Goal: Task Accomplishment & Management: Complete application form

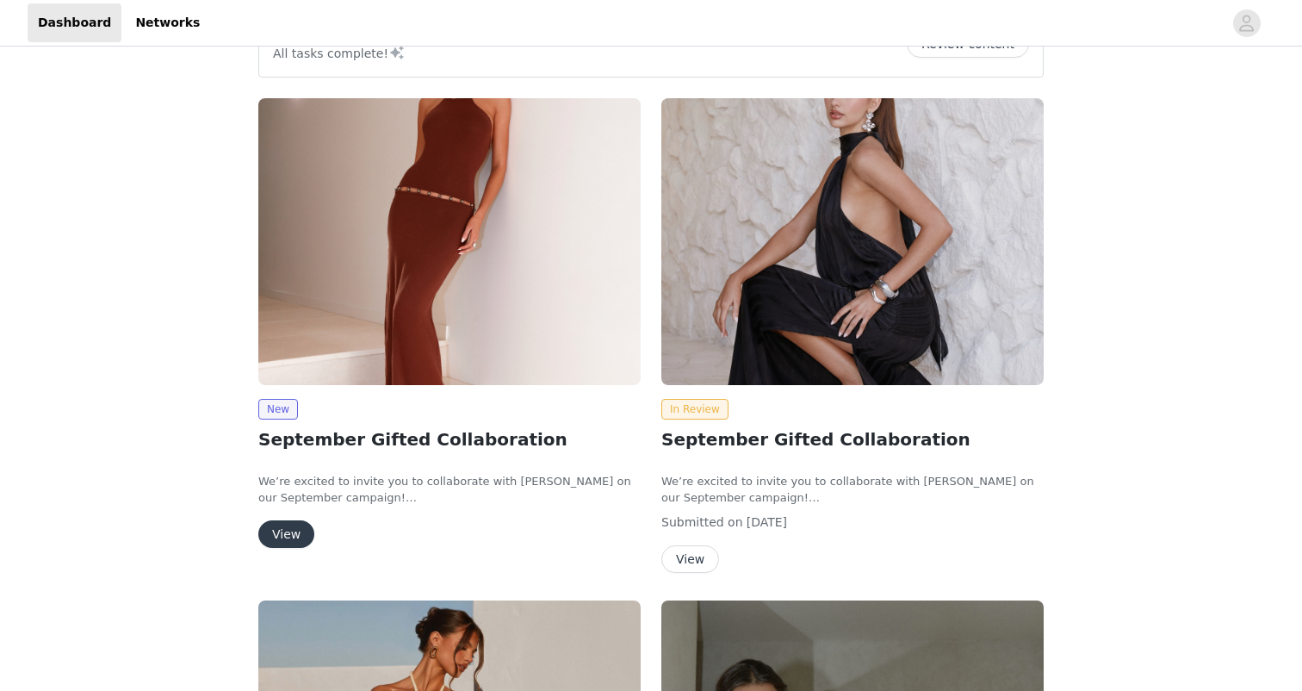
scroll to position [91, 0]
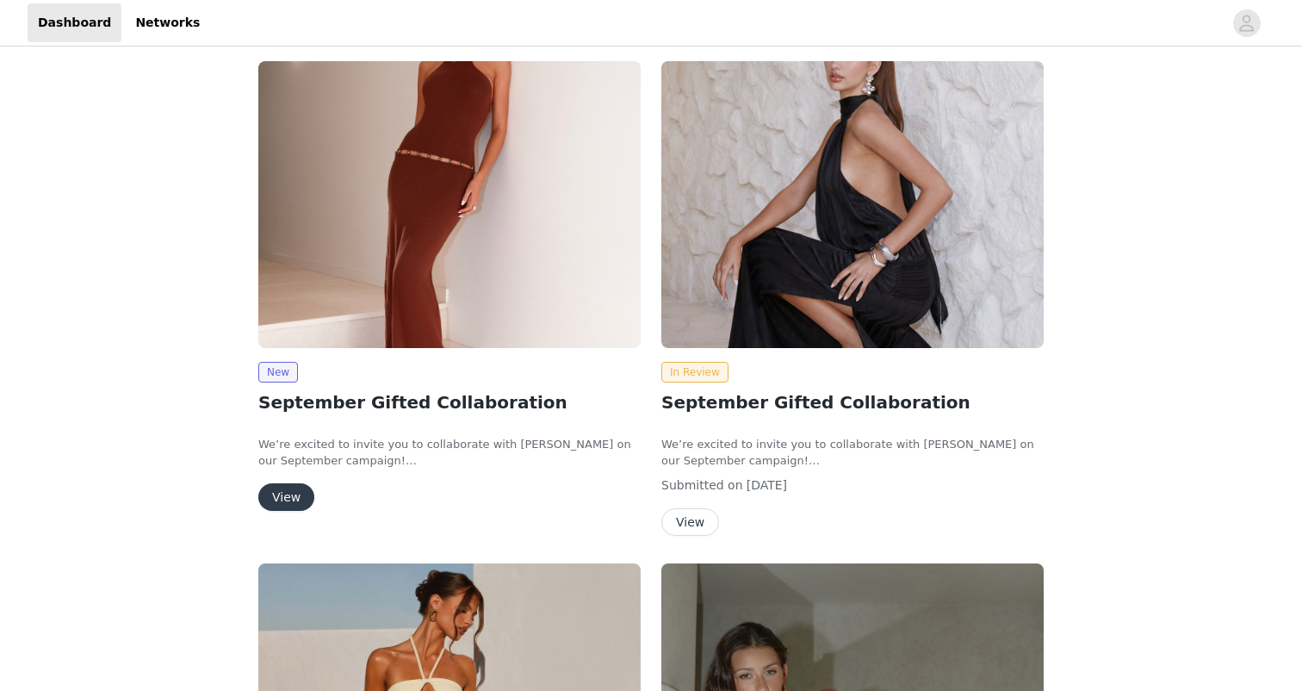
click at [699, 518] on button "View" at bounding box center [690, 522] width 58 height 28
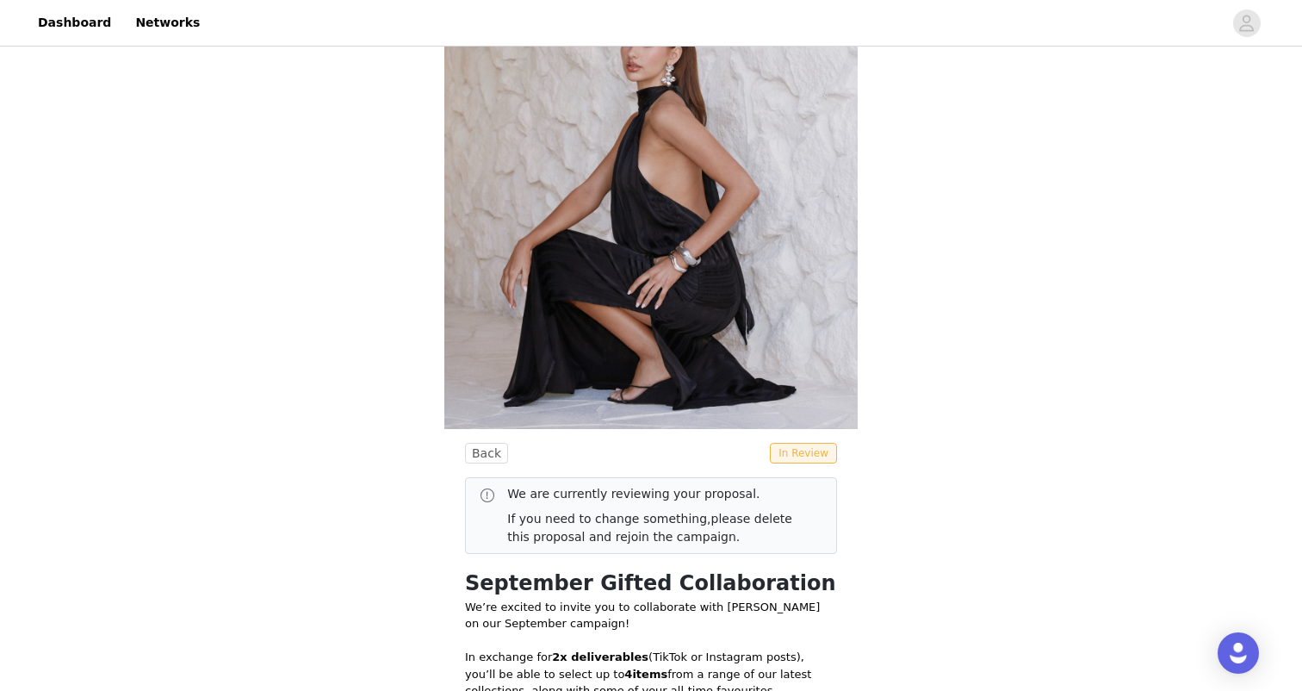
scroll to position [56, 0]
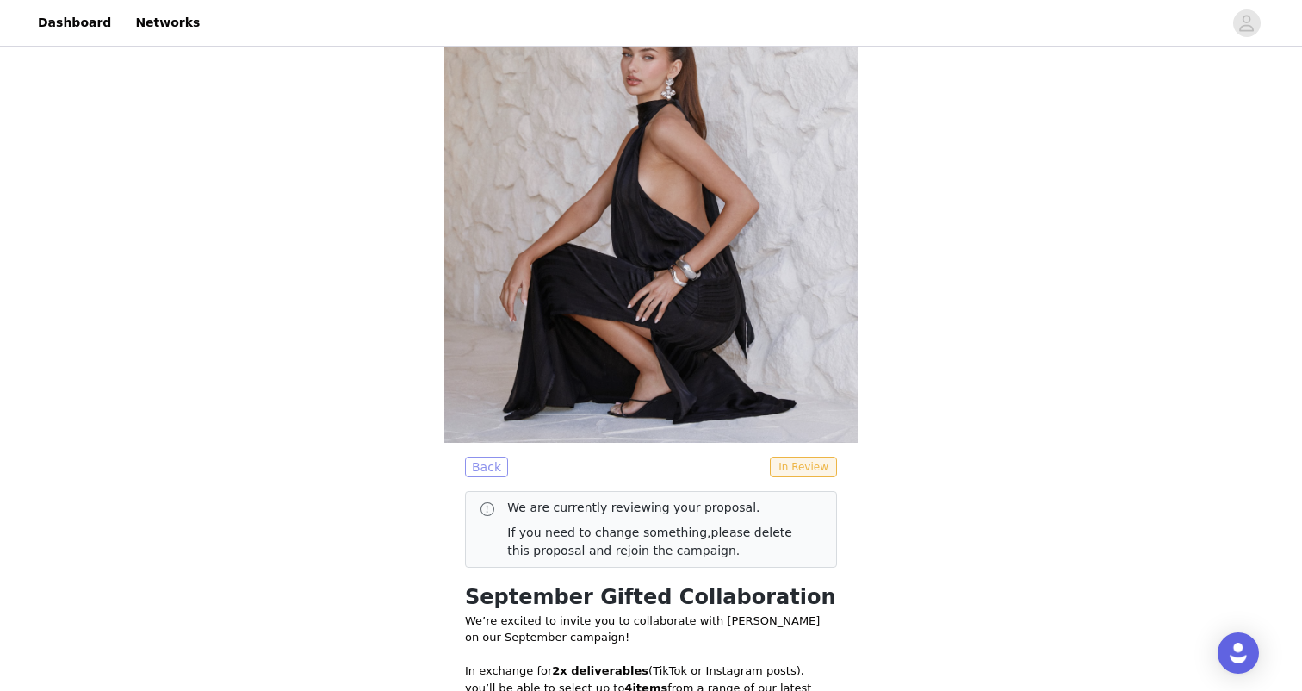
click at [489, 462] on button "Back" at bounding box center [486, 466] width 43 height 21
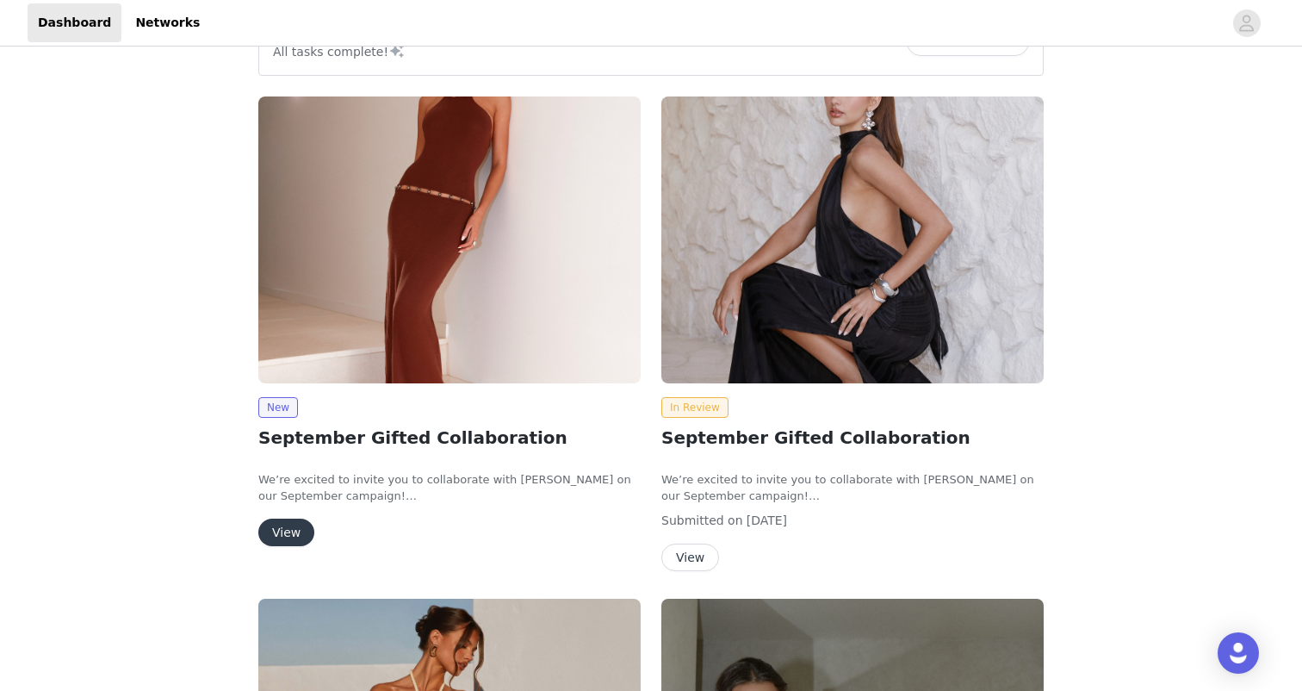
click at [286, 533] on button "View" at bounding box center [286, 532] width 56 height 28
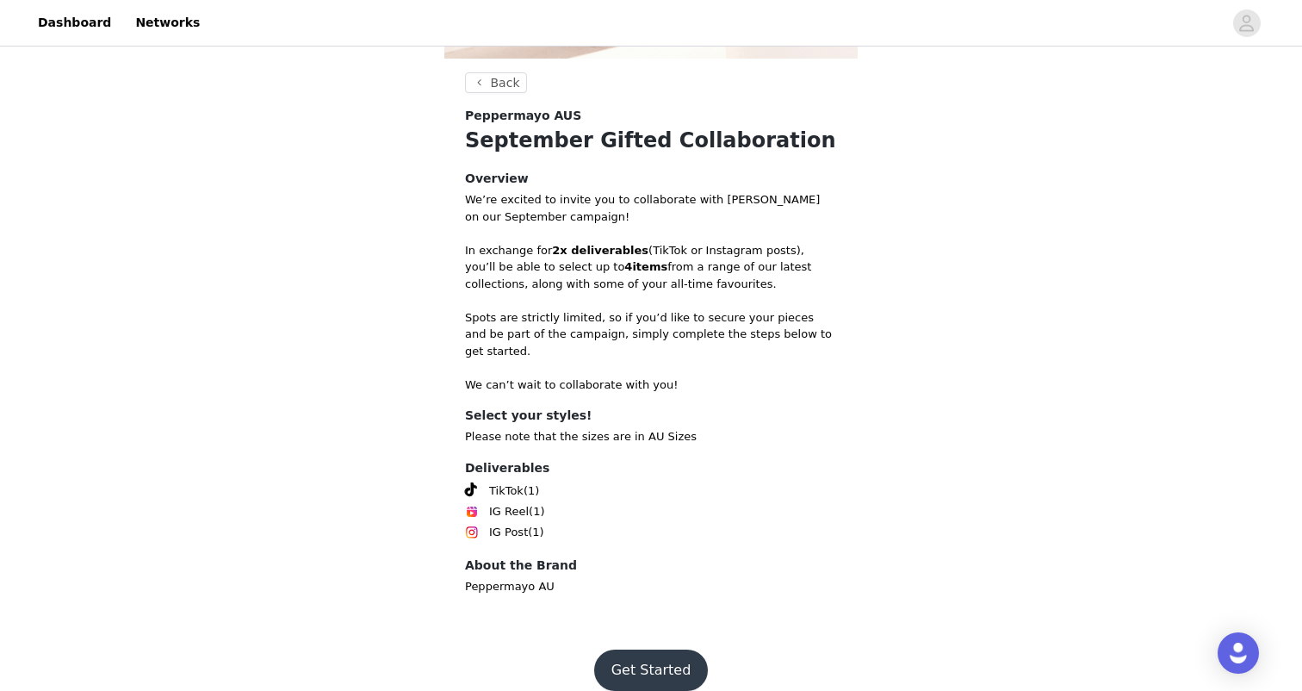
scroll to position [506, 0]
click at [667, 651] on button "Get Started" at bounding box center [651, 671] width 115 height 41
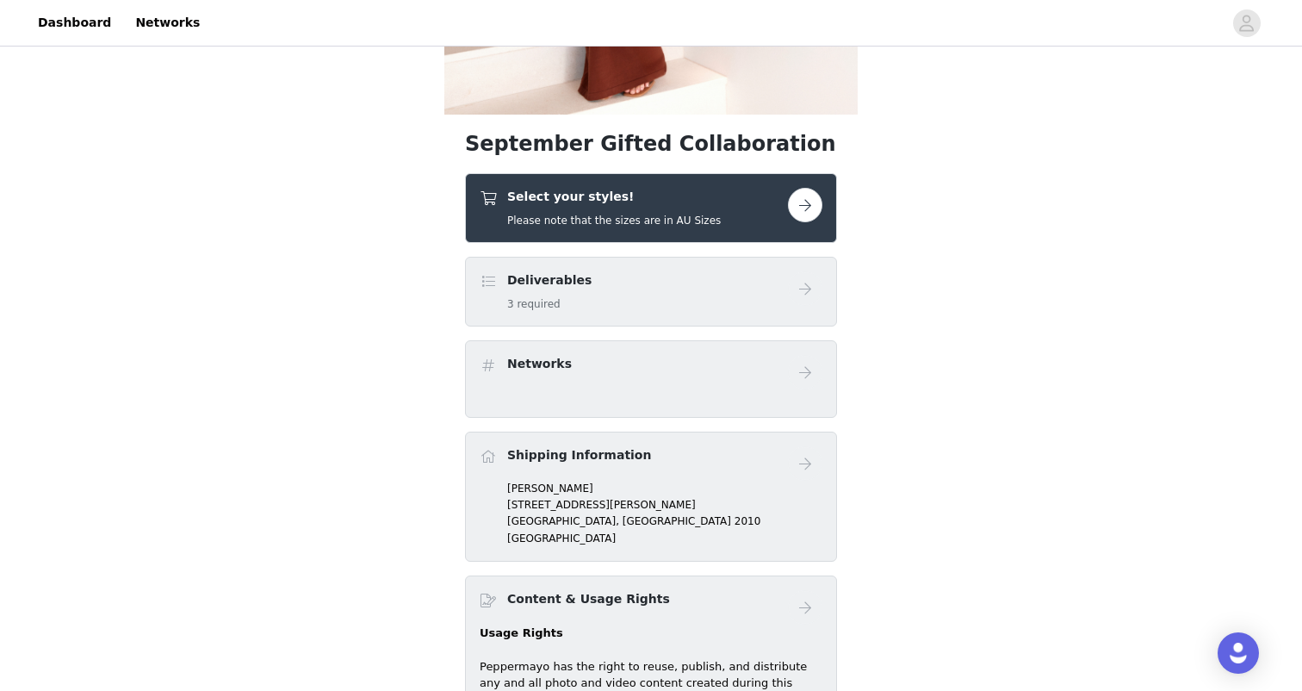
scroll to position [472, 0]
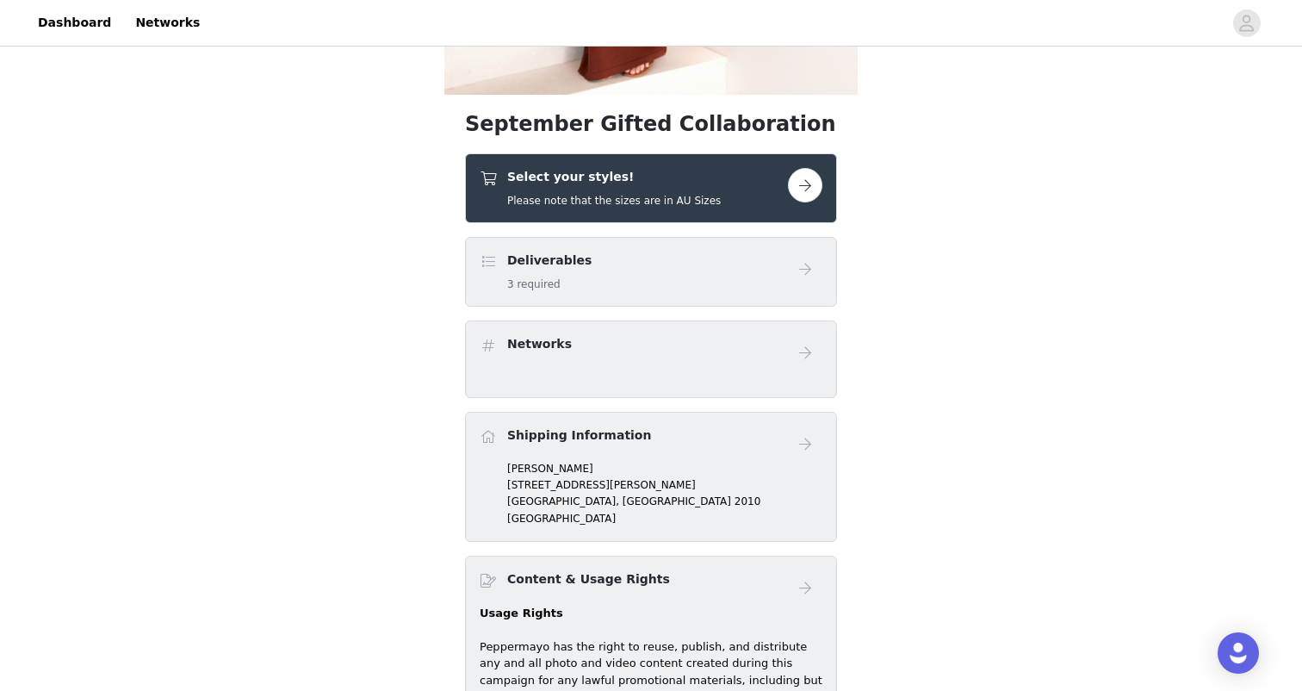
click at [815, 169] on link at bounding box center [805, 185] width 34 height 34
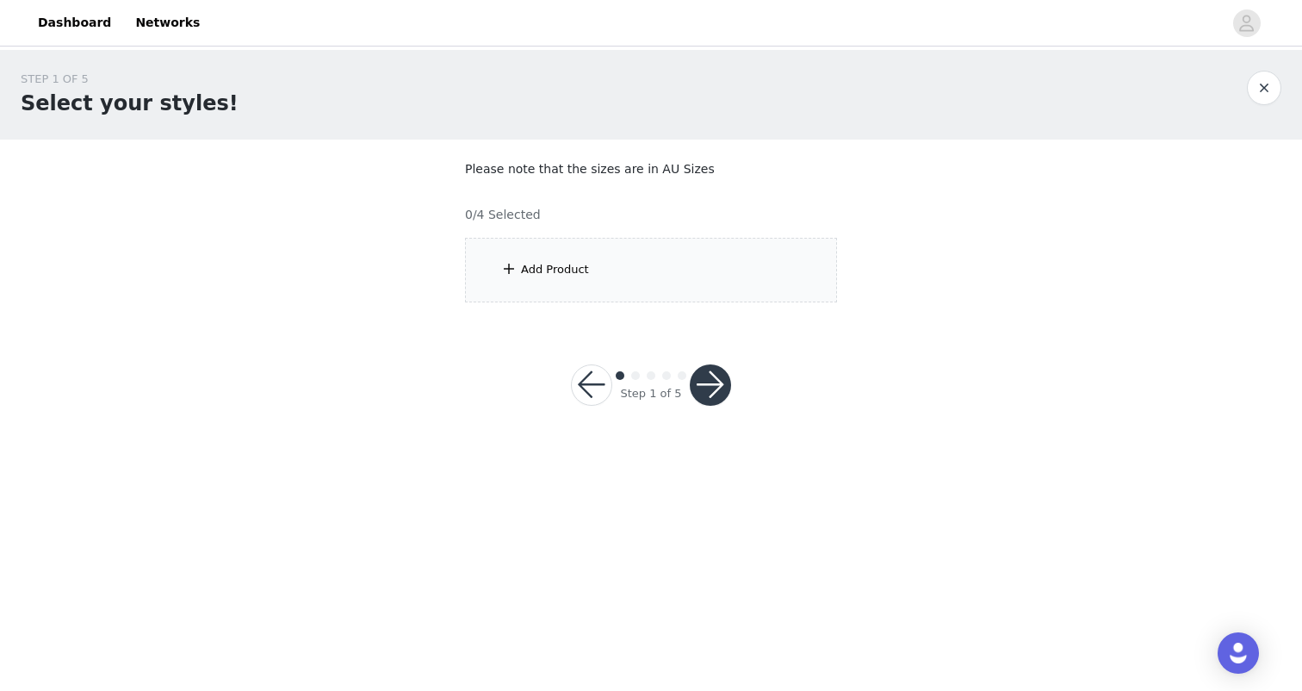
click at [689, 255] on div "Add Product" at bounding box center [651, 270] width 372 height 65
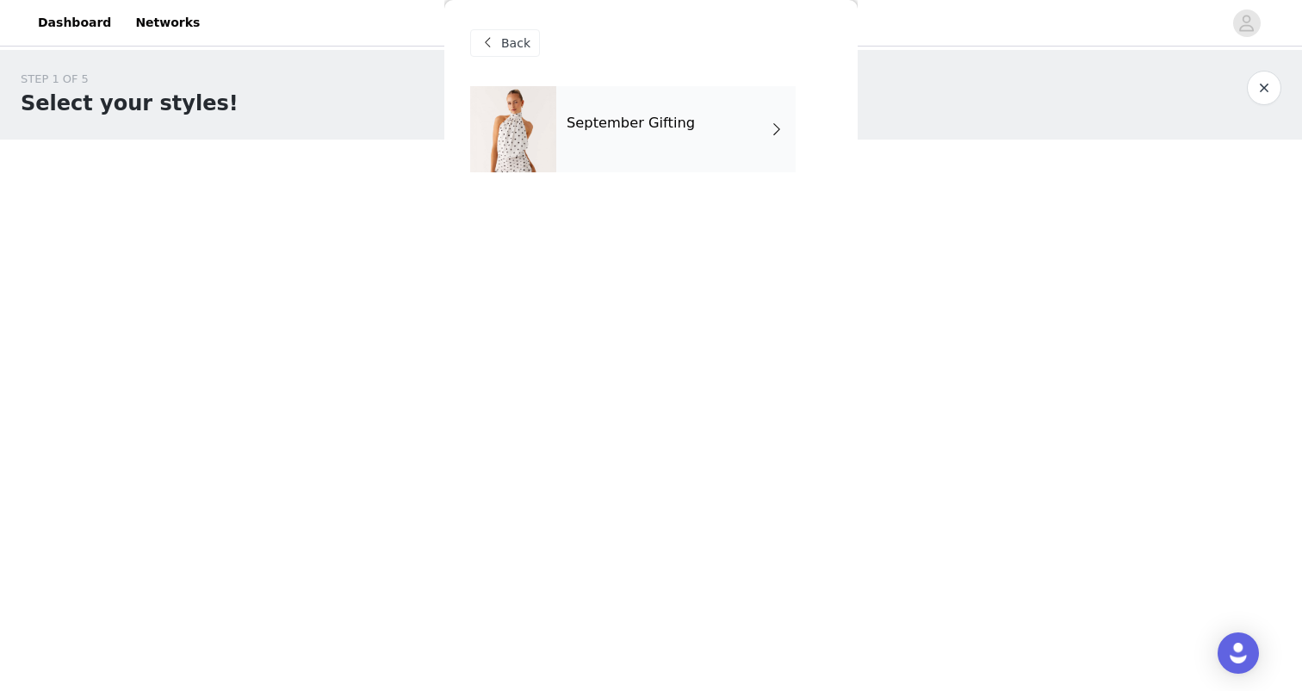
click at [631, 115] on h4 "September Gifting" at bounding box center [631, 123] width 128 height 16
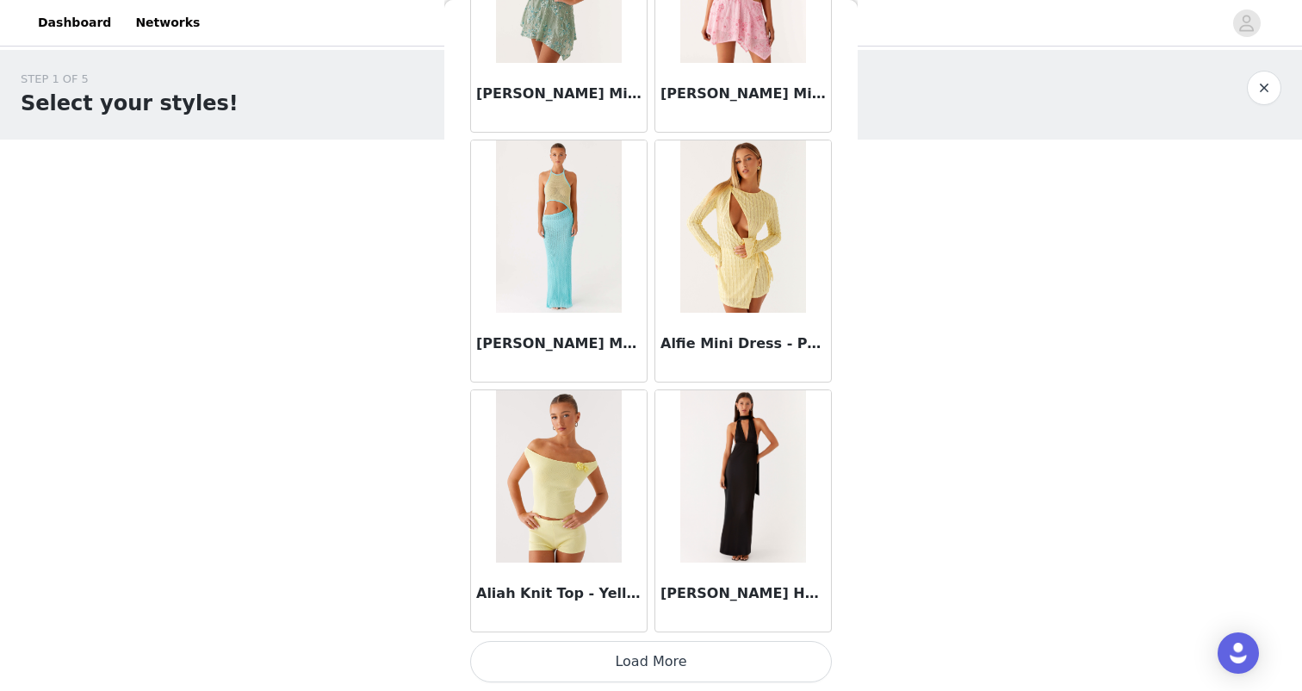
click at [652, 658] on button "Load More" at bounding box center [651, 661] width 362 height 41
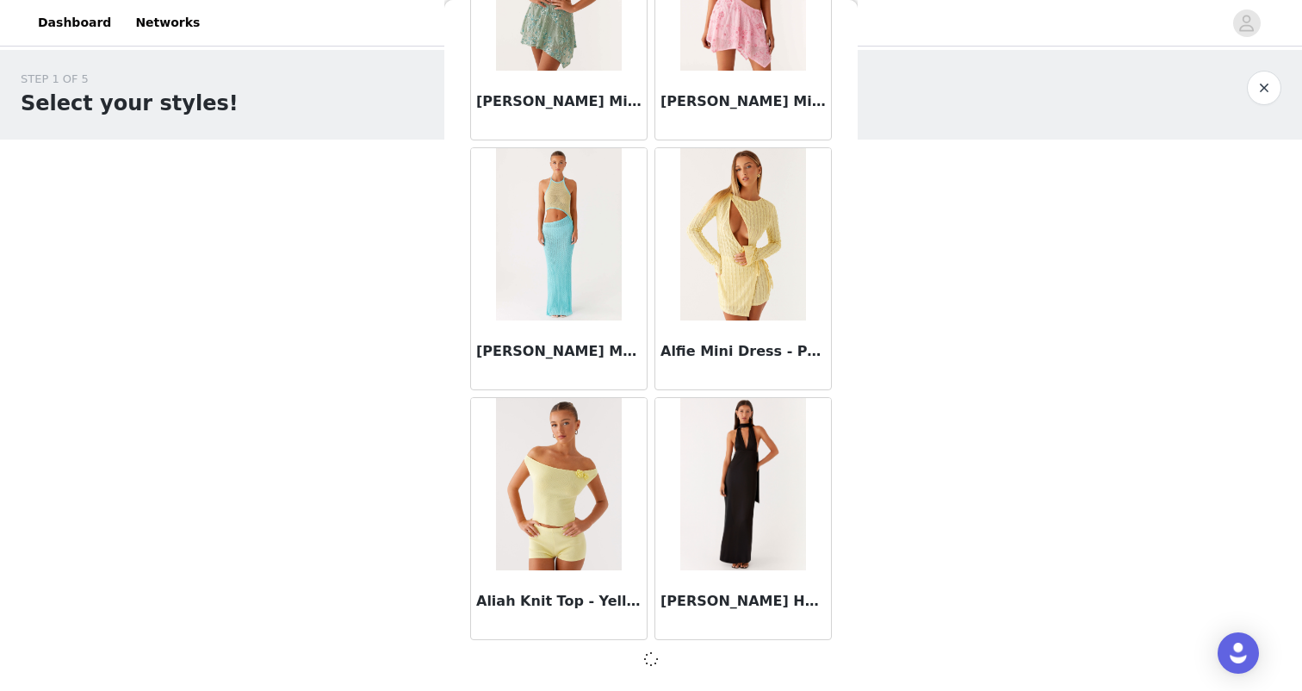
scroll to position [1937, 0]
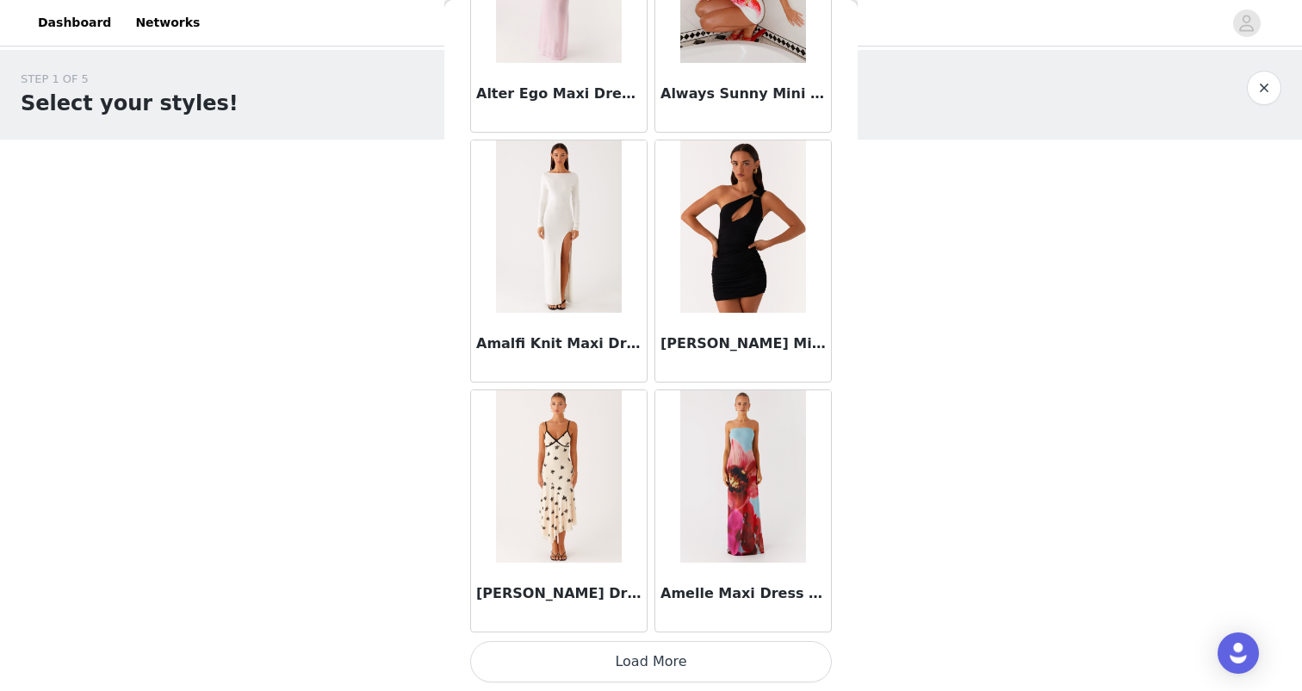
click at [657, 661] on button "Load More" at bounding box center [651, 661] width 362 height 41
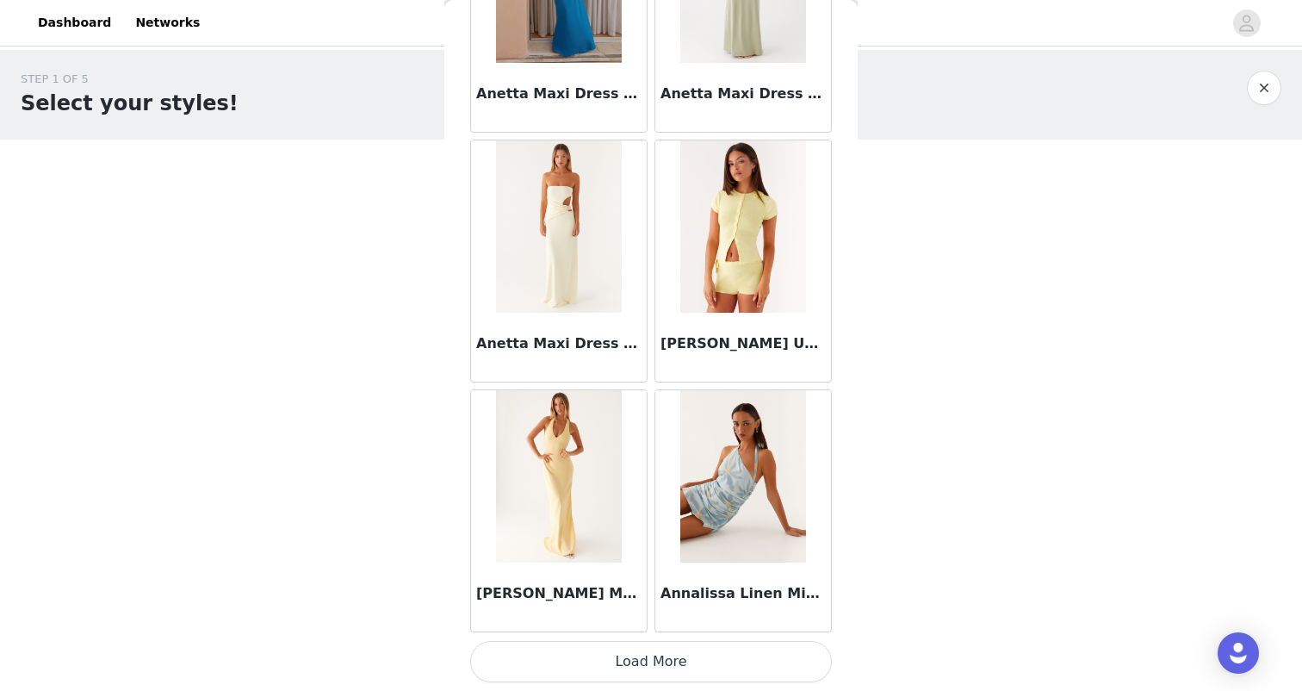
click at [665, 647] on button "Load More" at bounding box center [651, 661] width 362 height 41
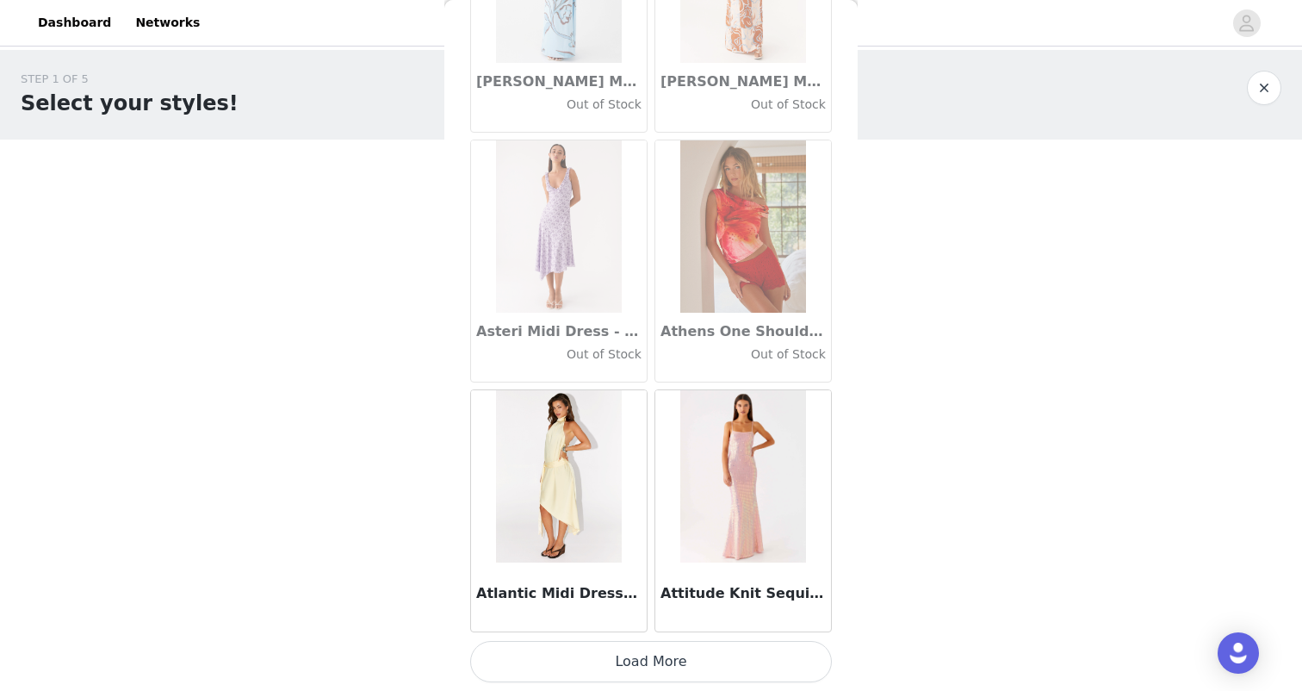
scroll to position [9438, 0]
click at [656, 661] on button "Load More" at bounding box center [651, 661] width 362 height 41
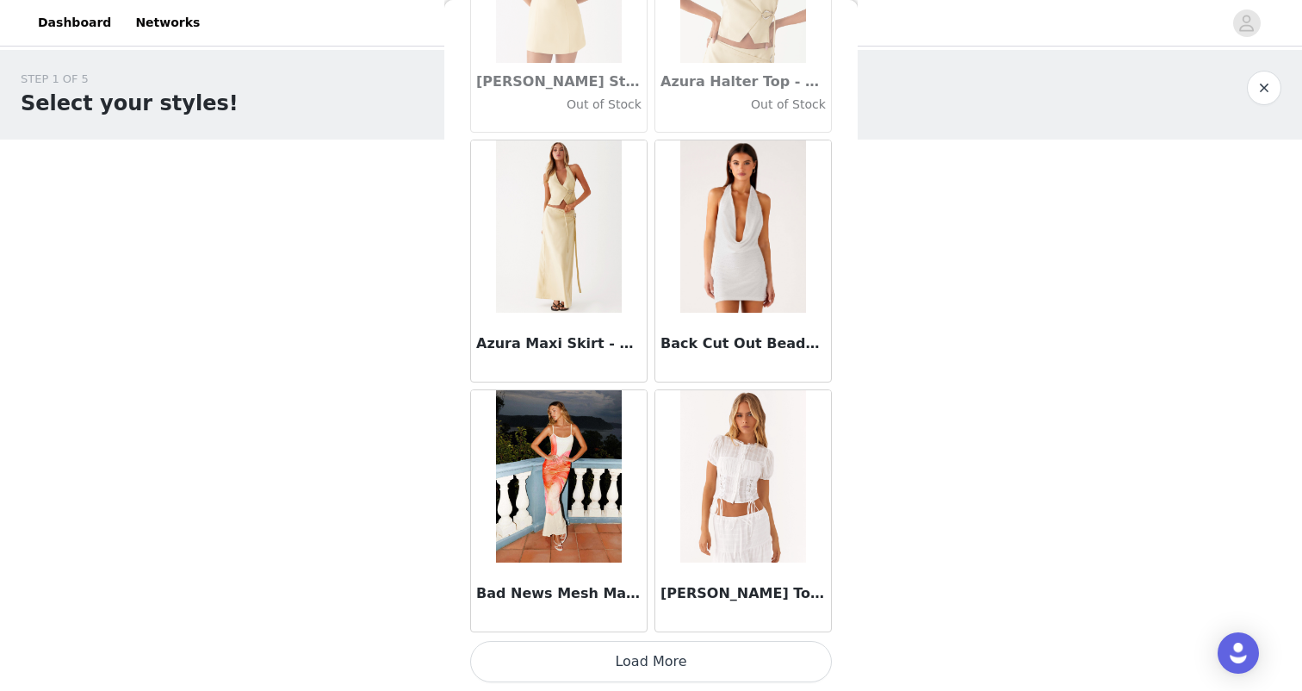
click at [649, 655] on button "Load More" at bounding box center [651, 661] width 362 height 41
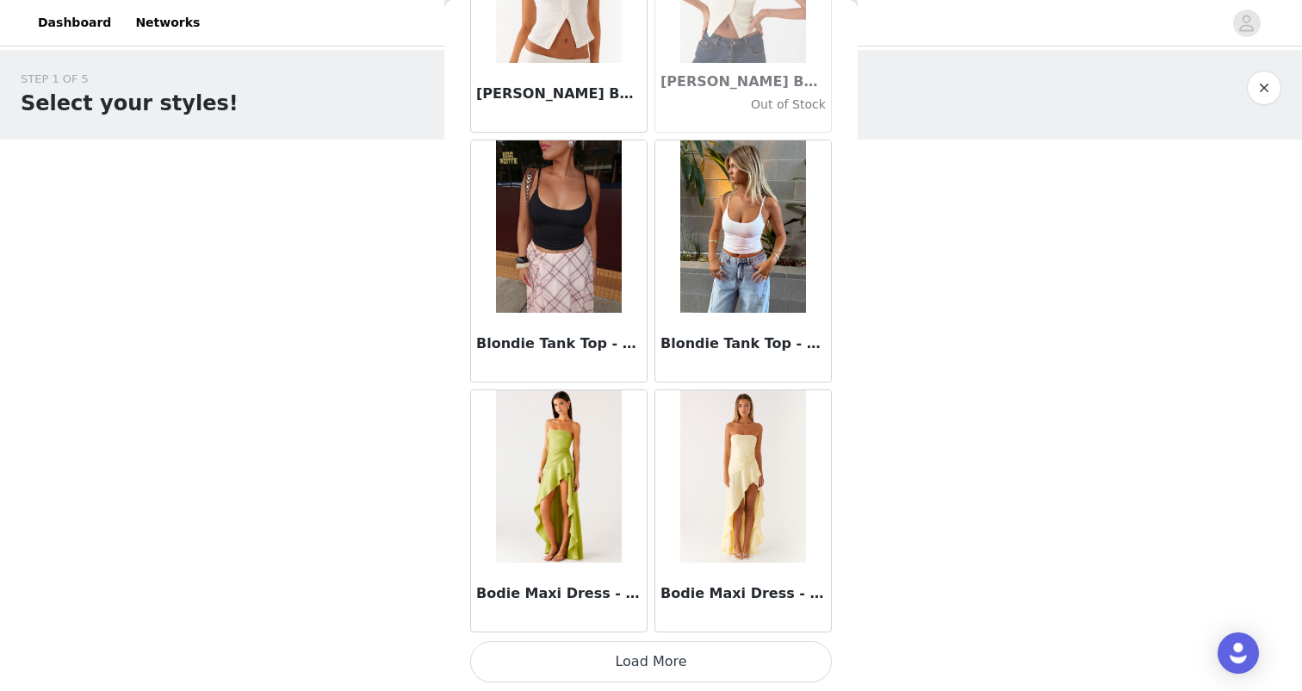
scroll to position [14433, 0]
click at [647, 661] on button "Load More" at bounding box center [651, 661] width 362 height 41
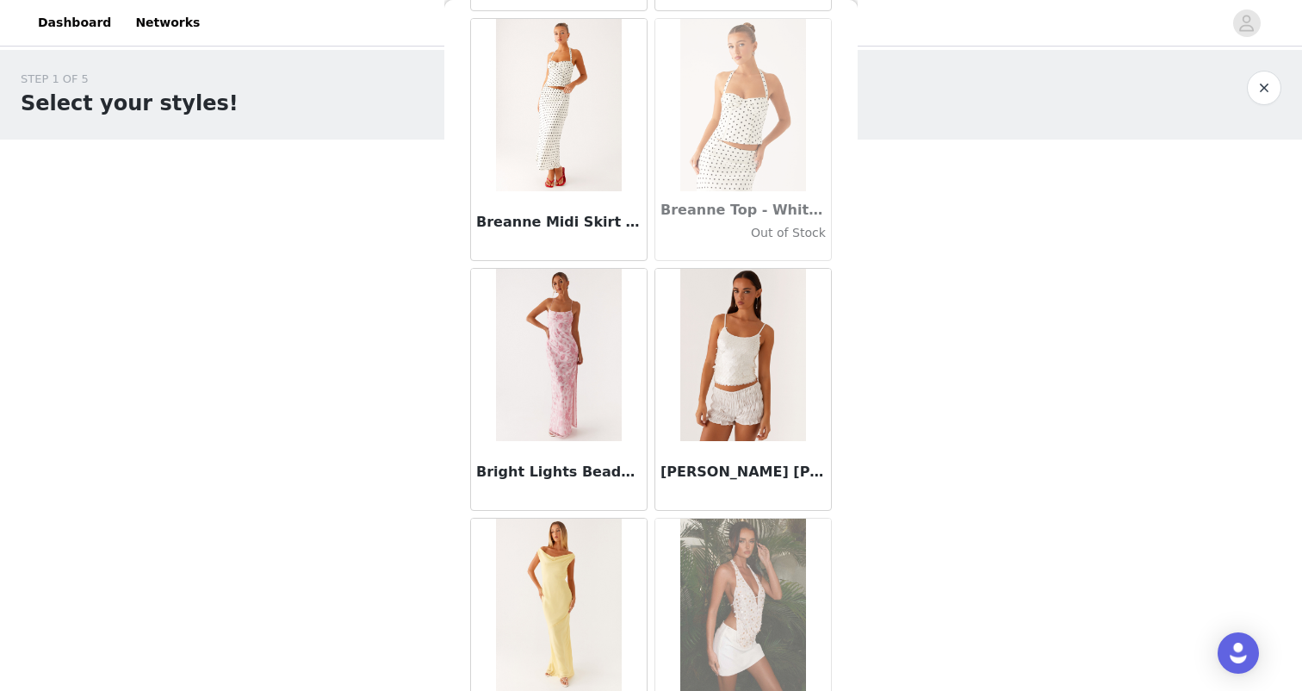
scroll to position [16072, 0]
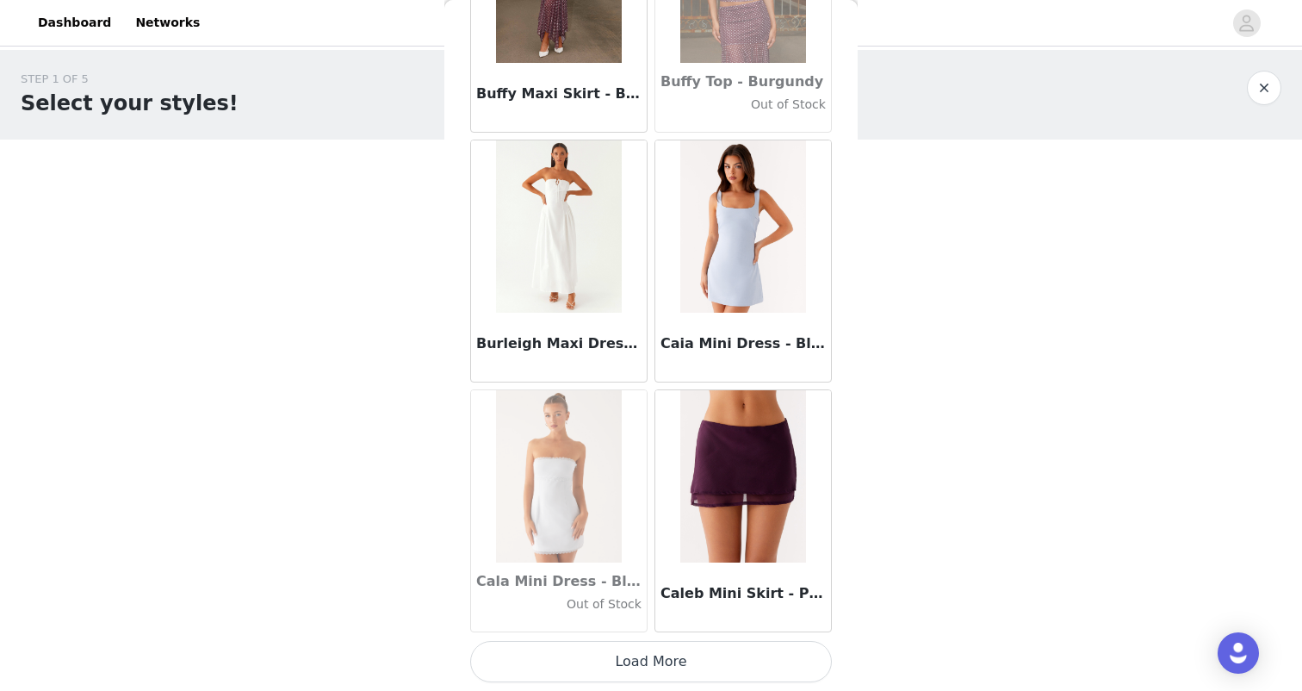
click at [652, 651] on button "Load More" at bounding box center [651, 661] width 362 height 41
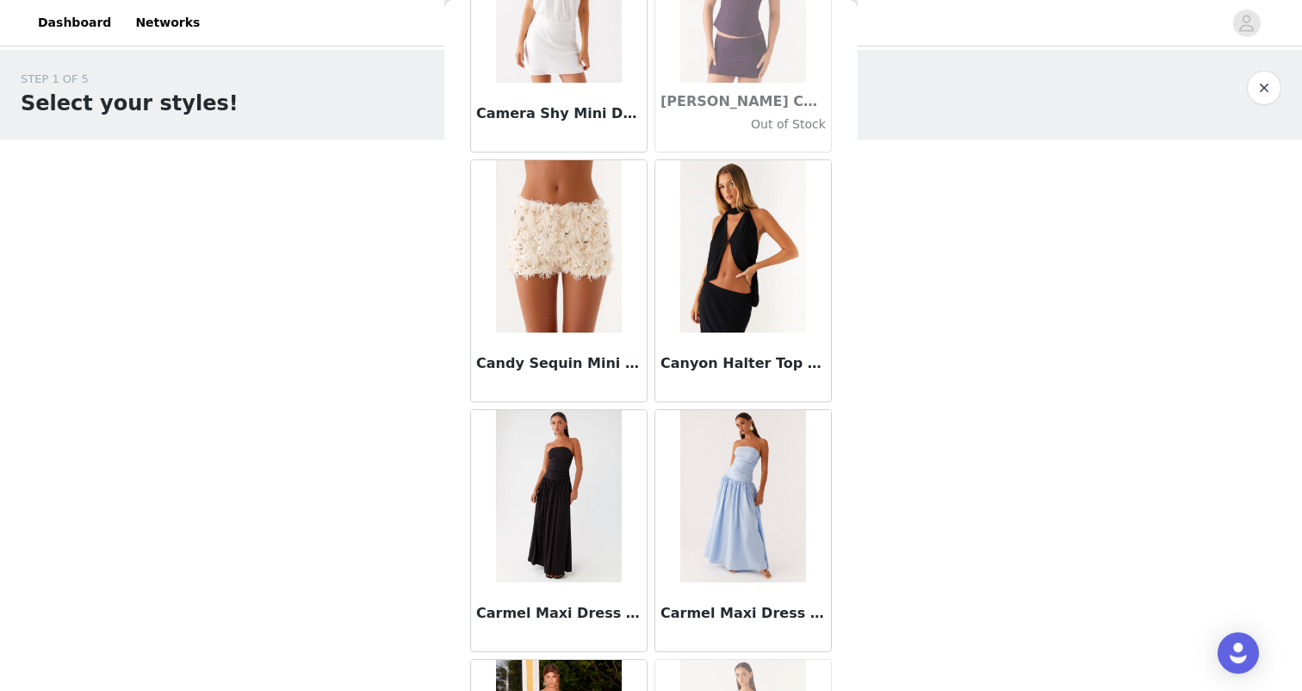
scroll to position [17913, 0]
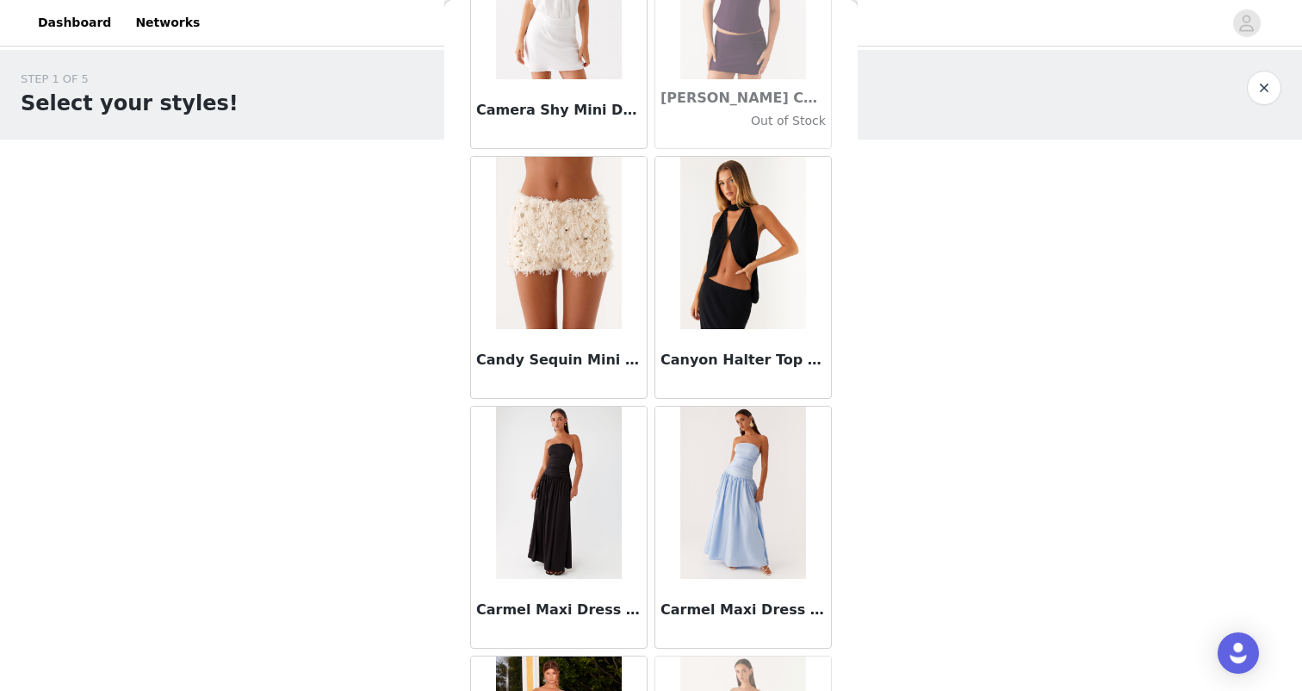
click at [537, 286] on img at bounding box center [558, 243] width 125 height 172
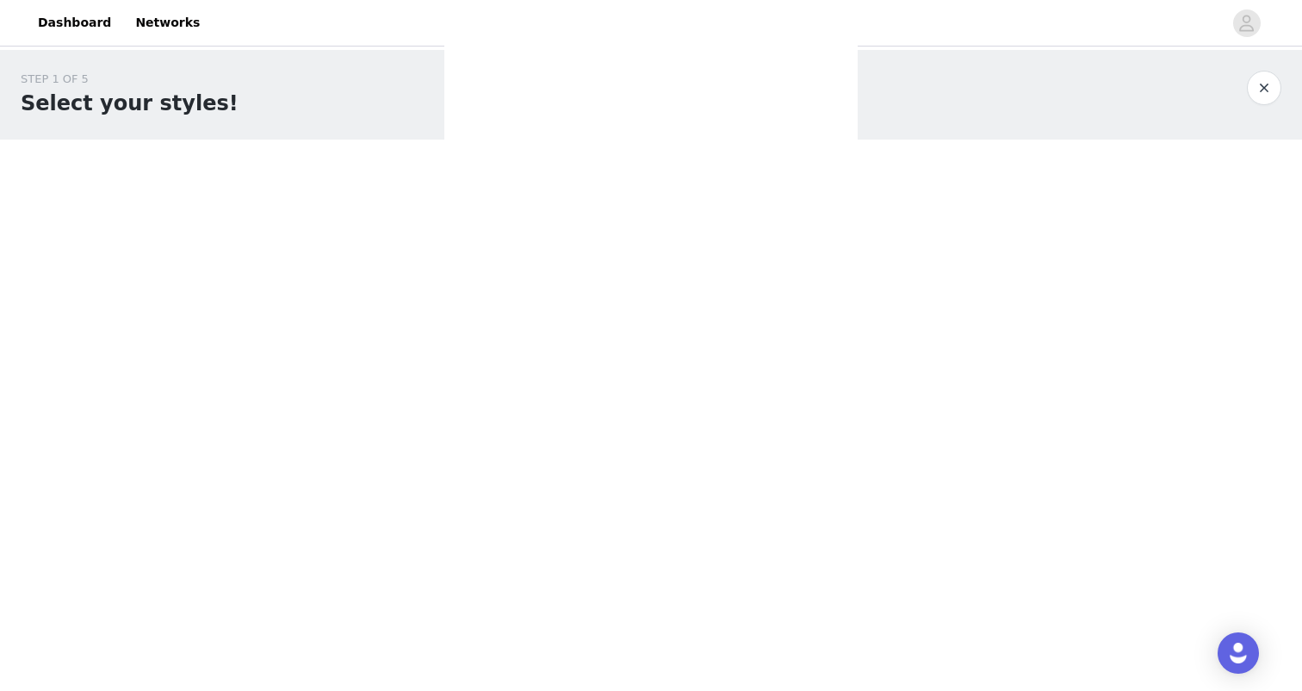
scroll to position [0, 0]
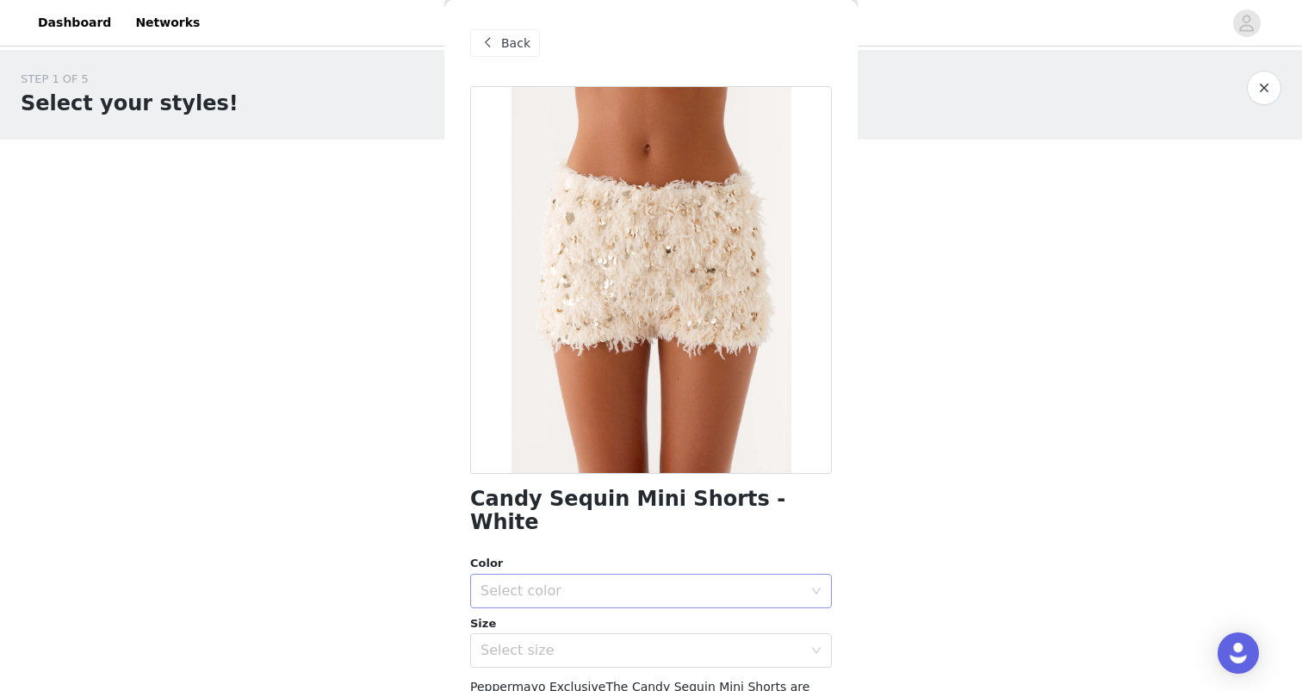
click at [577, 582] on div "Select color" at bounding box center [642, 590] width 322 height 17
click at [546, 605] on li "White" at bounding box center [651, 605] width 362 height 28
click at [545, 642] on div "Select size" at bounding box center [642, 650] width 322 height 17
click at [517, 674] on li "AU 6" at bounding box center [651, 677] width 362 height 28
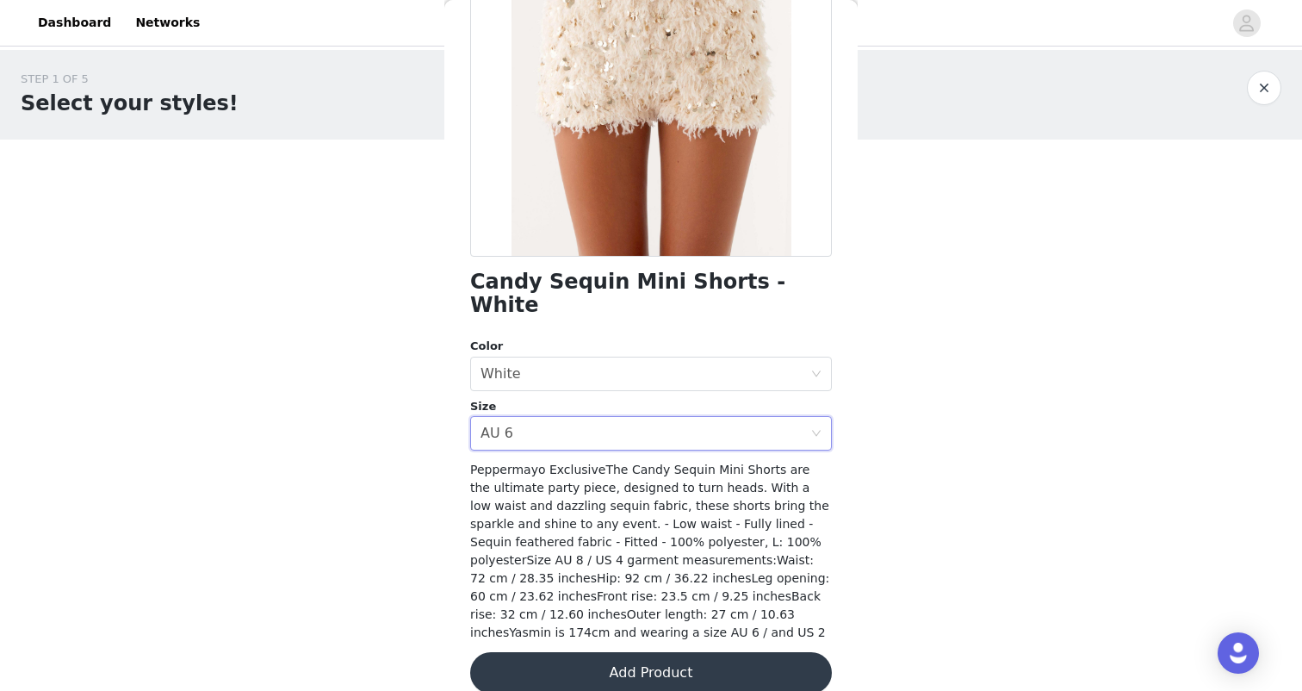
scroll to position [216, 0]
click at [627, 662] on button "Add Product" at bounding box center [651, 673] width 362 height 41
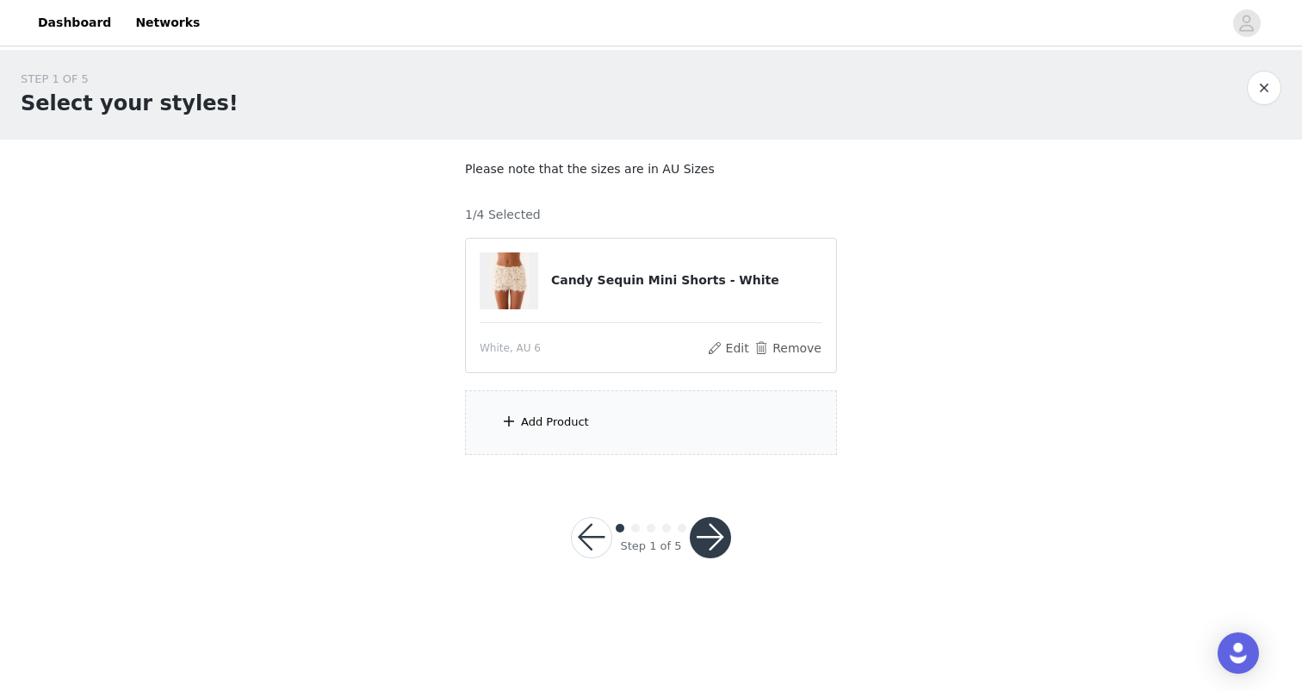
click at [570, 392] on div "Add Product" at bounding box center [651, 422] width 372 height 65
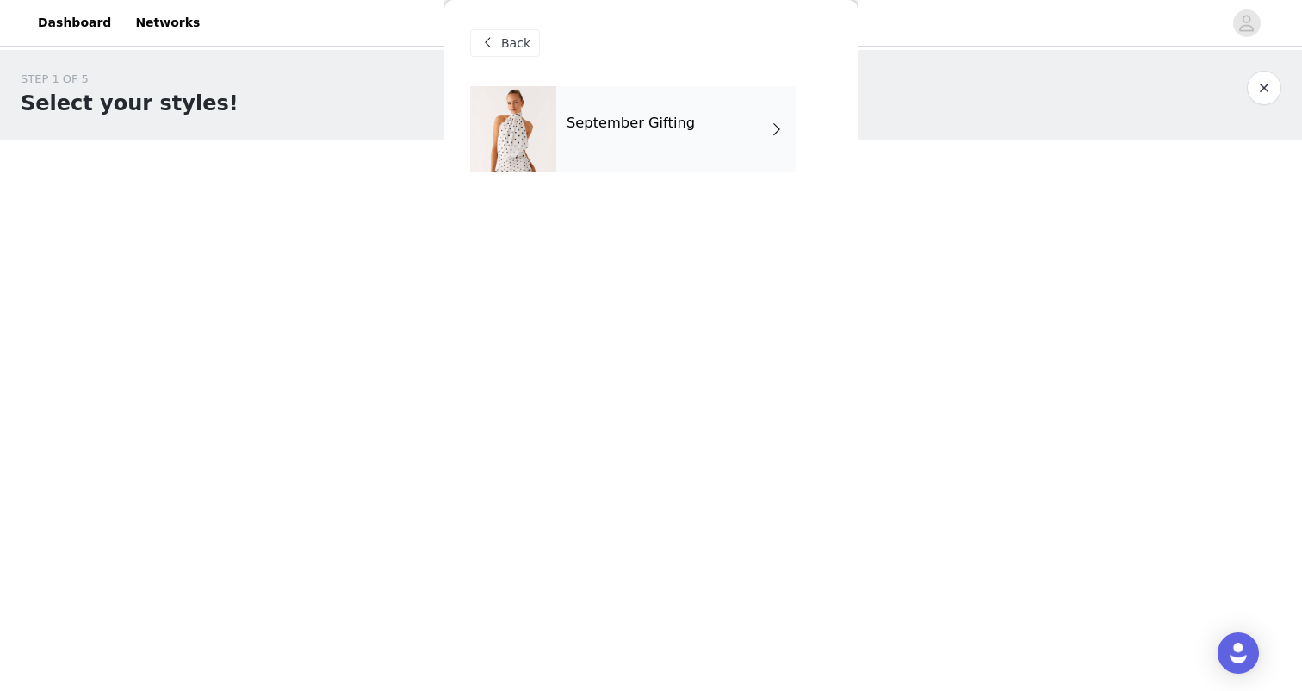
click at [596, 142] on div "September Gifting" at bounding box center [675, 129] width 239 height 86
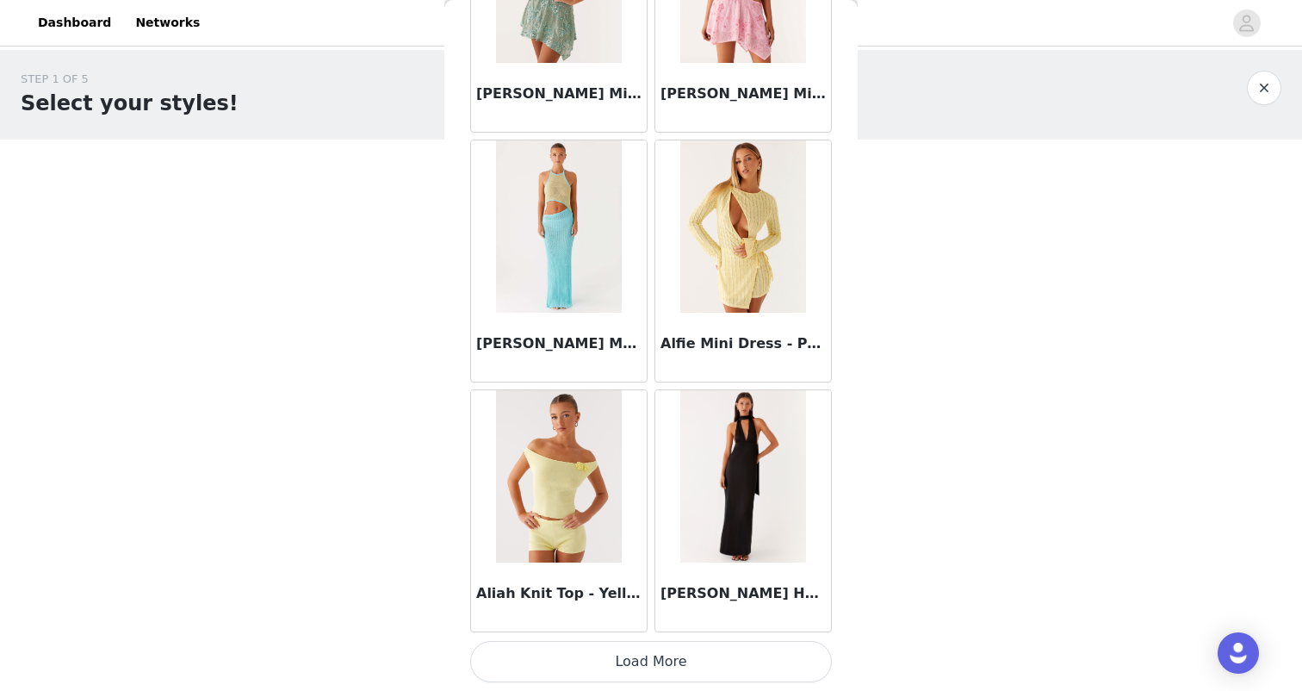
click at [611, 655] on button "Load More" at bounding box center [651, 661] width 362 height 41
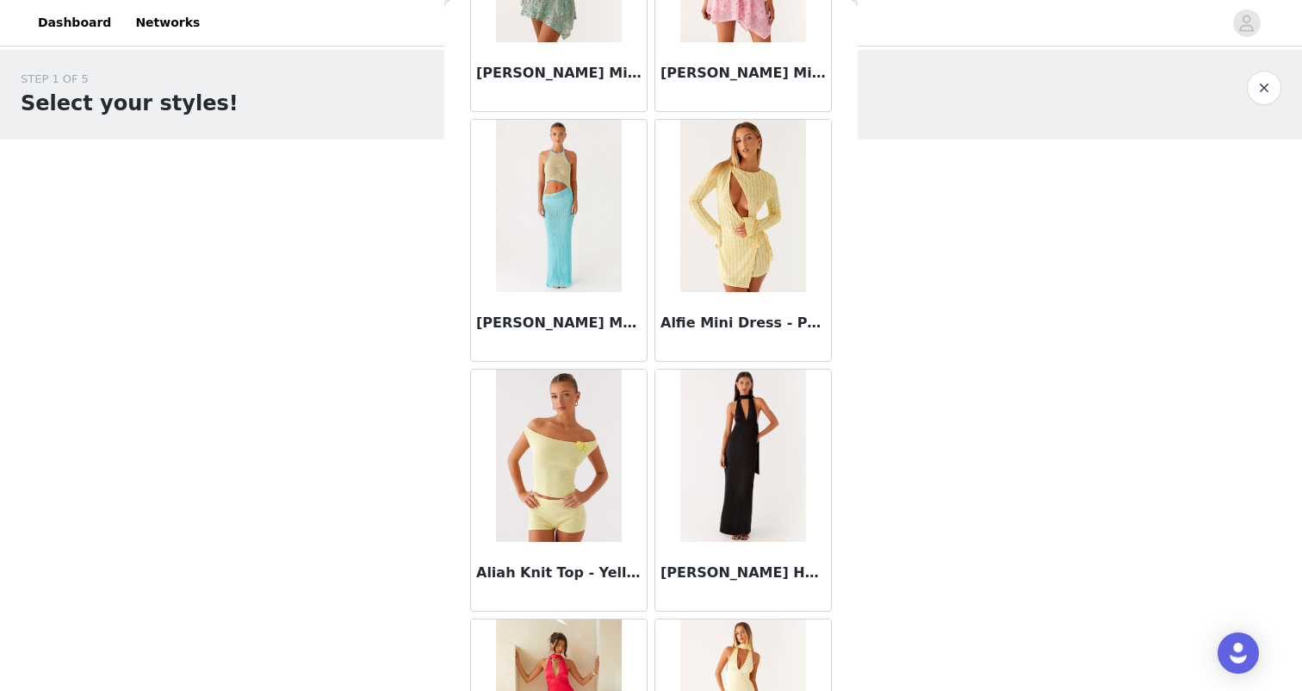
scroll to position [1968, 0]
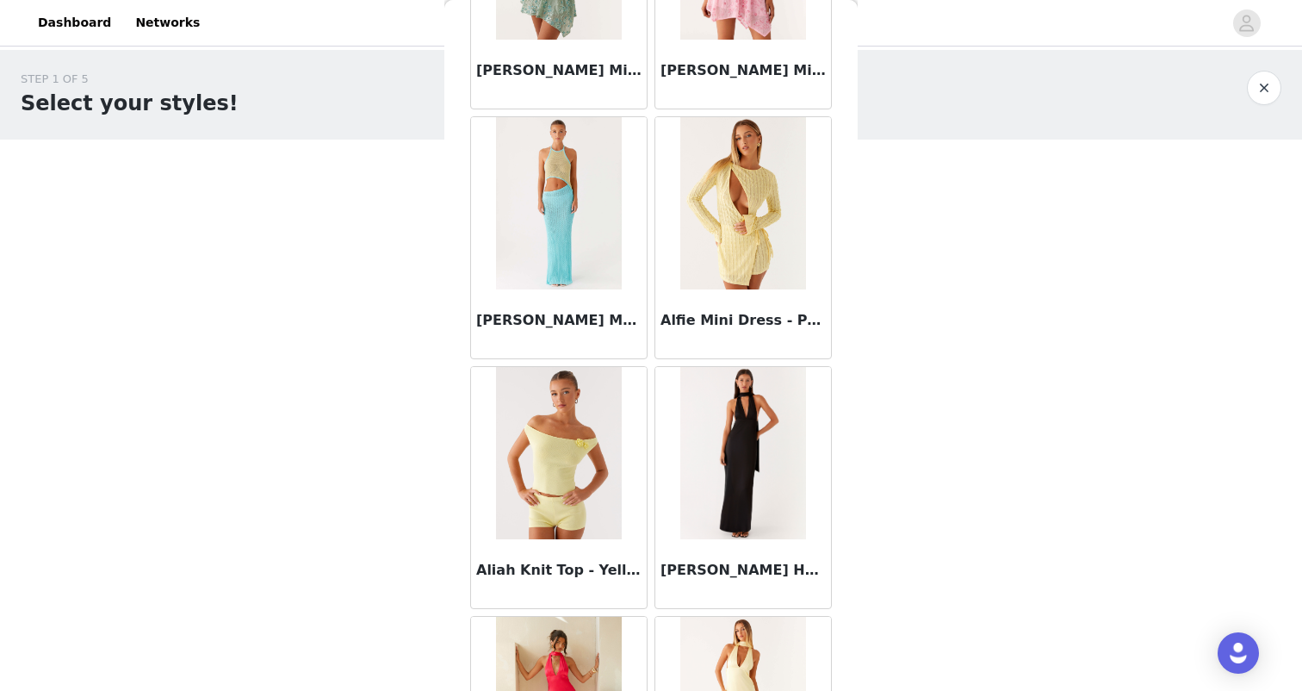
click at [599, 215] on img at bounding box center [558, 203] width 125 height 172
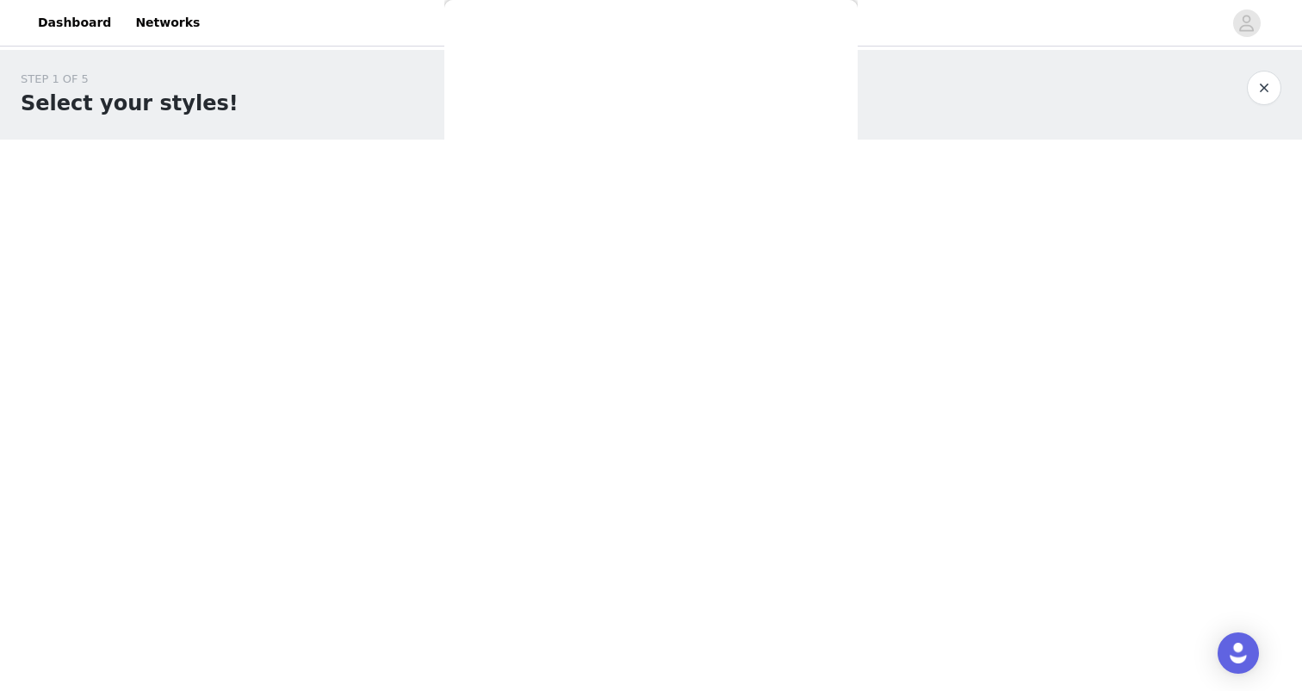
scroll to position [0, 0]
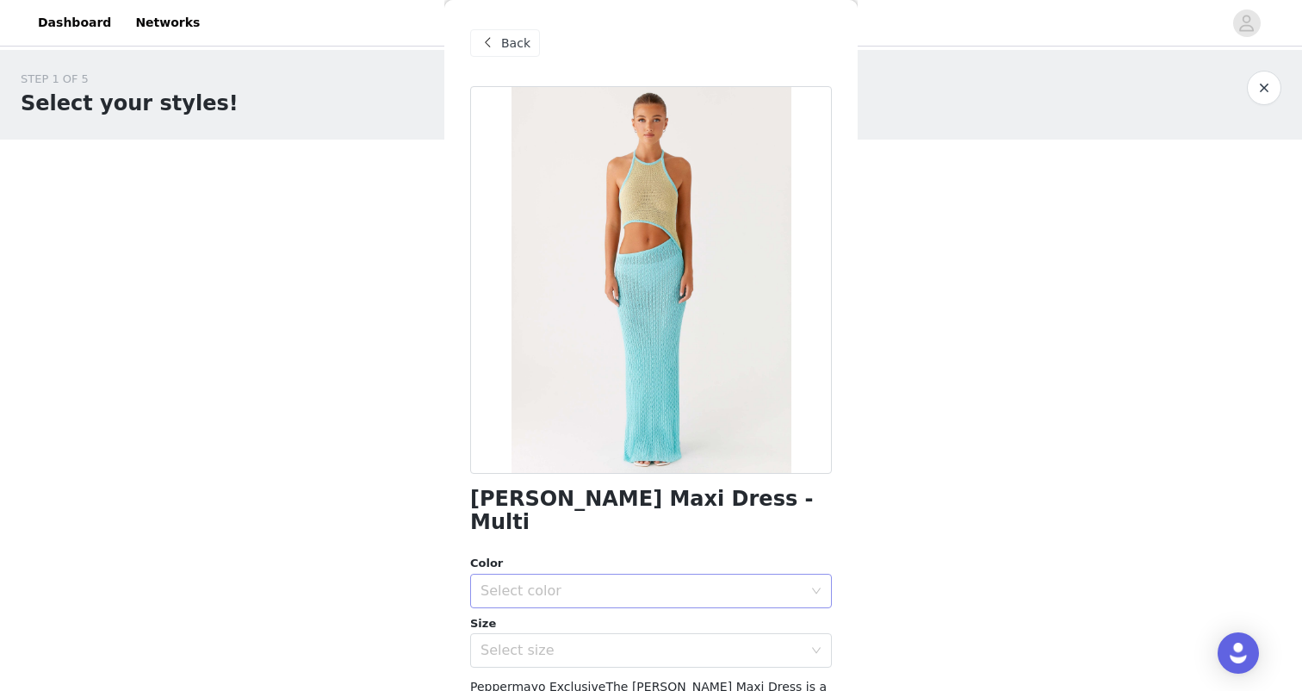
click at [549, 581] on div "Select color" at bounding box center [646, 590] width 330 height 33
click at [539, 598] on li "Multi" at bounding box center [651, 605] width 362 height 28
click at [564, 642] on div "Select size" at bounding box center [642, 650] width 322 height 17
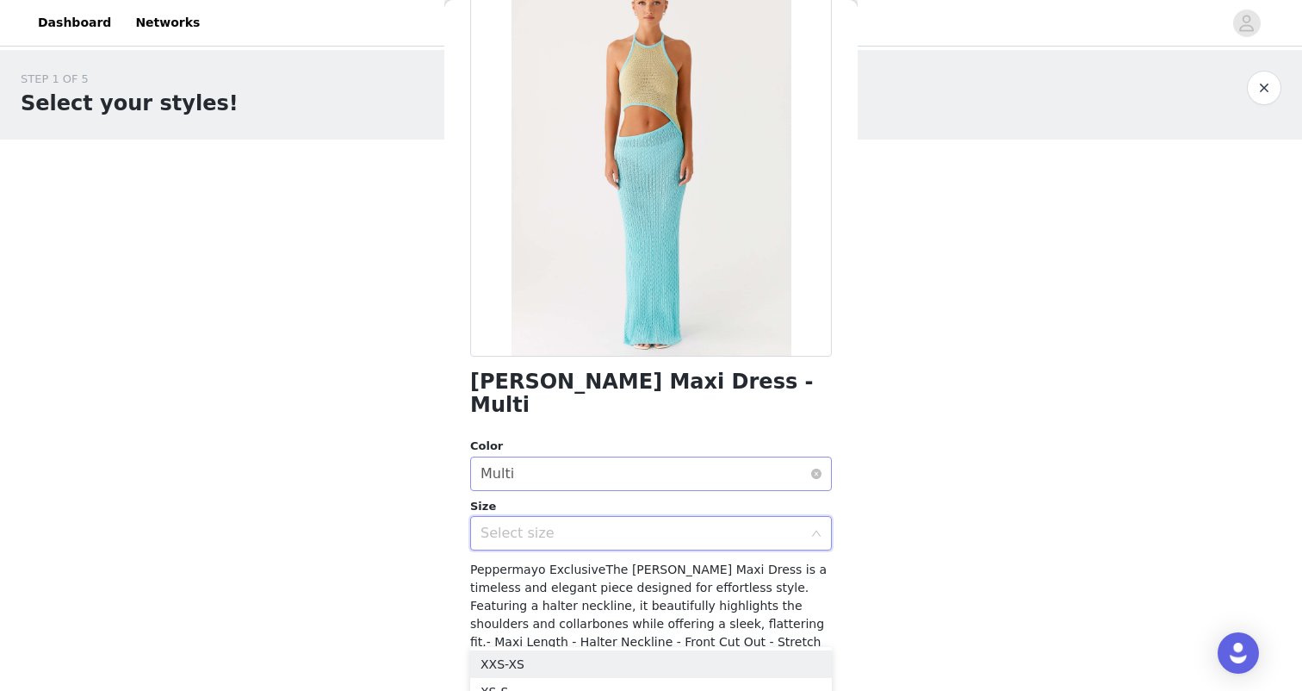
scroll to position [137, 0]
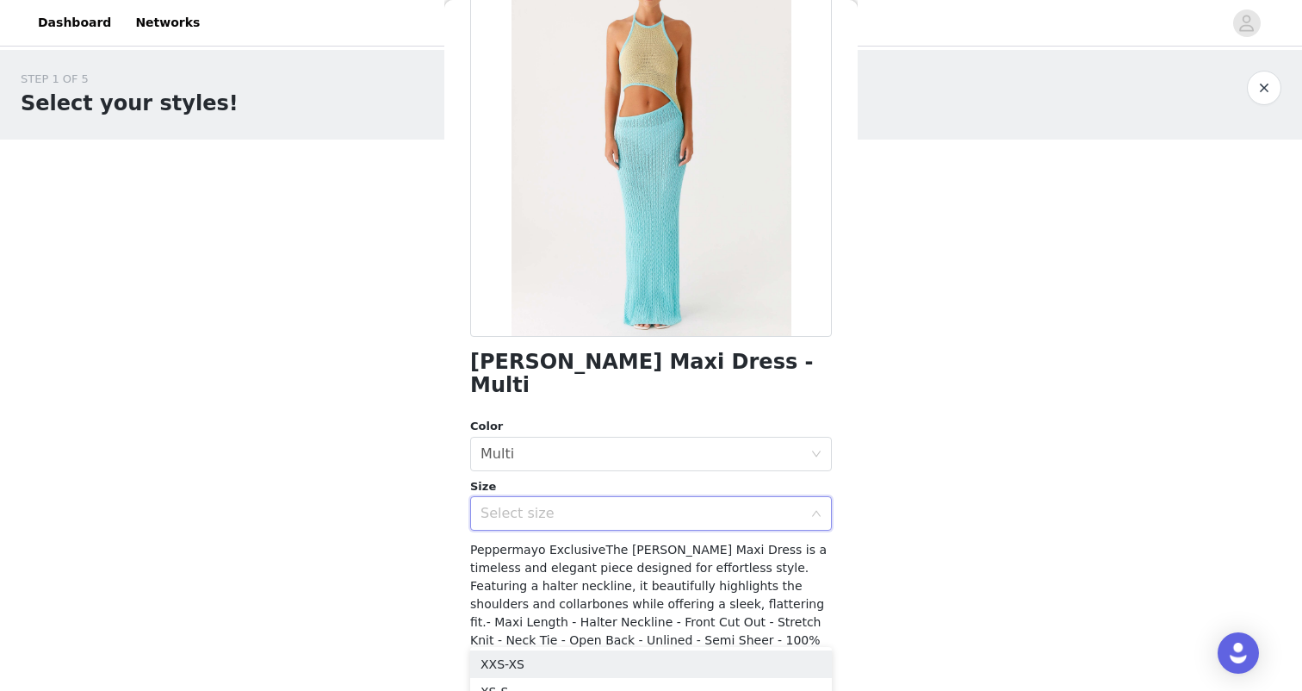
click at [599, 505] on div "Select size" at bounding box center [642, 513] width 322 height 17
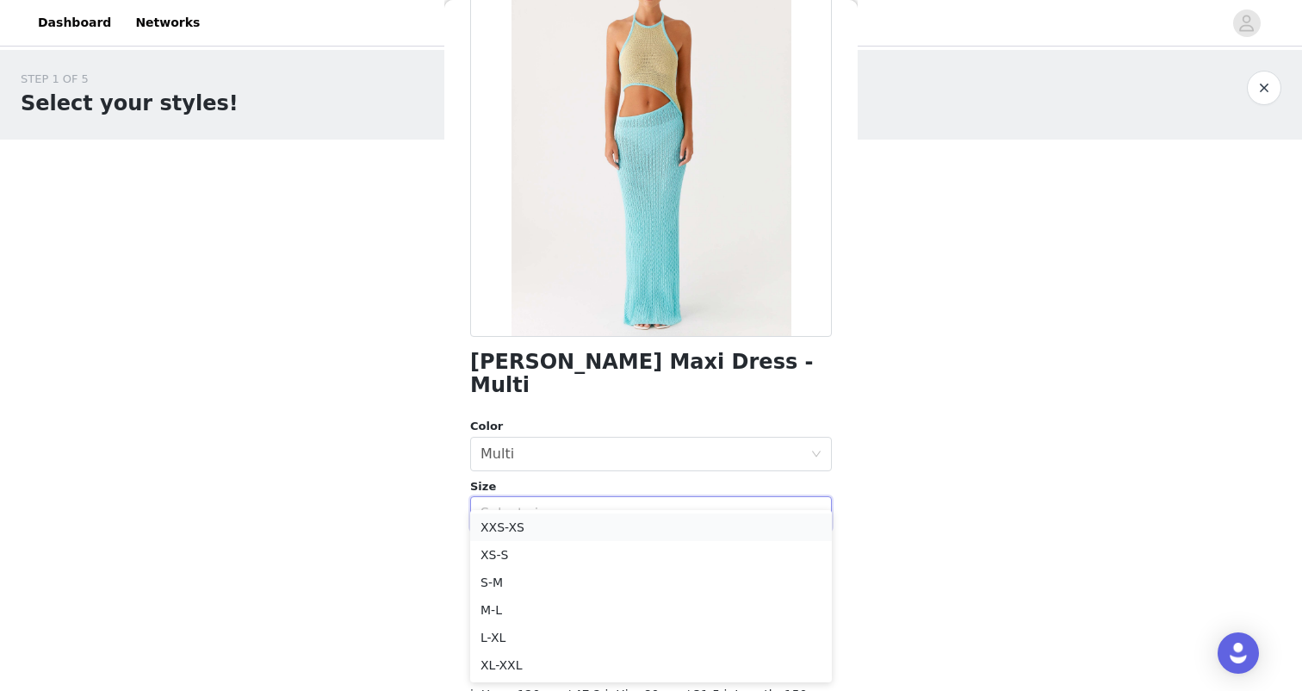
click at [545, 527] on li "XXS-XS" at bounding box center [651, 527] width 362 height 28
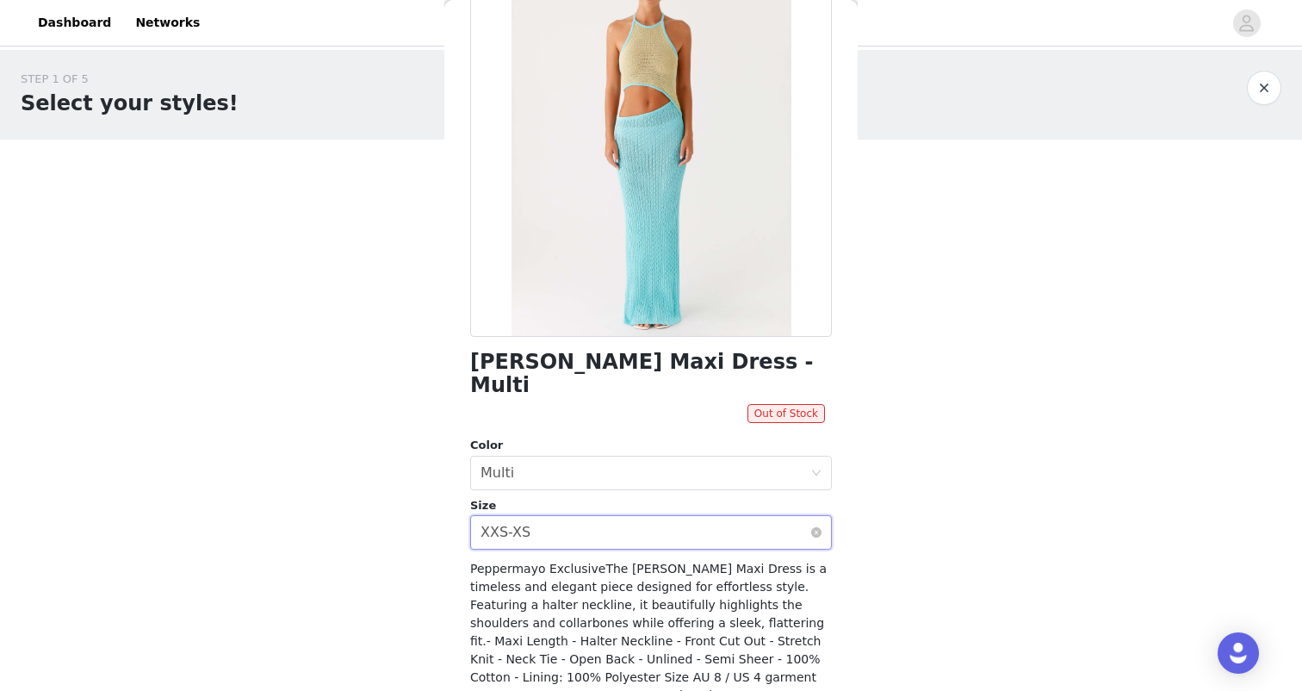
click at [549, 516] on div "Select size XXS-XS" at bounding box center [646, 532] width 330 height 33
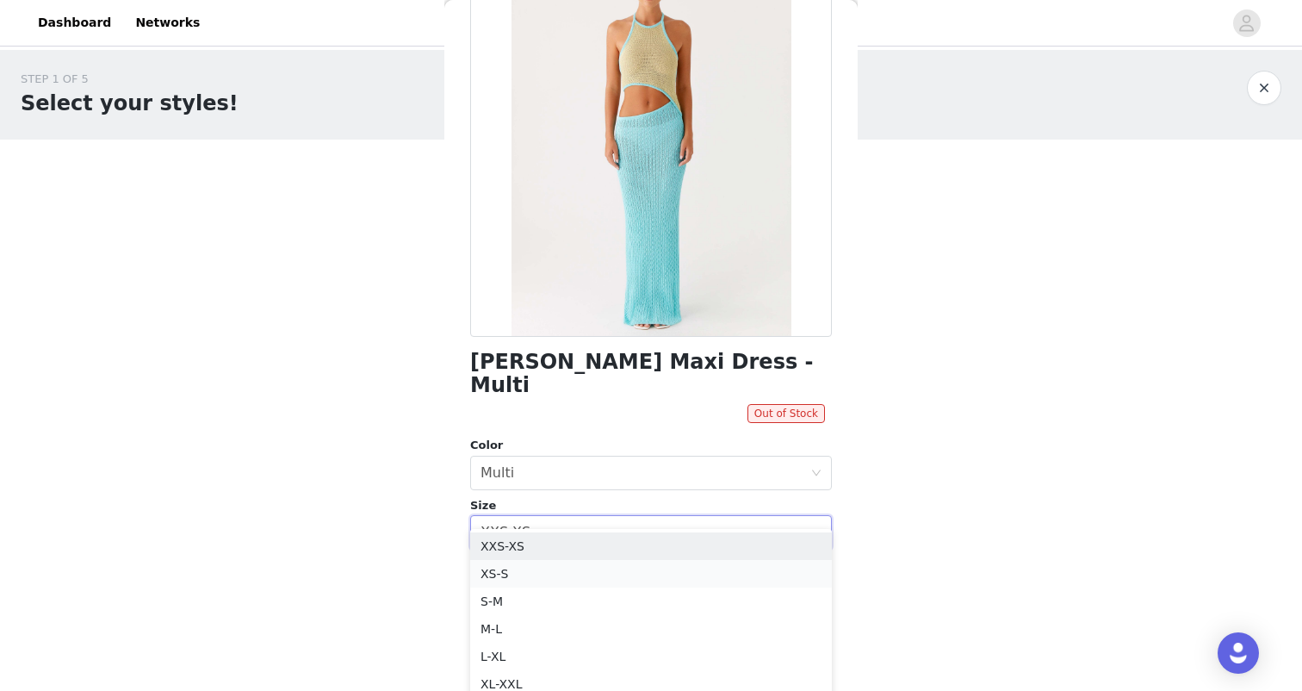
click at [502, 574] on li "XS-S" at bounding box center [651, 574] width 362 height 28
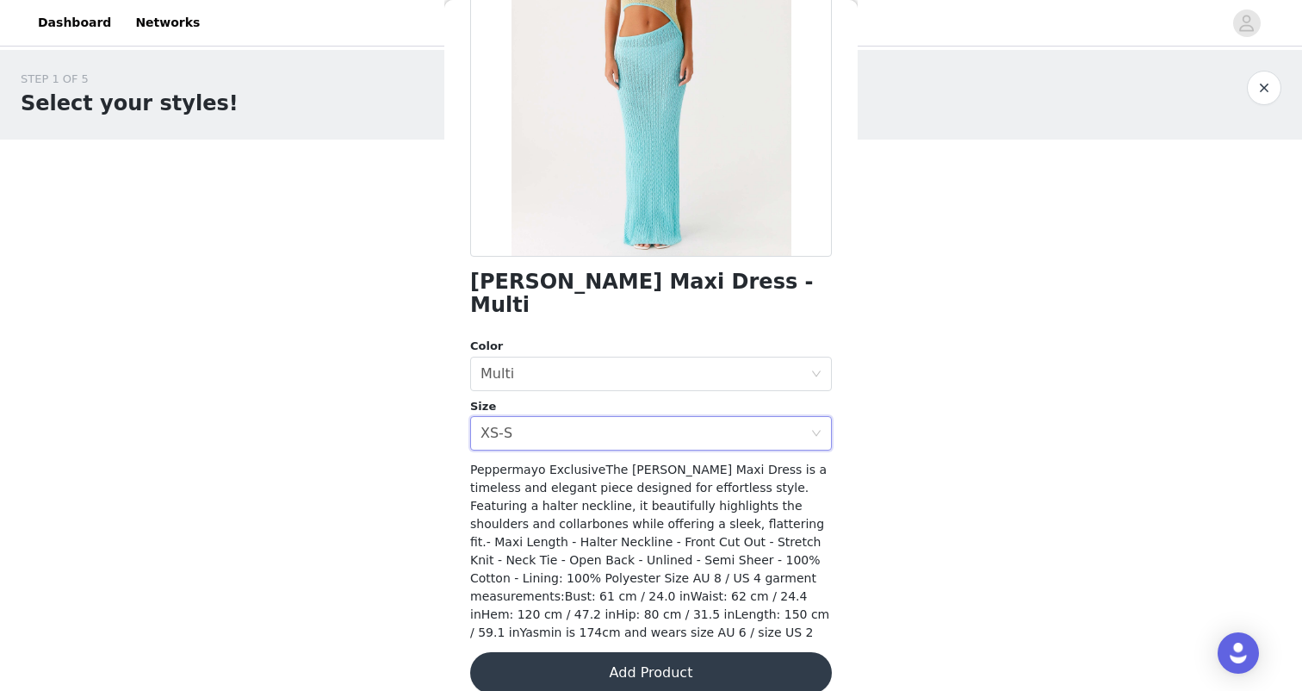
scroll to position [216, 0]
click at [678, 653] on button "Add Product" at bounding box center [651, 673] width 362 height 41
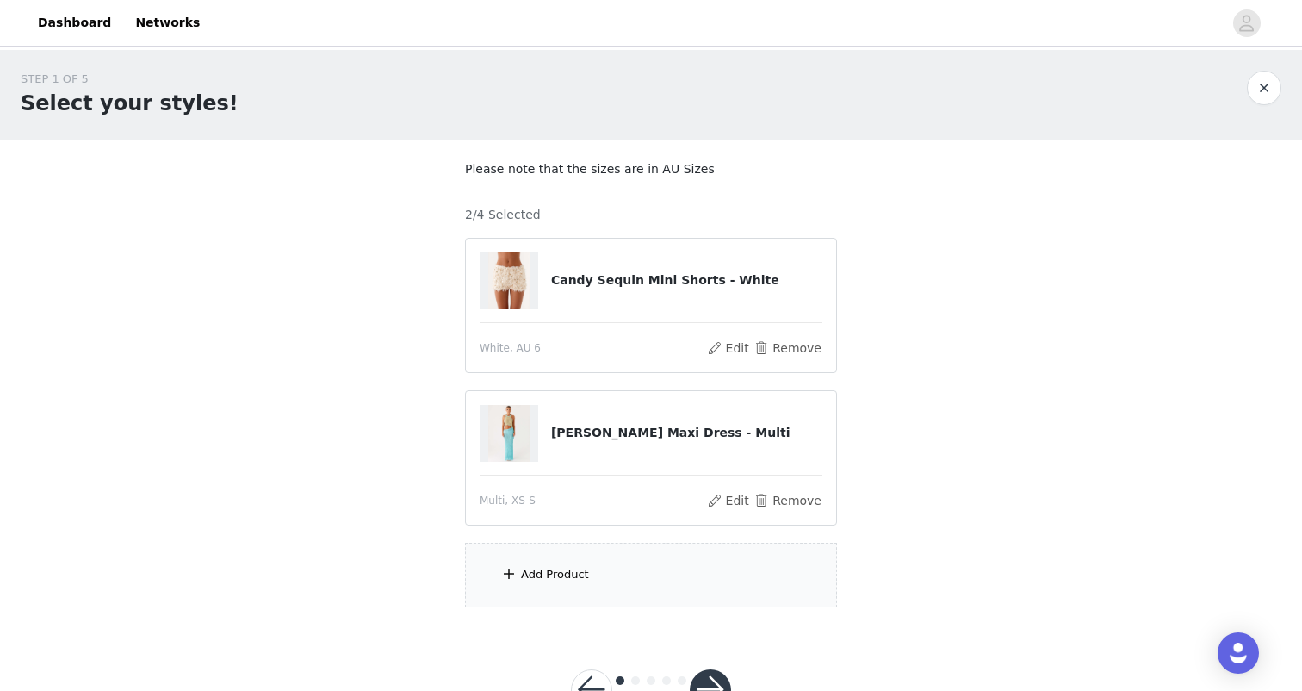
click at [595, 561] on div "Add Product" at bounding box center [651, 575] width 372 height 65
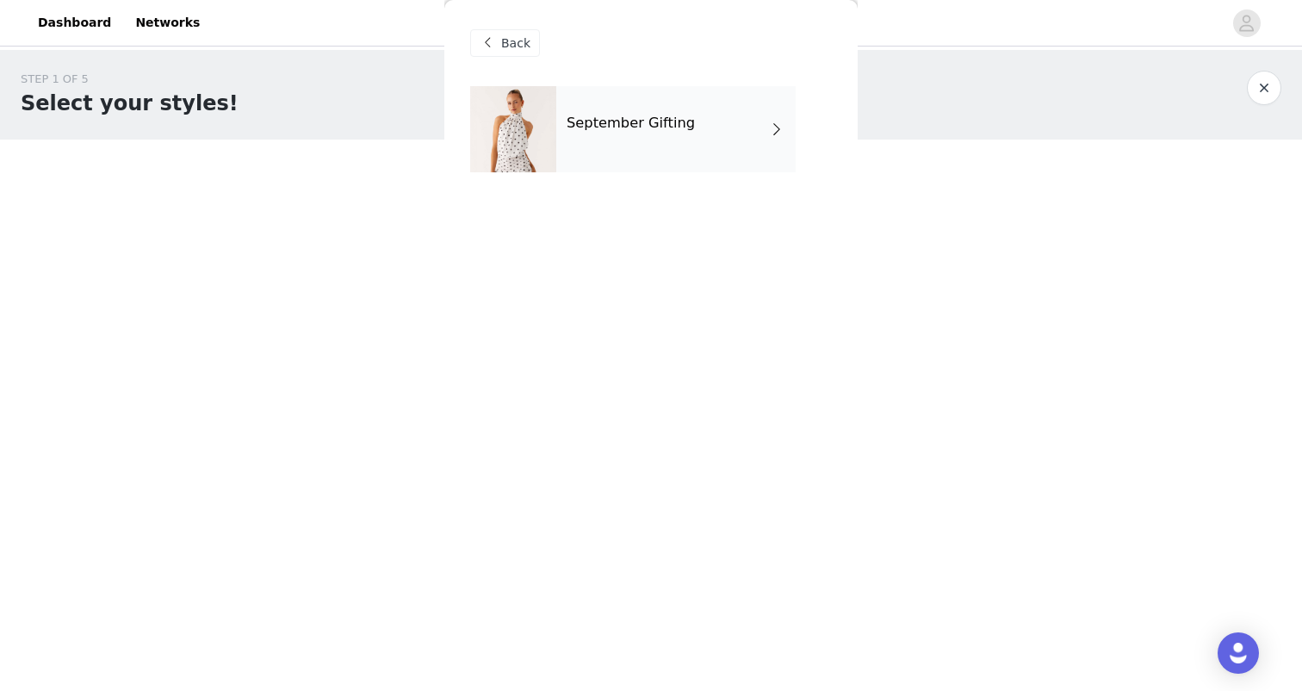
click at [676, 118] on h4 "September Gifting" at bounding box center [631, 123] width 128 height 16
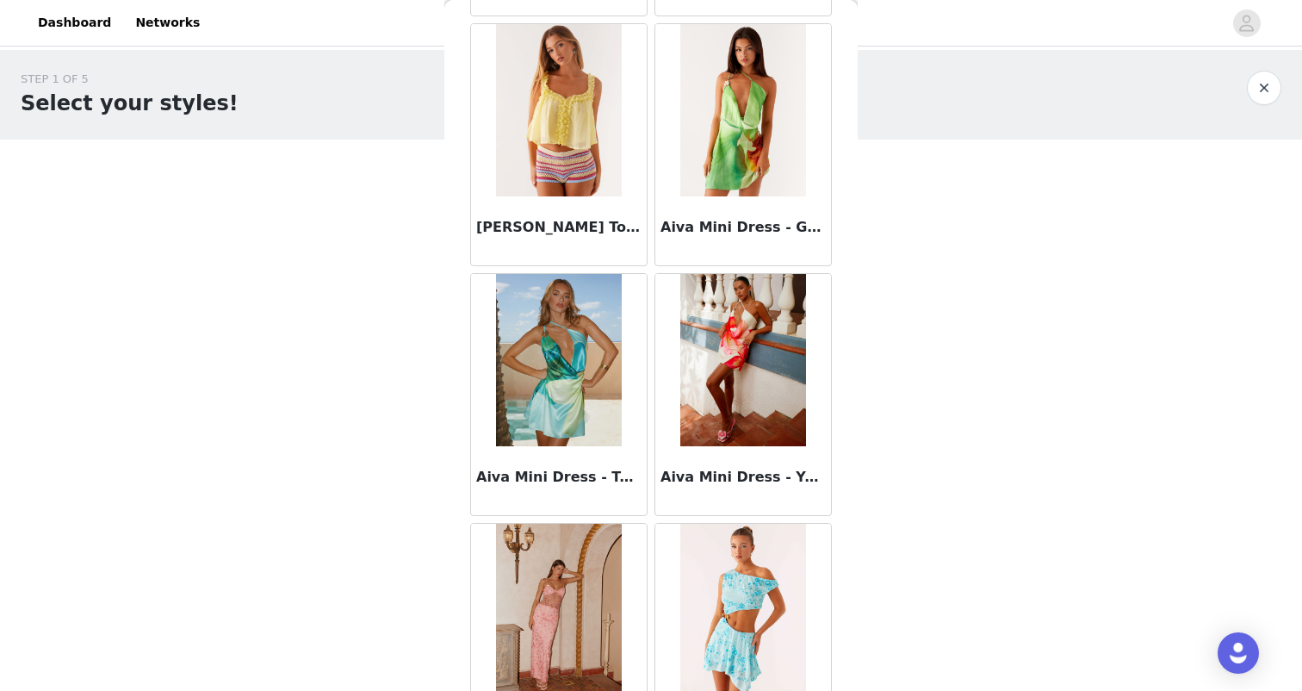
scroll to position [1247, 0]
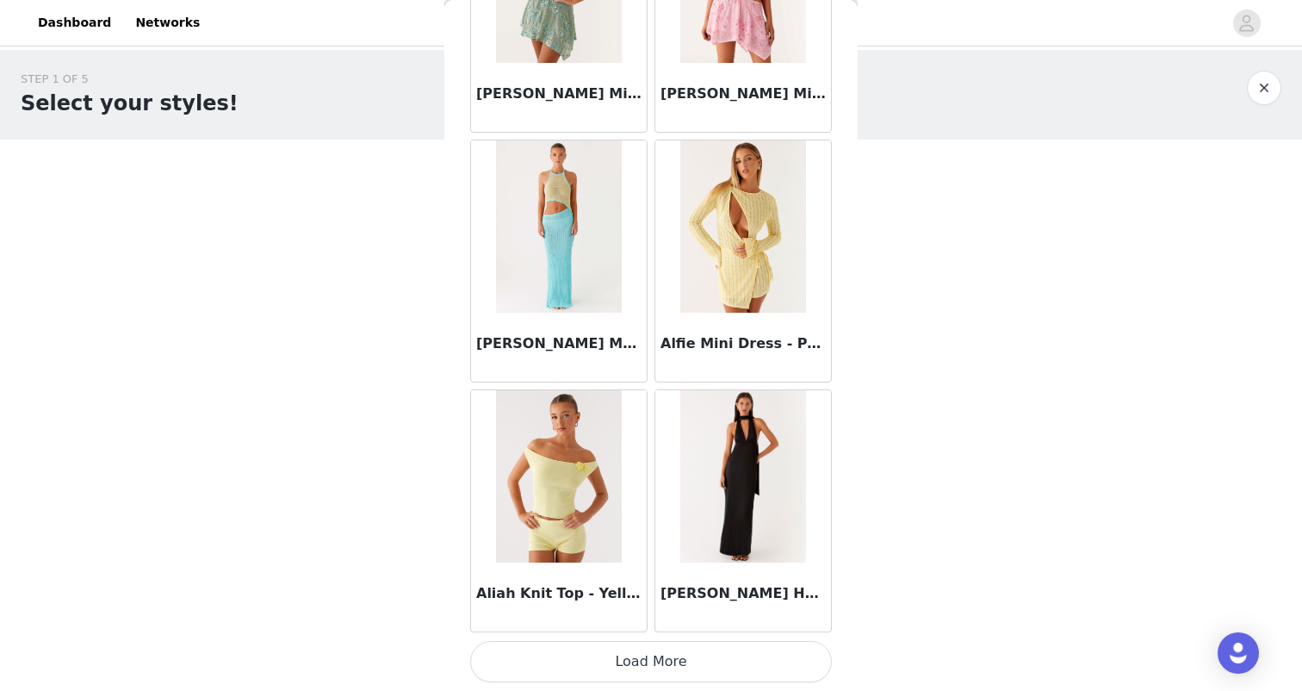
click at [664, 654] on button "Load More" at bounding box center [651, 661] width 362 height 41
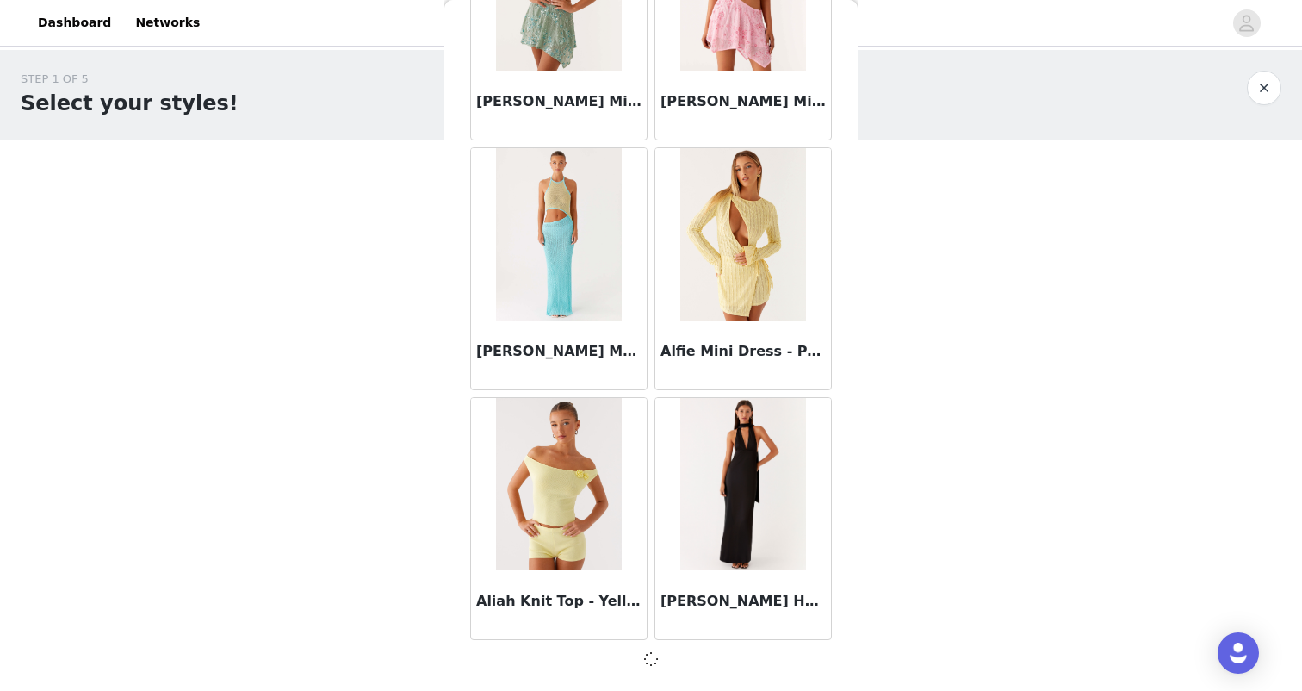
scroll to position [1937, 0]
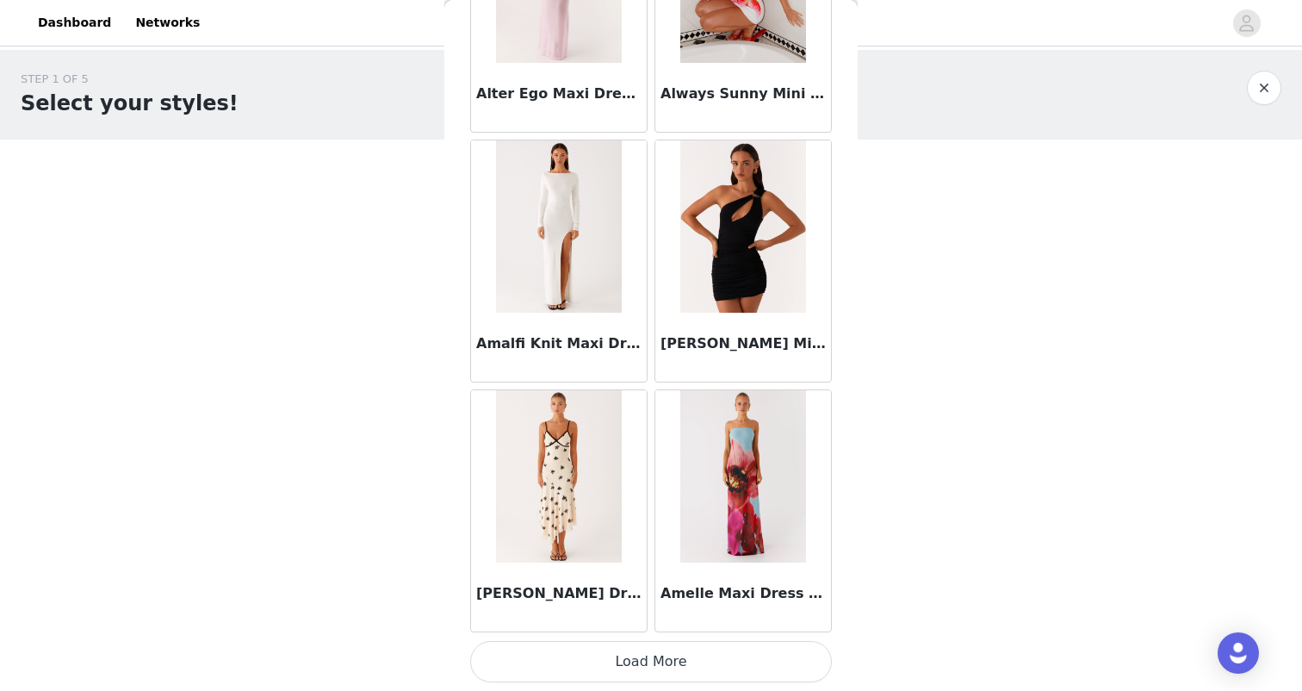
click at [630, 663] on button "Load More" at bounding box center [651, 661] width 362 height 41
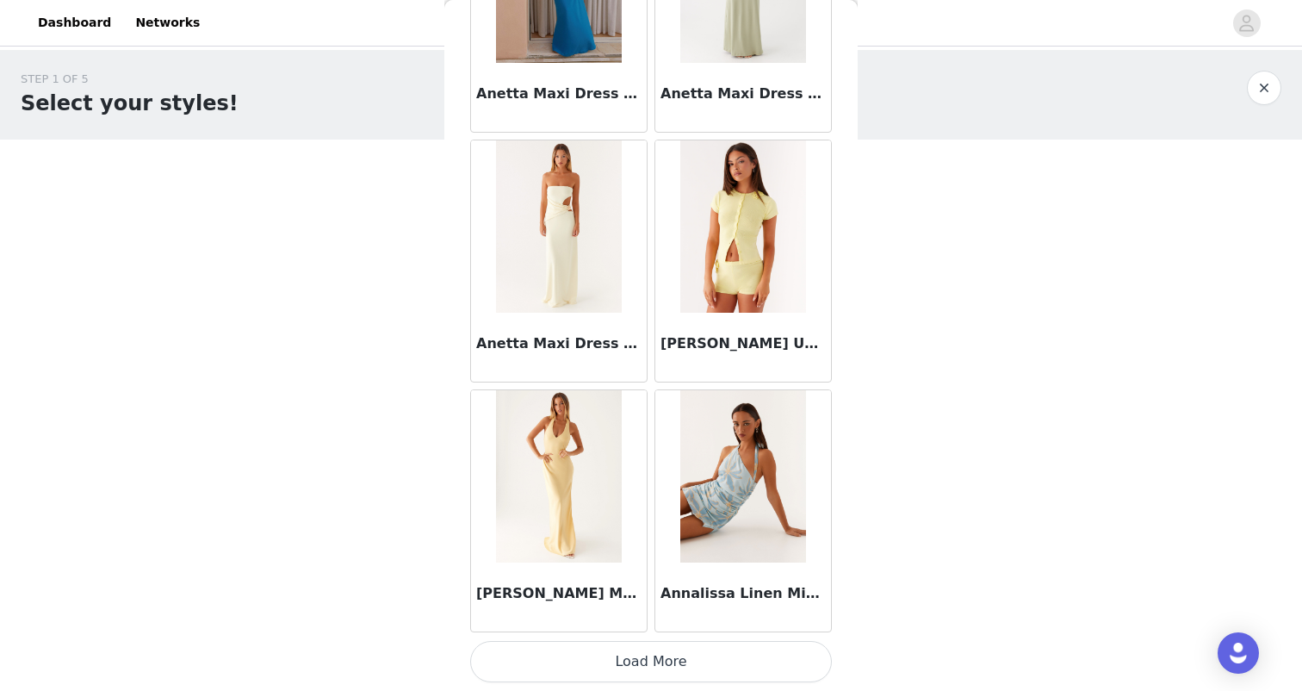
scroll to position [6940, 0]
click at [650, 655] on button "Load More" at bounding box center [651, 661] width 362 height 41
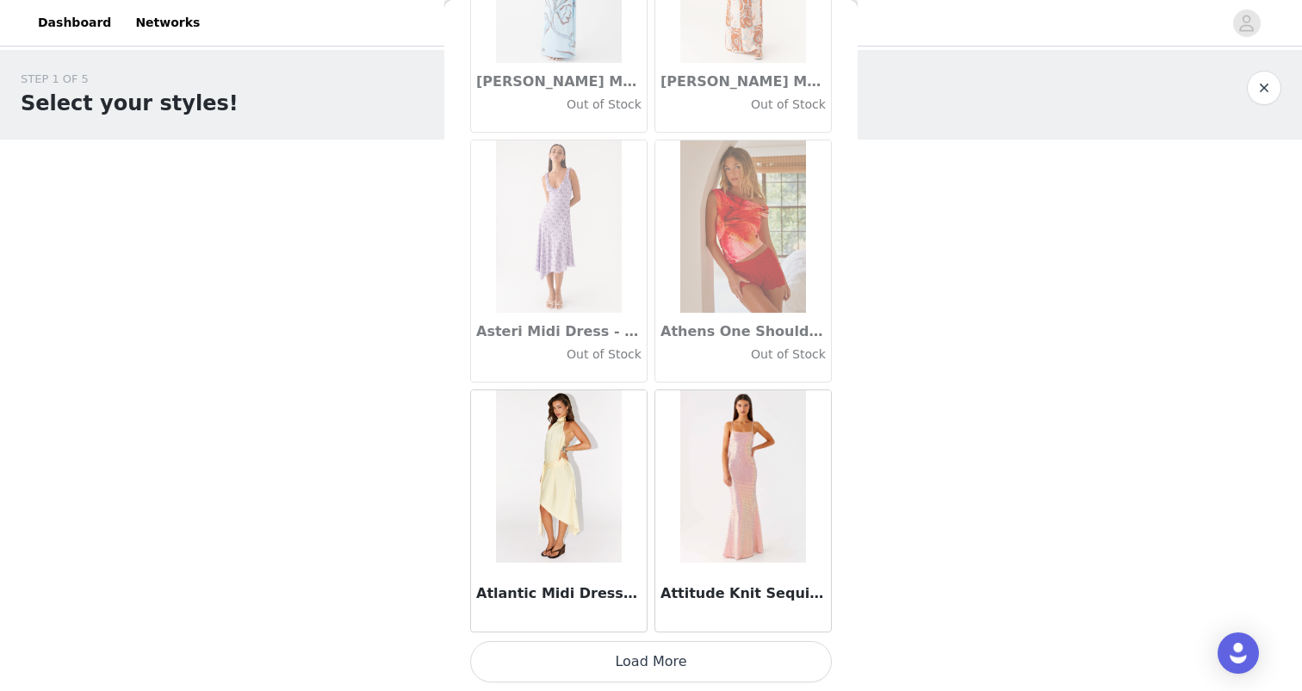
scroll to position [9438, 0]
click at [649, 653] on button "Load More" at bounding box center [651, 661] width 362 height 41
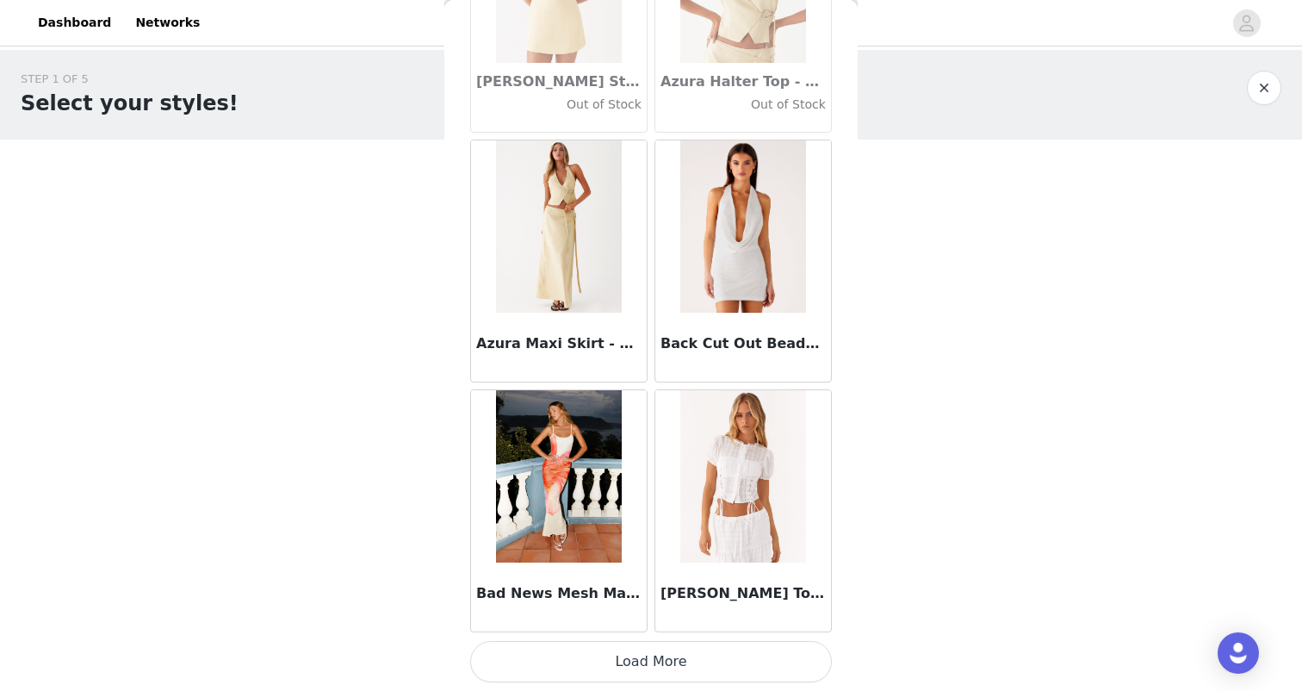
scroll to position [11935, 0]
click at [667, 646] on button "Load More" at bounding box center [651, 661] width 362 height 41
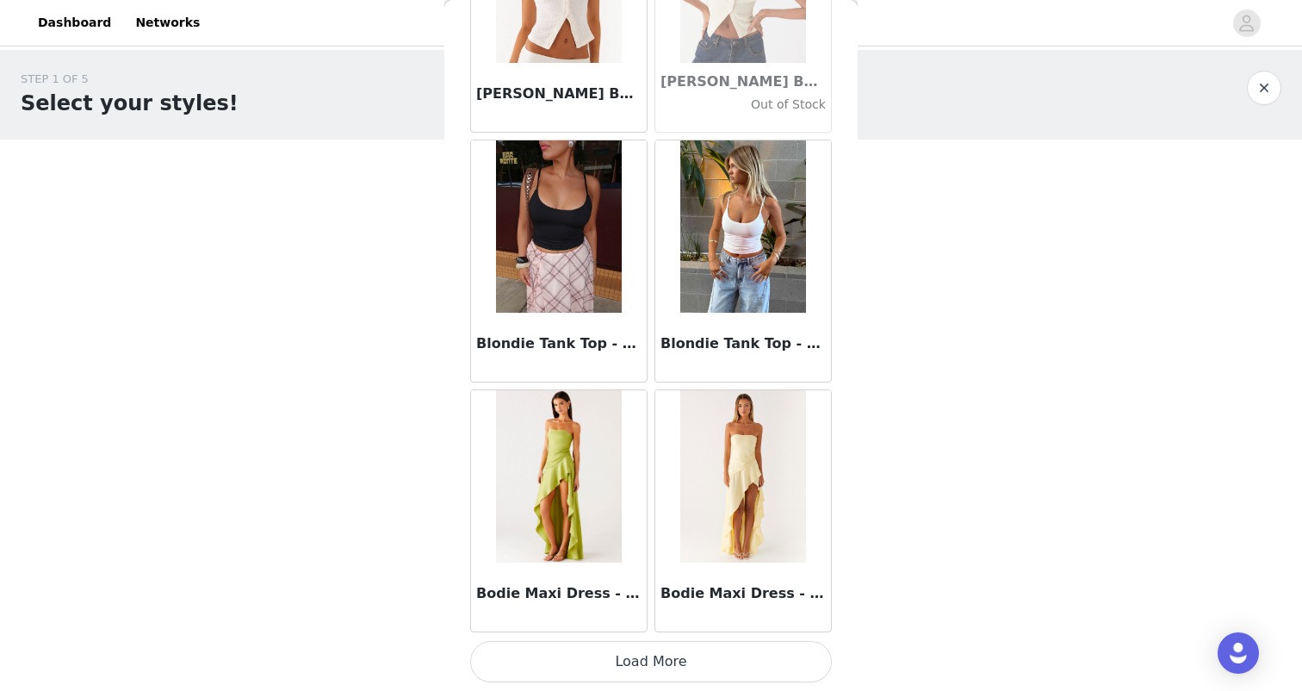
click at [657, 667] on button "Load More" at bounding box center [651, 661] width 362 height 41
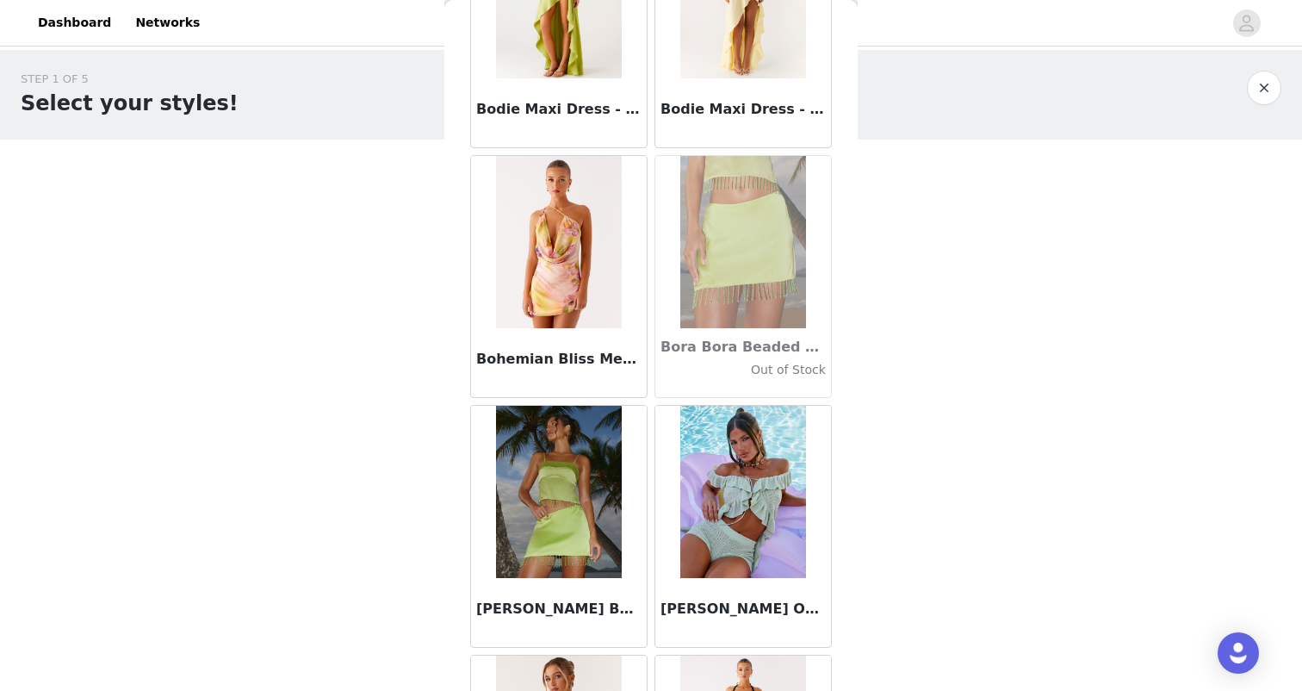
scroll to position [15018, 0]
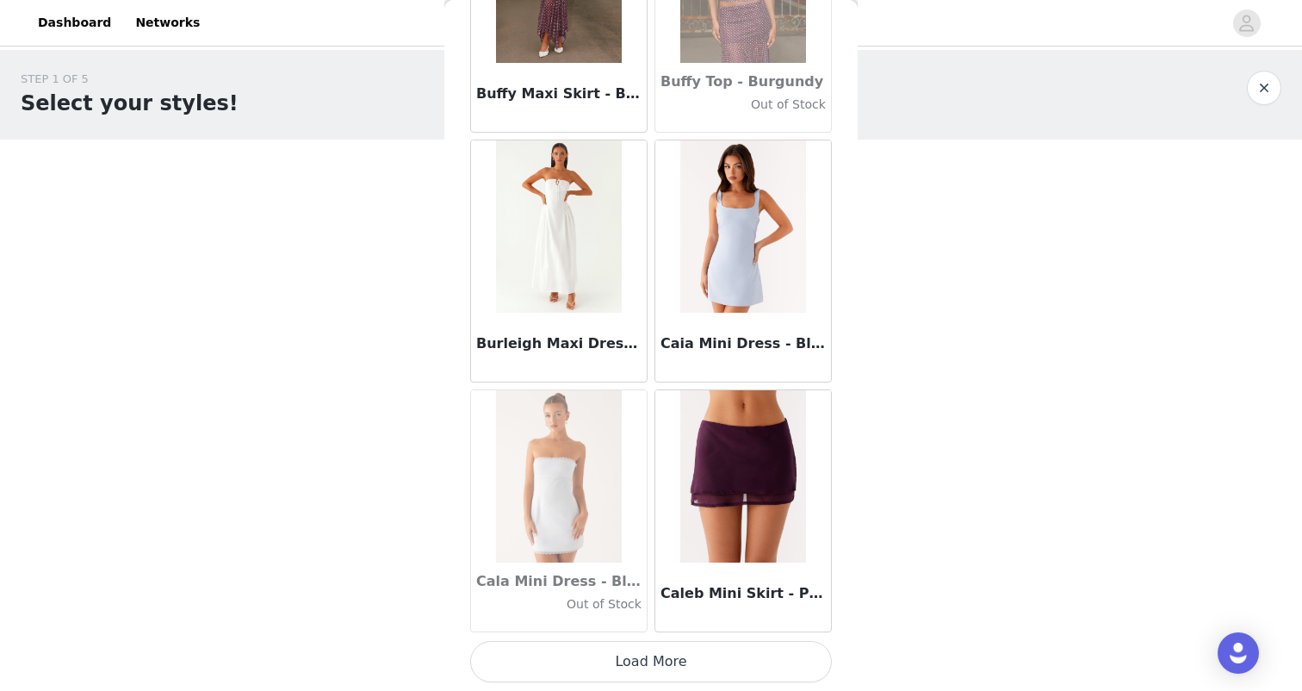
click at [667, 666] on button "Load More" at bounding box center [651, 661] width 362 height 41
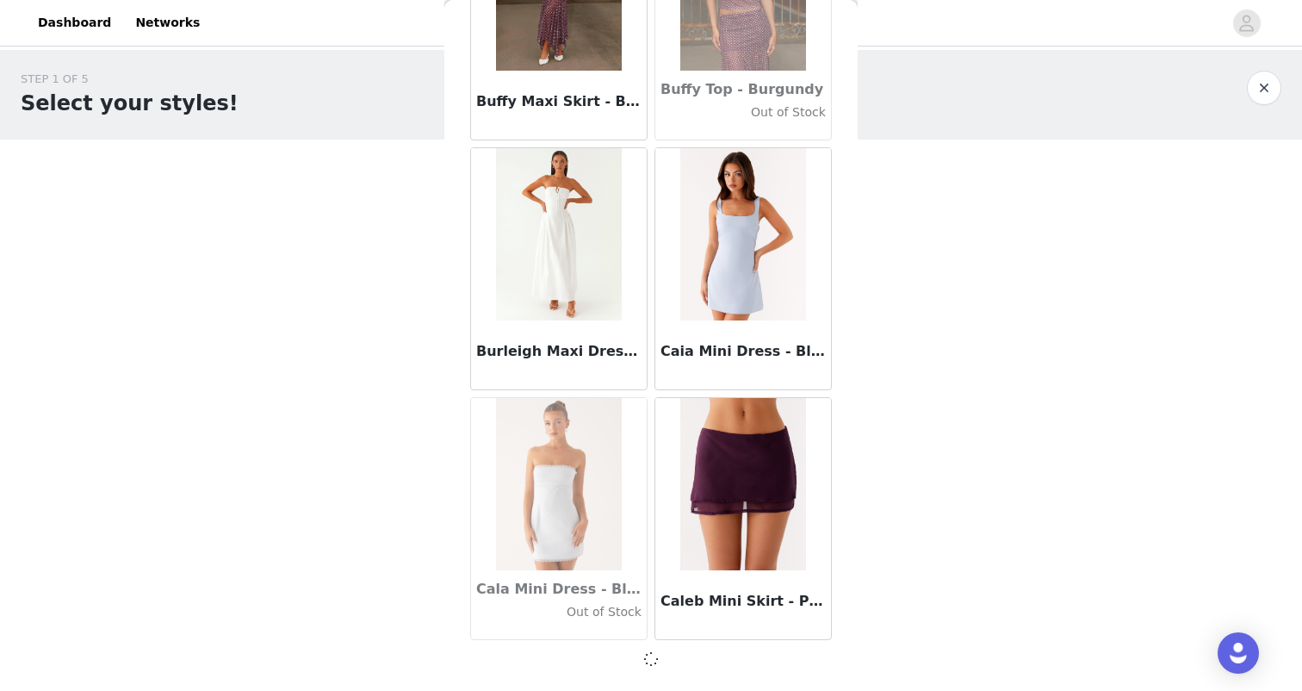
scroll to position [16923, 0]
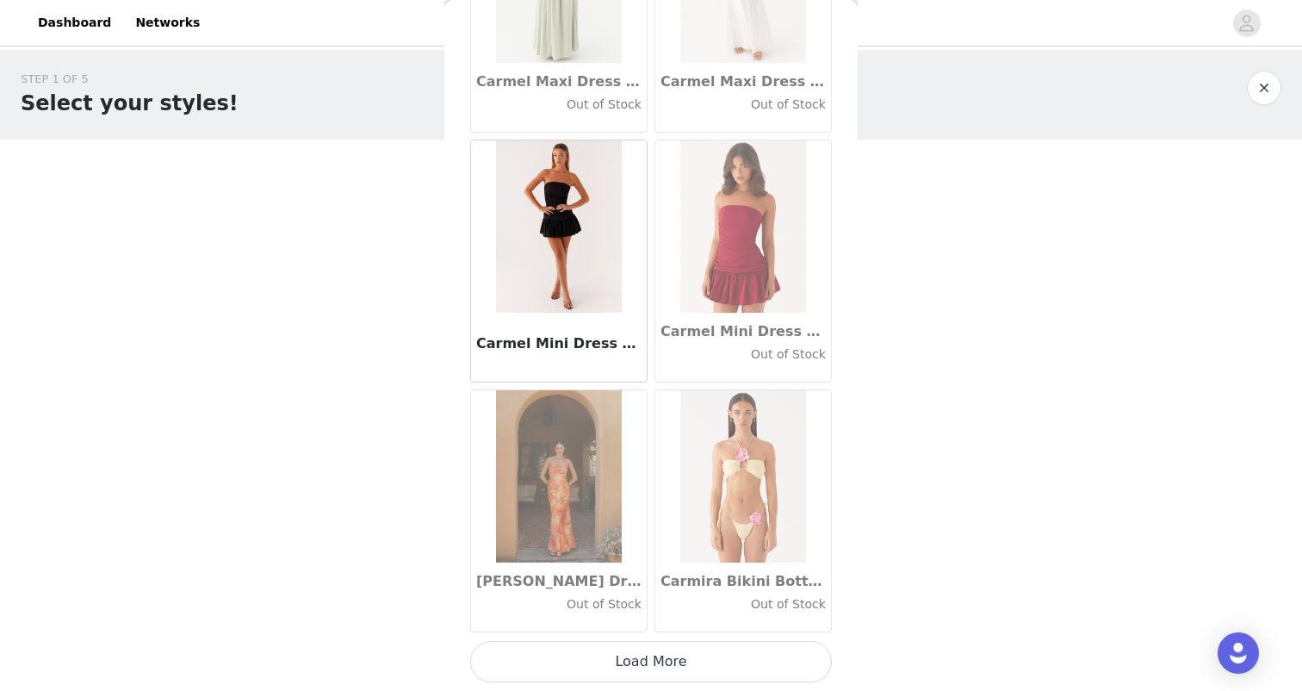
click at [649, 652] on button "Load More" at bounding box center [651, 661] width 362 height 41
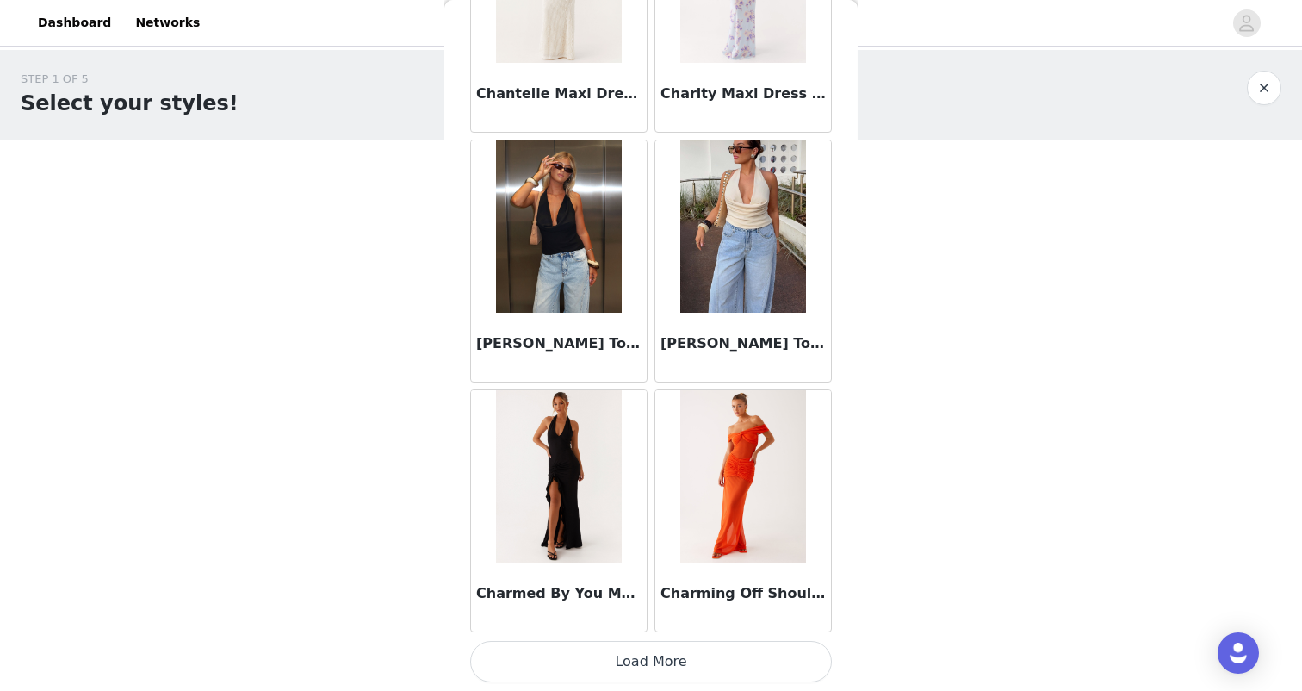
scroll to position [21926, 0]
click at [649, 655] on button "Load More" at bounding box center [651, 661] width 362 height 41
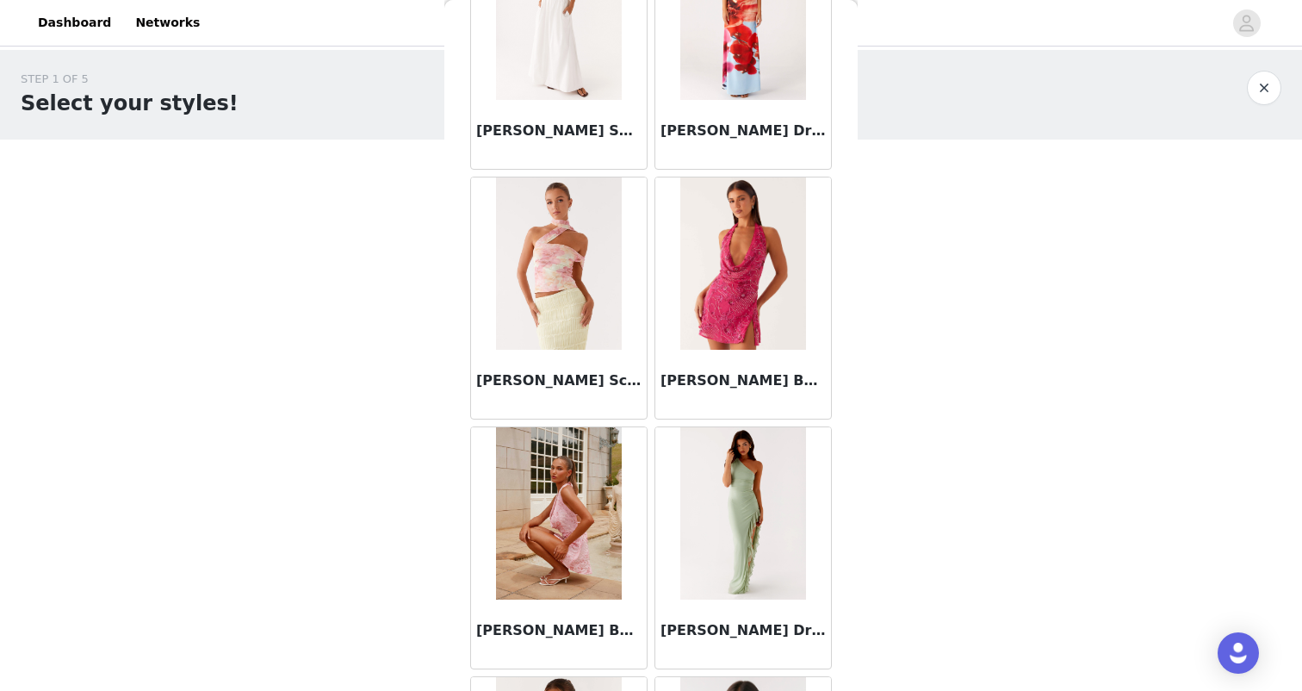
scroll to position [22855, 0]
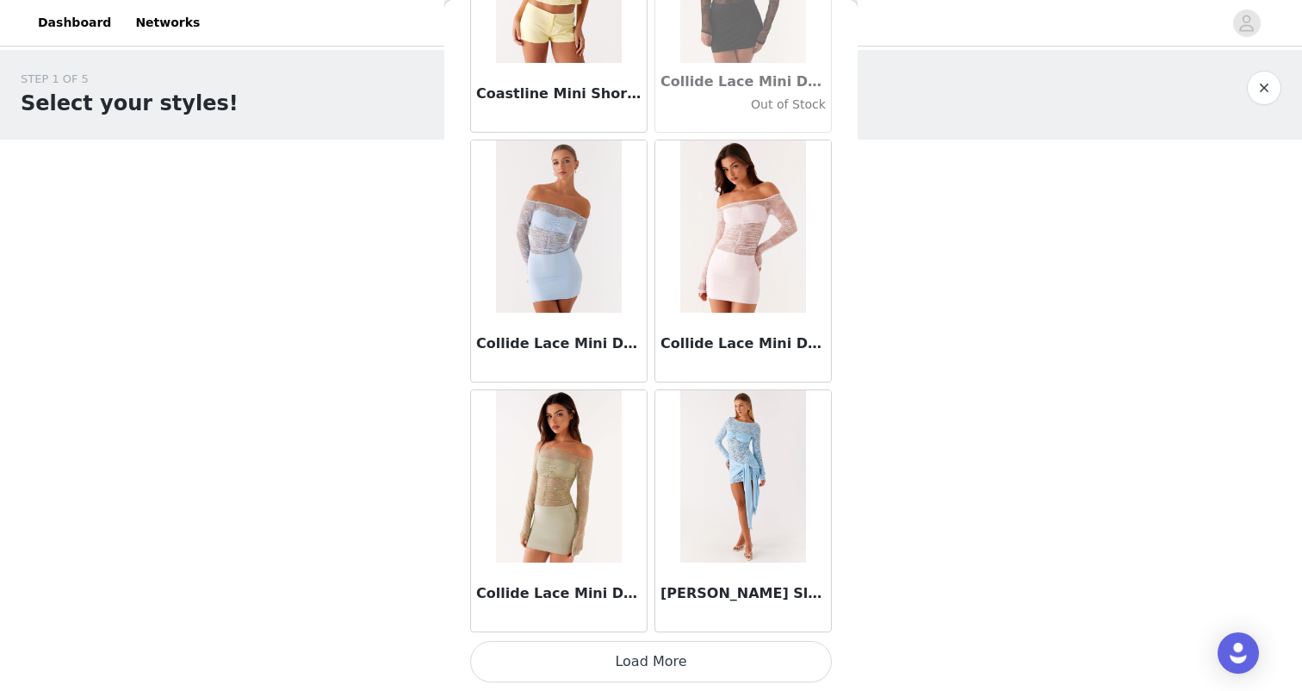
click at [659, 655] on button "Load More" at bounding box center [651, 661] width 362 height 41
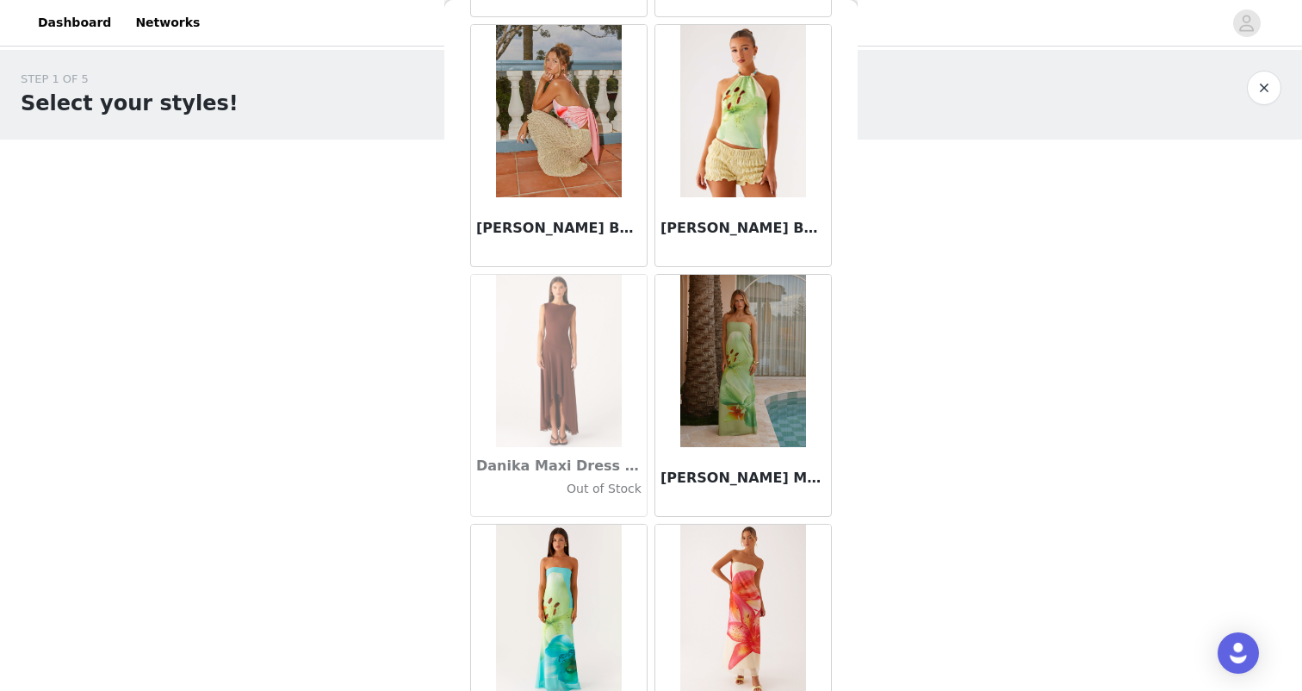
scroll to position [26286, 0]
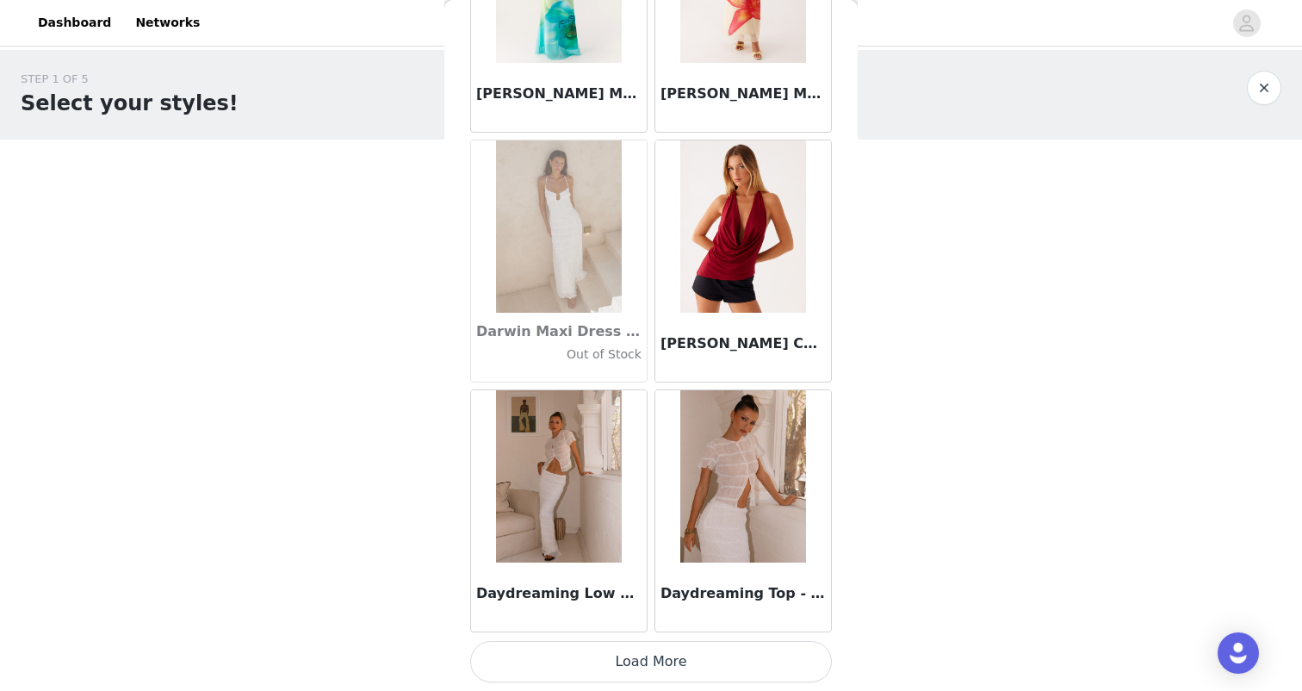
click at [668, 655] on button "Load More" at bounding box center [651, 661] width 362 height 41
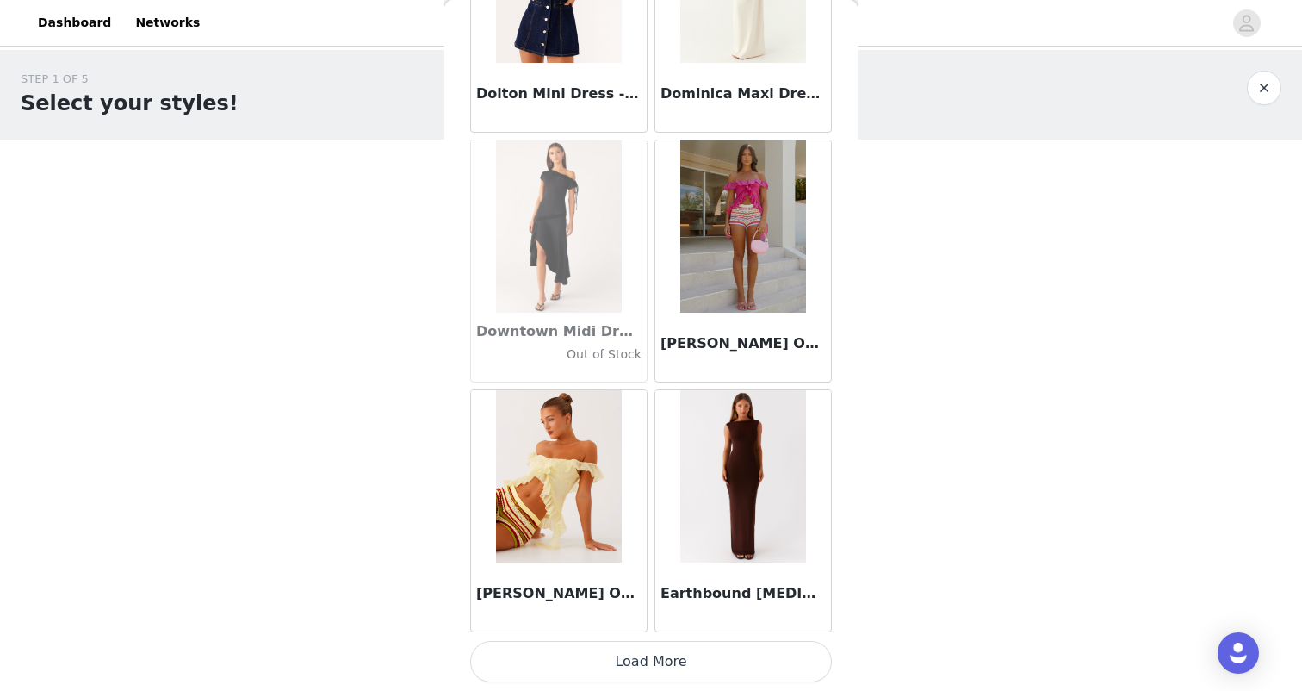
scroll to position [29419, 0]
click at [651, 659] on button "Load More" at bounding box center [651, 661] width 362 height 41
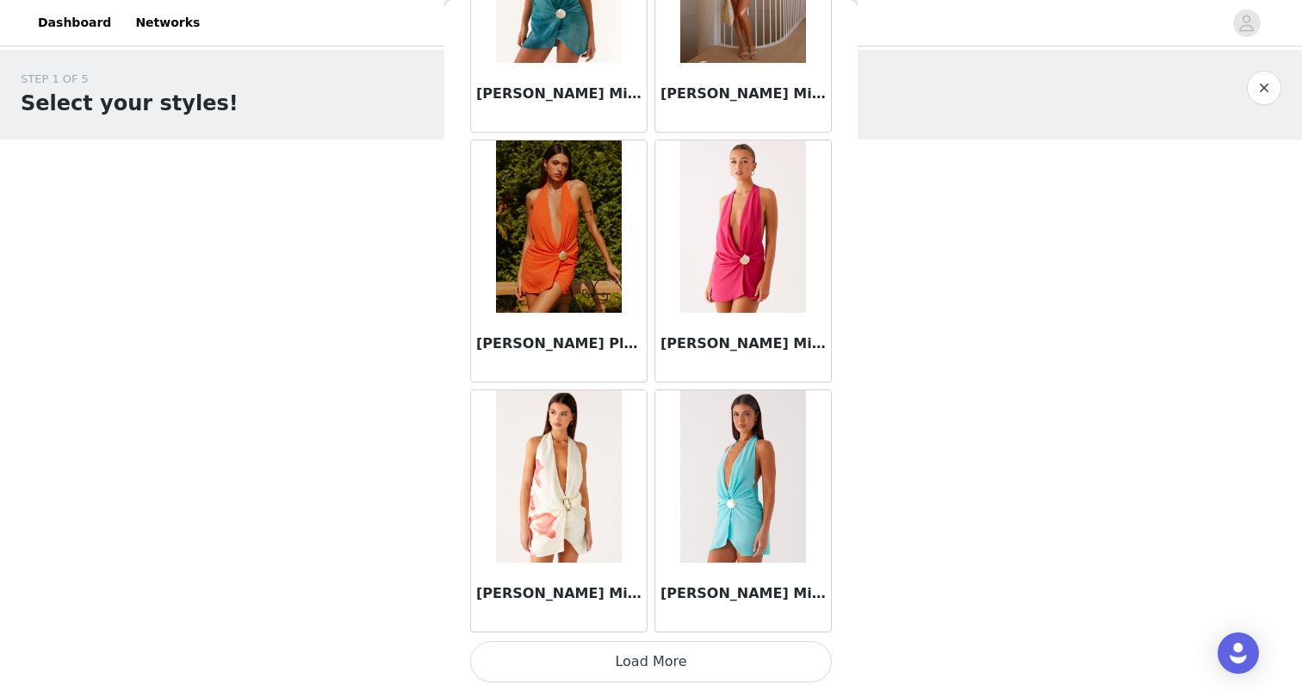
scroll to position [31917, 0]
click at [665, 649] on button "Load More" at bounding box center [651, 661] width 362 height 41
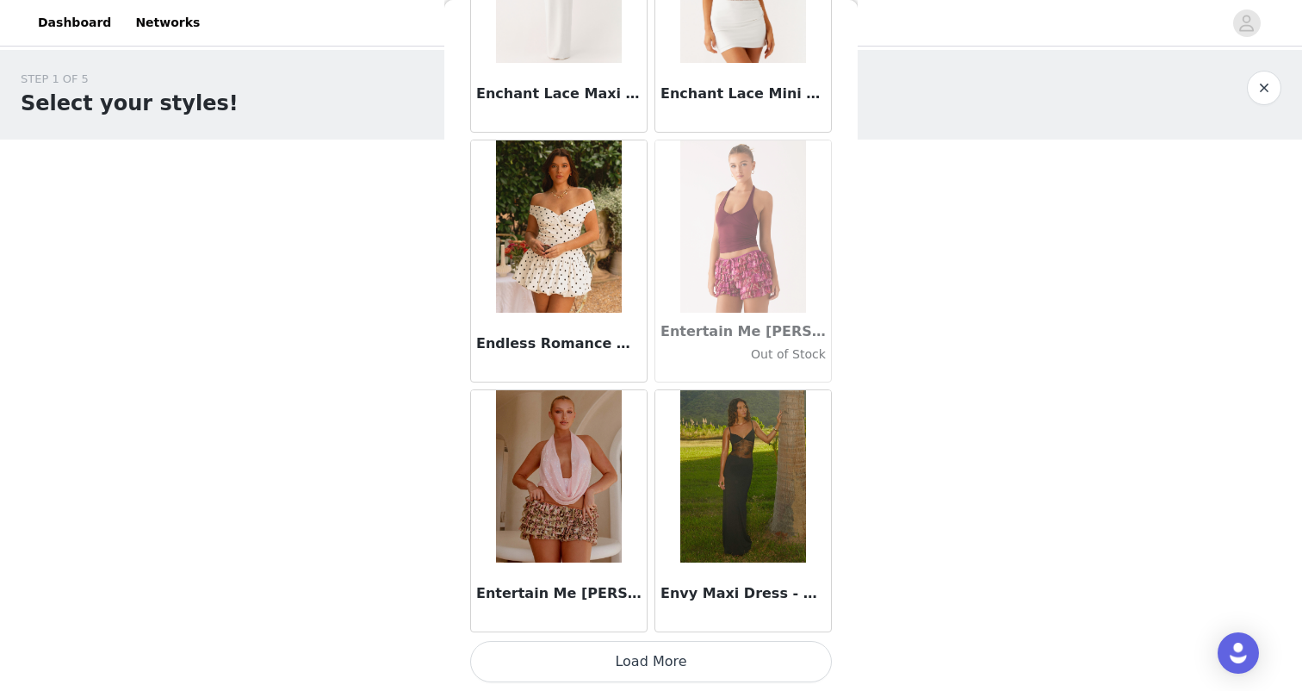
scroll to position [34414, 0]
click at [694, 645] on button "Load More" at bounding box center [651, 661] width 362 height 41
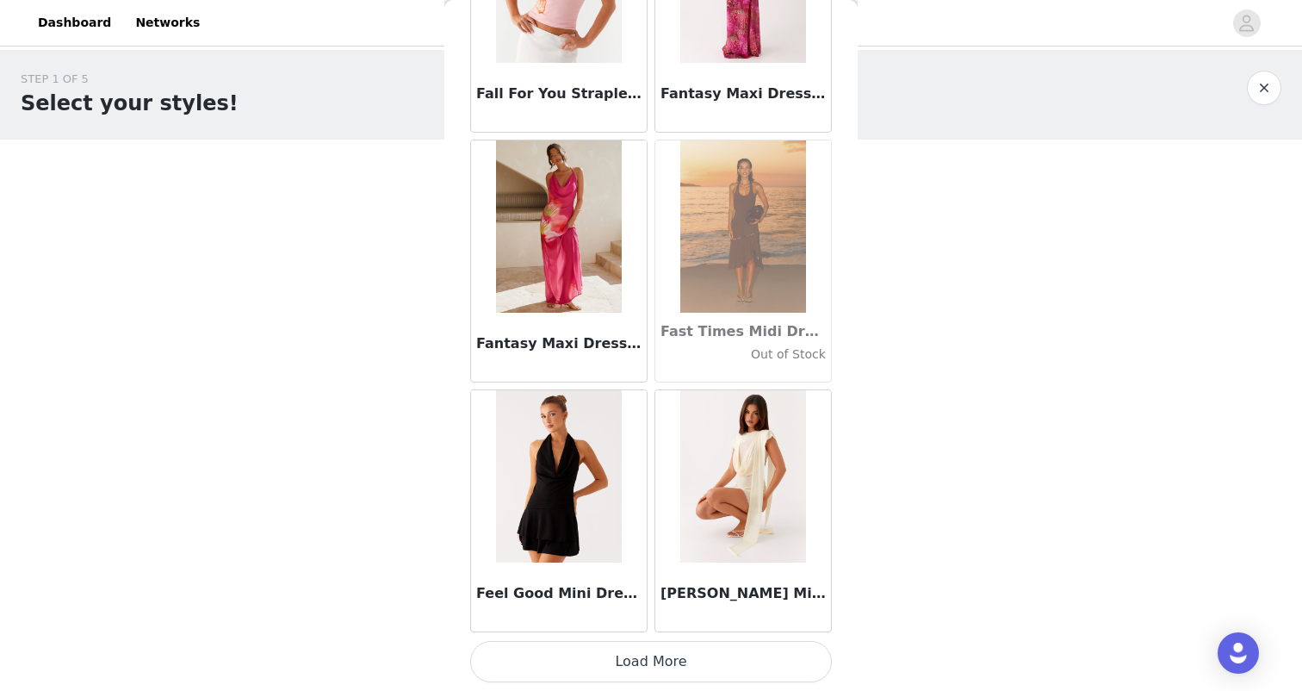
scroll to position [36912, 0]
click at [655, 660] on button "Load More" at bounding box center [651, 661] width 362 height 41
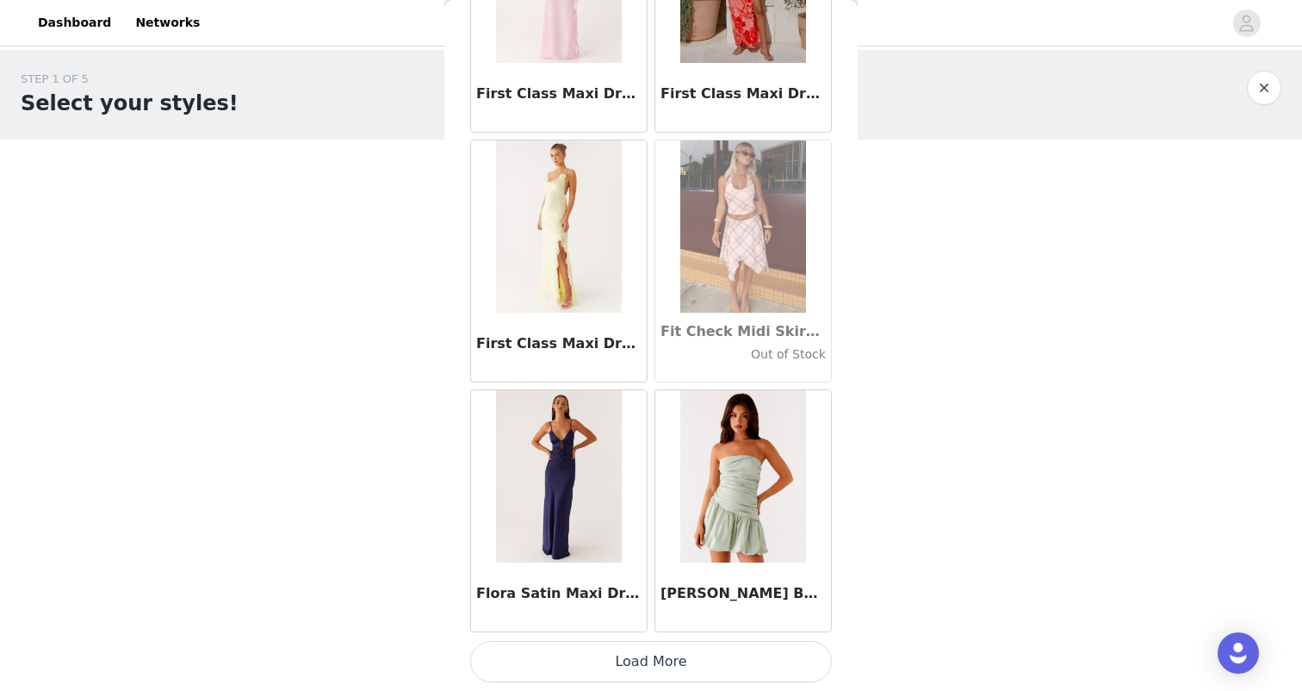
click at [651, 651] on button "Load More" at bounding box center [651, 661] width 362 height 41
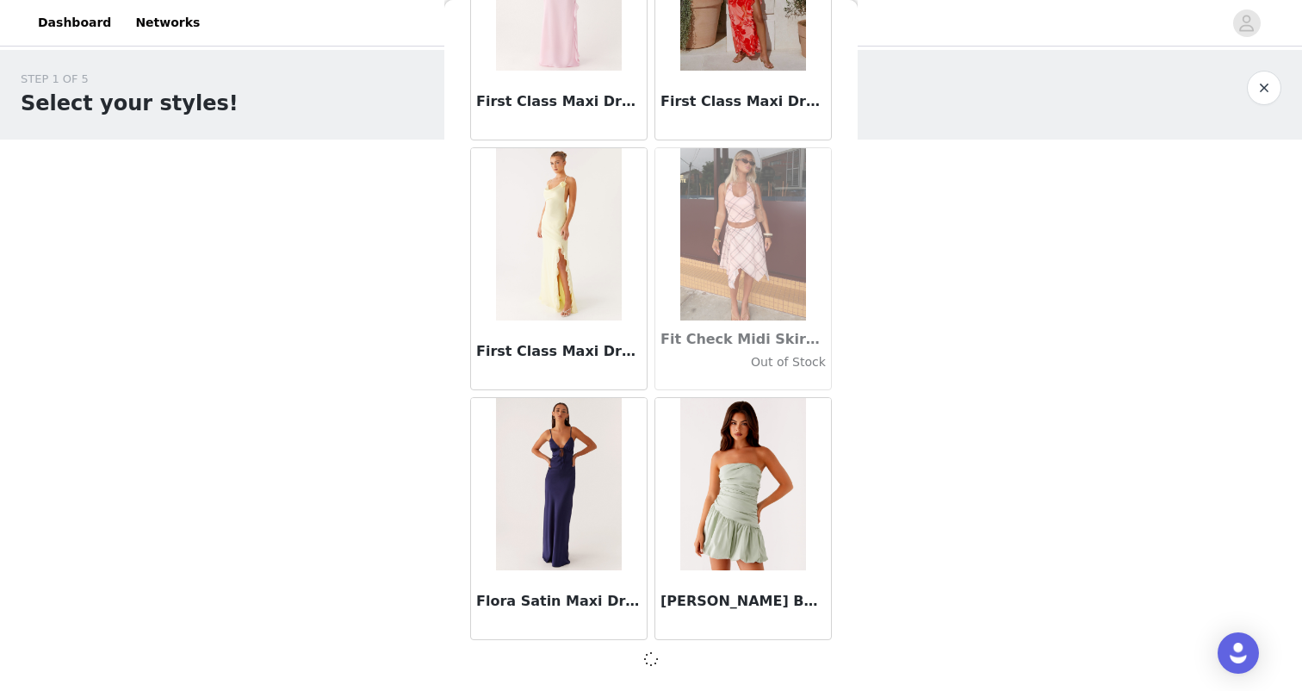
scroll to position [39402, 0]
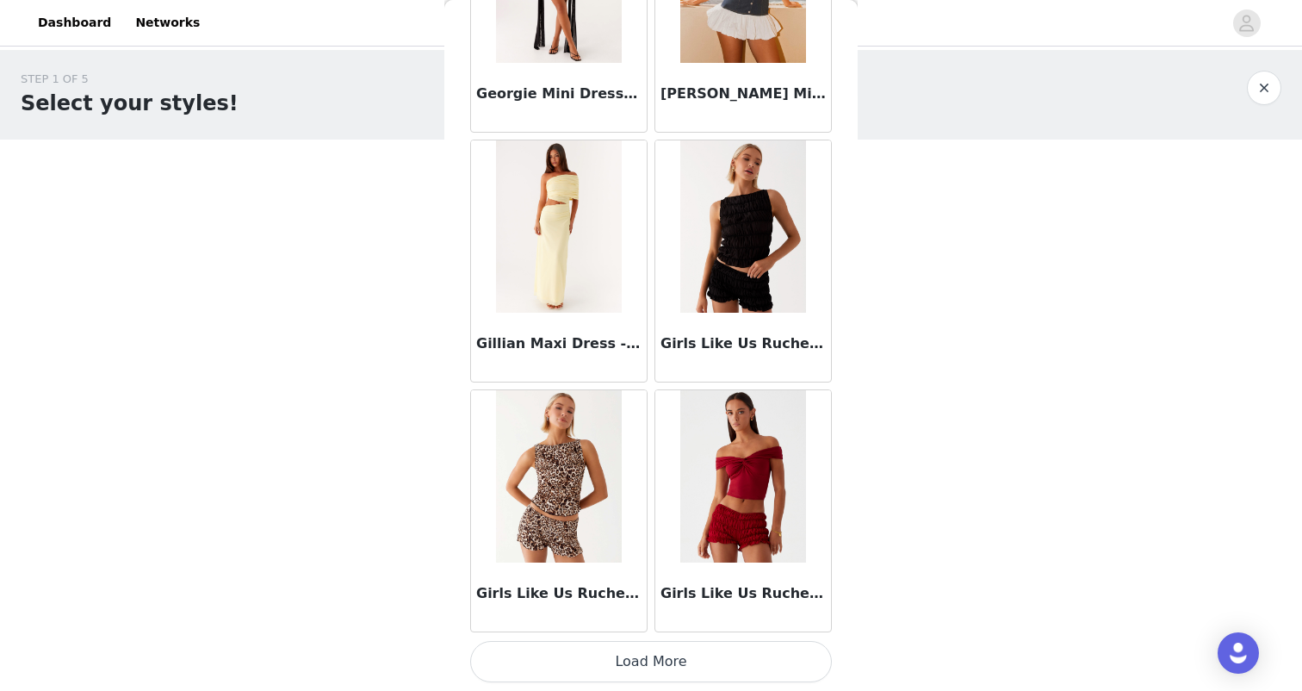
click at [624, 649] on button "Load More" at bounding box center [651, 661] width 362 height 41
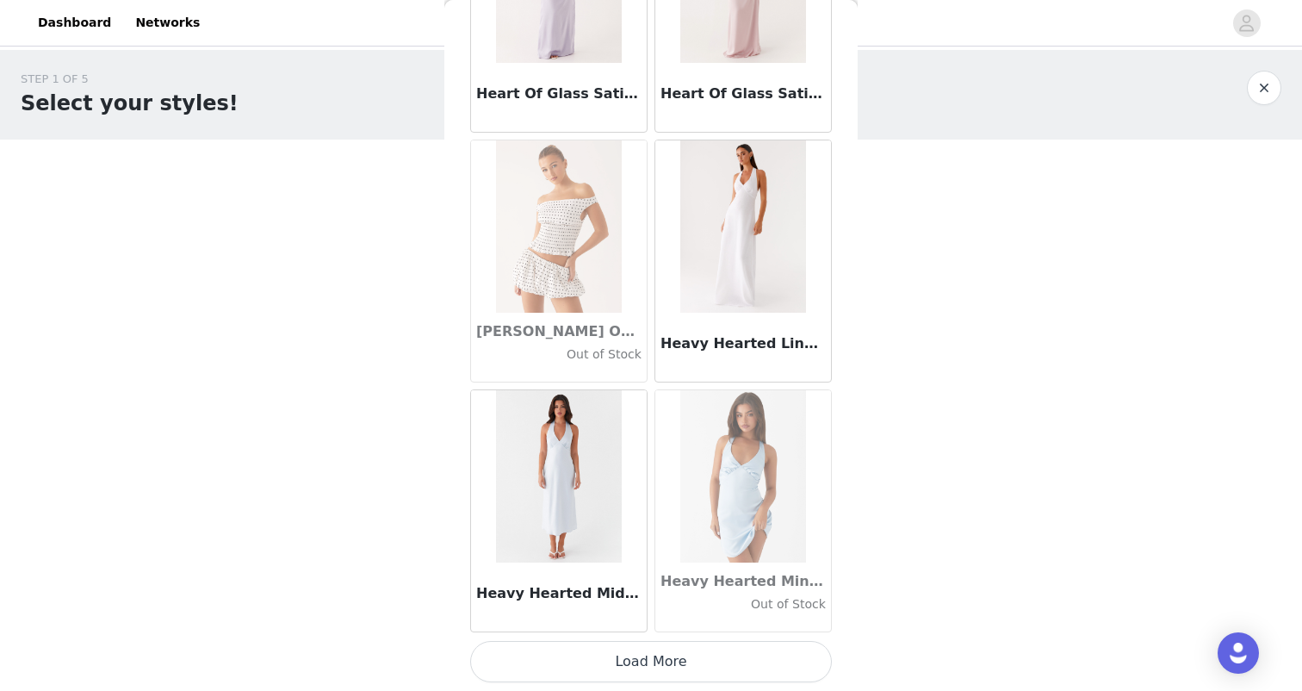
click at [646, 655] on button "Load More" at bounding box center [651, 661] width 362 height 41
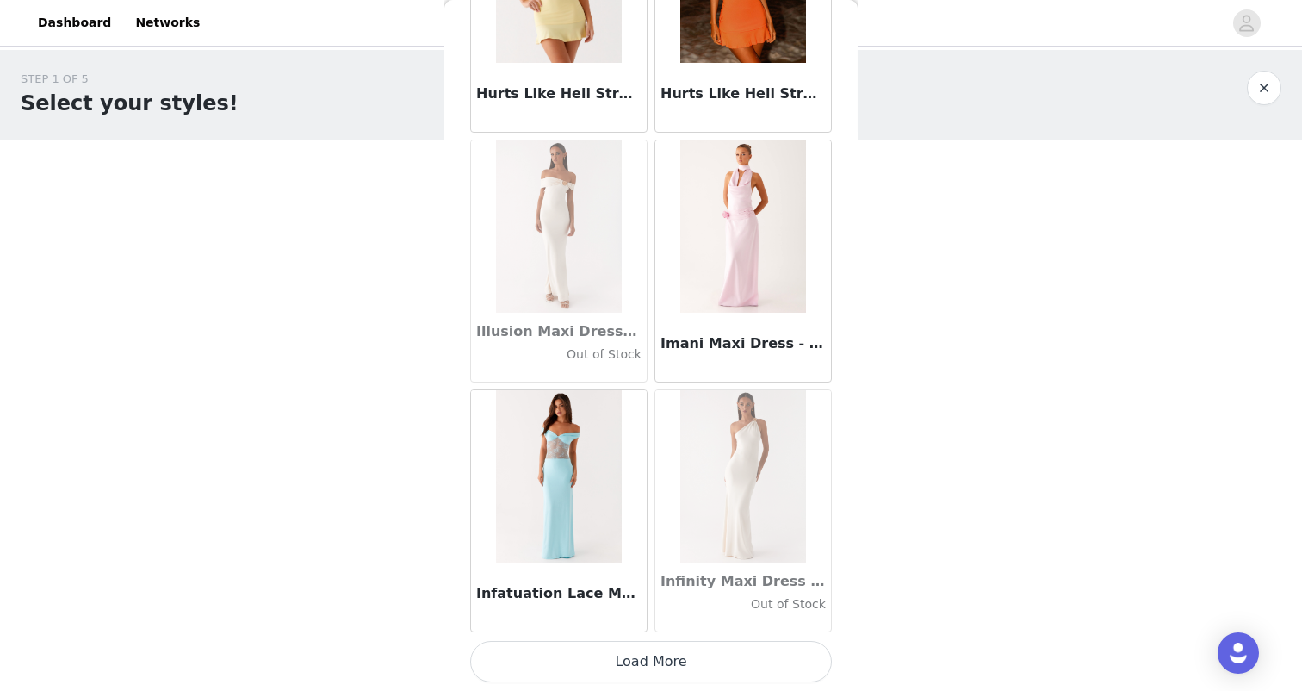
scroll to position [46903, 0]
click at [643, 658] on button "Load More" at bounding box center [651, 661] width 362 height 41
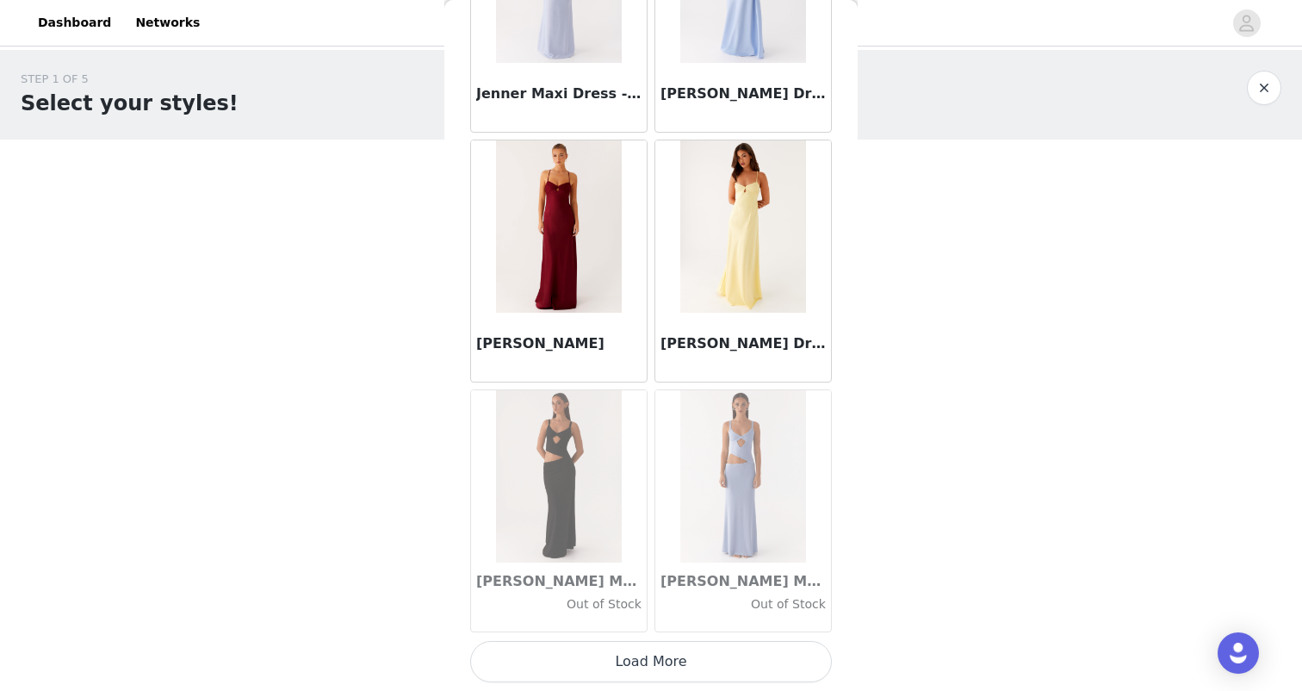
click at [650, 656] on button "Load More" at bounding box center [651, 661] width 362 height 41
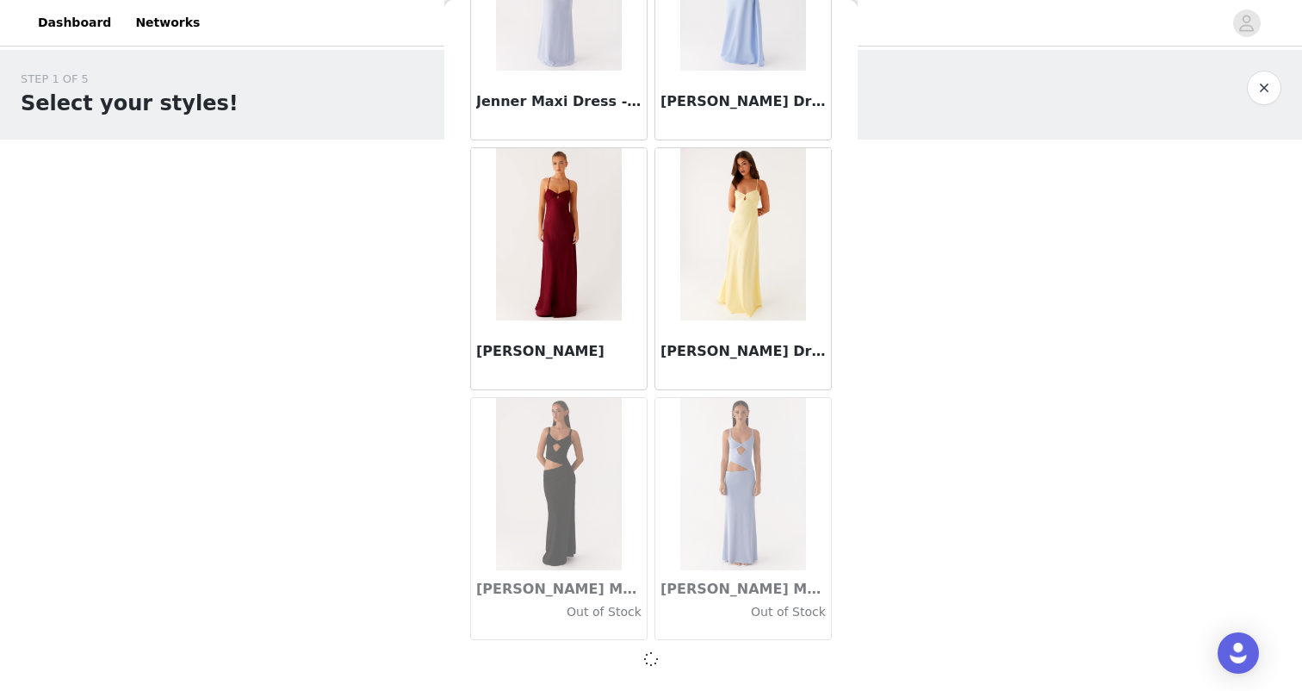
scroll to position [49393, 0]
click at [593, 455] on img at bounding box center [558, 484] width 125 height 172
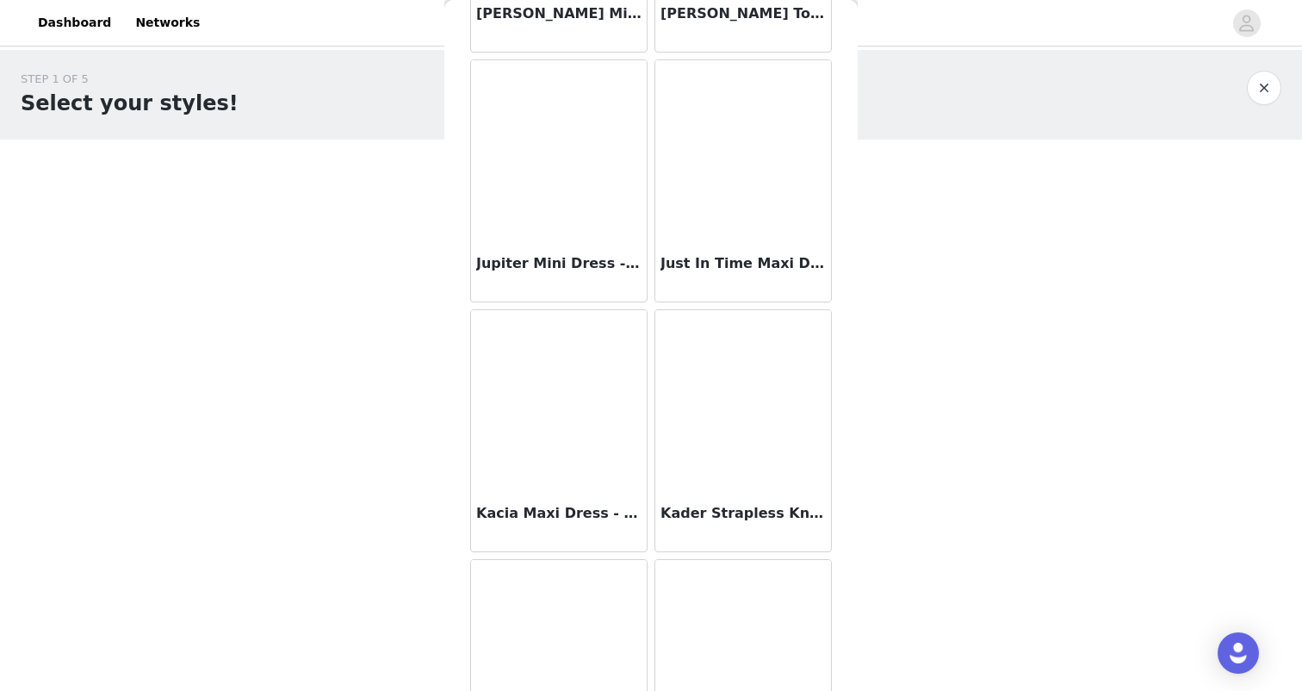
scroll to position [51729, 0]
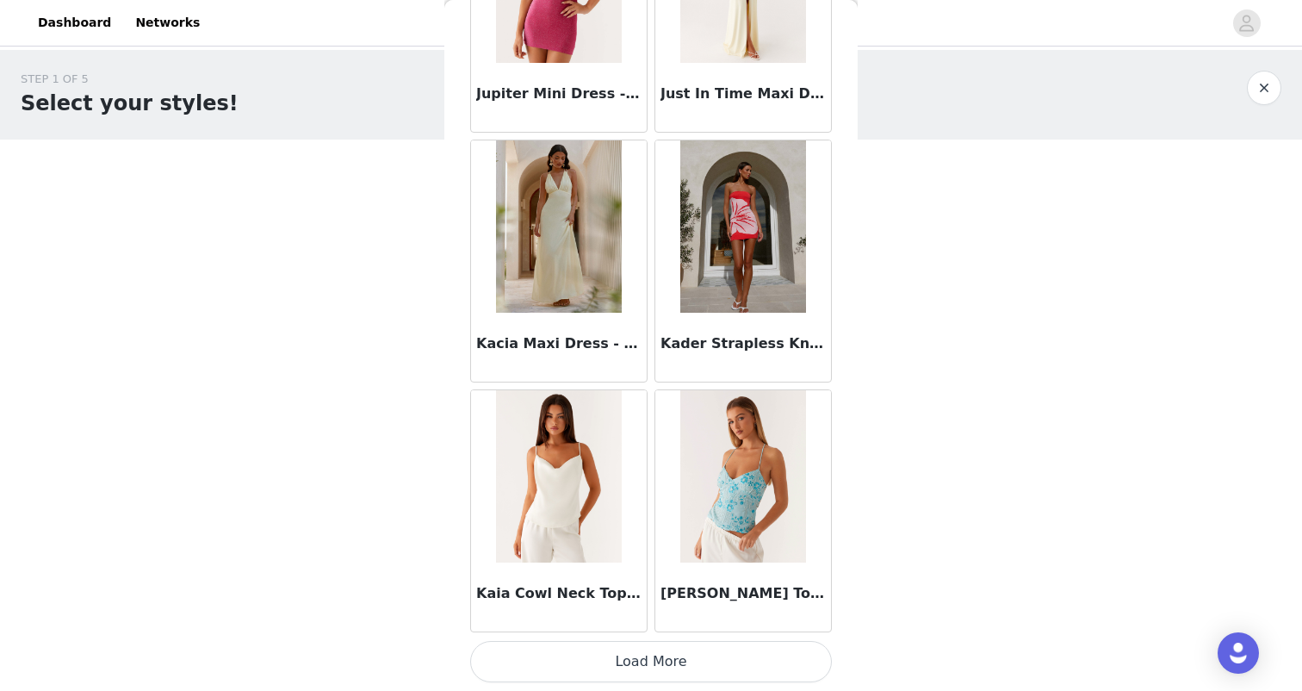
click at [667, 651] on button "Load More" at bounding box center [651, 661] width 362 height 41
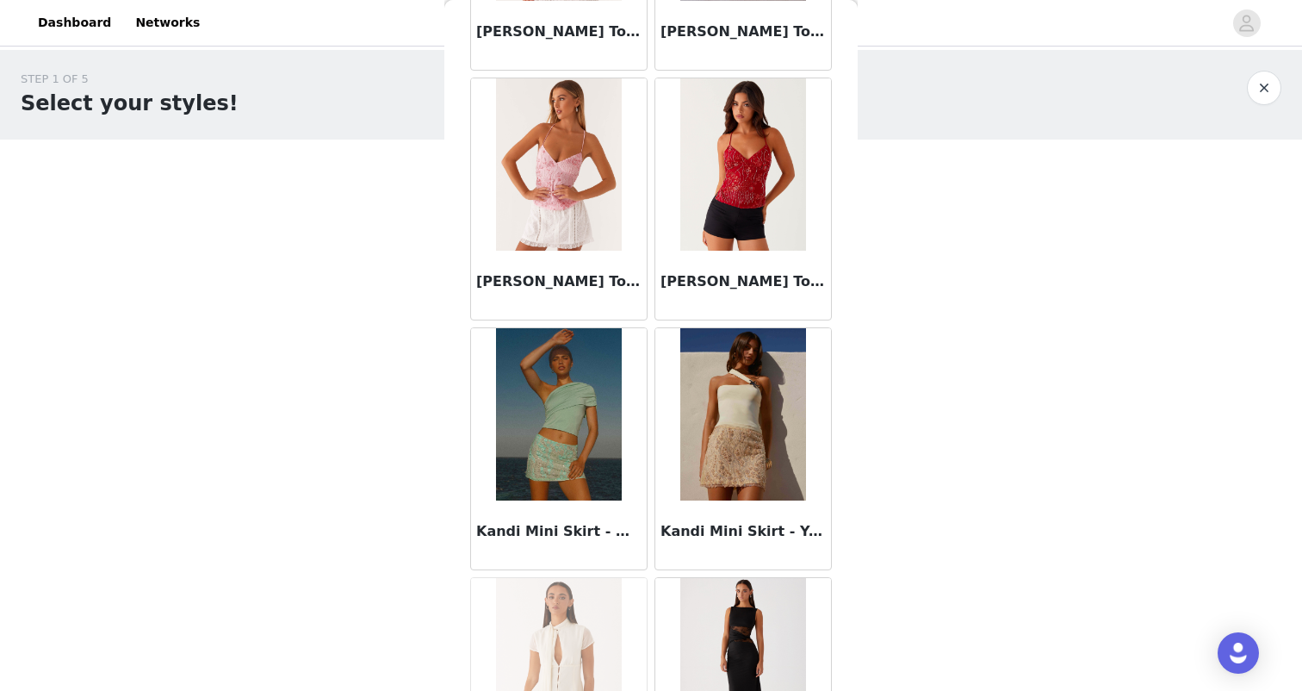
scroll to position [52724, 0]
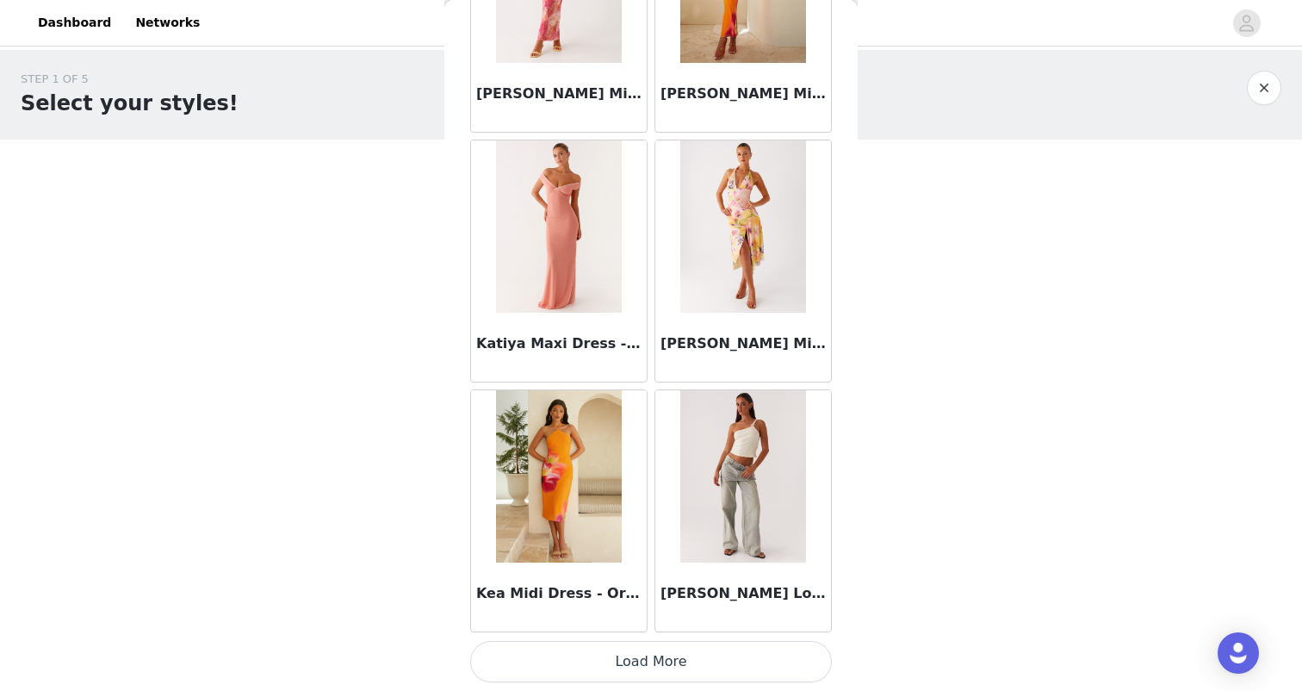
click at [639, 655] on button "Load More" at bounding box center [651, 661] width 362 height 41
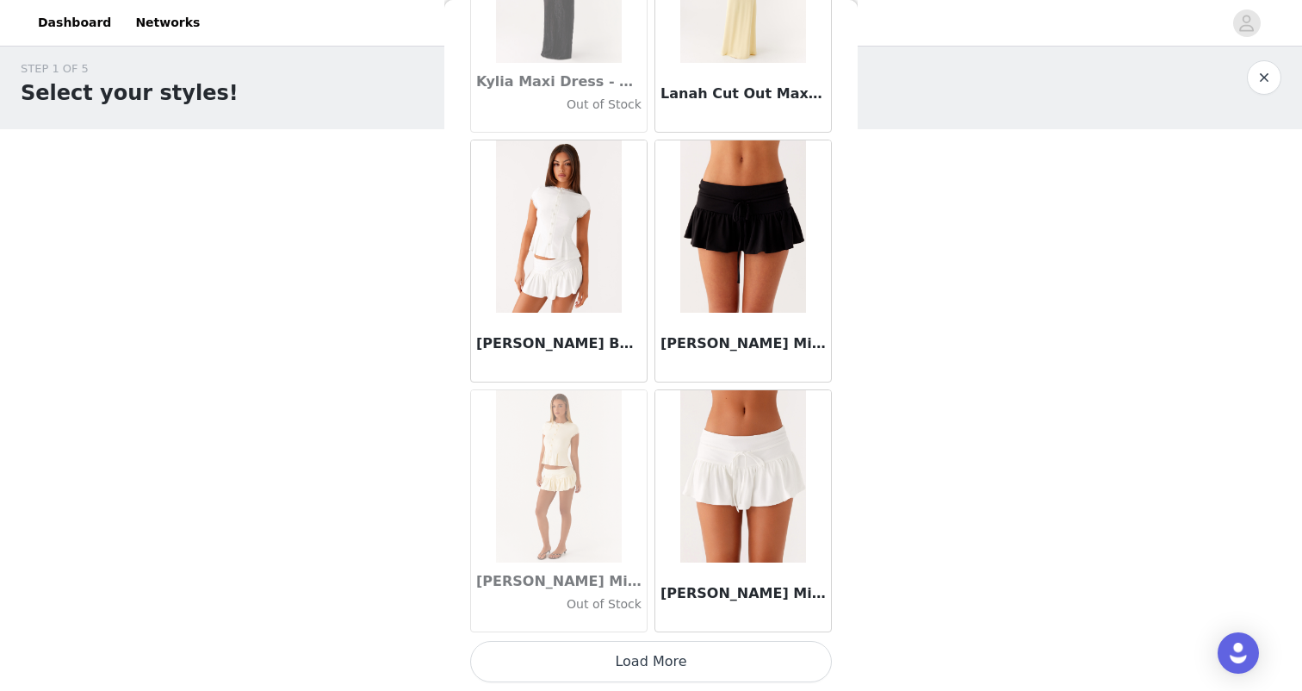
scroll to position [31, 0]
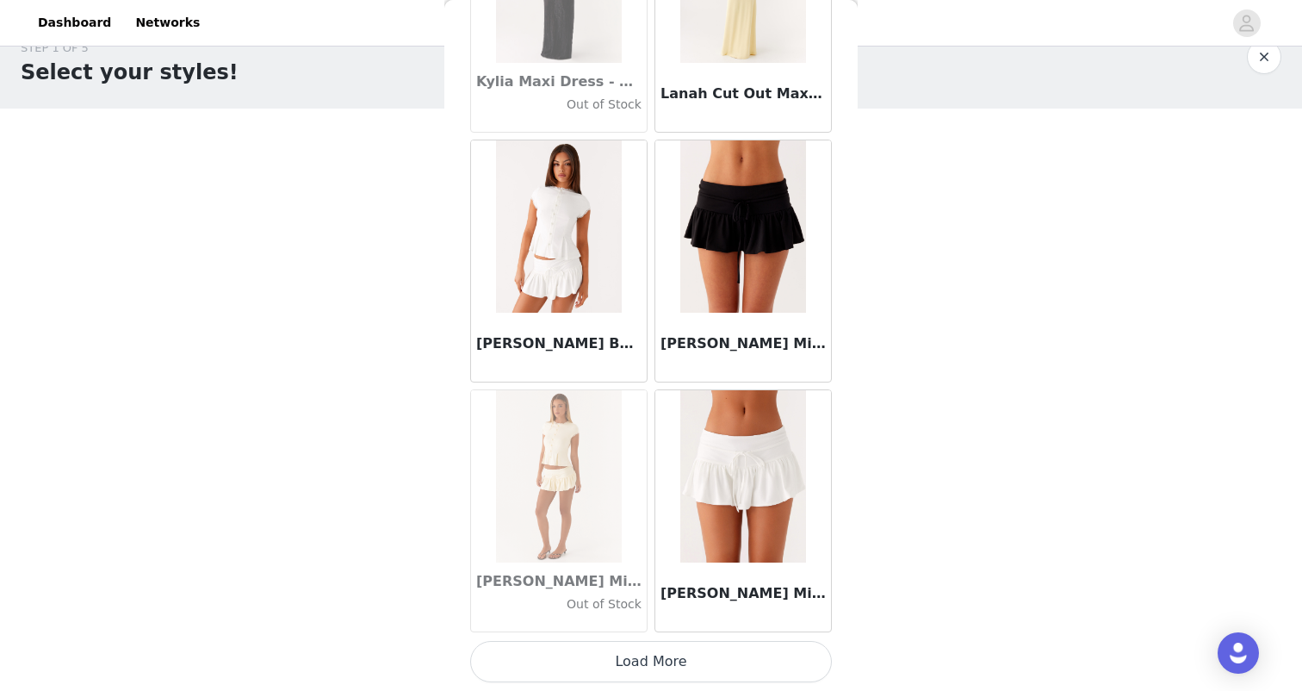
click at [682, 653] on button "Load More" at bounding box center [651, 661] width 362 height 41
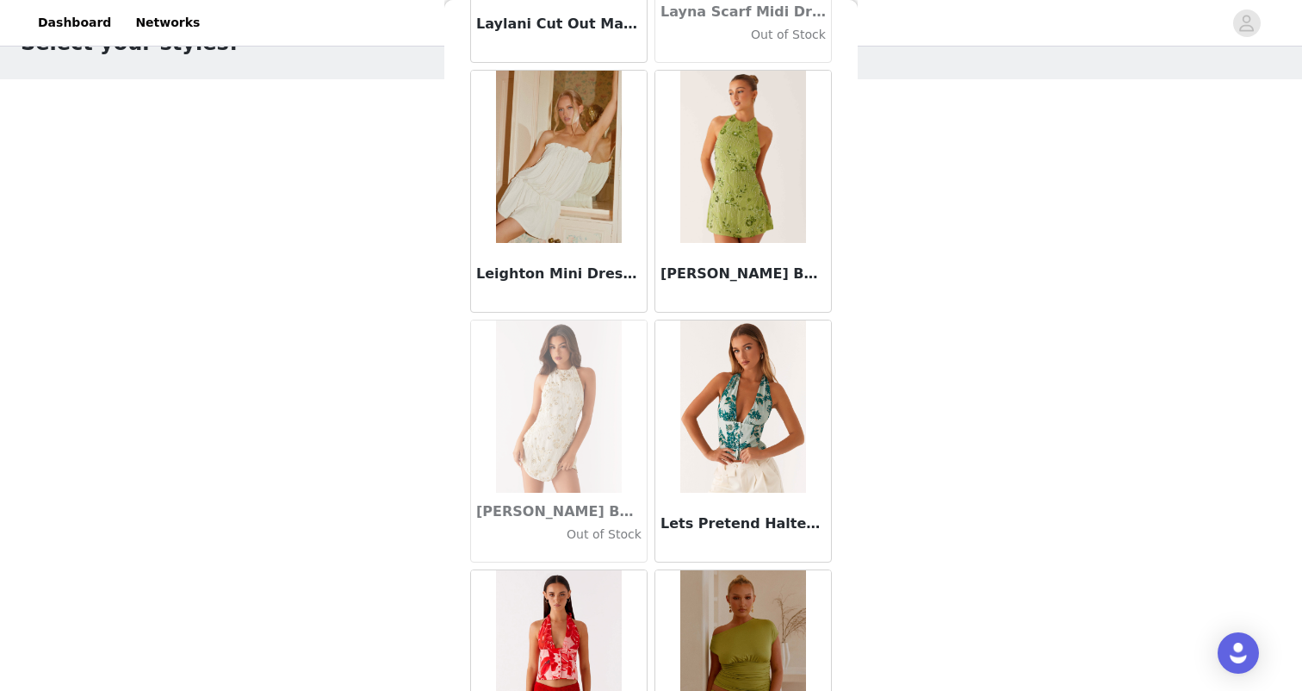
scroll to position [57961, 0]
click at [564, 244] on img at bounding box center [558, 158] width 125 height 172
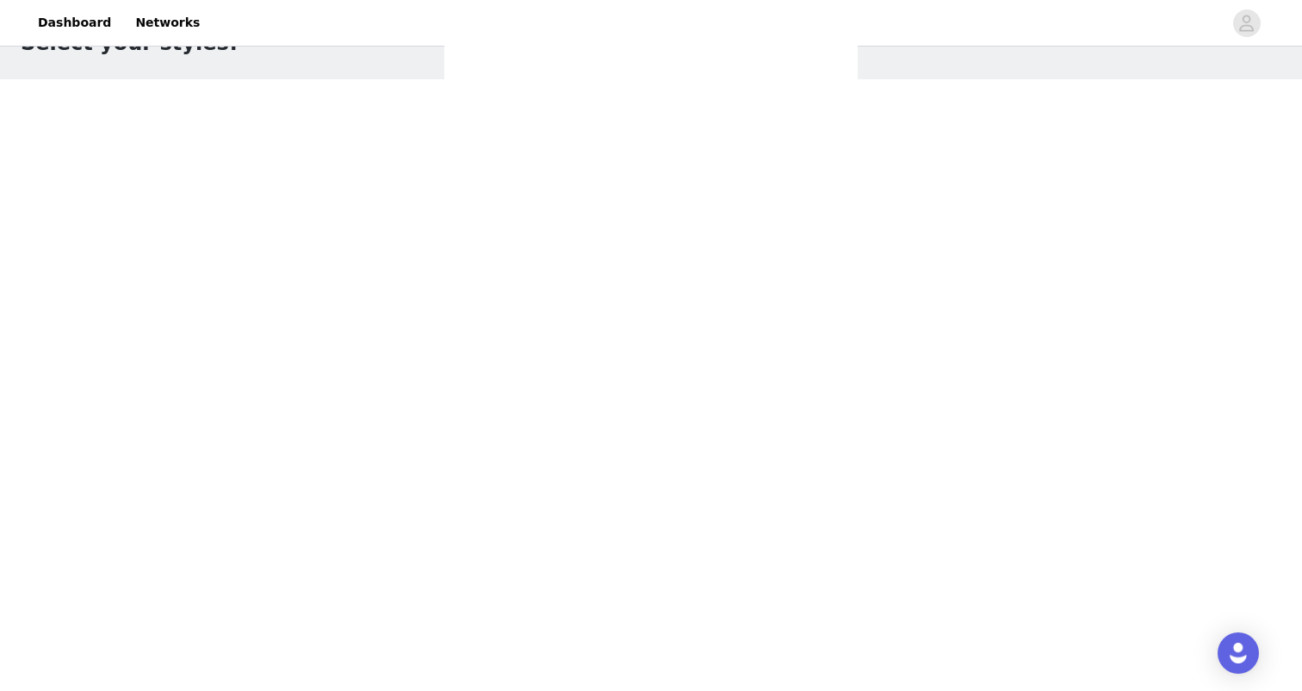
scroll to position [0, 0]
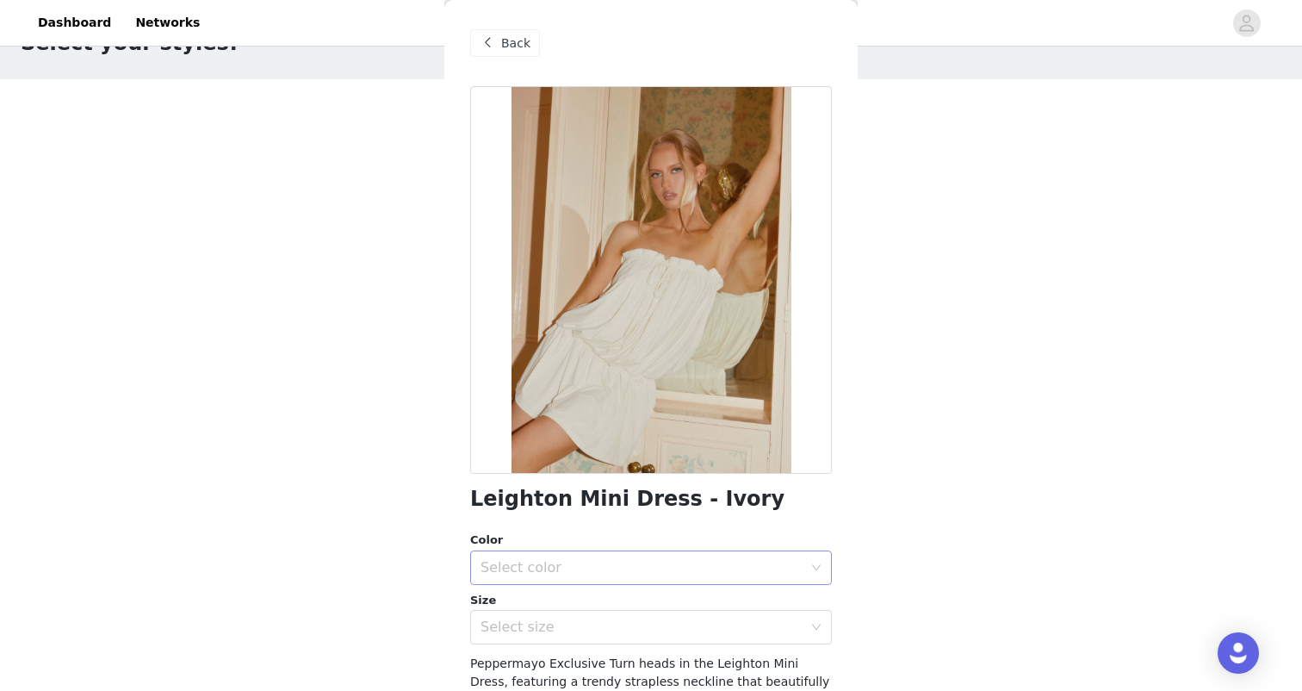
click at [599, 565] on div "Select color" at bounding box center [642, 567] width 322 height 17
click at [567, 599] on li "Ivory" at bounding box center [651, 605] width 362 height 28
click at [563, 630] on div "Select size" at bounding box center [642, 626] width 322 height 17
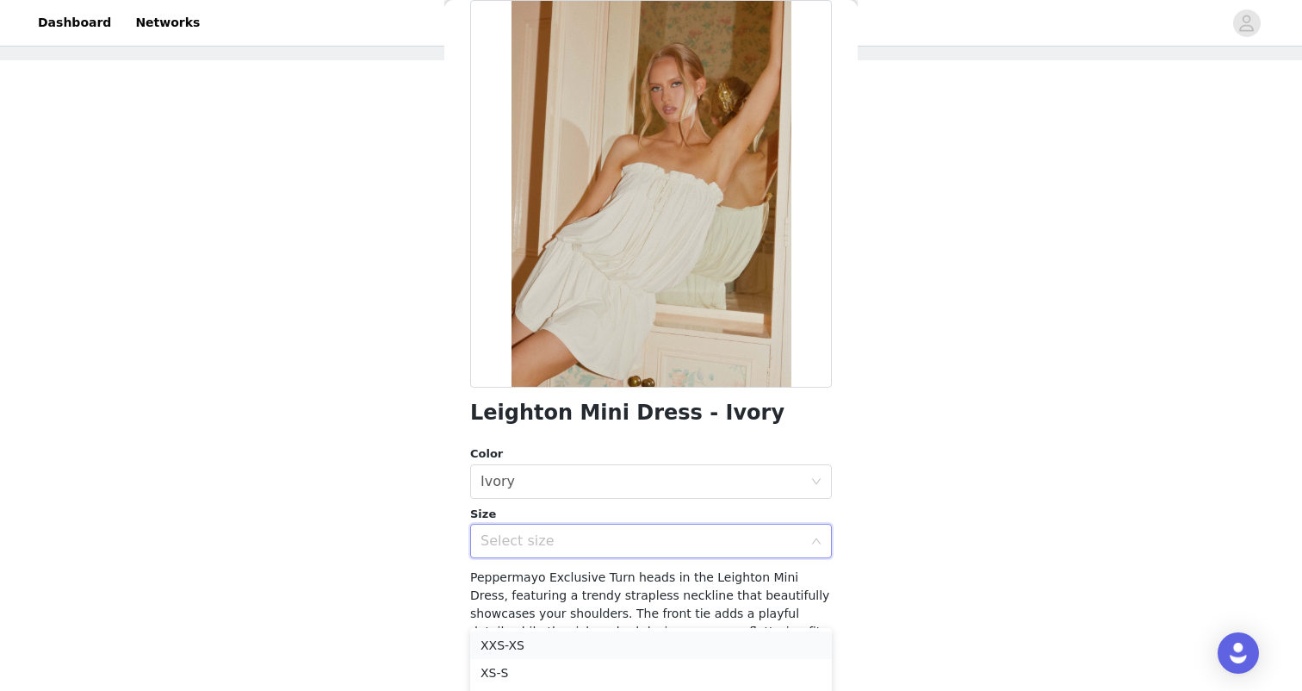
scroll to position [94, 0]
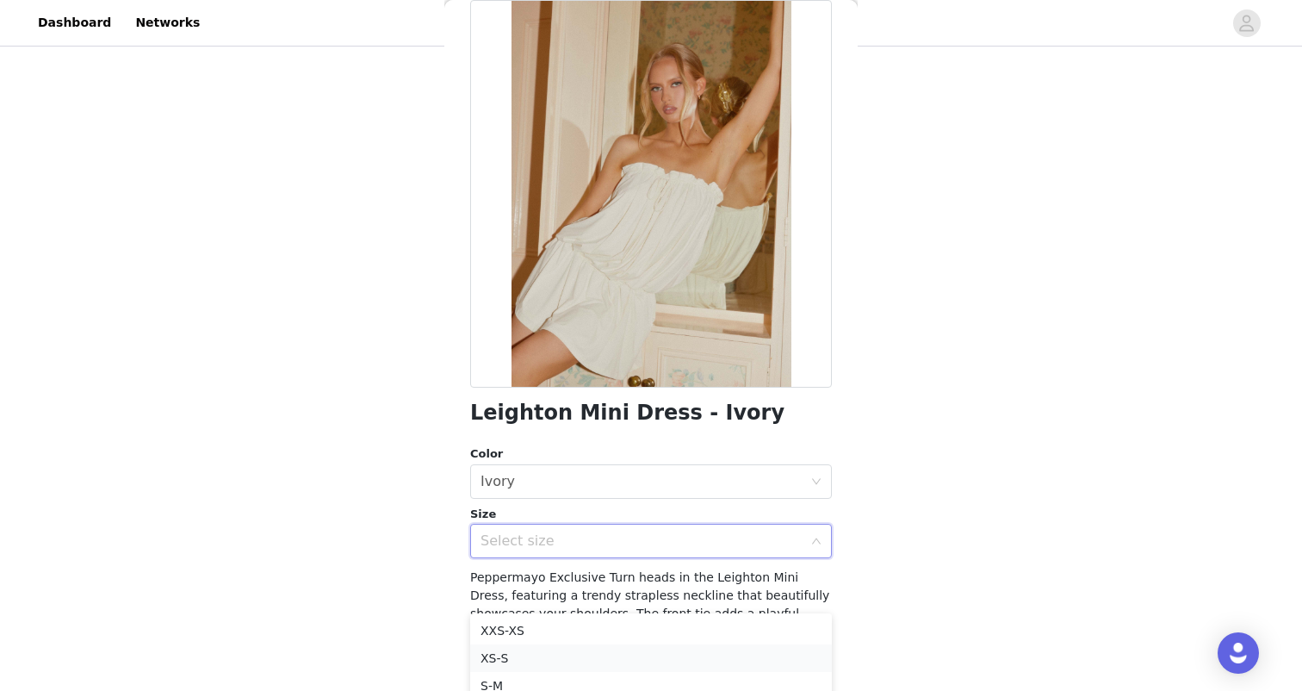
click at [539, 654] on li "XS-S" at bounding box center [651, 658] width 362 height 28
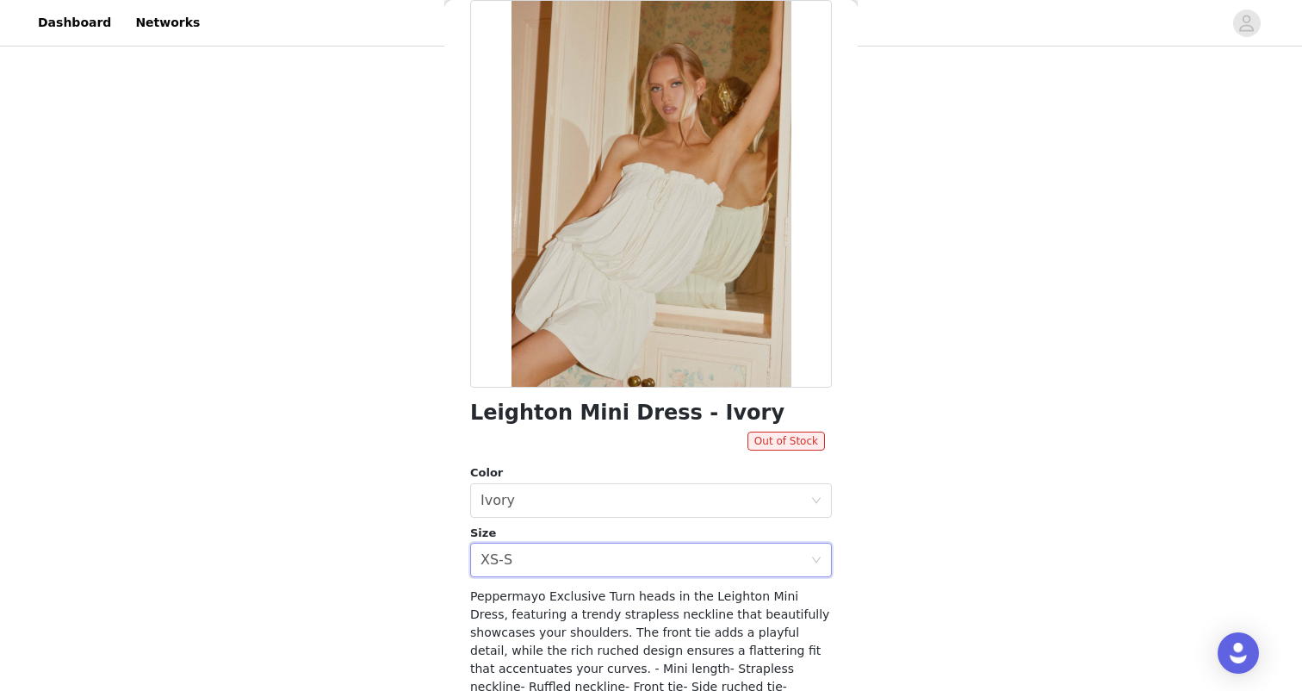
scroll to position [60, 0]
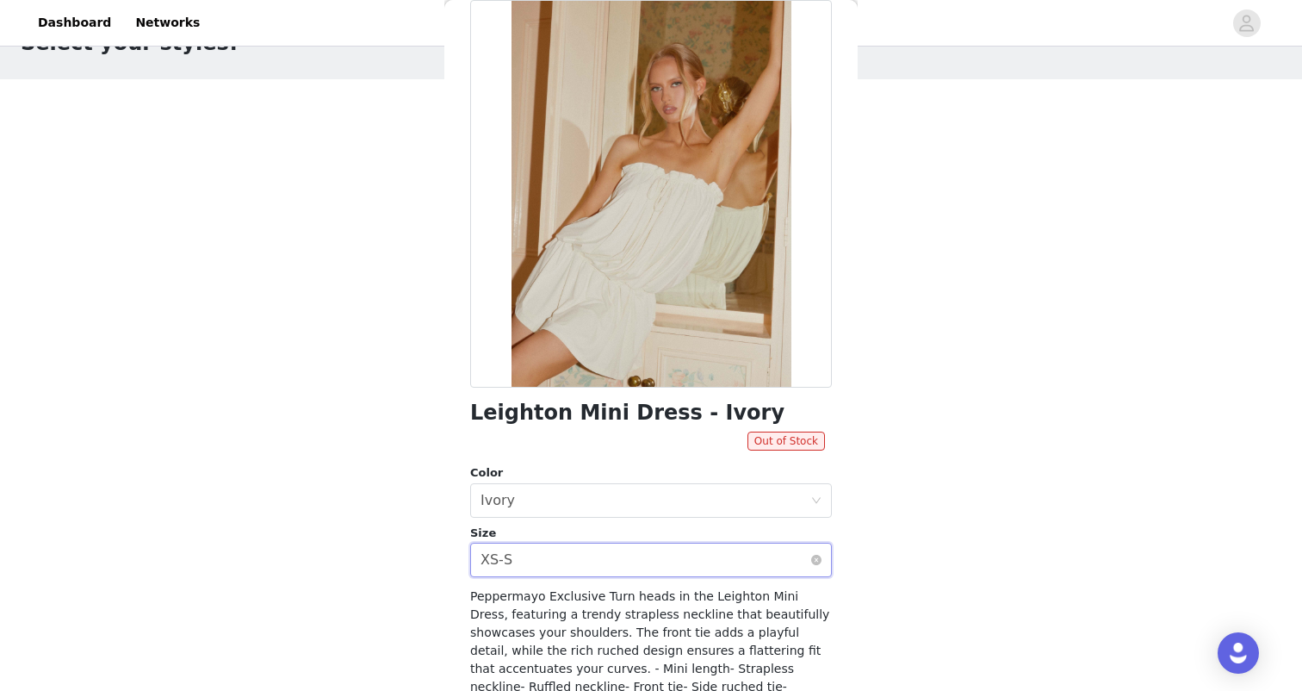
click at [540, 566] on div "Select size XS-S" at bounding box center [646, 559] width 330 height 33
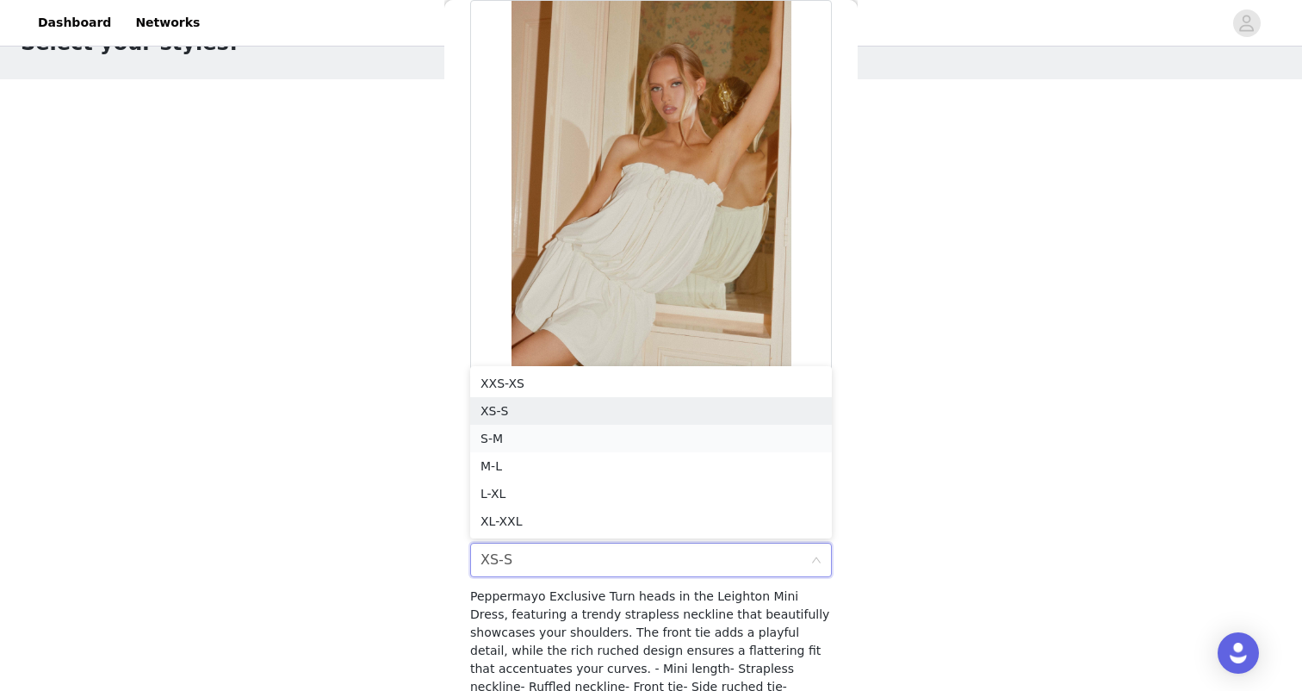
click at [514, 441] on li "S-M" at bounding box center [651, 439] width 362 height 28
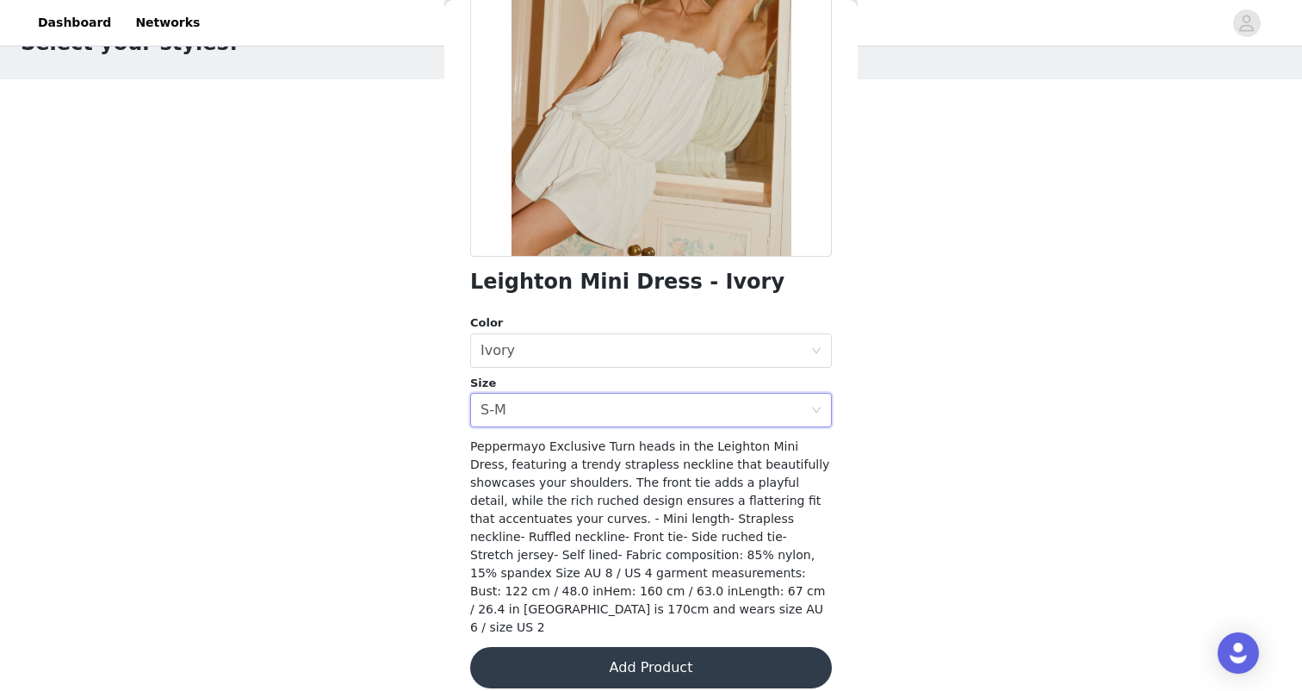
scroll to position [216, 0]
click at [648, 651] on button "Add Product" at bounding box center [651, 668] width 362 height 41
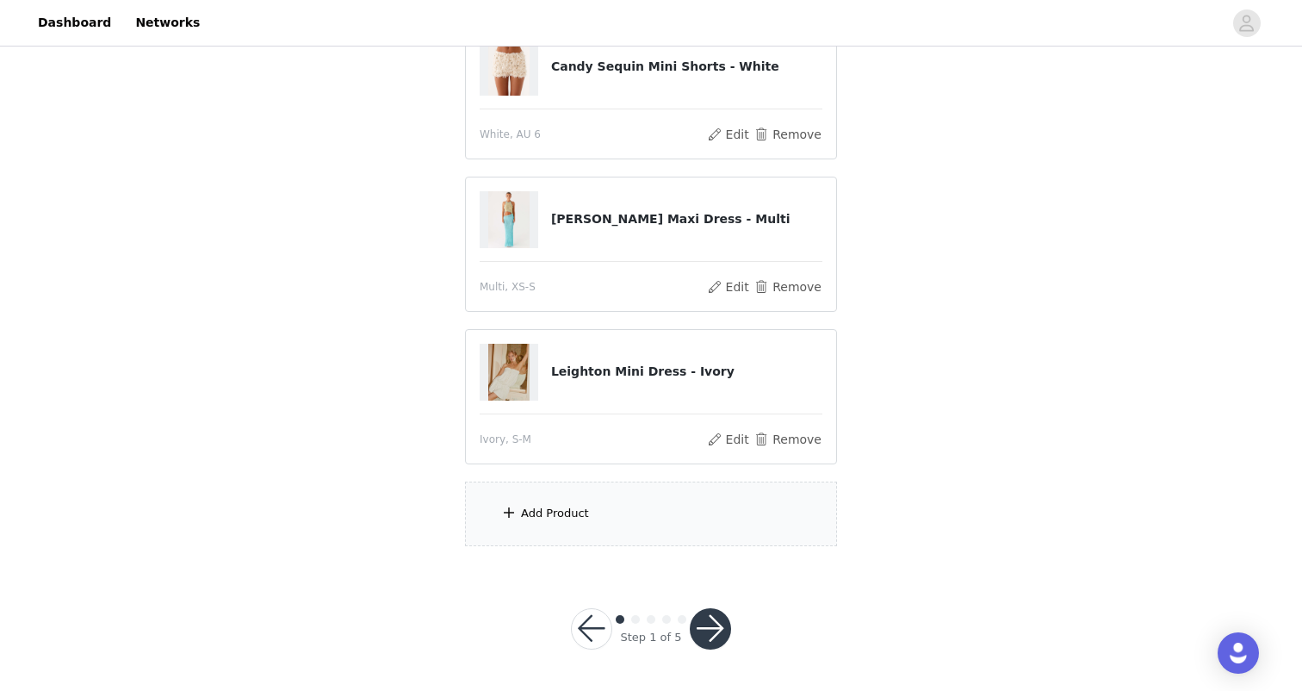
scroll to position [213, 0]
click at [596, 503] on div "Add Product" at bounding box center [651, 514] width 372 height 65
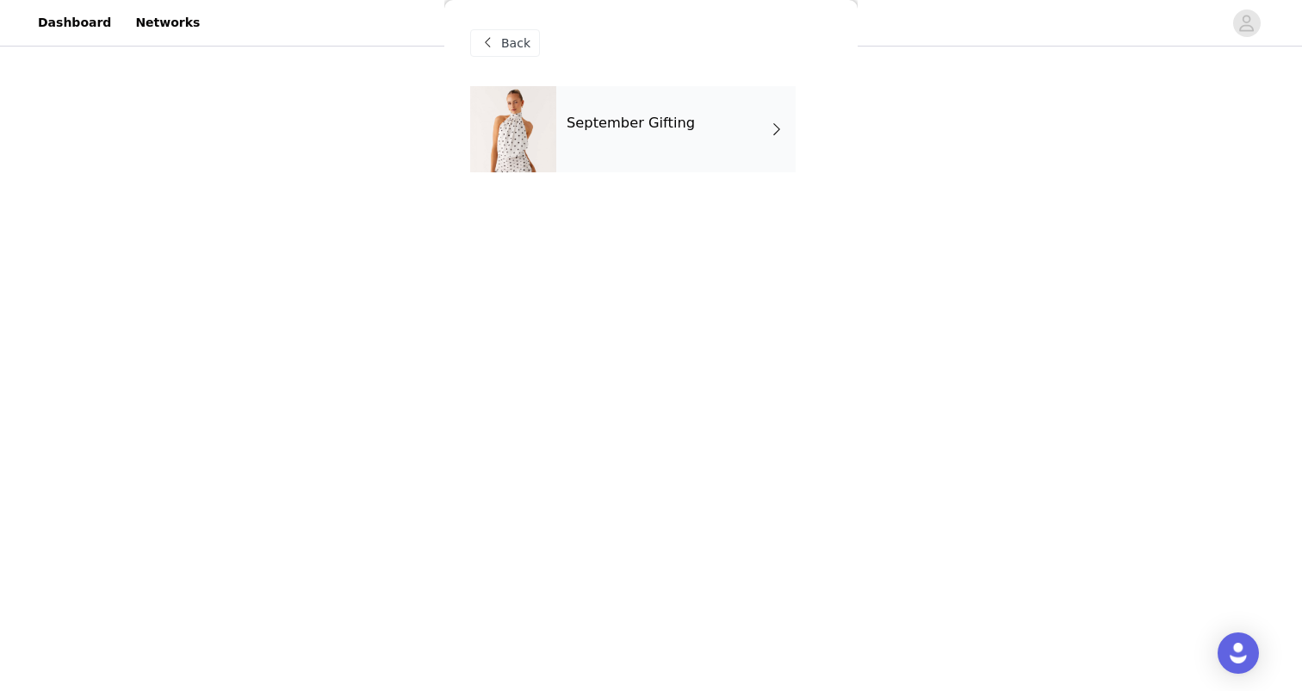
click at [656, 102] on div "September Gifting" at bounding box center [675, 129] width 239 height 86
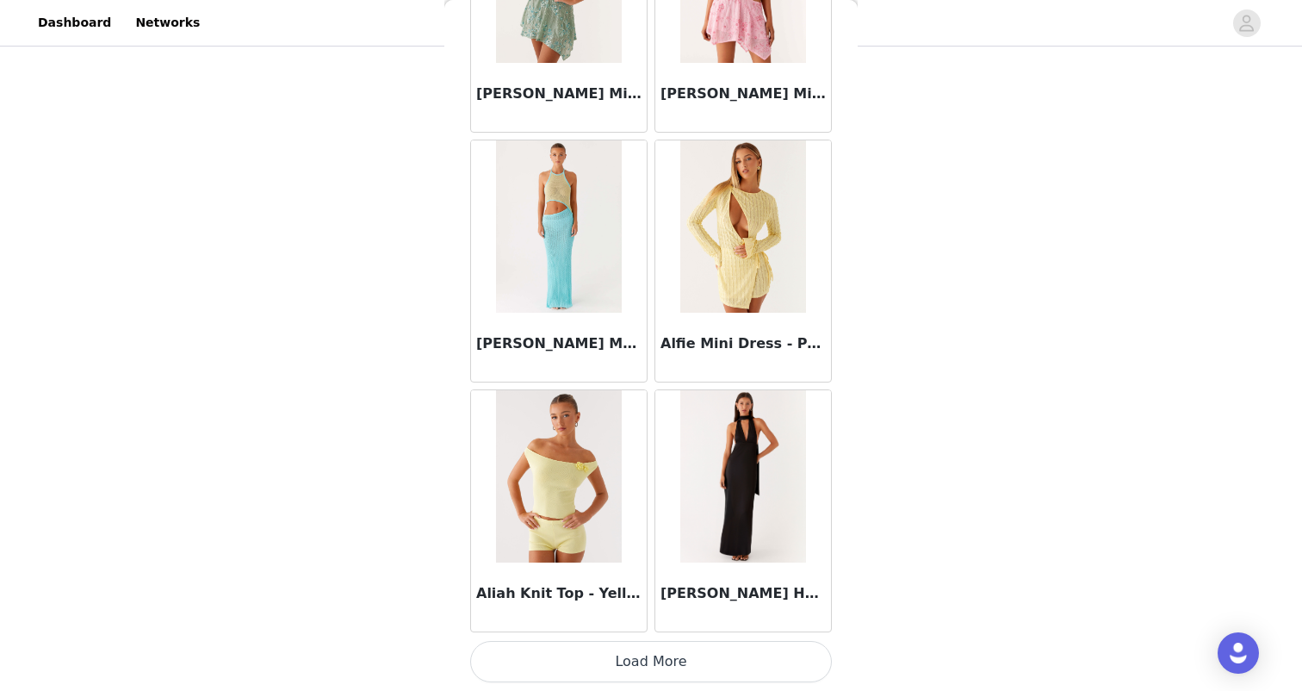
click at [634, 669] on button "Load More" at bounding box center [651, 661] width 362 height 41
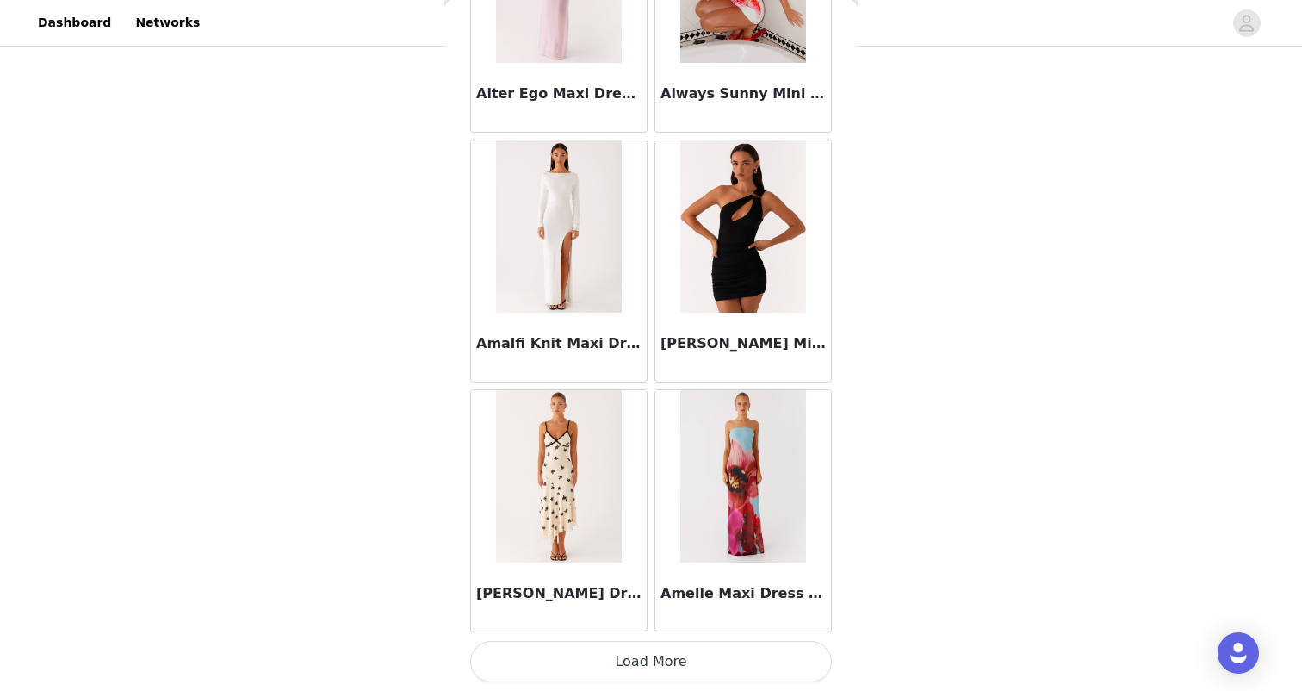
click at [632, 668] on button "Load More" at bounding box center [651, 661] width 362 height 41
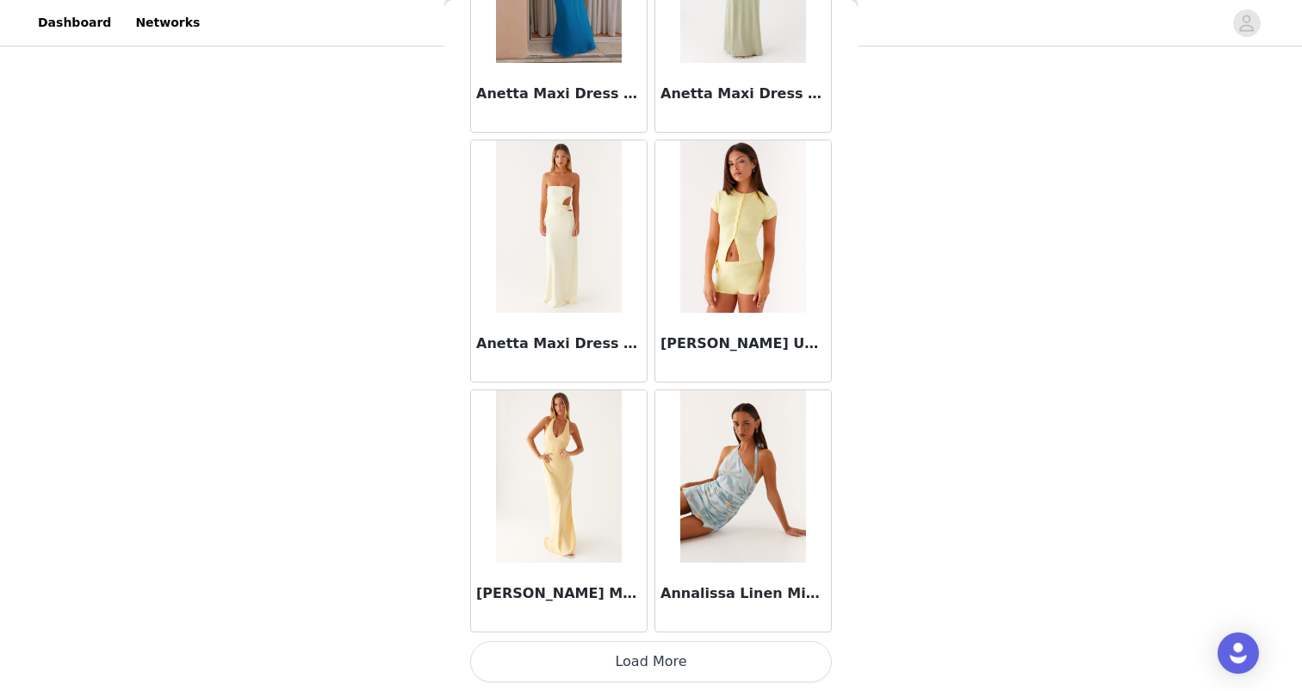
click at [632, 668] on button "Load More" at bounding box center [651, 661] width 362 height 41
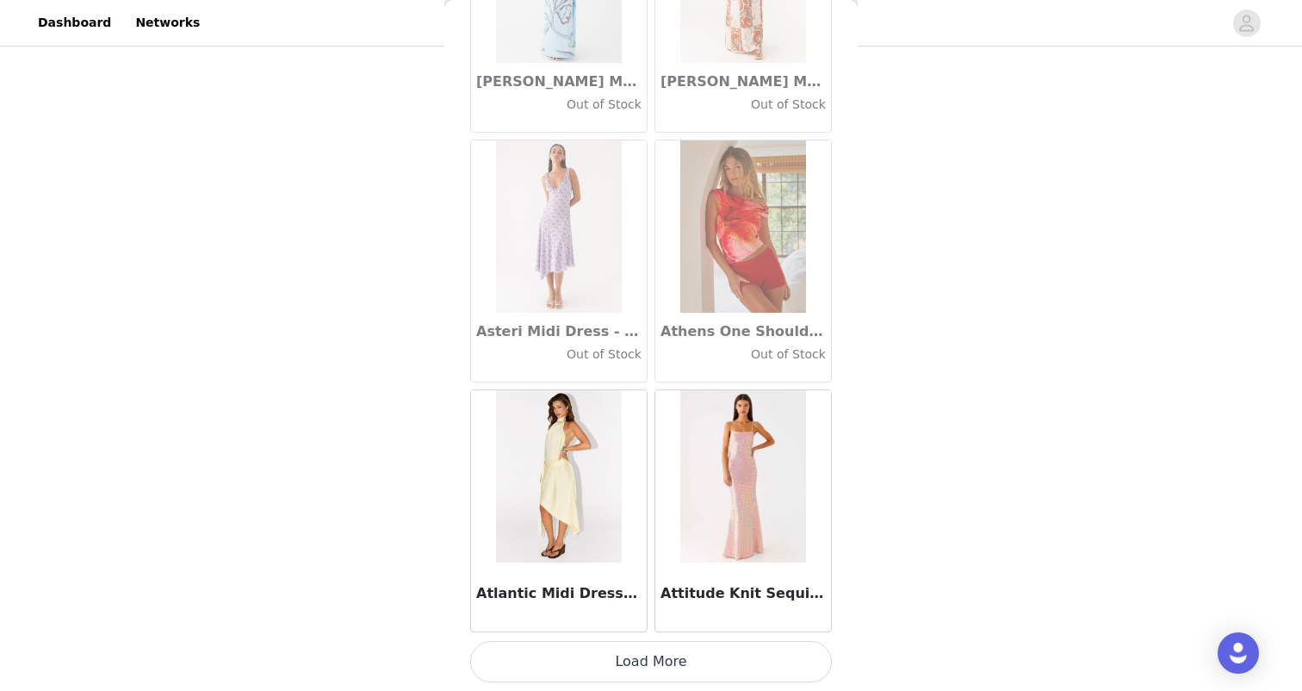
click at [632, 668] on button "Load More" at bounding box center [651, 661] width 362 height 41
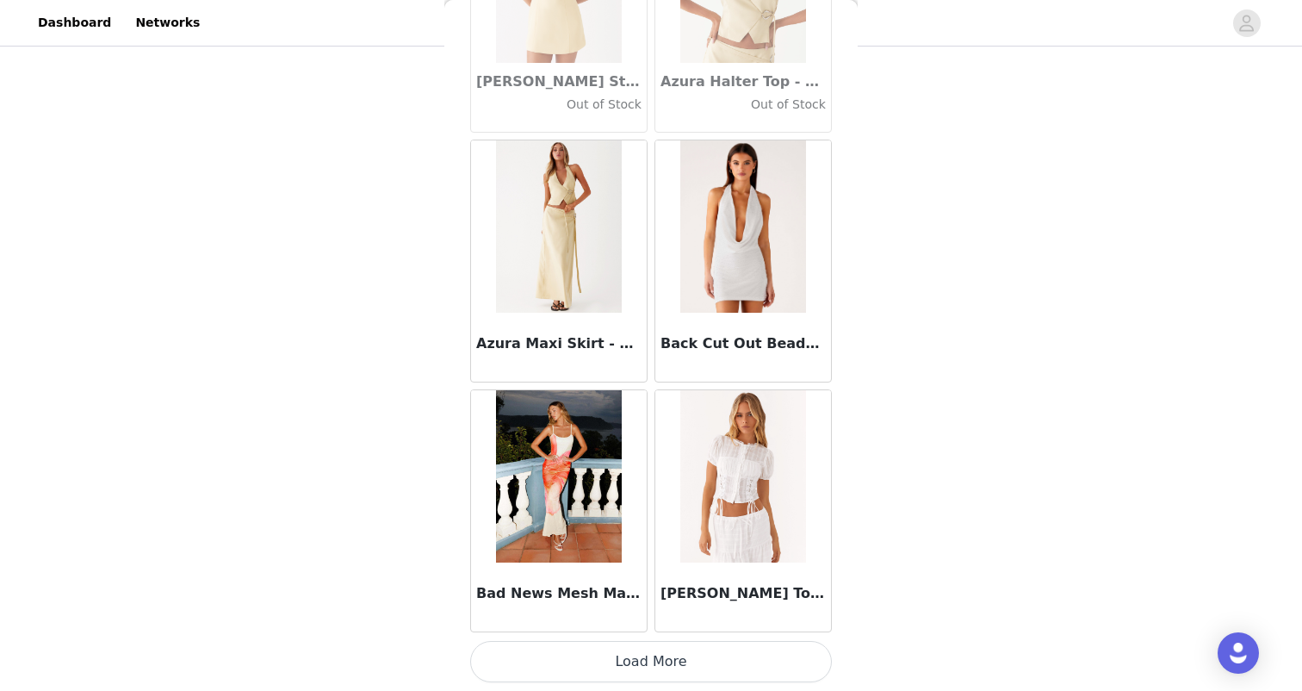
scroll to position [213, 0]
click at [632, 668] on button "Load More" at bounding box center [651, 661] width 362 height 41
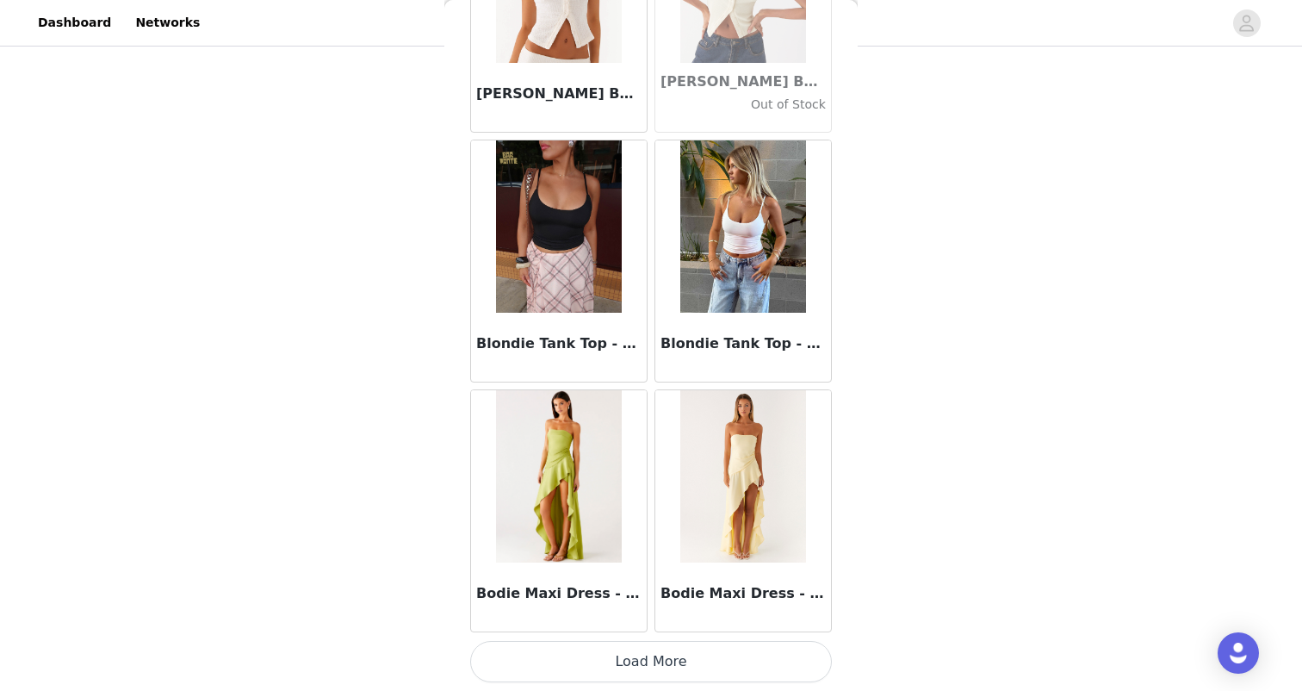
click at [636, 643] on button "Load More" at bounding box center [651, 661] width 362 height 41
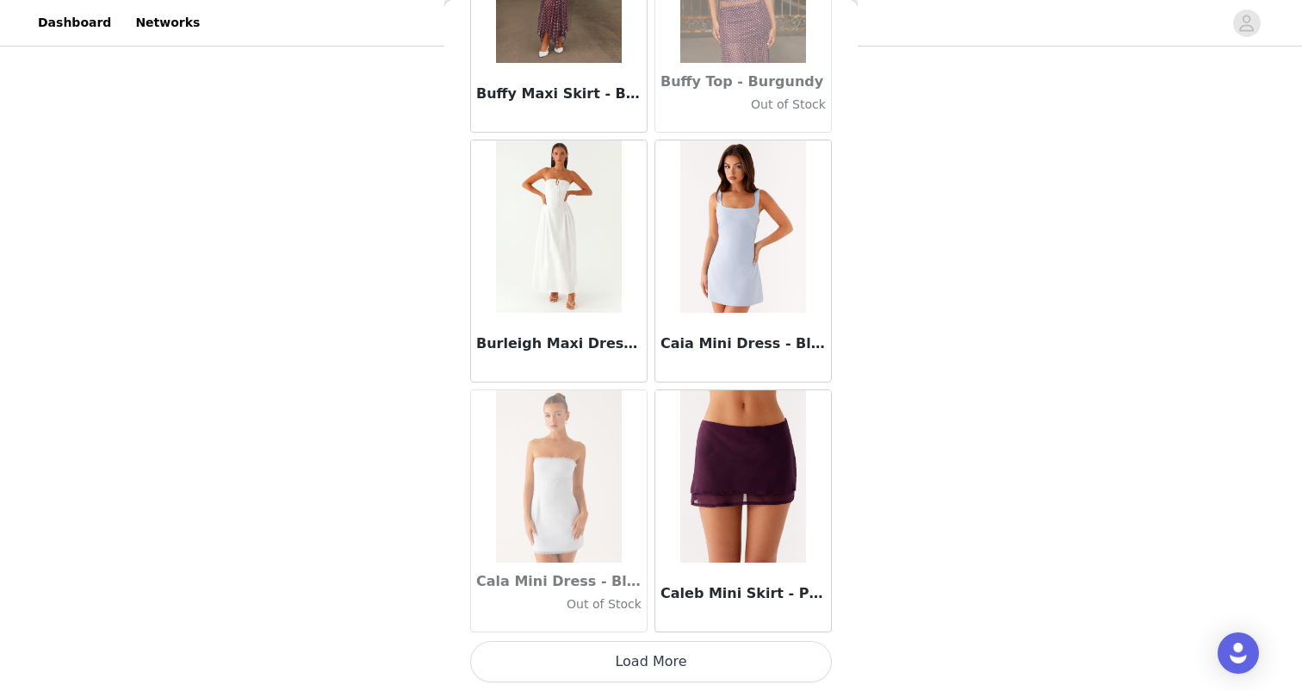
click at [636, 648] on button "Load More" at bounding box center [651, 661] width 362 height 41
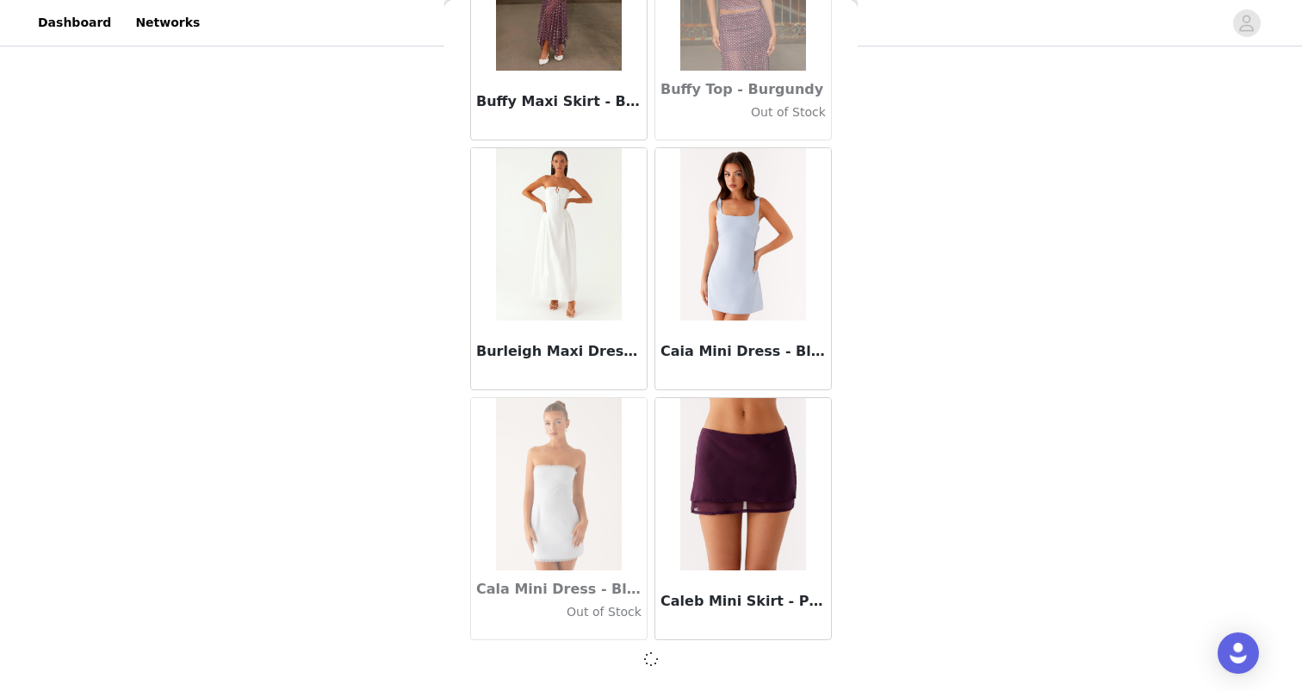
scroll to position [16923, 0]
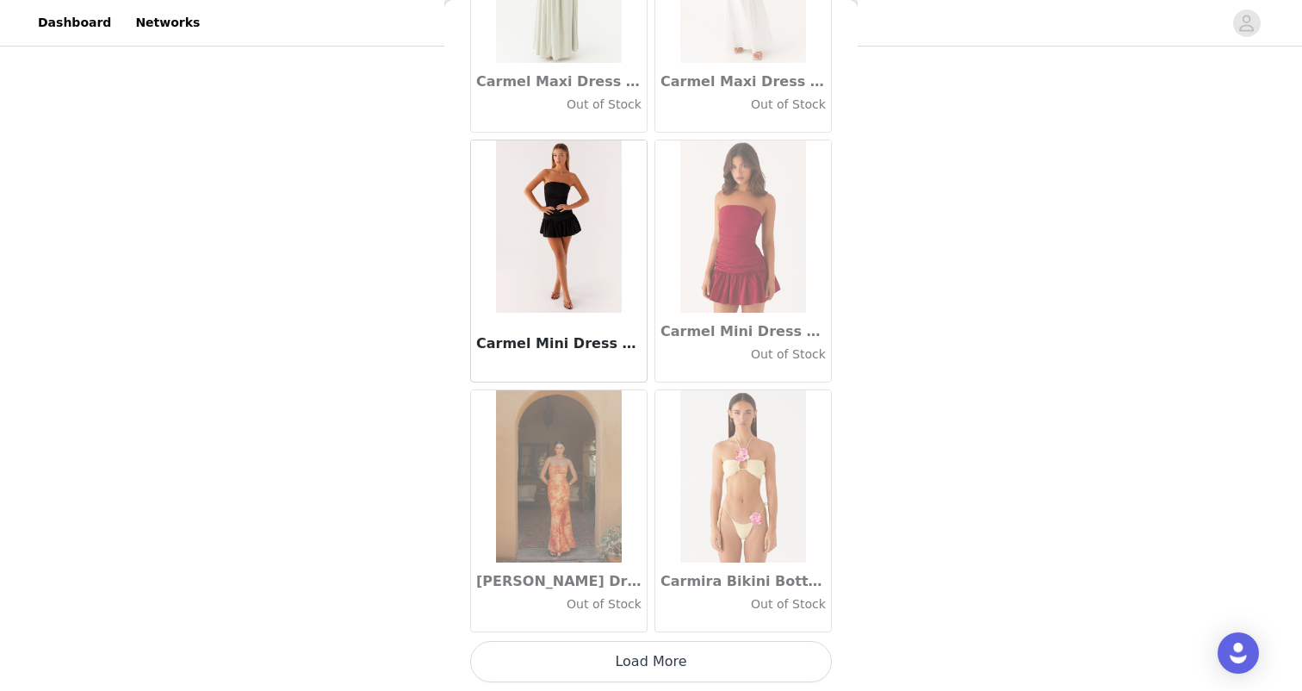
click at [636, 648] on button "Load More" at bounding box center [651, 661] width 362 height 41
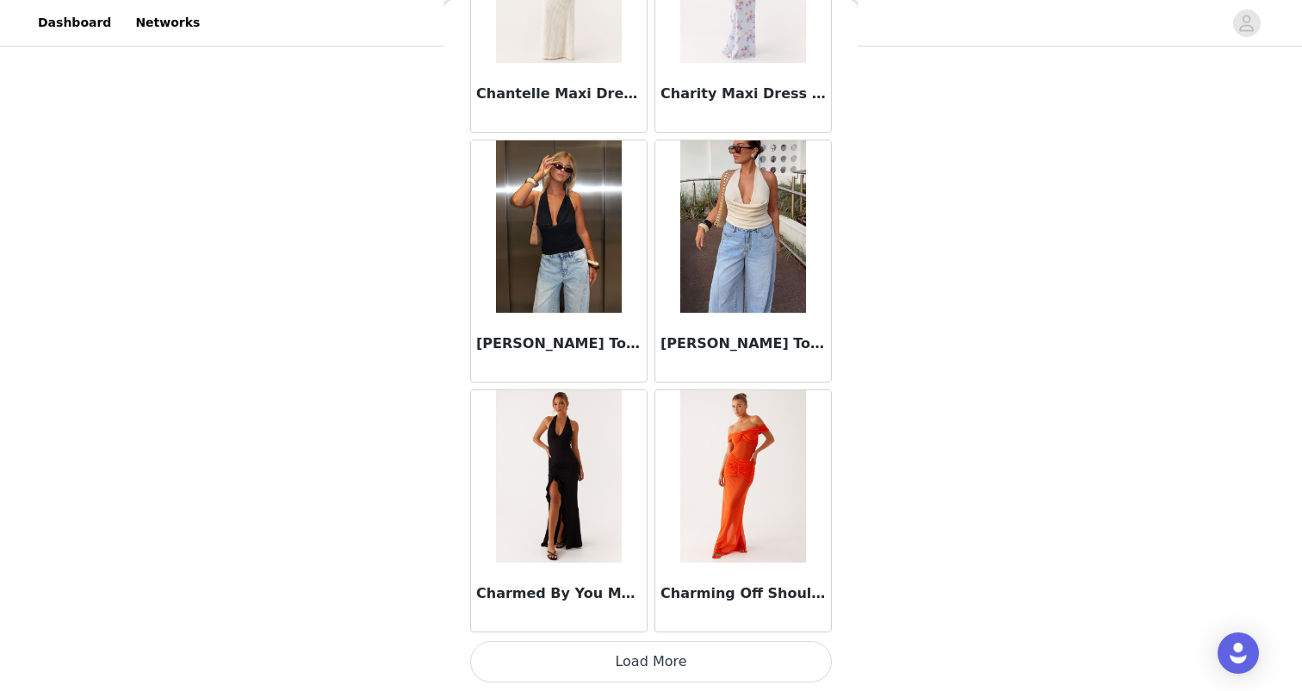
scroll to position [21926, 0]
click at [636, 648] on button "Load More" at bounding box center [651, 661] width 362 height 41
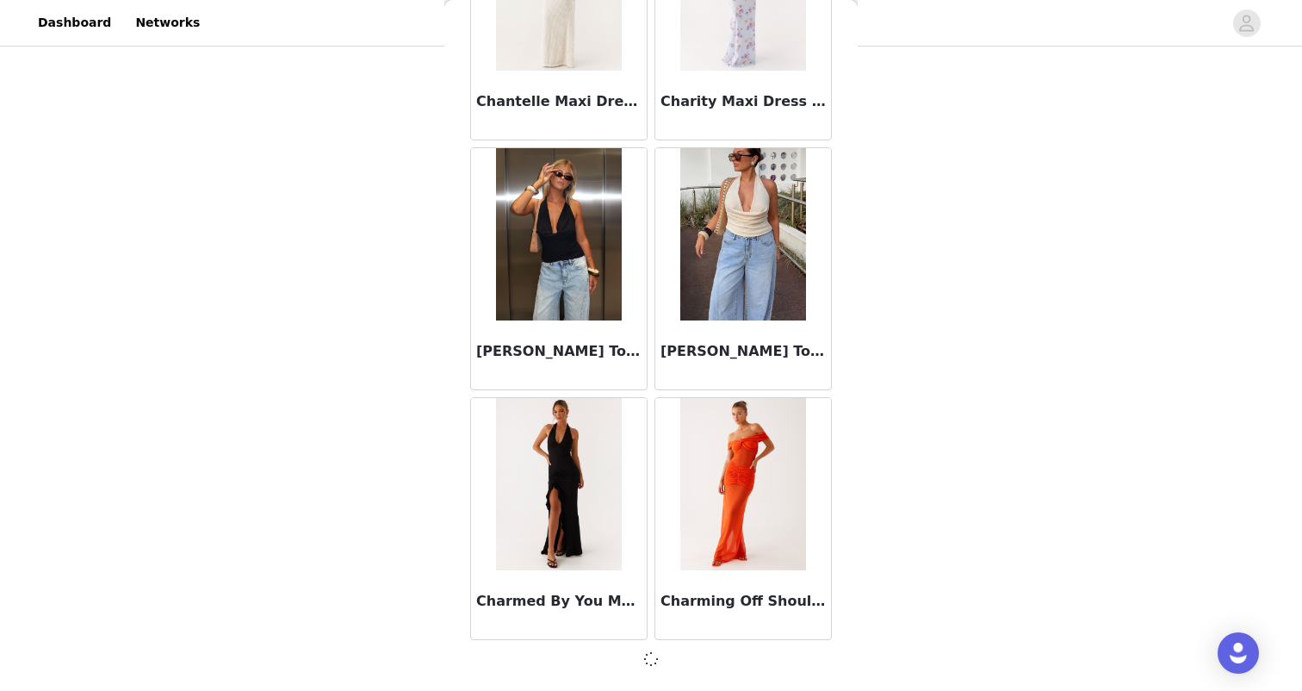
scroll to position [21918, 0]
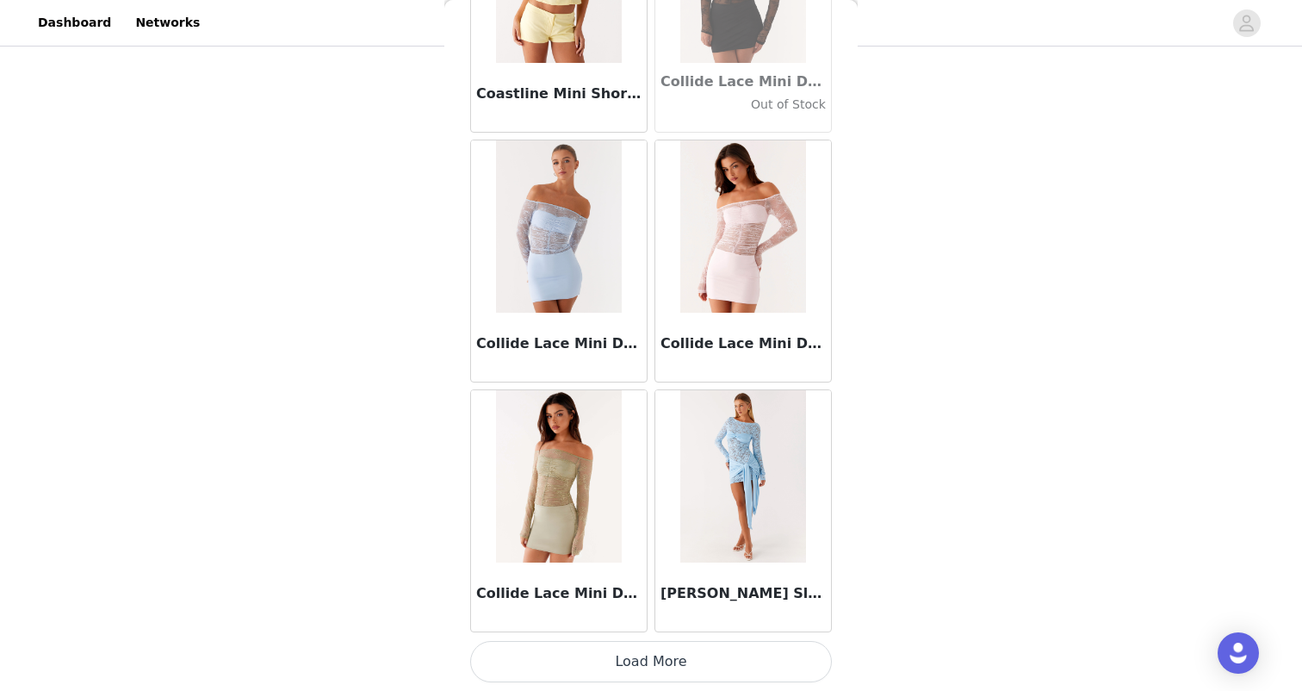
click at [636, 648] on button "Load More" at bounding box center [651, 661] width 362 height 41
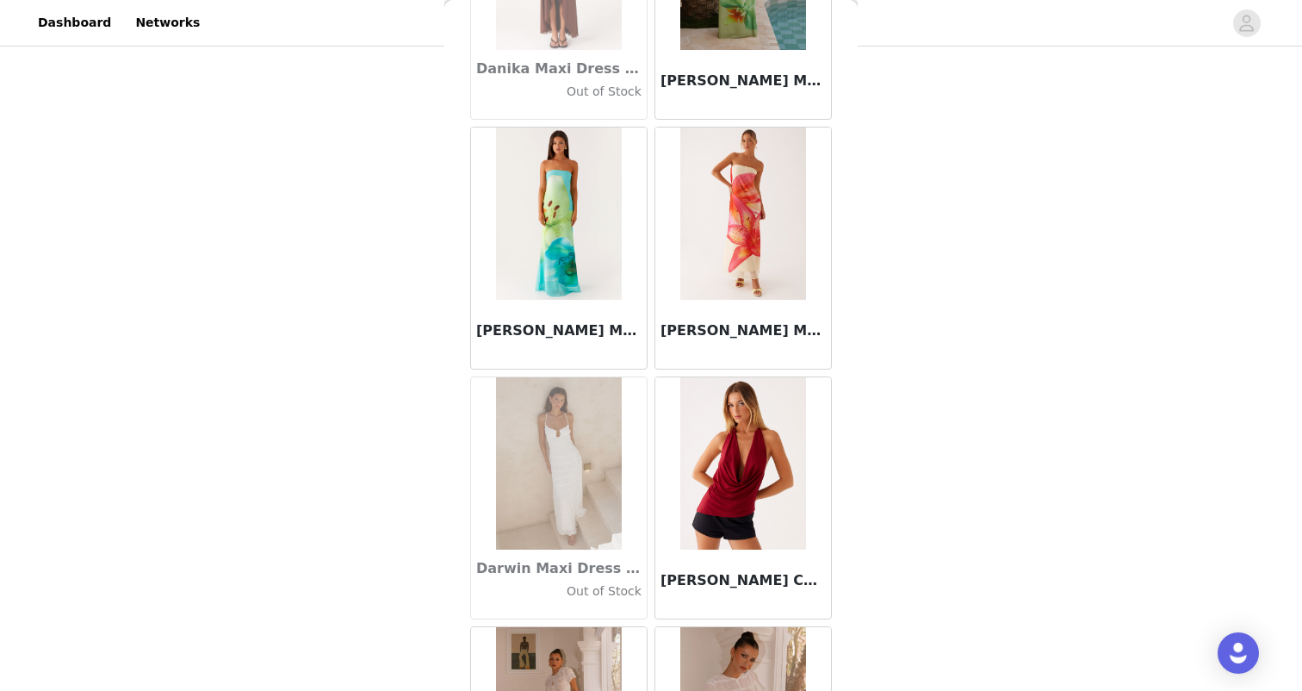
scroll to position [26687, 0]
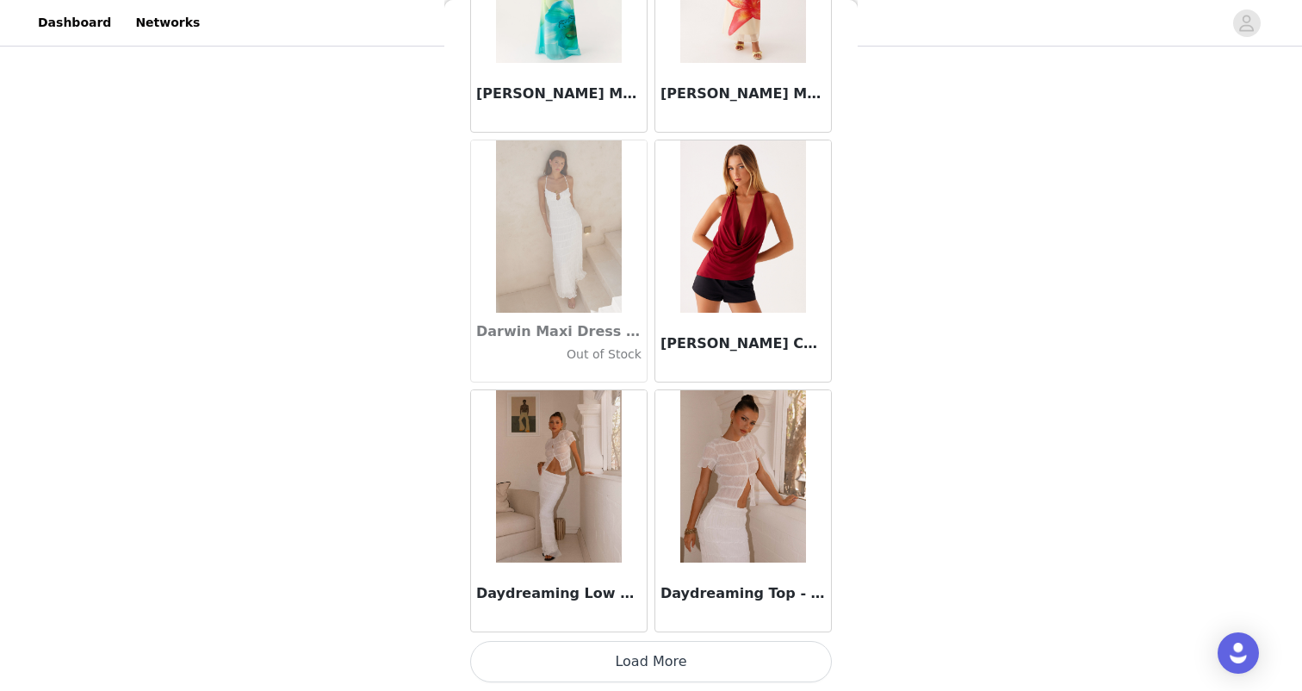
click at [636, 647] on button "Load More" at bounding box center [651, 661] width 362 height 41
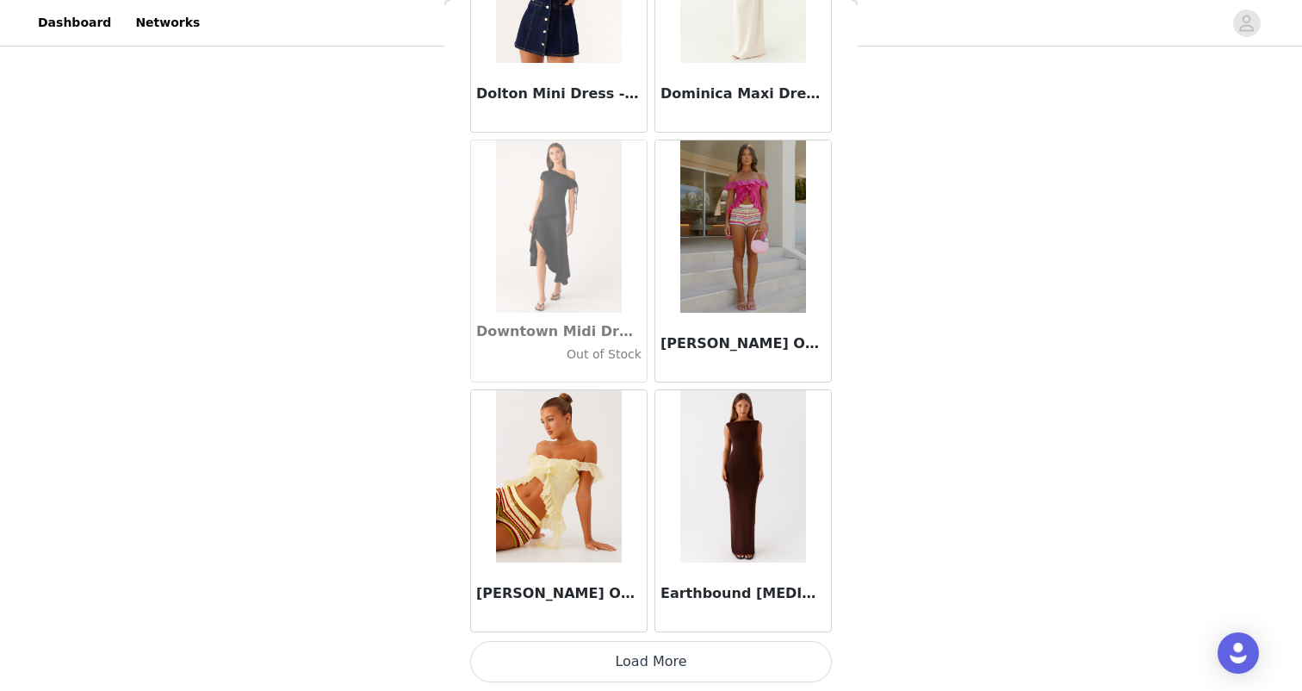
click at [636, 658] on button "Load More" at bounding box center [651, 661] width 362 height 41
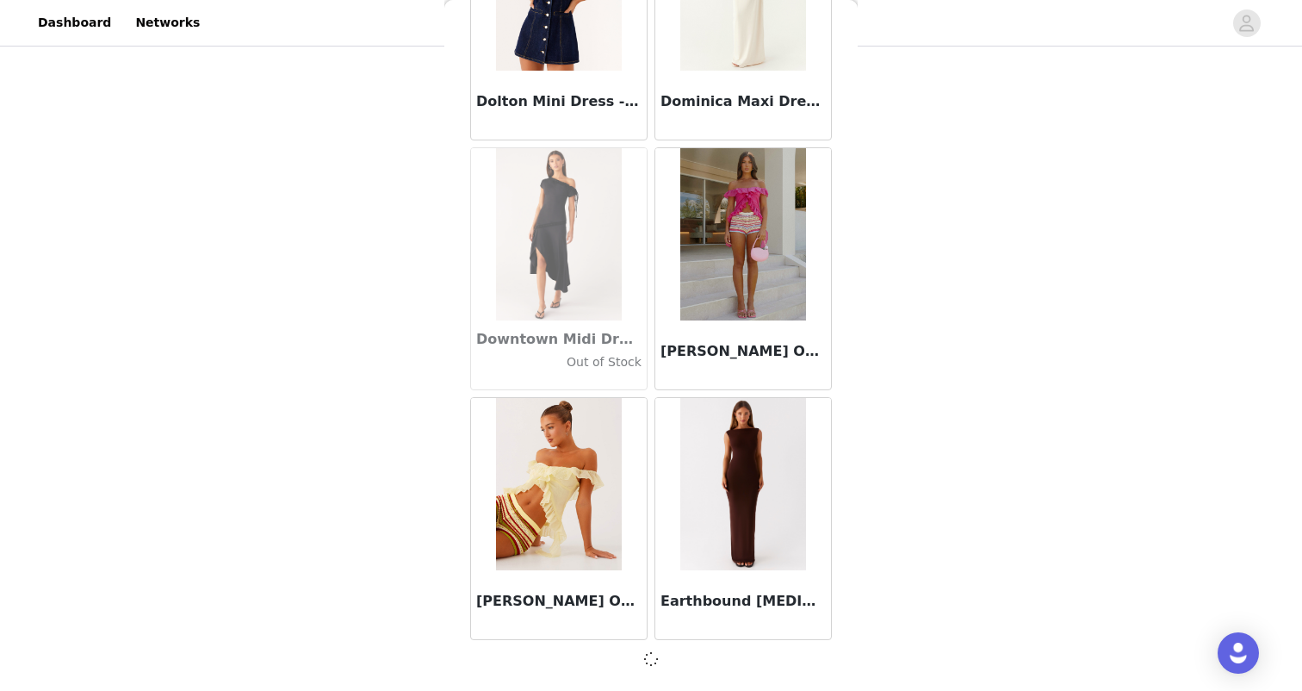
scroll to position [29411, 0]
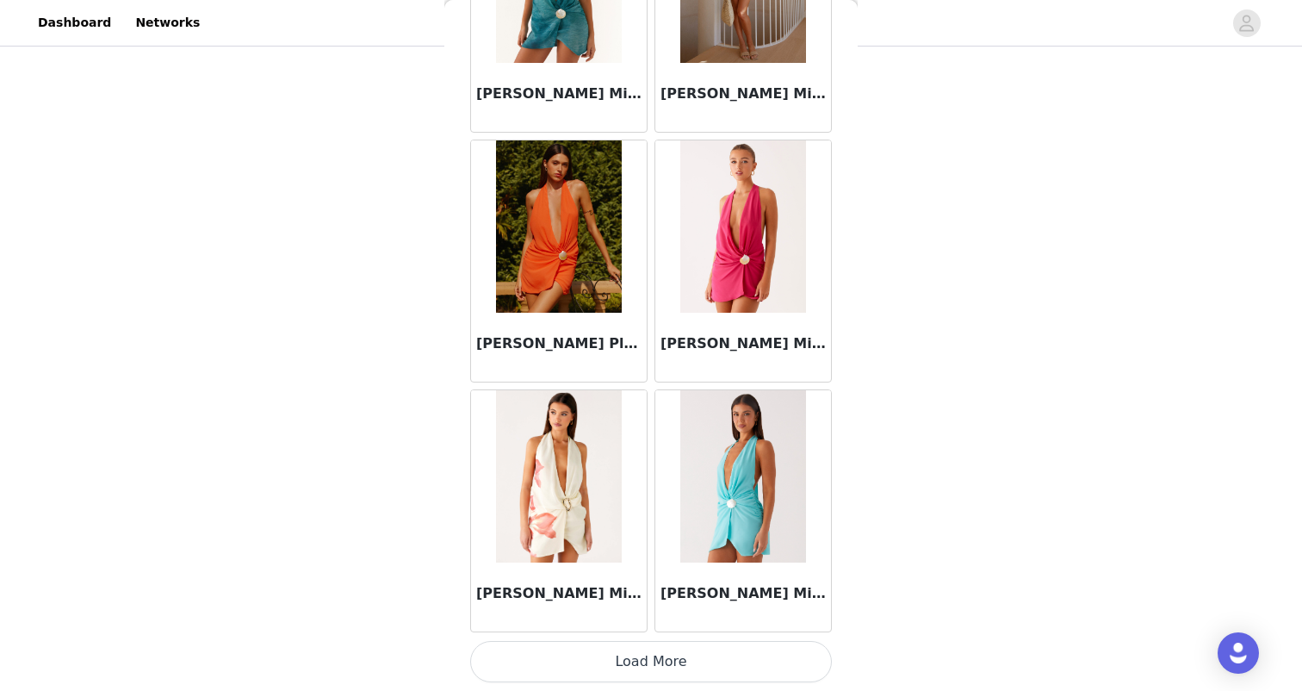
click at [636, 658] on button "Load More" at bounding box center [651, 661] width 362 height 41
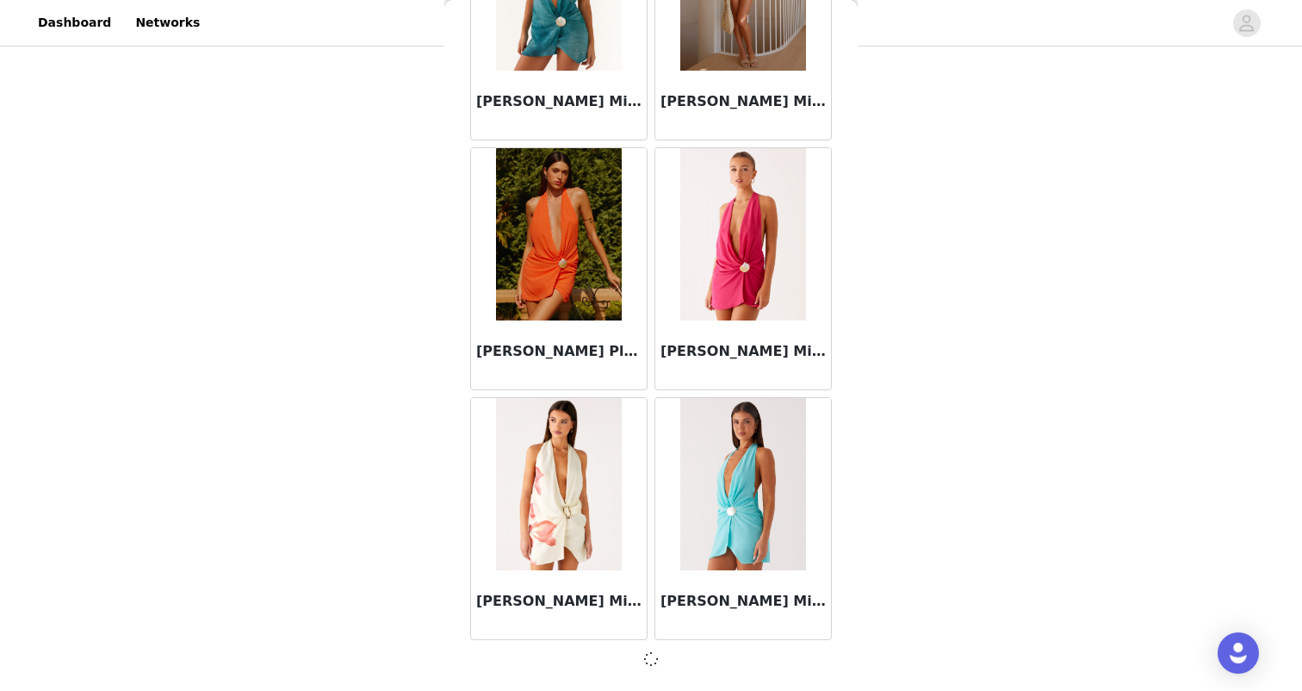
scroll to position [31909, 0]
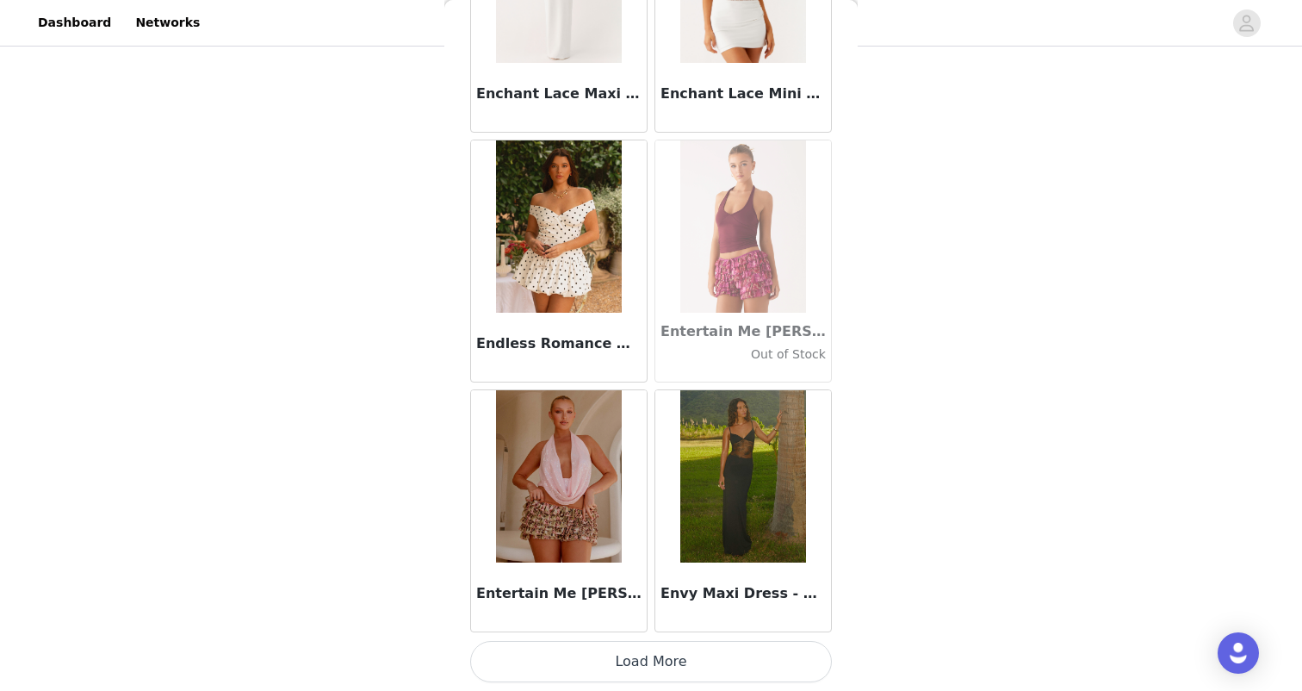
click at [636, 658] on button "Load More" at bounding box center [651, 661] width 362 height 41
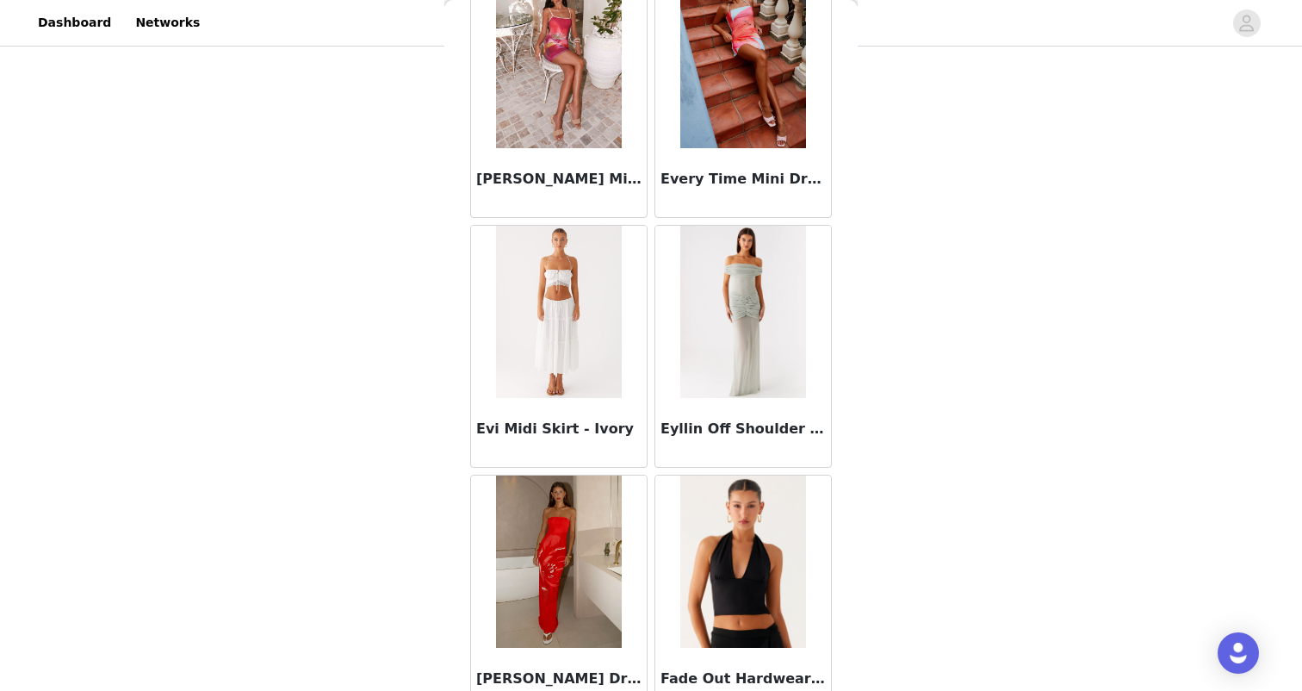
scroll to position [36078, 0]
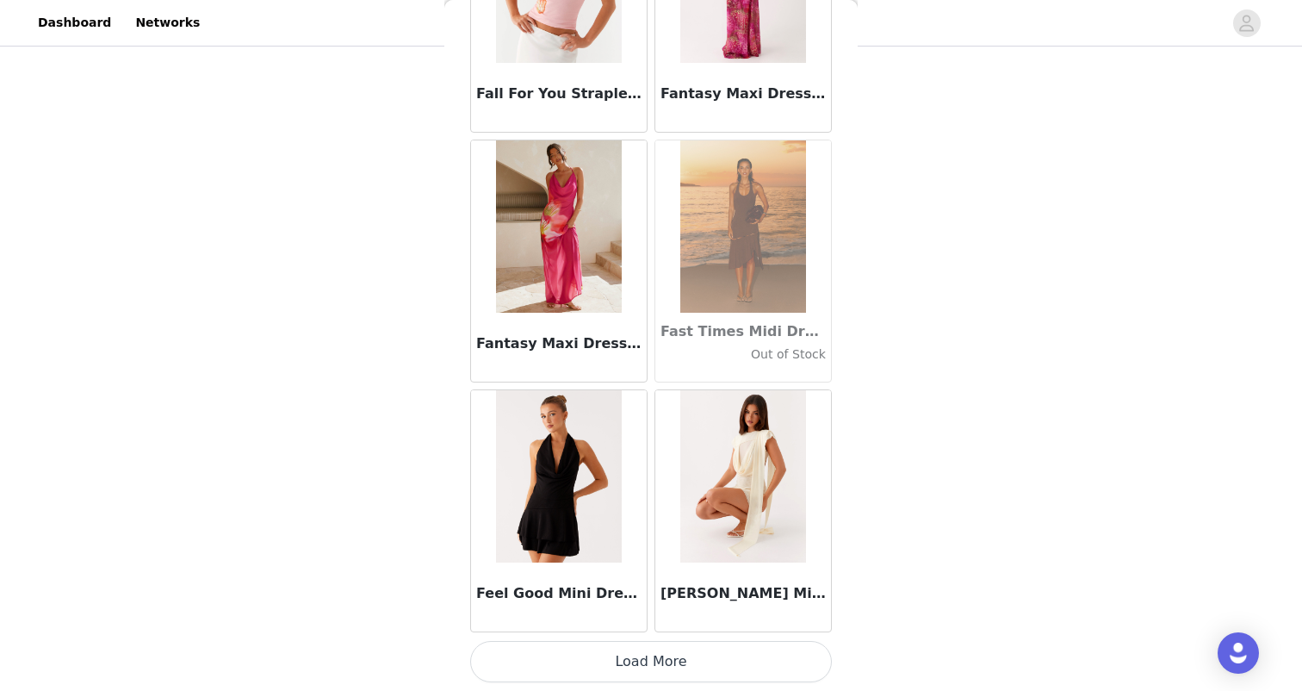
click at [636, 658] on button "Load More" at bounding box center [651, 661] width 362 height 41
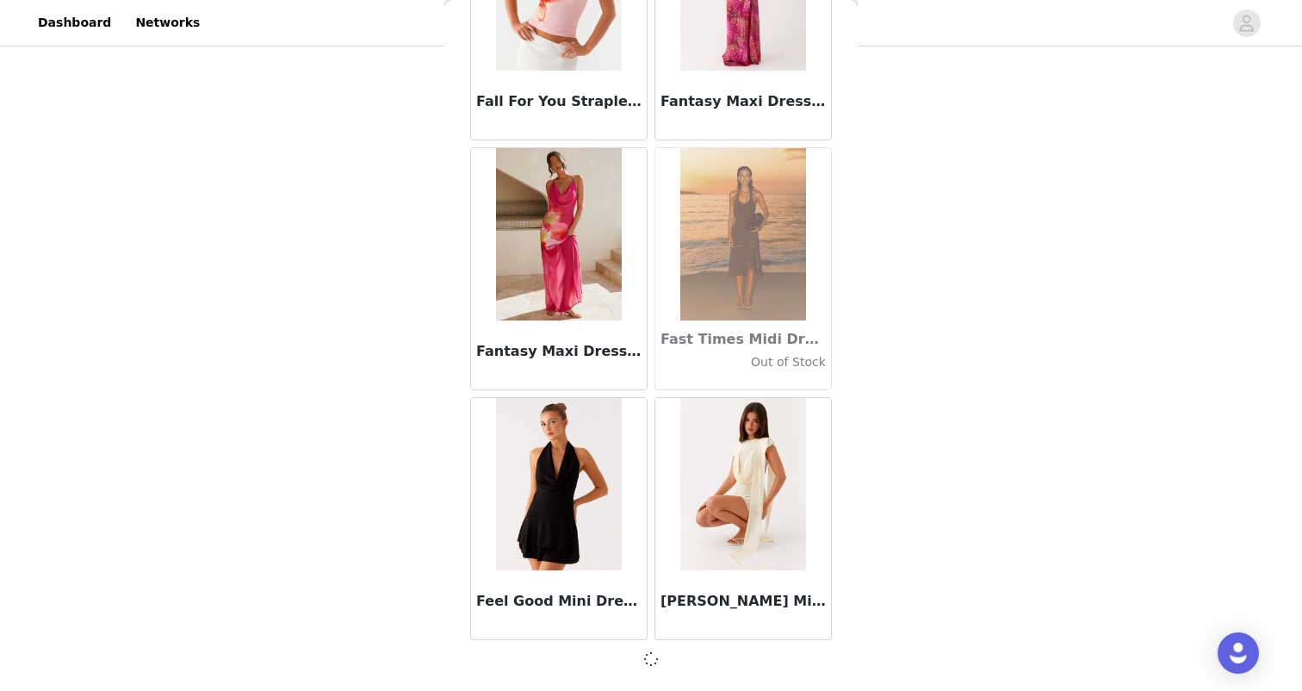
scroll to position [36904, 0]
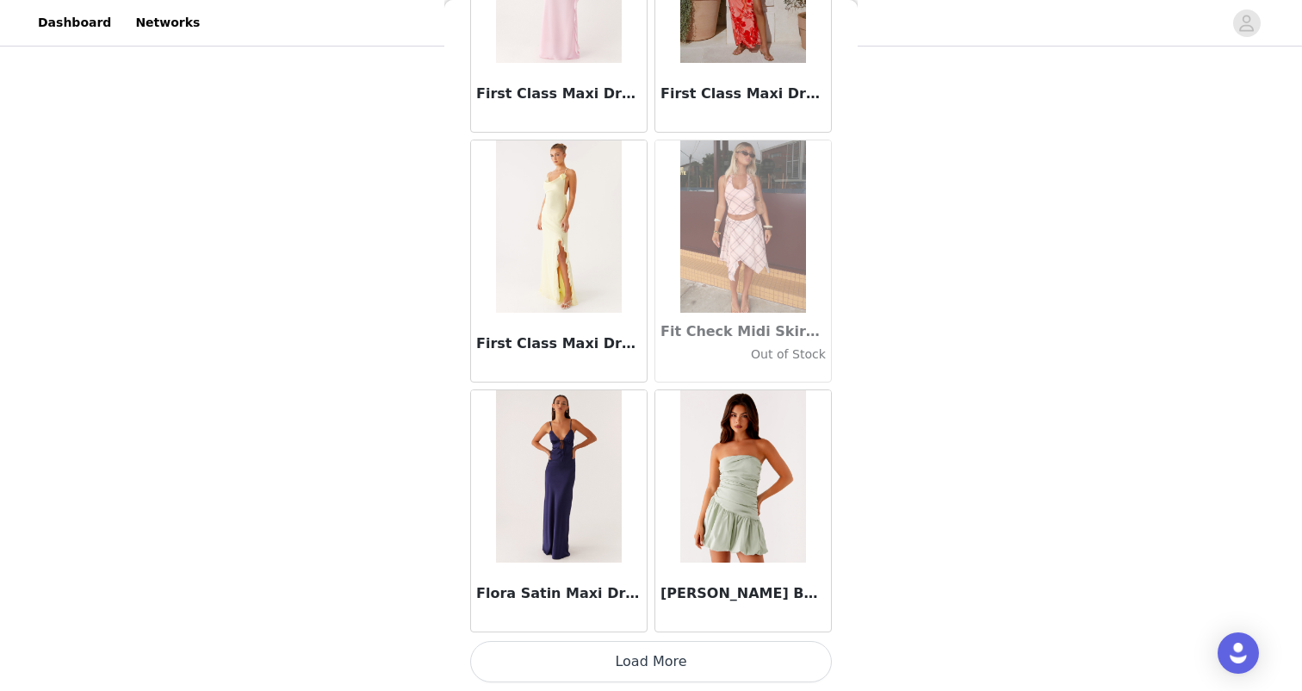
click at [636, 658] on button "Load More" at bounding box center [651, 661] width 362 height 41
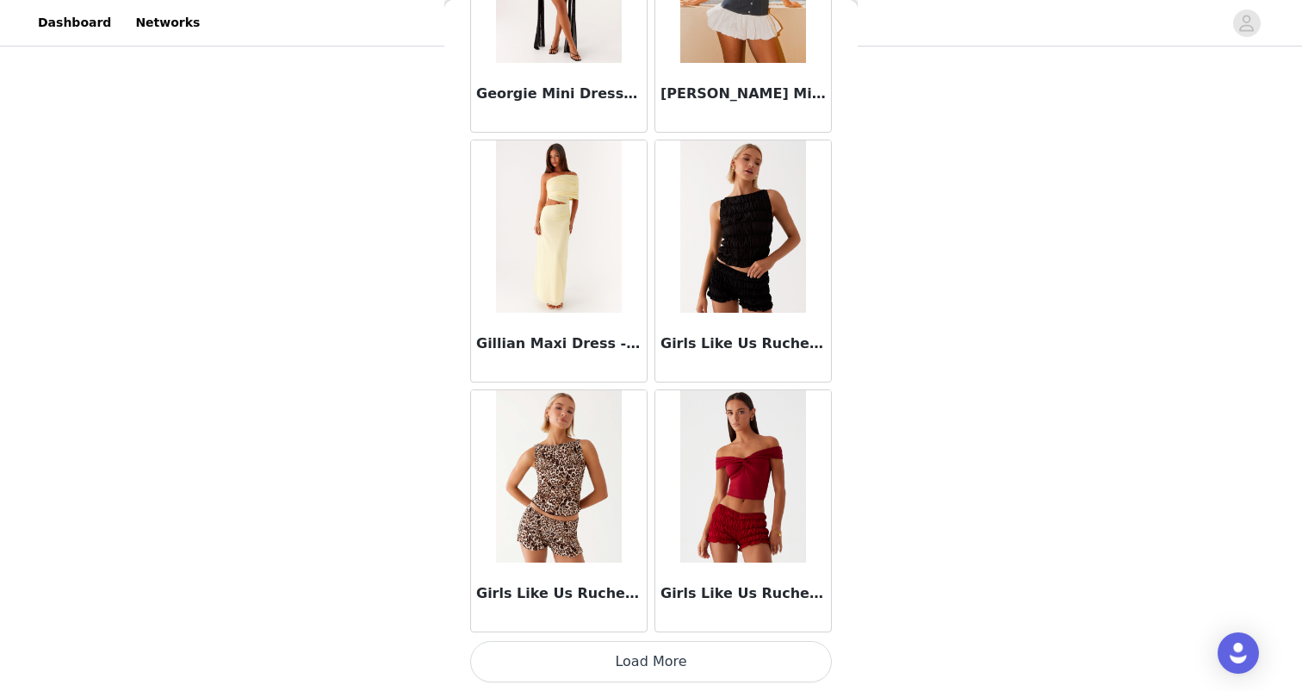
scroll to position [41907, 0]
click at [636, 658] on button "Load More" at bounding box center [651, 661] width 362 height 41
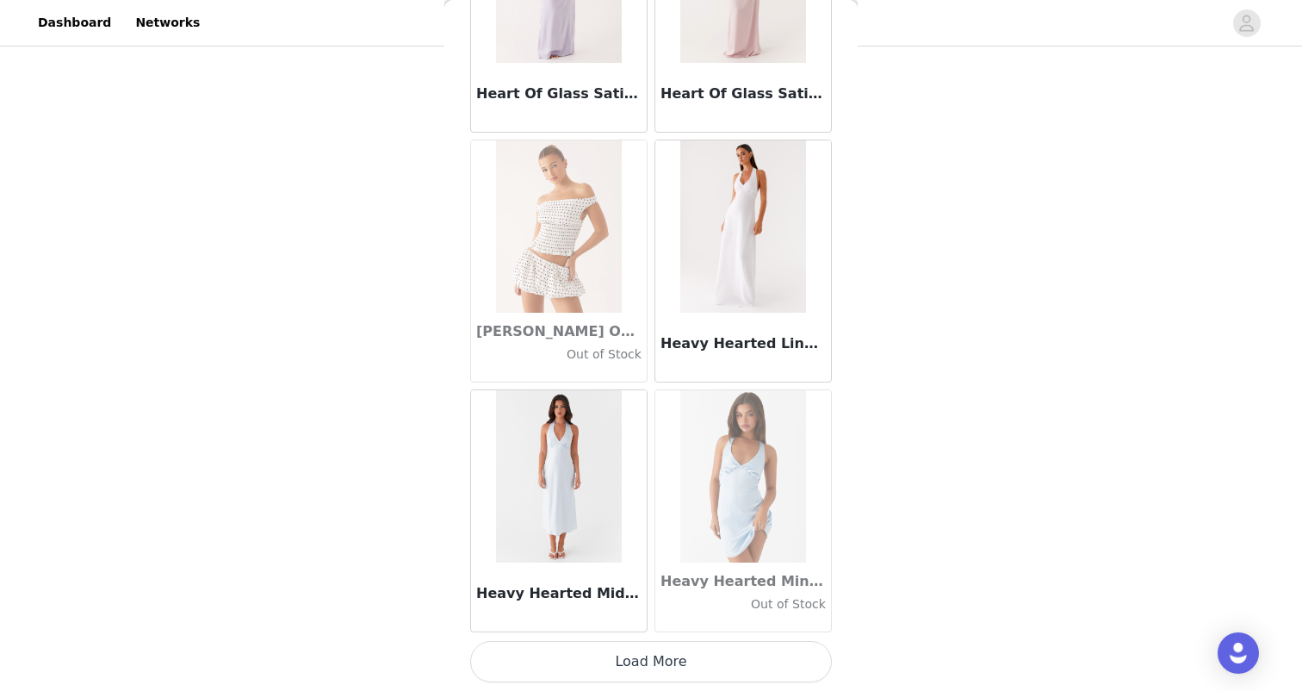
click at [636, 658] on button "Load More" at bounding box center [651, 661] width 362 height 41
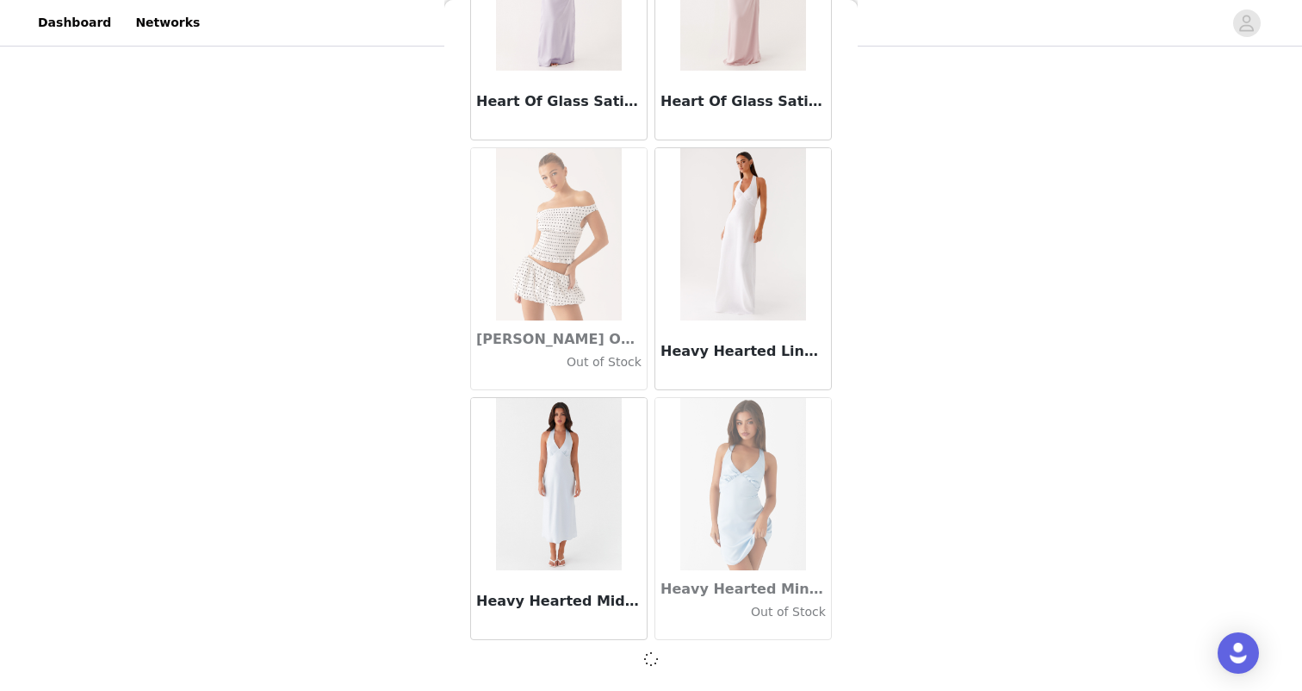
scroll to position [44397, 0]
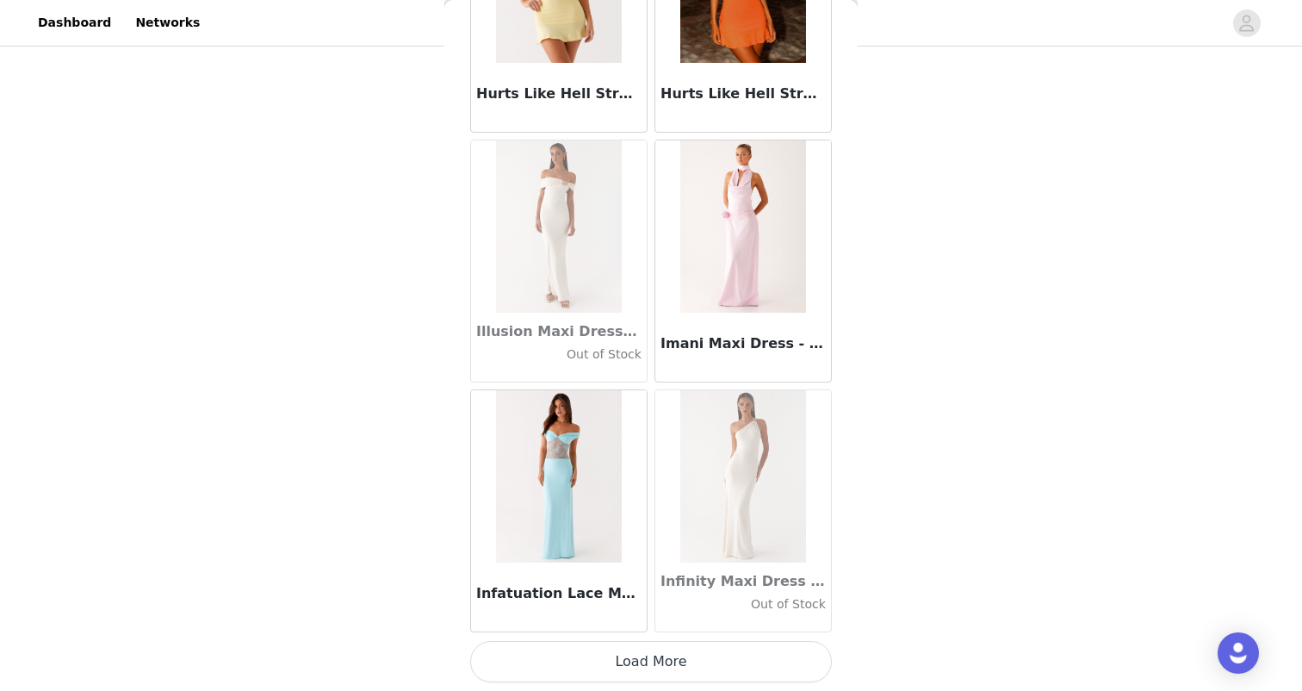
click at [636, 658] on button "Load More" at bounding box center [651, 661] width 362 height 41
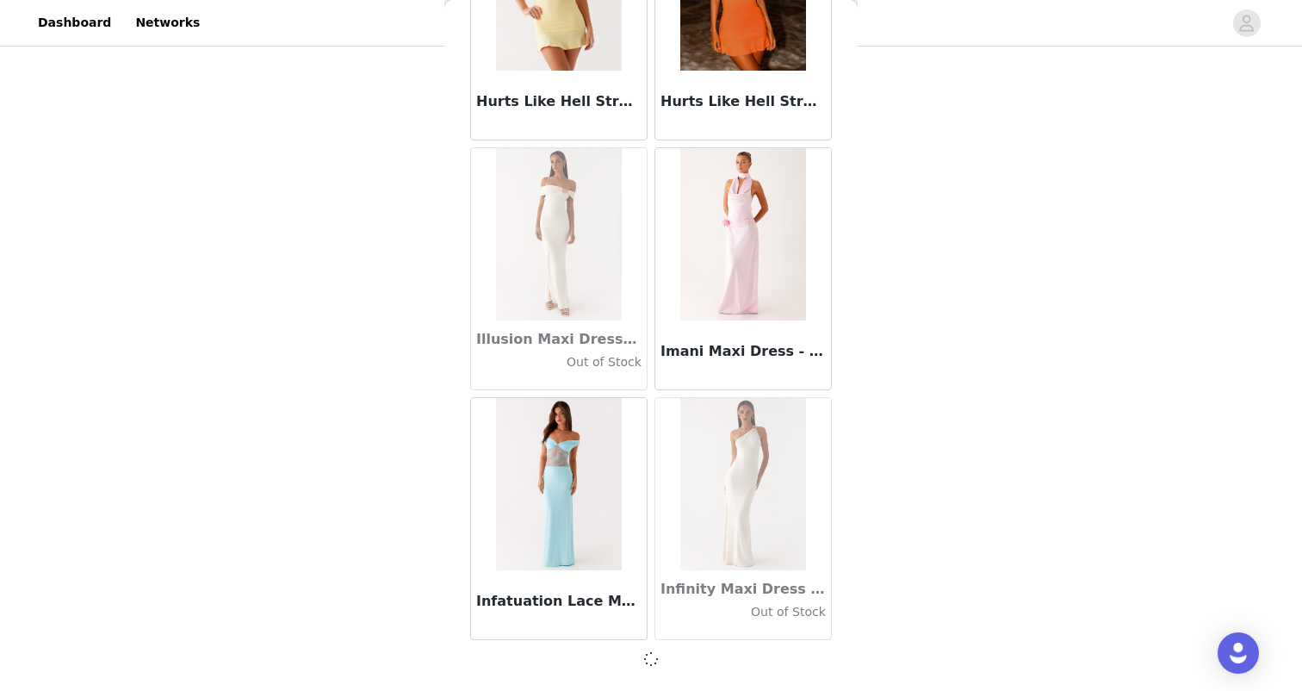
scroll to position [46895, 0]
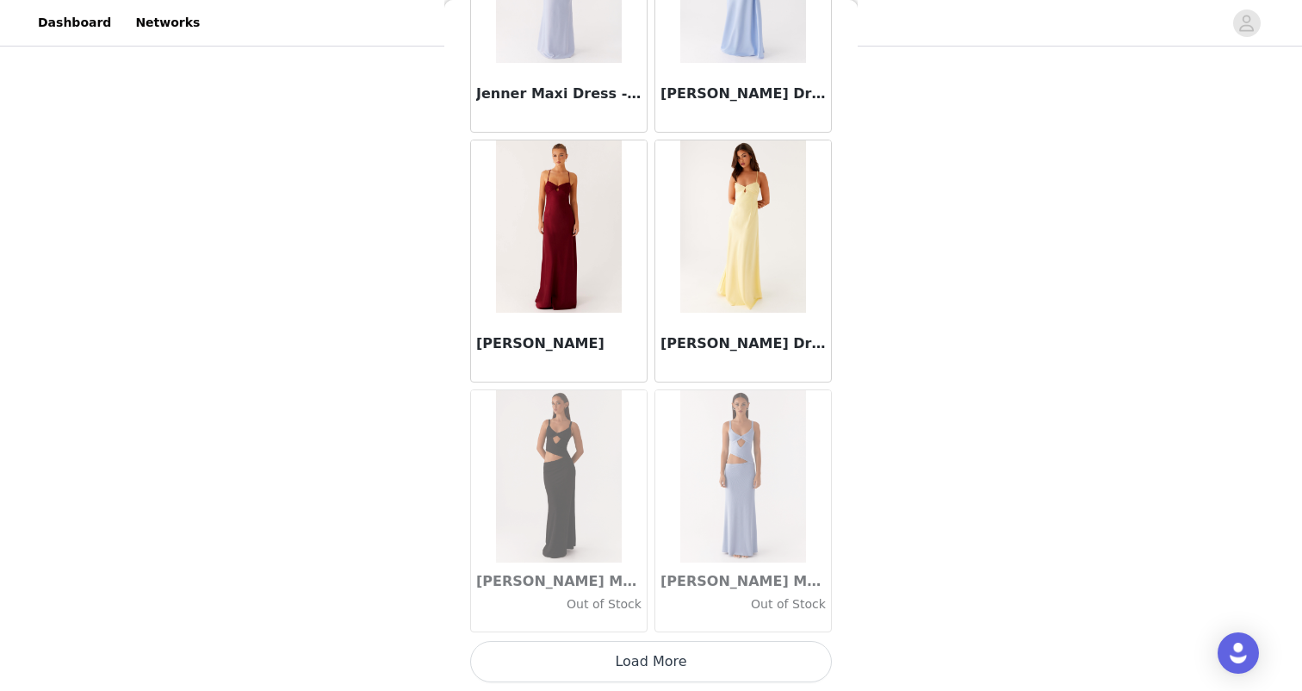
click at [636, 658] on button "Load More" at bounding box center [651, 661] width 362 height 41
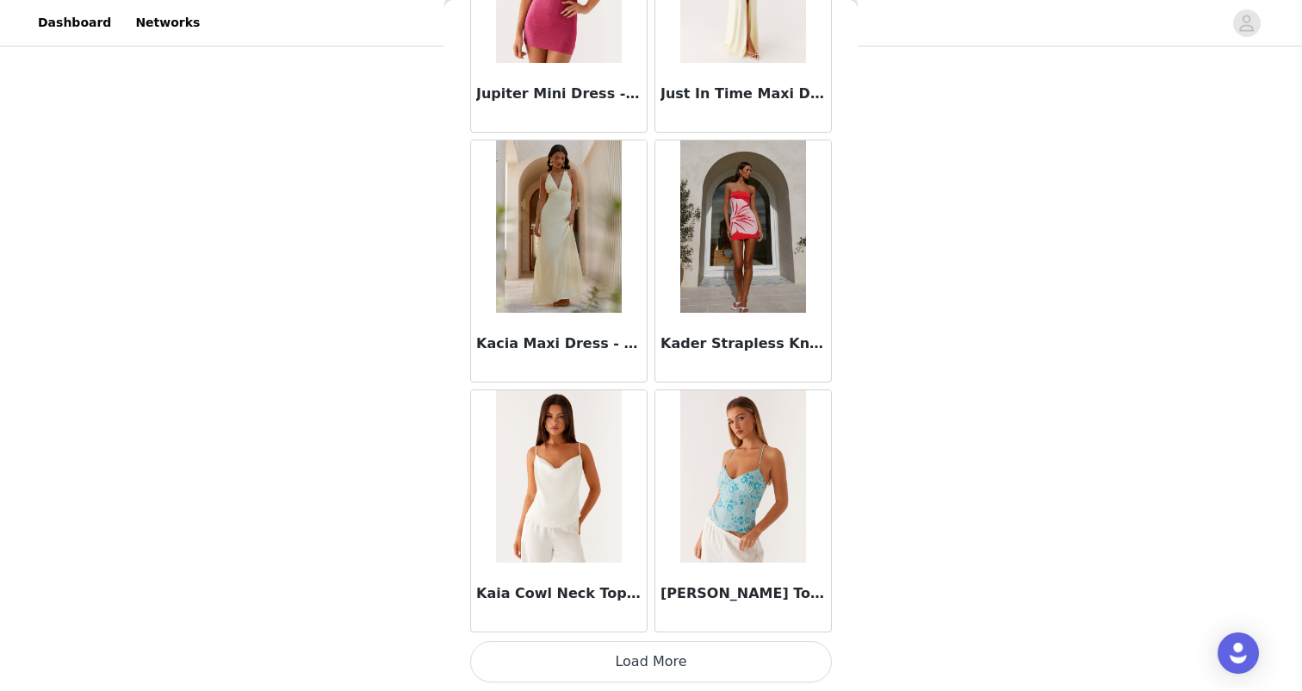
scroll to position [213, 0]
click at [636, 646] on button "Load More" at bounding box center [651, 661] width 362 height 41
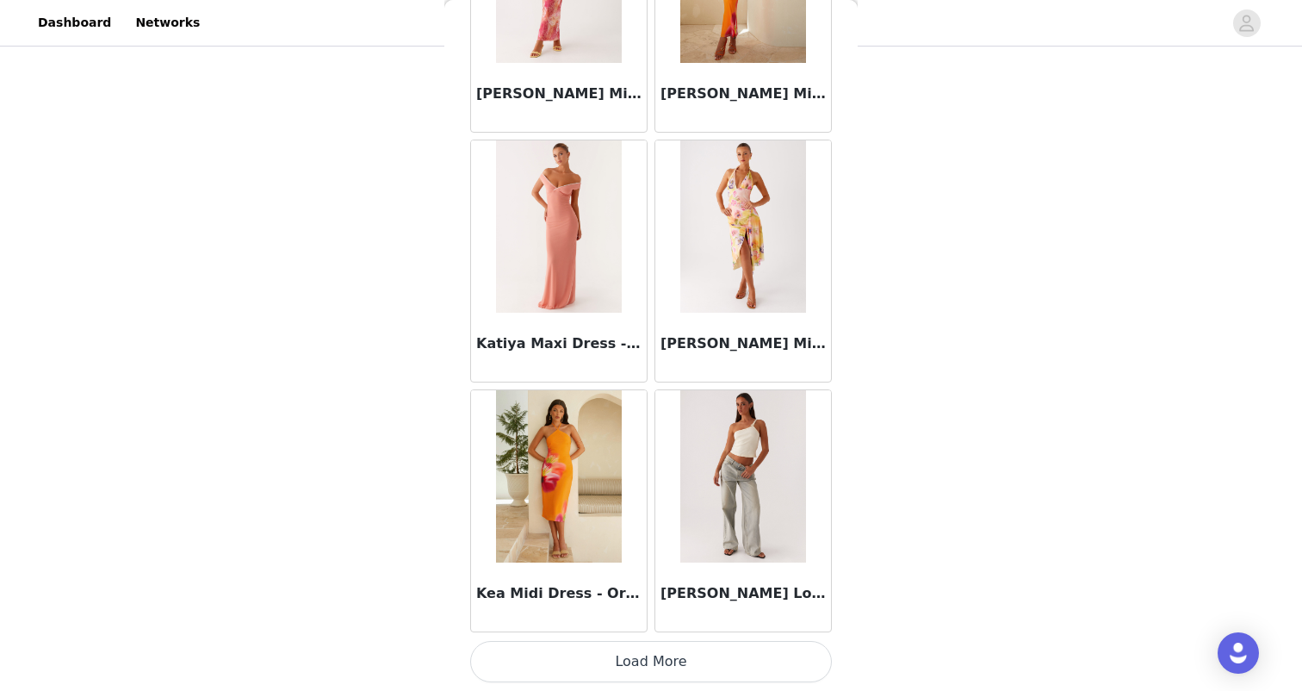
scroll to position [54396, 0]
click at [642, 662] on button "Load More" at bounding box center [651, 661] width 362 height 41
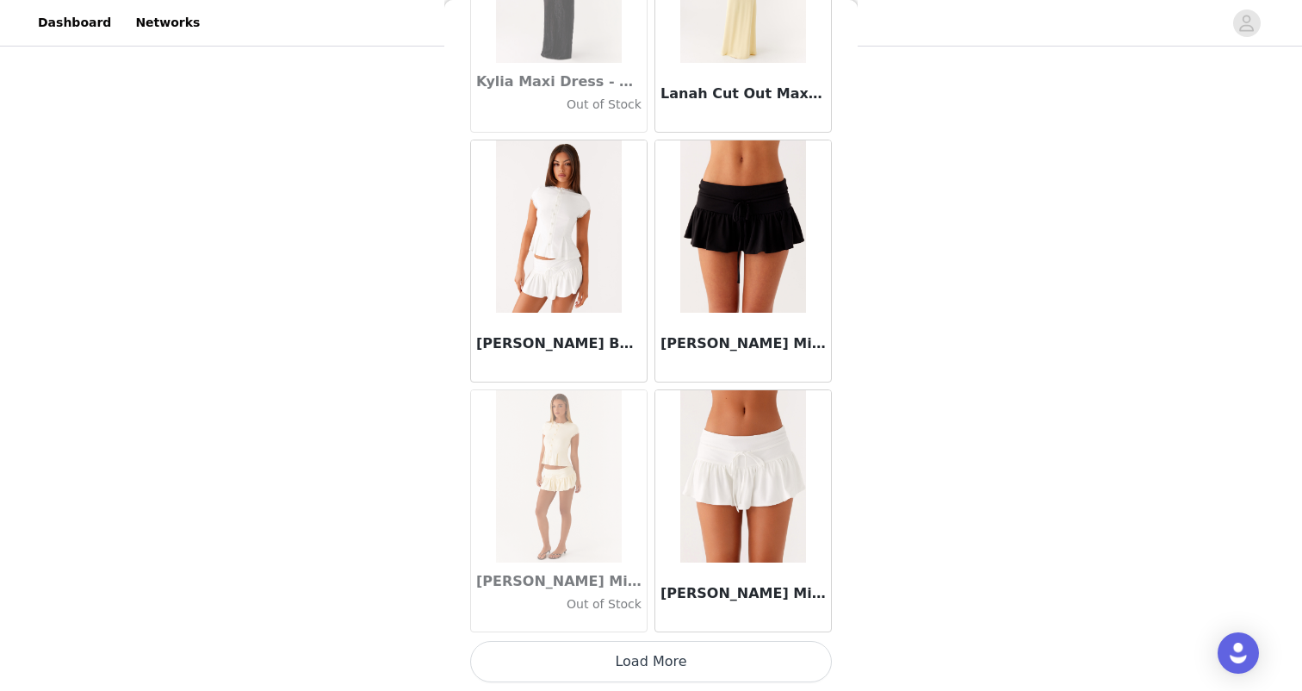
scroll to position [56894, 0]
click at [642, 662] on button "Load More" at bounding box center [651, 661] width 362 height 41
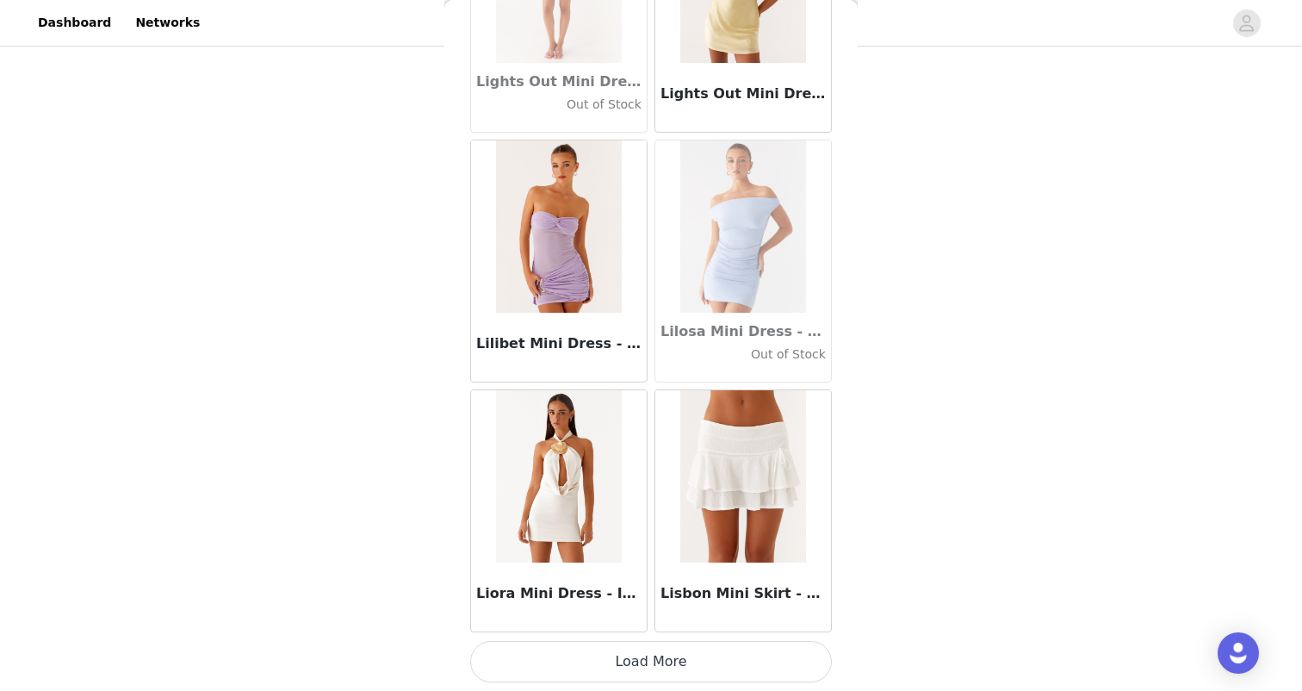
scroll to position [213, 0]
click at [642, 661] on button "Load More" at bounding box center [651, 661] width 362 height 41
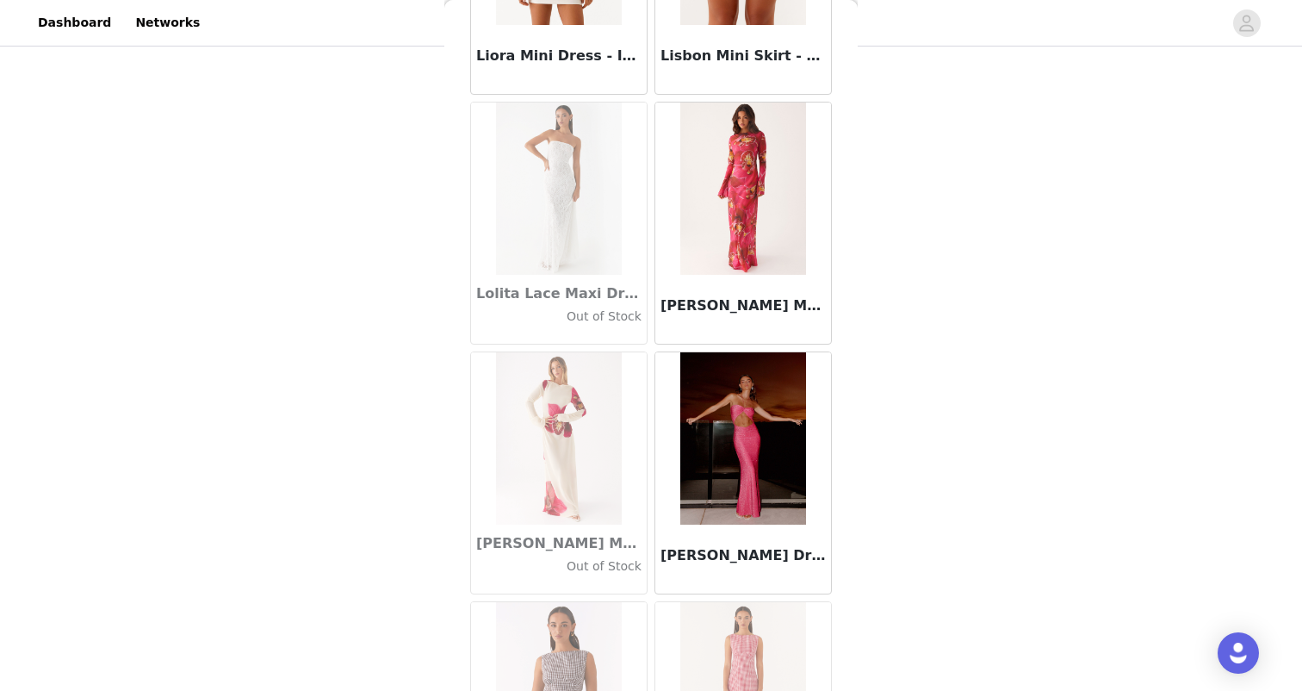
scroll to position [59929, 0]
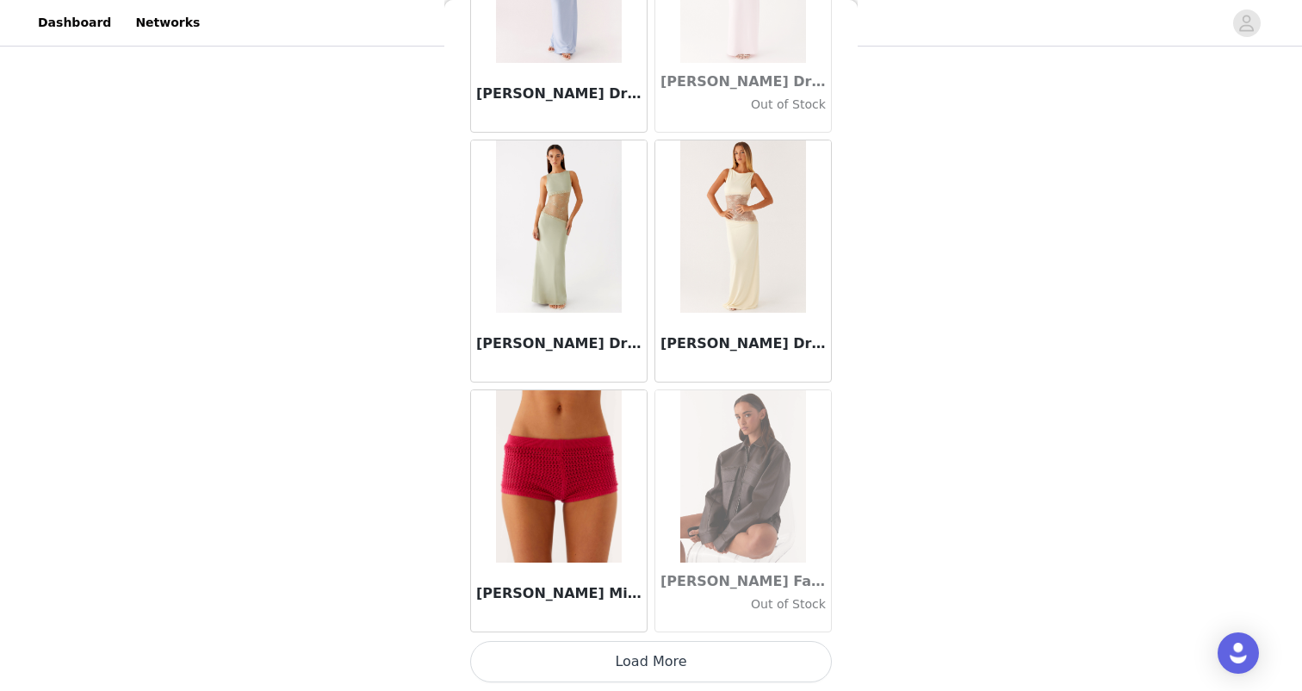
click at [642, 662] on button "Load More" at bounding box center [651, 661] width 362 height 41
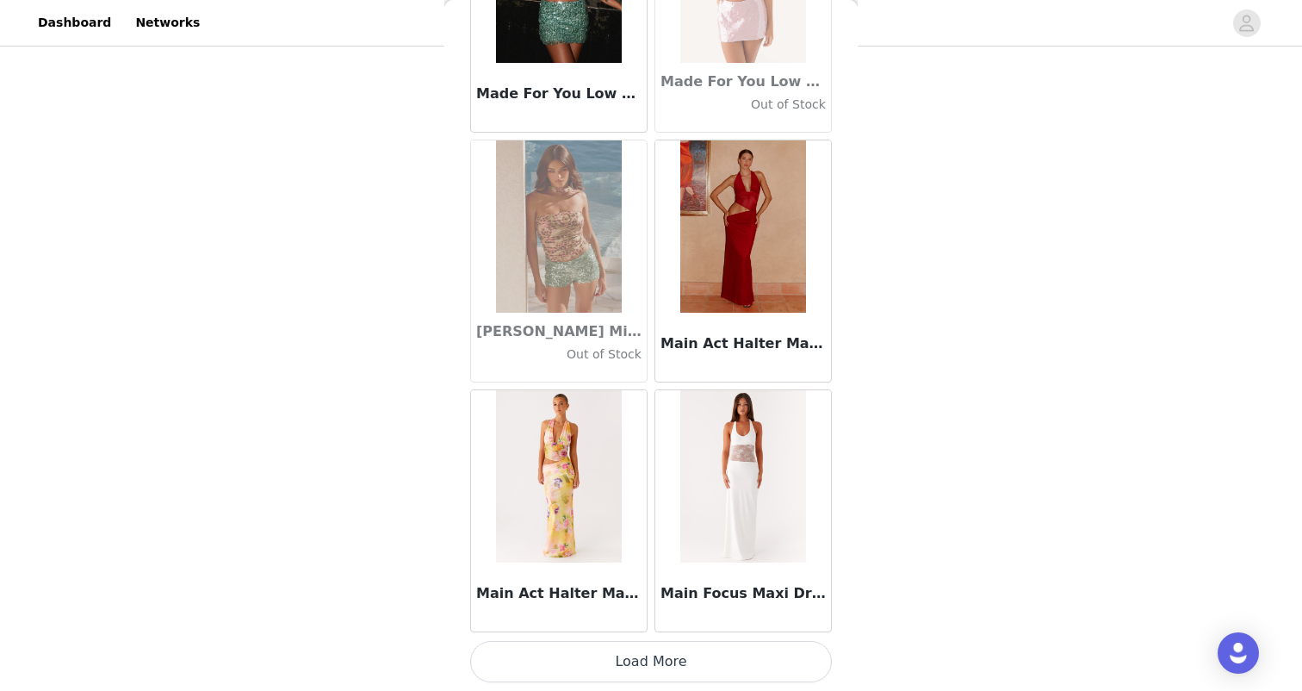
scroll to position [213, 0]
click at [641, 658] on button "Load More" at bounding box center [651, 661] width 362 height 41
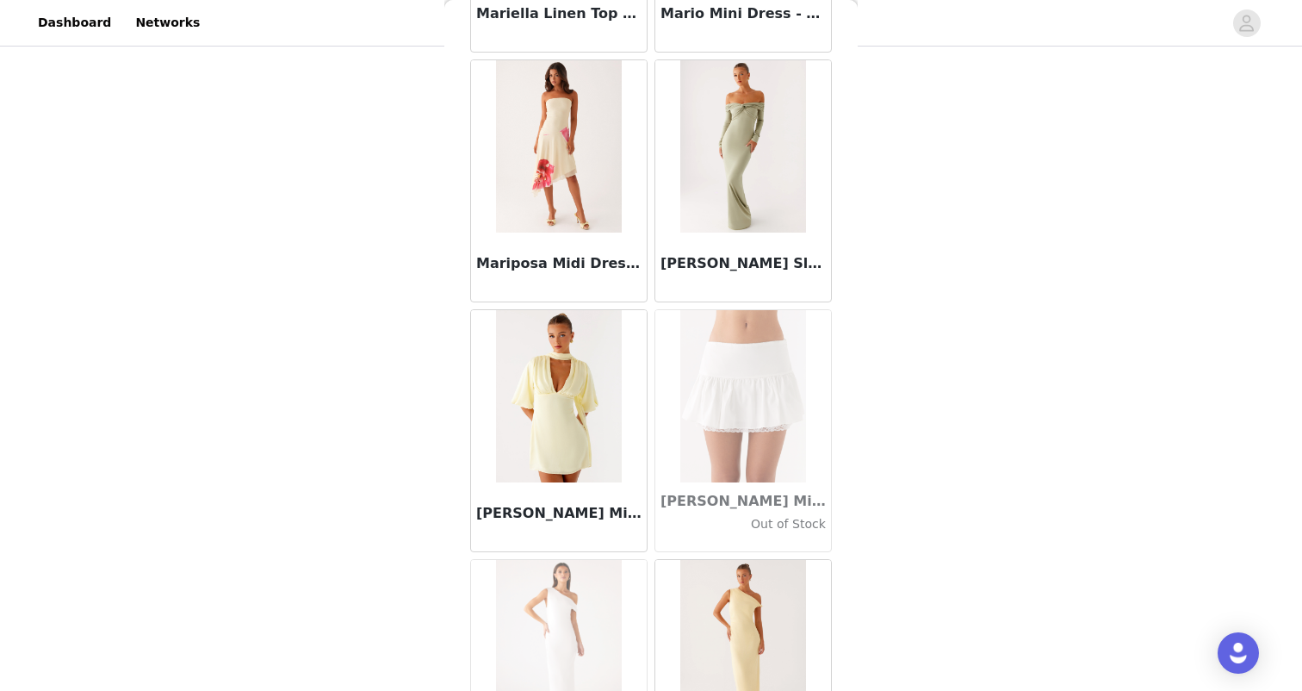
scroll to position [66715, 0]
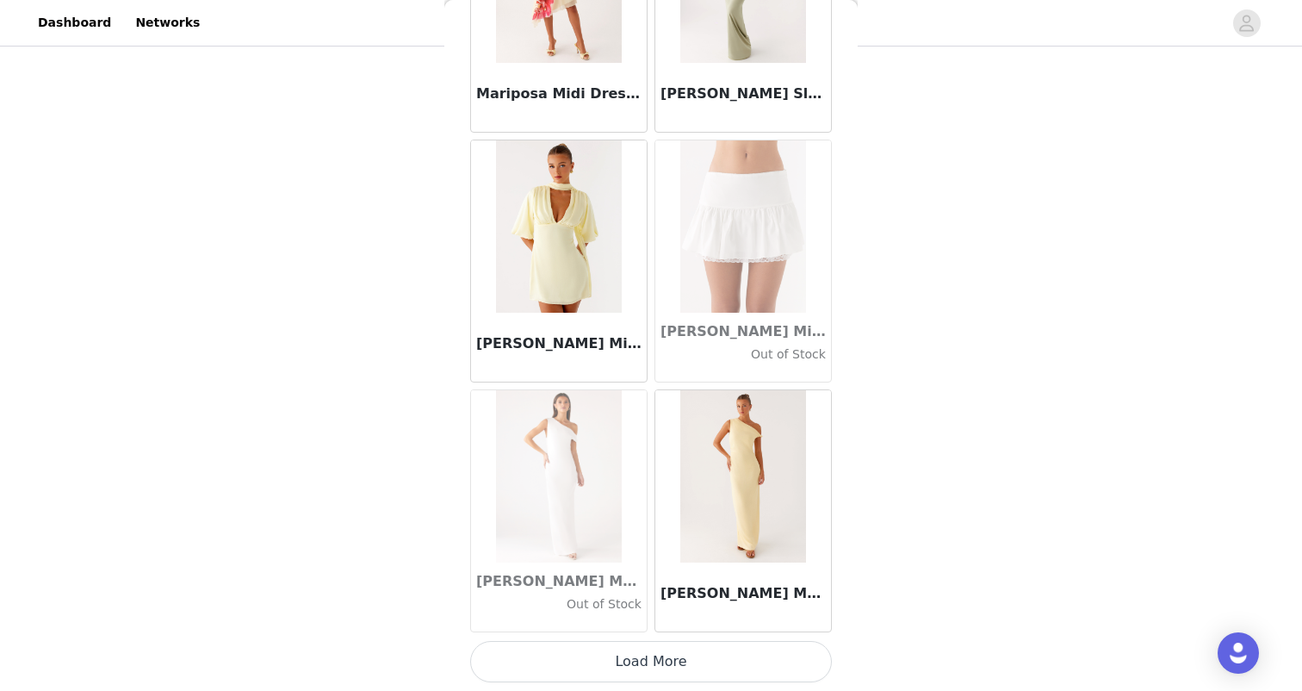
click at [641, 658] on button "Load More" at bounding box center [651, 661] width 362 height 41
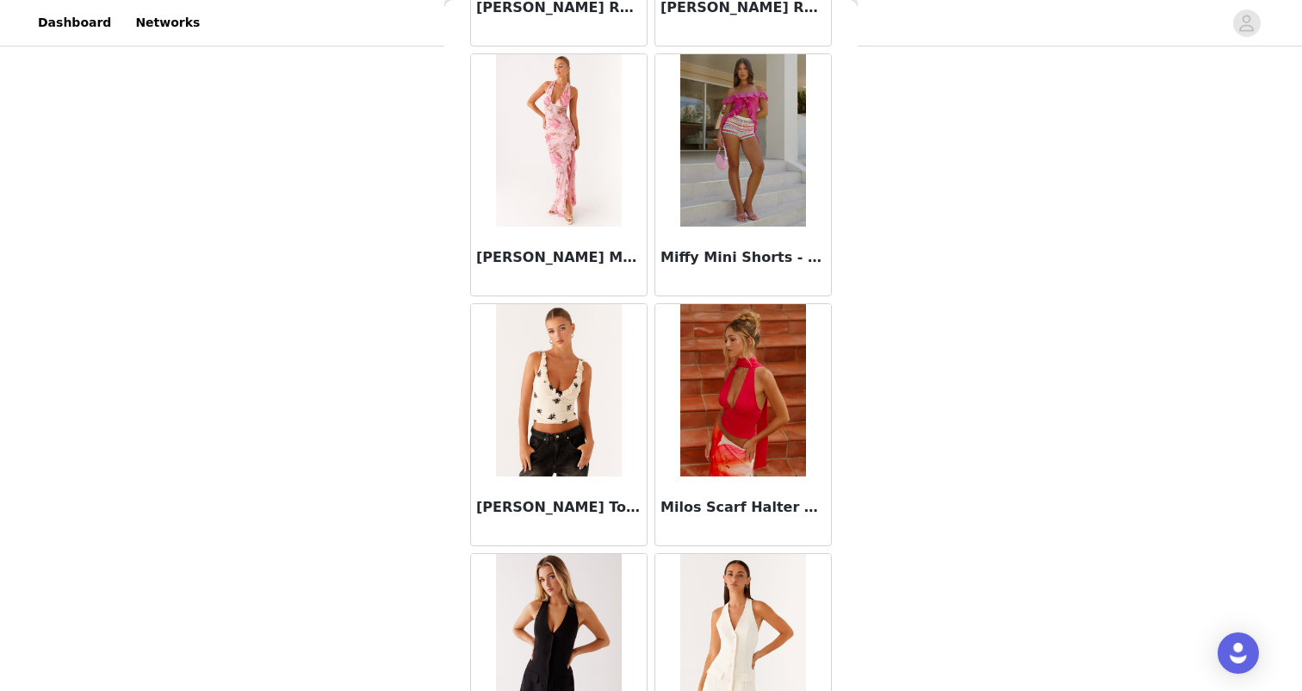
scroll to position [68721, 0]
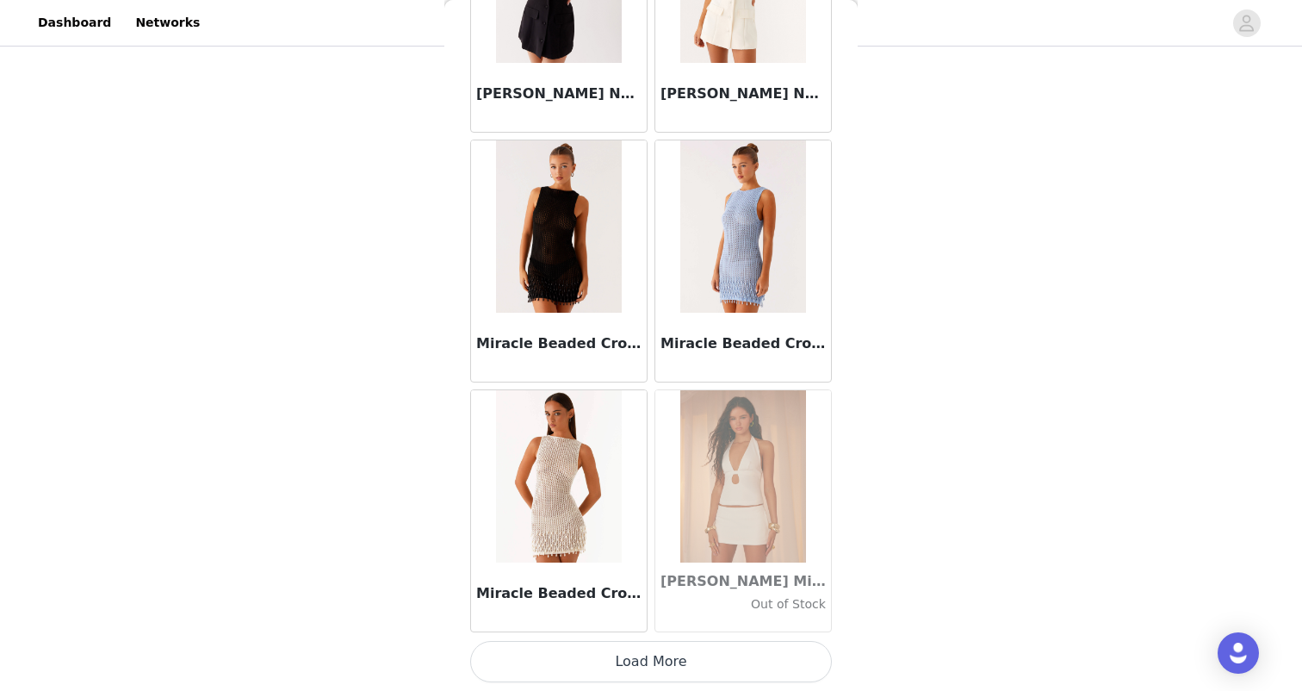
click at [643, 659] on button "Load More" at bounding box center [651, 661] width 362 height 41
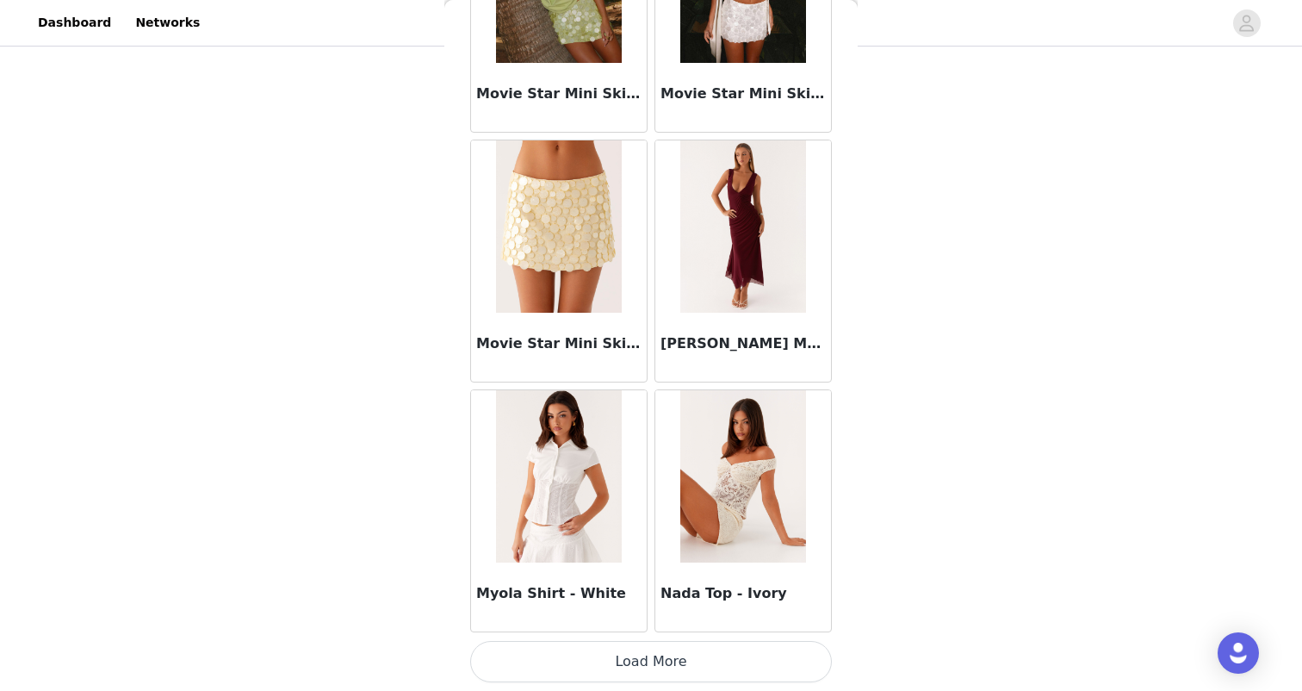
click at [643, 657] on button "Load More" at bounding box center [651, 661] width 362 height 41
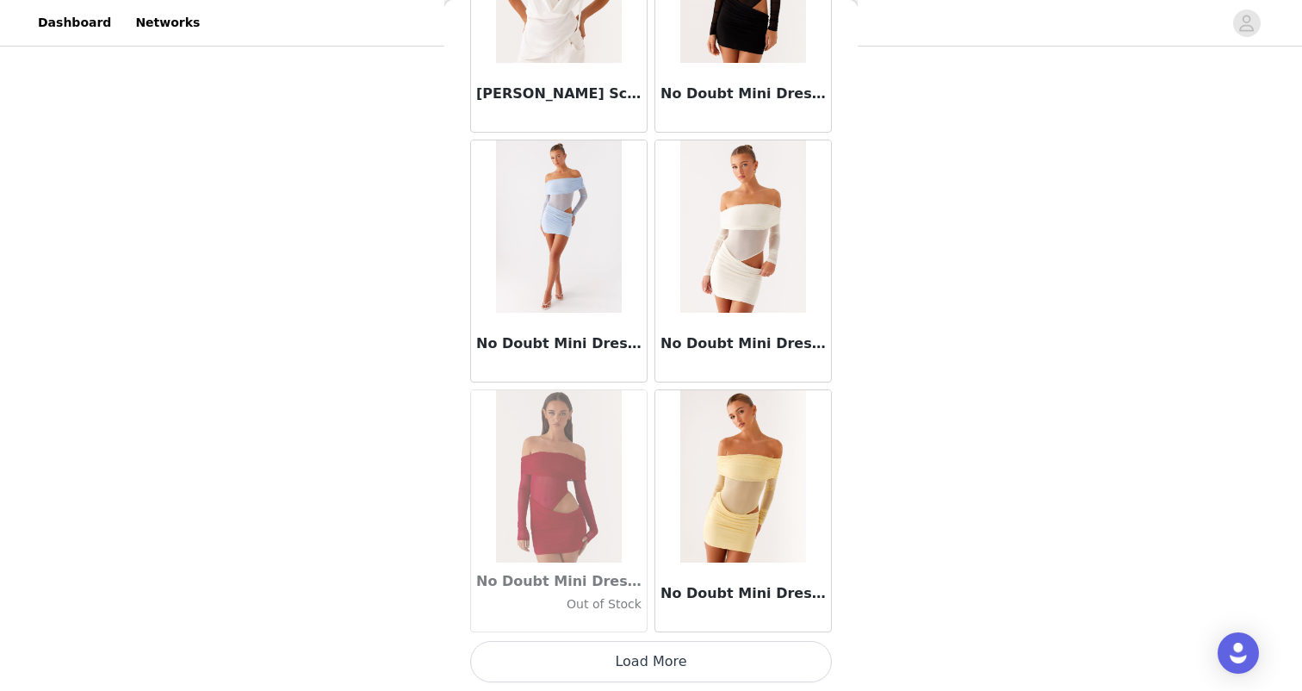
click at [644, 661] on button "Load More" at bounding box center [651, 661] width 362 height 41
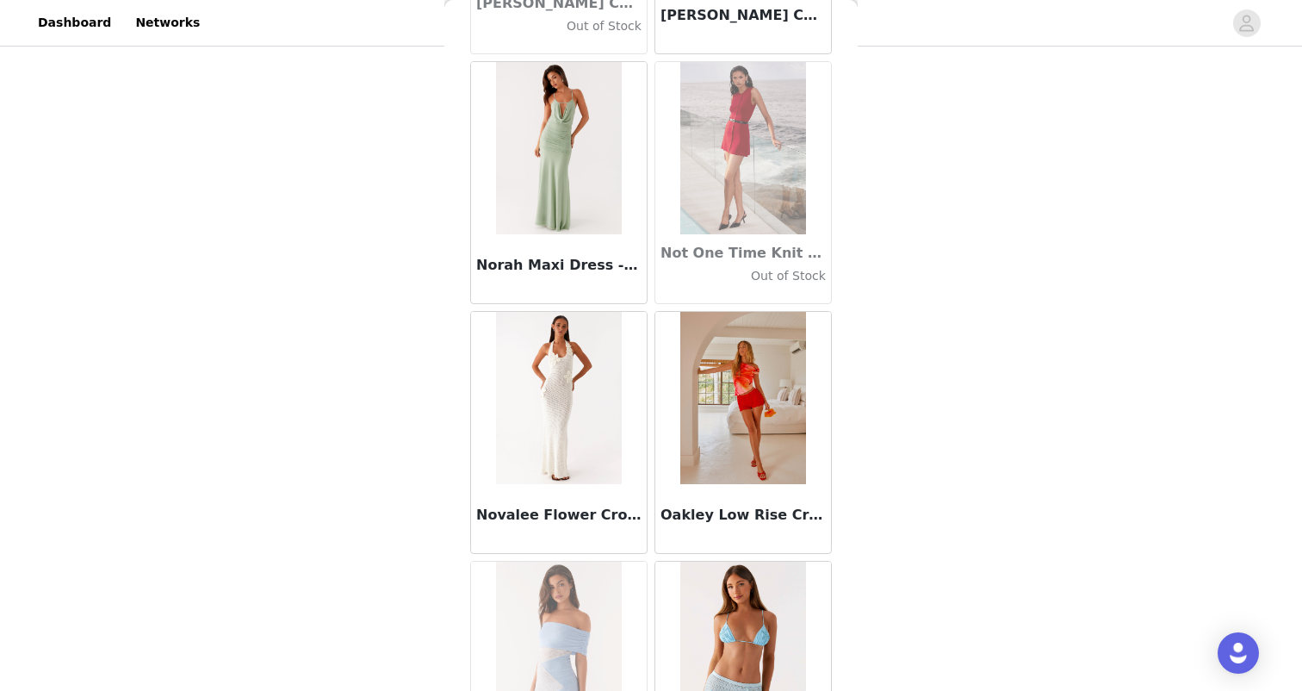
scroll to position [75457, 0]
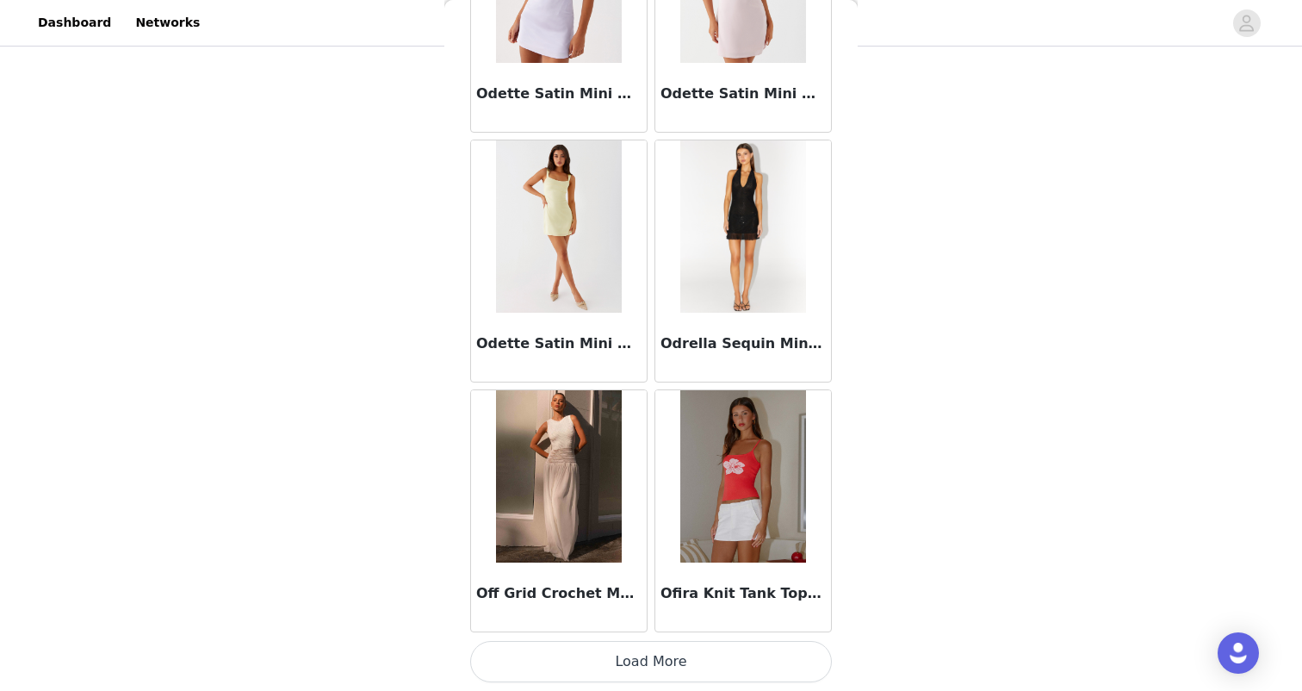
click at [649, 661] on button "Load More" at bounding box center [651, 661] width 362 height 41
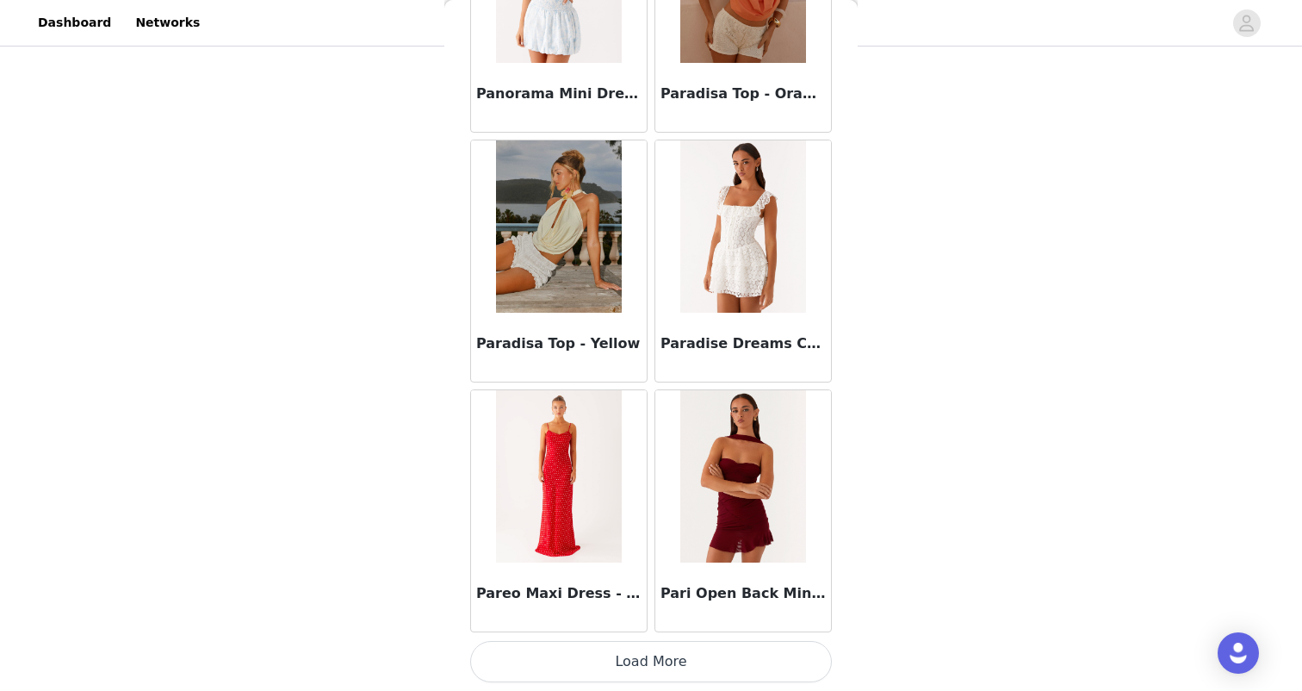
scroll to position [213, 0]
click at [649, 661] on button "Load More" at bounding box center [651, 661] width 362 height 41
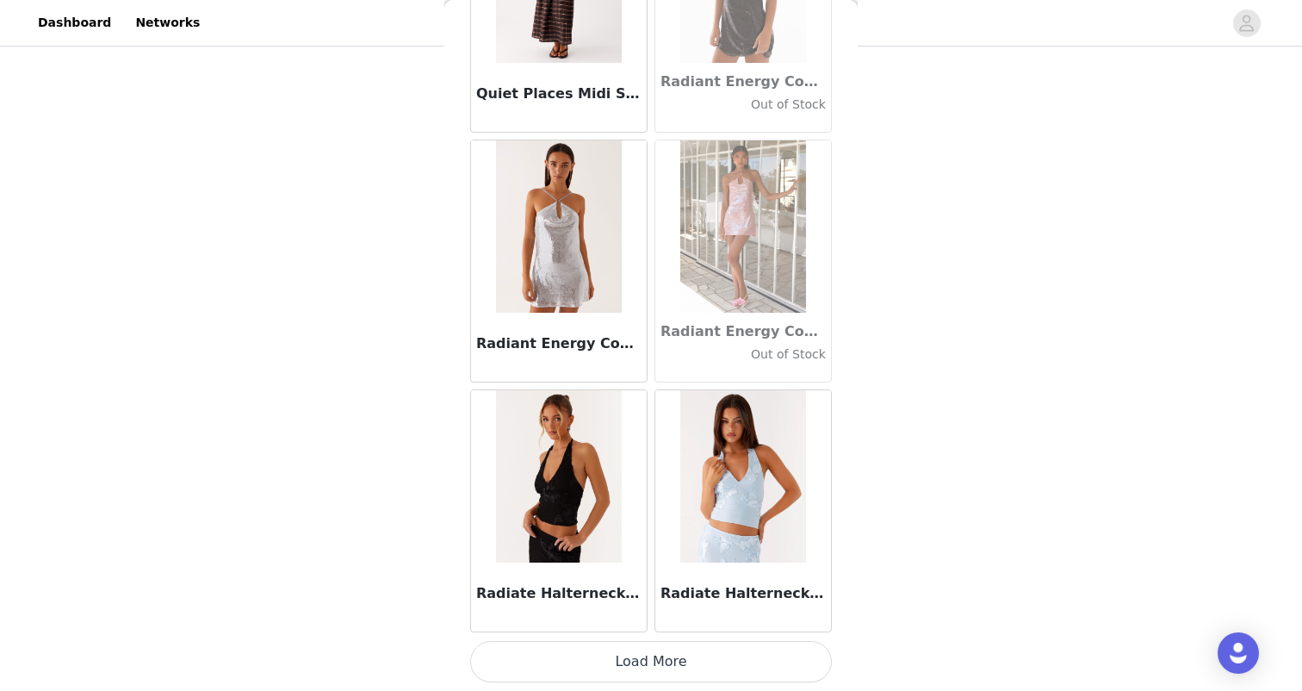
click at [642, 666] on button "Load More" at bounding box center [651, 661] width 362 height 41
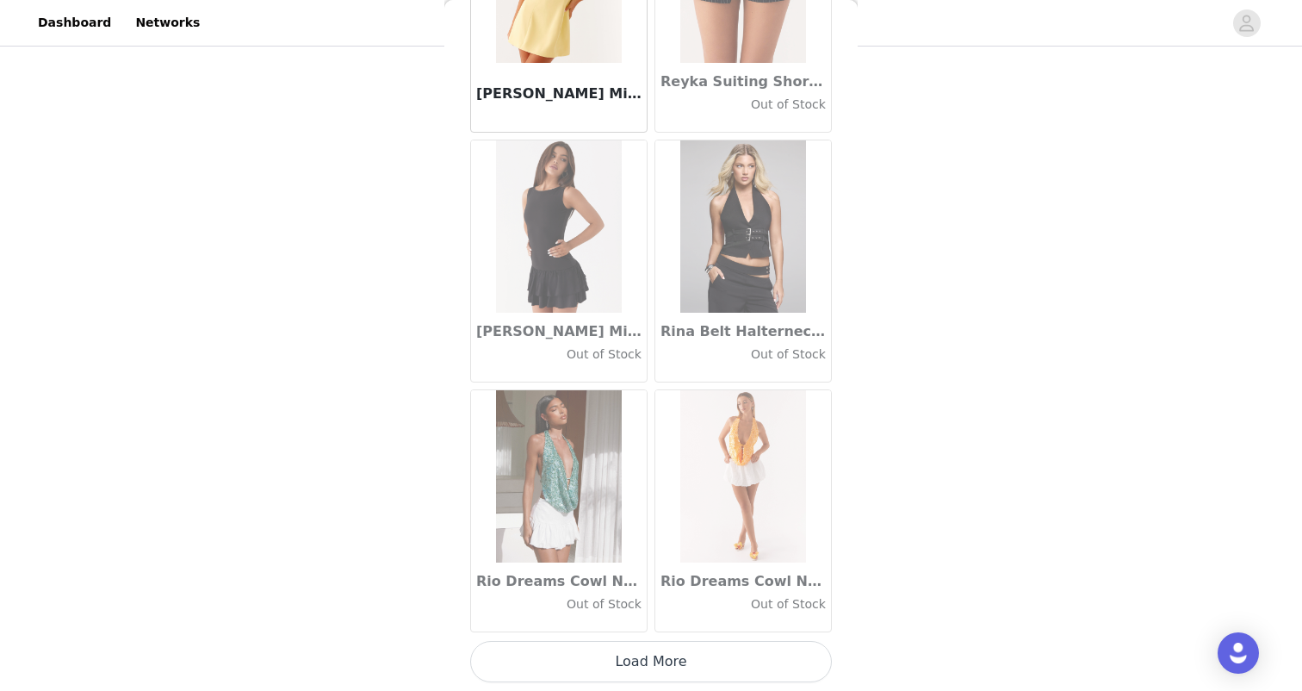
click at [665, 659] on button "Load More" at bounding box center [651, 661] width 362 height 41
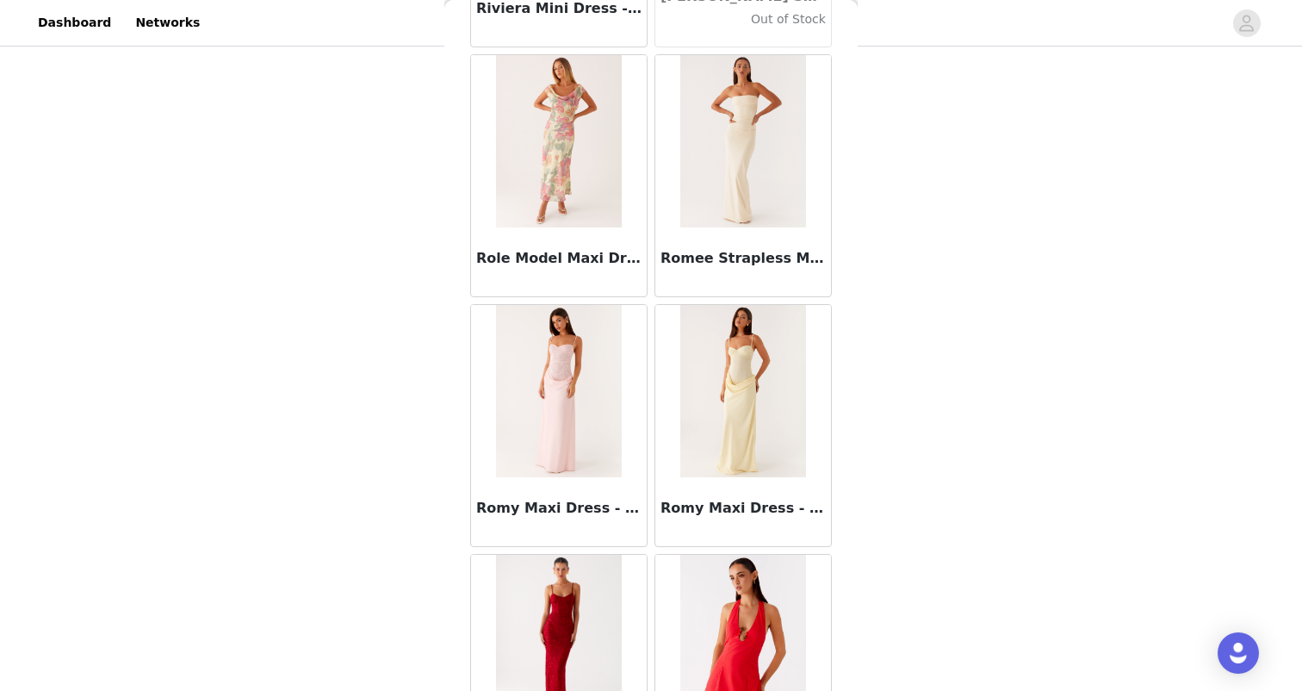
scroll to position [213, 0]
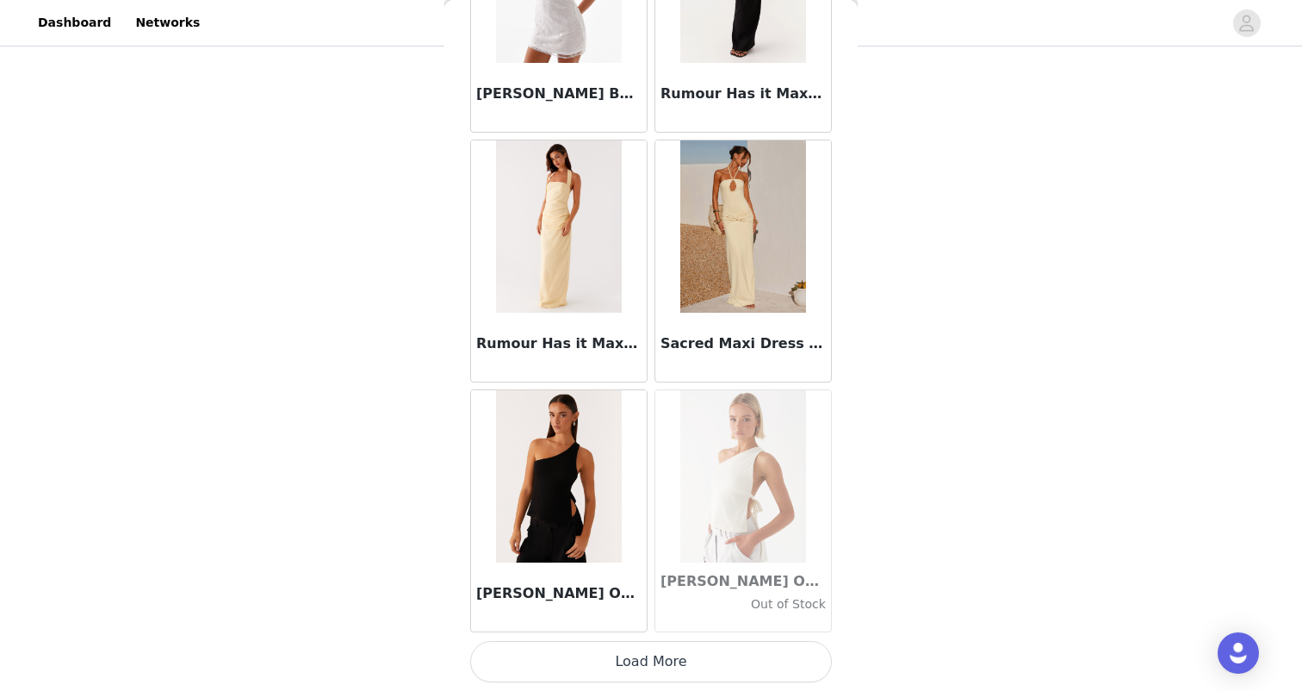
click at [647, 660] on button "Load More" at bounding box center [651, 661] width 362 height 41
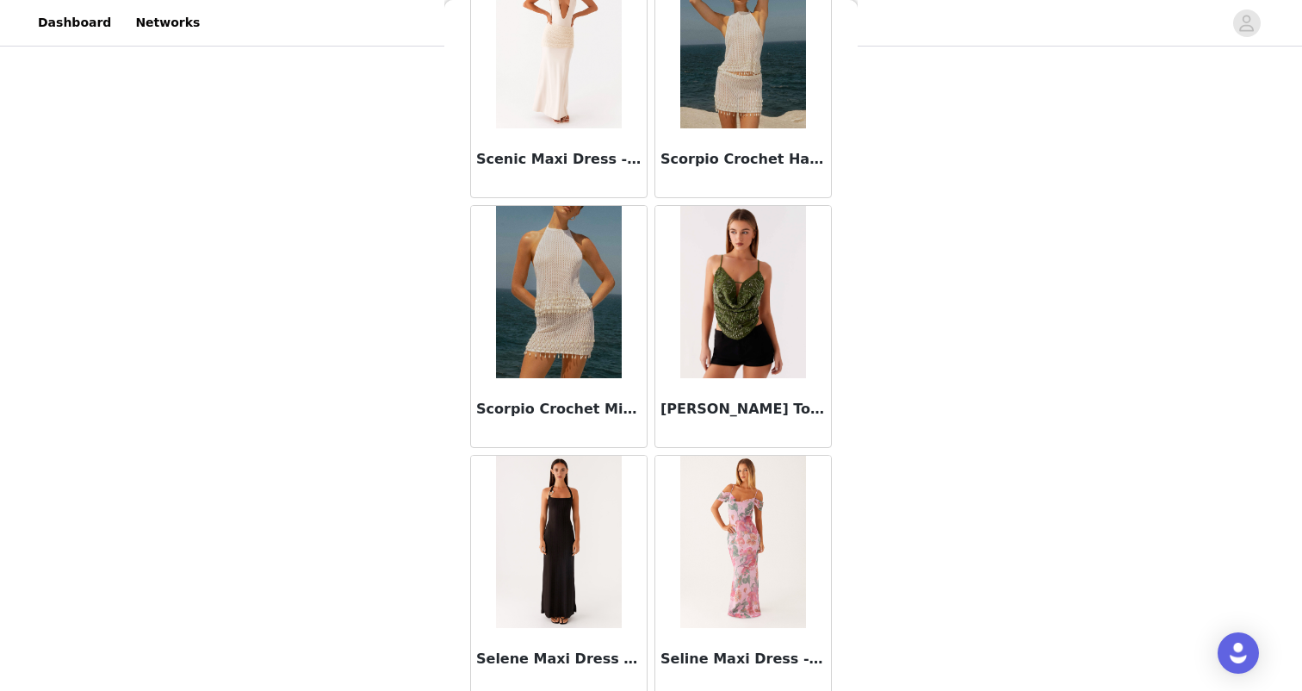
scroll to position [89057, 0]
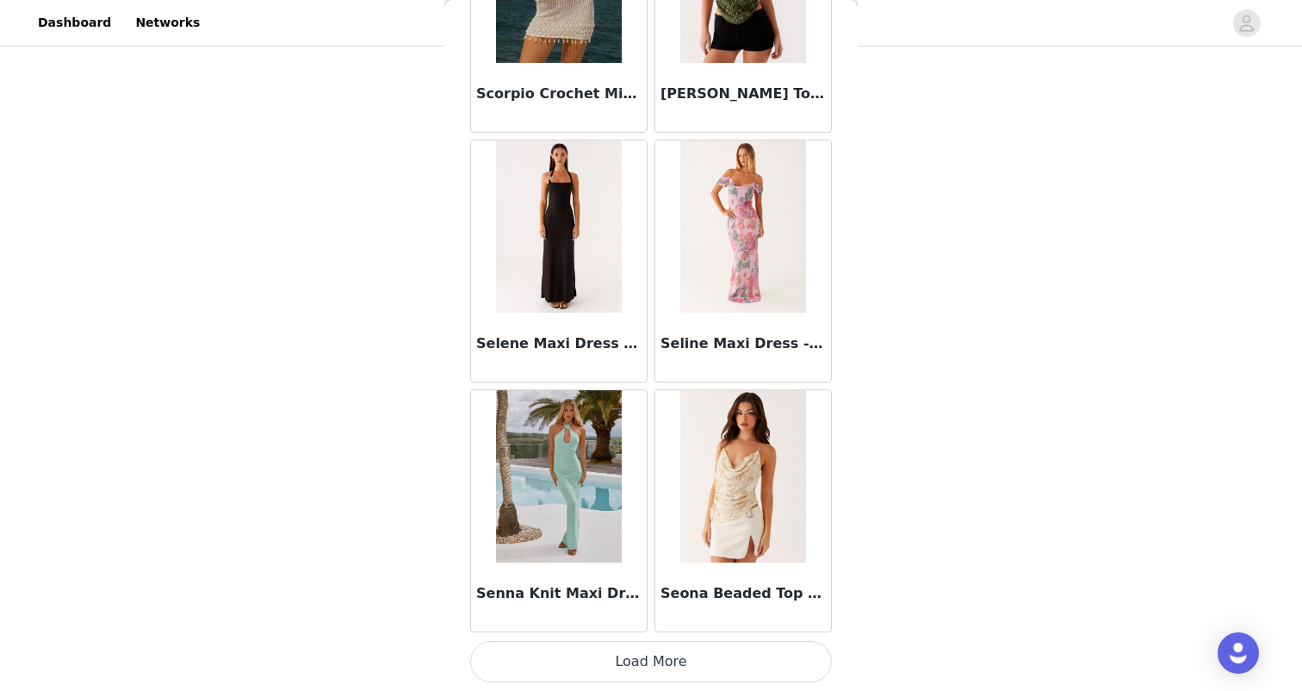
click at [649, 657] on button "Load More" at bounding box center [651, 661] width 362 height 41
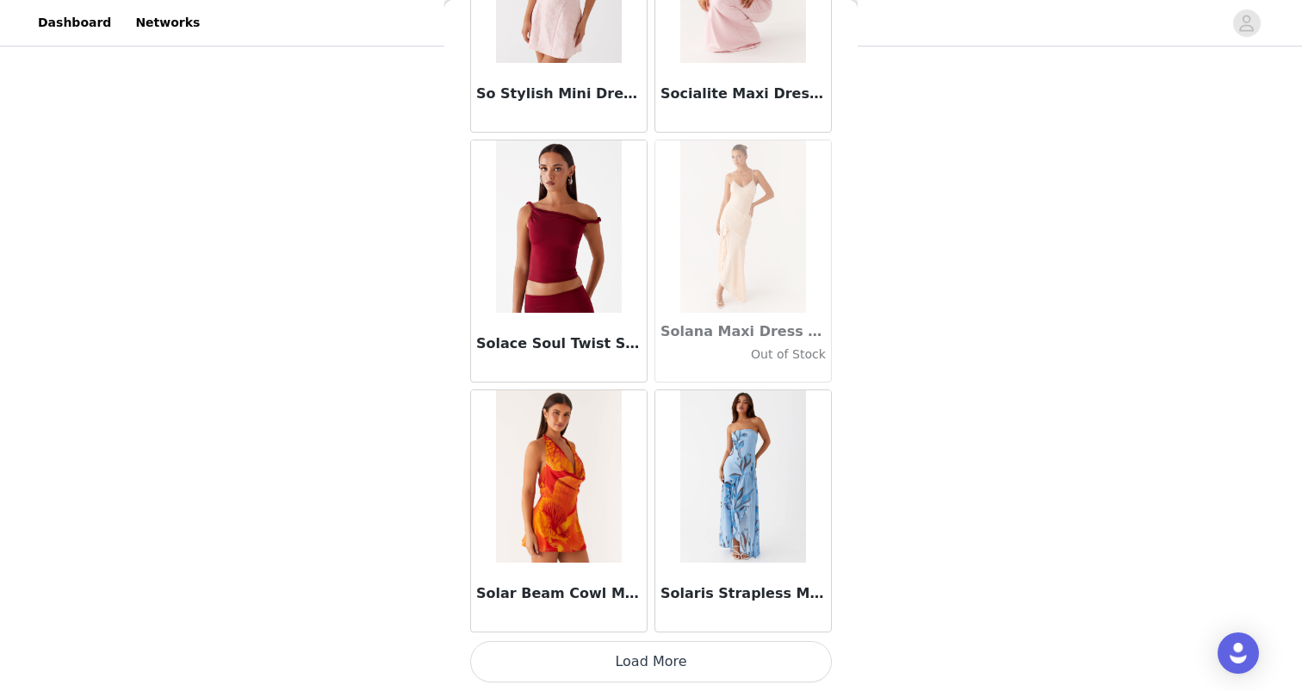
scroll to position [91861, 0]
click at [649, 657] on button "Load More" at bounding box center [651, 661] width 362 height 41
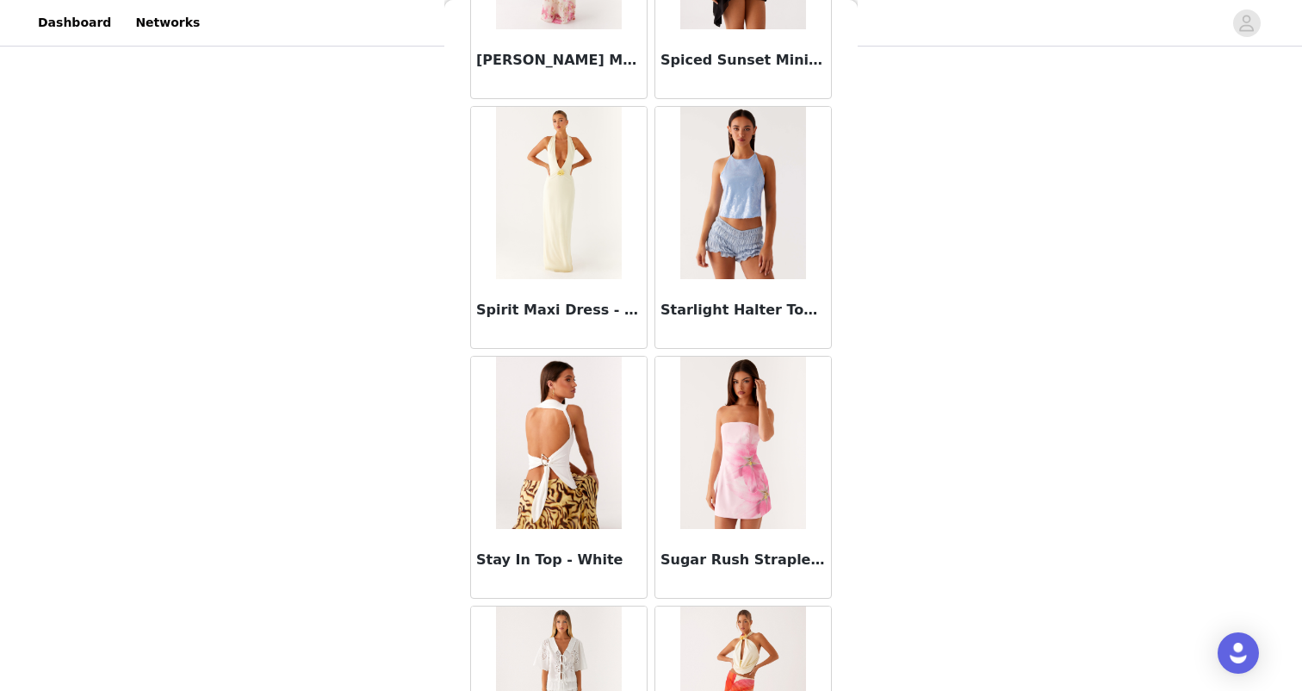
scroll to position [94143, 0]
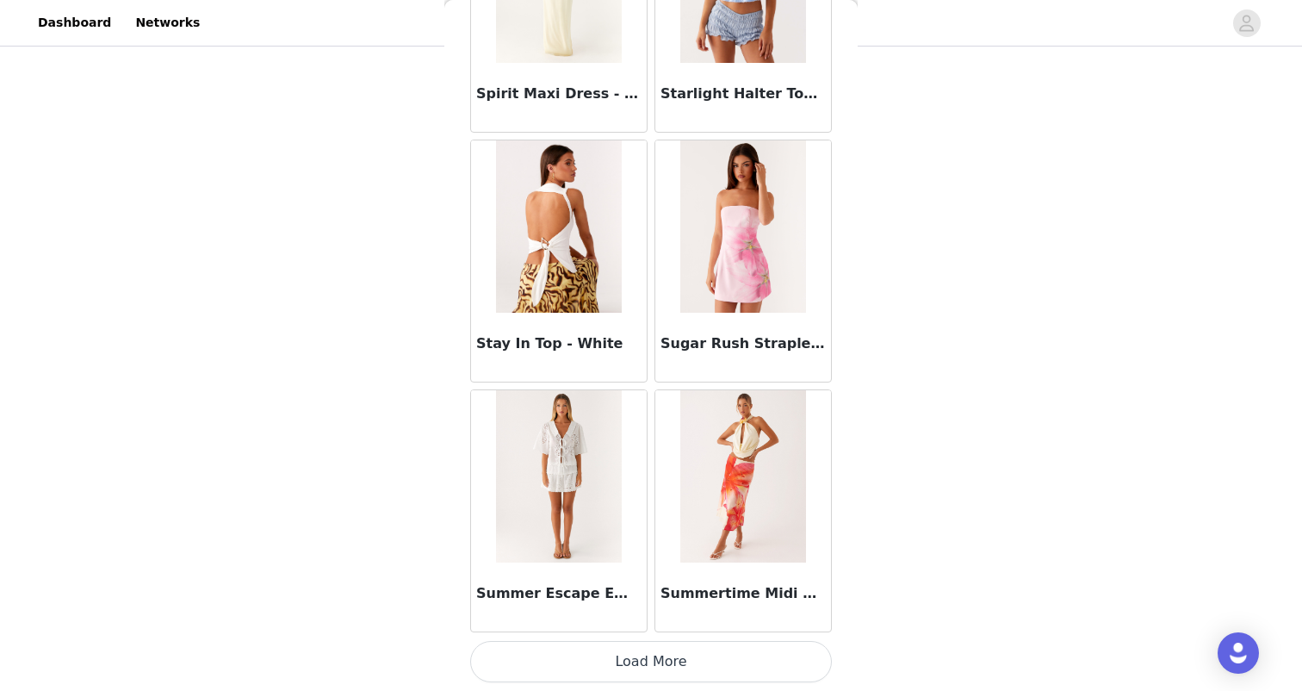
click at [649, 667] on button "Load More" at bounding box center [651, 661] width 362 height 41
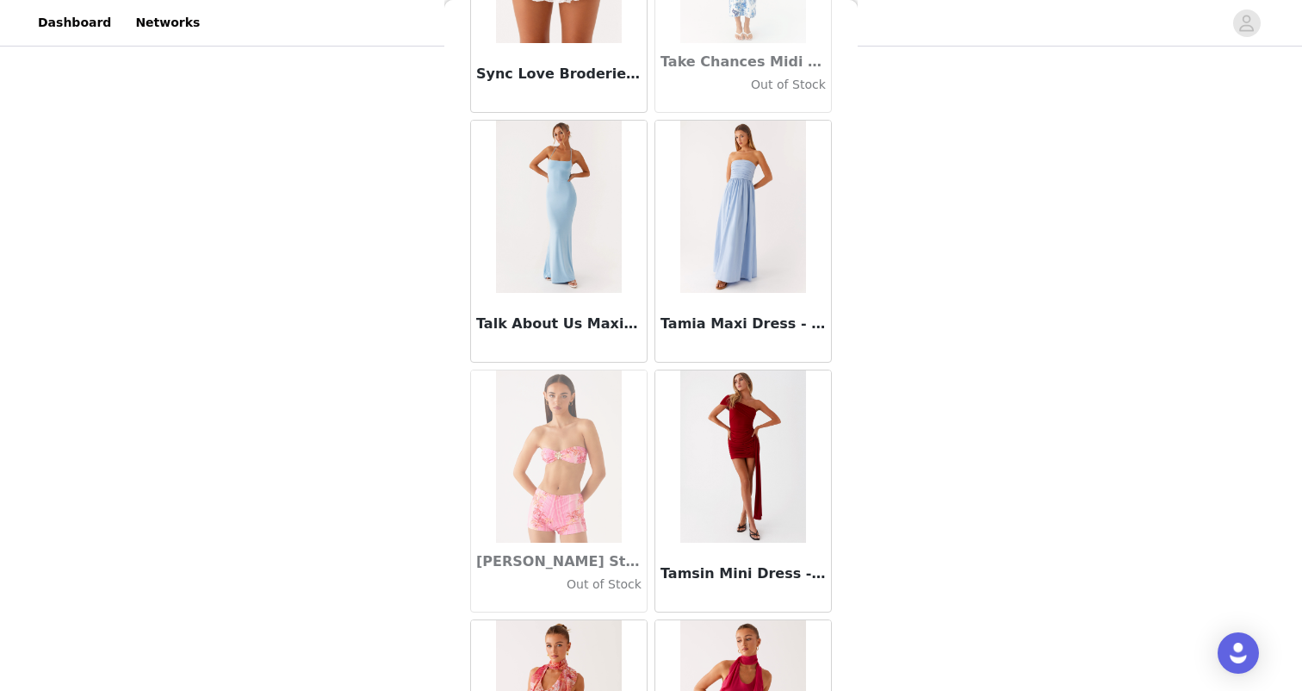
scroll to position [96639, 0]
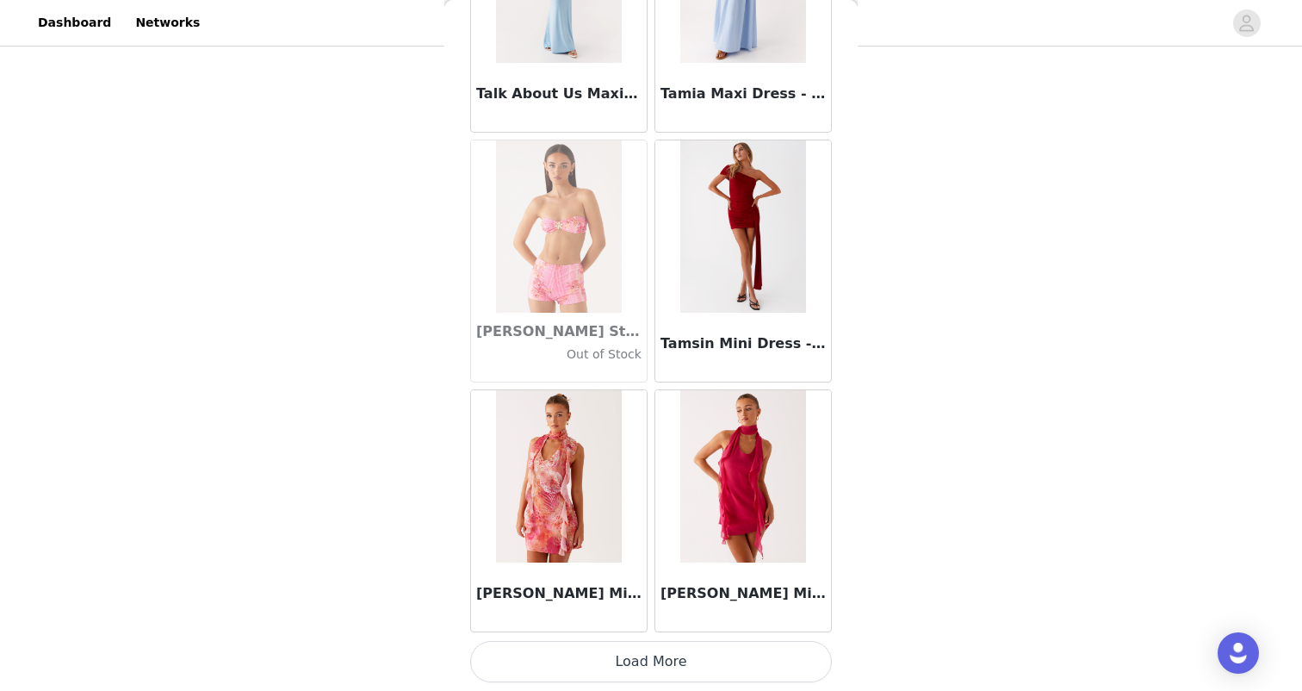
click at [649, 666] on button "Load More" at bounding box center [651, 661] width 362 height 41
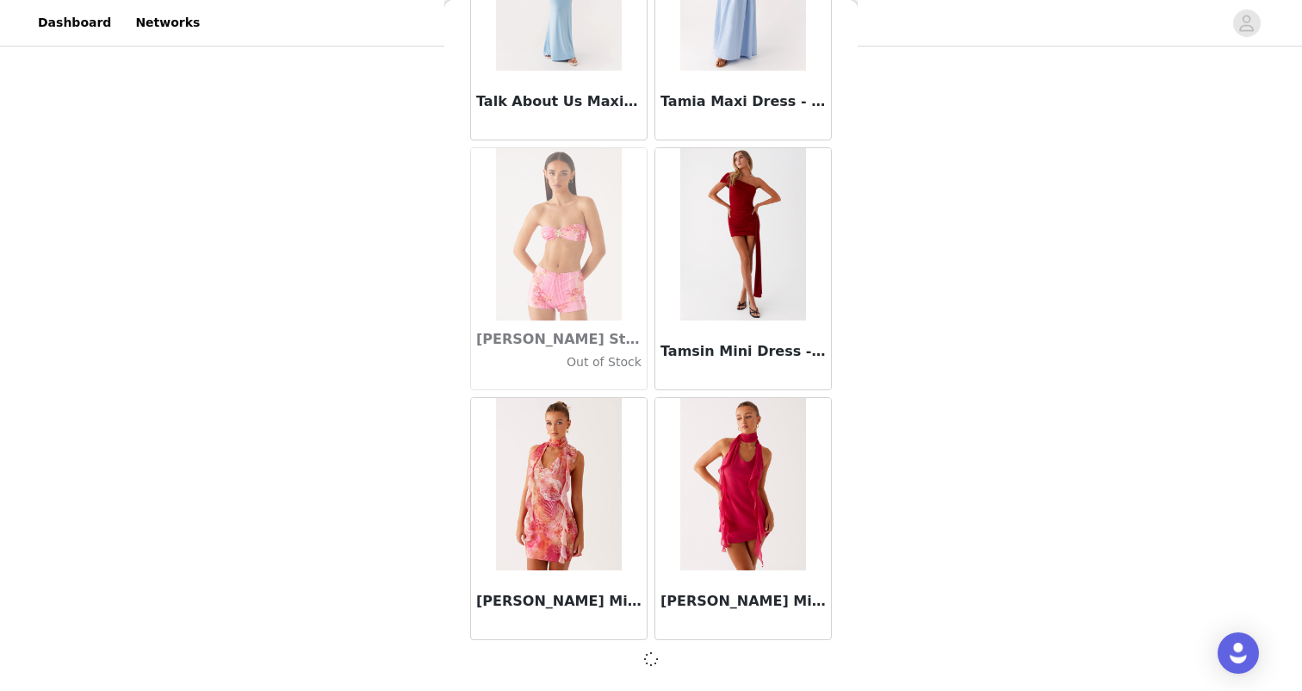
scroll to position [96848, 0]
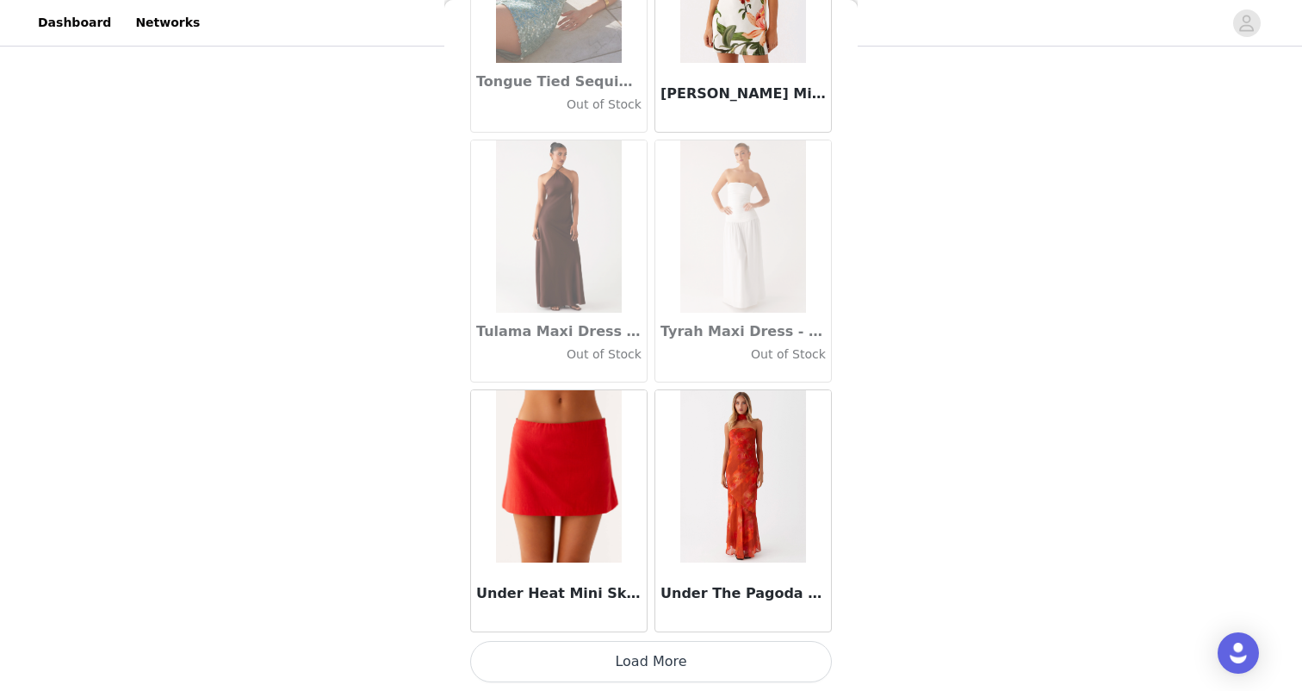
click at [649, 666] on button "Load More" at bounding box center [651, 661] width 362 height 41
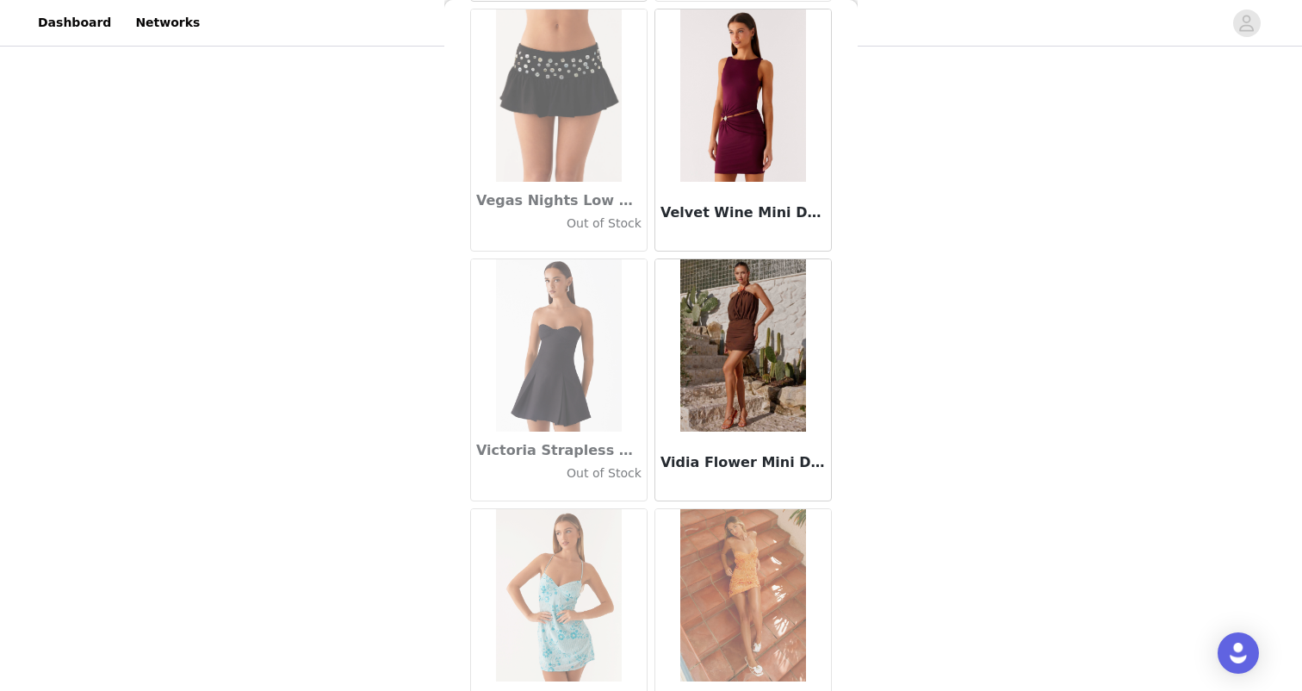
scroll to position [101738, 0]
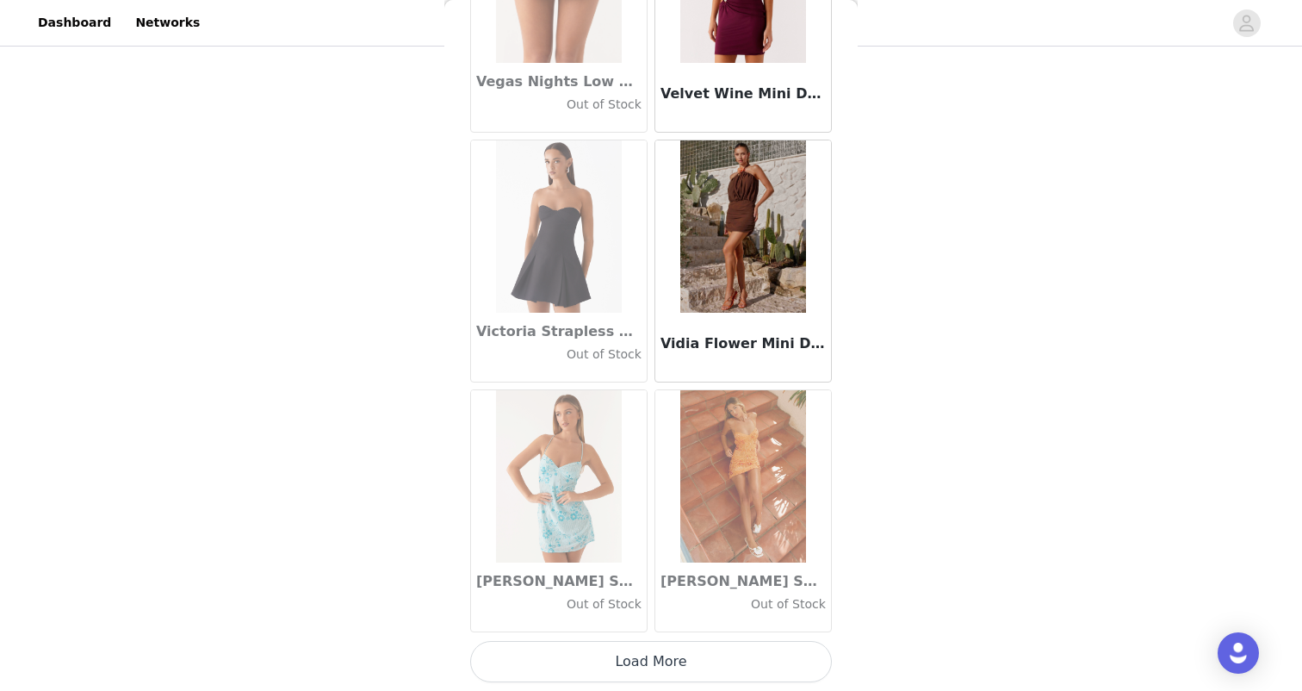
click at [649, 661] on button "Load More" at bounding box center [651, 661] width 362 height 41
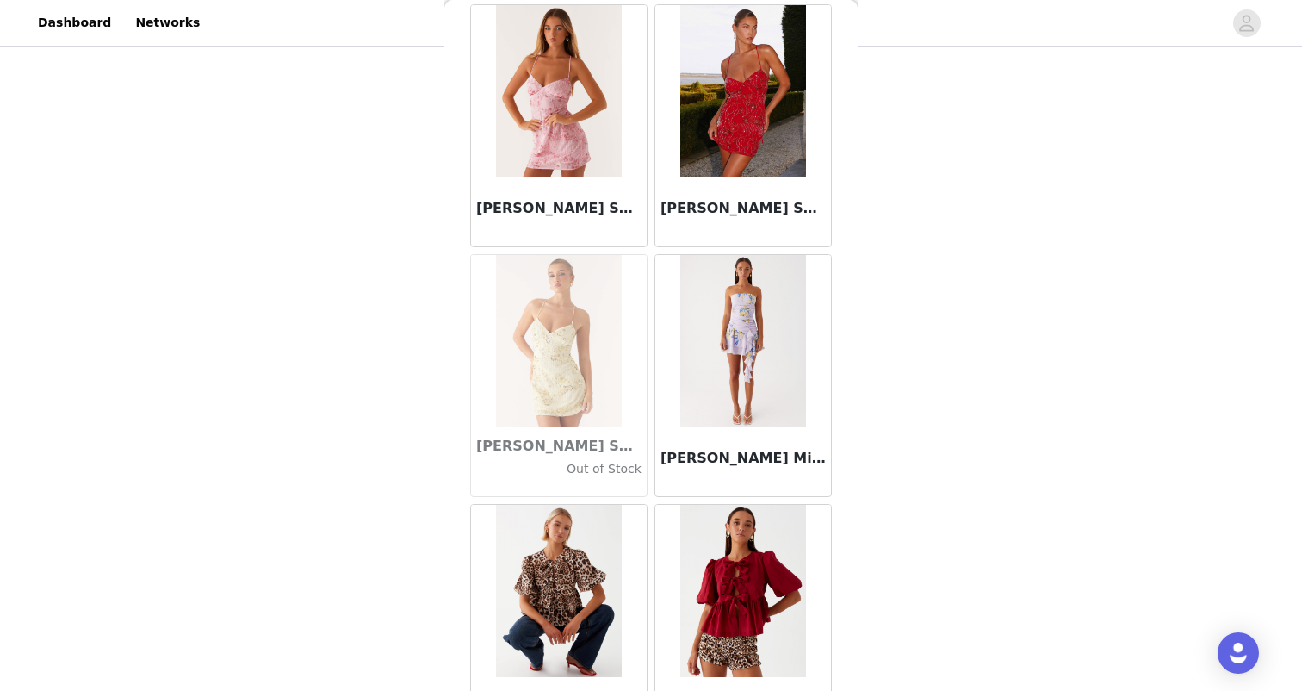
scroll to position [102487, 0]
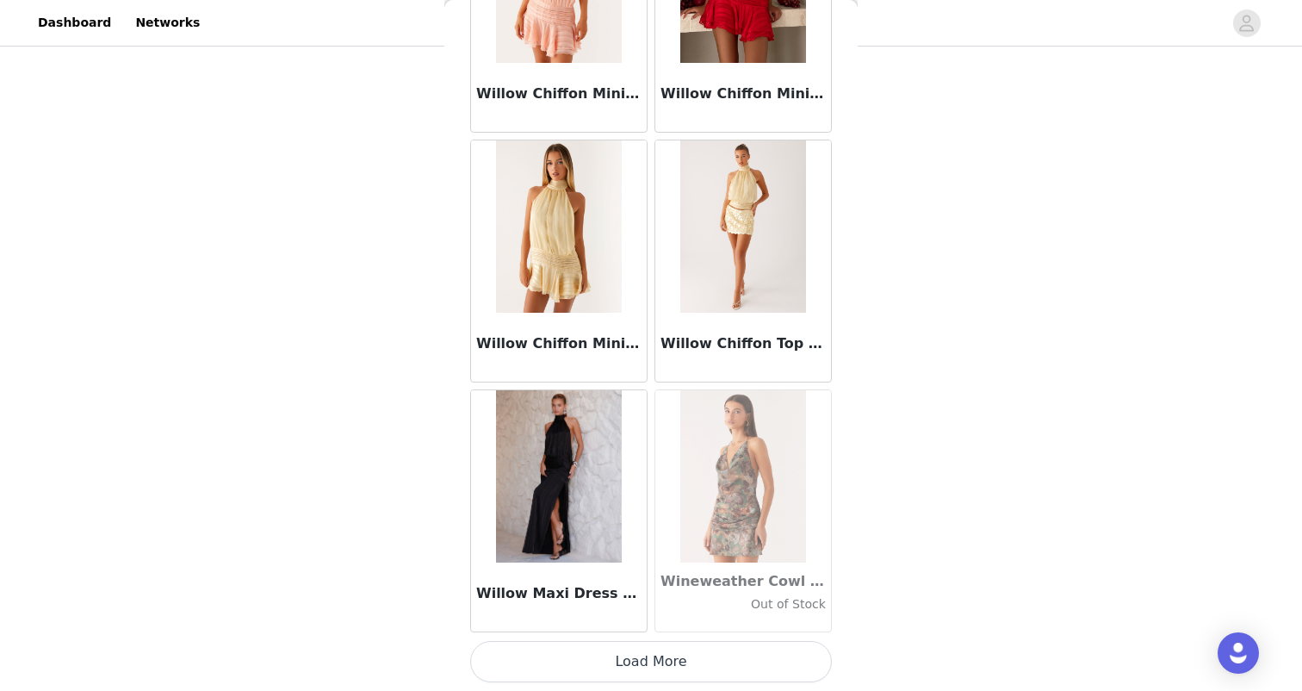
click at [659, 661] on button "Load More" at bounding box center [651, 661] width 362 height 41
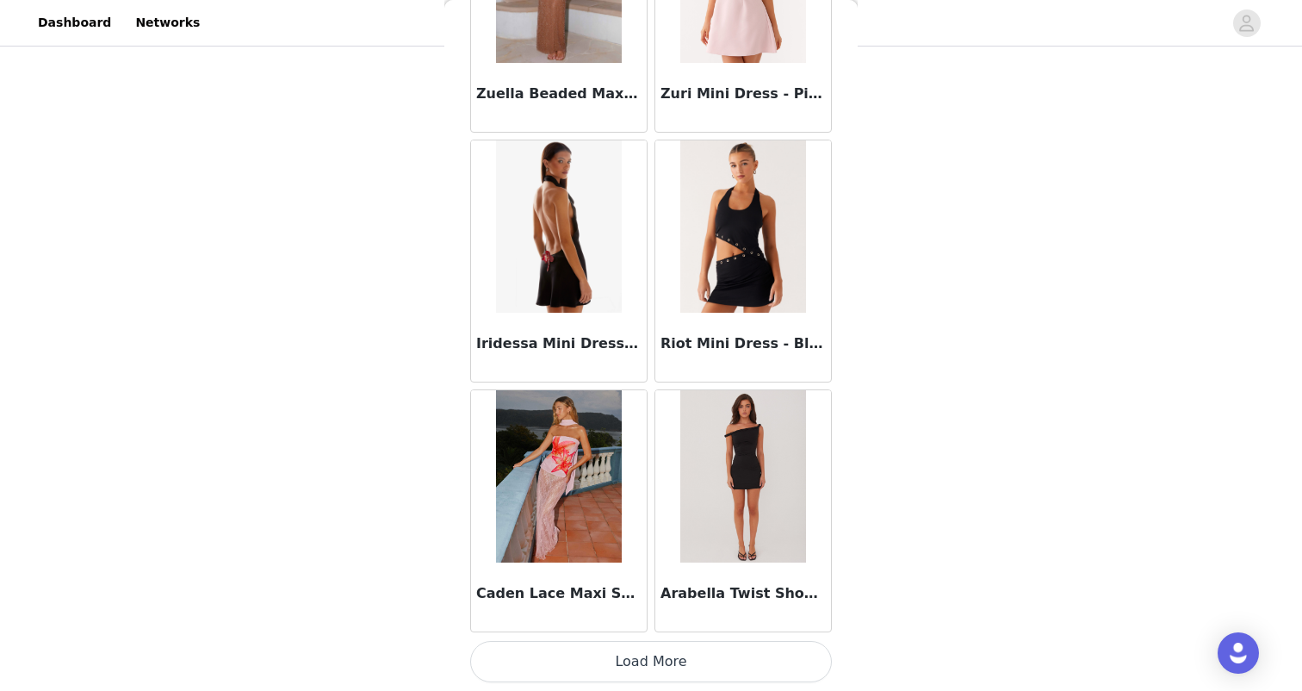
scroll to position [106847, 0]
click at [659, 661] on button "Load More" at bounding box center [651, 661] width 362 height 41
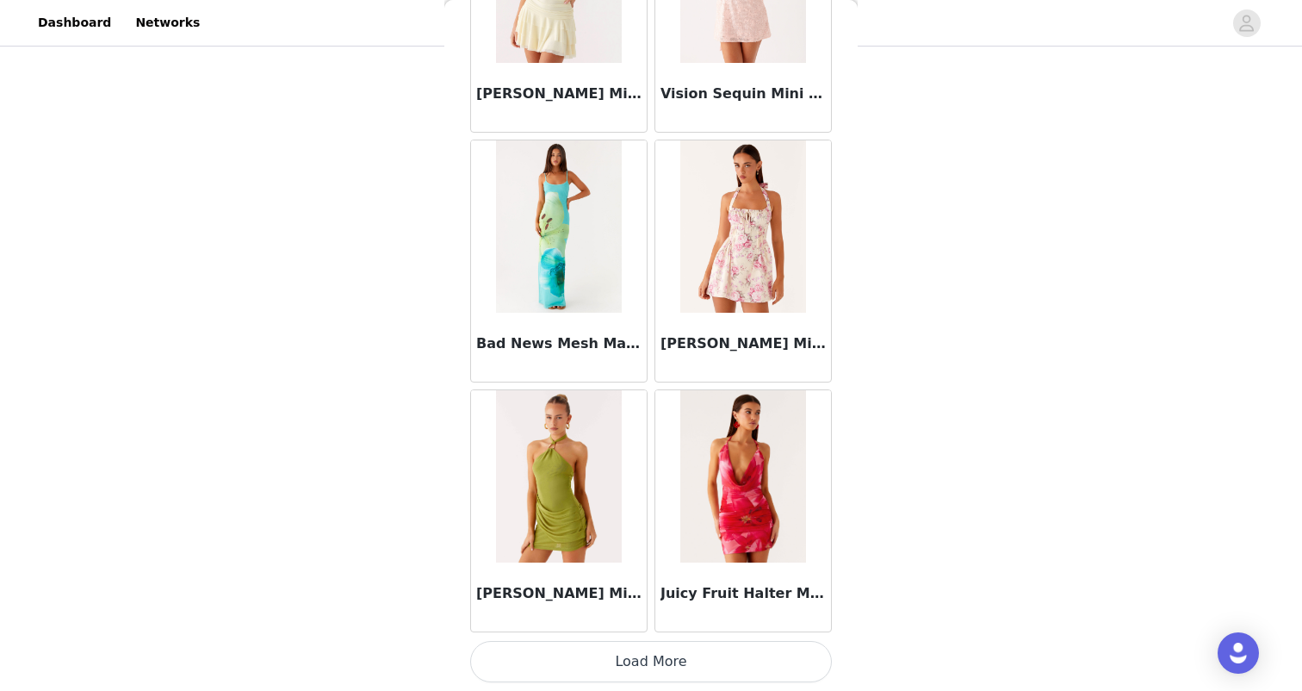
click at [654, 672] on button "Load More" at bounding box center [651, 661] width 362 height 41
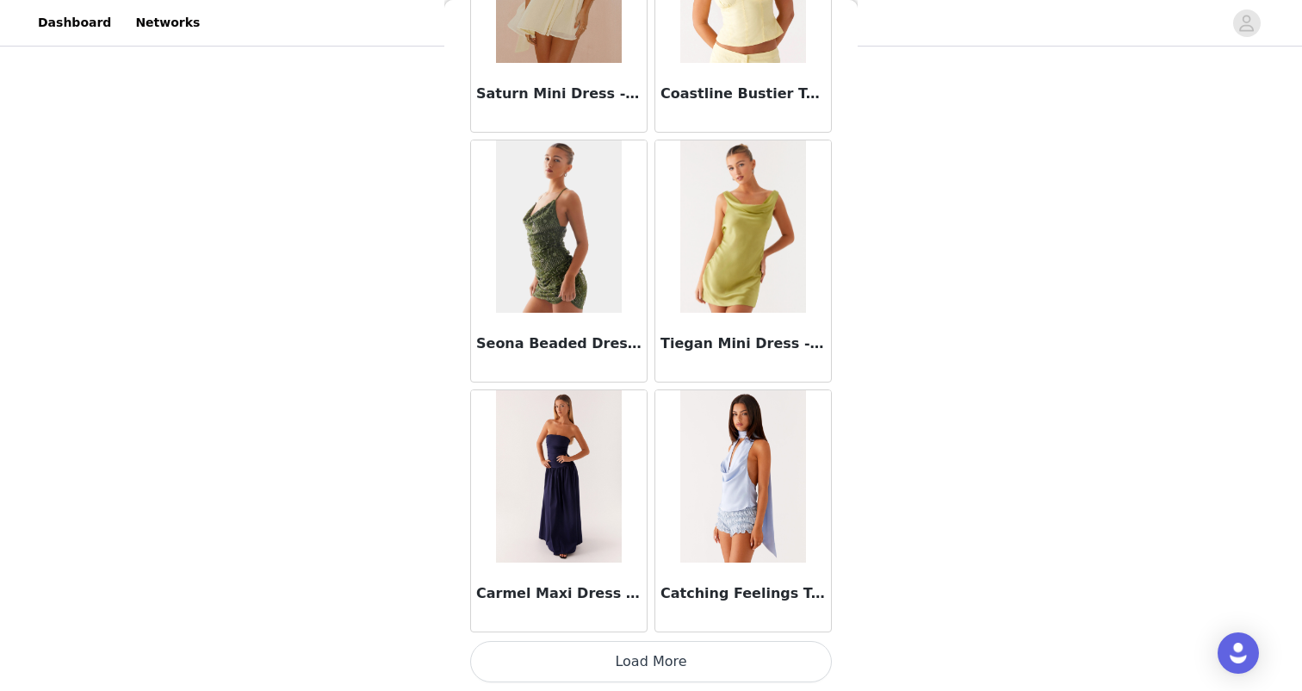
scroll to position [213, 0]
click at [659, 655] on button "Load More" at bounding box center [651, 661] width 362 height 41
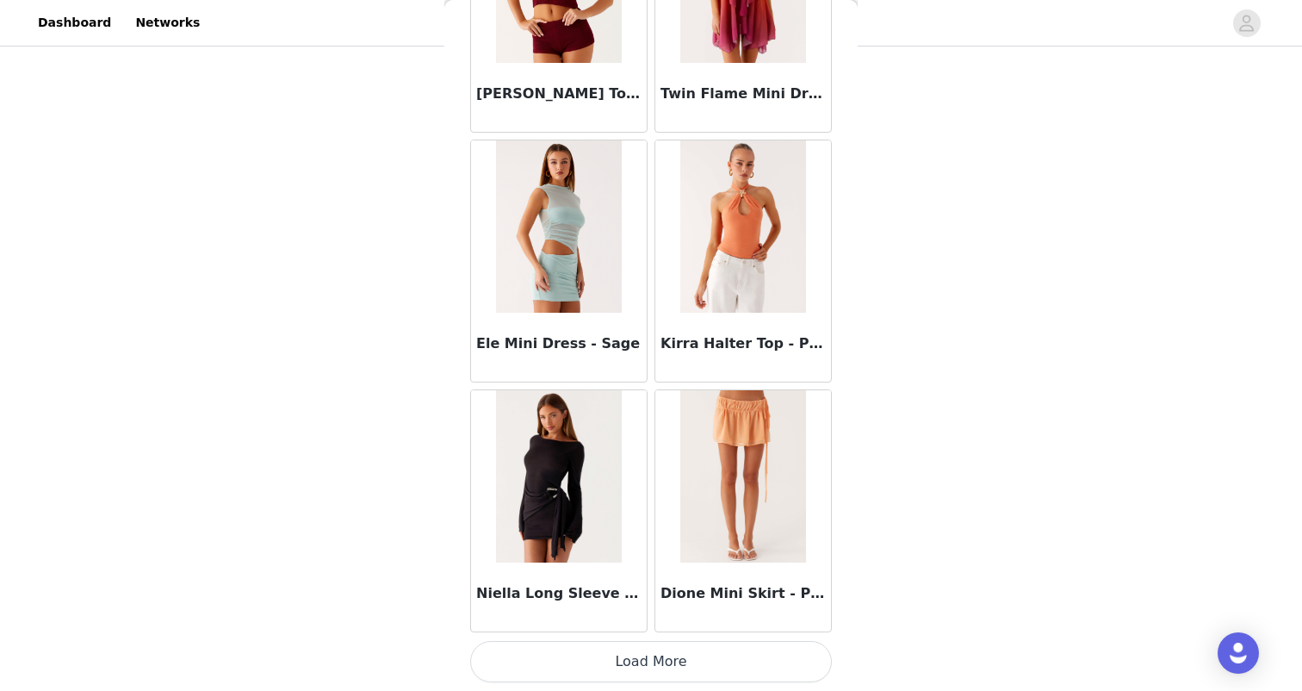
scroll to position [114340, 0]
click at [675, 669] on button "Load More" at bounding box center [651, 661] width 362 height 41
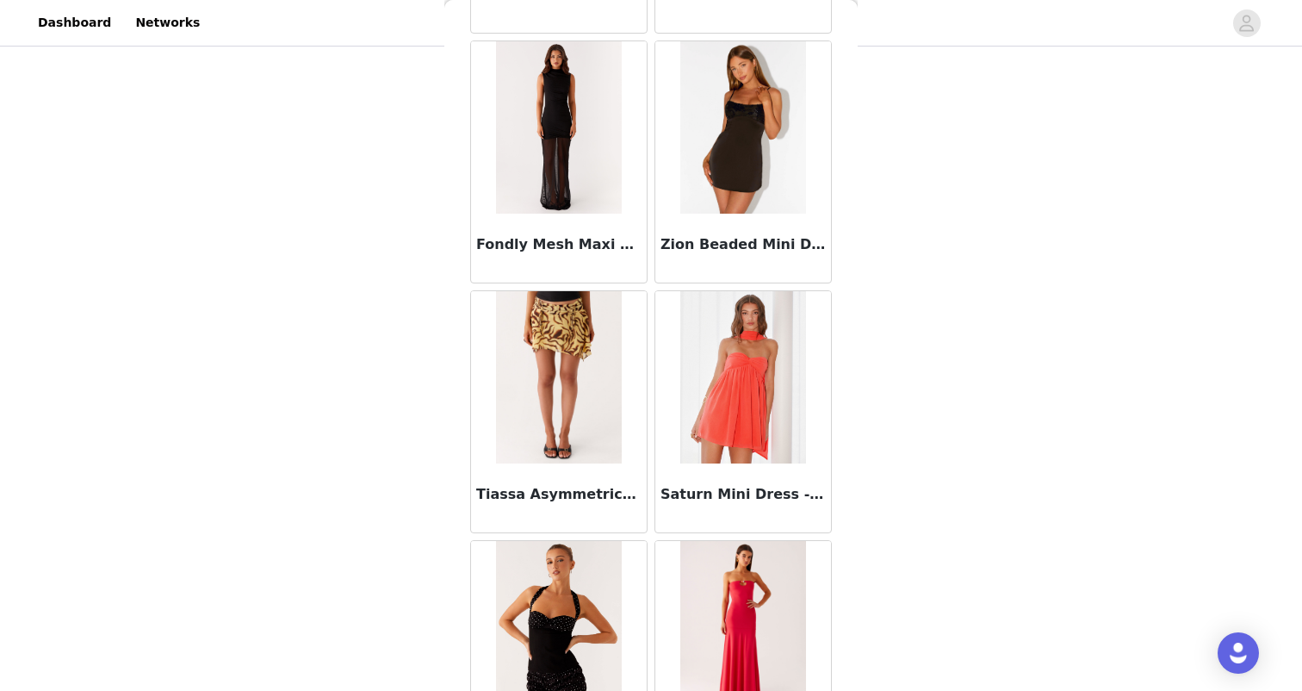
scroll to position [116700, 0]
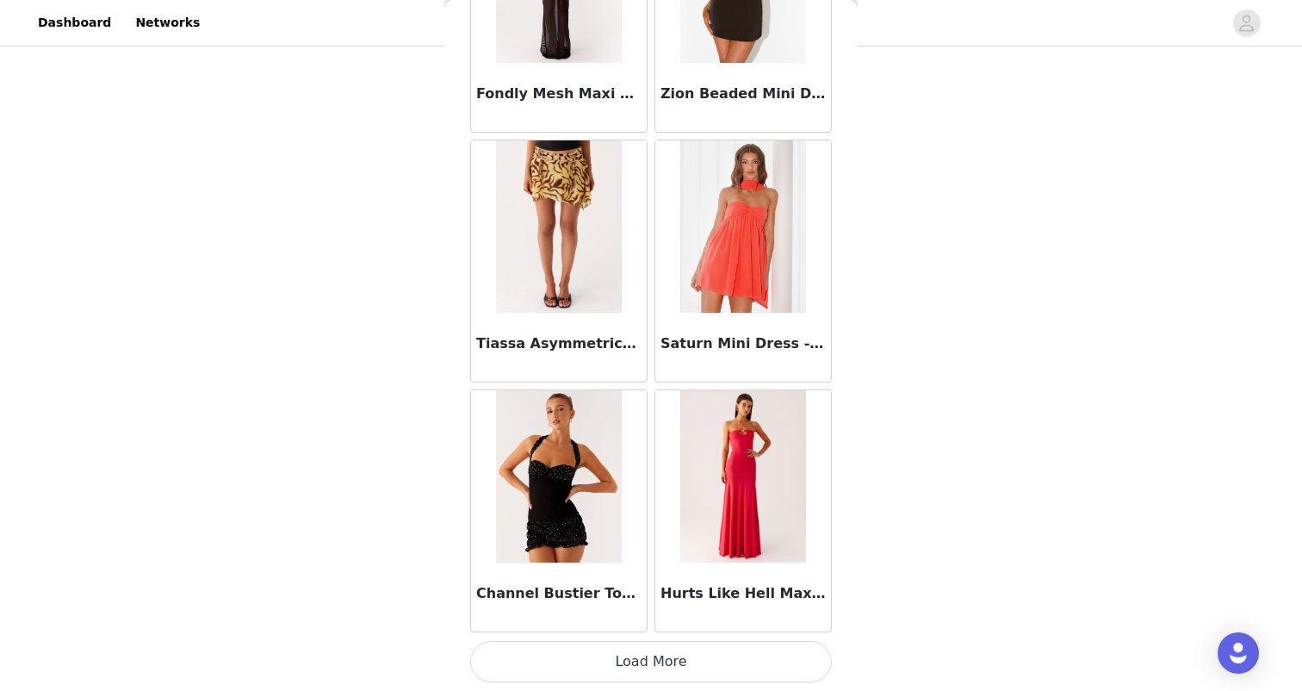
click at [653, 647] on button "Load More" at bounding box center [651, 661] width 362 height 41
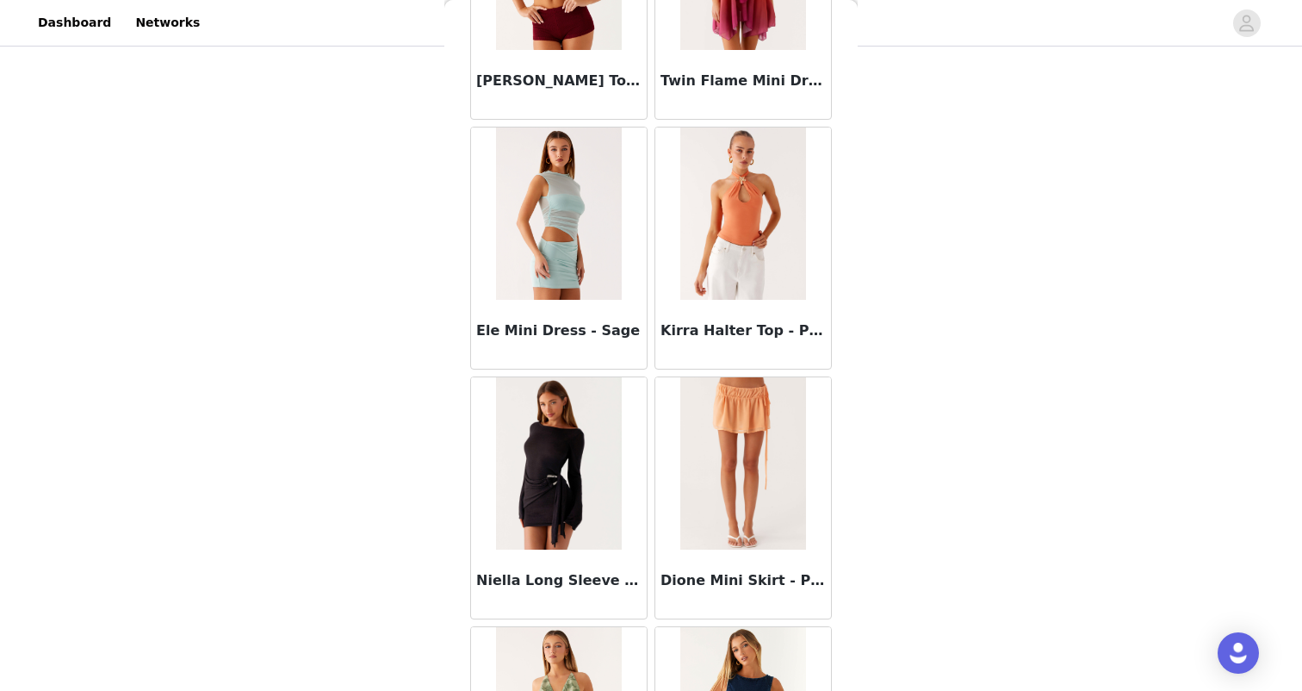
scroll to position [114308, 0]
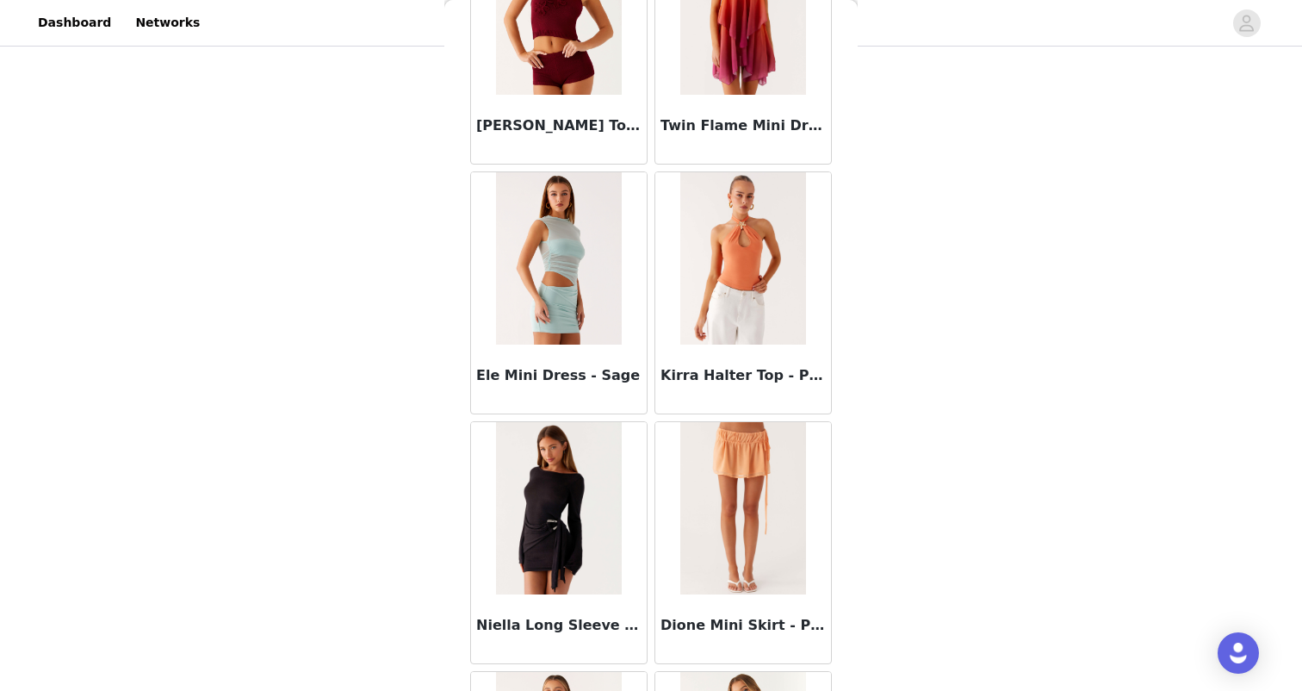
click at [739, 527] on img at bounding box center [742, 508] width 125 height 172
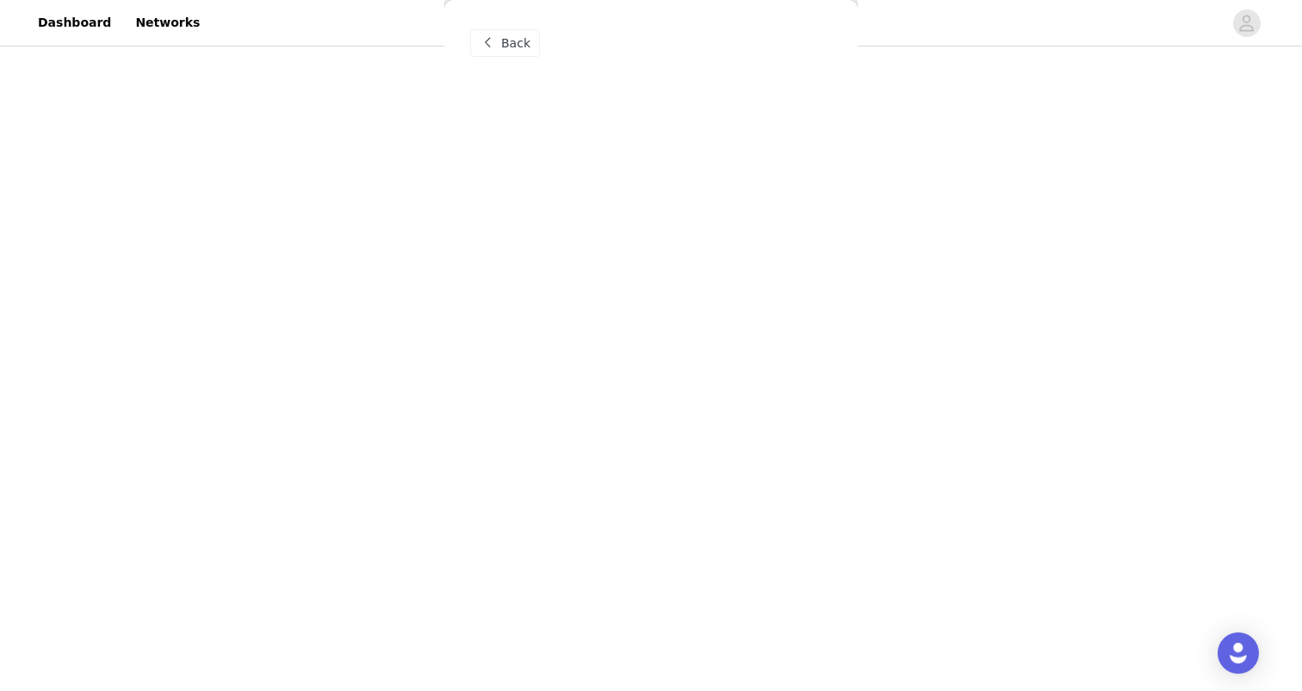
scroll to position [0, 0]
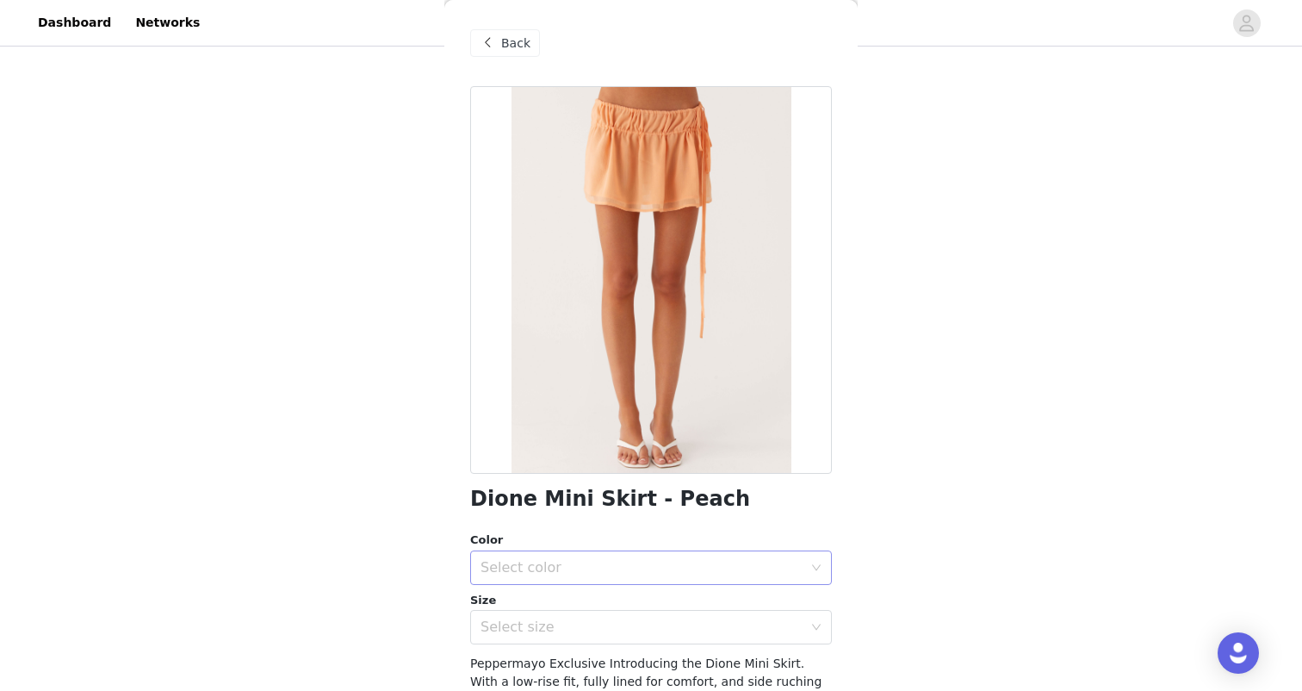
click at [550, 568] on div "Select color" at bounding box center [642, 567] width 322 height 17
click at [536, 600] on li "Peach" at bounding box center [651, 605] width 362 height 28
click at [530, 630] on div "Select size" at bounding box center [642, 626] width 322 height 17
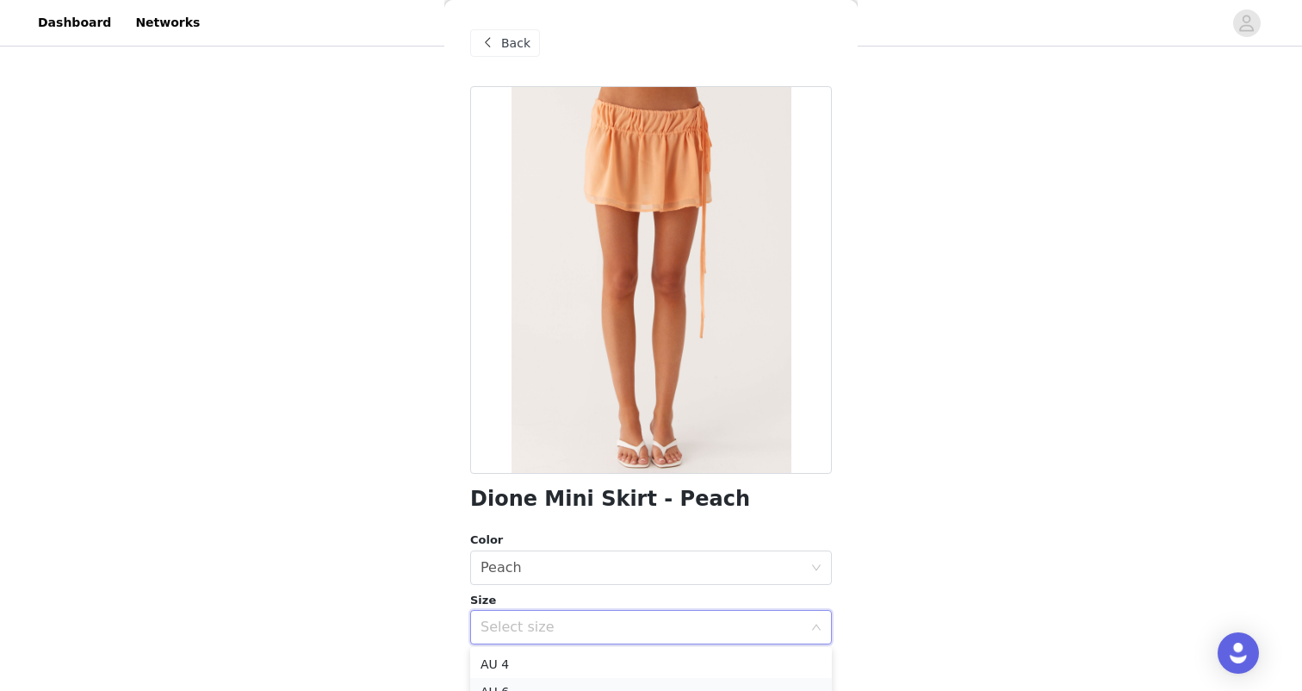
click at [515, 680] on li "AU 6" at bounding box center [651, 692] width 362 height 28
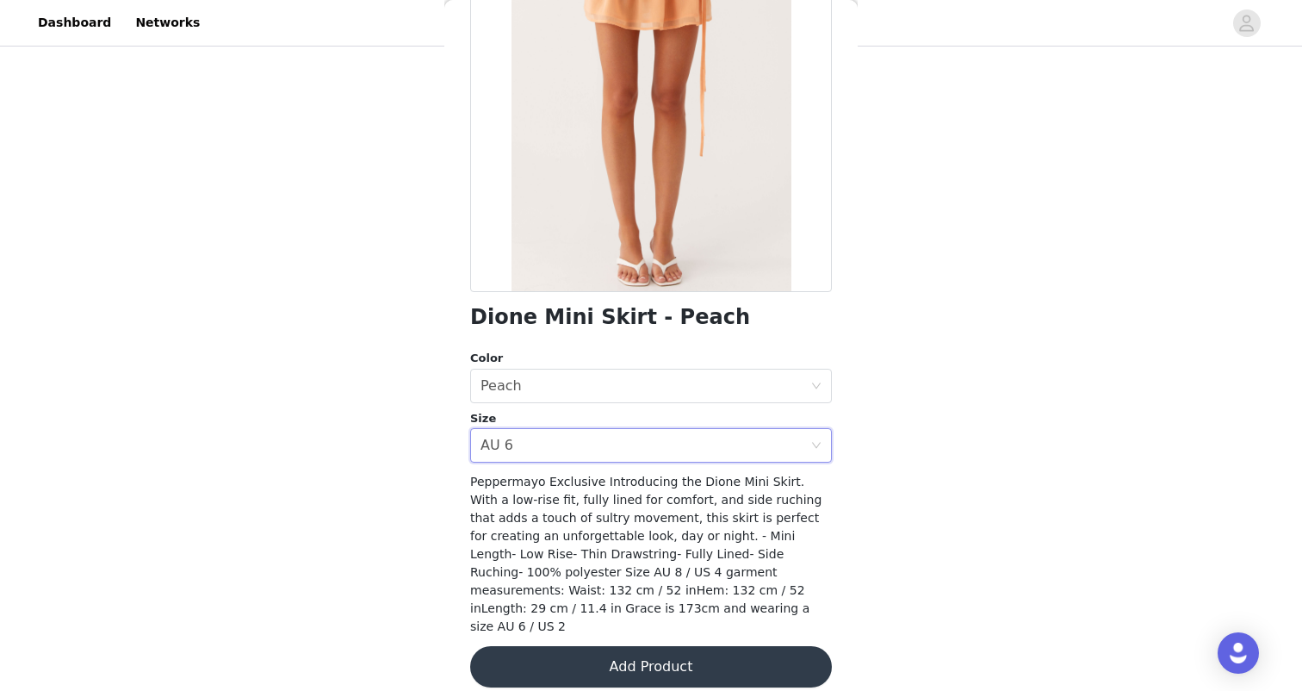
scroll to position [180, 0]
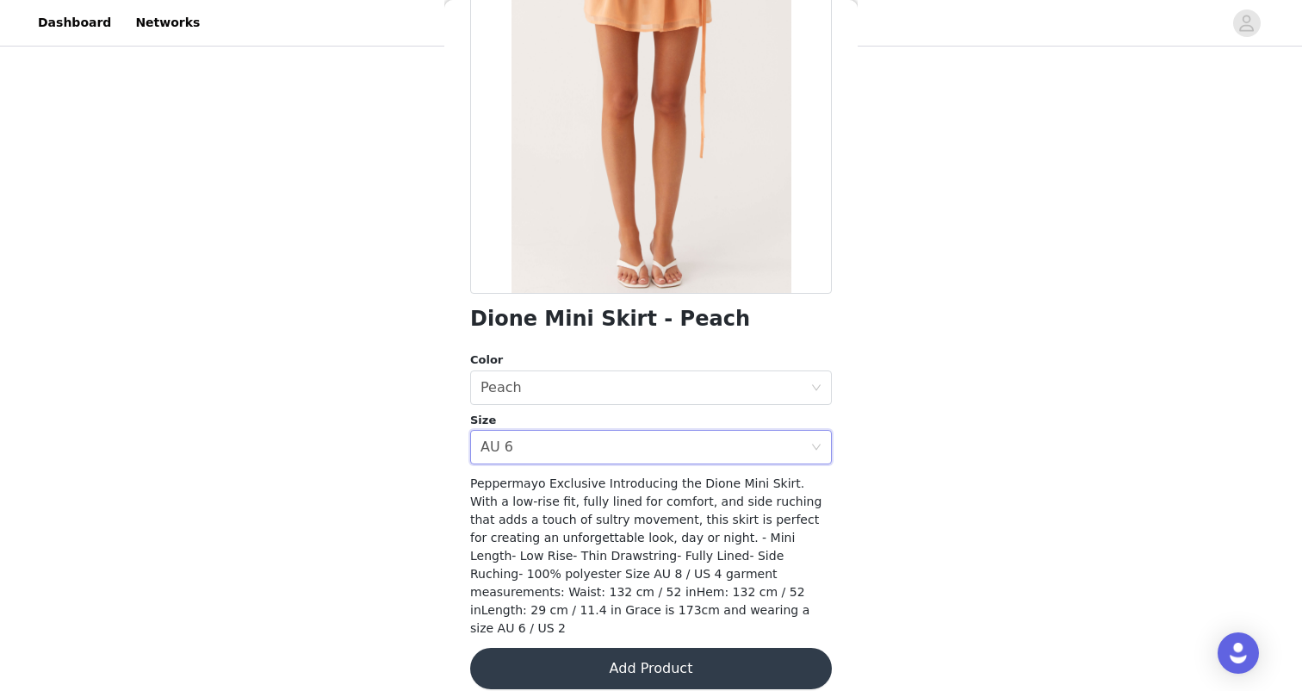
click at [594, 648] on button "Add Product" at bounding box center [651, 668] width 362 height 41
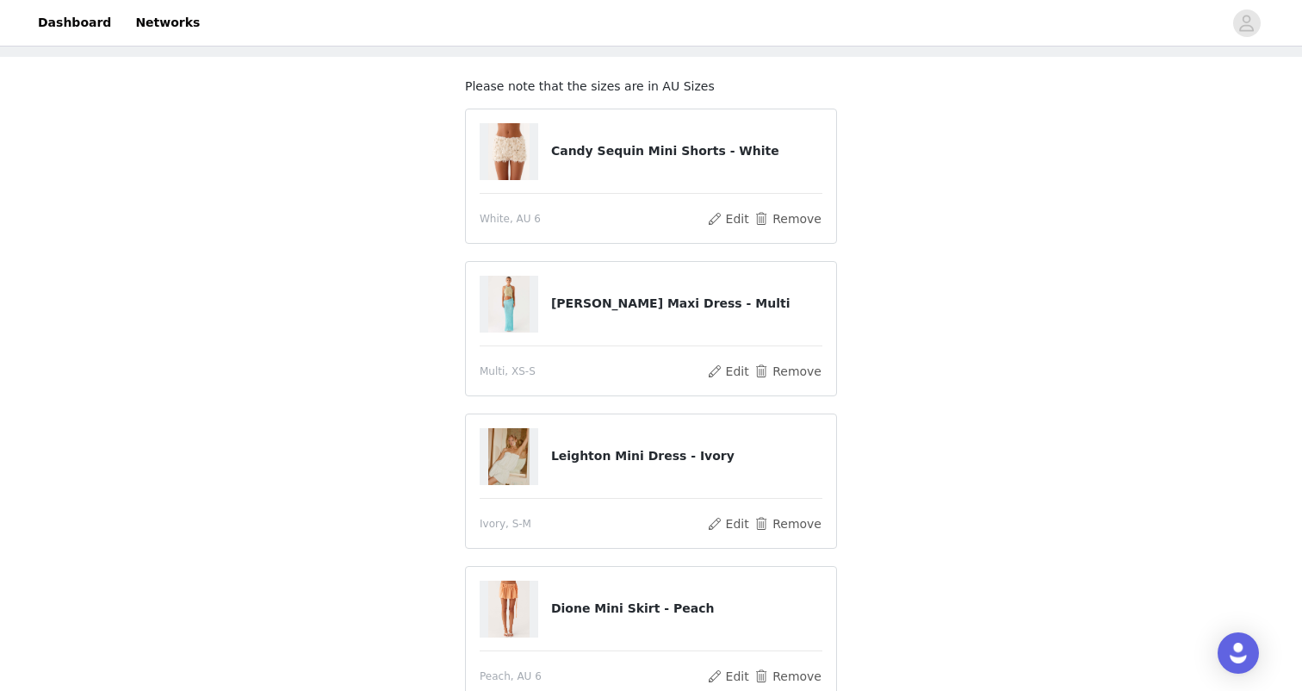
scroll to position [119, 0]
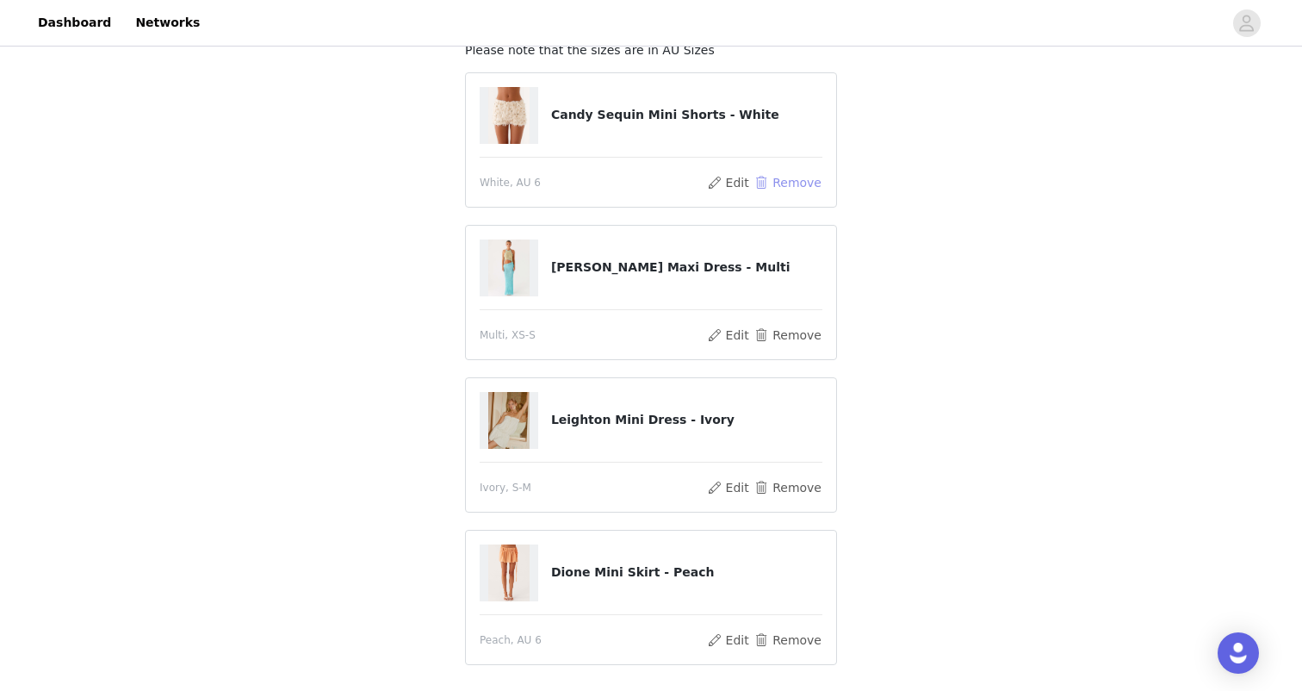
click at [767, 182] on button "Remove" at bounding box center [788, 182] width 69 height 21
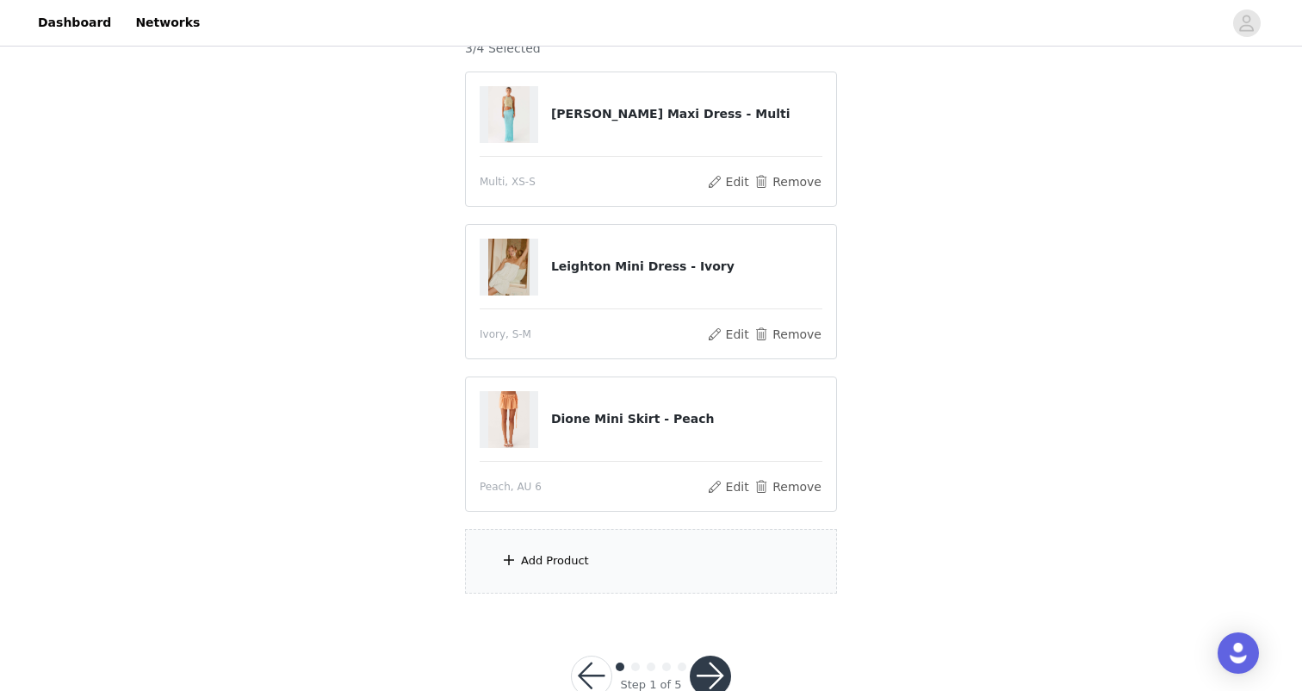
scroll to position [167, 0]
click at [636, 548] on div "Add Product" at bounding box center [651, 560] width 372 height 65
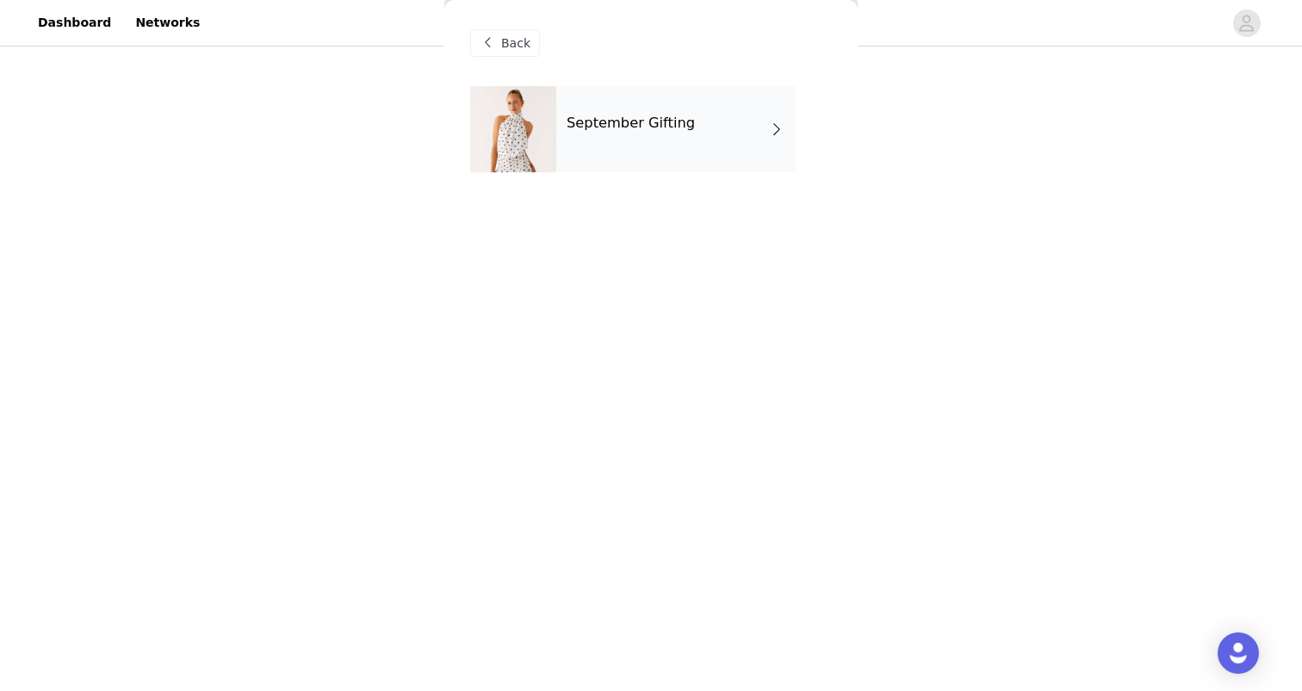
click at [675, 126] on h4 "September Gifting" at bounding box center [631, 123] width 128 height 16
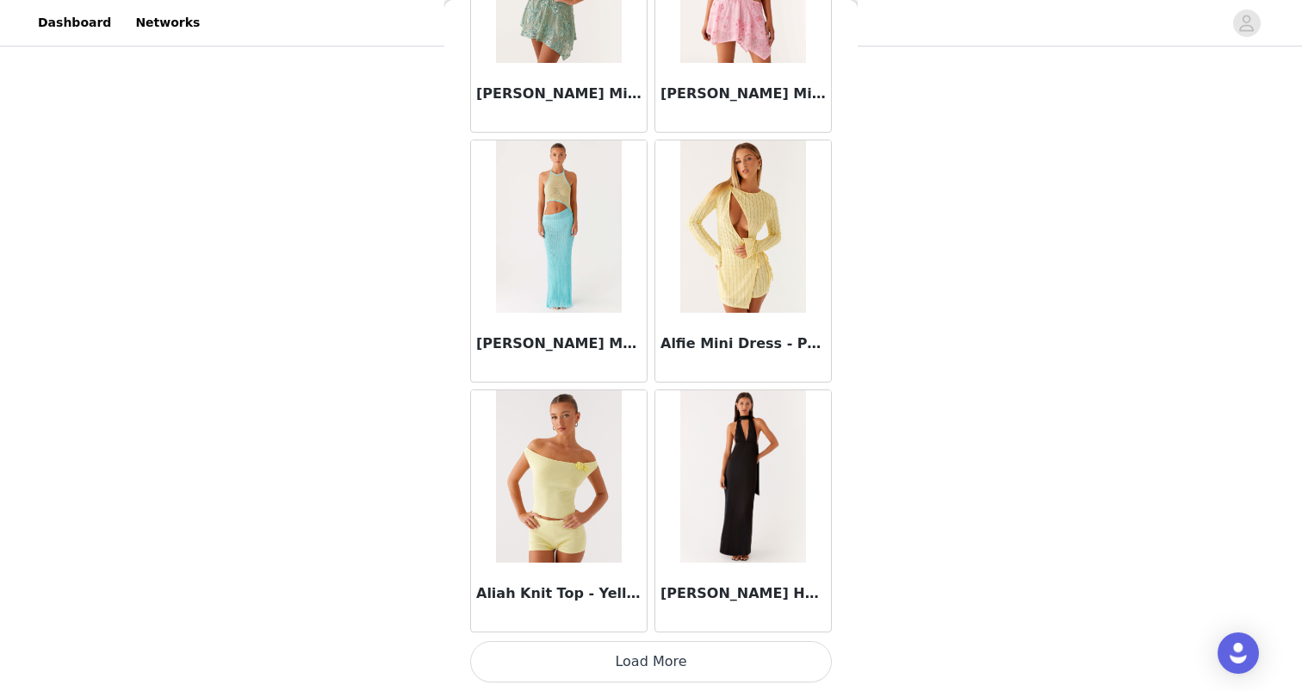
click at [618, 642] on button "Load More" at bounding box center [651, 661] width 362 height 41
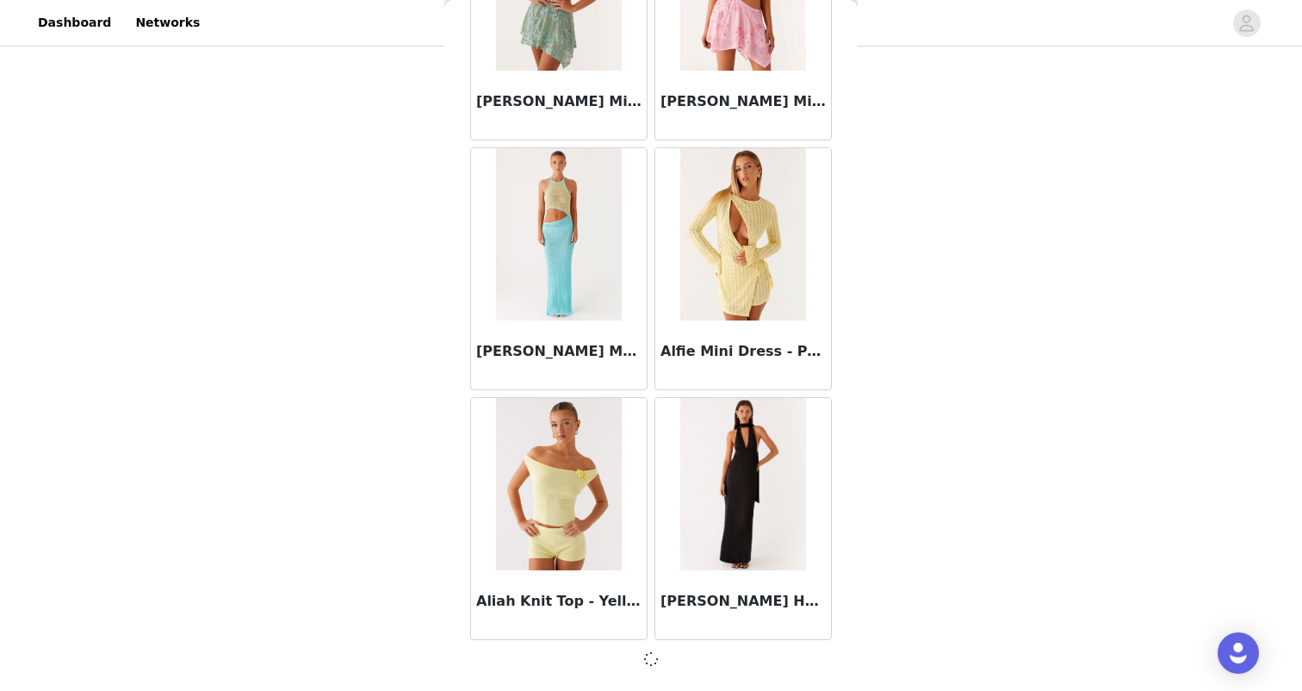
scroll to position [1937, 0]
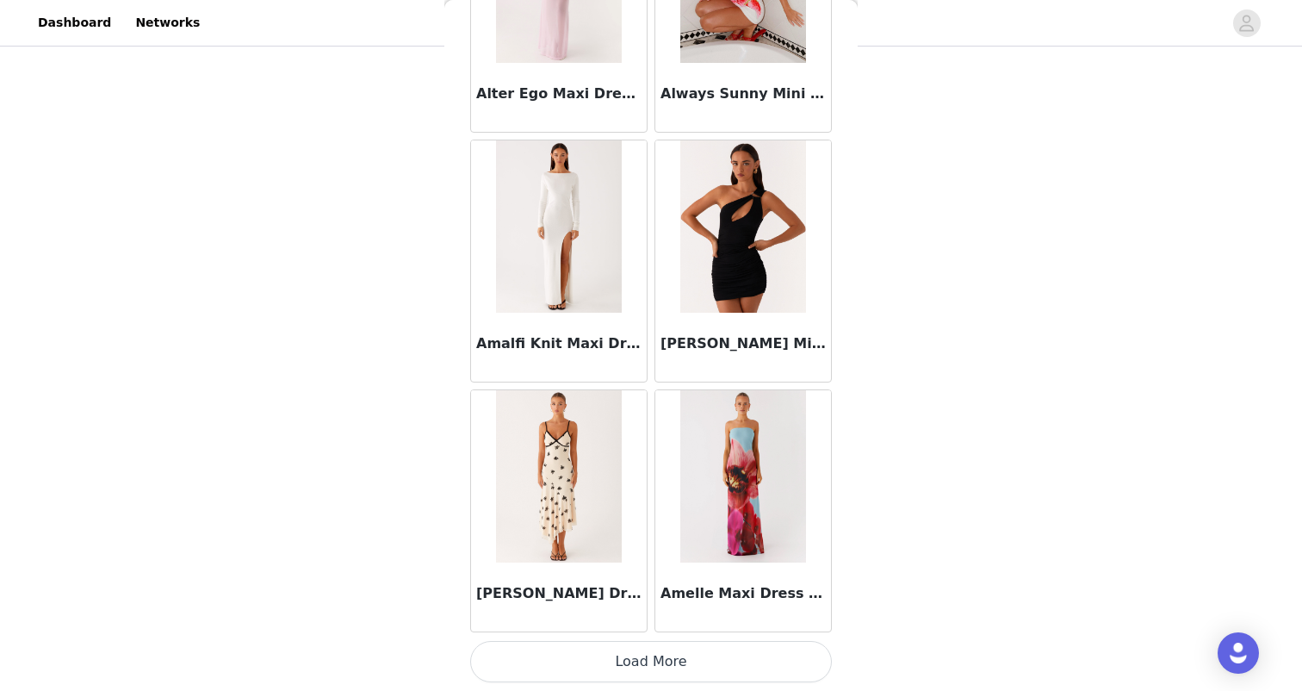
click at [644, 666] on button "Load More" at bounding box center [651, 661] width 362 height 41
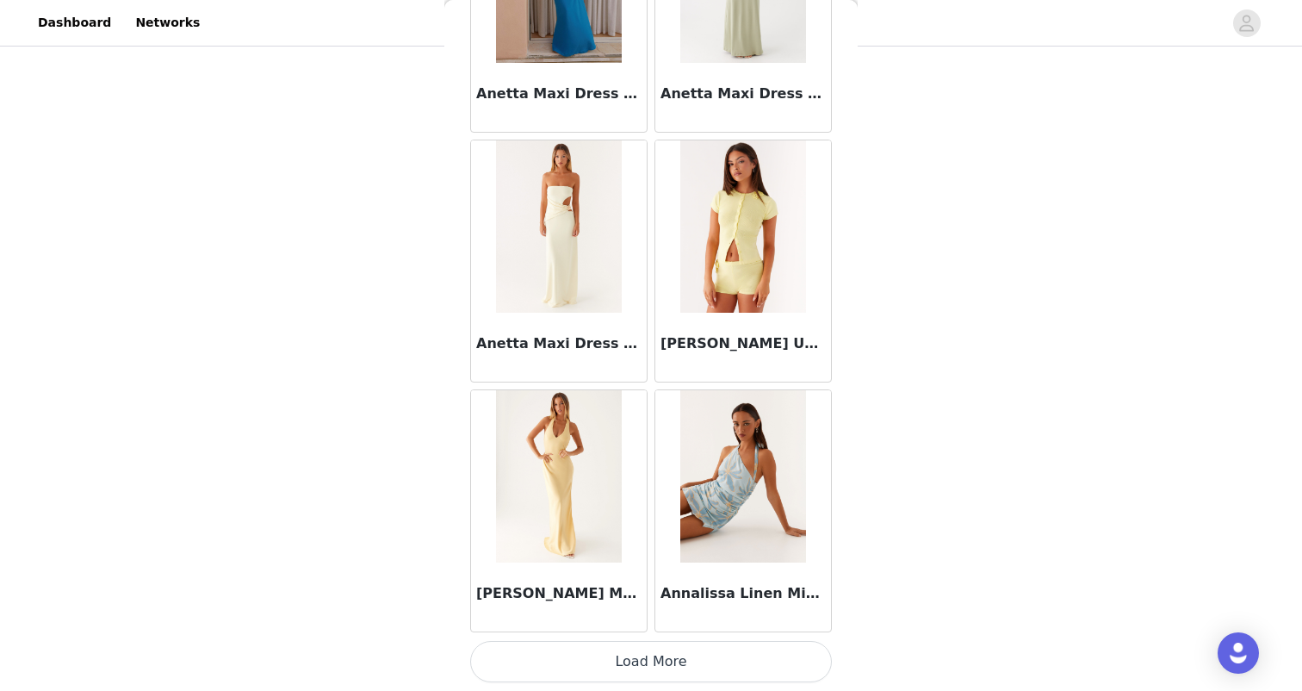
click at [630, 649] on button "Load More" at bounding box center [651, 661] width 362 height 41
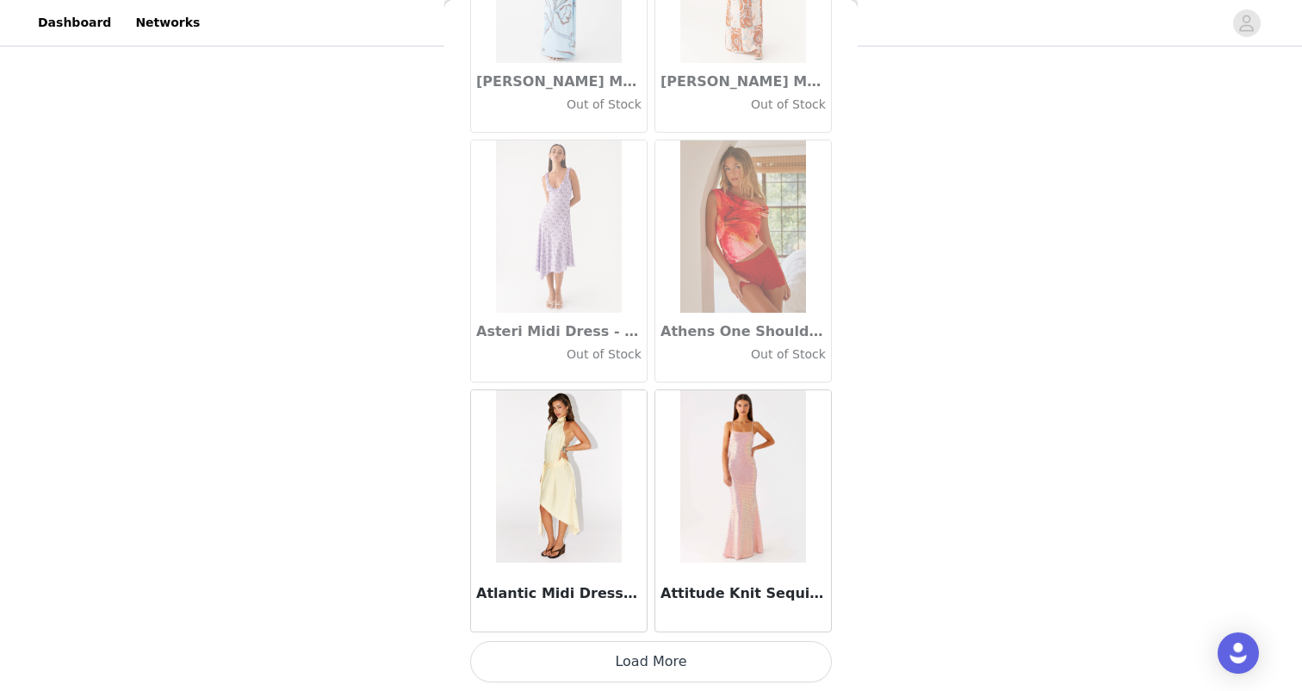
scroll to position [9438, 0]
click at [657, 660] on button "Load More" at bounding box center [651, 661] width 362 height 41
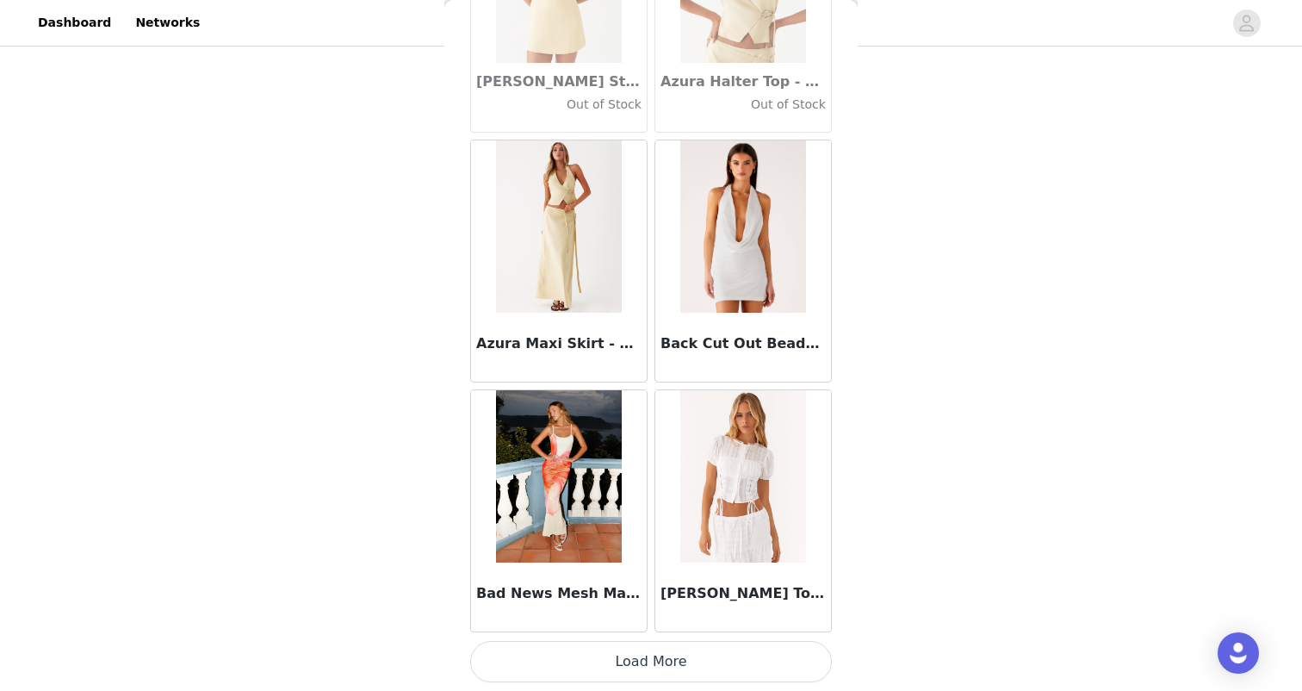
click at [638, 648] on button "Load More" at bounding box center [651, 661] width 362 height 41
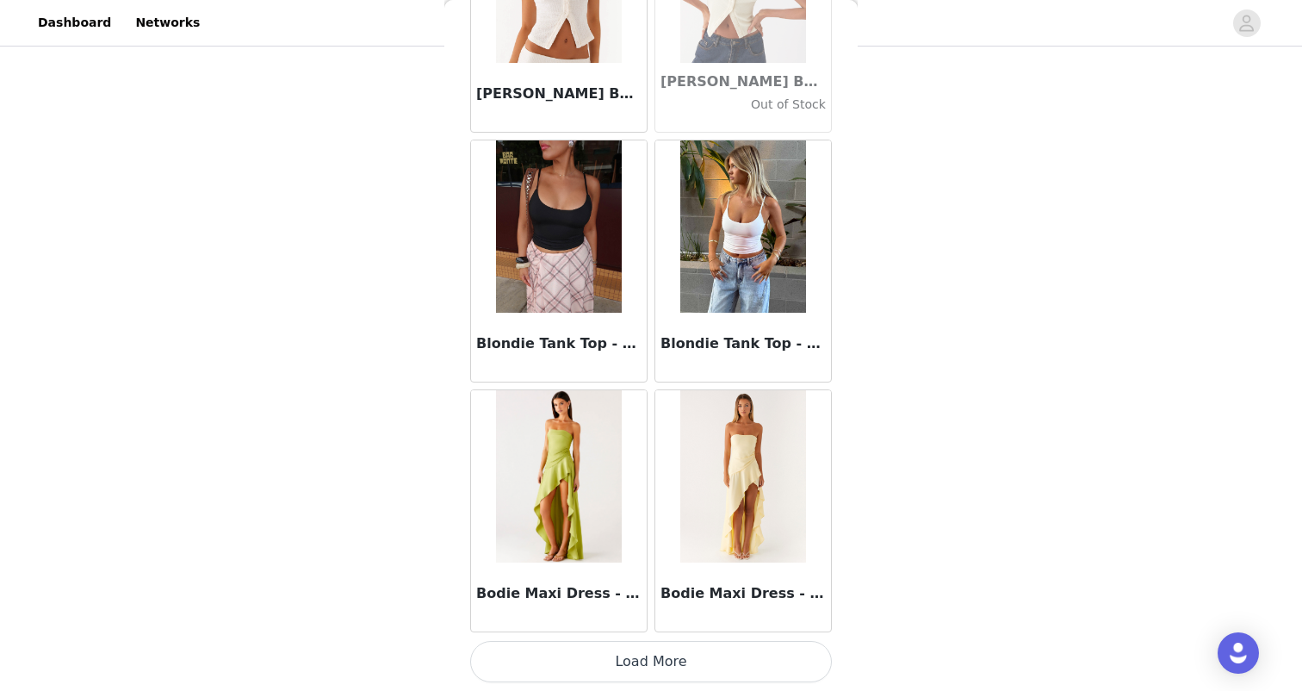
scroll to position [14433, 0]
click at [672, 649] on button "Load More" at bounding box center [651, 661] width 362 height 41
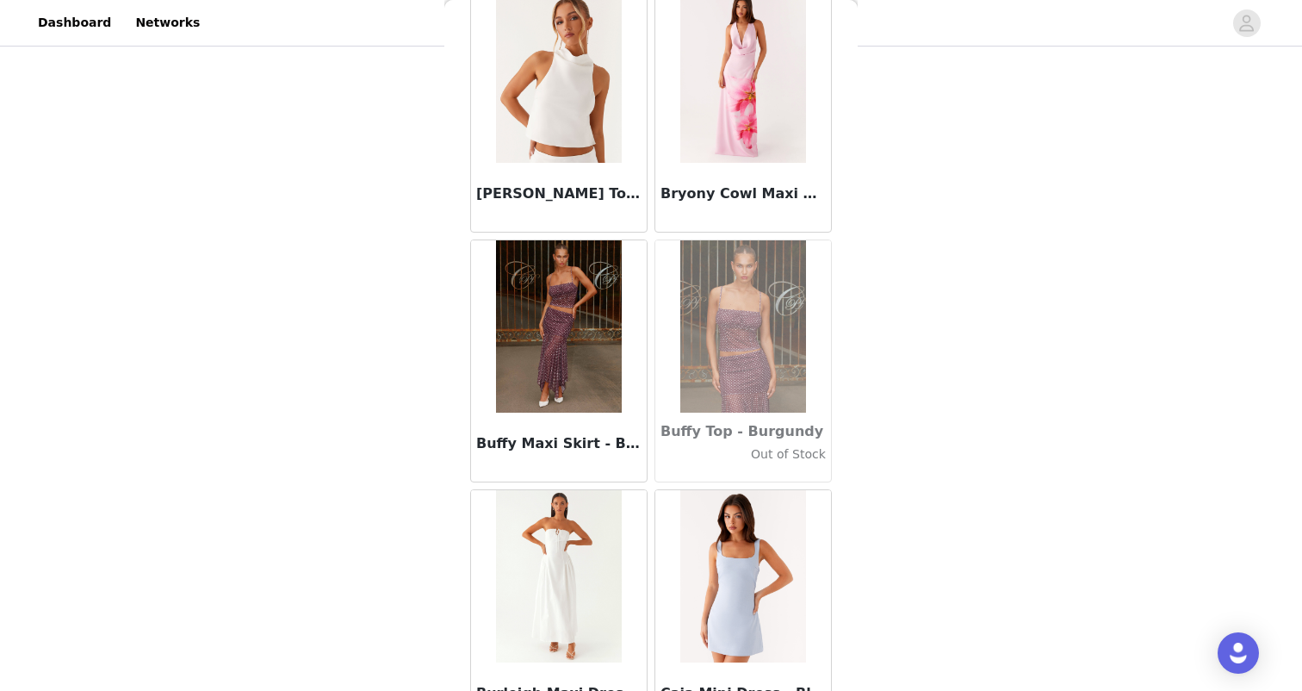
scroll to position [16585, 0]
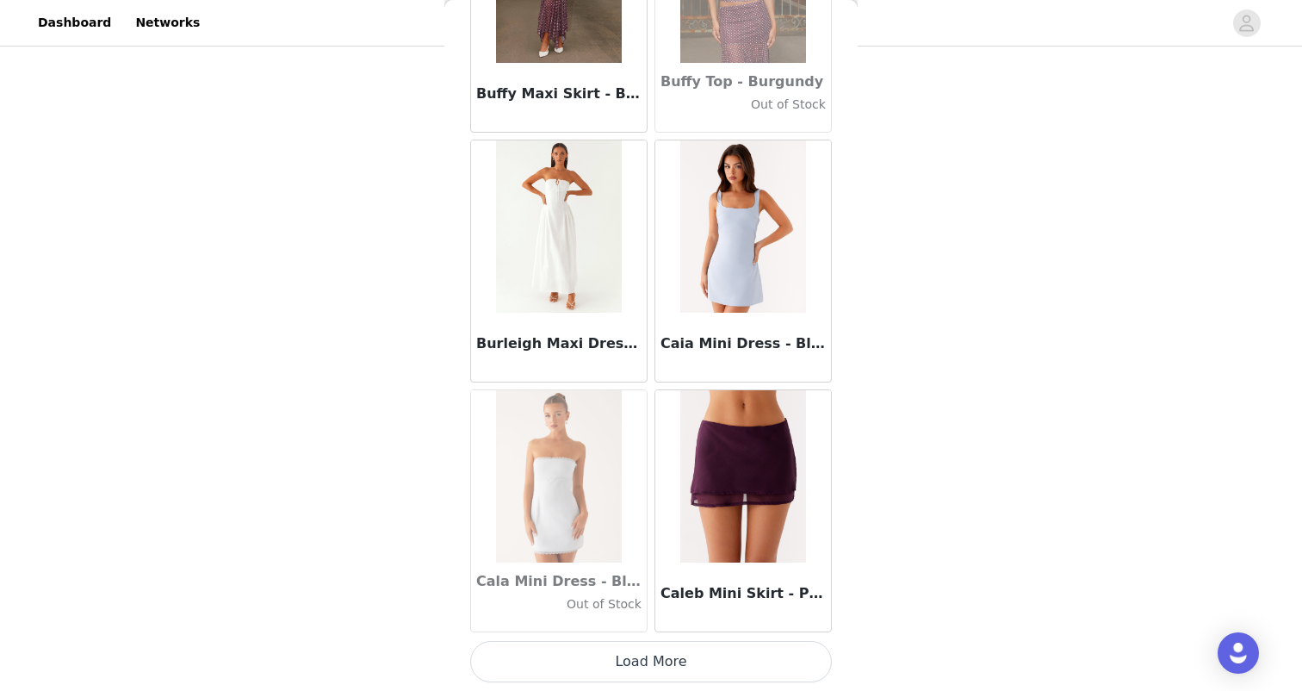
click at [630, 667] on button "Load More" at bounding box center [651, 661] width 362 height 41
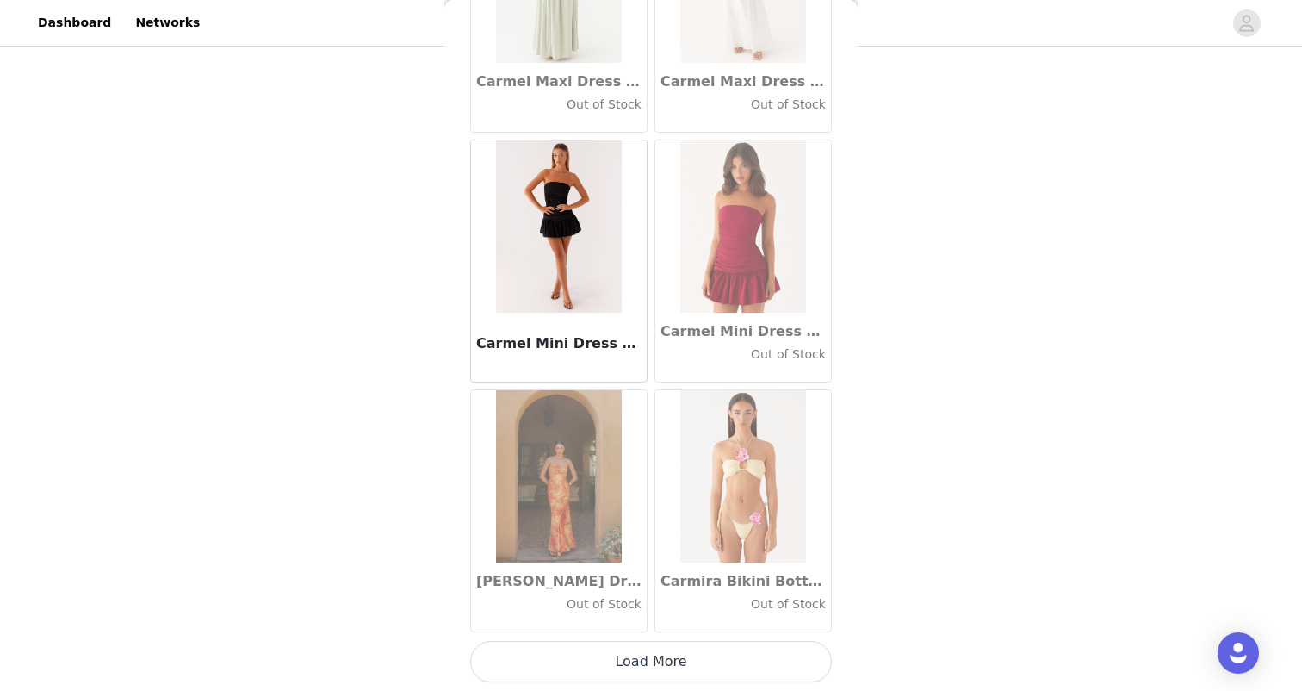
scroll to position [19428, 0]
click at [661, 650] on button "Load More" at bounding box center [651, 661] width 362 height 41
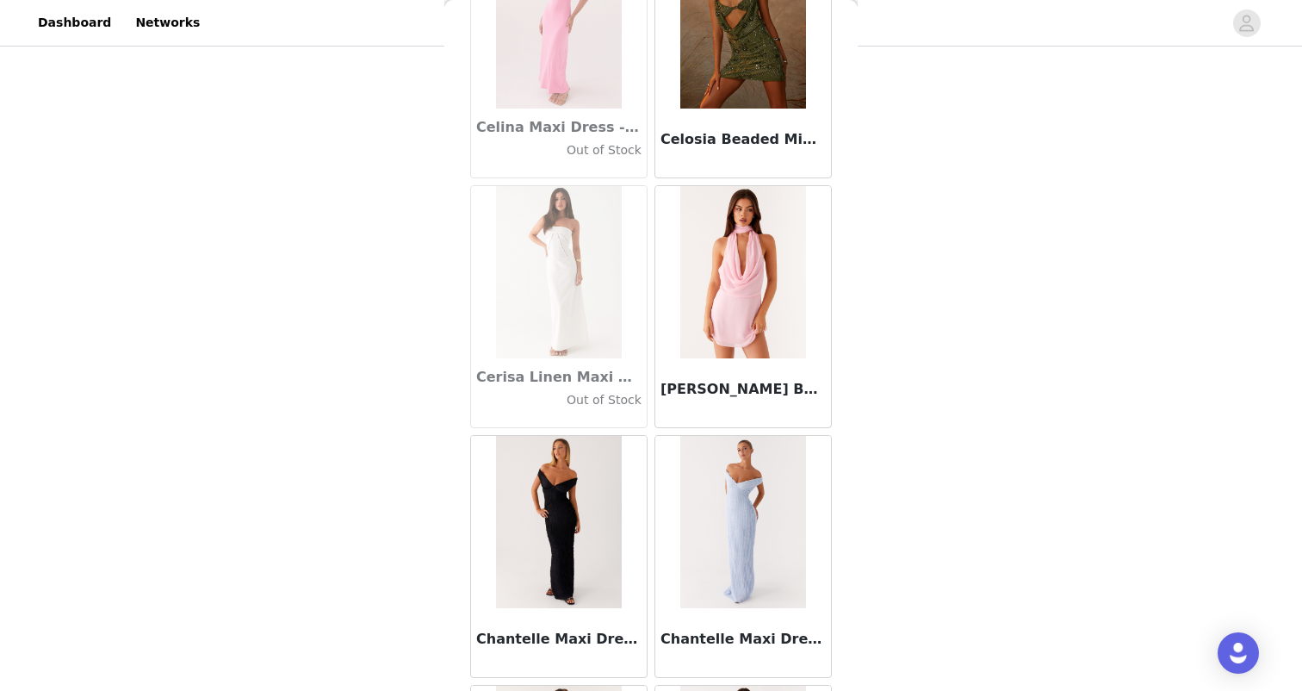
scroll to position [21132, 0]
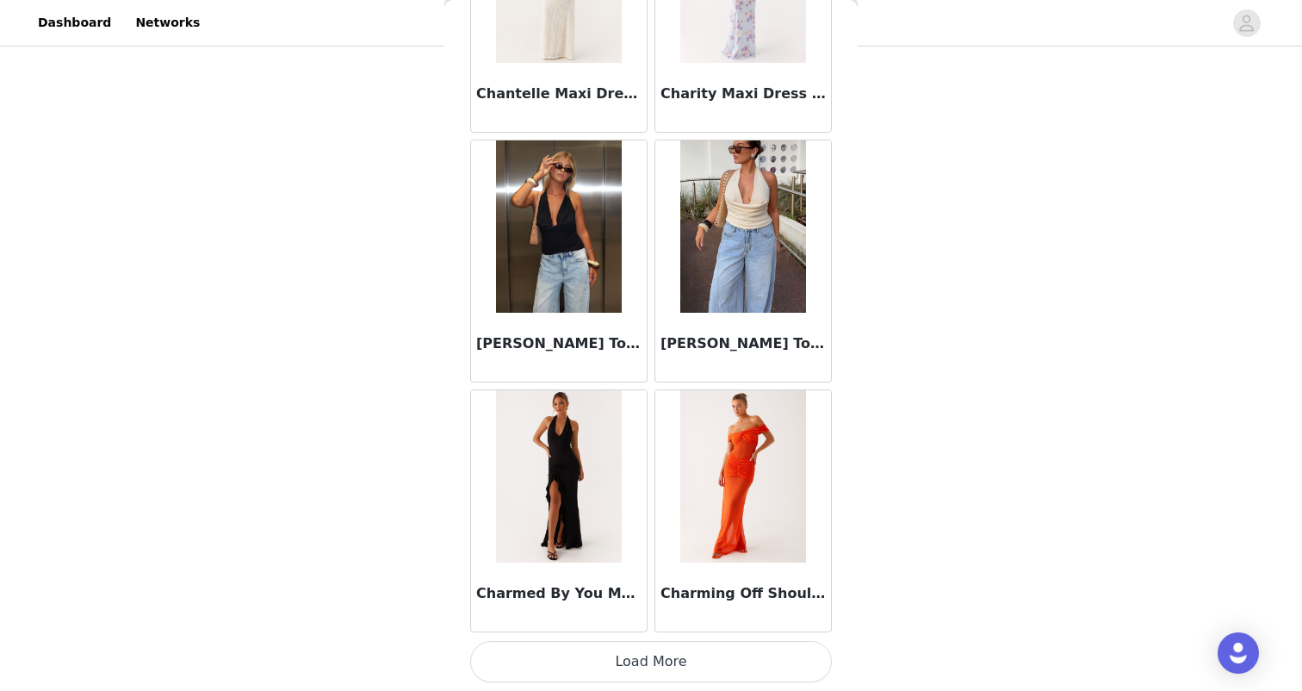
click at [664, 655] on button "Load More" at bounding box center [651, 661] width 362 height 41
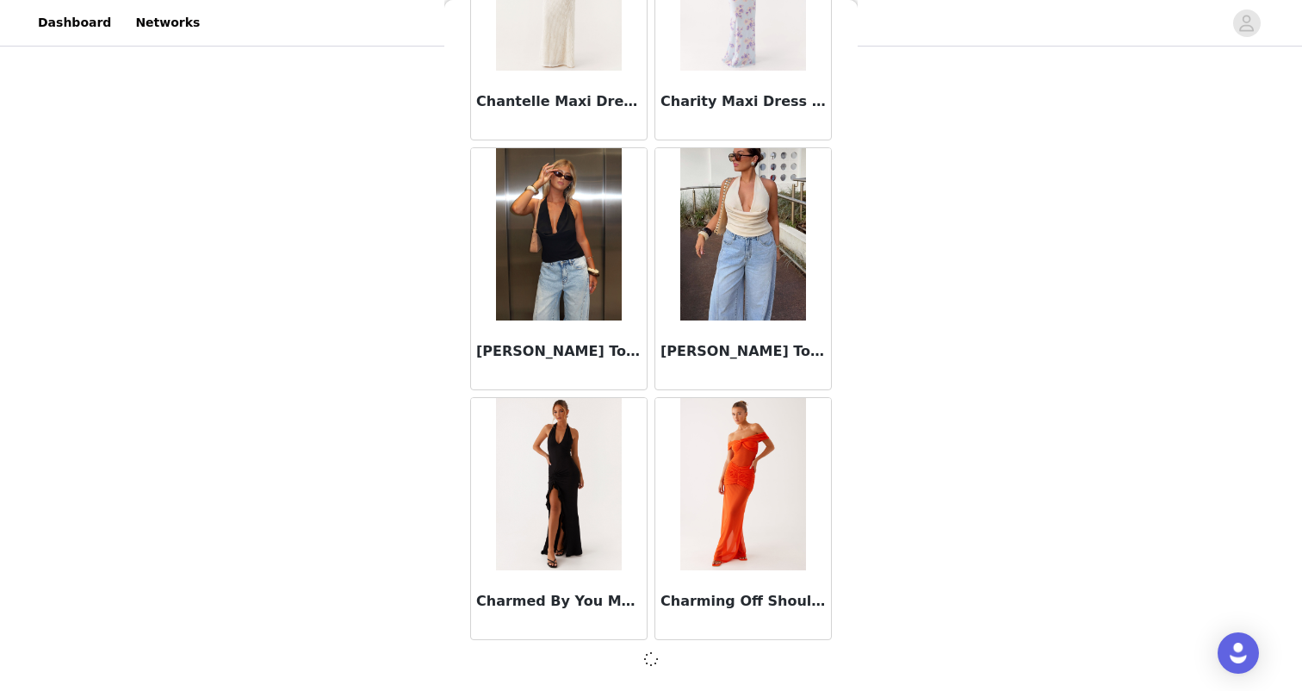
scroll to position [21918, 0]
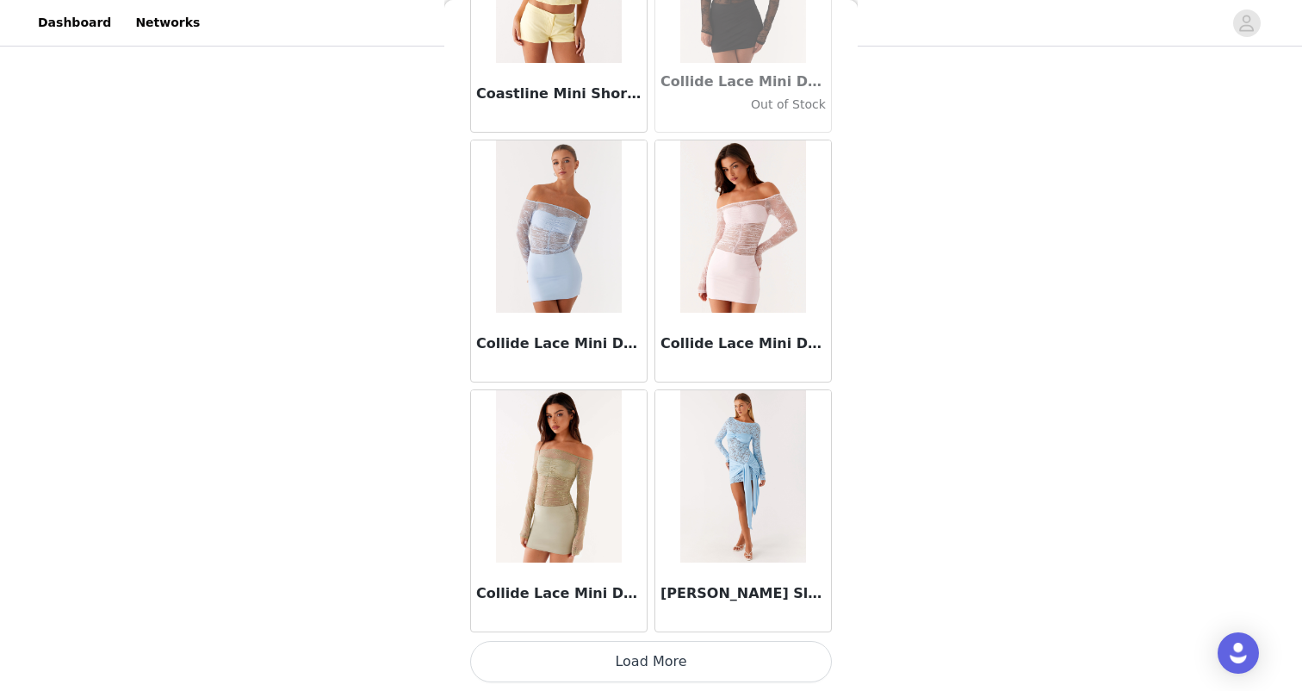
click at [662, 668] on button "Load More" at bounding box center [651, 661] width 362 height 41
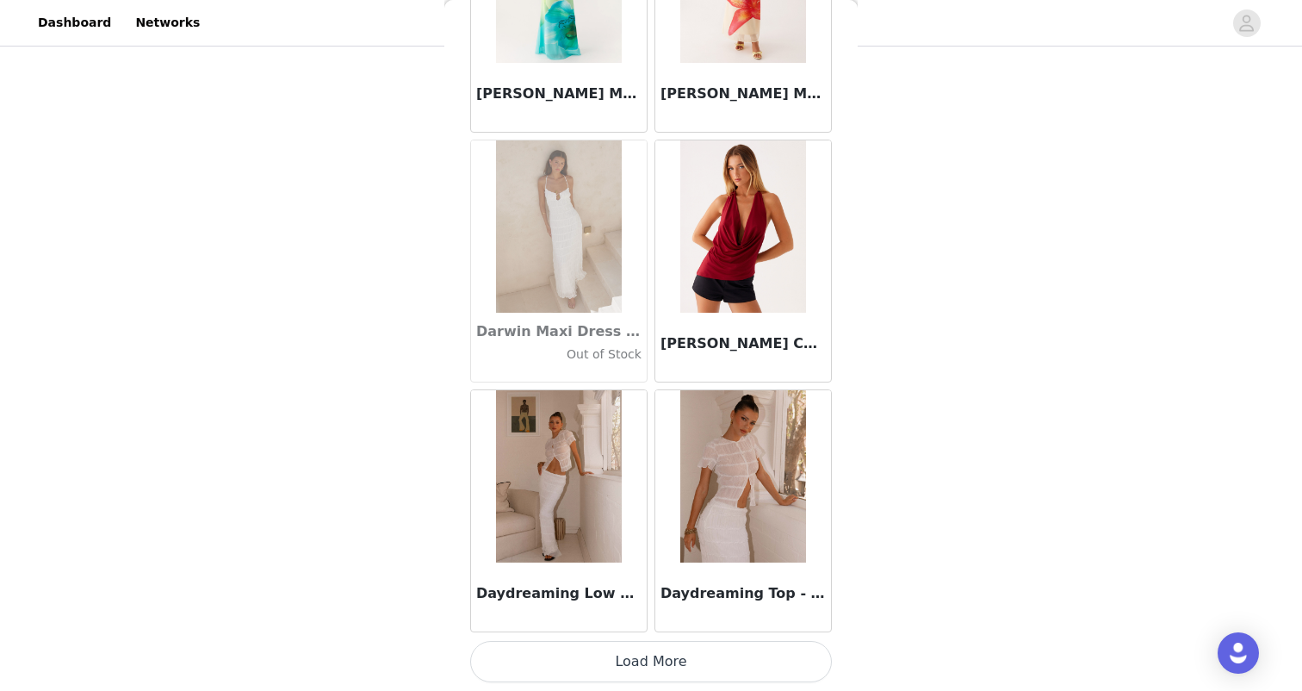
click at [671, 663] on button "Load More" at bounding box center [651, 661] width 362 height 41
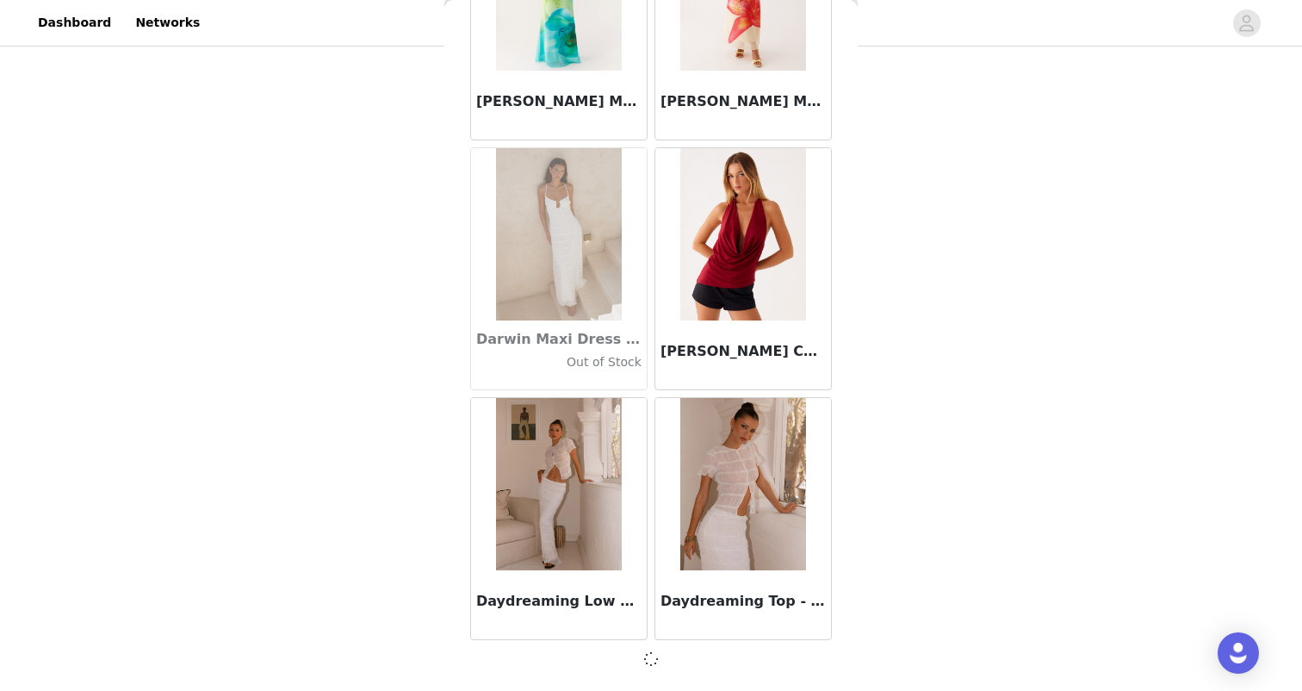
scroll to position [26914, 0]
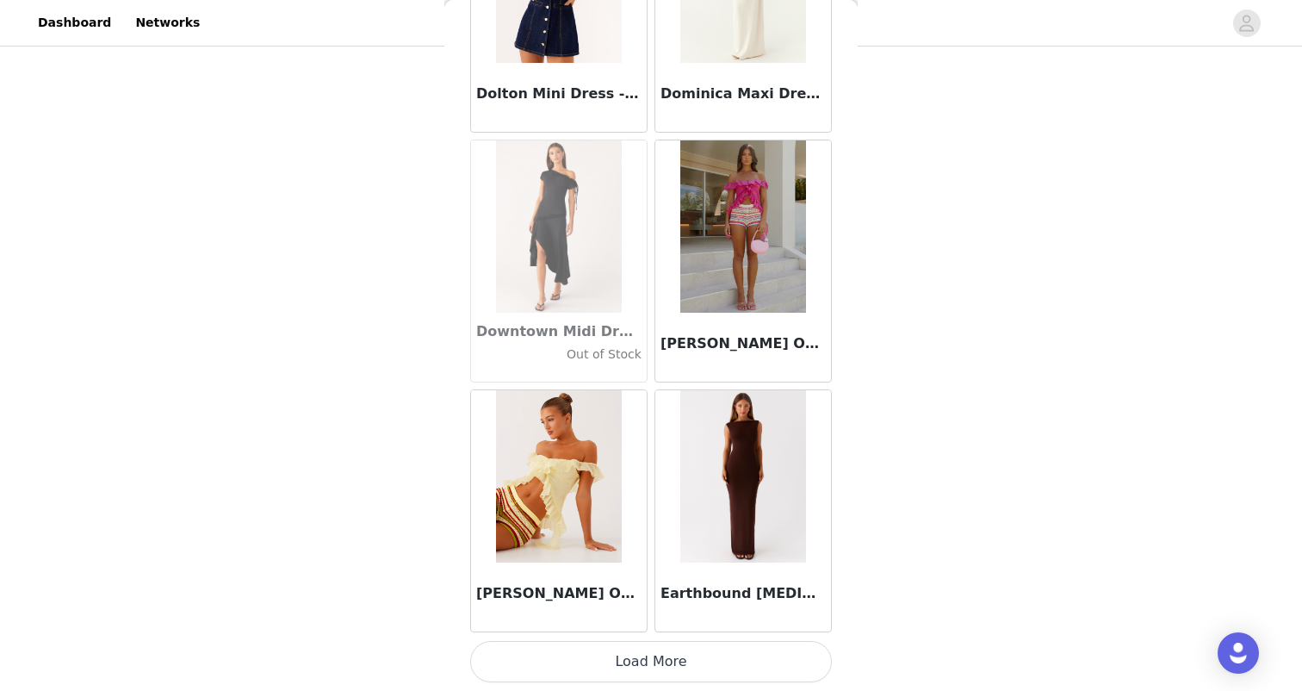
click at [629, 648] on button "Load More" at bounding box center [651, 661] width 362 height 41
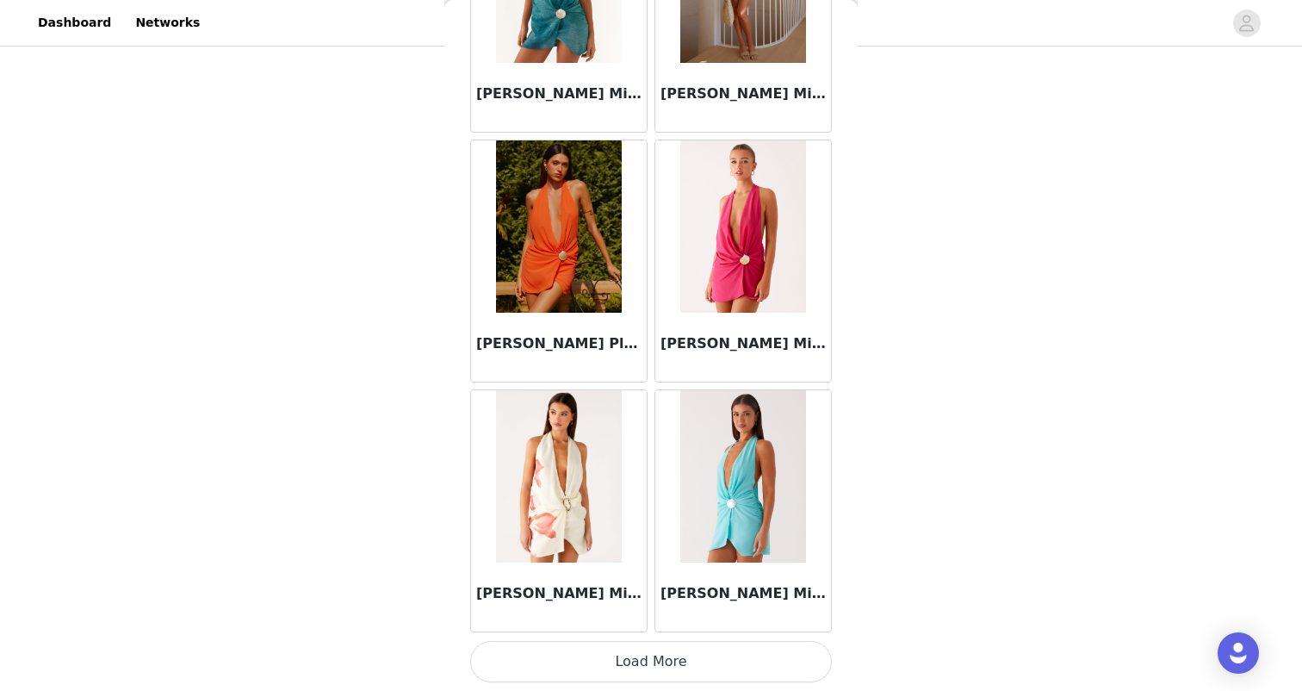
scroll to position [31891, 0]
click at [669, 661] on button "Load More" at bounding box center [651, 661] width 362 height 41
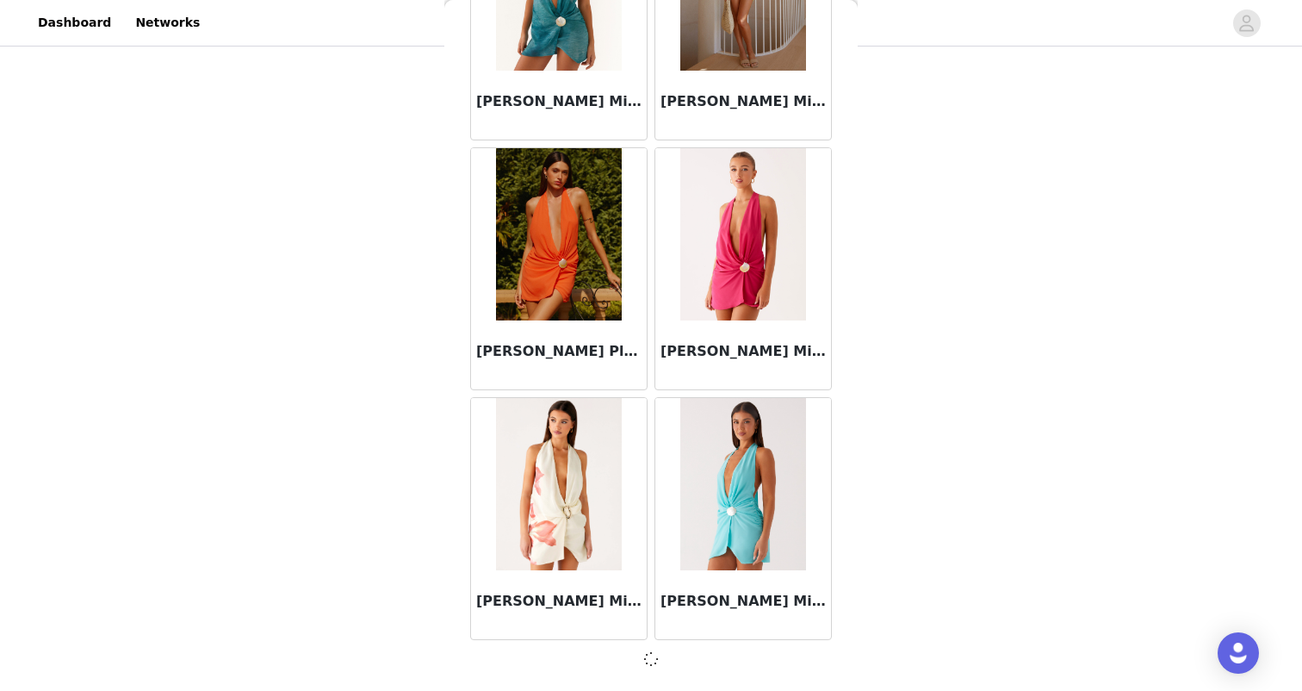
scroll to position [31909, 0]
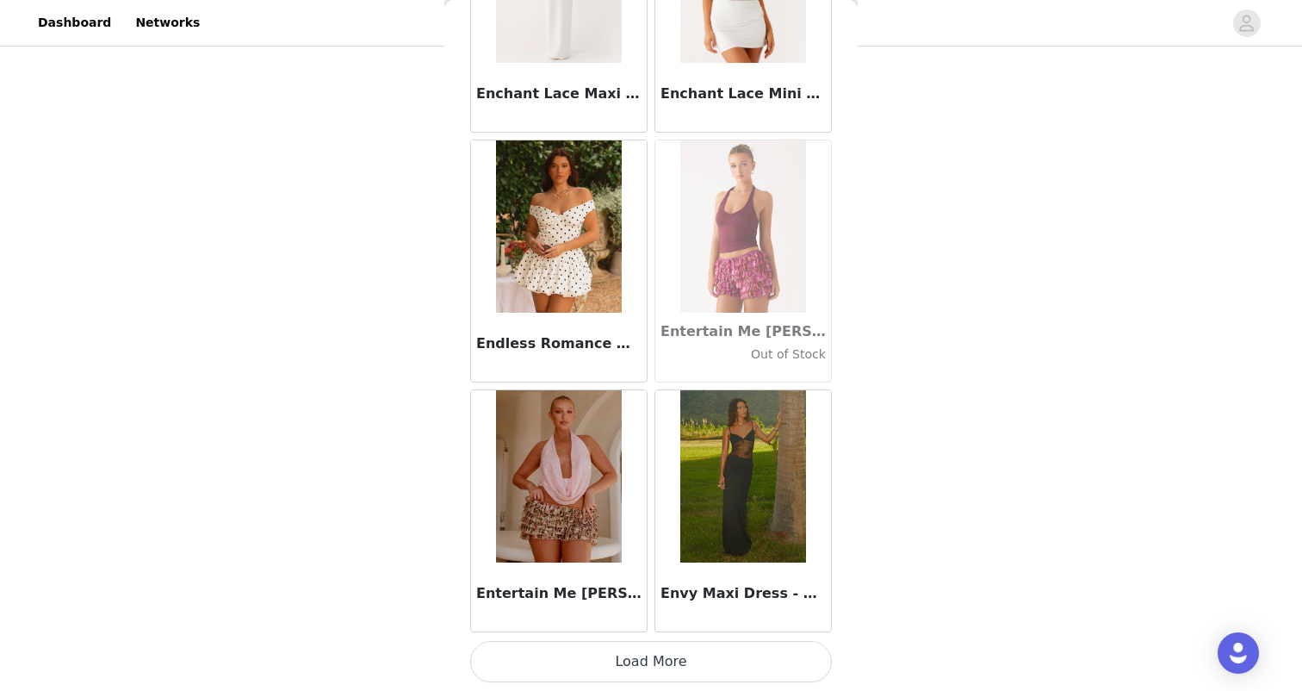
click at [649, 650] on button "Load More" at bounding box center [651, 661] width 362 height 41
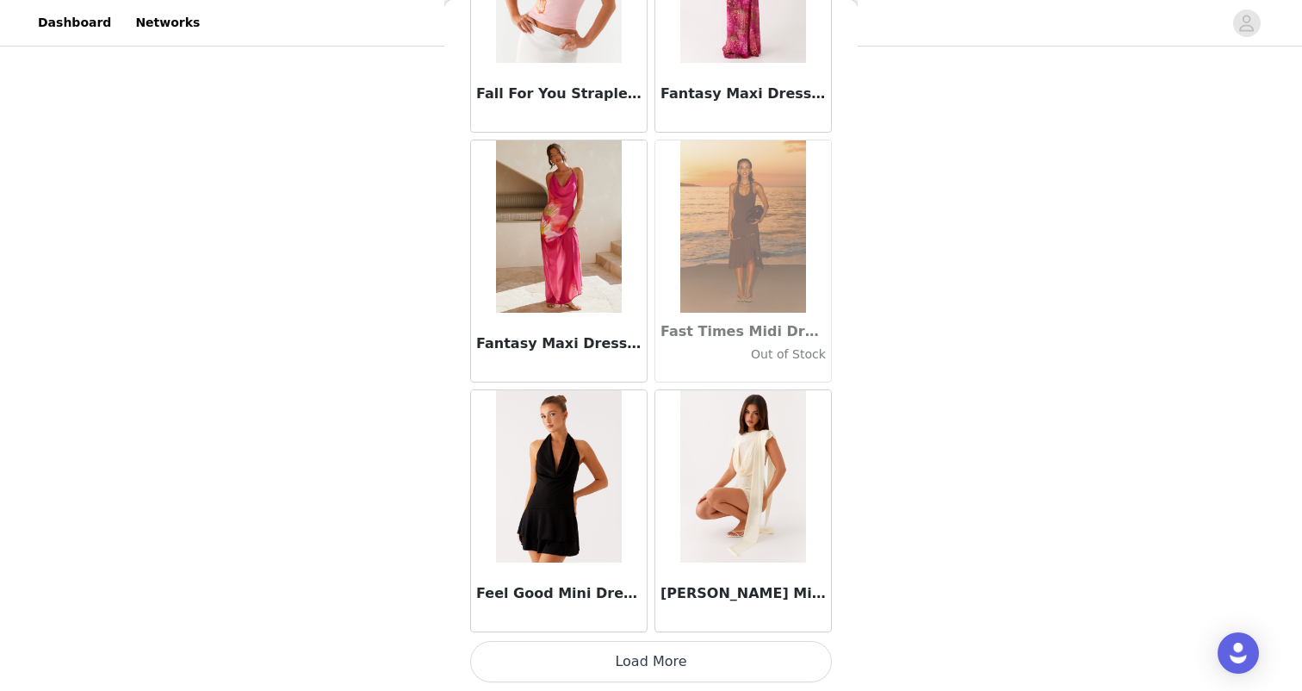
scroll to position [36912, 0]
click at [657, 662] on button "Load More" at bounding box center [651, 661] width 362 height 41
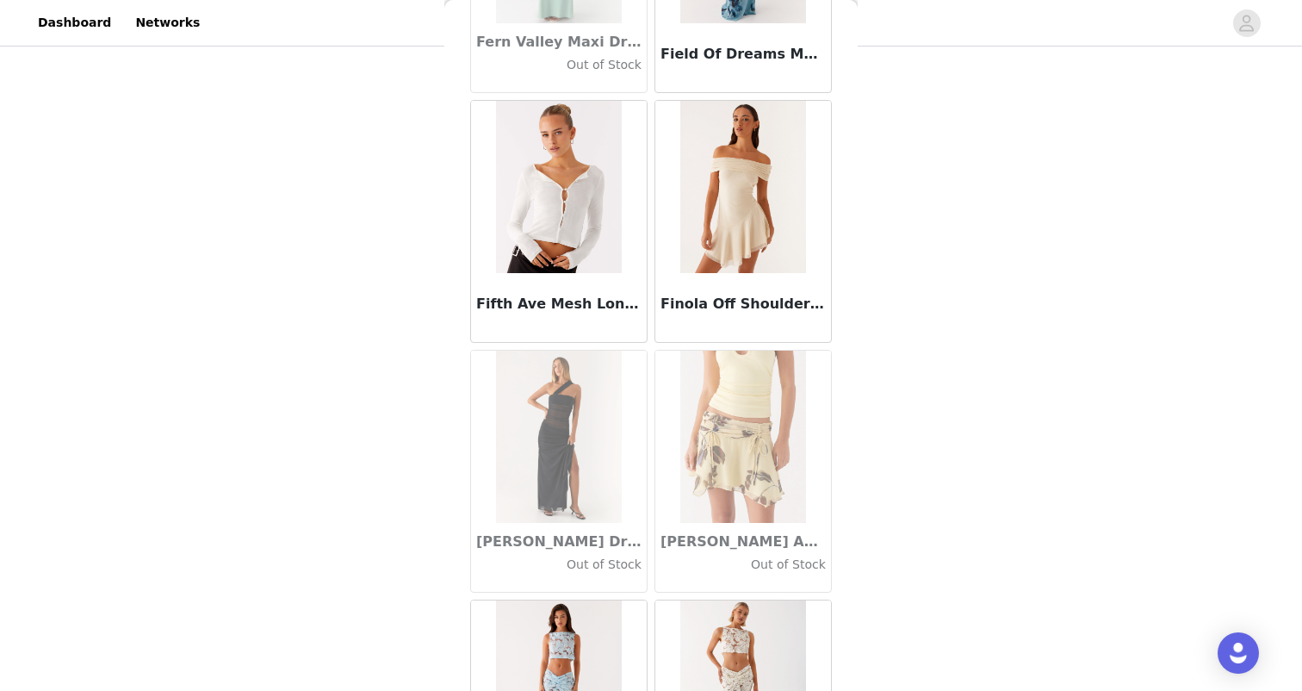
scroll to position [37952, 0]
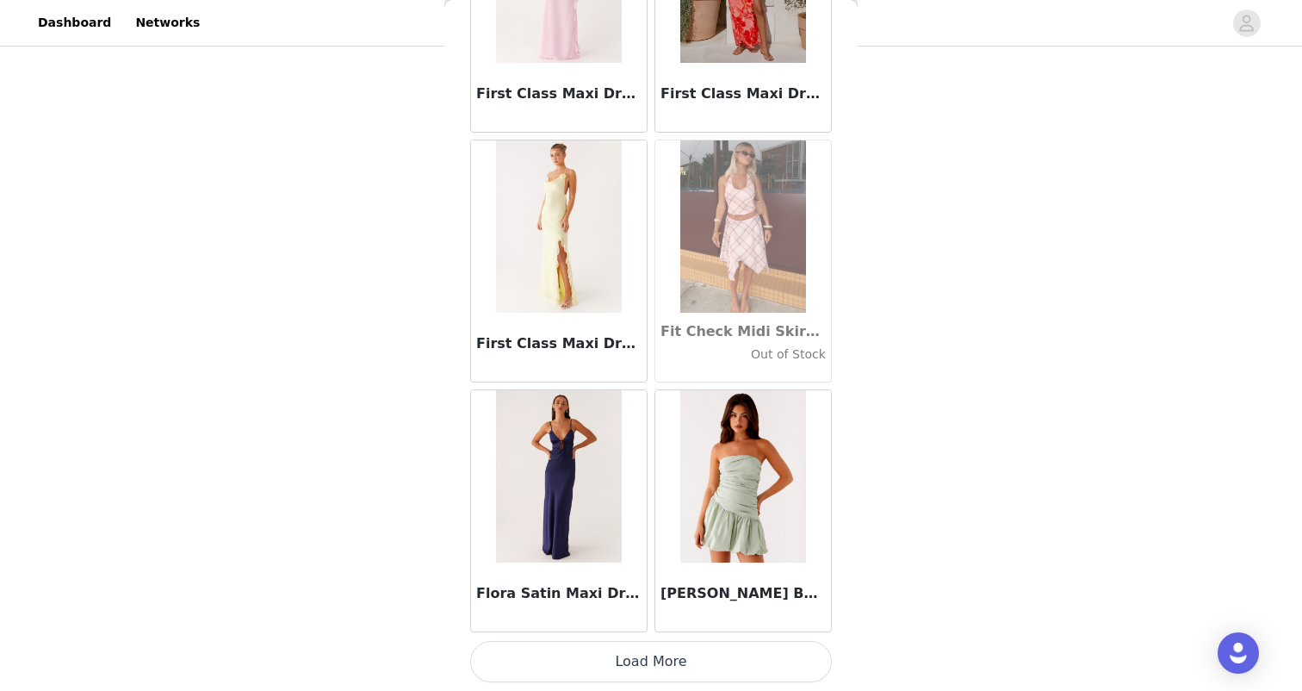
click at [727, 660] on button "Load More" at bounding box center [651, 661] width 362 height 41
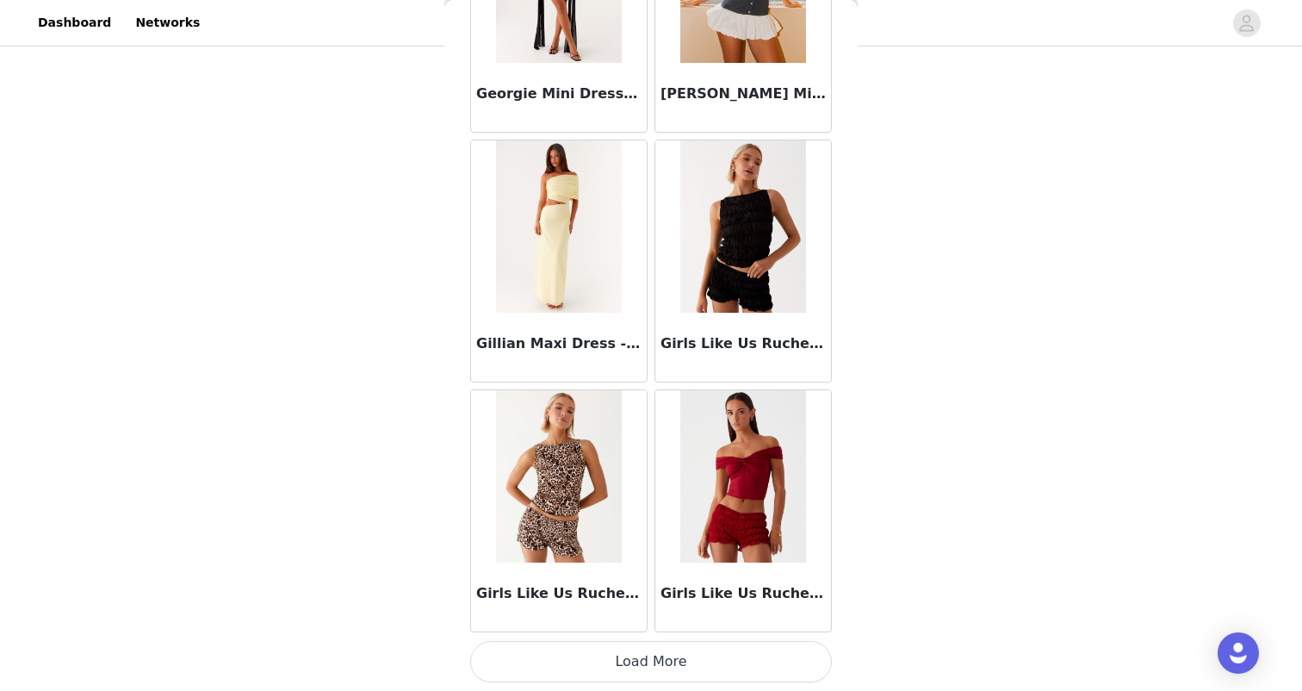
scroll to position [213, 0]
click at [713, 655] on button "Load More" at bounding box center [651, 661] width 362 height 41
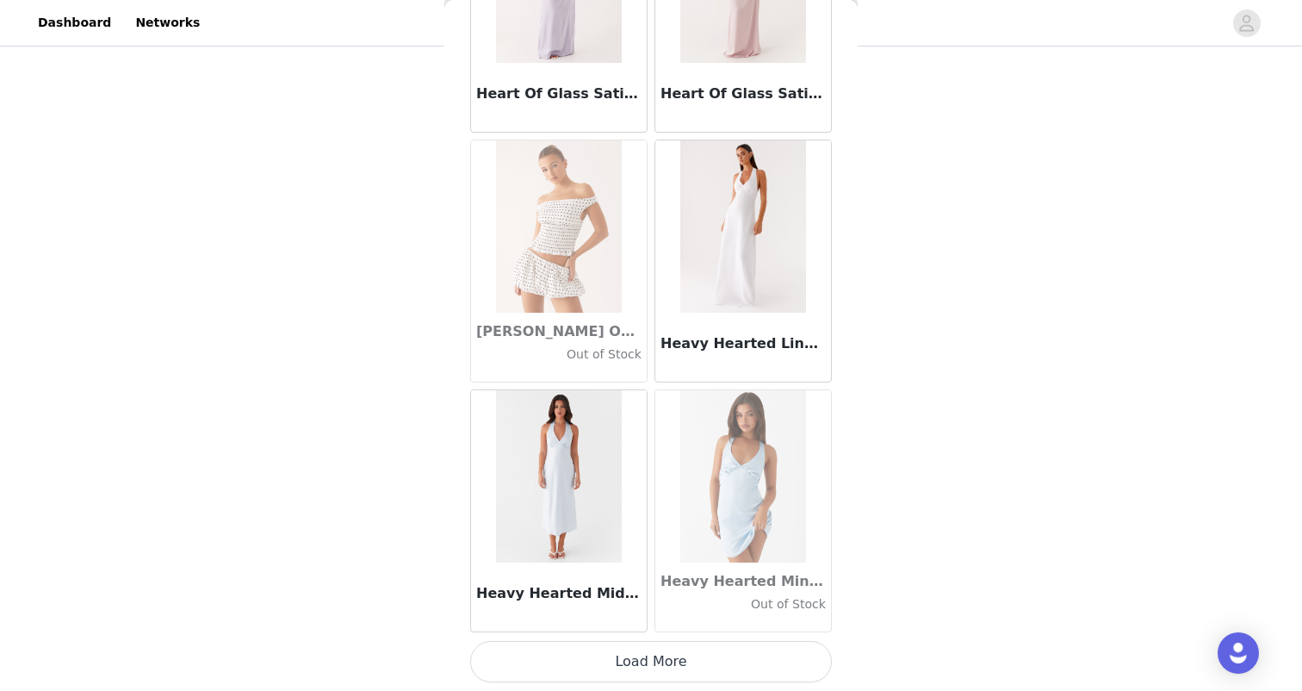
click at [705, 656] on button "Load More" at bounding box center [651, 661] width 362 height 41
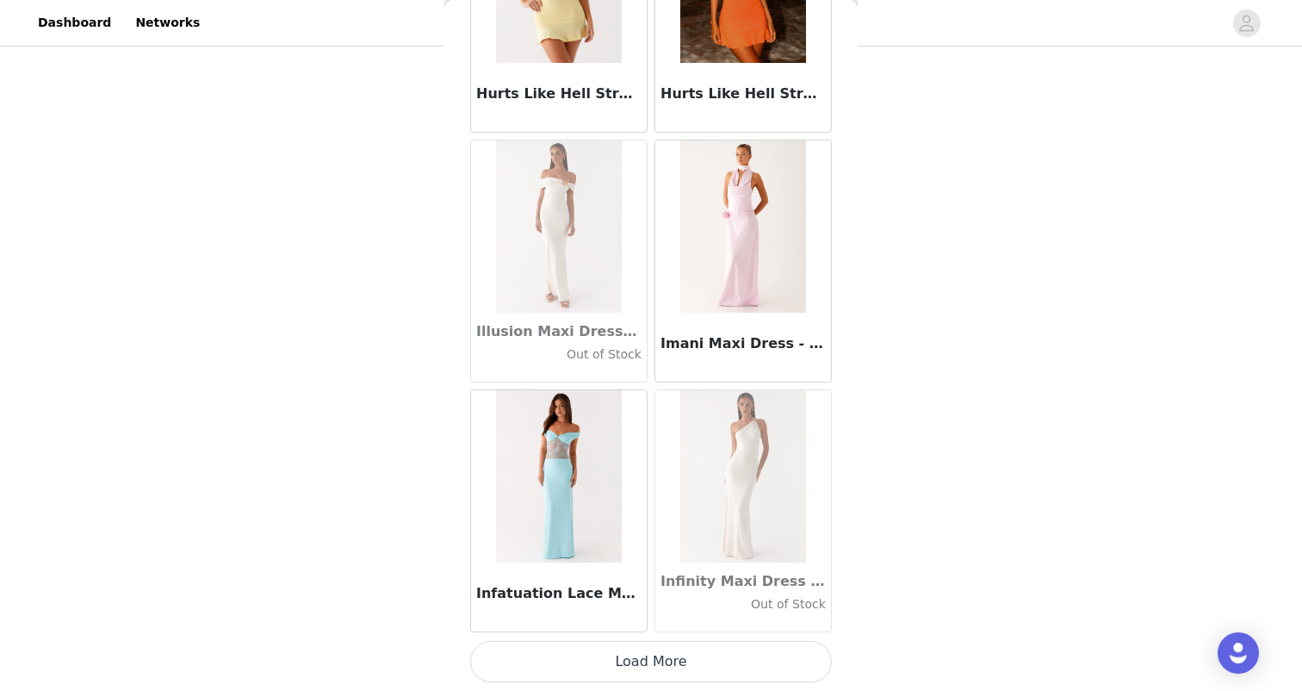
scroll to position [46903, 0]
click at [705, 656] on button "Load More" at bounding box center [651, 661] width 362 height 41
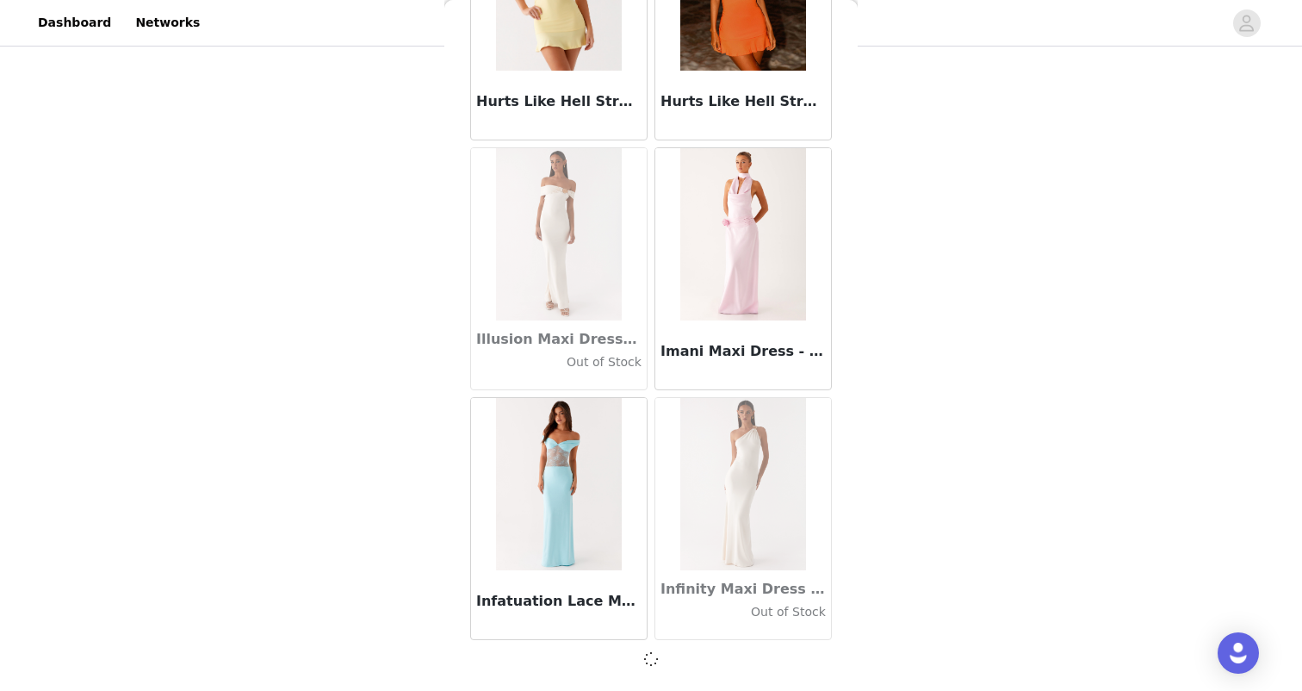
scroll to position [46895, 0]
click at [705, 656] on div at bounding box center [651, 659] width 362 height 21
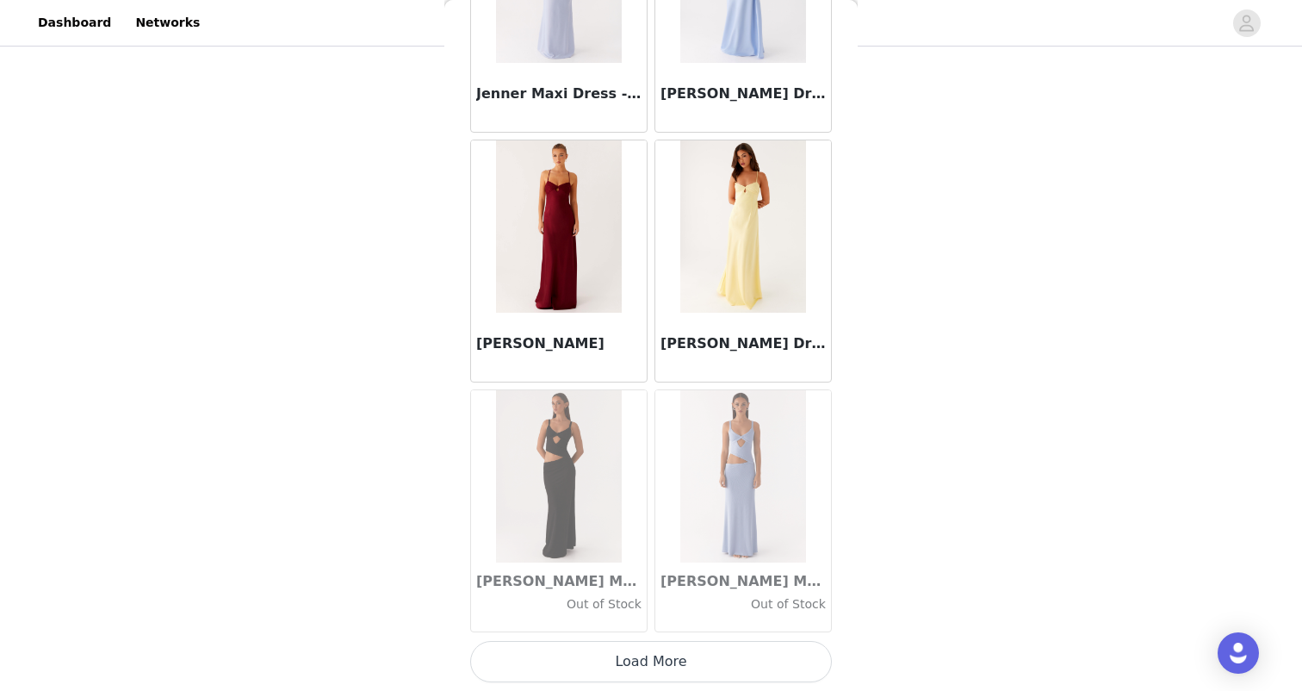
click at [666, 650] on button "Load More" at bounding box center [651, 661] width 362 height 41
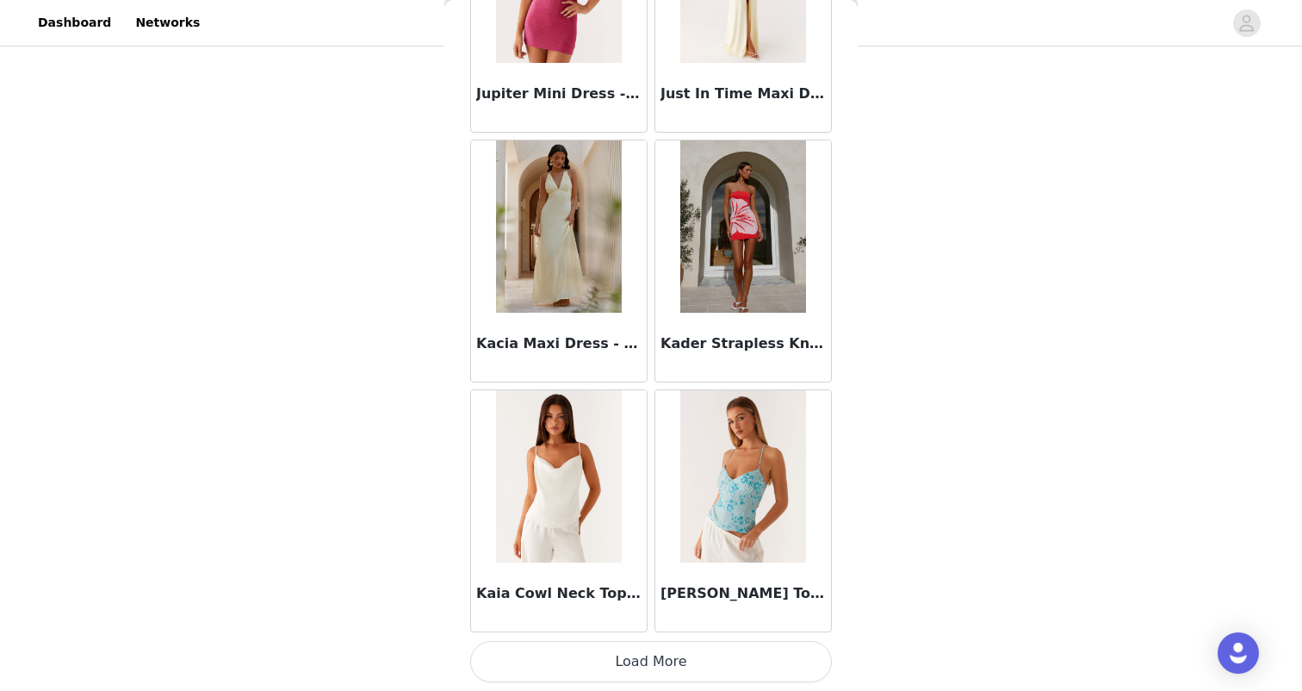
scroll to position [213, 0]
click at [666, 654] on button "Load More" at bounding box center [651, 661] width 362 height 41
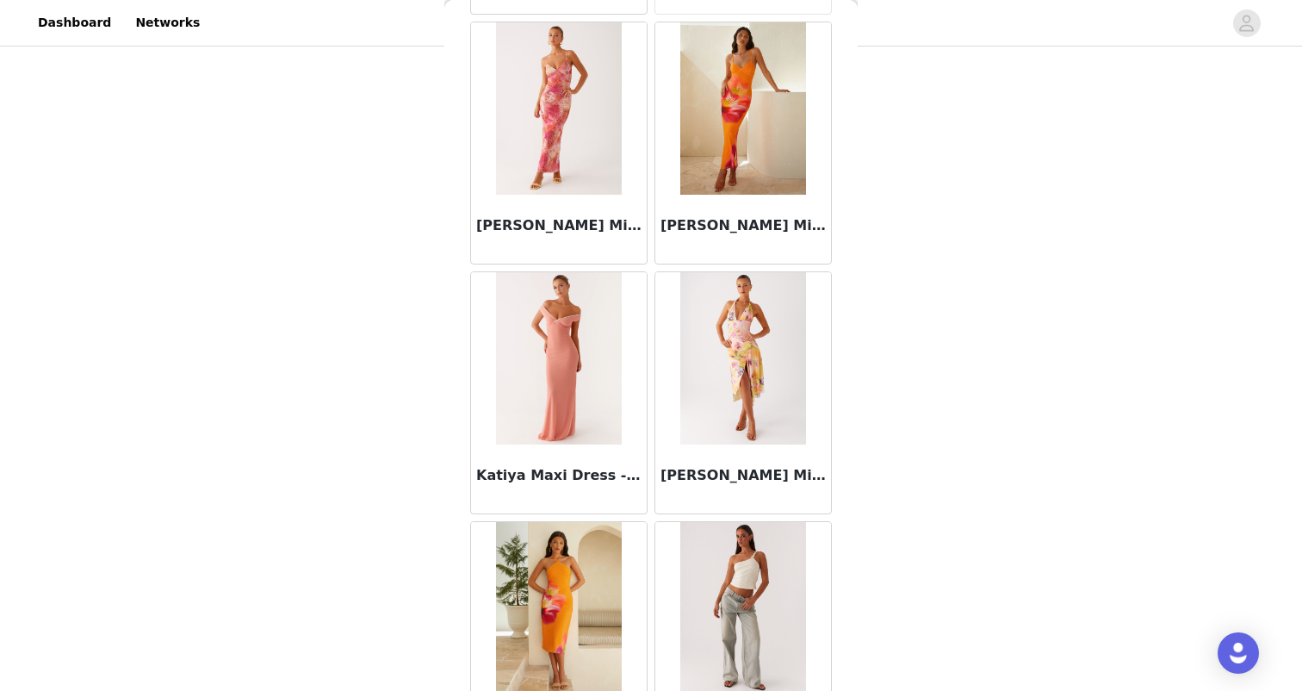
scroll to position [54382, 0]
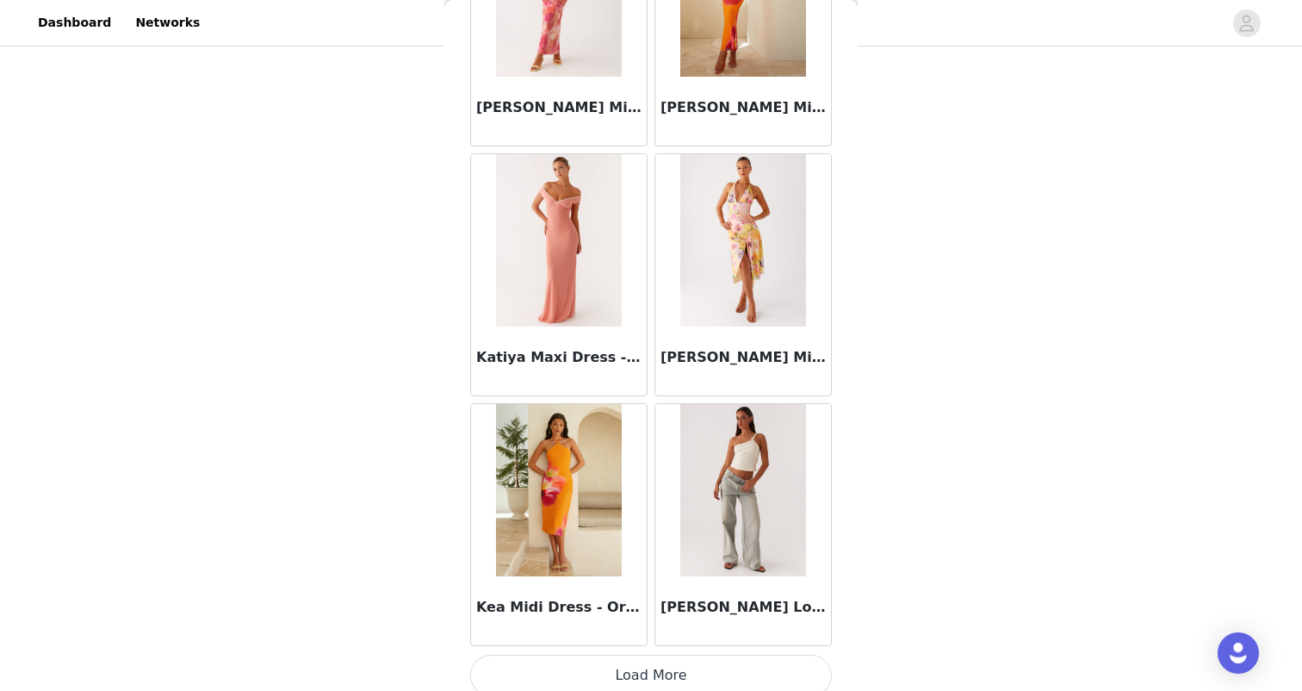
click at [656, 665] on button "Load More" at bounding box center [651, 675] width 362 height 41
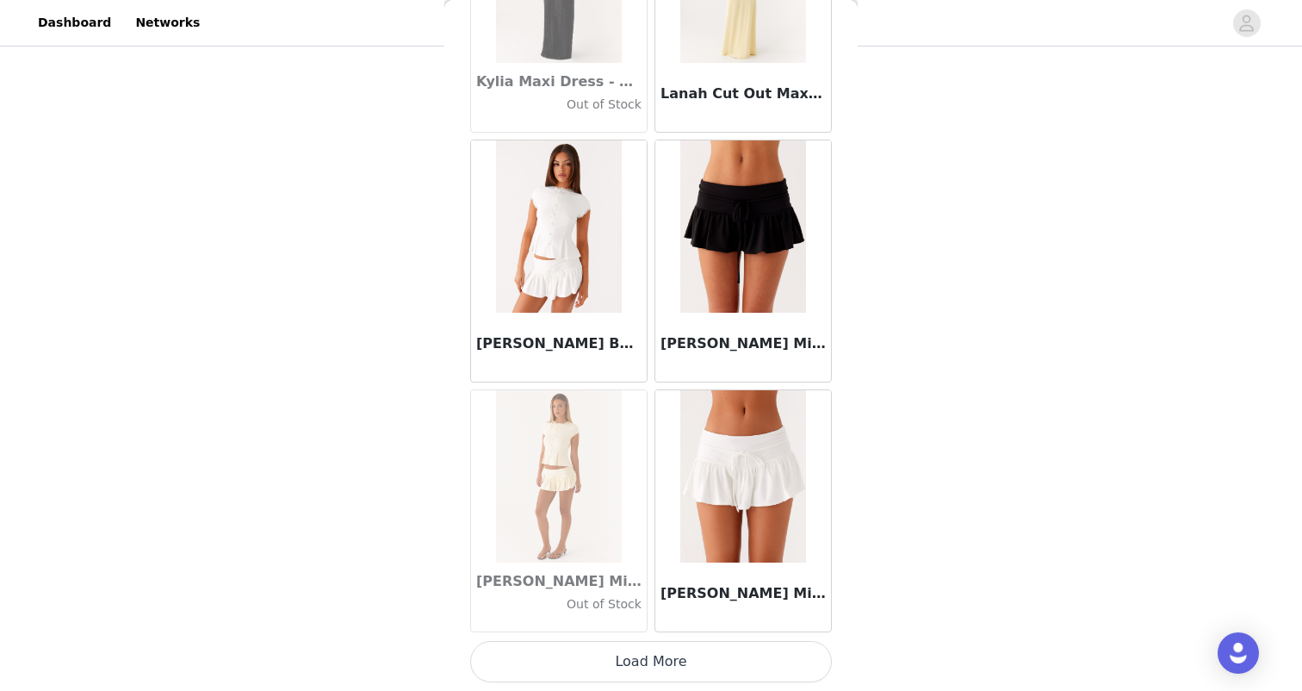
click at [645, 656] on button "Load More" at bounding box center [651, 661] width 362 height 41
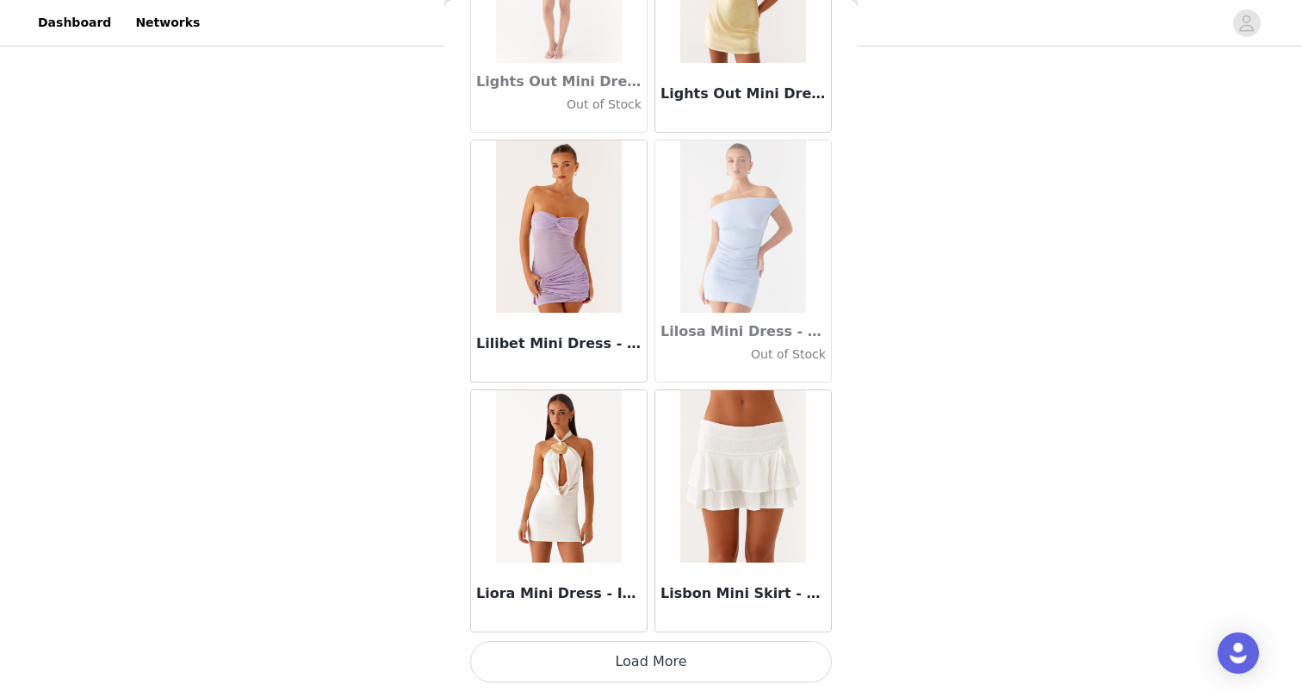
scroll to position [213, 0]
click at [661, 655] on button "Load More" at bounding box center [651, 661] width 362 height 41
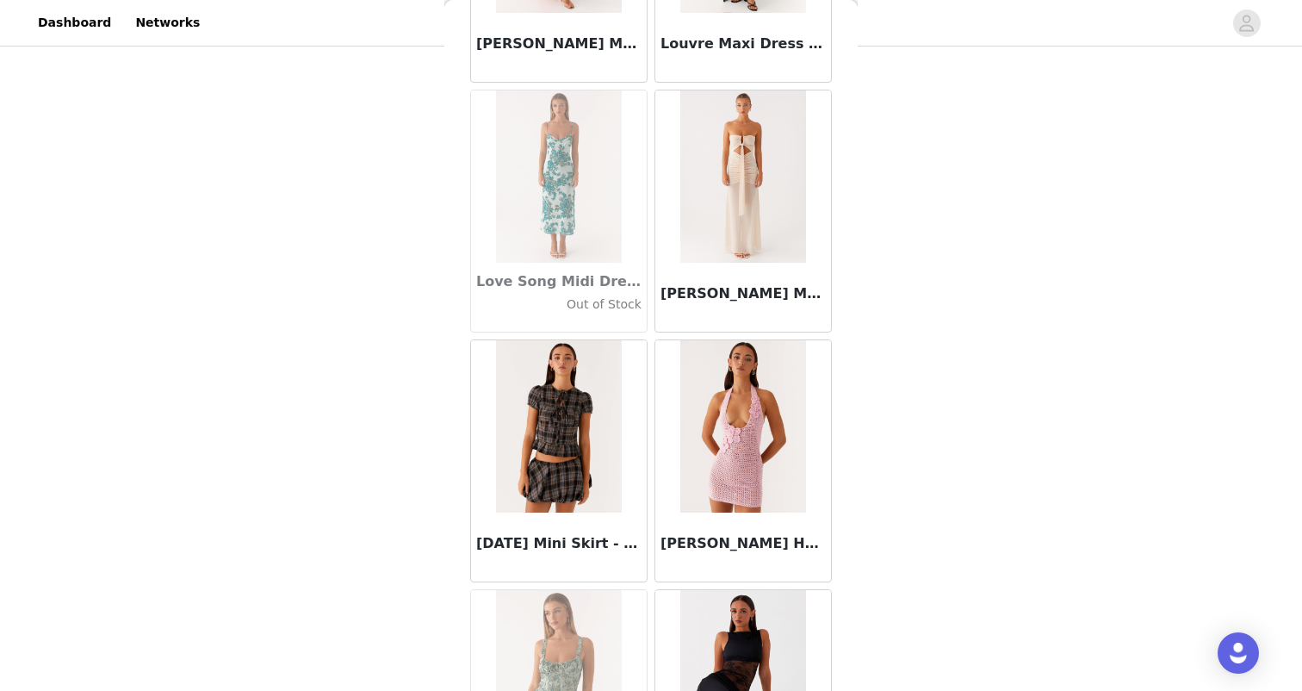
scroll to position [60945, 0]
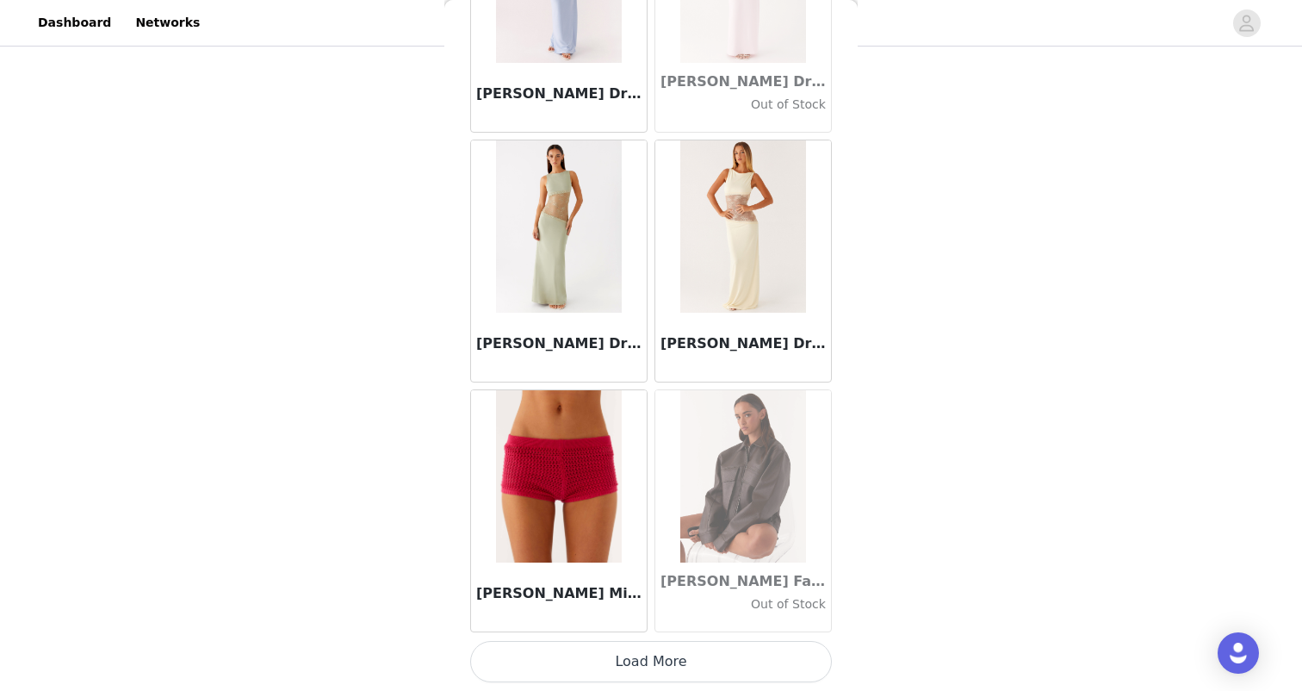
click at [651, 661] on button "Load More" at bounding box center [651, 661] width 362 height 41
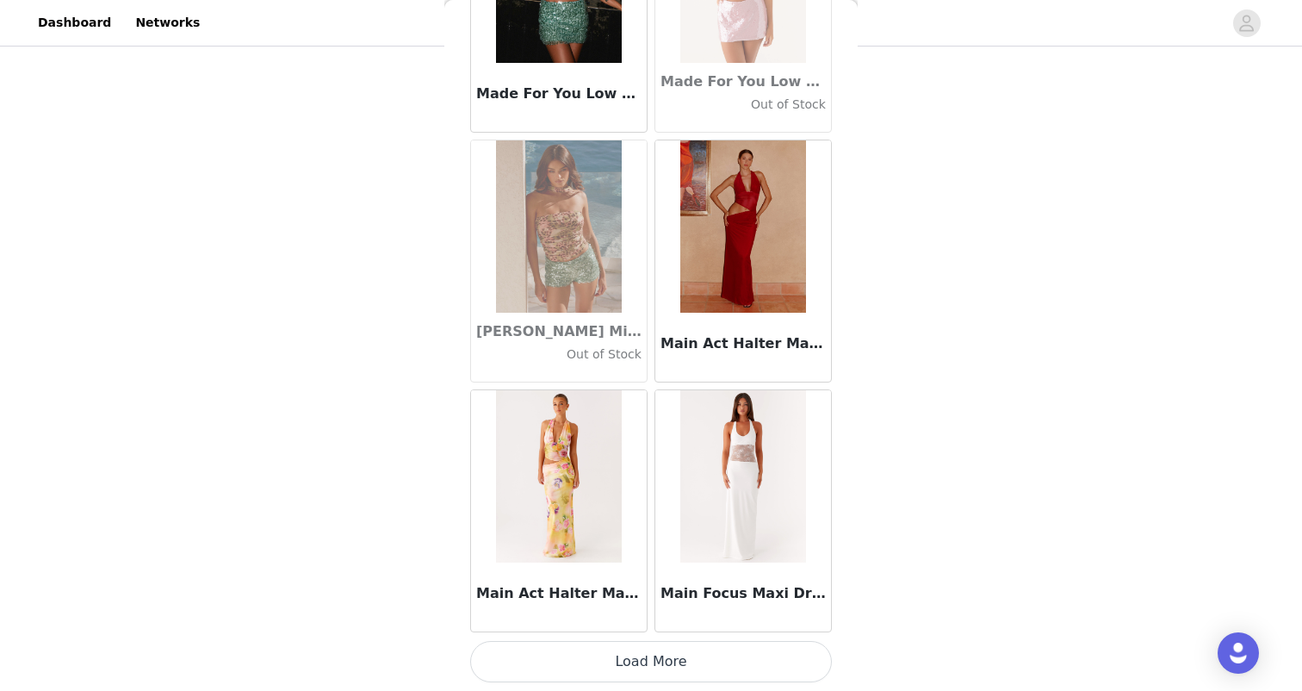
scroll to position [64387, 0]
click at [651, 661] on button "Load More" at bounding box center [651, 661] width 362 height 41
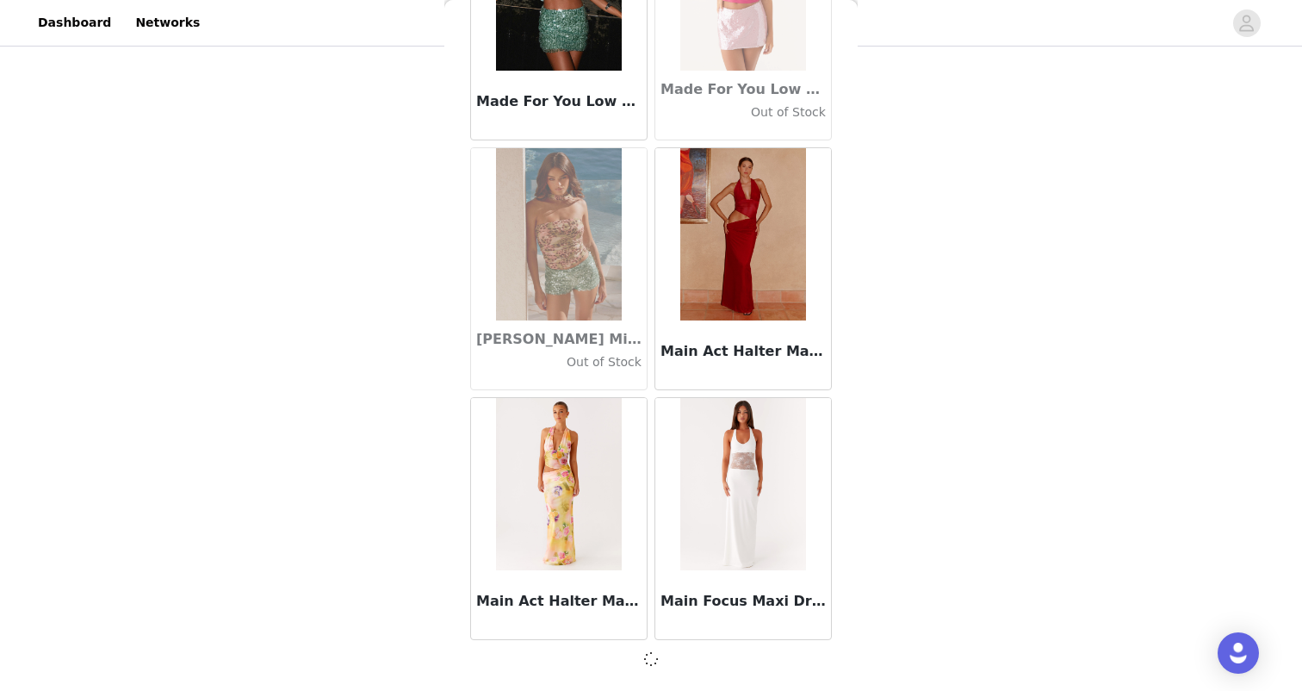
scroll to position [64379, 0]
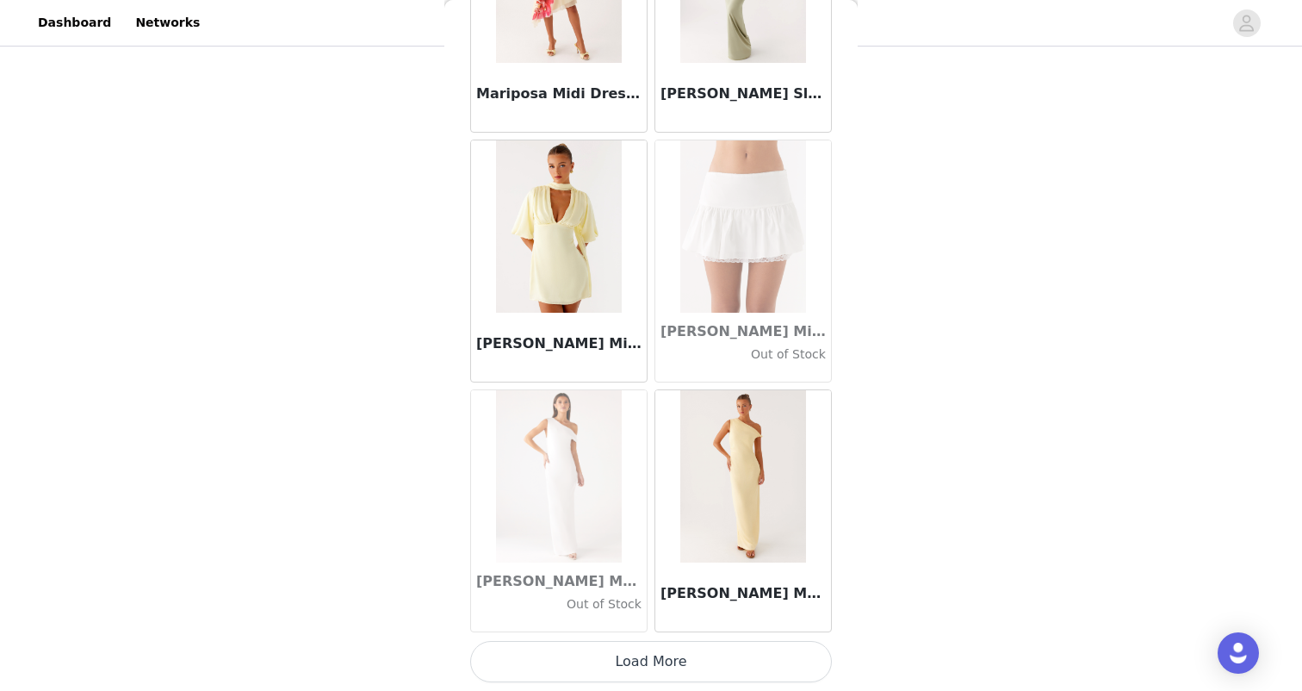
click at [651, 661] on button "Load More" at bounding box center [651, 661] width 362 height 41
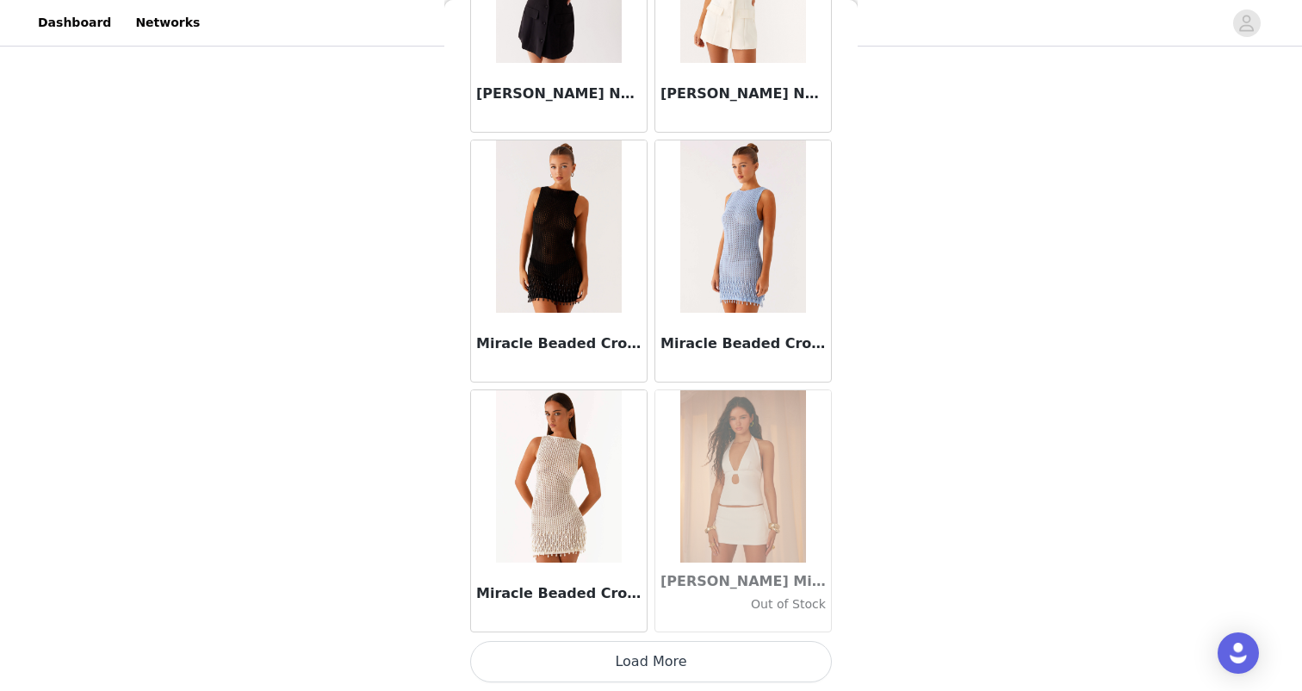
scroll to position [213, 0]
click at [657, 662] on button "Load More" at bounding box center [651, 661] width 362 height 41
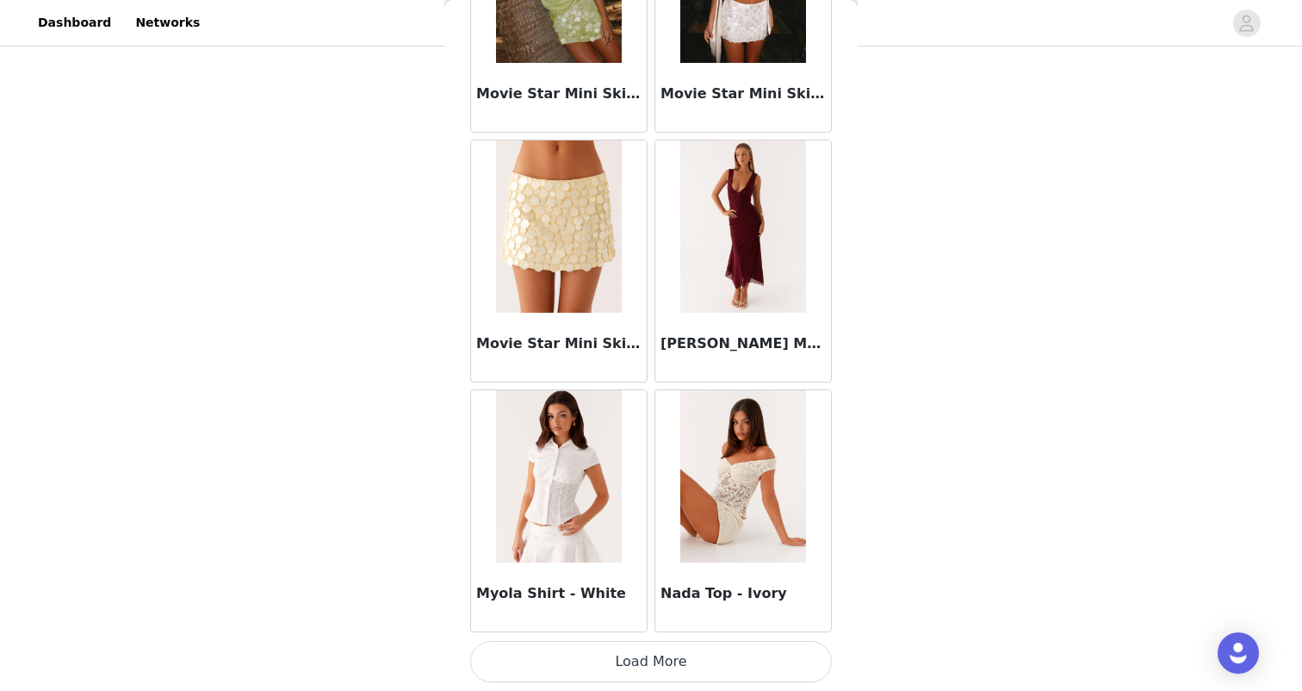
click at [657, 662] on button "Load More" at bounding box center [651, 661] width 362 height 41
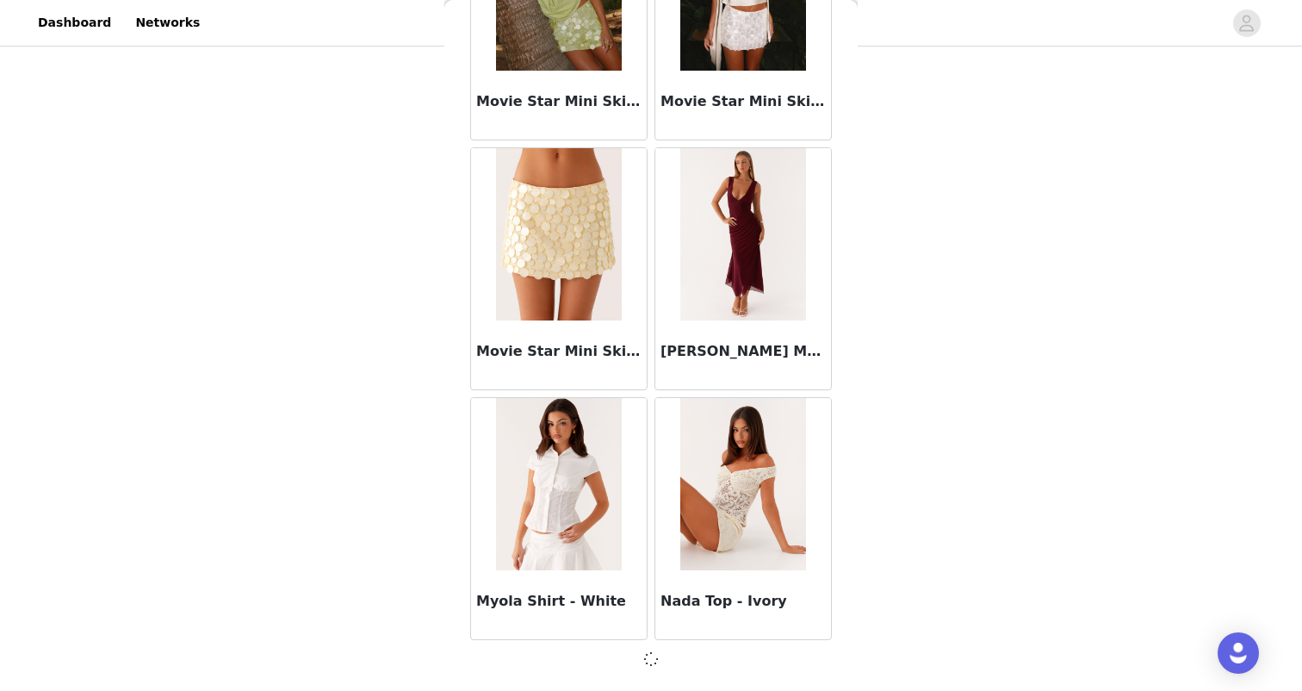
scroll to position [71872, 0]
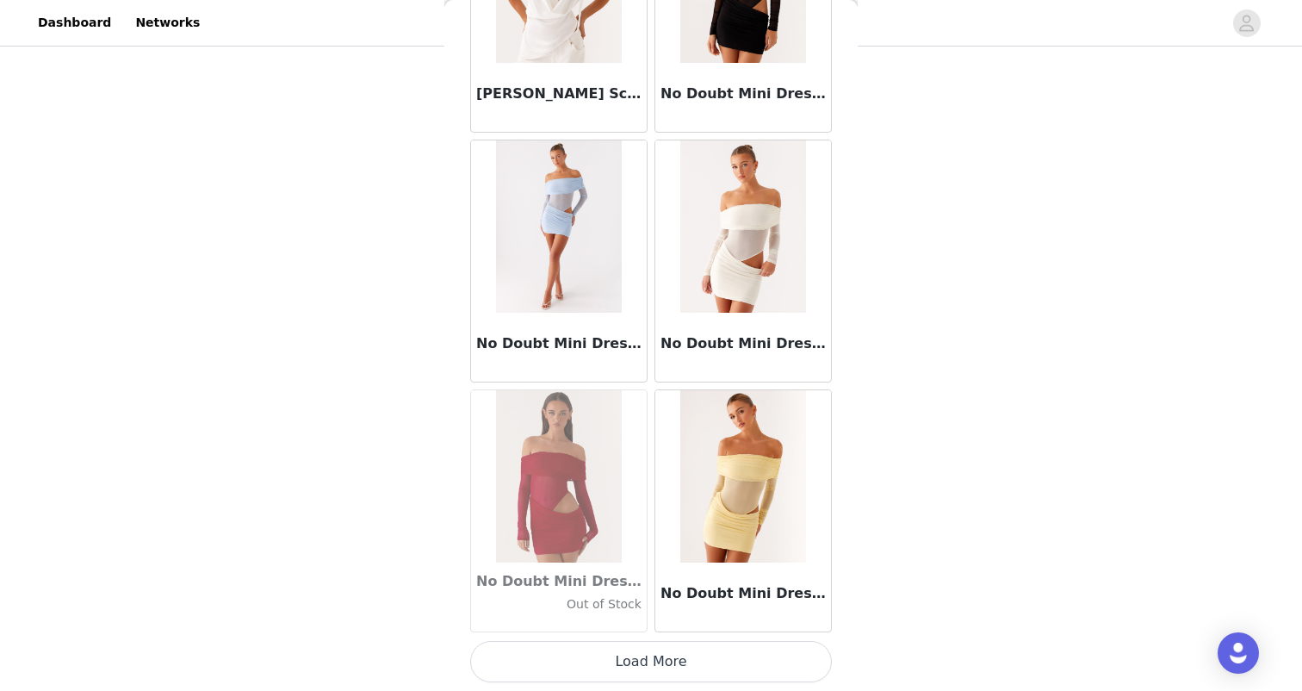
click at [657, 662] on button "Load More" at bounding box center [651, 661] width 362 height 41
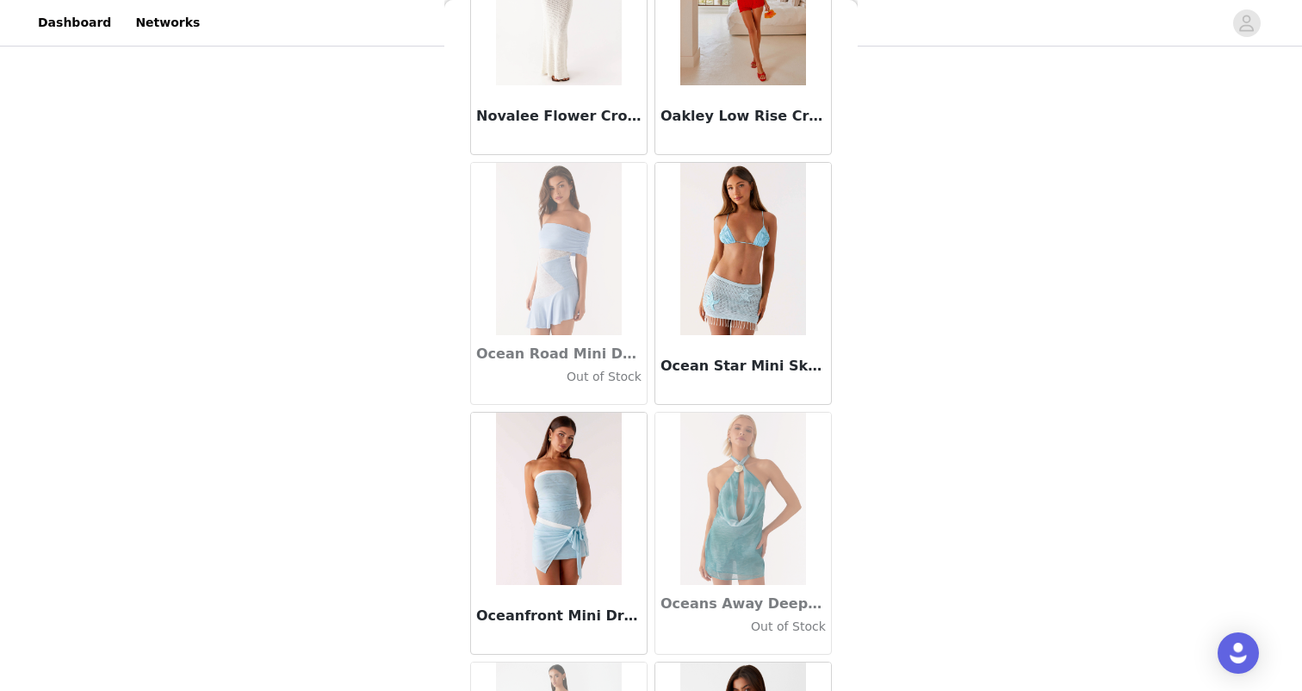
scroll to position [75864, 0]
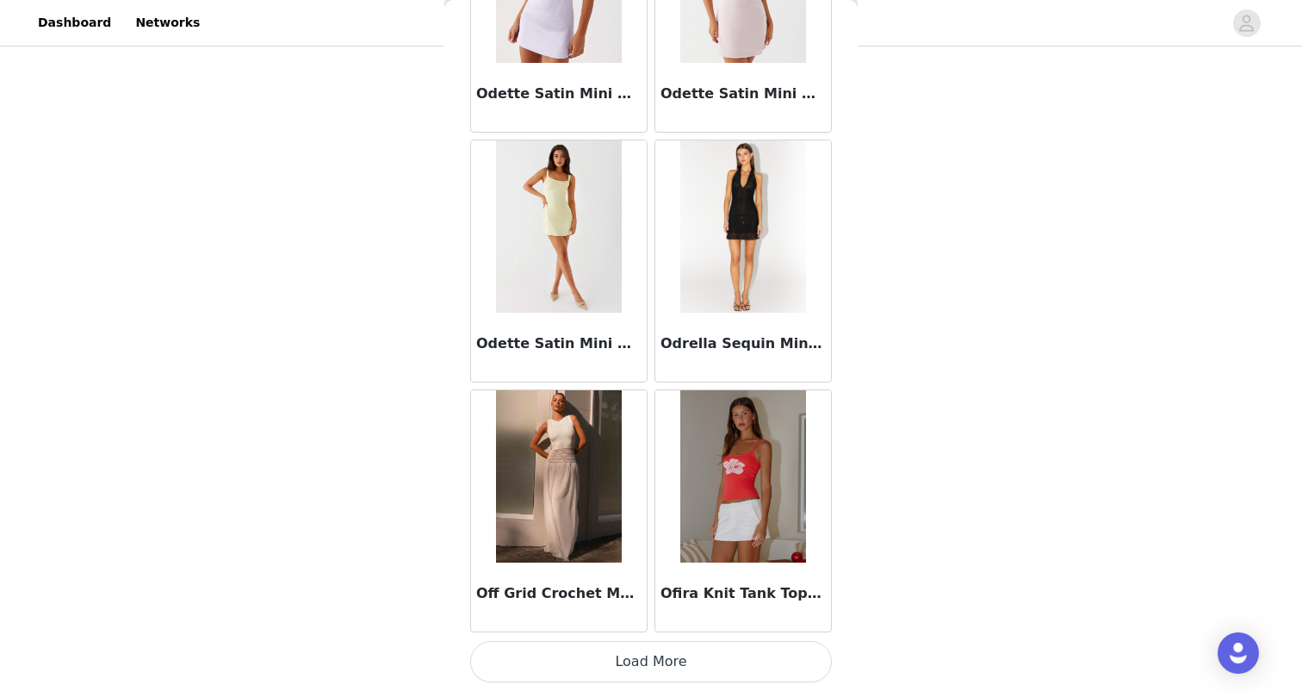
click at [665, 659] on button "Load More" at bounding box center [651, 661] width 362 height 41
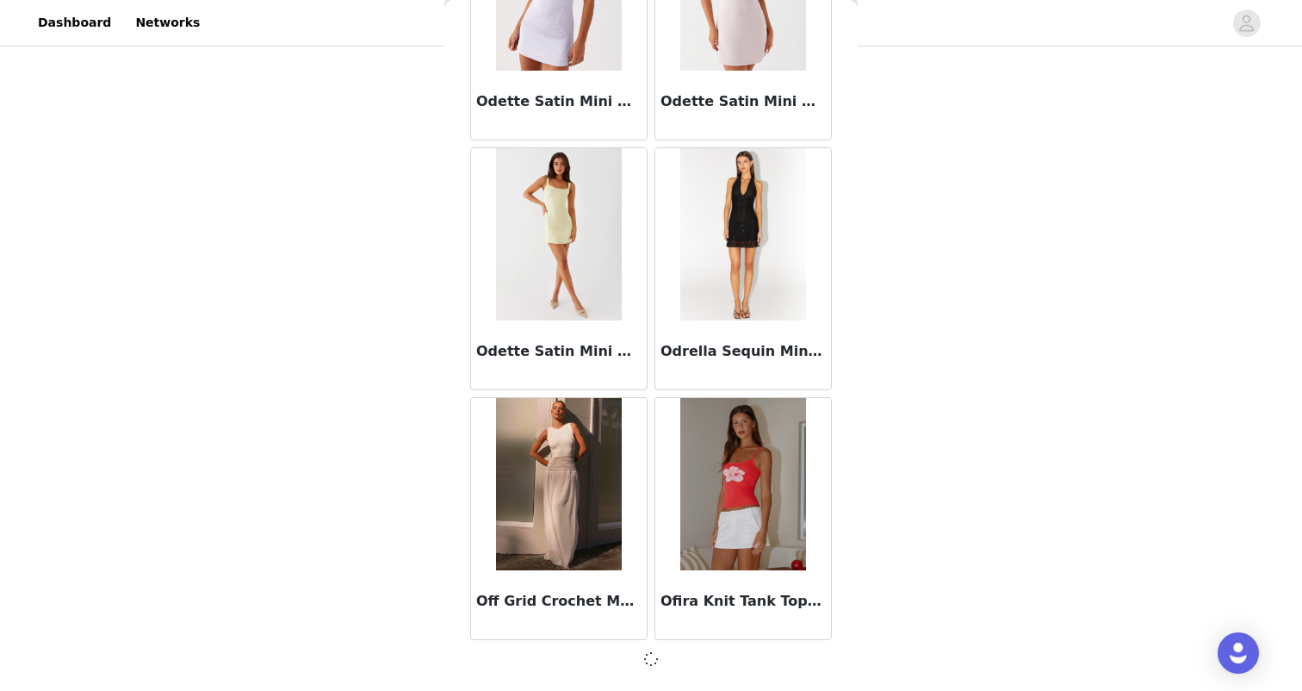
scroll to position [76867, 0]
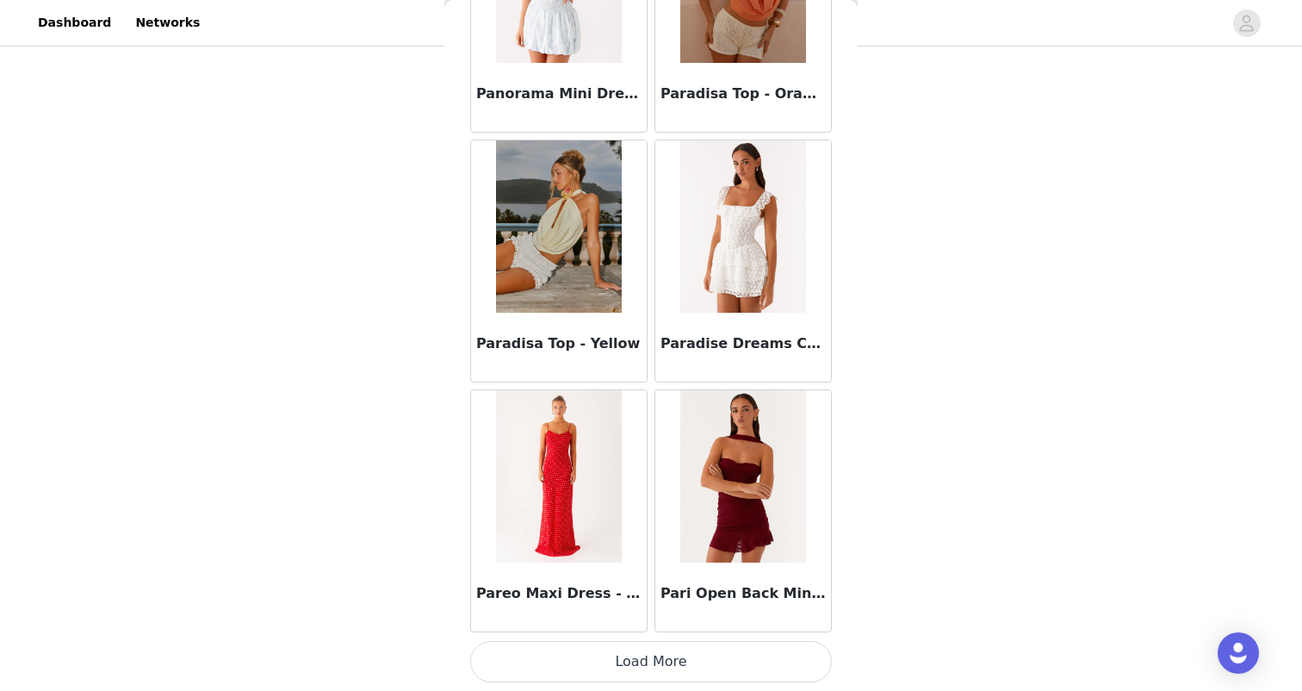
click at [667, 666] on button "Load More" at bounding box center [651, 661] width 362 height 41
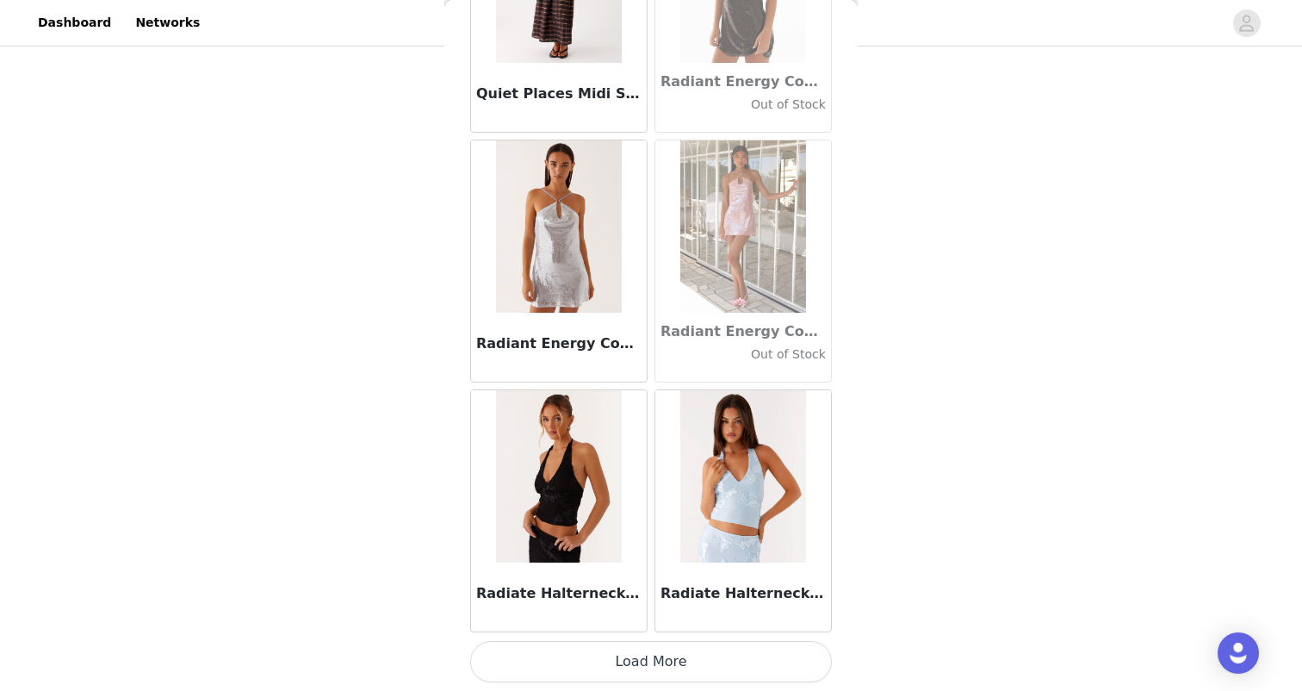
click at [654, 662] on button "Load More" at bounding box center [651, 661] width 362 height 41
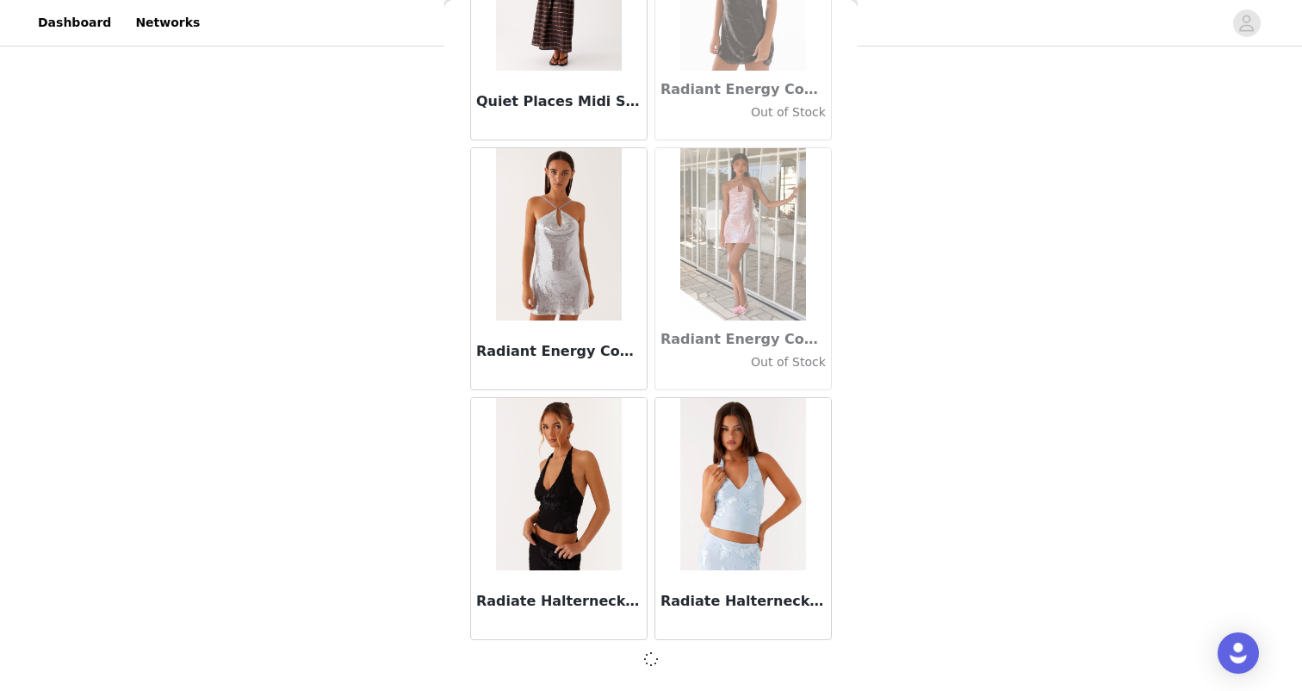
scroll to position [81862, 0]
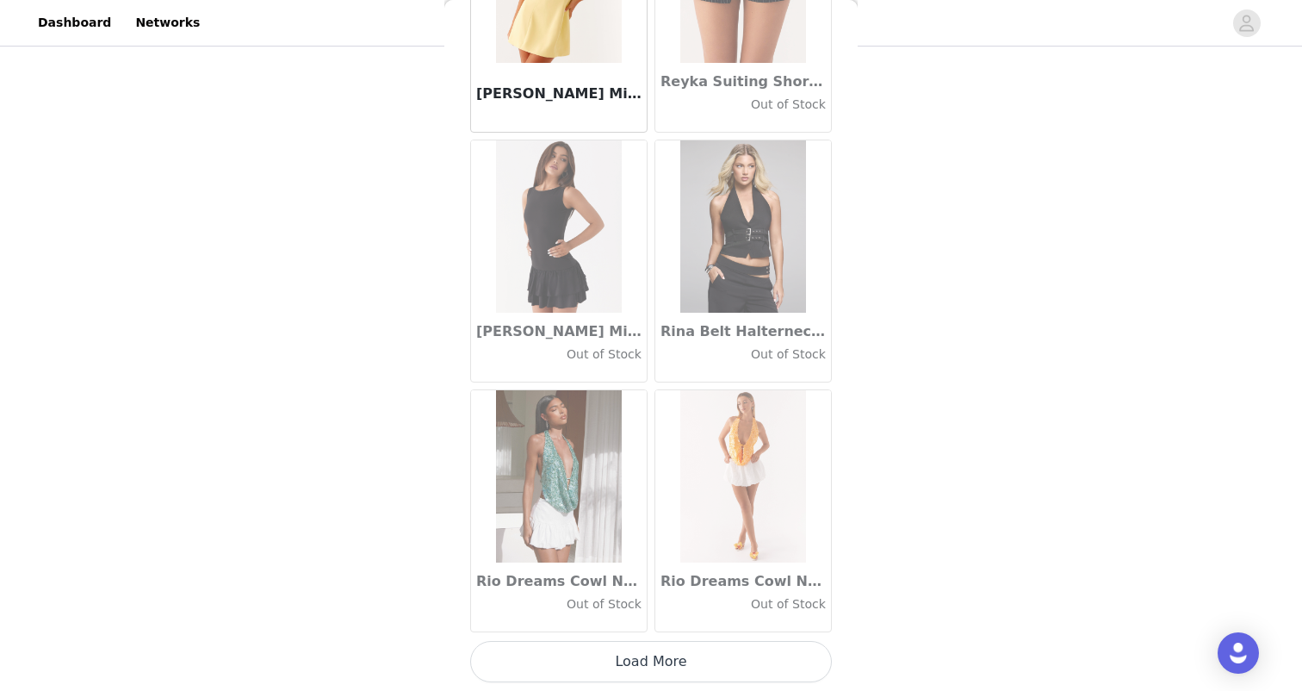
click at [654, 662] on button "Load More" at bounding box center [651, 661] width 362 height 41
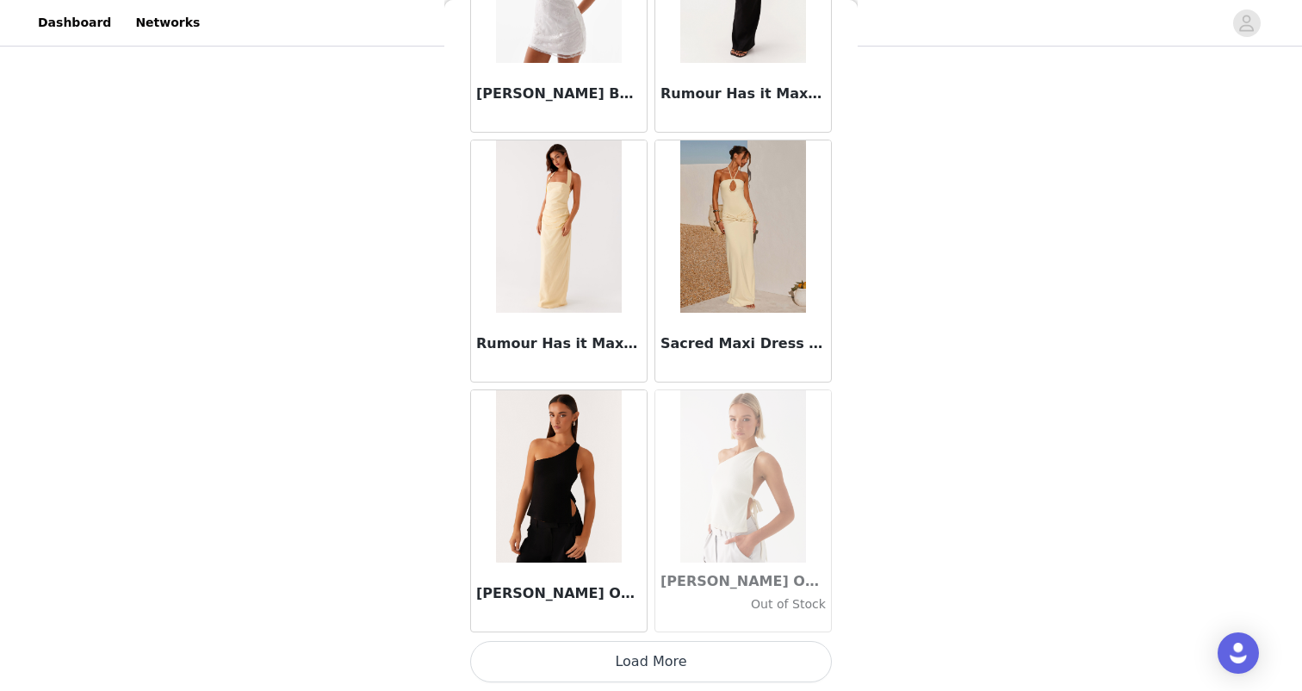
click at [654, 662] on button "Load More" at bounding box center [651, 661] width 362 height 41
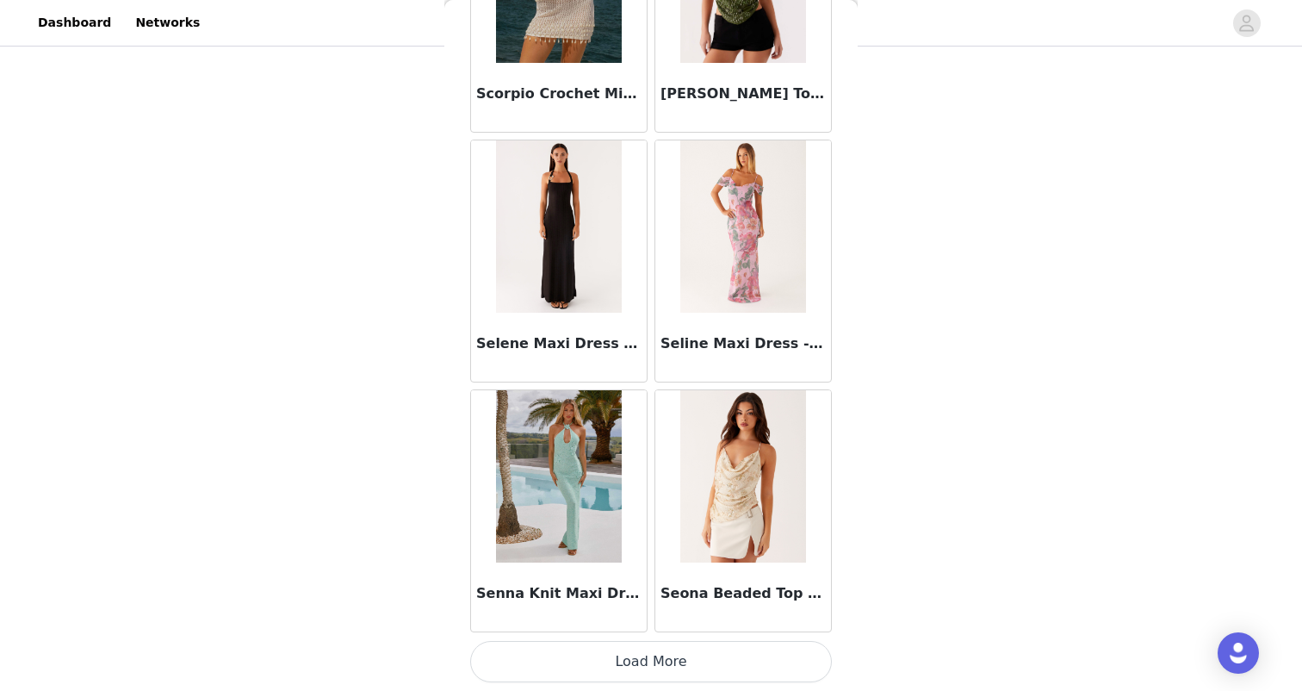
click at [654, 662] on button "Load More" at bounding box center [651, 661] width 362 height 41
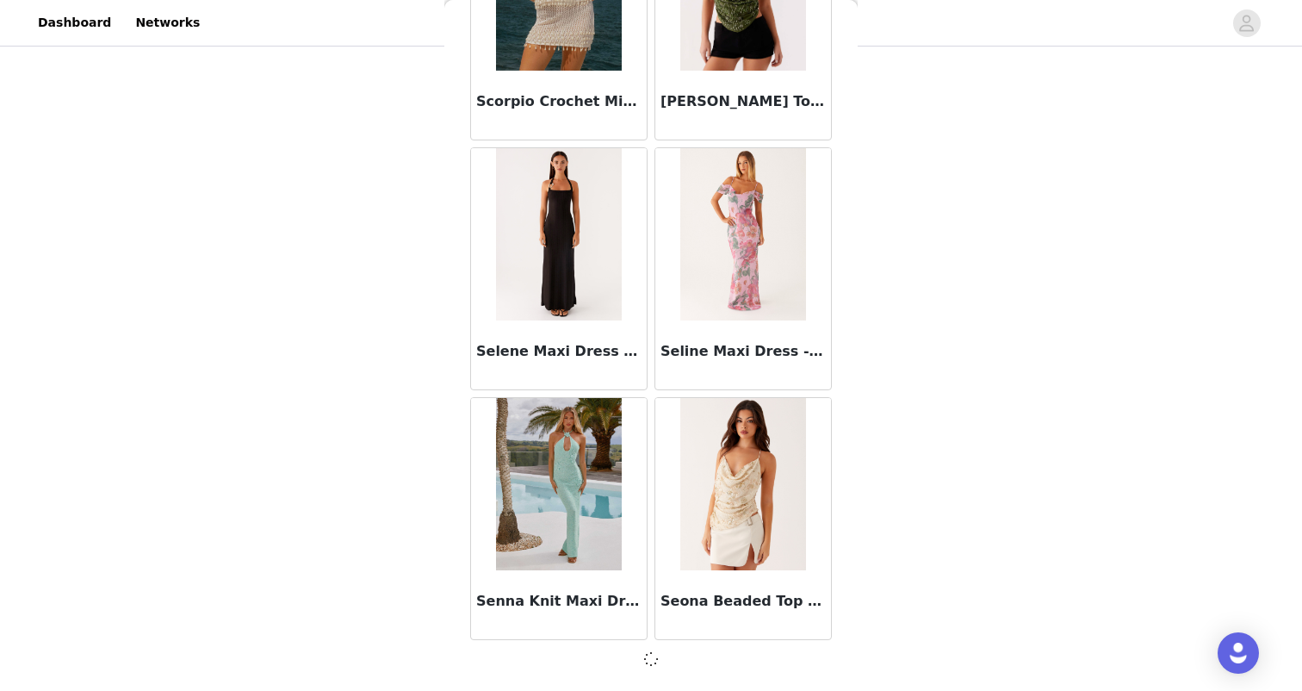
scroll to position [89355, 0]
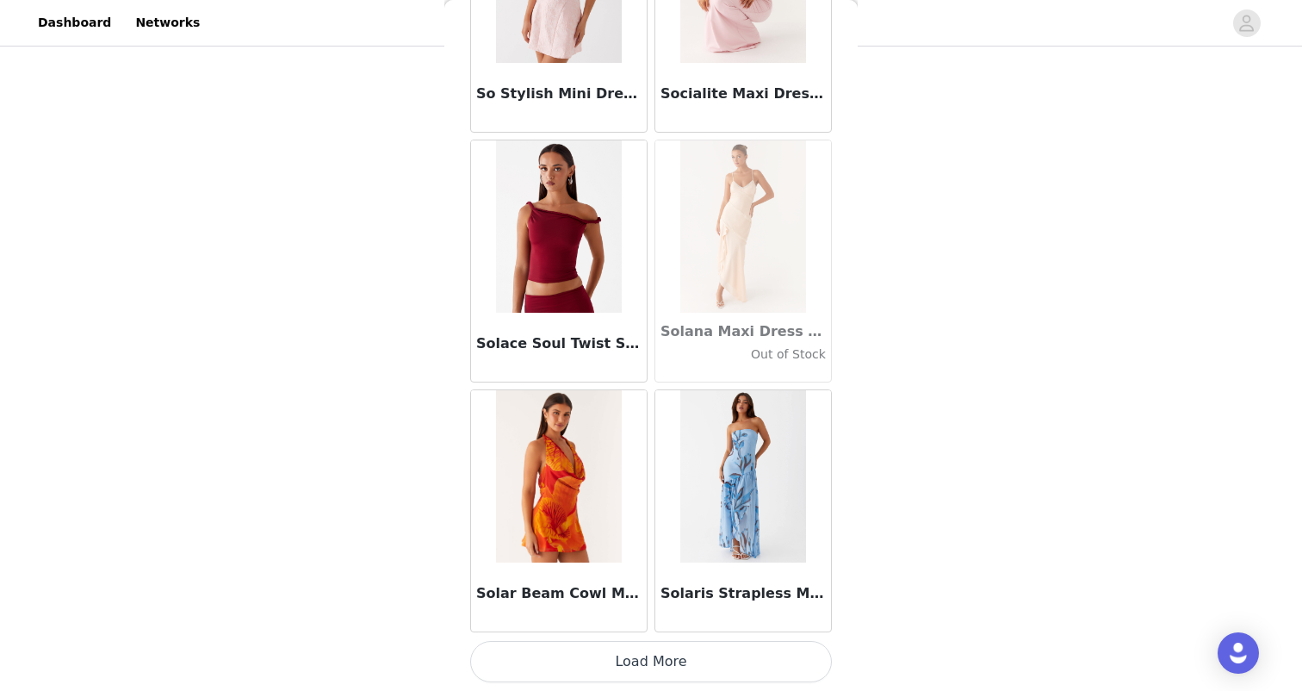
click at [654, 662] on button "Load More" at bounding box center [651, 661] width 362 height 41
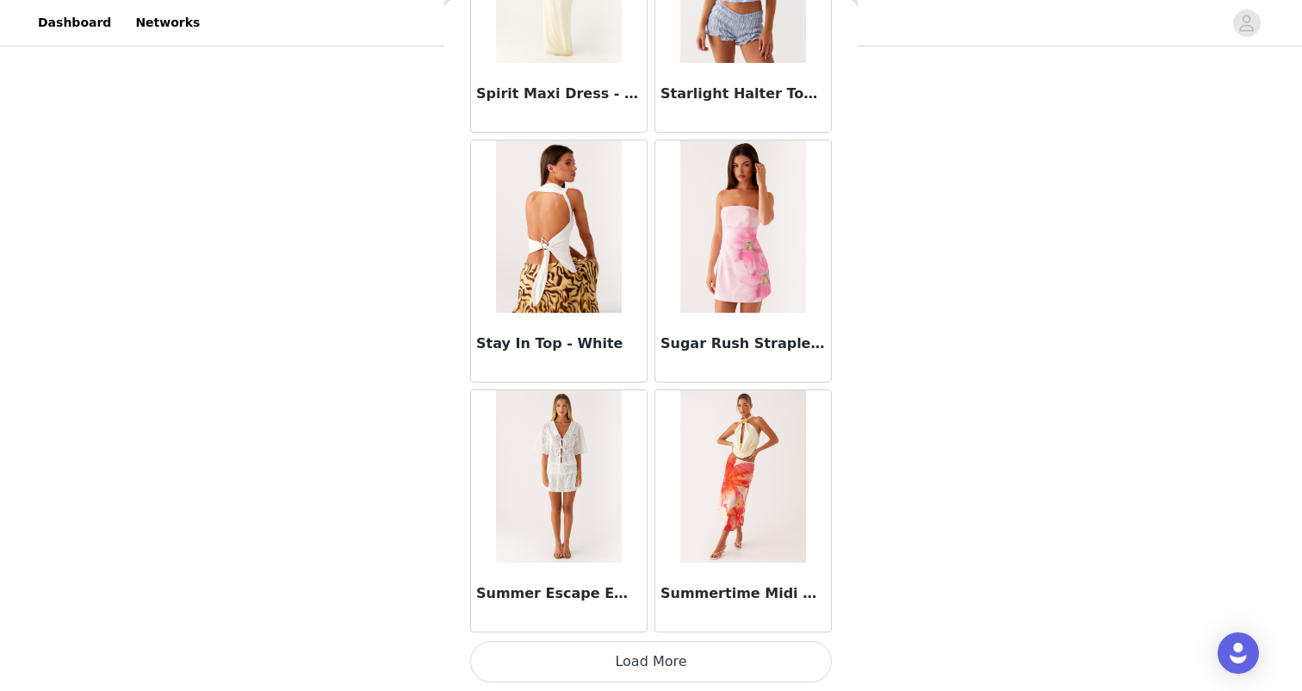
scroll to position [94359, 0]
click at [654, 662] on button "Load More" at bounding box center [651, 661] width 362 height 41
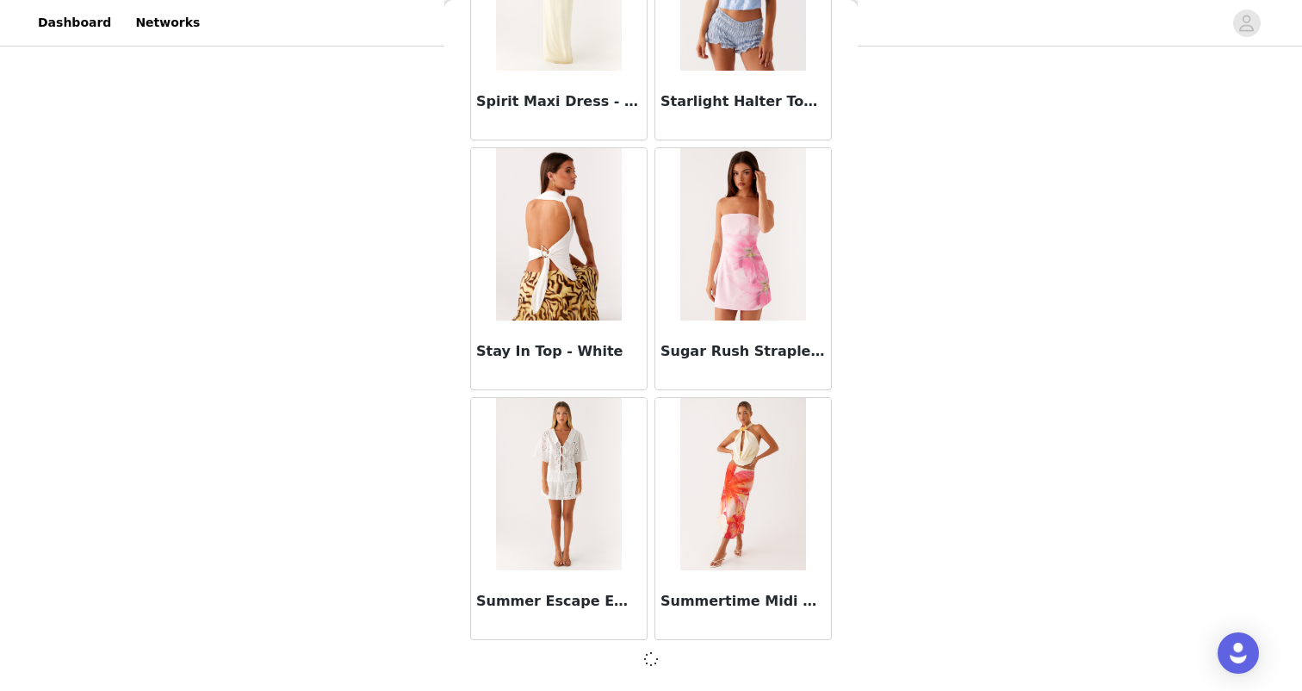
scroll to position [94351, 0]
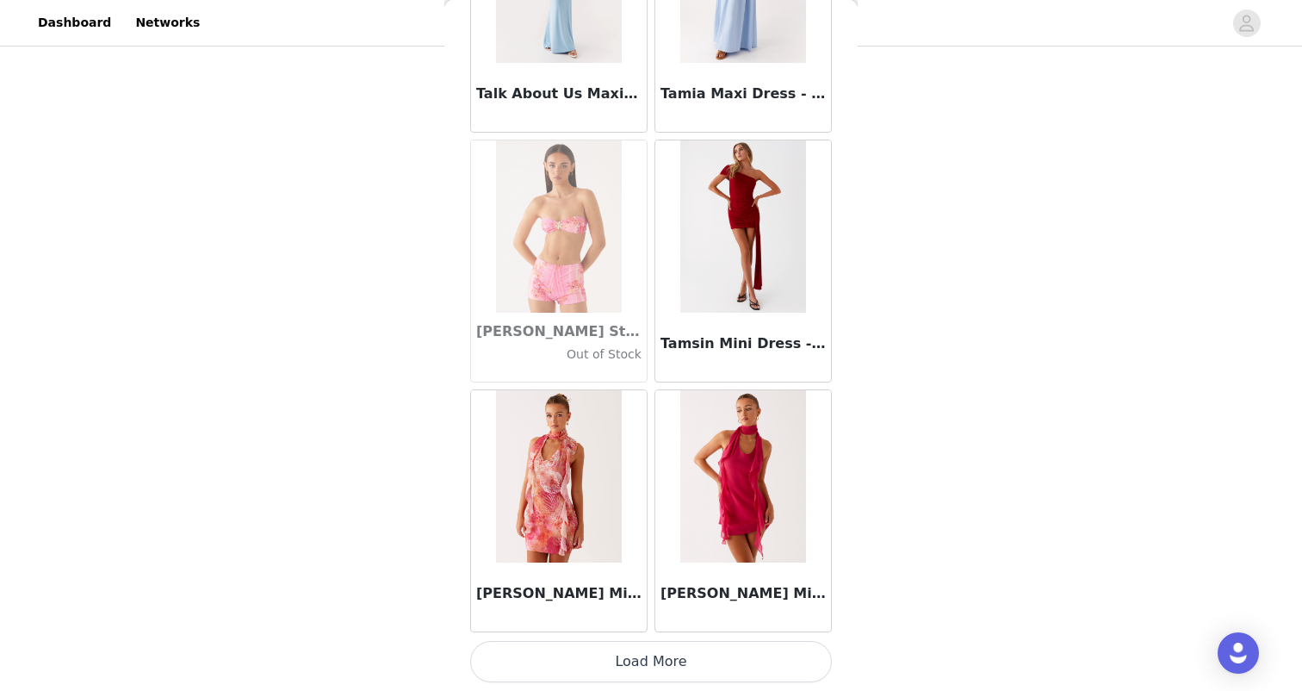
click at [649, 651] on button "Load More" at bounding box center [651, 661] width 362 height 41
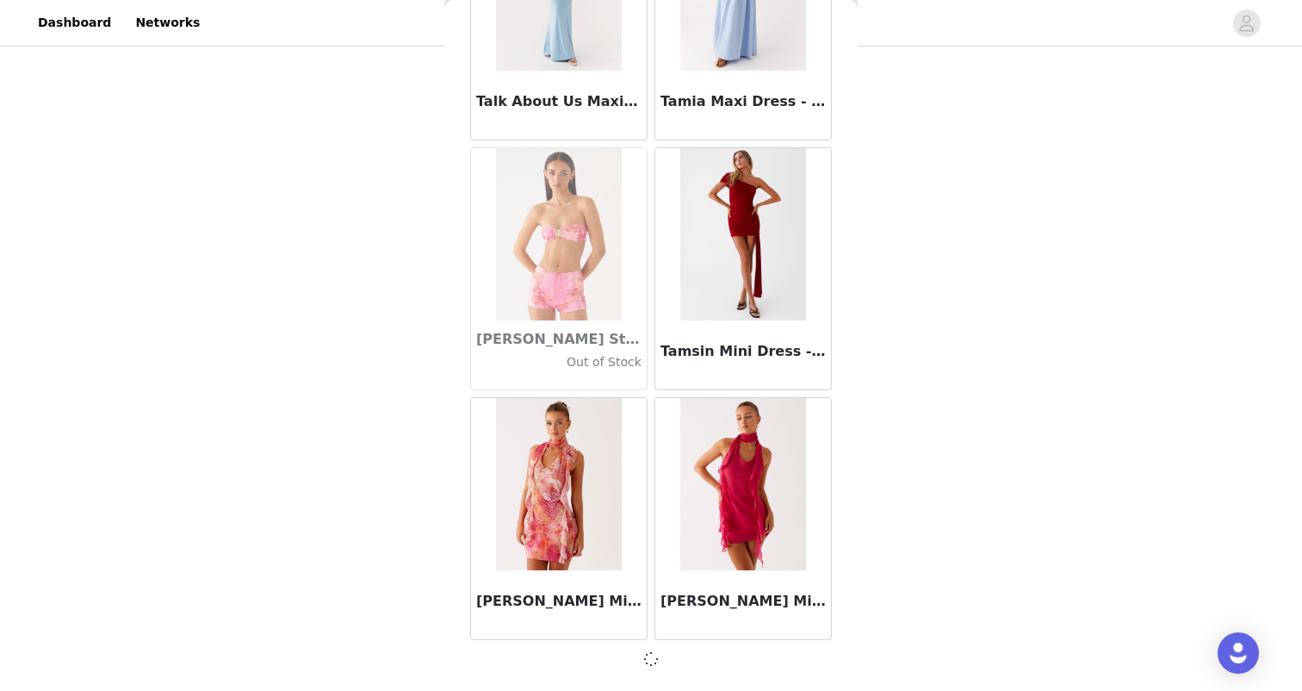
scroll to position [96848, 0]
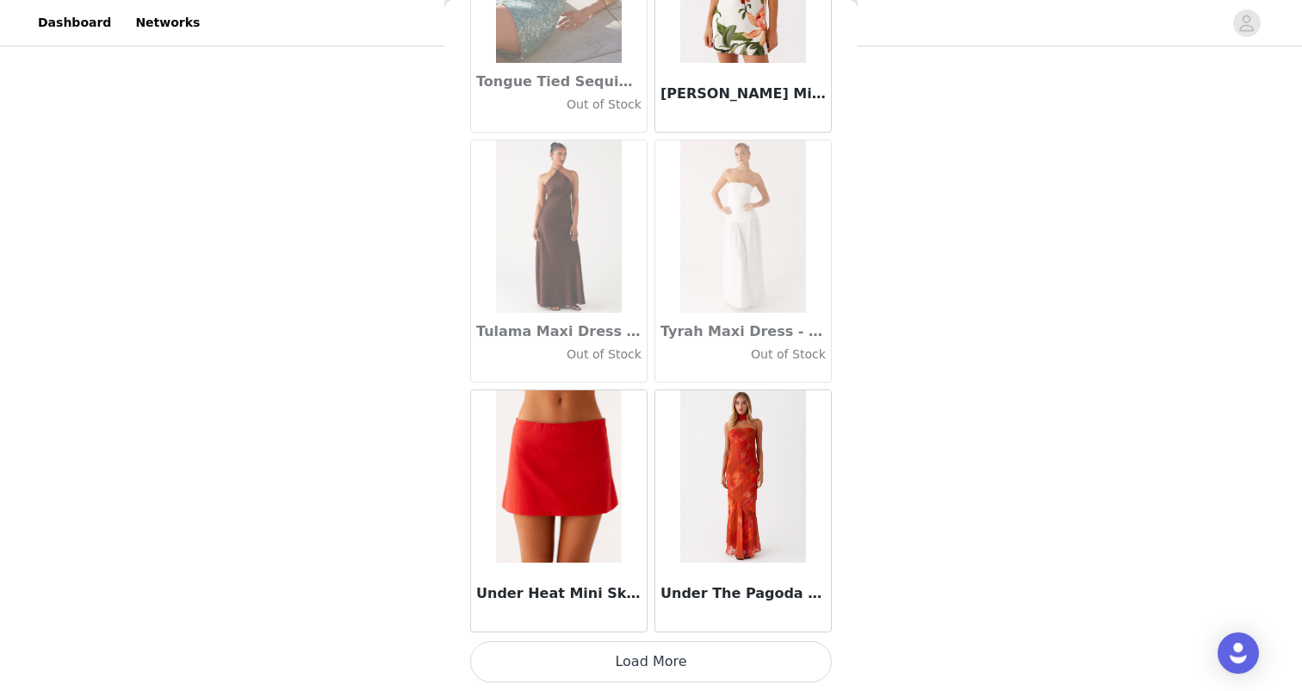
click at [649, 651] on button "Load More" at bounding box center [651, 661] width 362 height 41
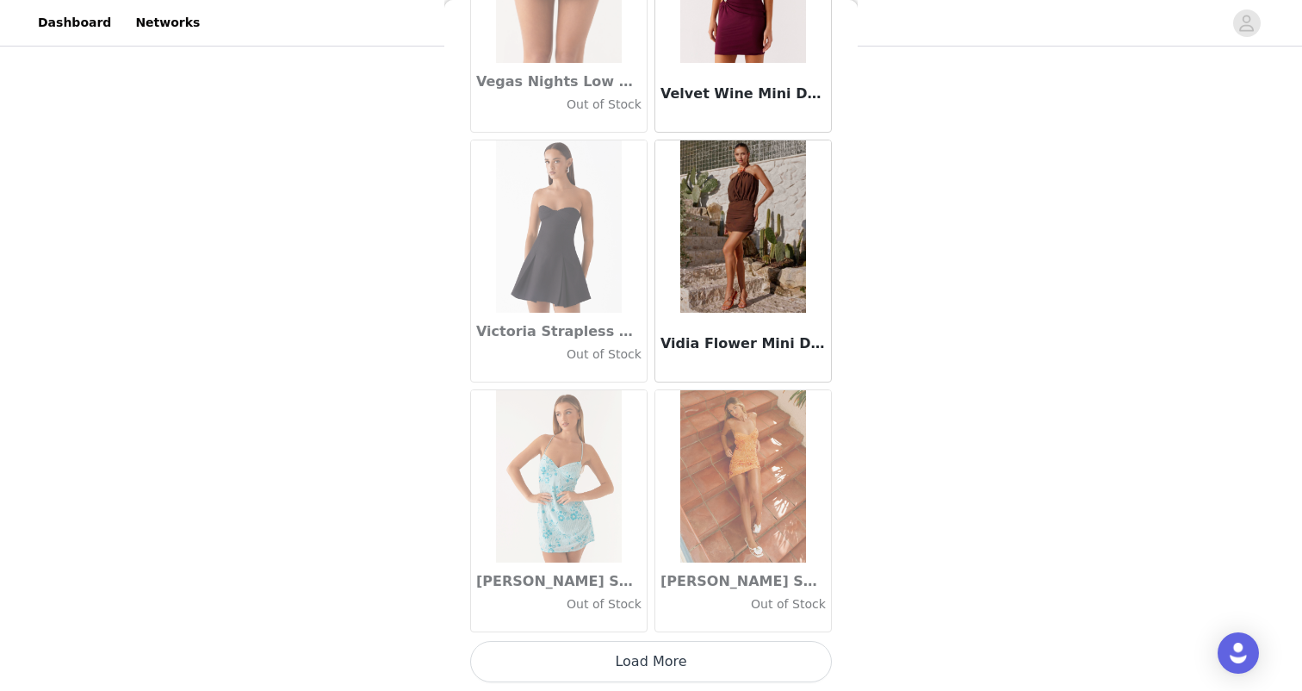
scroll to position [101852, 0]
click at [649, 651] on button "Load More" at bounding box center [651, 661] width 362 height 41
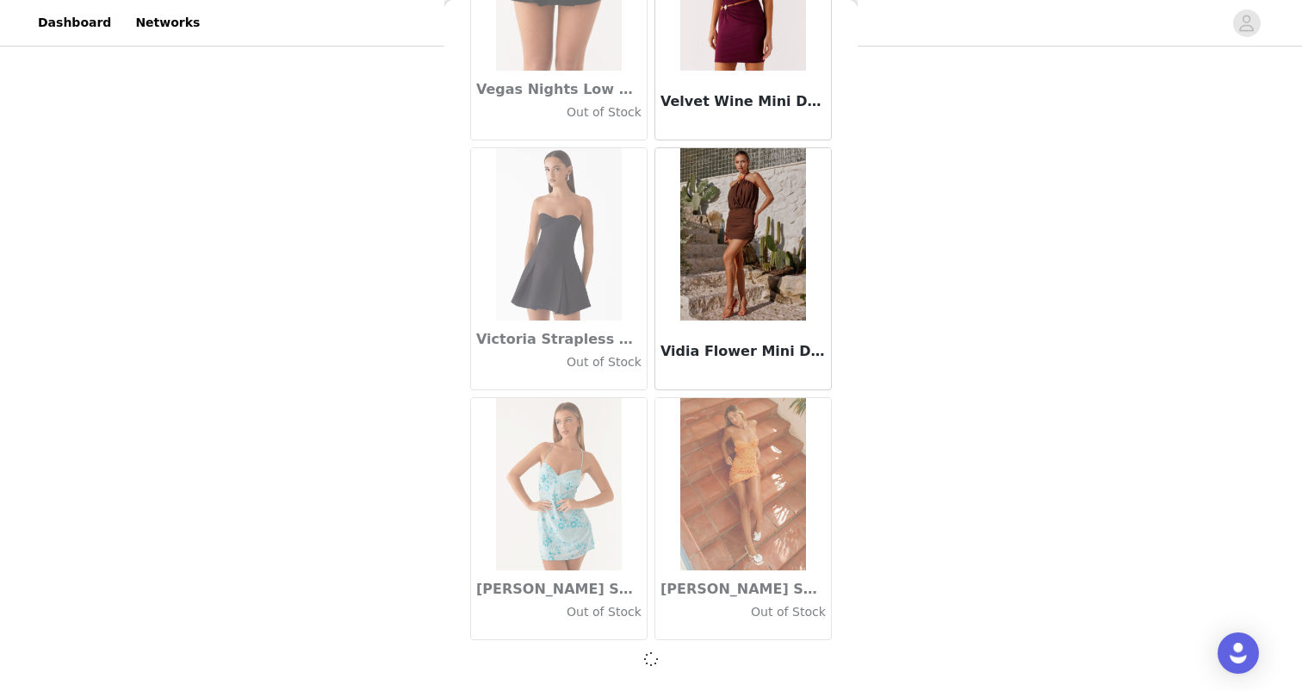
scroll to position [101844, 0]
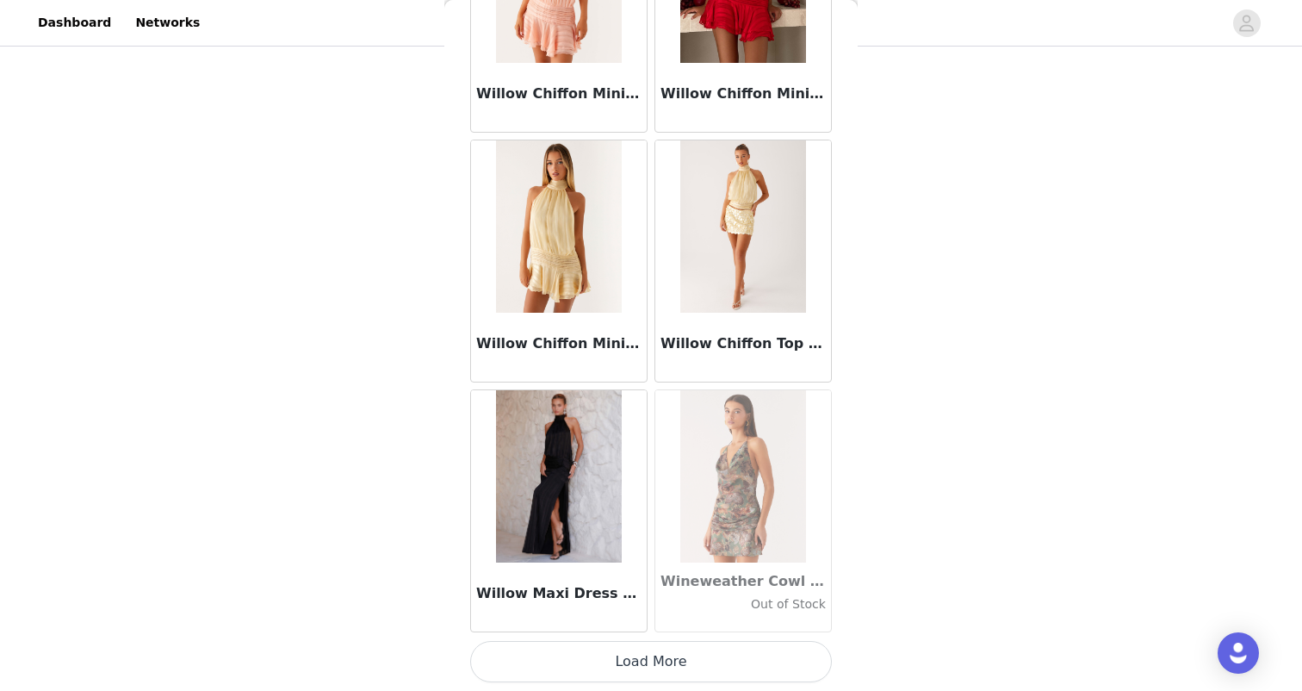
click at [649, 651] on button "Load More" at bounding box center [651, 661] width 362 height 41
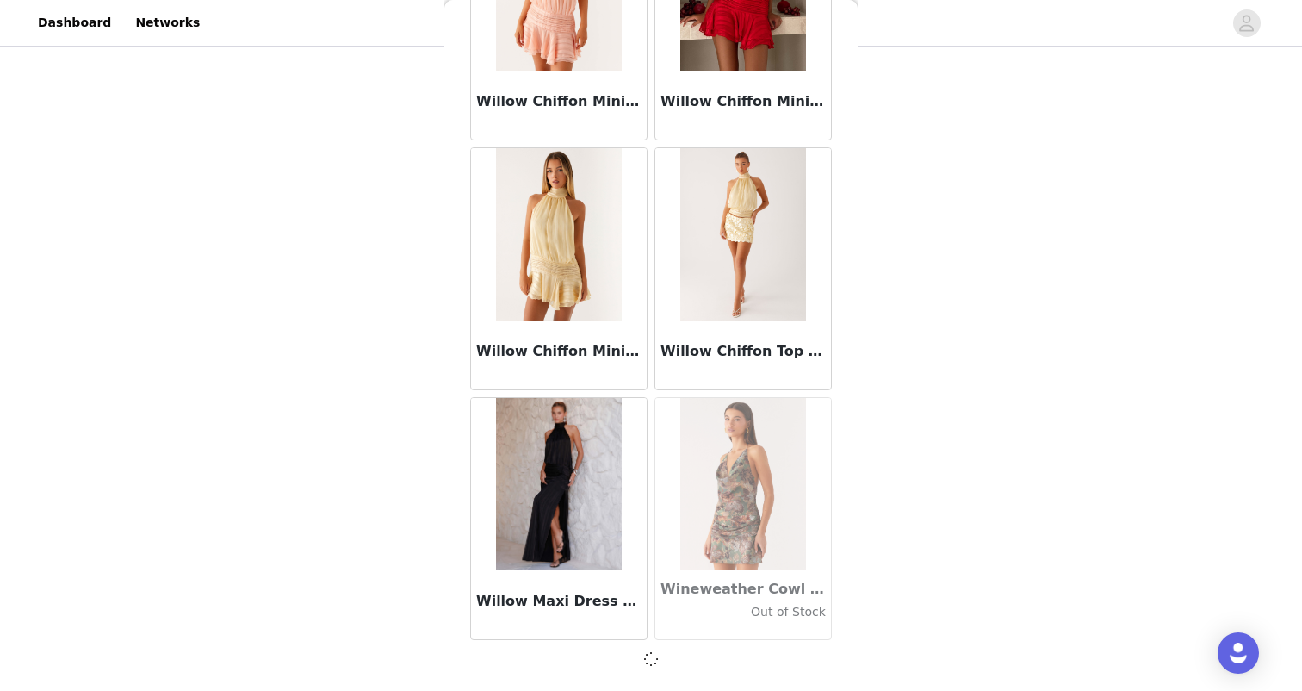
scroll to position [104342, 0]
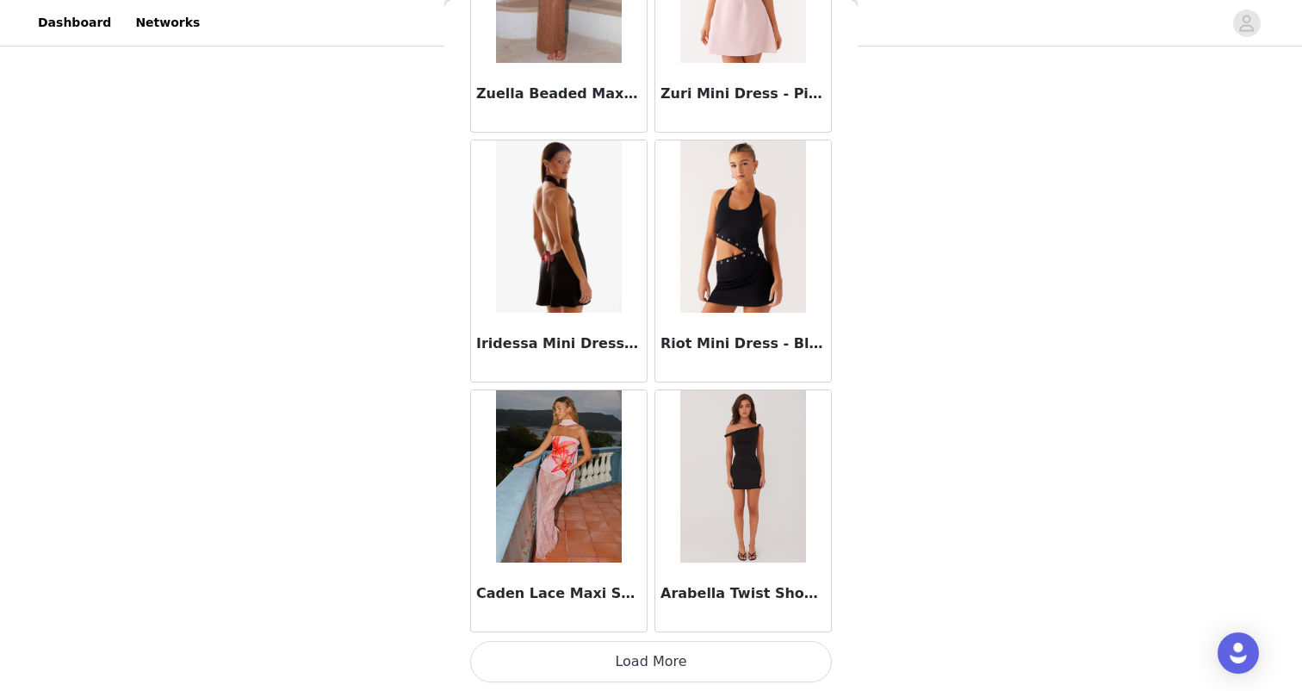
click at [649, 651] on button "Load More" at bounding box center [651, 661] width 362 height 41
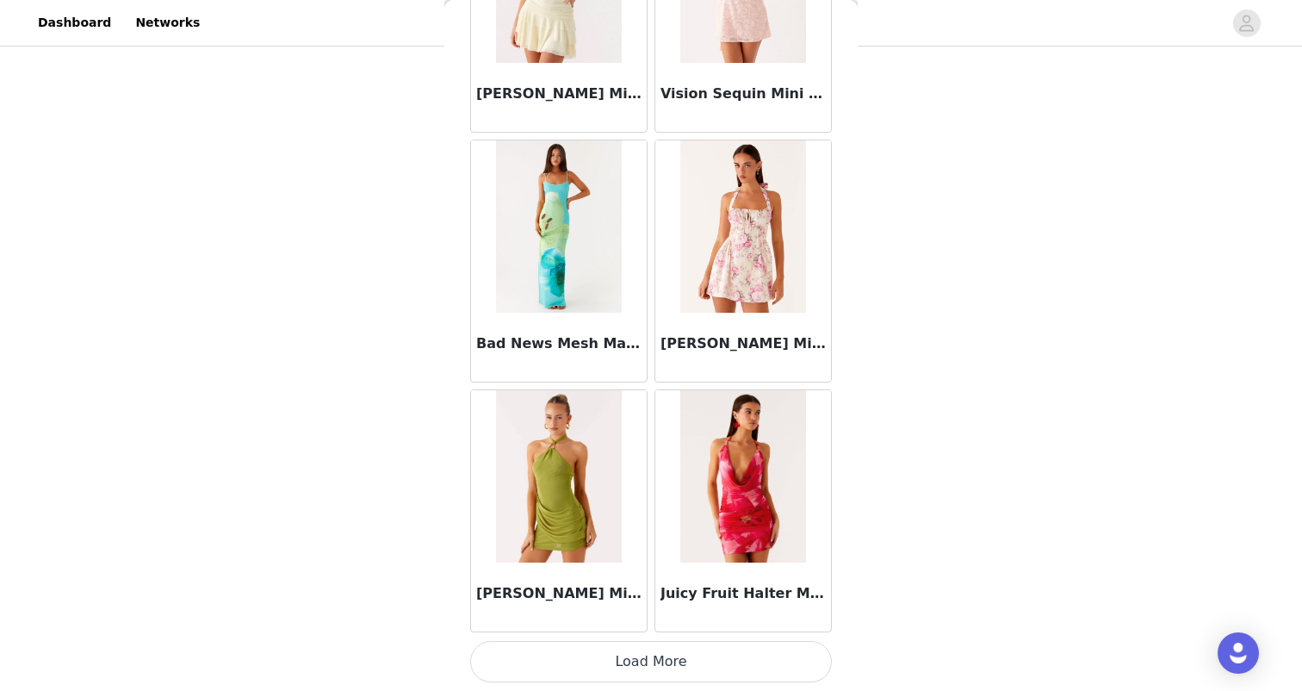
scroll to position [109345, 0]
click at [649, 651] on button "Load More" at bounding box center [651, 661] width 362 height 41
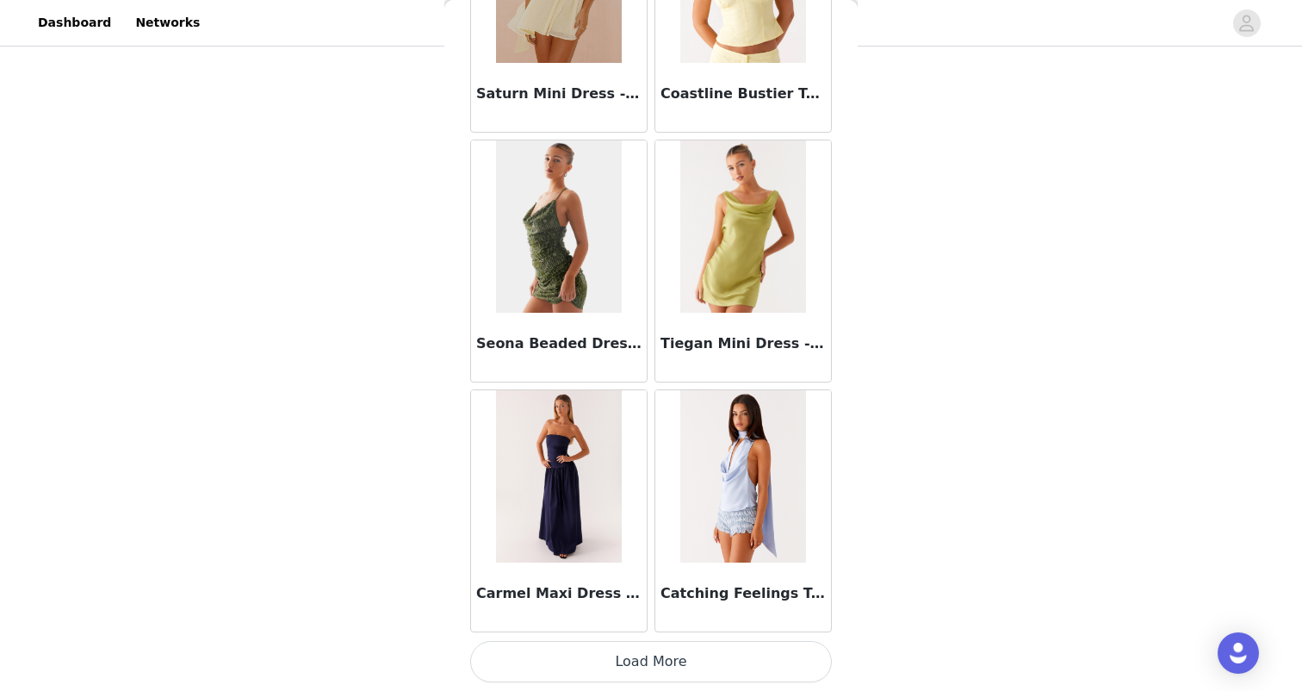
click at [649, 651] on button "Load More" at bounding box center [651, 661] width 362 height 41
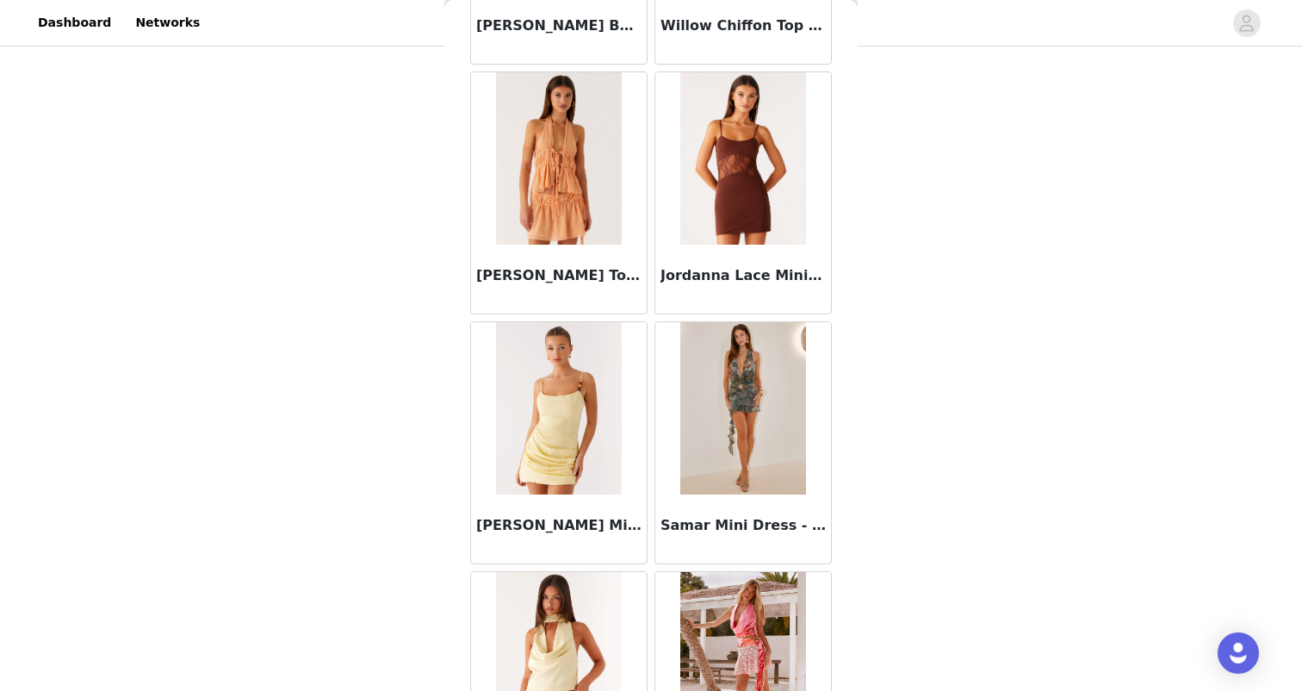
scroll to position [112893, 0]
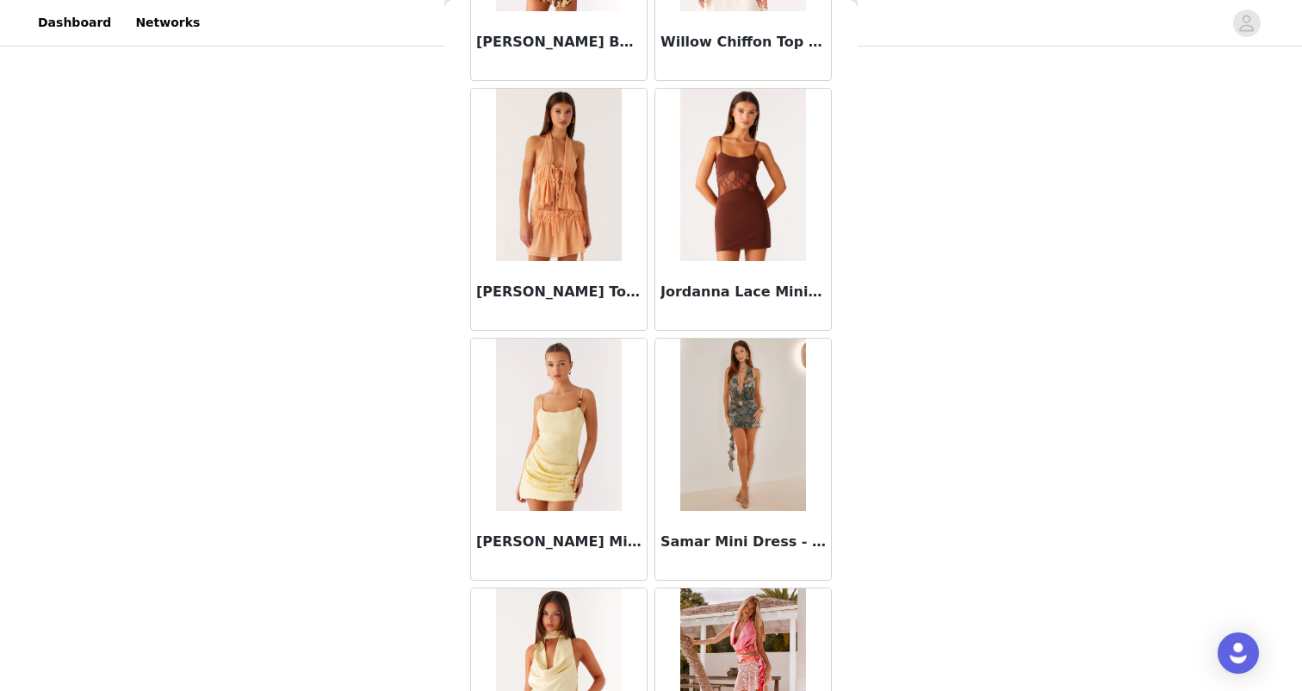
click at [566, 192] on img at bounding box center [558, 175] width 125 height 172
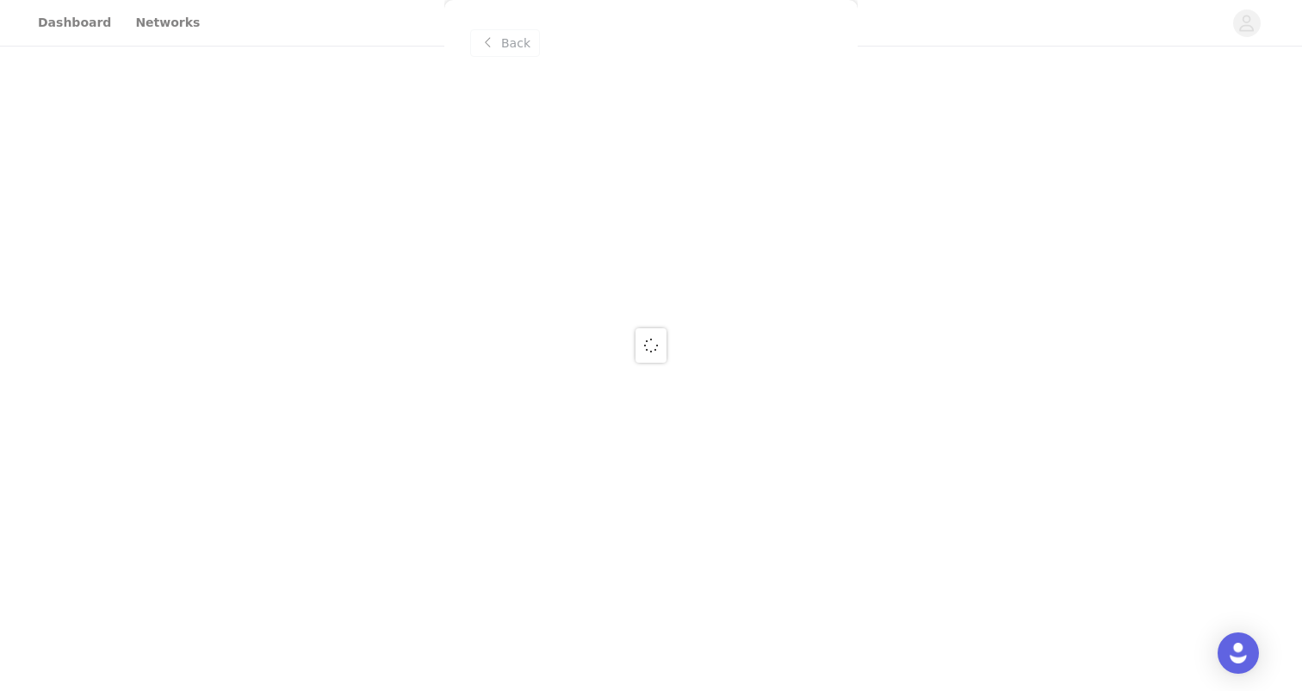
scroll to position [0, 0]
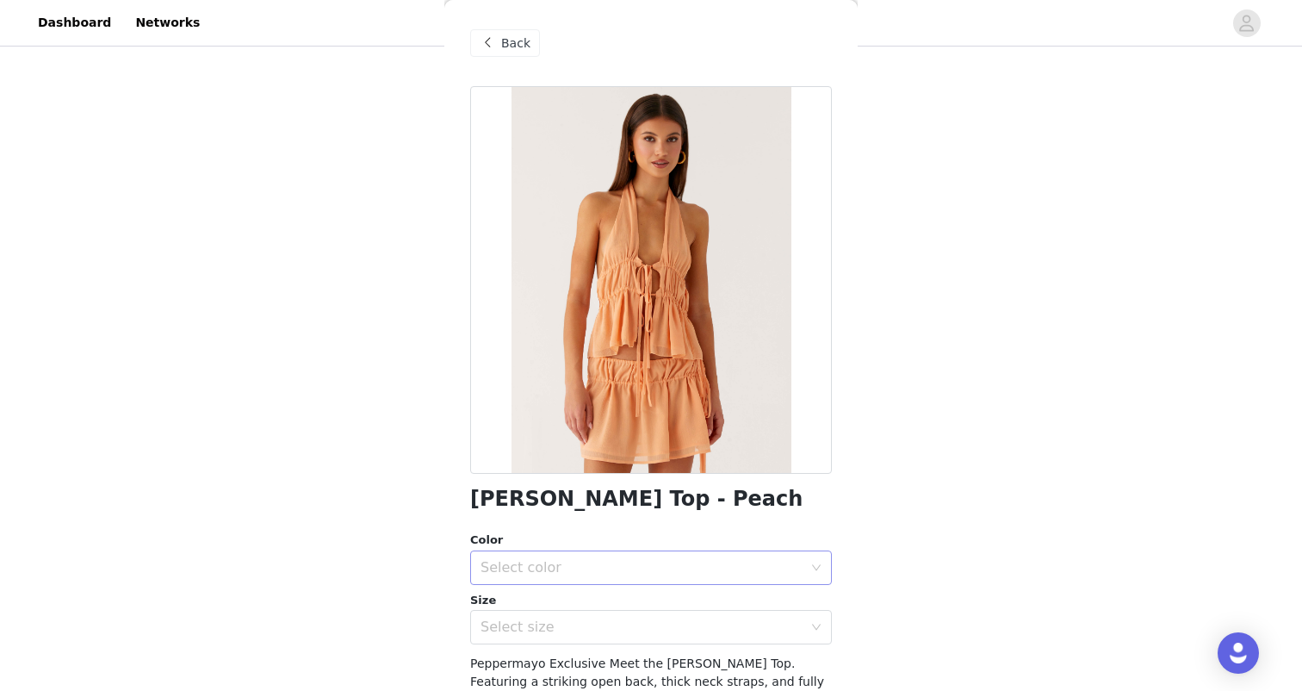
click at [550, 579] on div "Select color" at bounding box center [646, 567] width 330 height 33
click at [527, 596] on li "Peach" at bounding box center [651, 605] width 362 height 28
click at [527, 621] on div "Select size" at bounding box center [642, 626] width 322 height 17
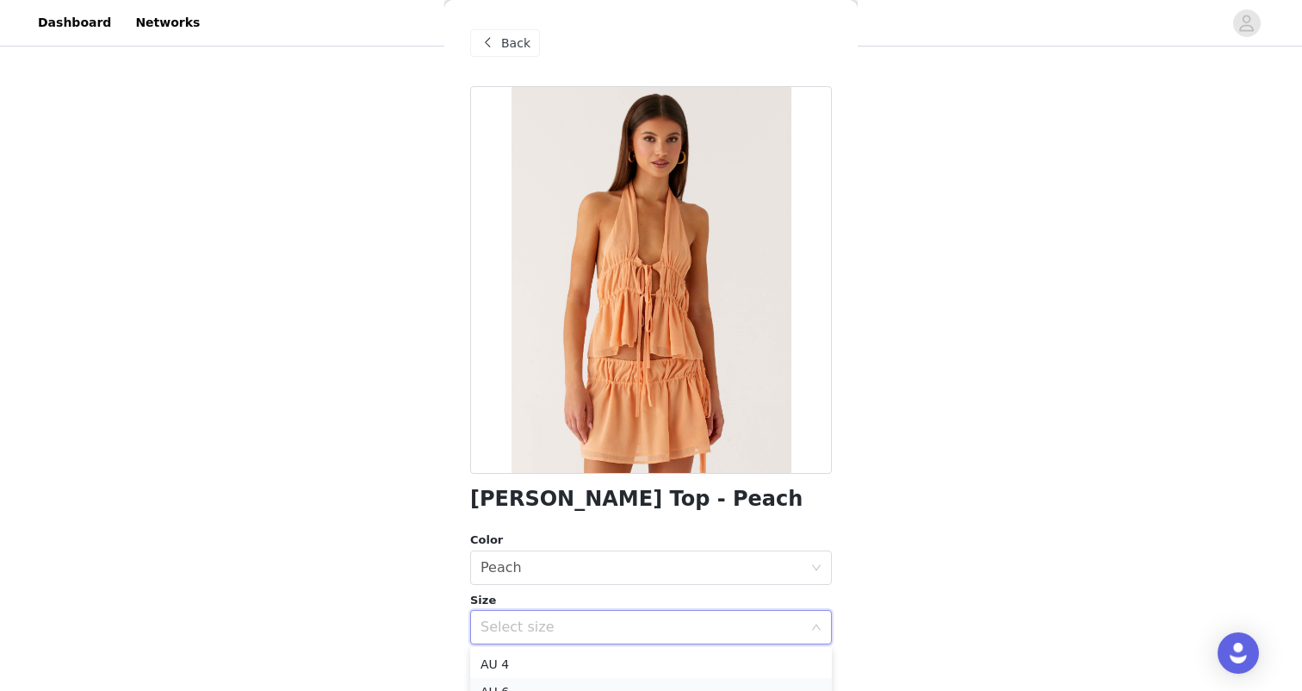
click at [509, 679] on li "AU 6" at bounding box center [651, 692] width 362 height 28
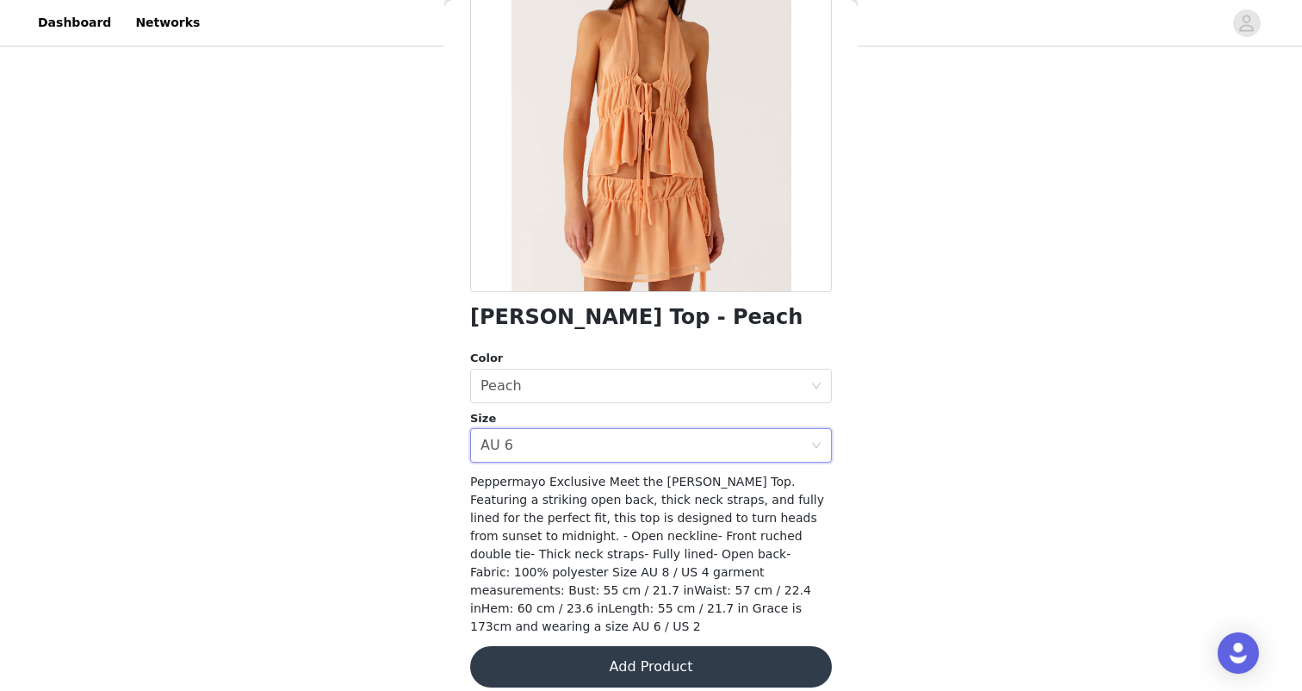
scroll to position [180, 0]
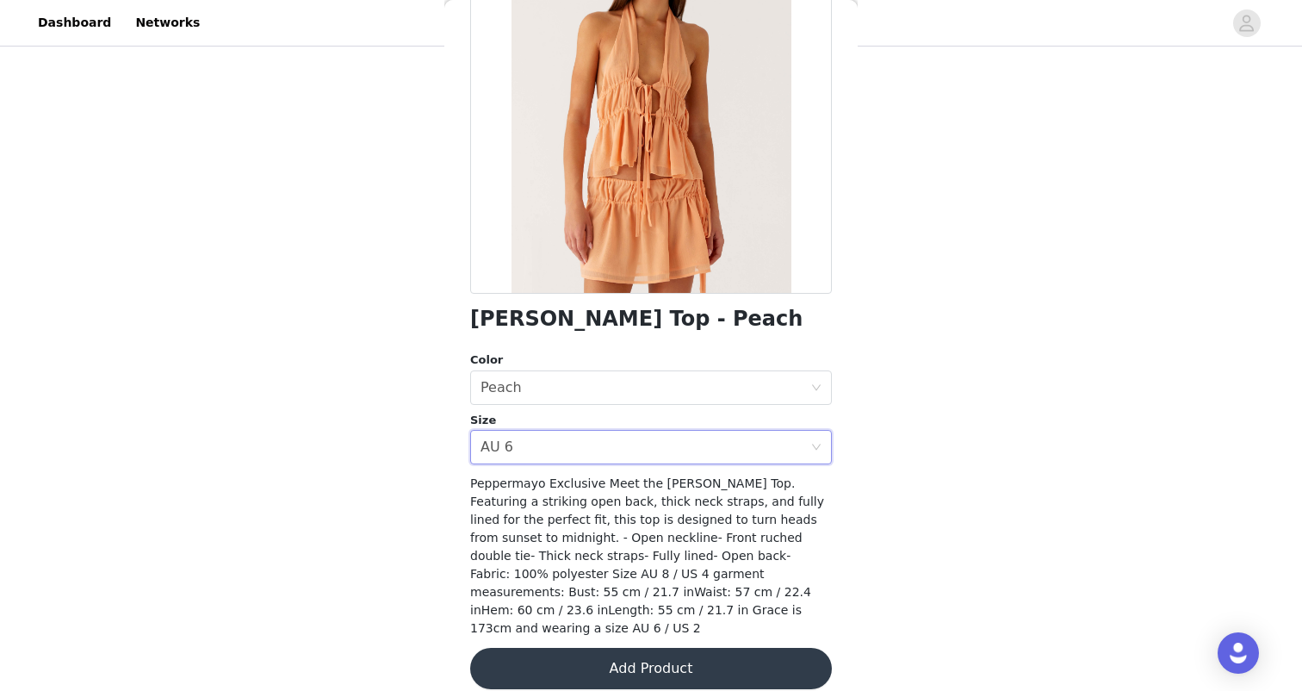
click at [709, 648] on button "Add Product" at bounding box center [651, 668] width 362 height 41
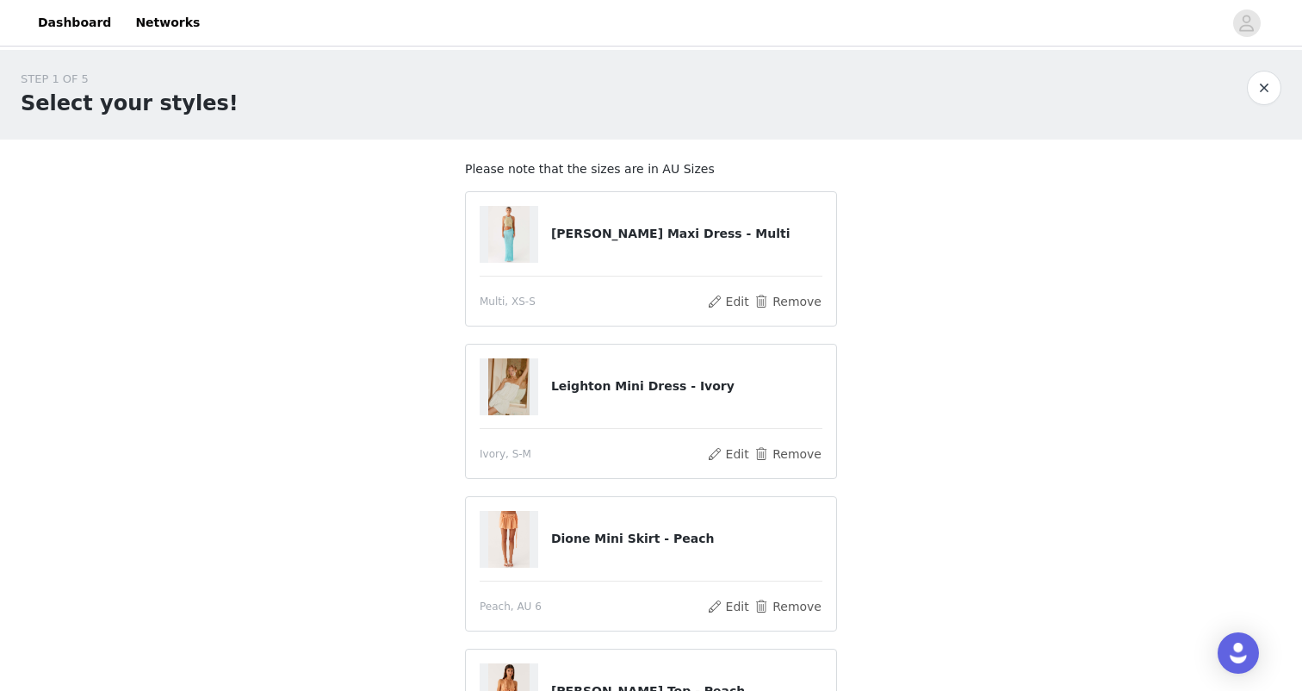
scroll to position [0, 0]
click at [772, 450] on button "Remove" at bounding box center [788, 454] width 69 height 21
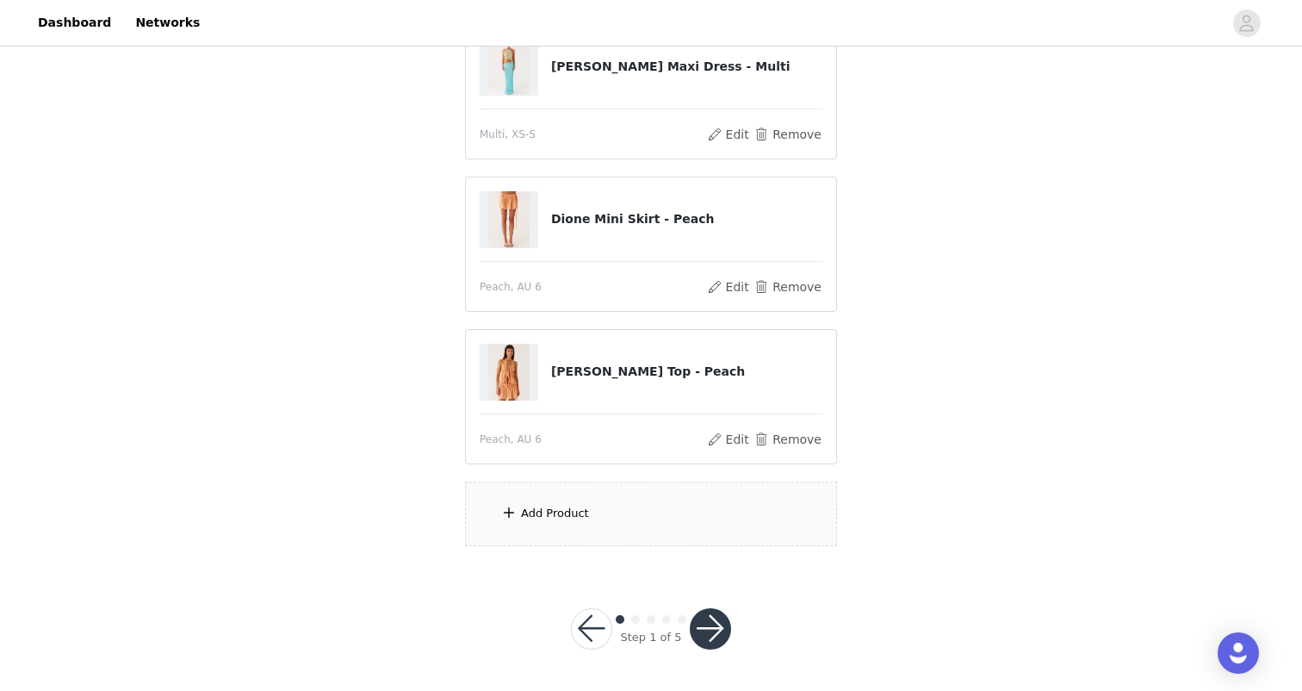
scroll to position [213, 0]
click at [592, 510] on div "Add Product" at bounding box center [651, 514] width 372 height 65
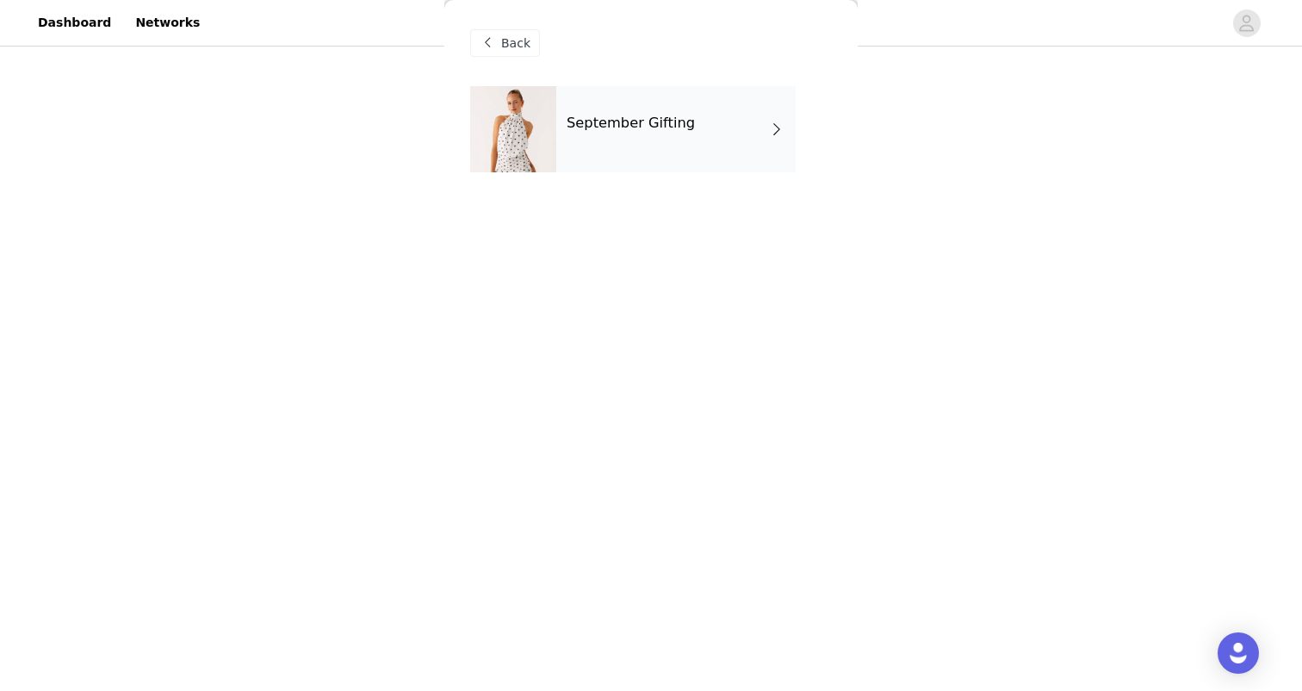
click at [657, 123] on h4 "September Gifting" at bounding box center [631, 123] width 128 height 16
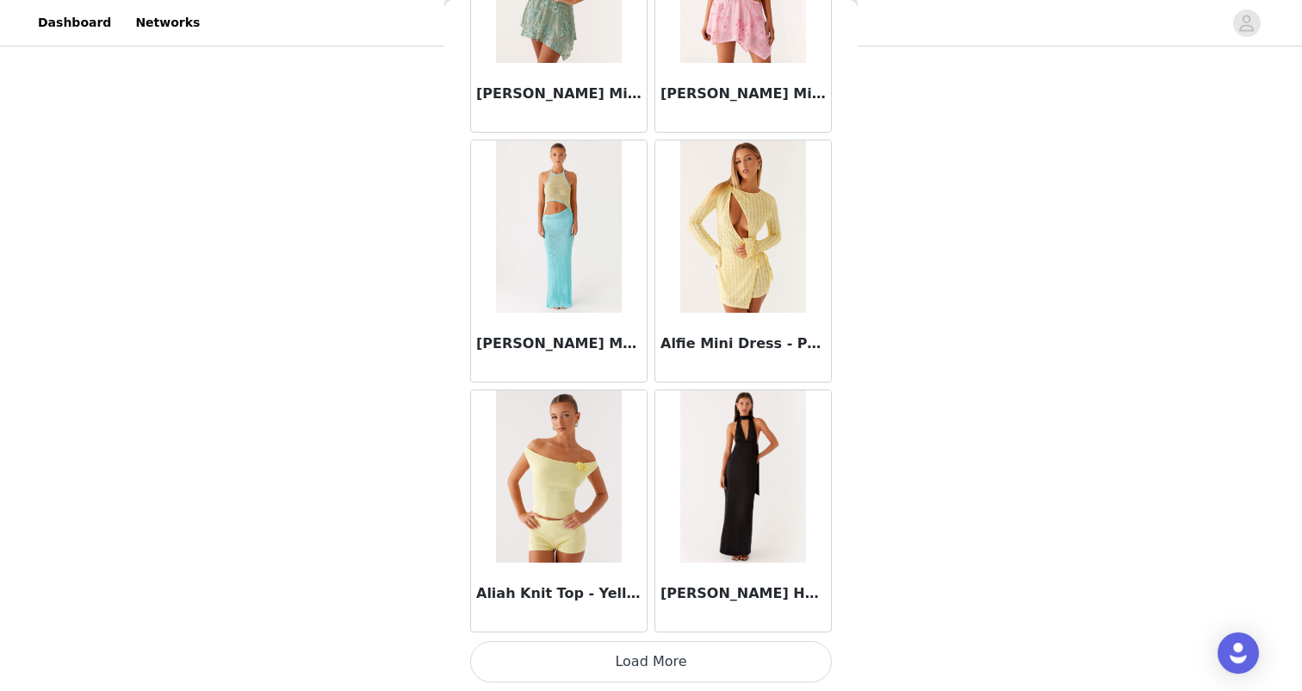
click at [665, 665] on button "Load More" at bounding box center [651, 661] width 362 height 41
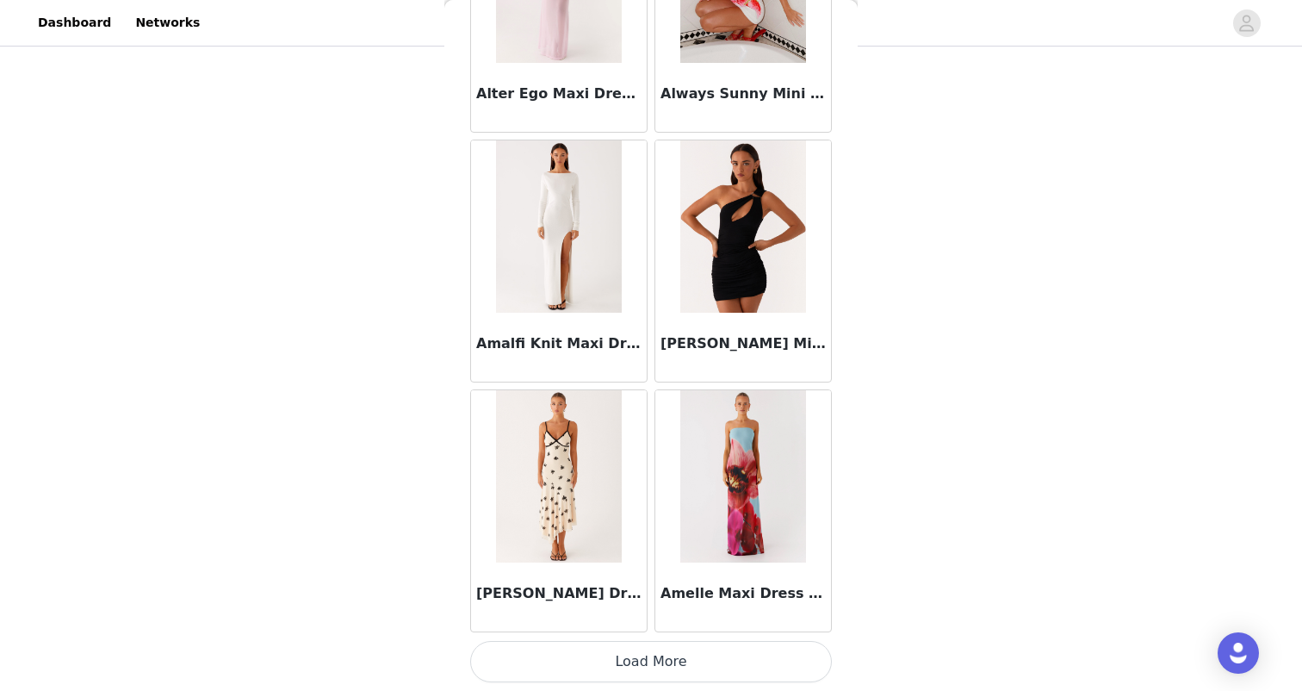
click at [665, 665] on button "Load More" at bounding box center [651, 661] width 362 height 41
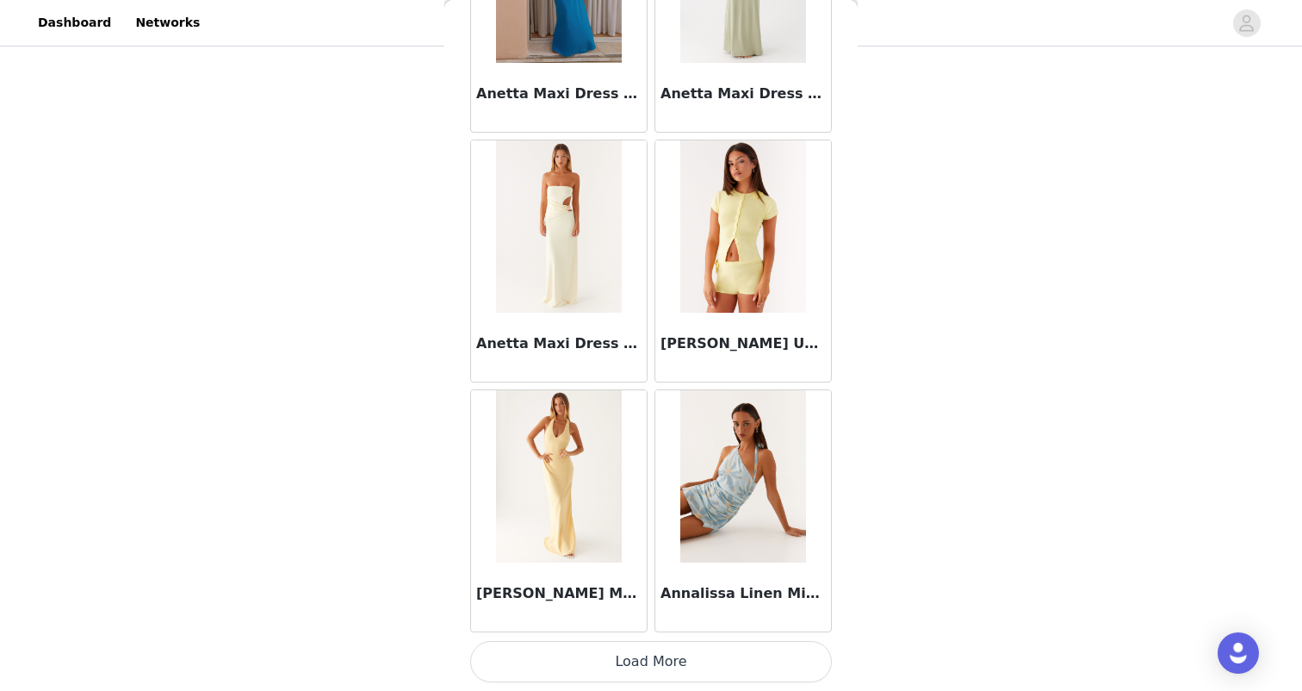
click at [665, 665] on button "Load More" at bounding box center [651, 661] width 362 height 41
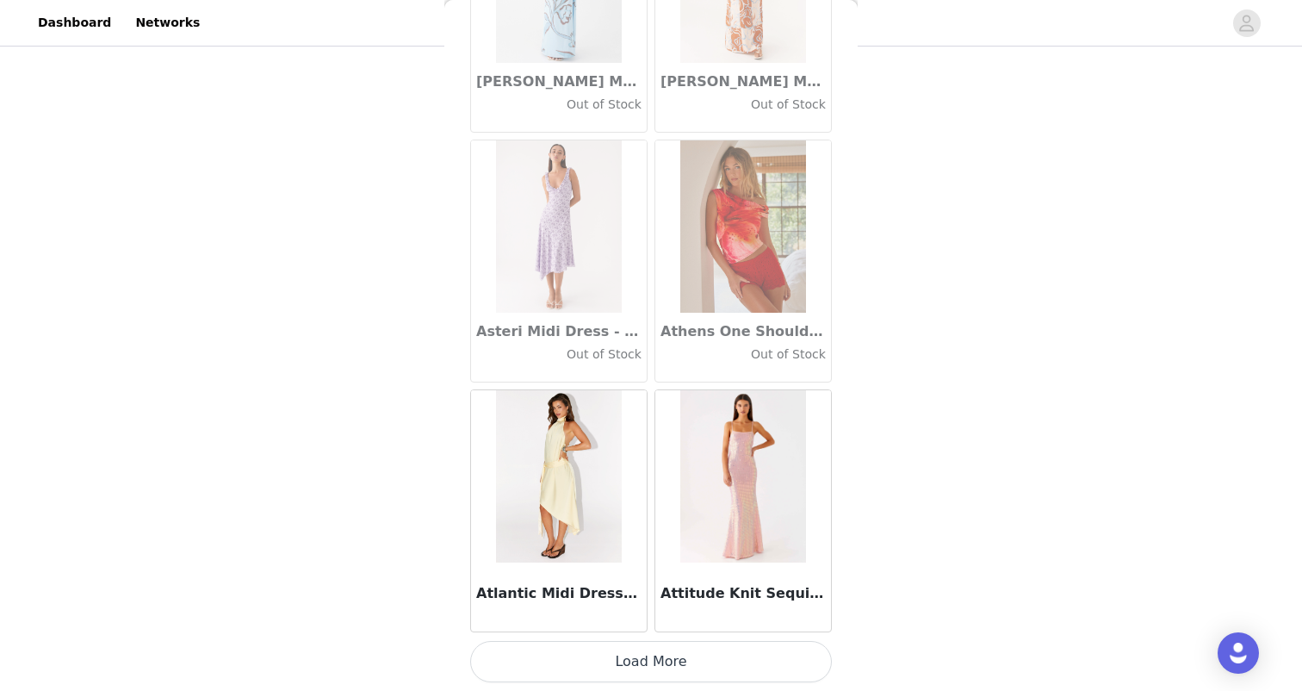
click at [665, 665] on button "Load More" at bounding box center [651, 661] width 362 height 41
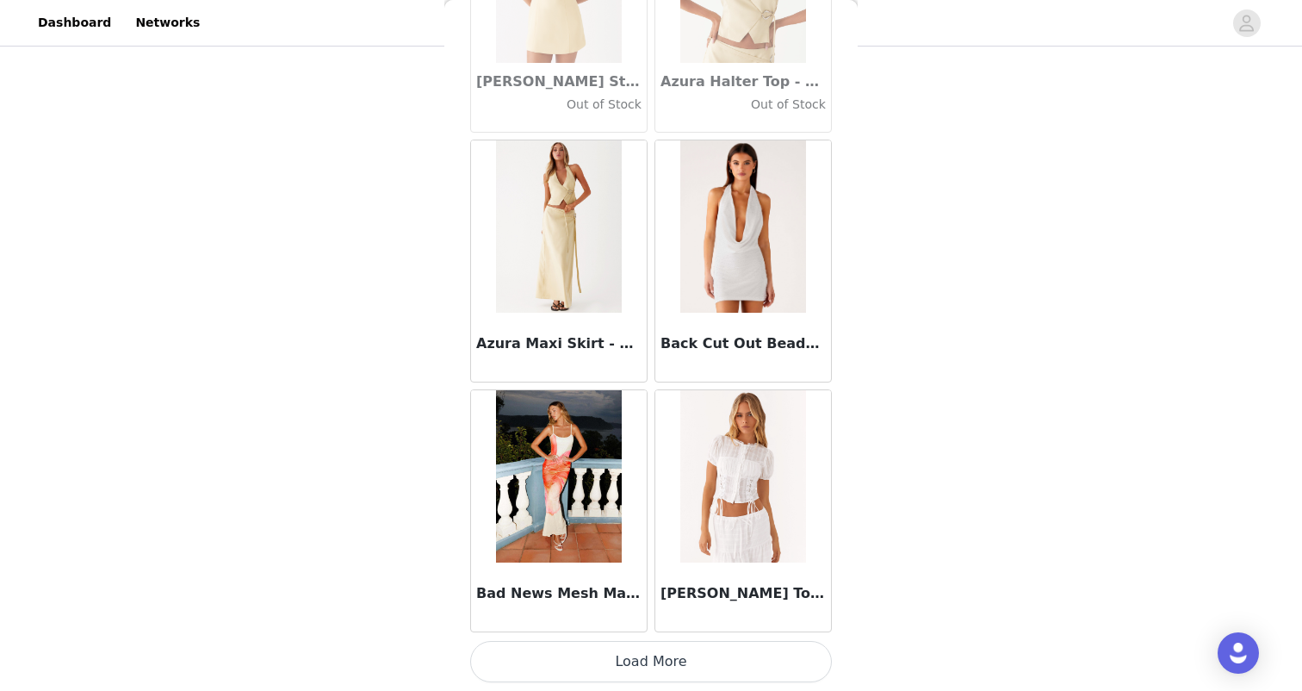
click at [665, 665] on button "Load More" at bounding box center [651, 661] width 362 height 41
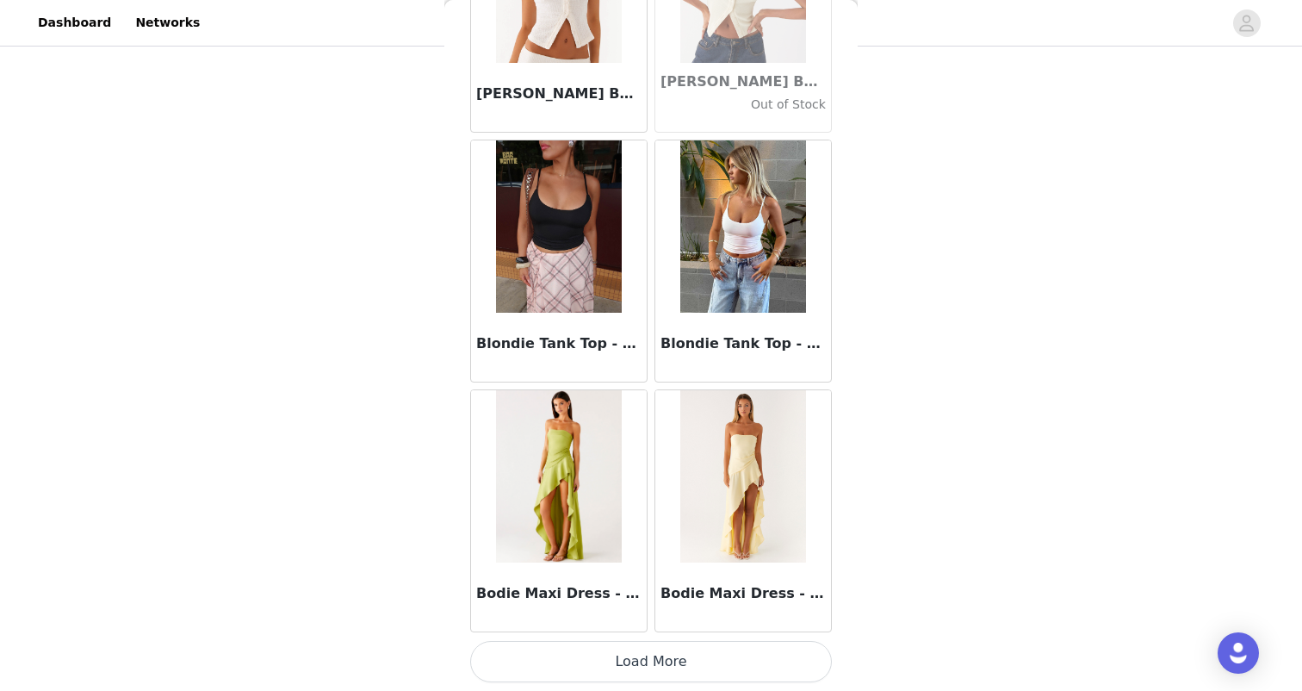
click at [665, 665] on button "Load More" at bounding box center [651, 661] width 362 height 41
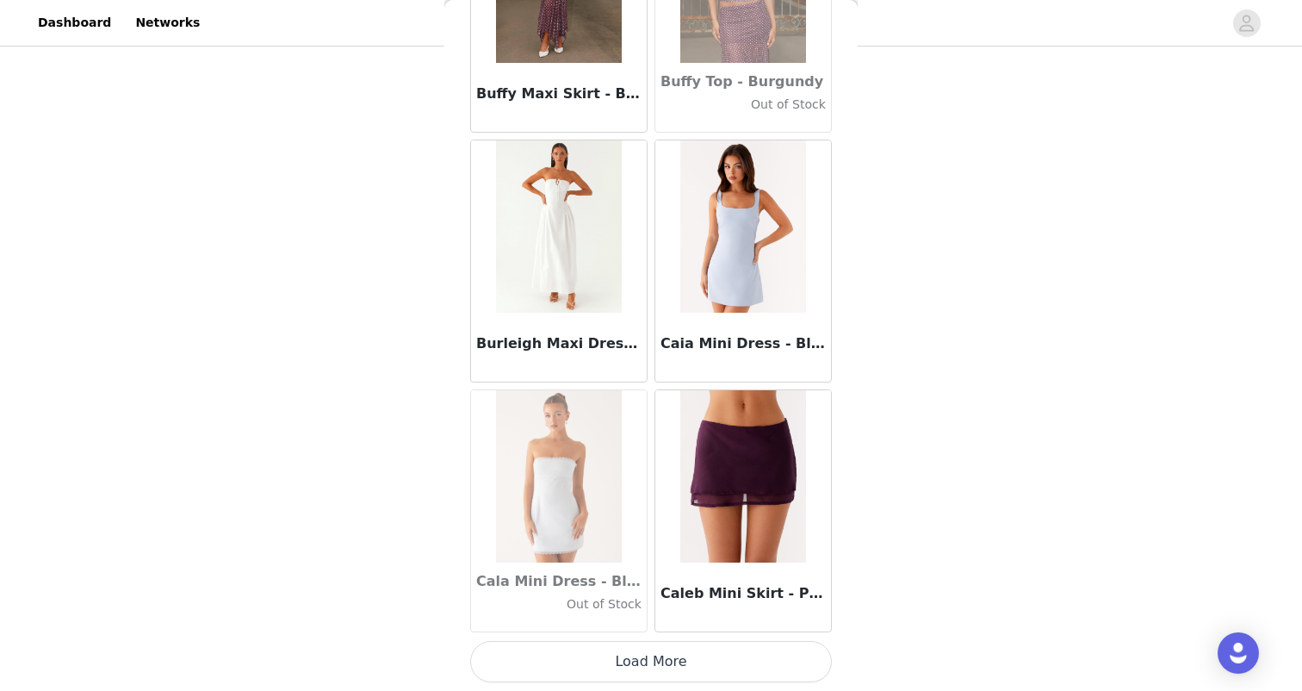
click at [658, 652] on button "Load More" at bounding box center [651, 661] width 362 height 41
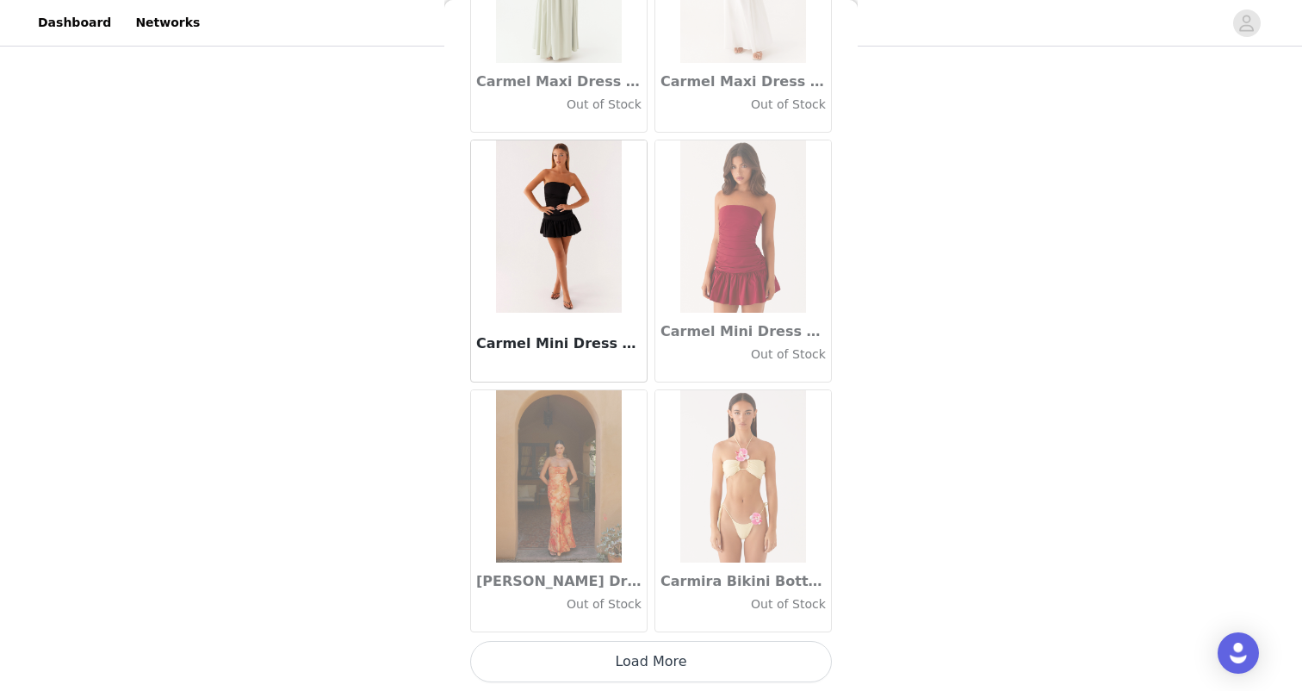
click at [658, 652] on button "Load More" at bounding box center [651, 661] width 362 height 41
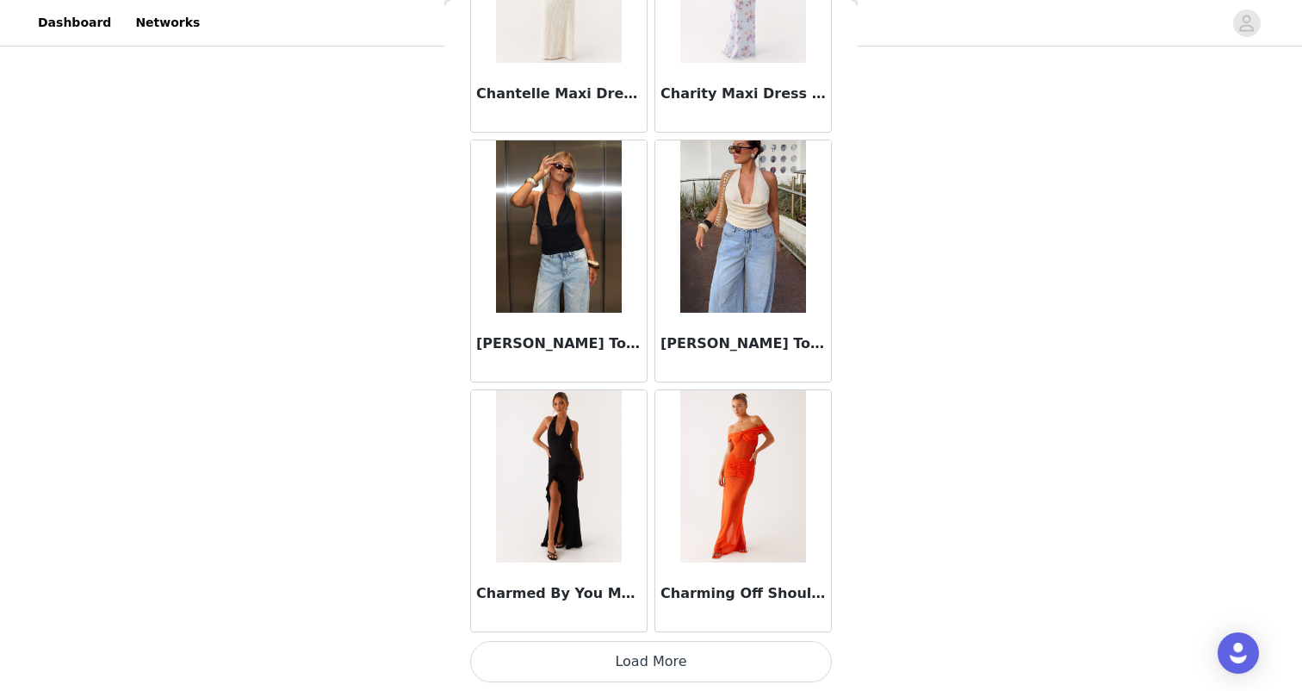
click at [658, 652] on button "Load More" at bounding box center [651, 661] width 362 height 41
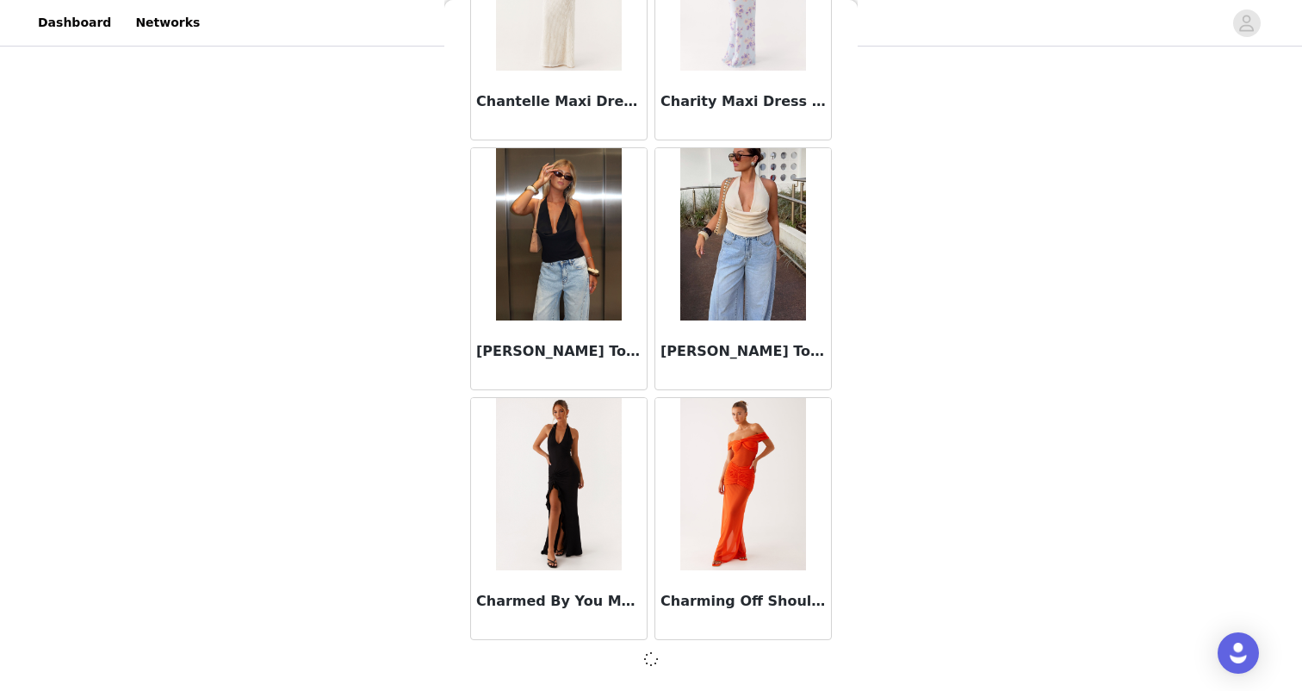
scroll to position [21918, 0]
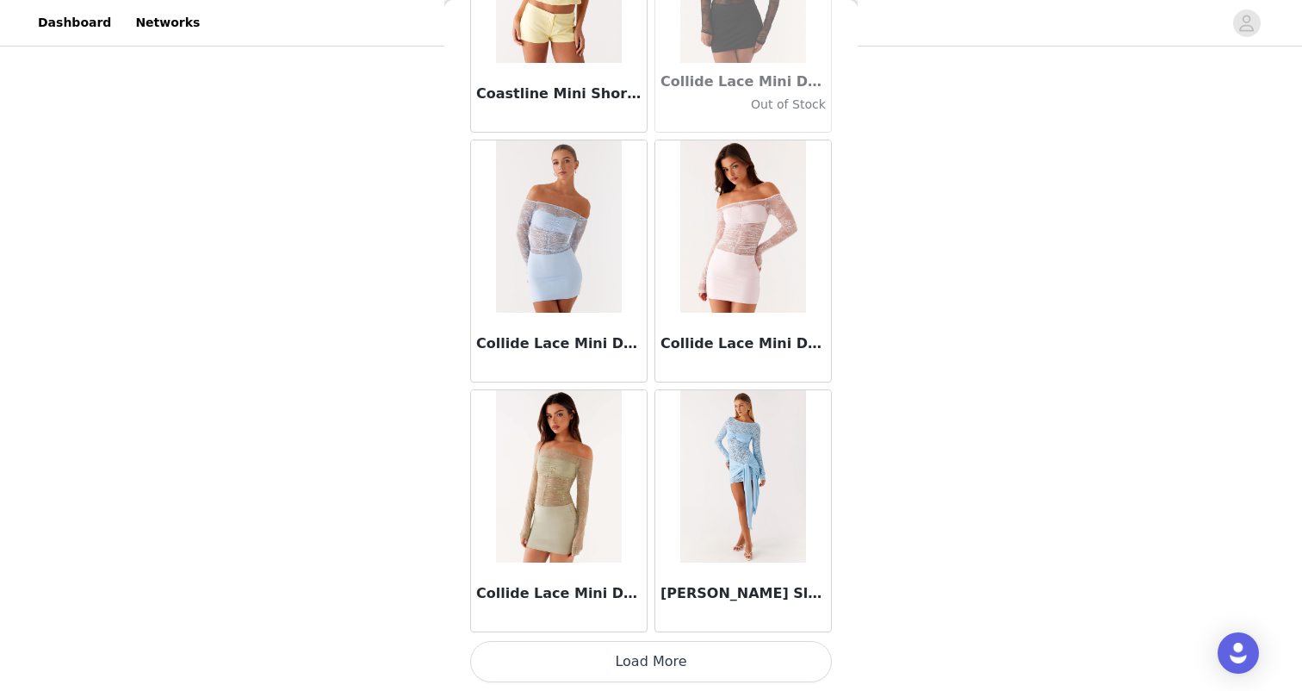
click at [658, 652] on button "Load More" at bounding box center [651, 661] width 362 height 41
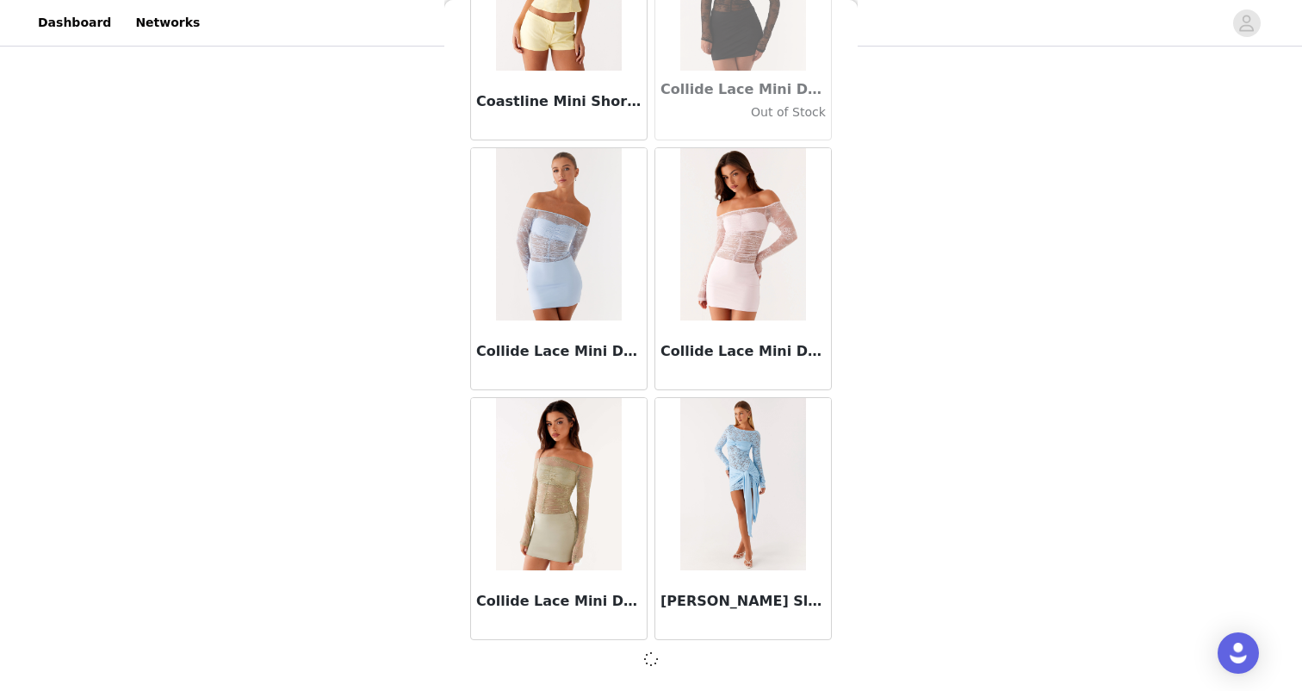
scroll to position [24416, 0]
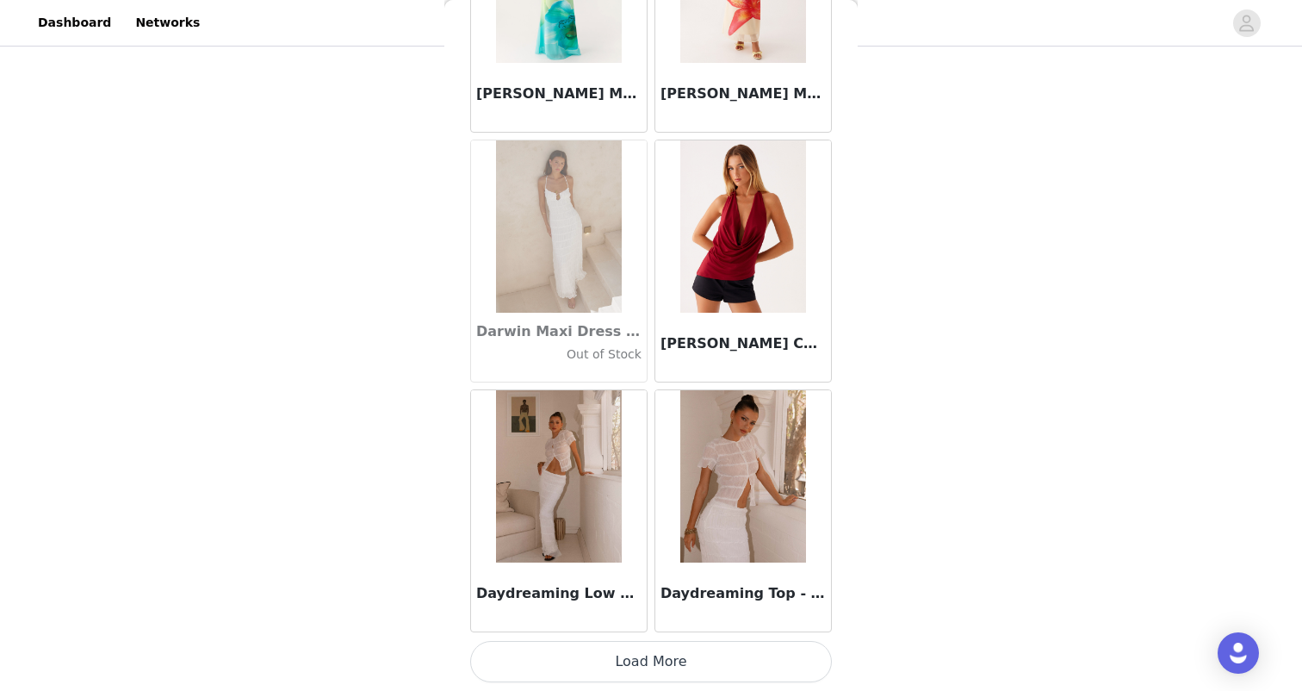
click at [658, 652] on button "Load More" at bounding box center [651, 661] width 362 height 41
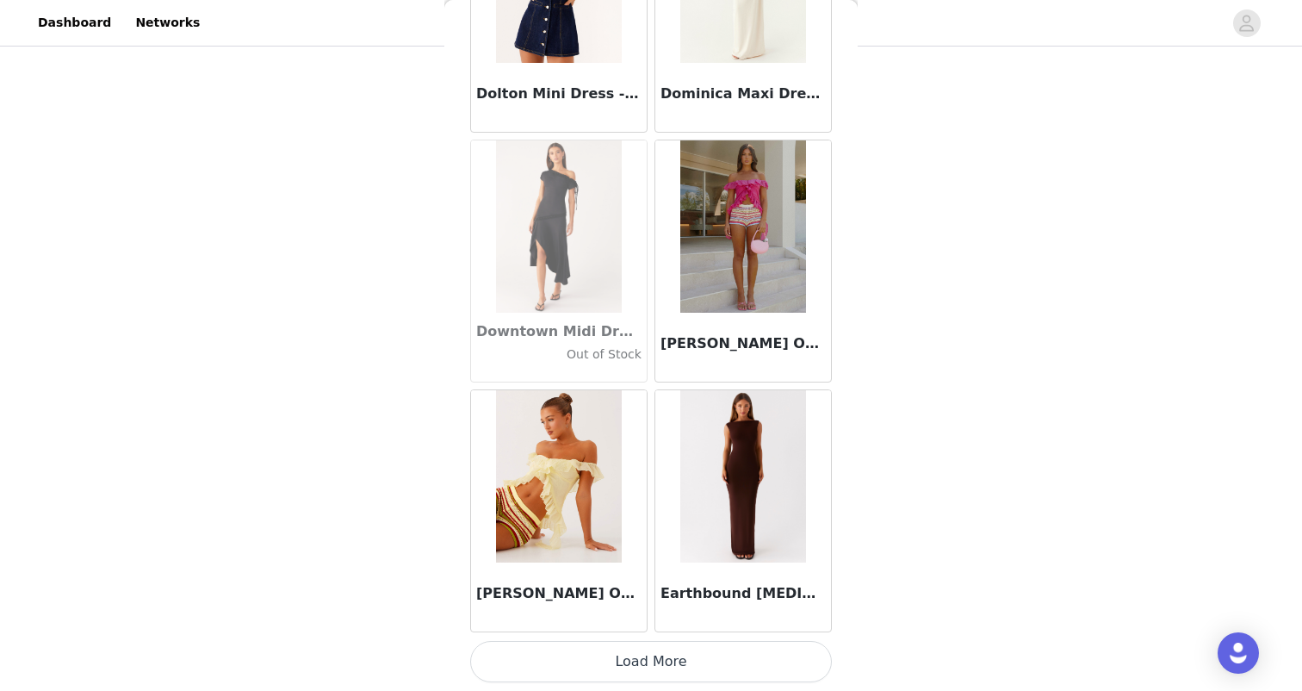
scroll to position [29419, 0]
click at [658, 652] on button "Load More" at bounding box center [651, 661] width 362 height 41
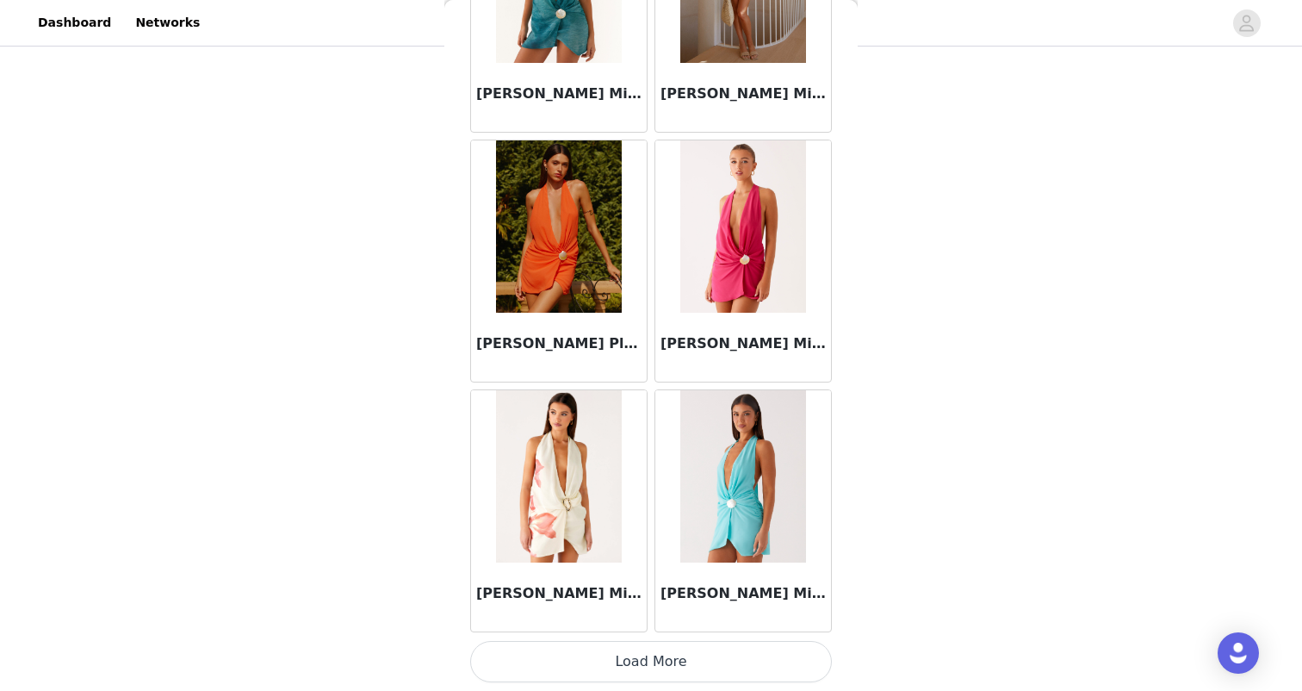
click at [658, 652] on button "Load More" at bounding box center [651, 661] width 362 height 41
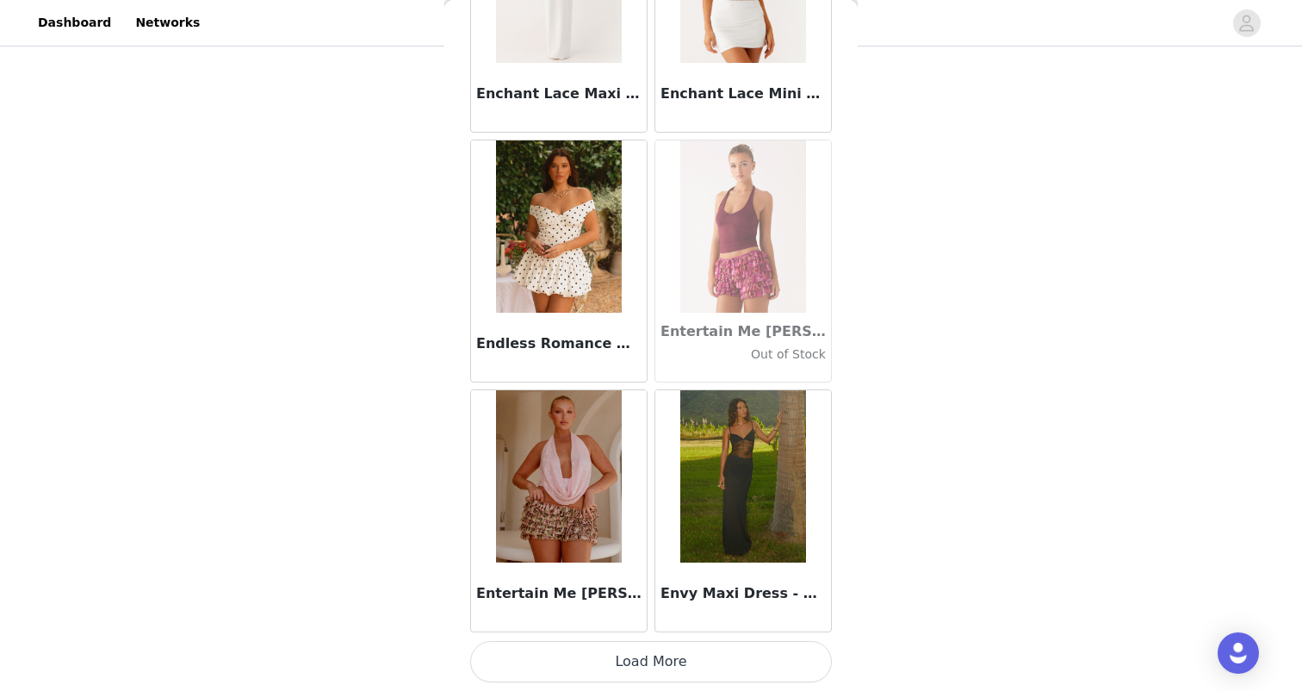
scroll to position [213, 0]
click at [658, 652] on button "Load More" at bounding box center [651, 661] width 362 height 41
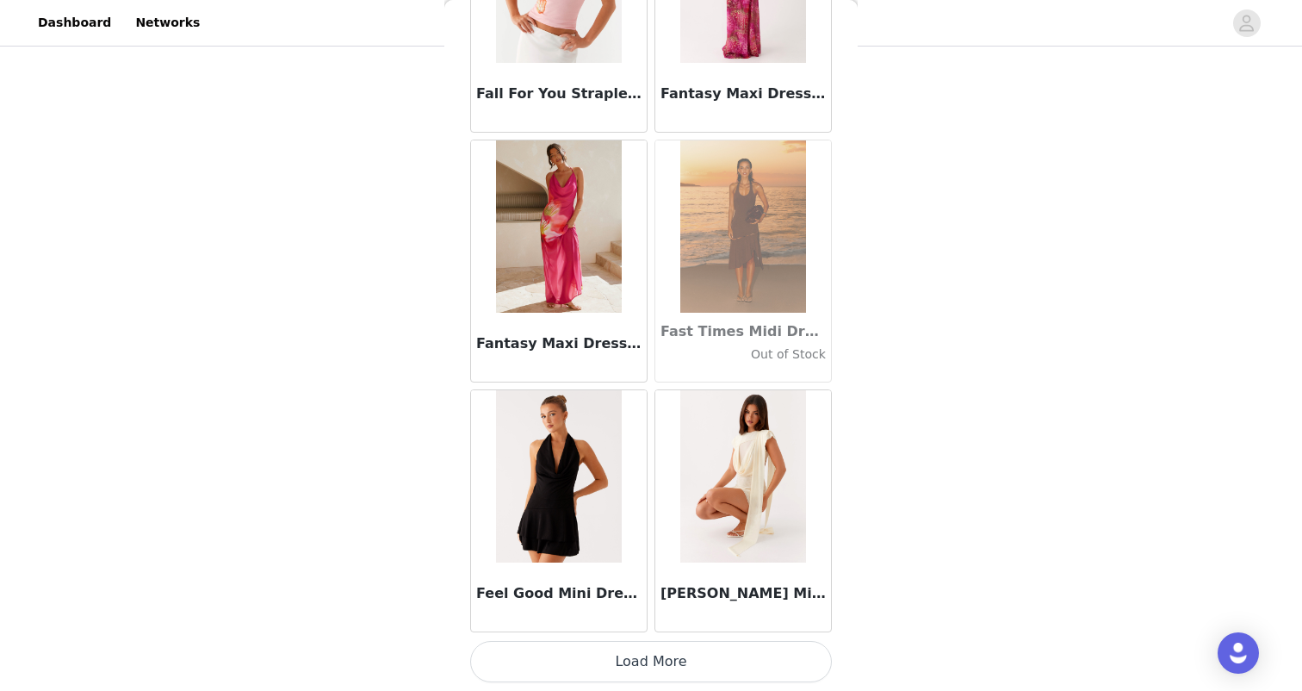
scroll to position [36912, 0]
click at [658, 652] on button "Load More" at bounding box center [651, 661] width 362 height 41
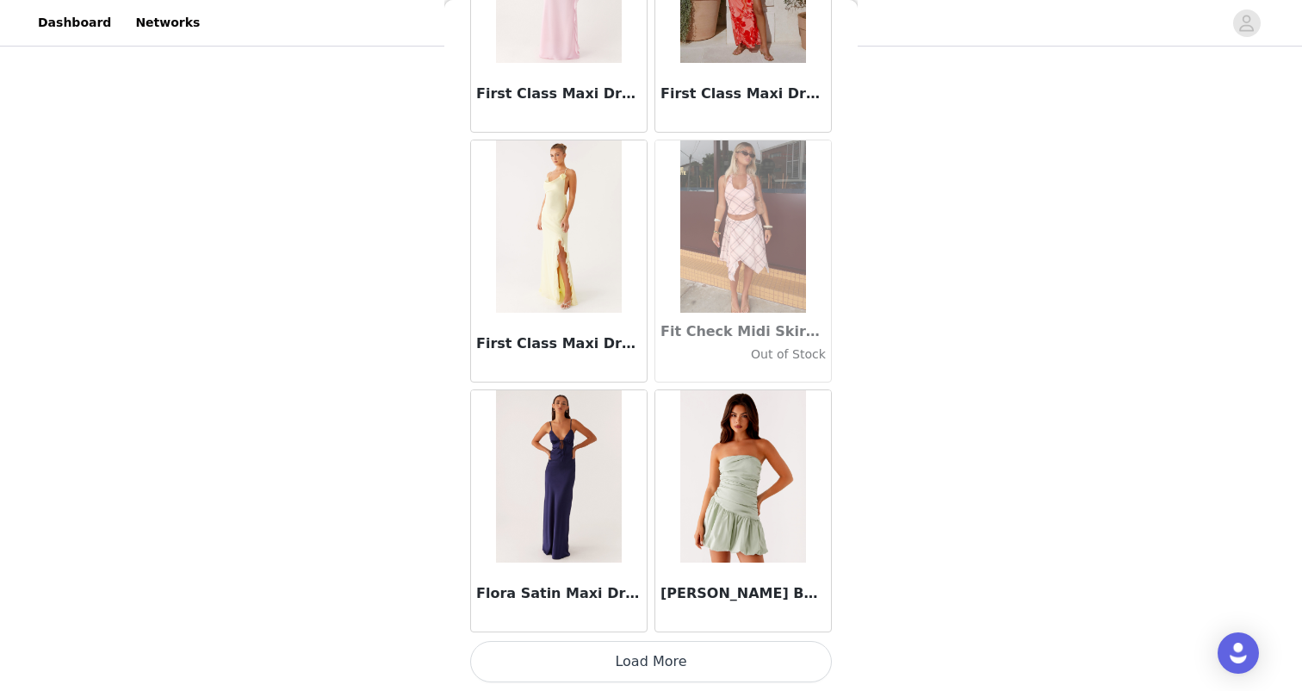
click at [658, 652] on button "Load More" at bounding box center [651, 661] width 362 height 41
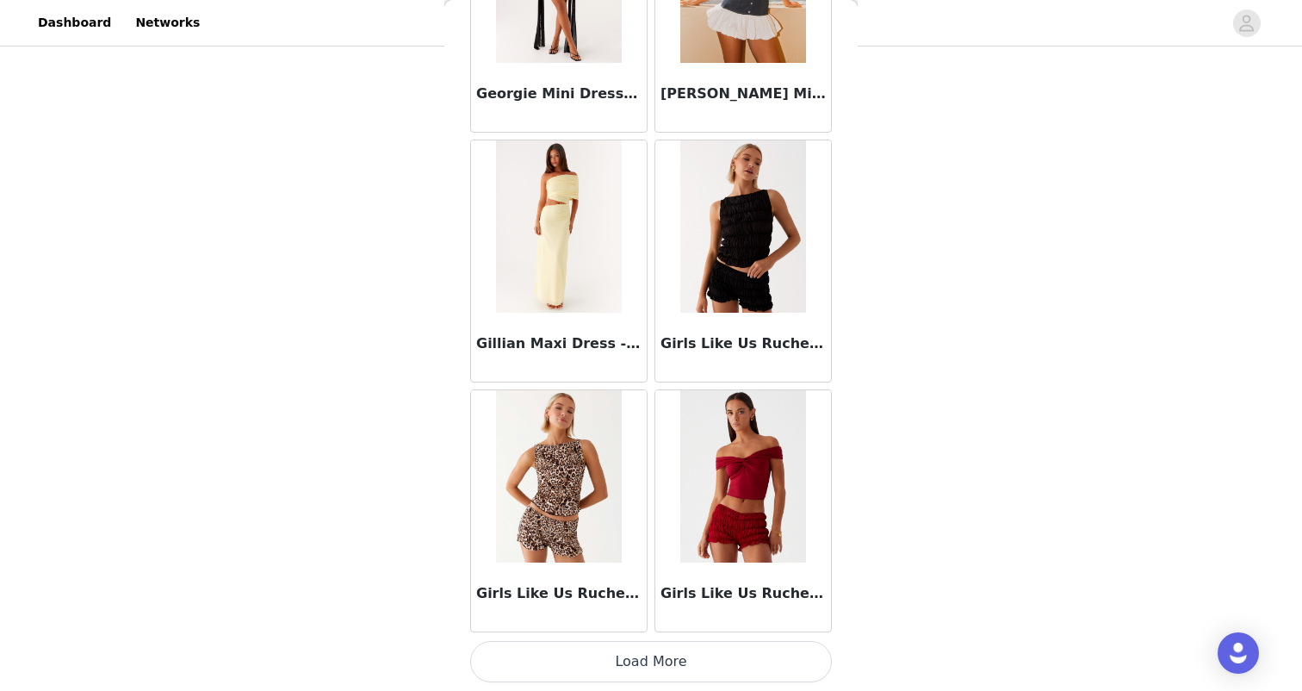
click at [658, 652] on button "Load More" at bounding box center [651, 661] width 362 height 41
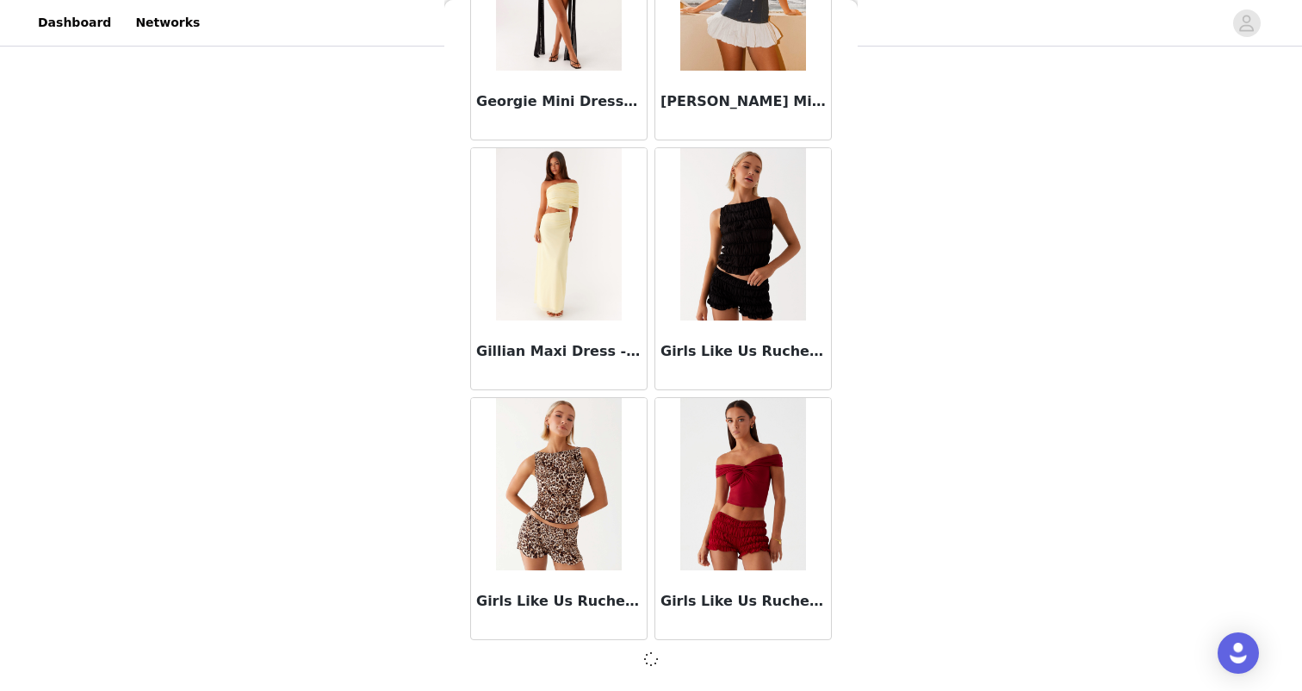
scroll to position [41900, 0]
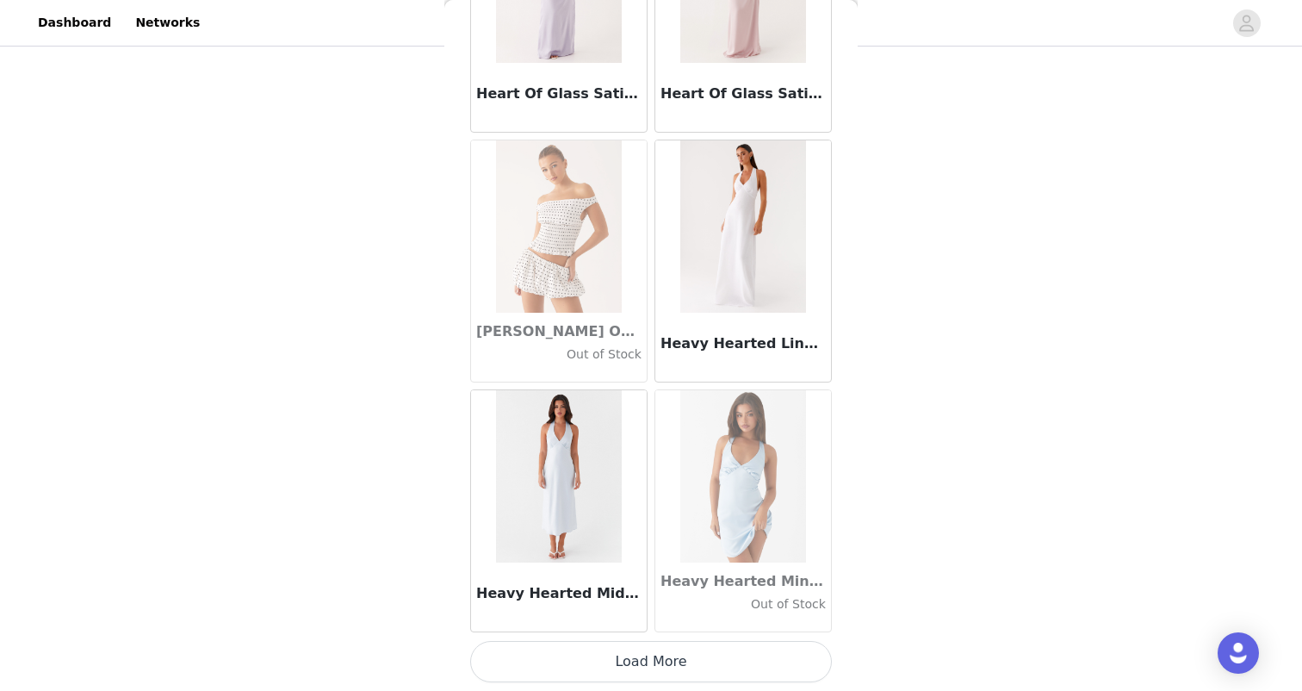
click at [658, 652] on button "Load More" at bounding box center [651, 661] width 362 height 41
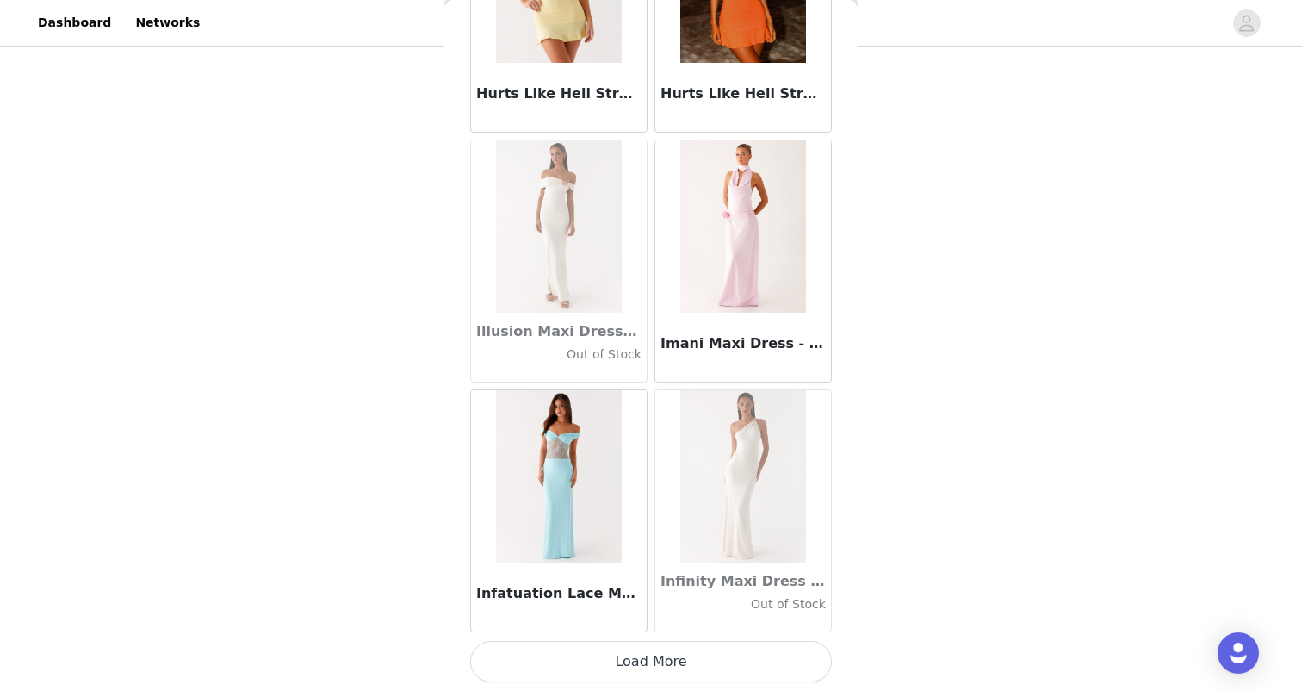
click at [652, 650] on button "Load More" at bounding box center [651, 661] width 362 height 41
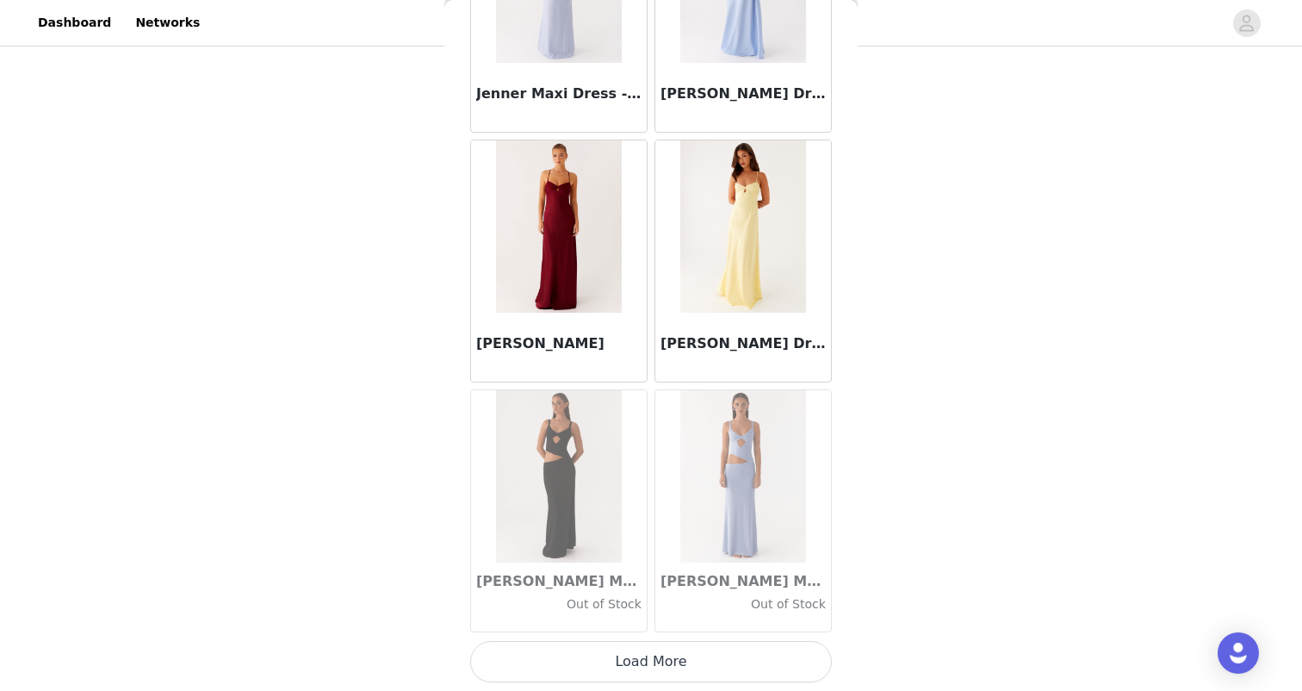
click at [647, 656] on button "Load More" at bounding box center [651, 661] width 362 height 41
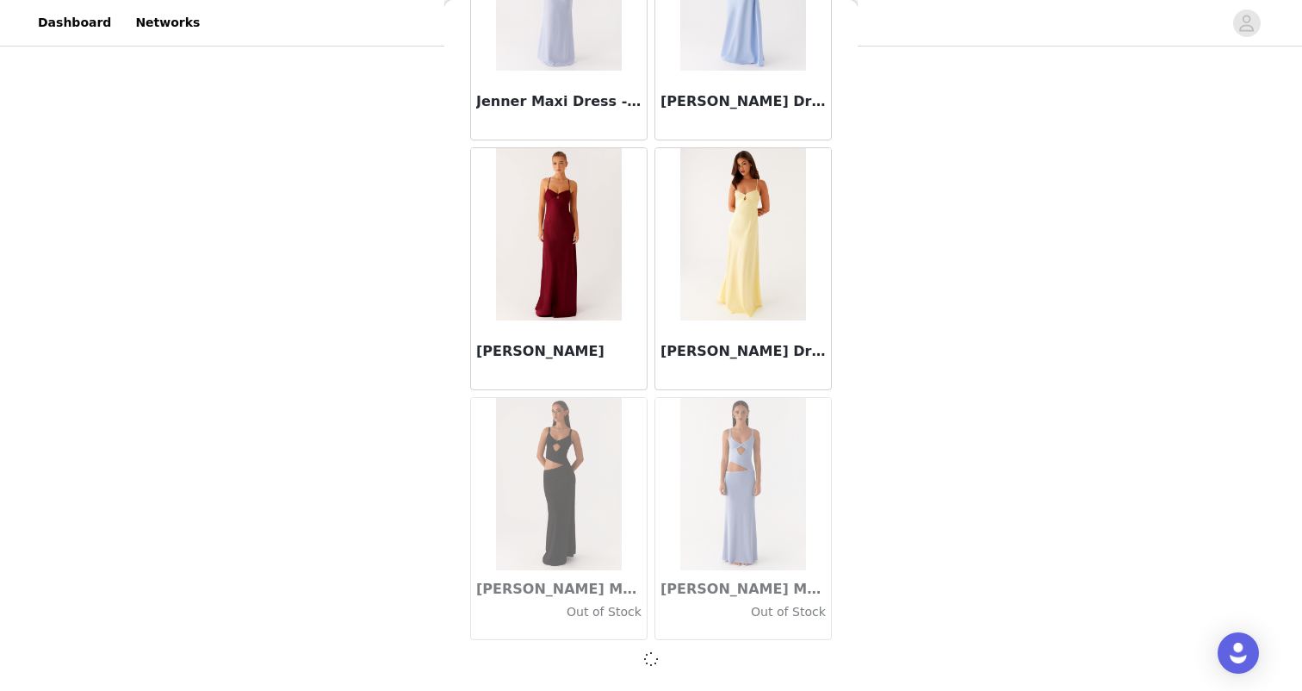
scroll to position [49393, 0]
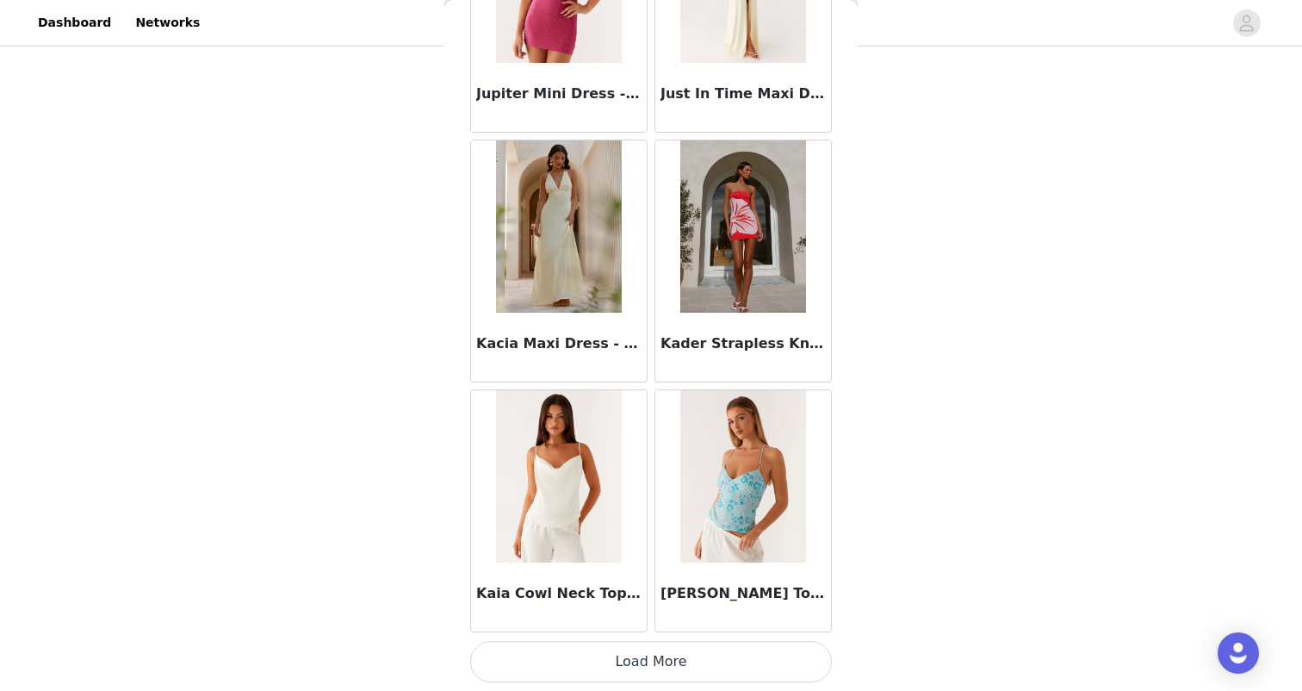
click at [647, 656] on button "Load More" at bounding box center [651, 661] width 362 height 41
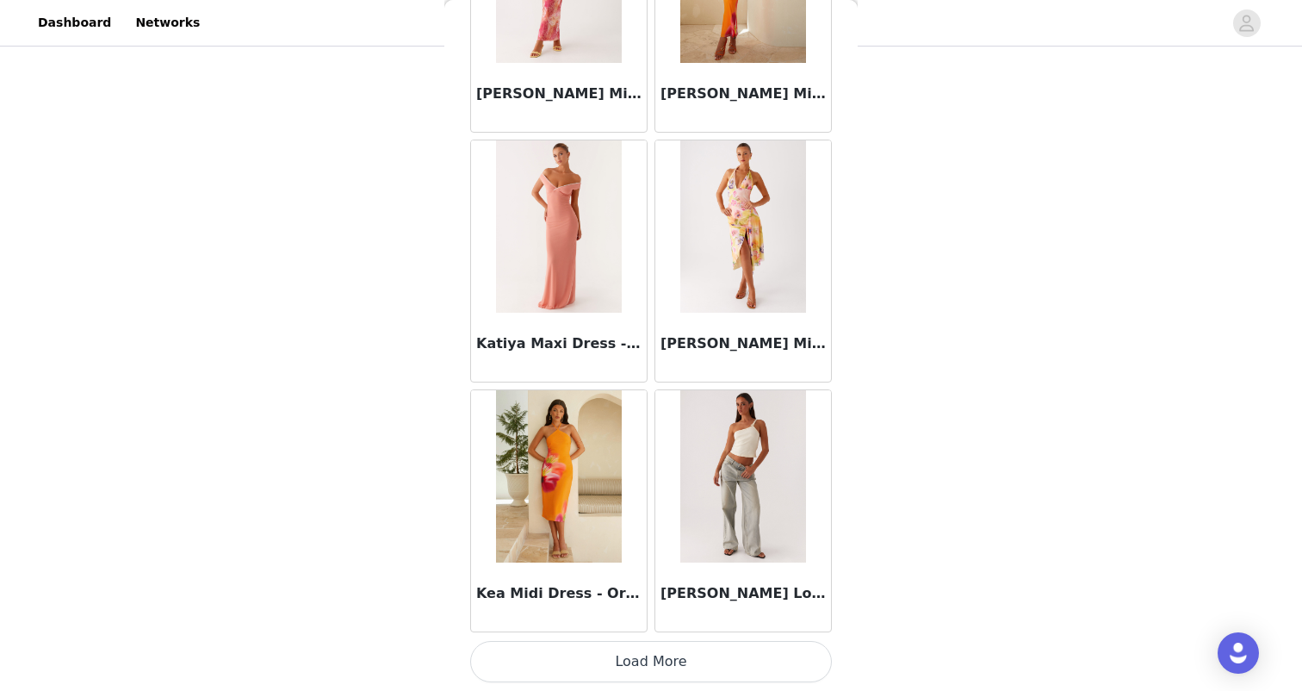
click at [637, 655] on button "Load More" at bounding box center [651, 661] width 362 height 41
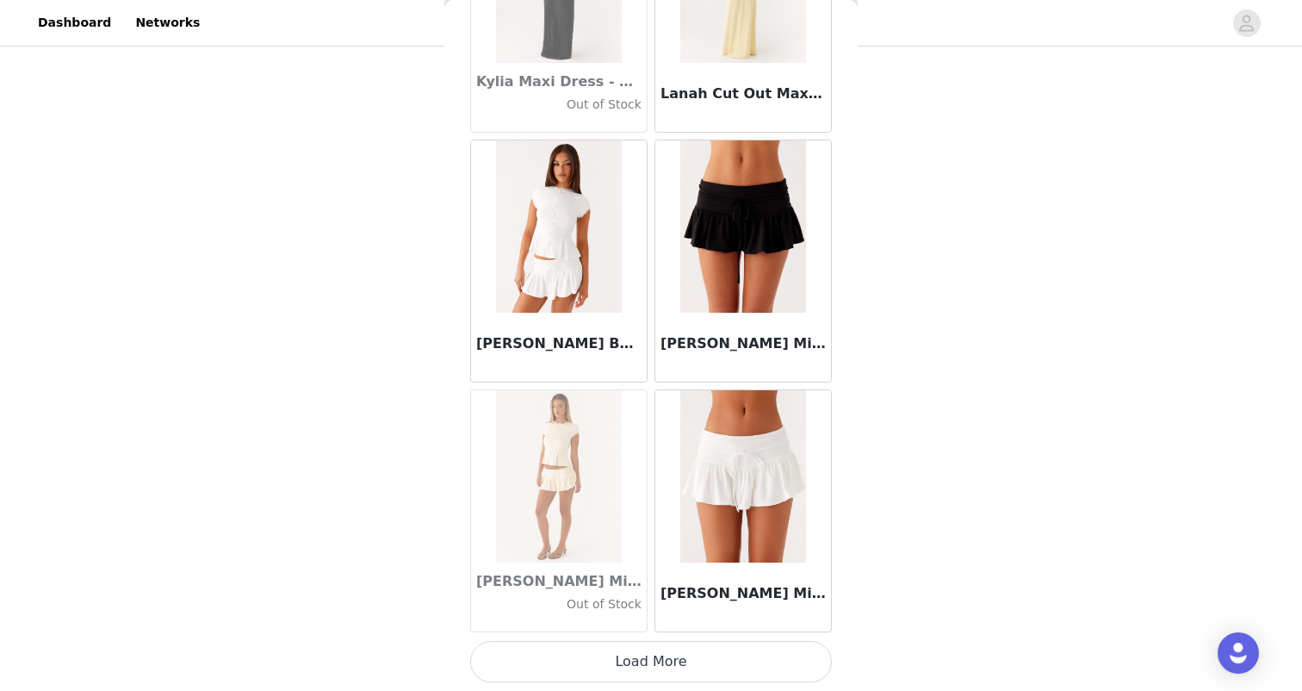
click at [637, 655] on button "Load More" at bounding box center [651, 661] width 362 height 41
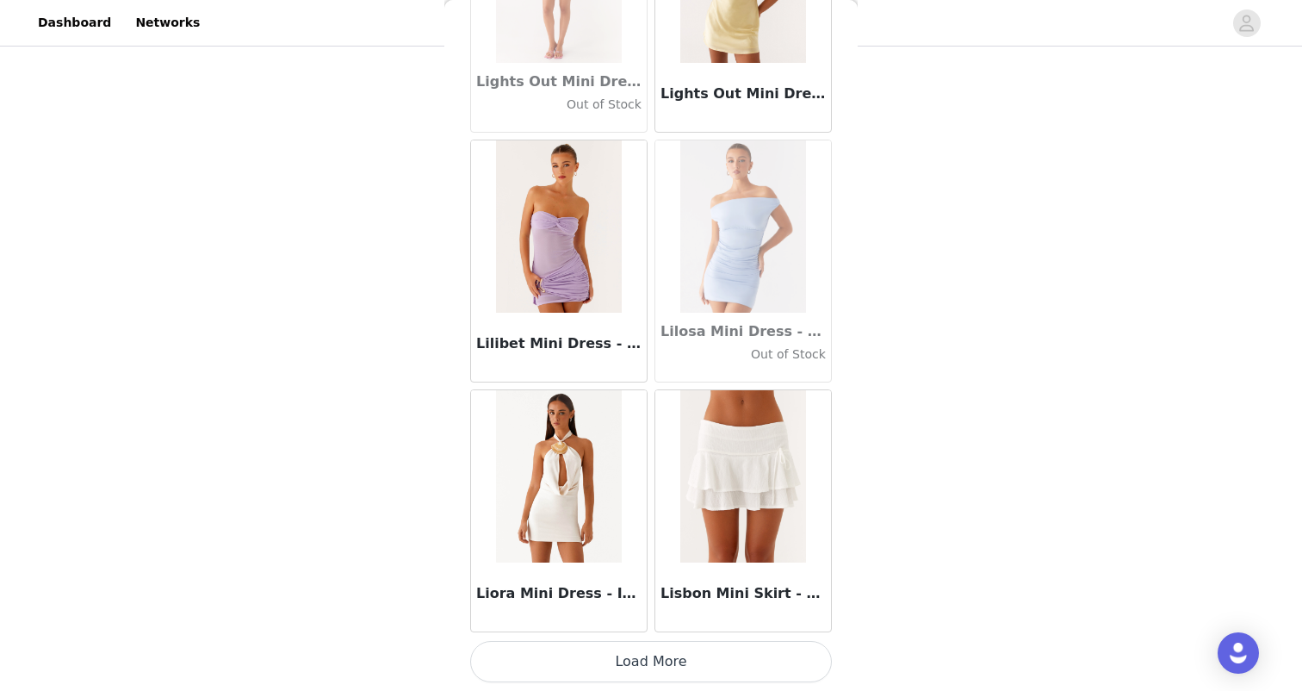
click at [637, 655] on button "Load More" at bounding box center [651, 661] width 362 height 41
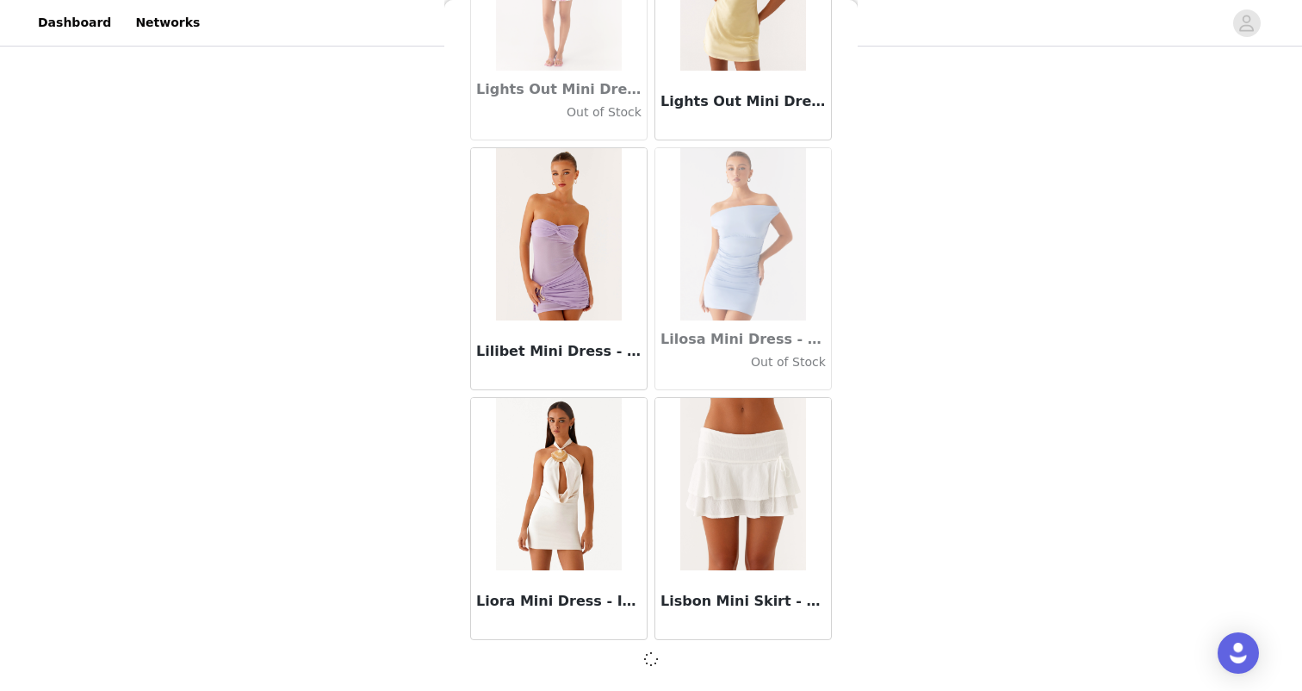
scroll to position [59383, 0]
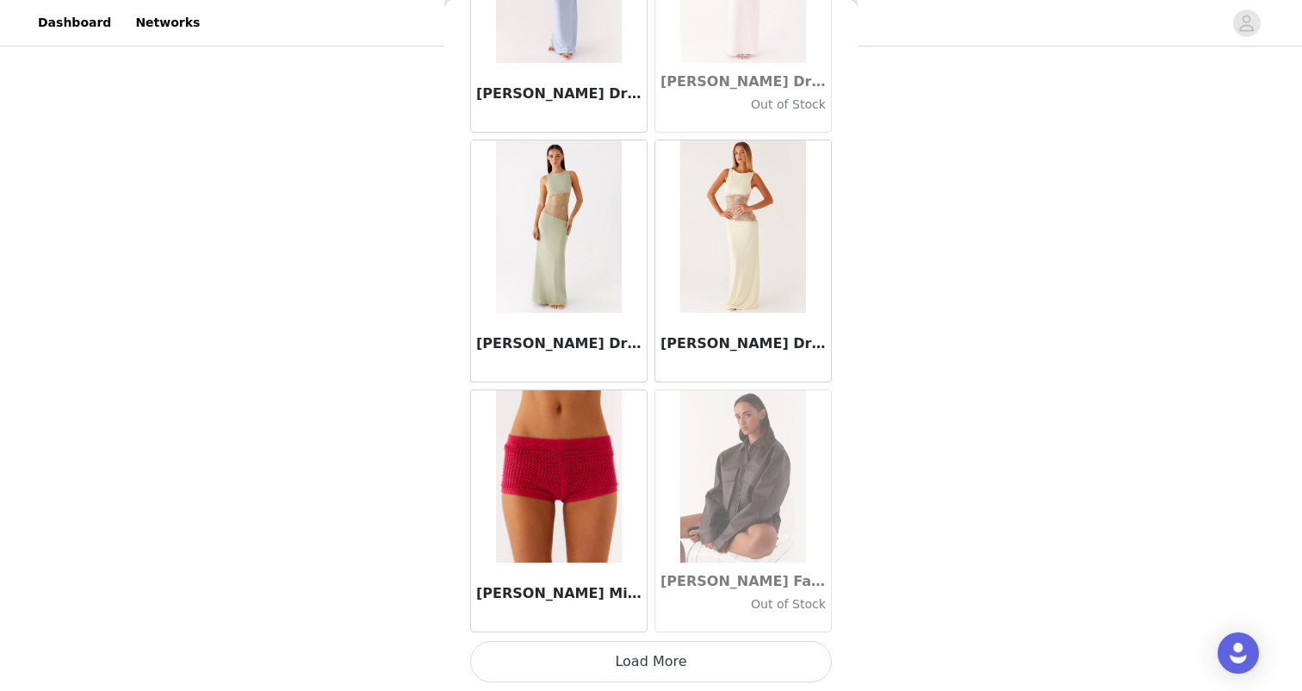
click at [637, 655] on button "Load More" at bounding box center [651, 661] width 362 height 41
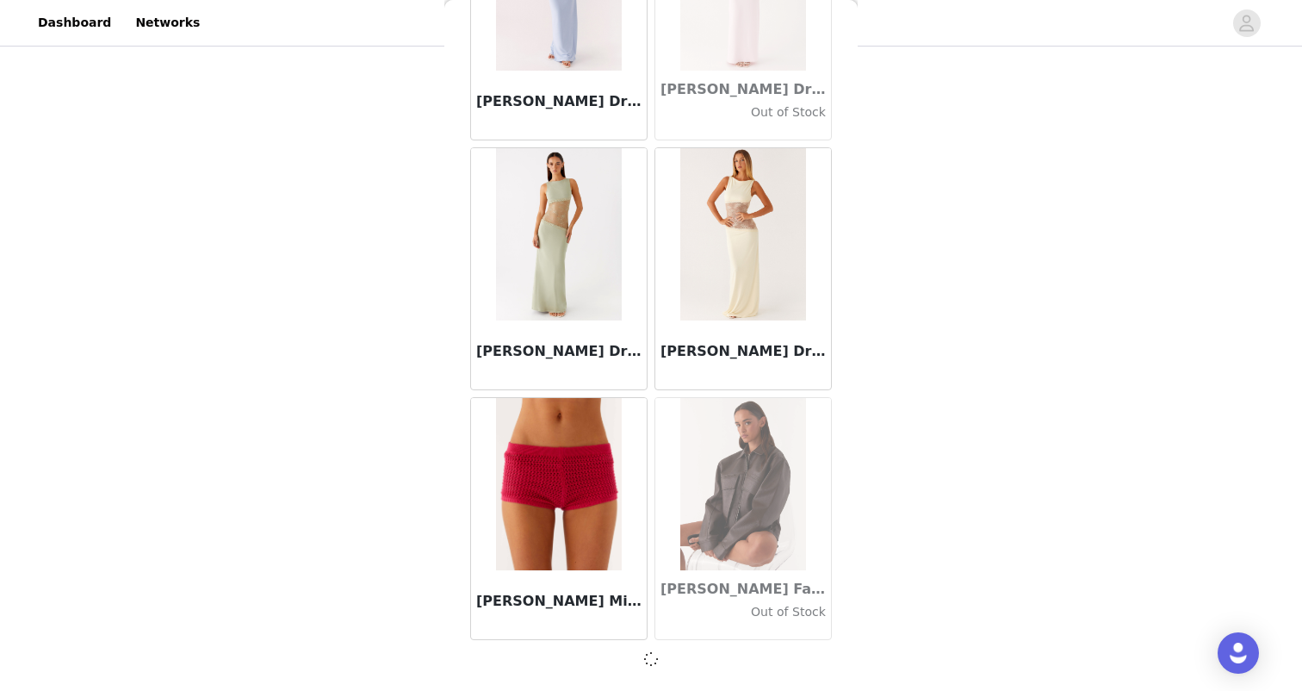
scroll to position [61881, 0]
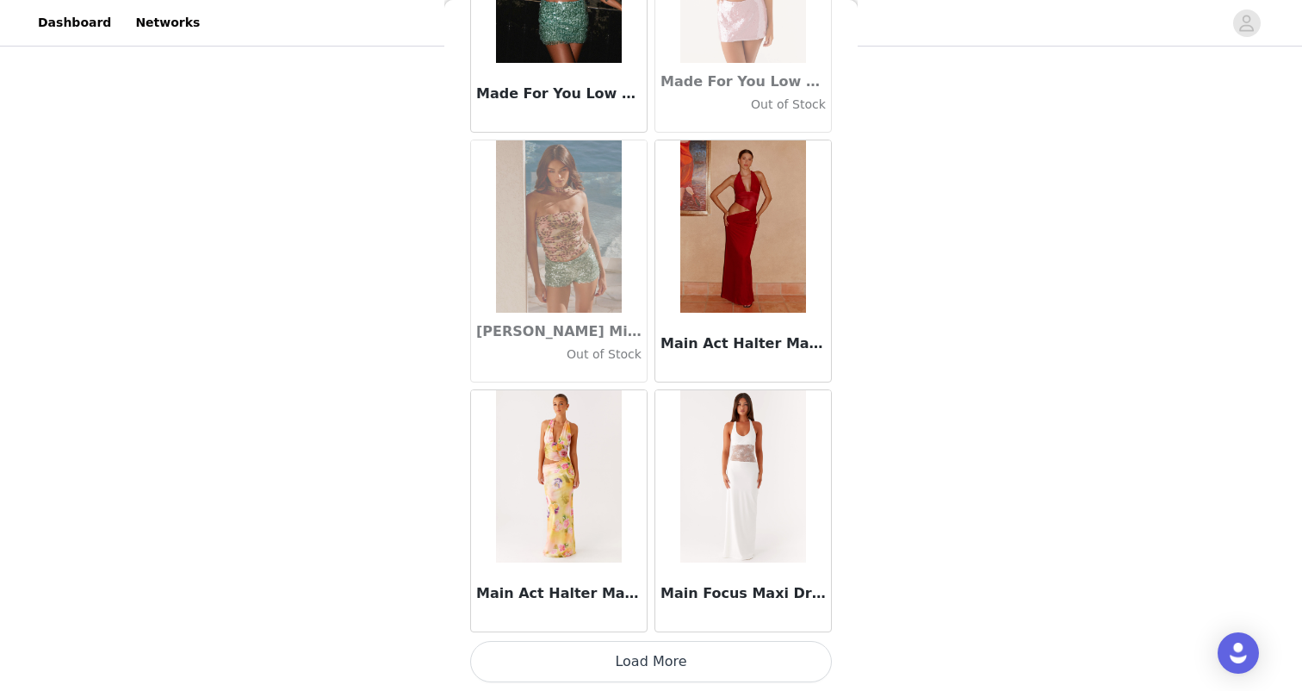
click at [649, 658] on button "Load More" at bounding box center [651, 661] width 362 height 41
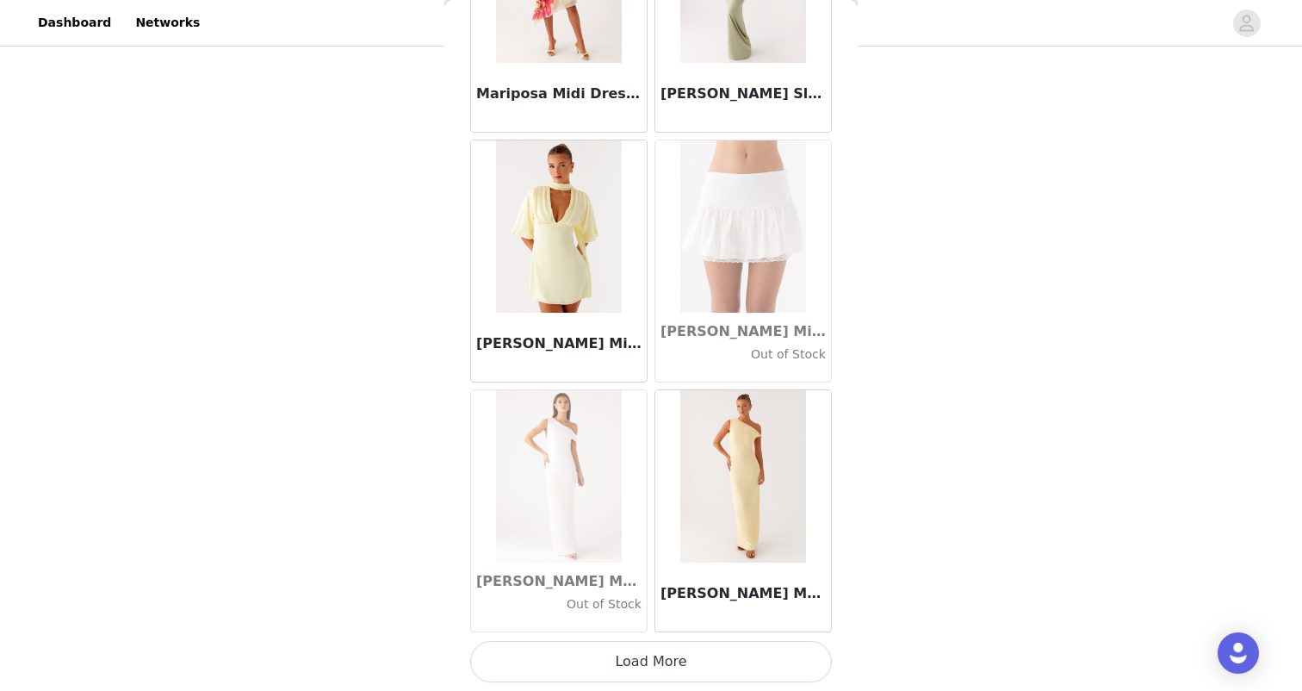
click at [649, 658] on button "Load More" at bounding box center [651, 661] width 362 height 41
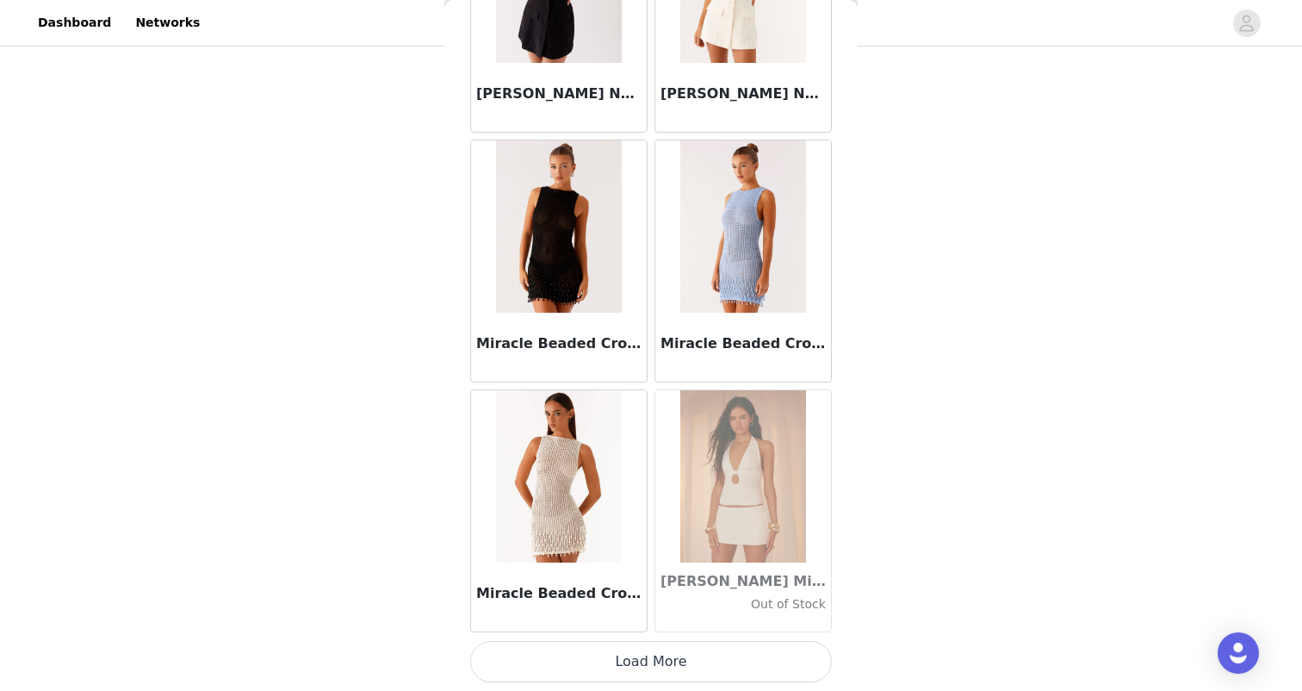
click at [649, 658] on button "Load More" at bounding box center [651, 661] width 362 height 41
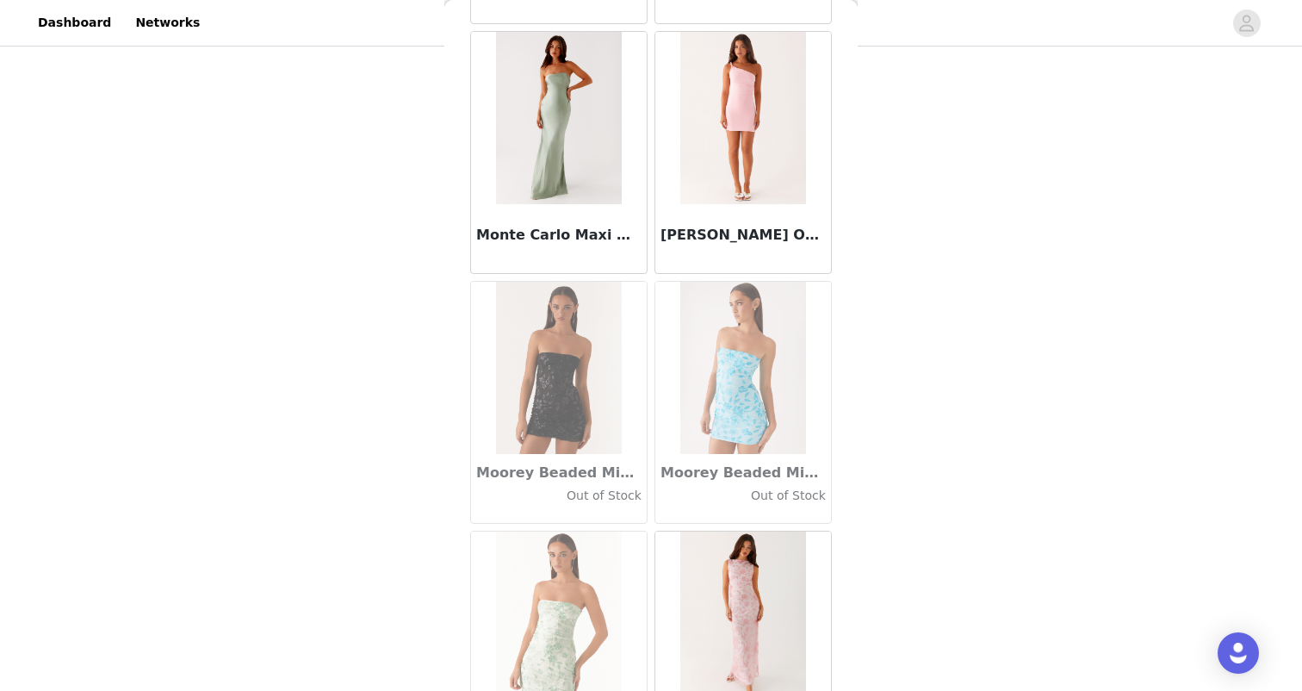
scroll to position [70492, 0]
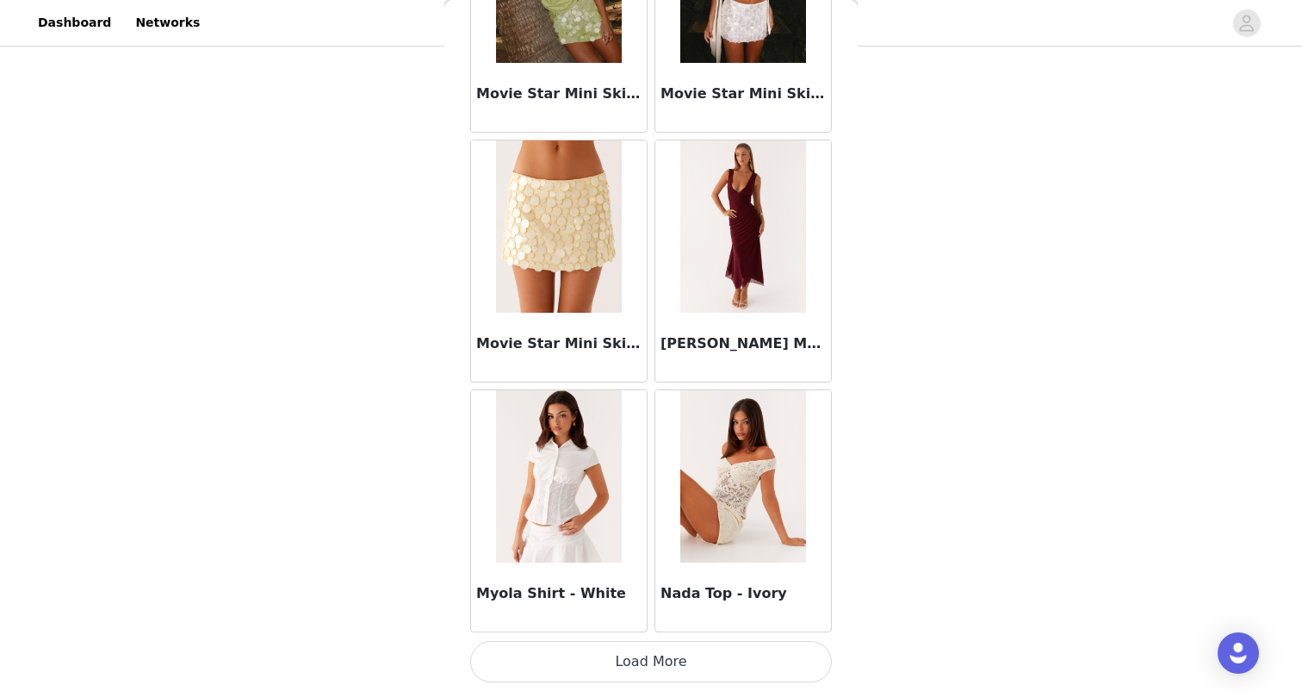
click at [649, 658] on button "Load More" at bounding box center [651, 661] width 362 height 41
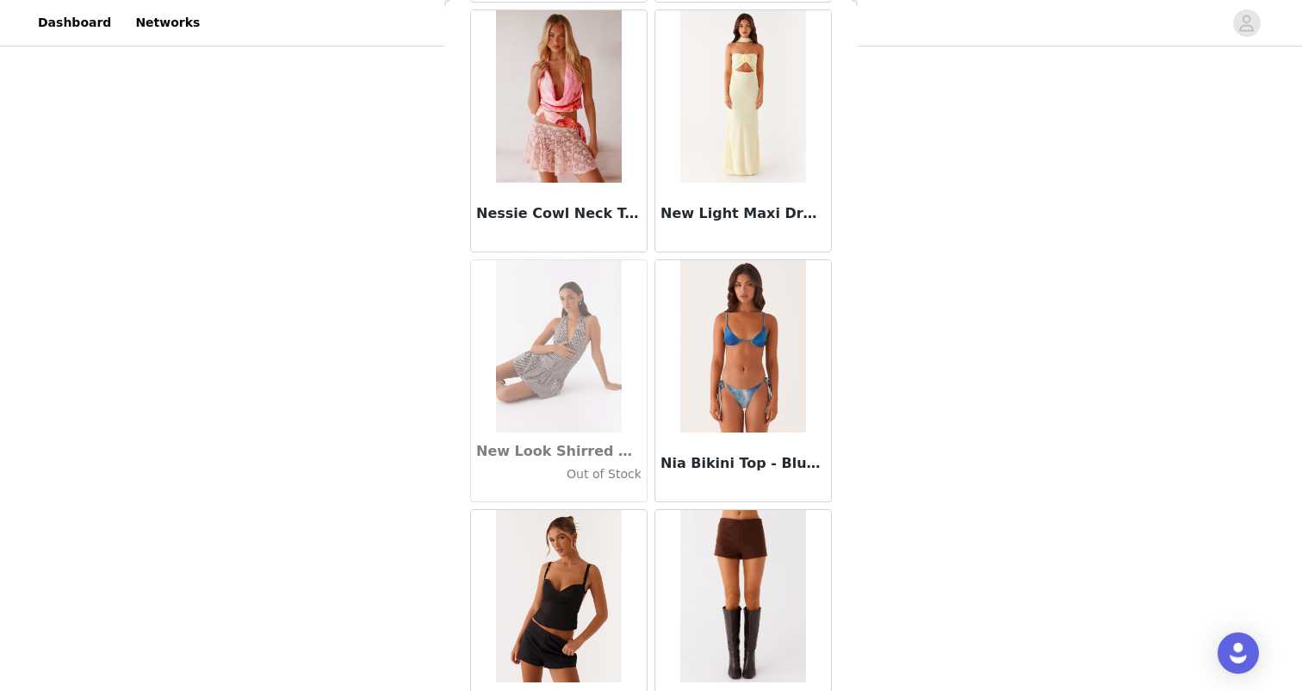
scroll to position [73259, 0]
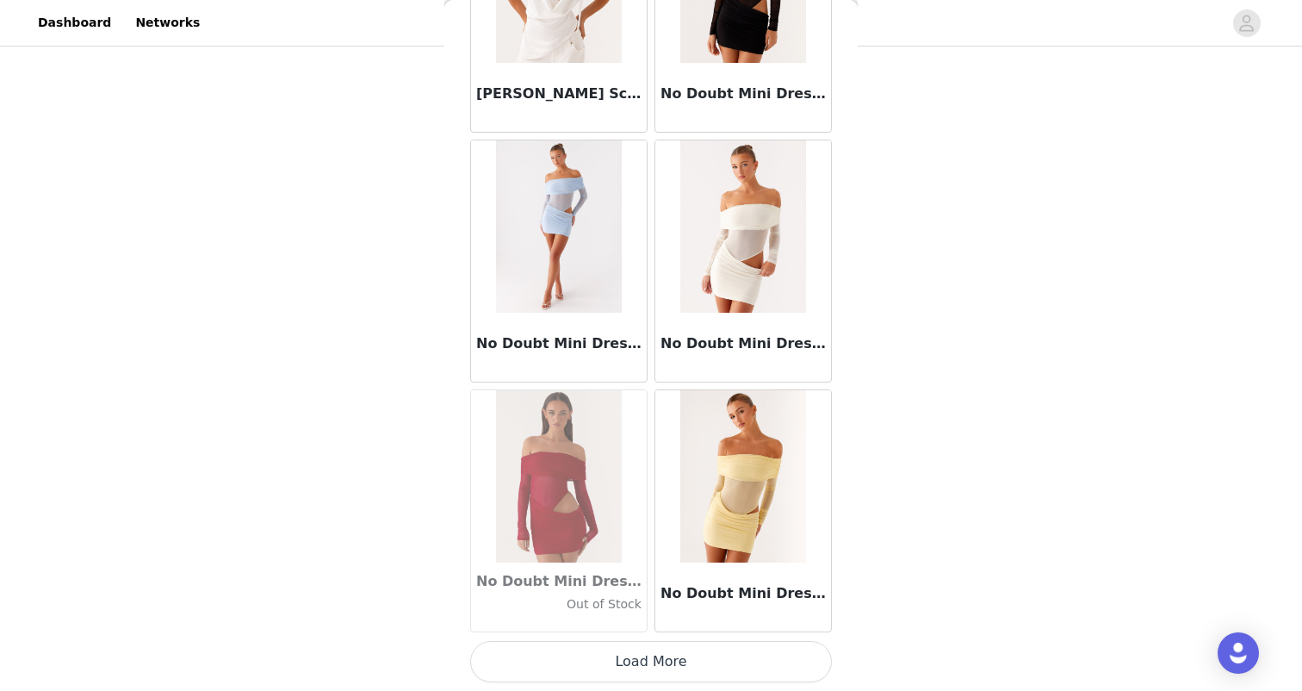
click at [649, 658] on button "Load More" at bounding box center [651, 661] width 362 height 41
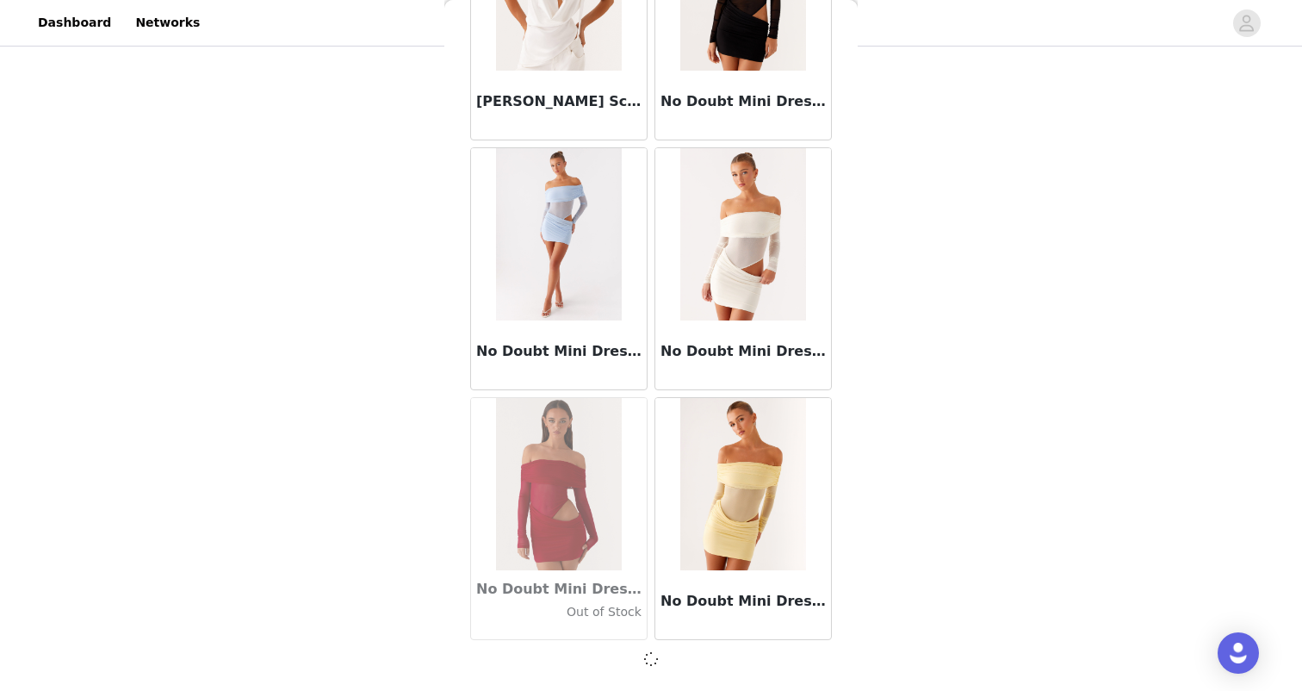
scroll to position [74369, 0]
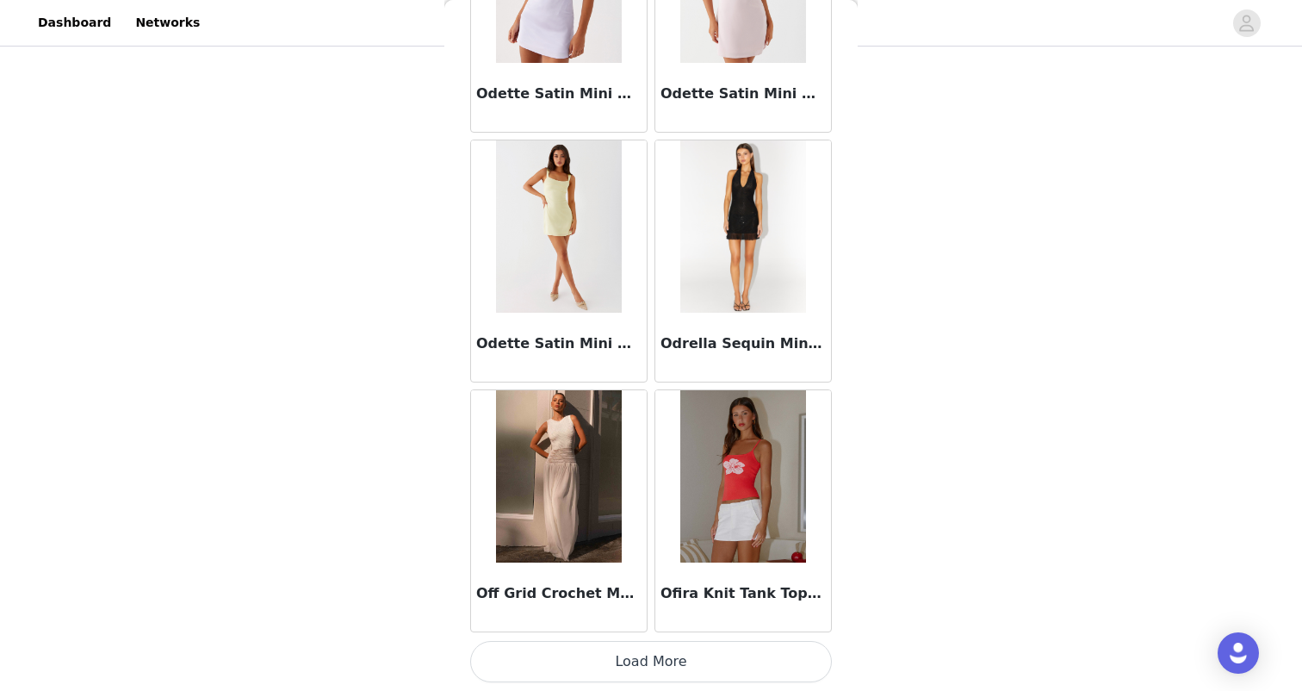
click at [639, 649] on button "Load More" at bounding box center [651, 661] width 362 height 41
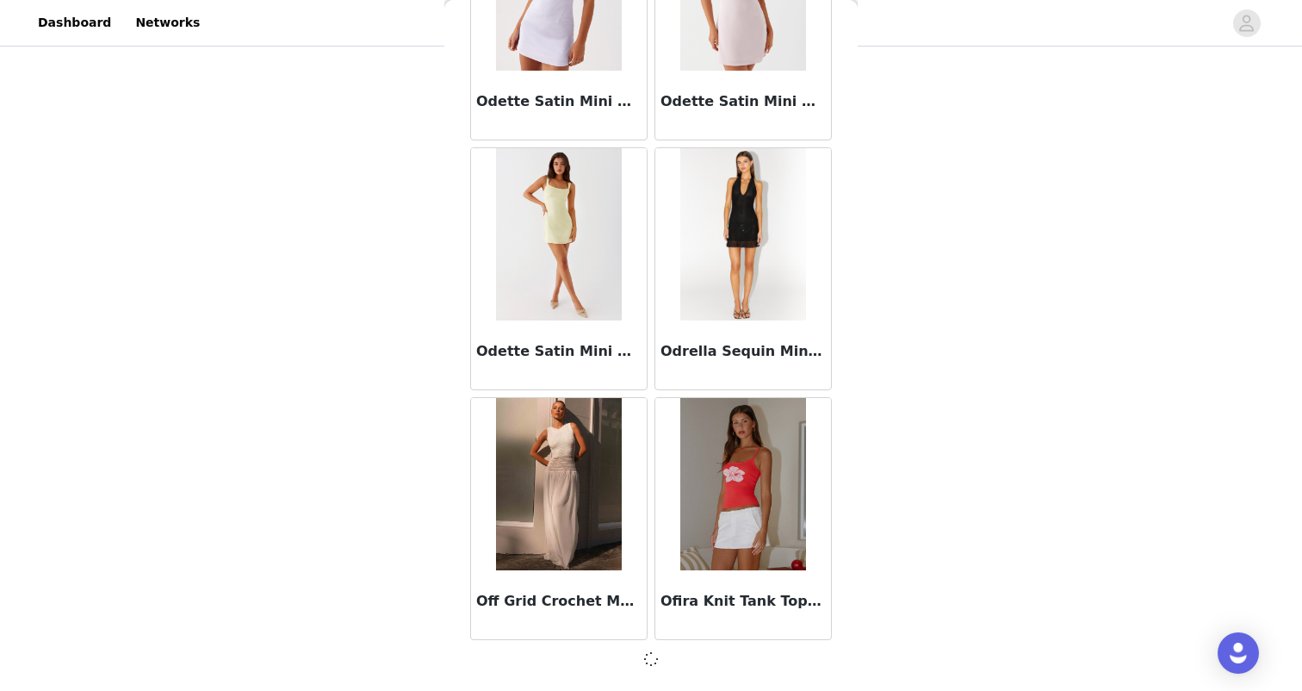
scroll to position [76867, 0]
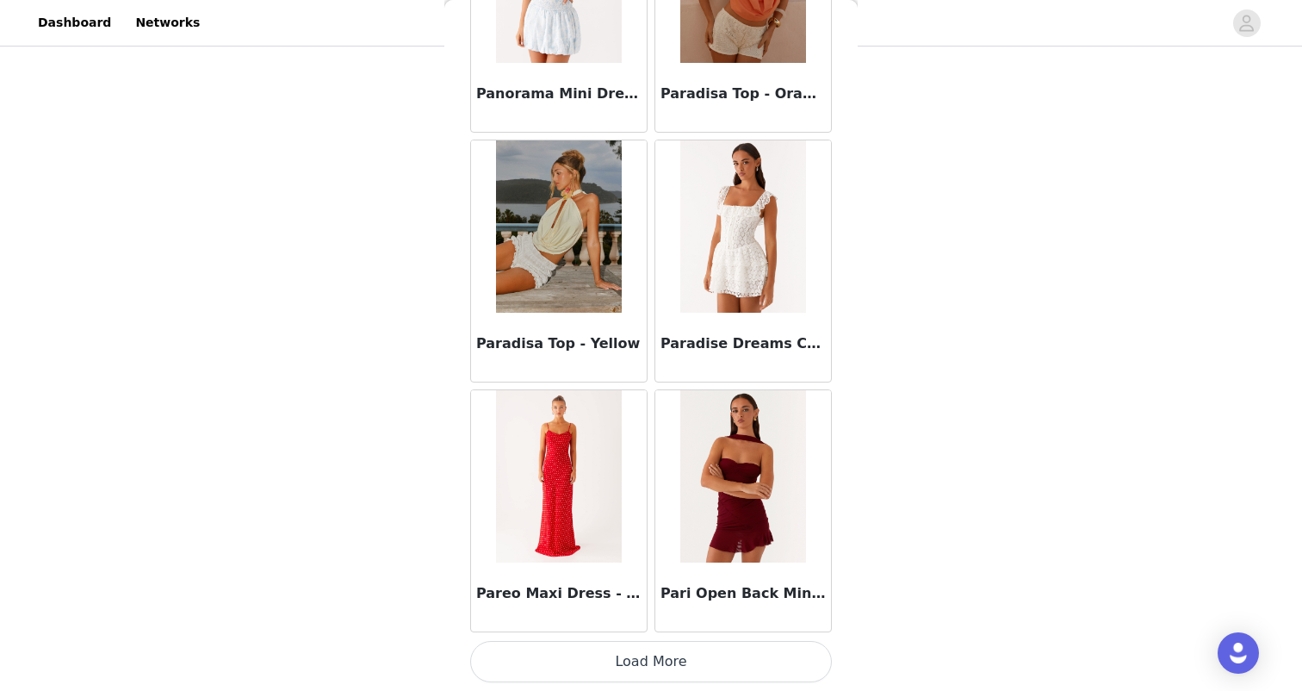
click at [639, 649] on button "Load More" at bounding box center [651, 661] width 362 height 41
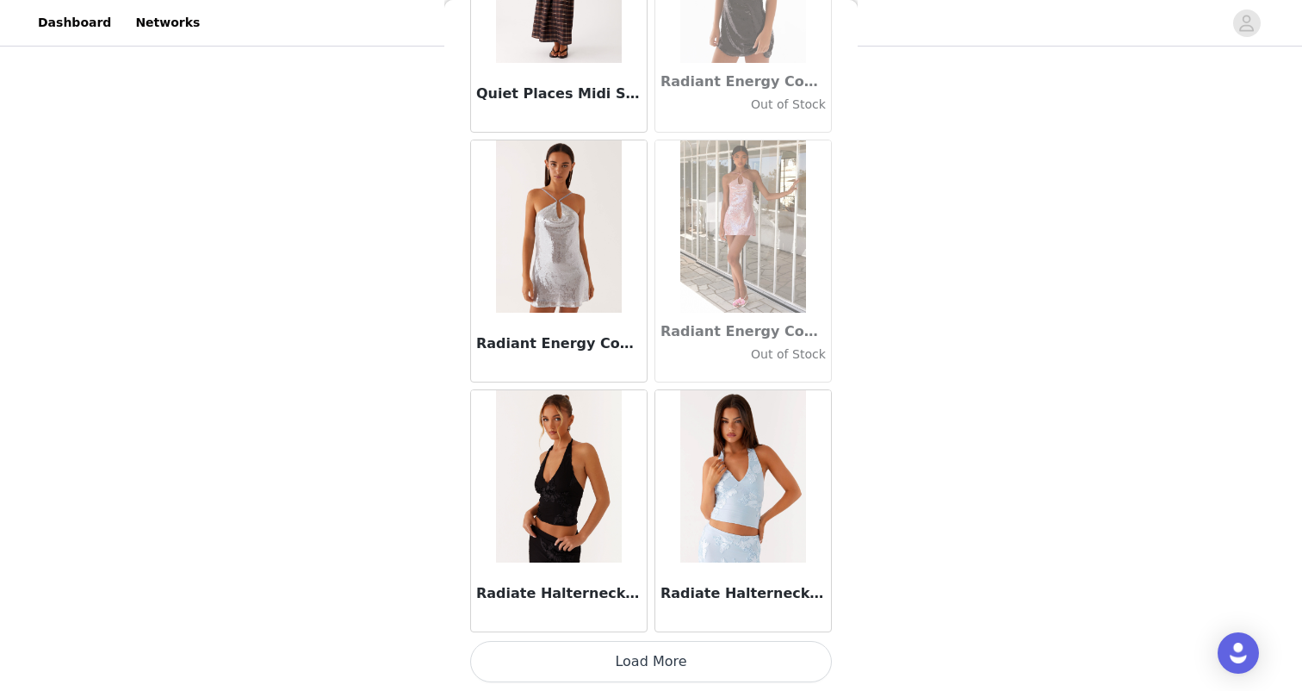
scroll to position [81870, 0]
click at [639, 649] on button "Load More" at bounding box center [651, 661] width 362 height 41
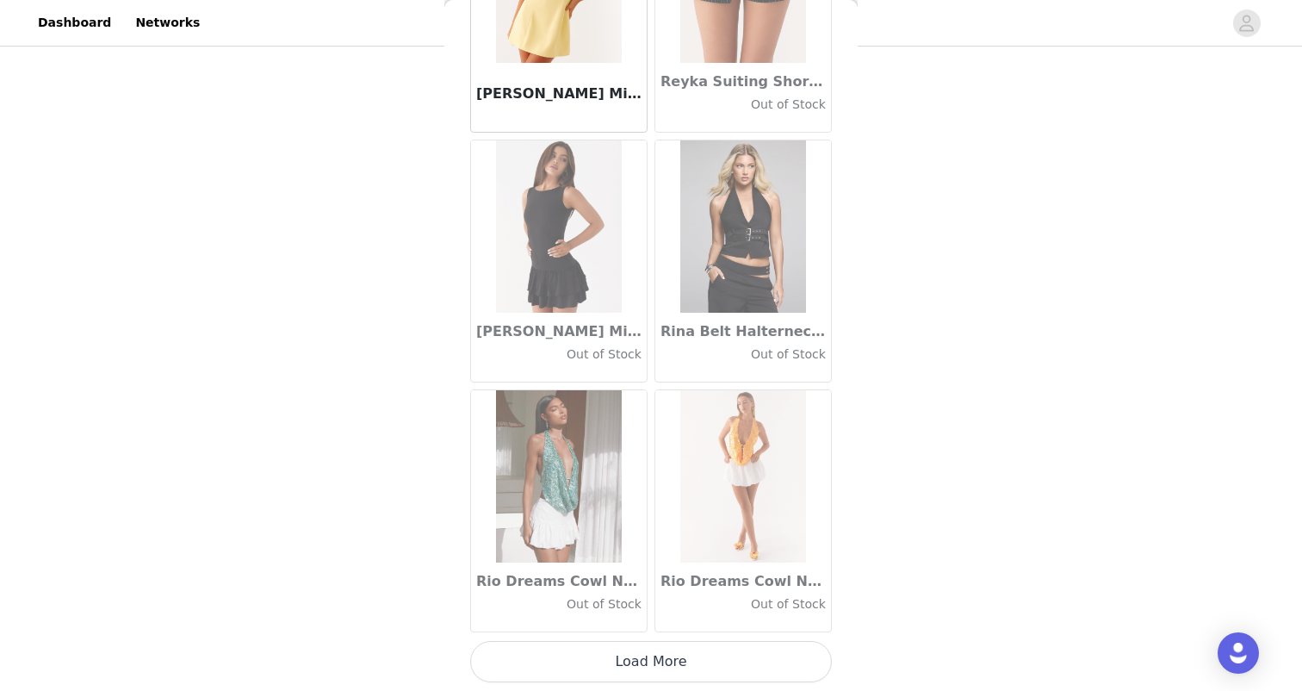
click at [637, 656] on button "Load More" at bounding box center [651, 661] width 362 height 41
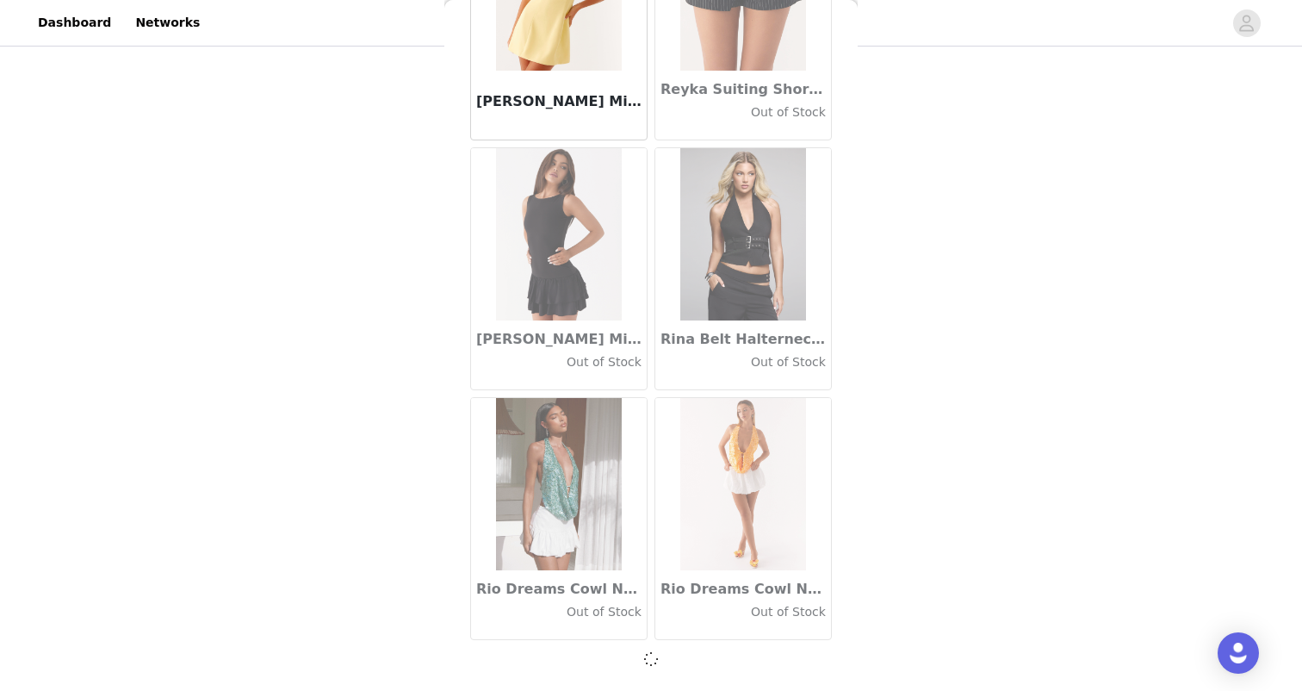
scroll to position [84360, 0]
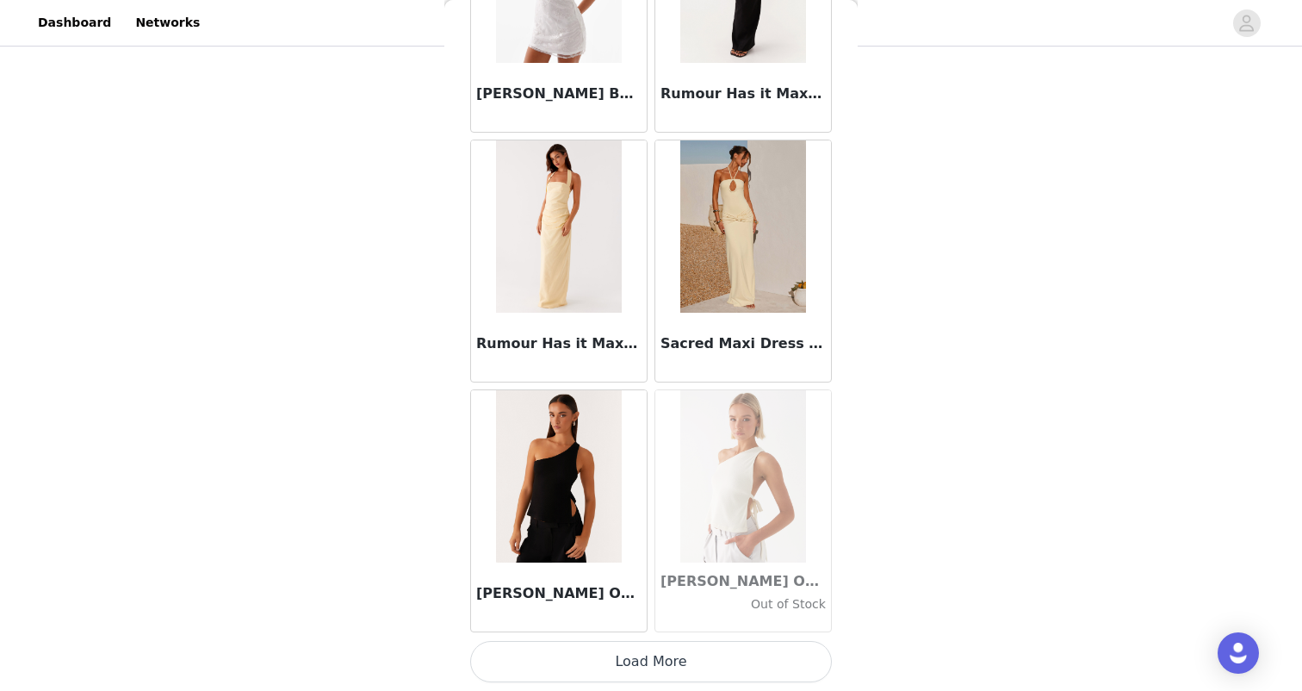
click at [637, 656] on button "Load More" at bounding box center [651, 661] width 362 height 41
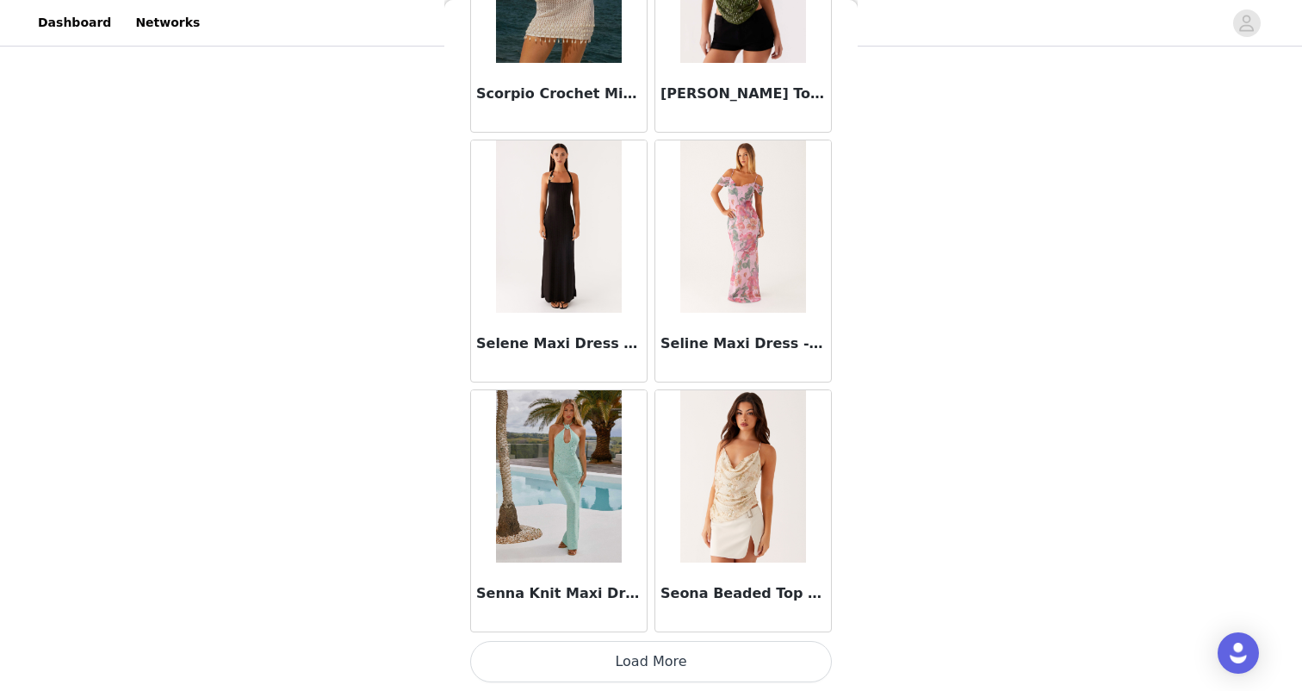
click at [640, 656] on button "Load More" at bounding box center [651, 661] width 362 height 41
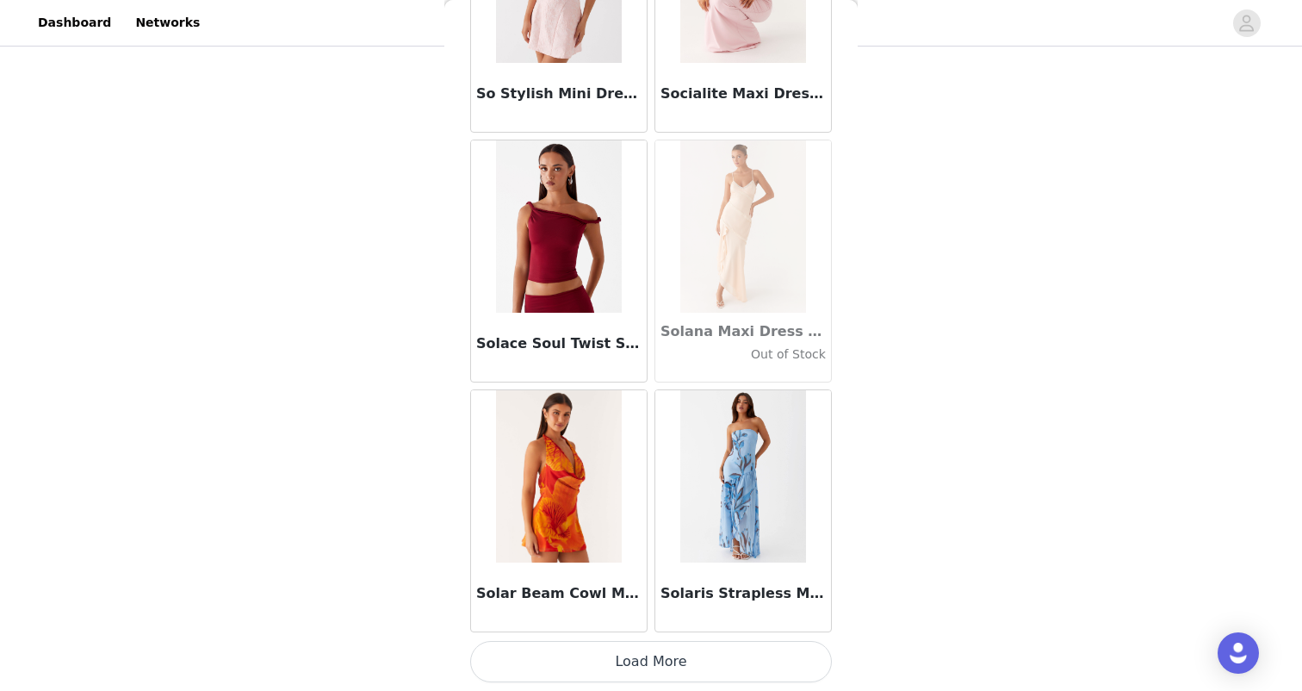
click at [643, 655] on button "Load More" at bounding box center [651, 661] width 362 height 41
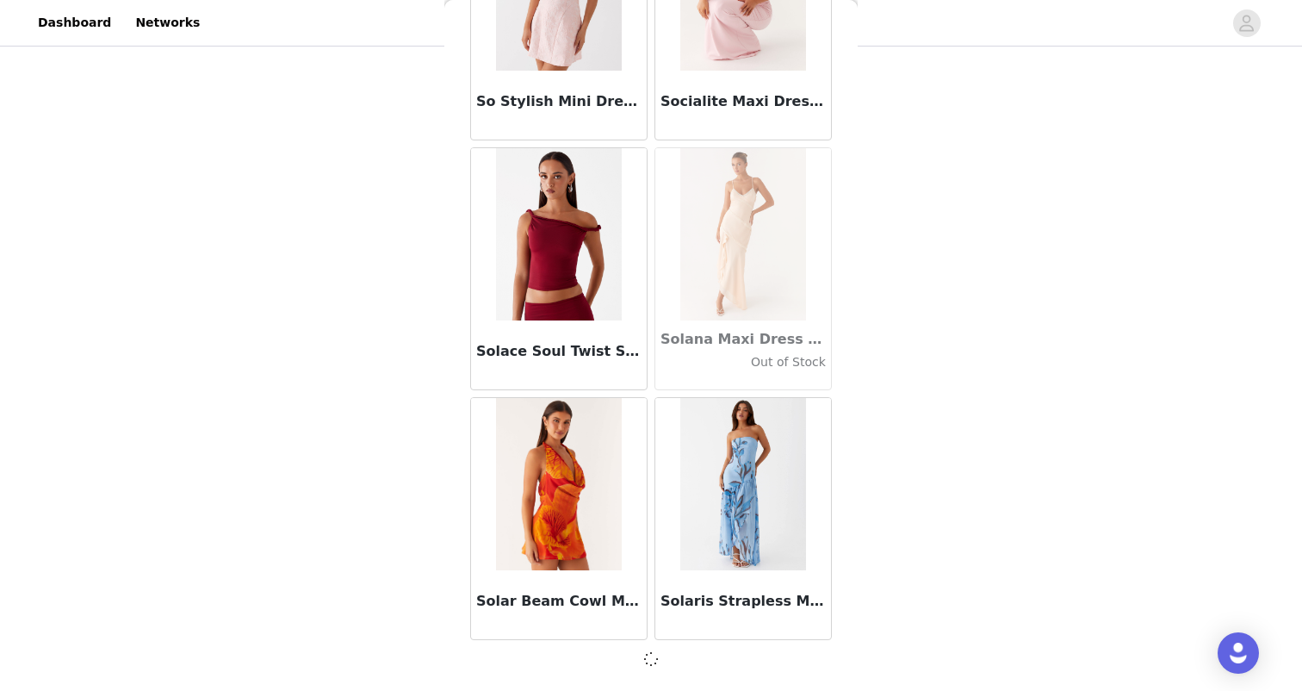
scroll to position [91853, 0]
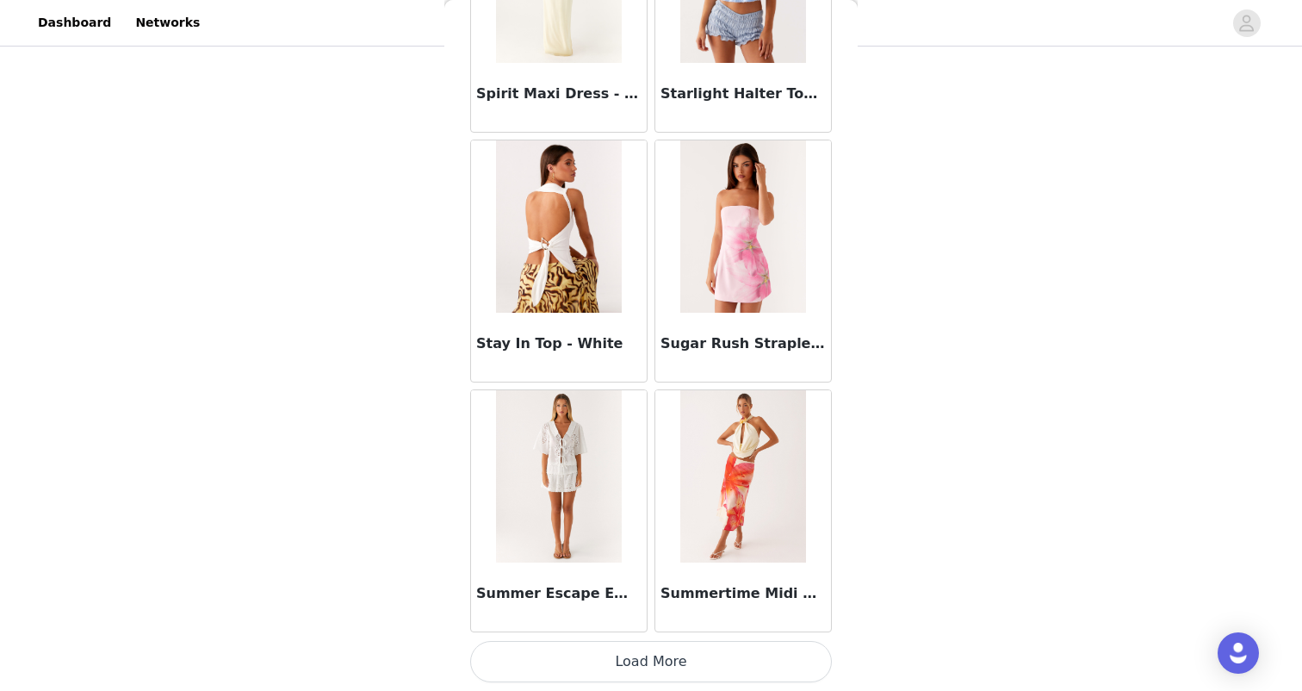
click at [641, 655] on button "Load More" at bounding box center [651, 661] width 362 height 41
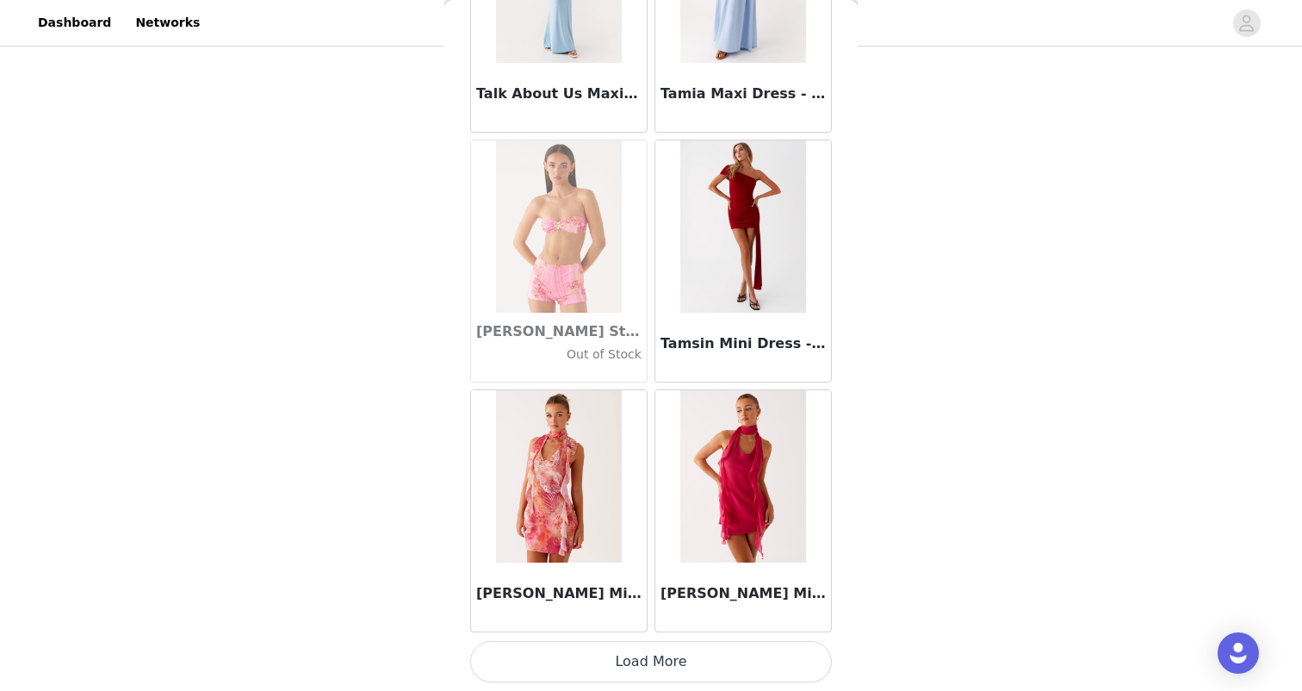
click at [642, 650] on button "Load More" at bounding box center [651, 661] width 362 height 41
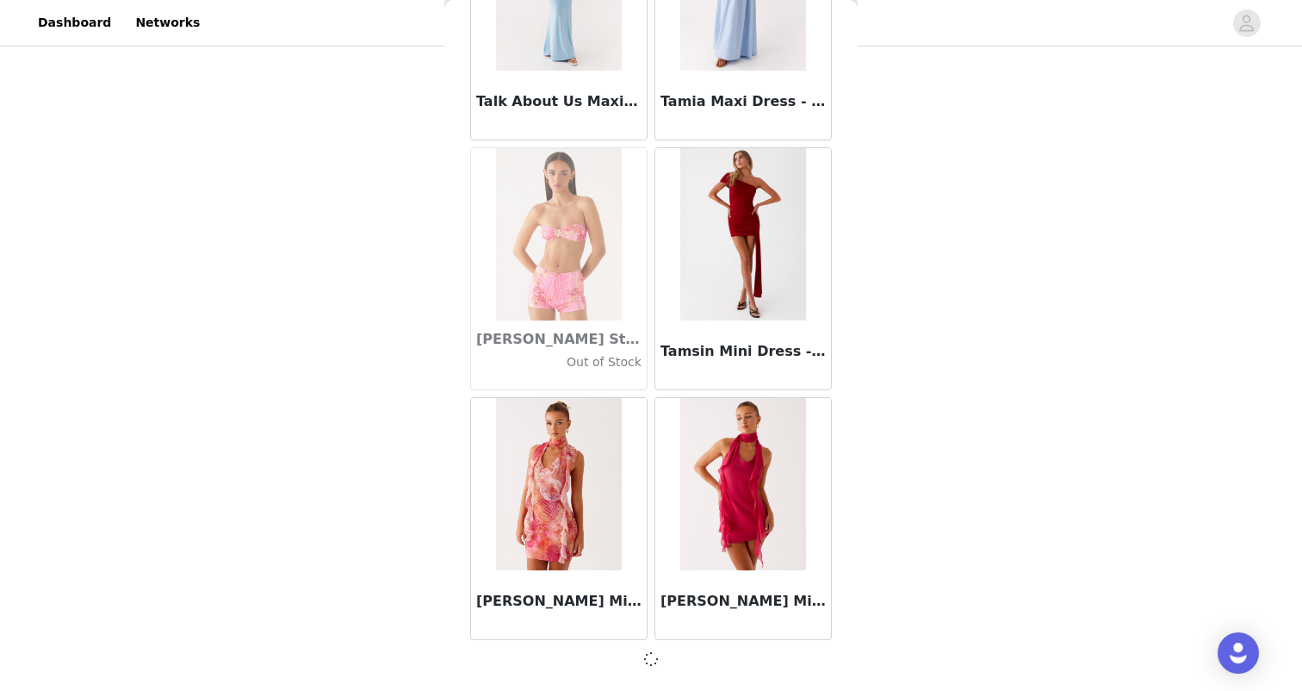
scroll to position [96848, 0]
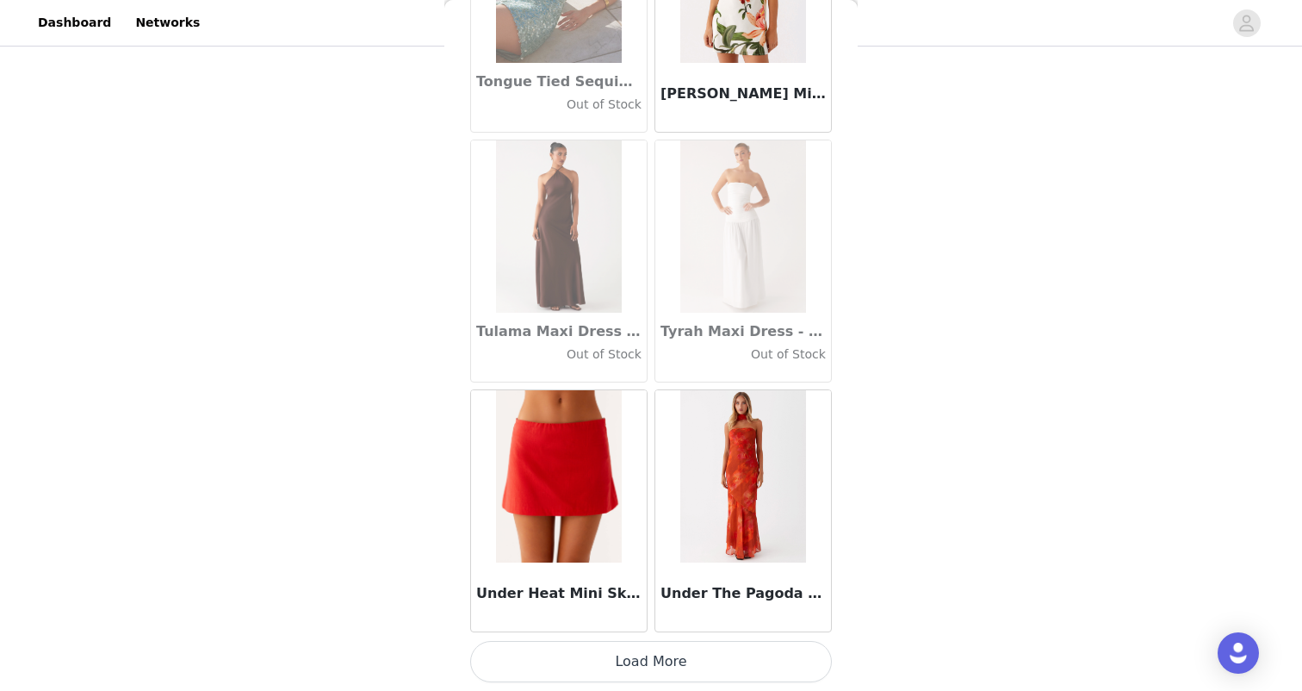
click at [642, 650] on button "Load More" at bounding box center [651, 661] width 362 height 41
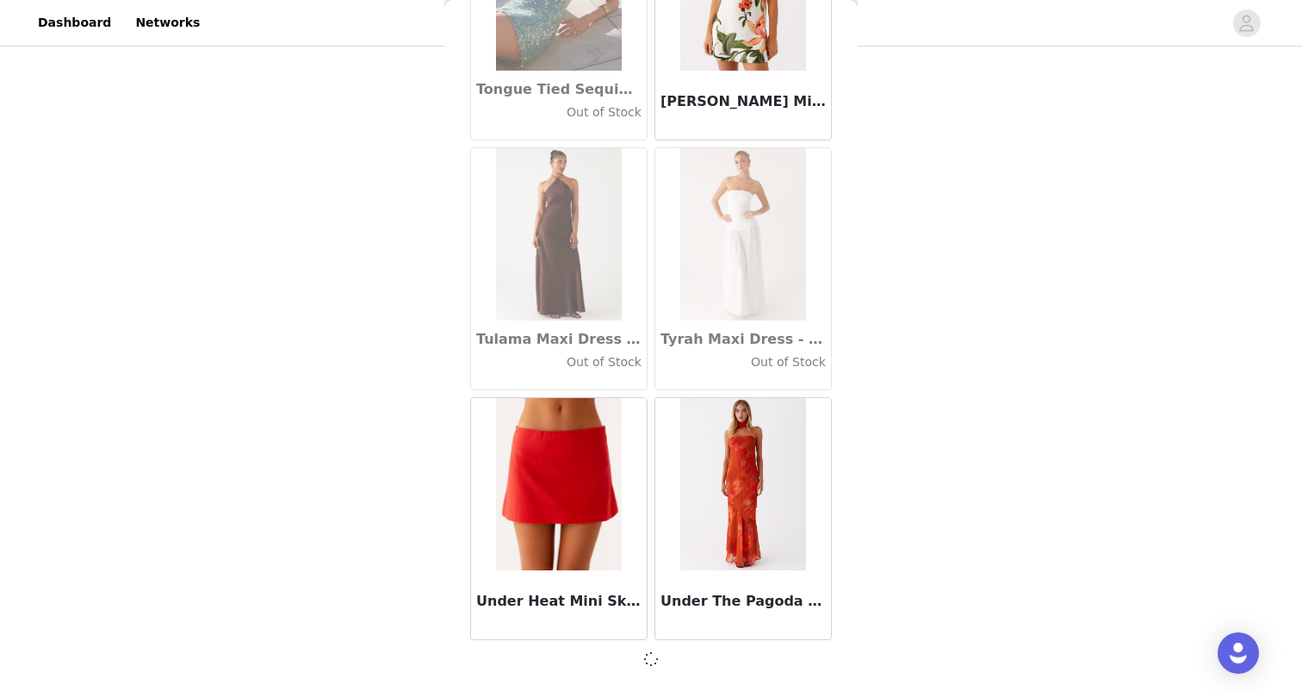
scroll to position [99346, 0]
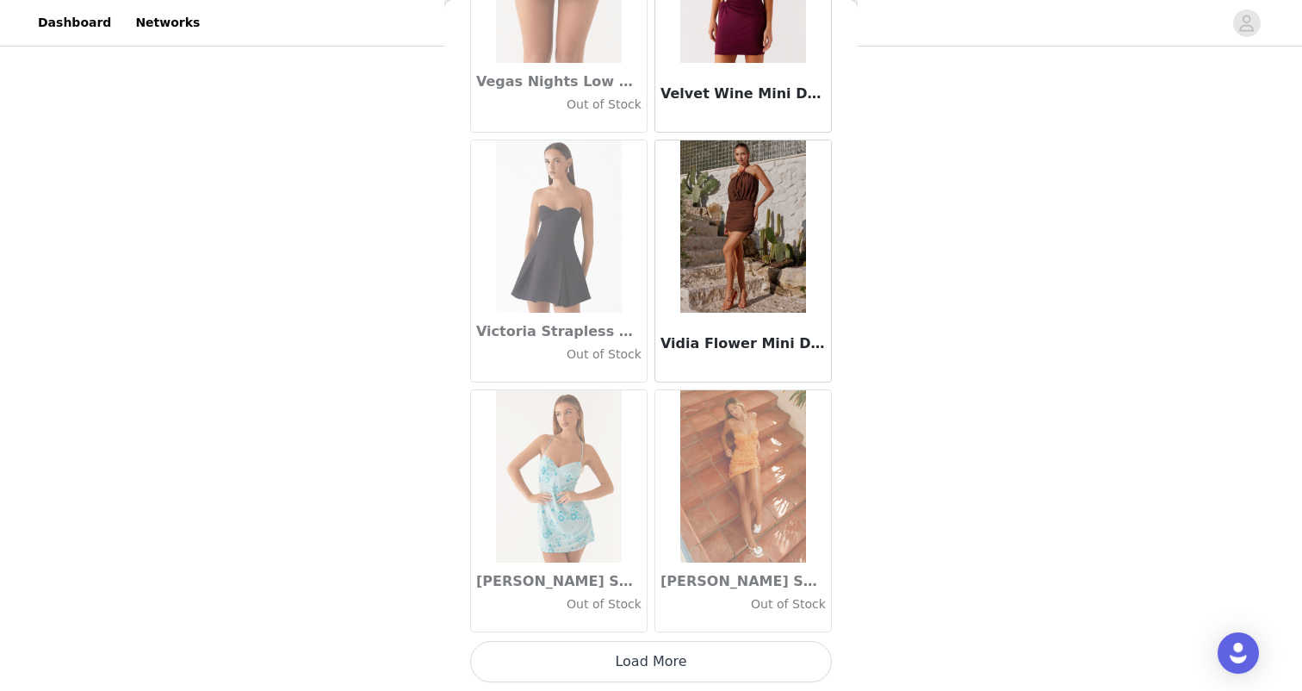
click at [645, 651] on button "Load More" at bounding box center [651, 661] width 362 height 41
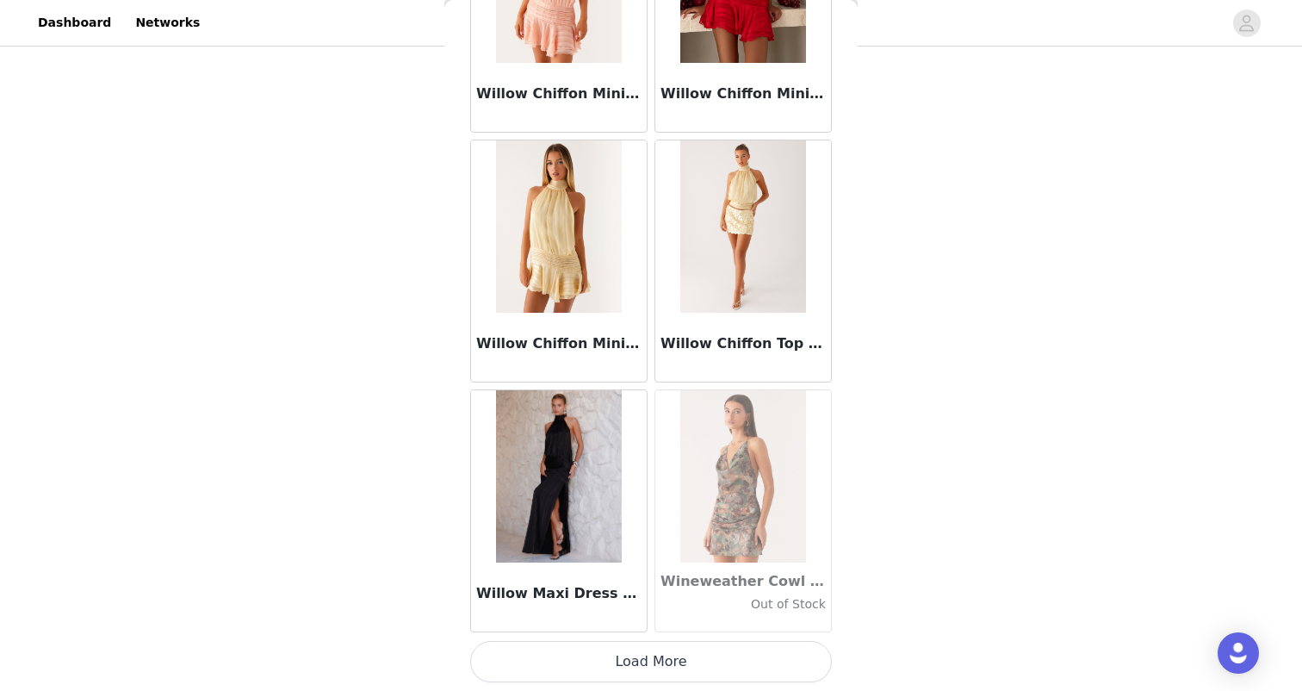
scroll to position [104349, 0]
click at [645, 651] on button "Load More" at bounding box center [651, 661] width 362 height 41
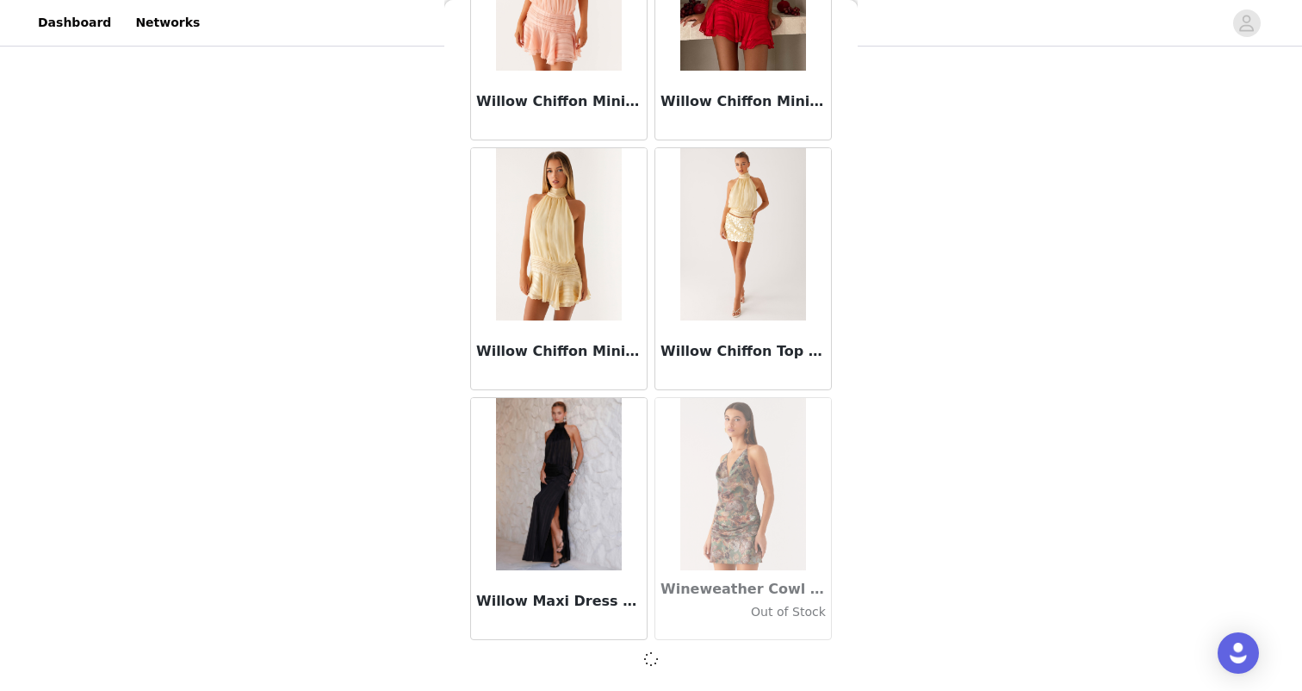
scroll to position [104342, 0]
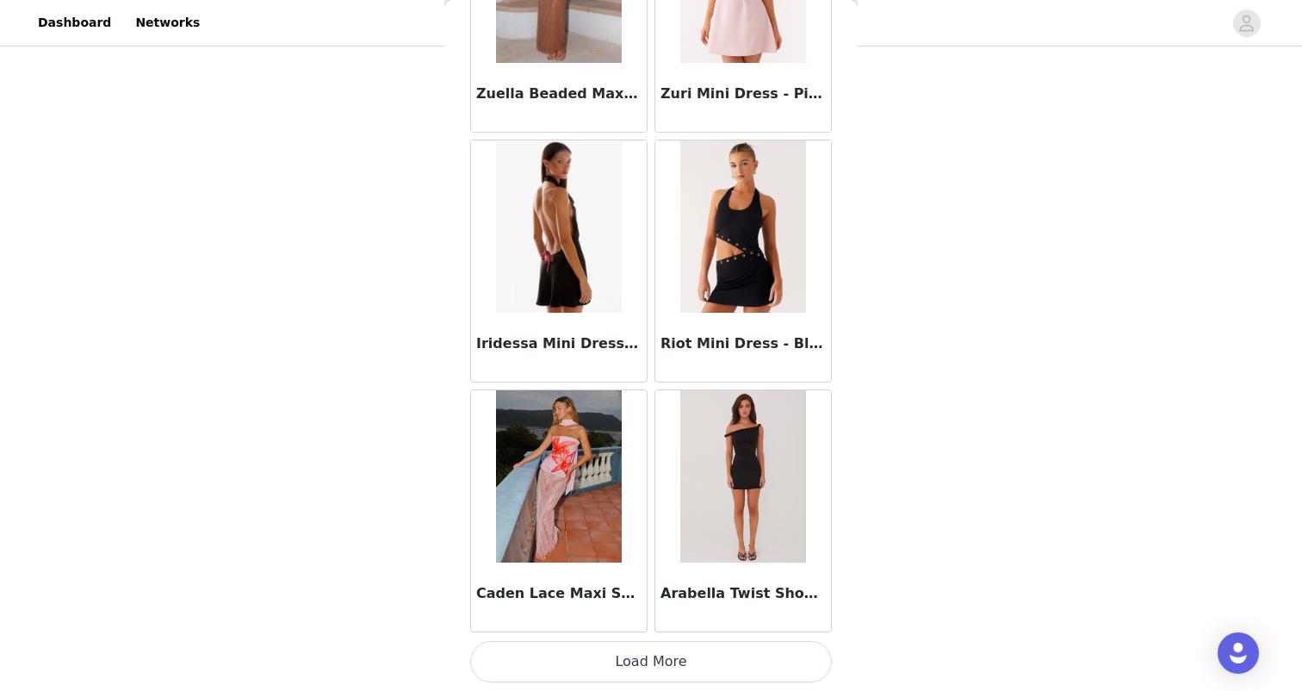
click at [655, 655] on button "Load More" at bounding box center [651, 661] width 362 height 41
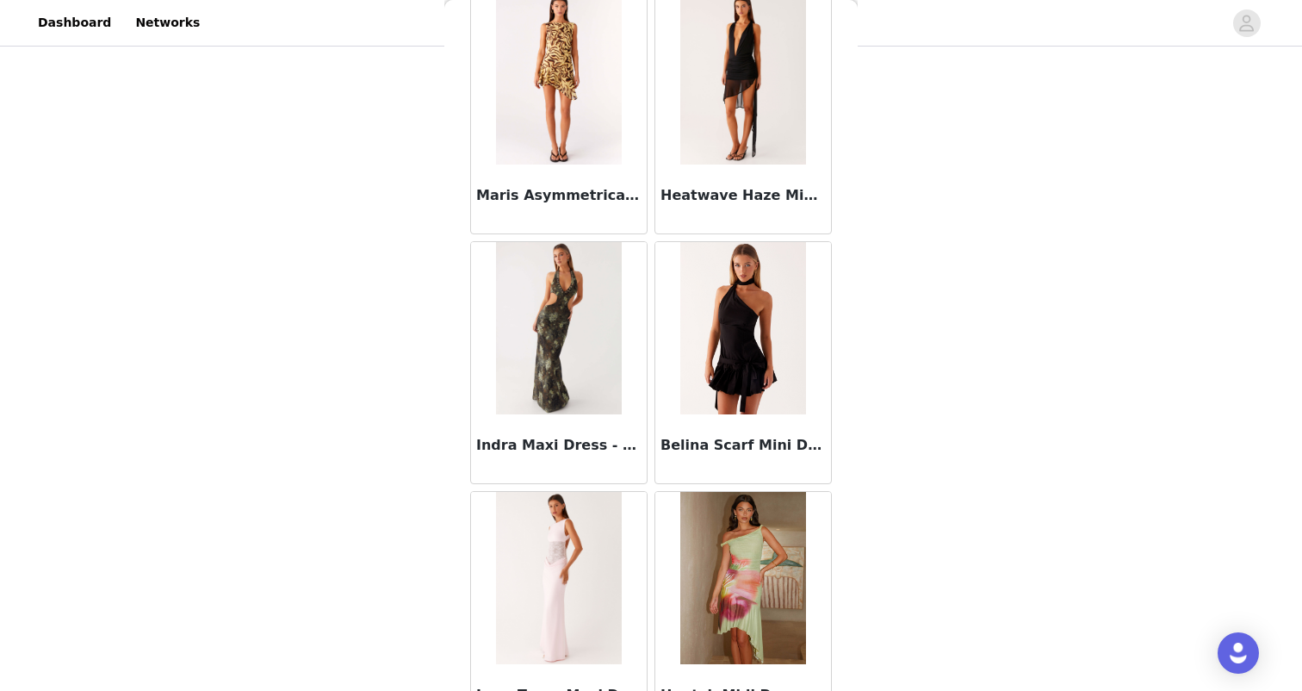
scroll to position [108489, 0]
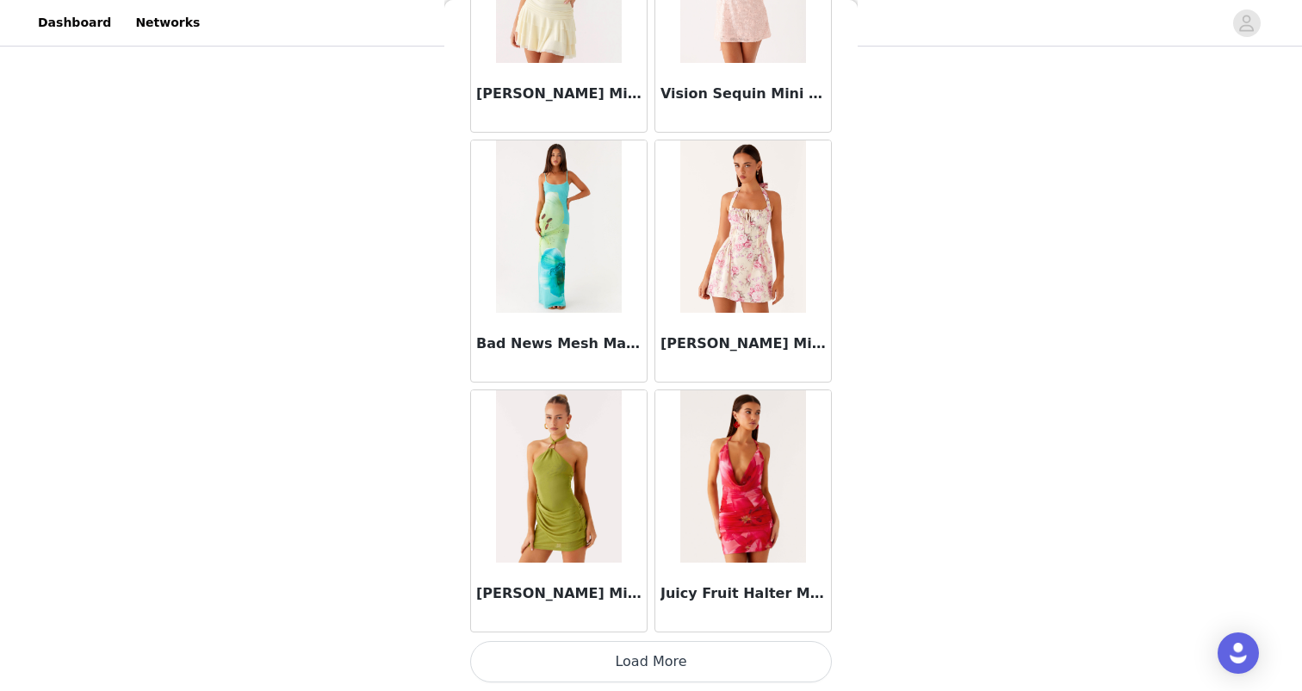
click at [652, 664] on button "Load More" at bounding box center [651, 661] width 362 height 41
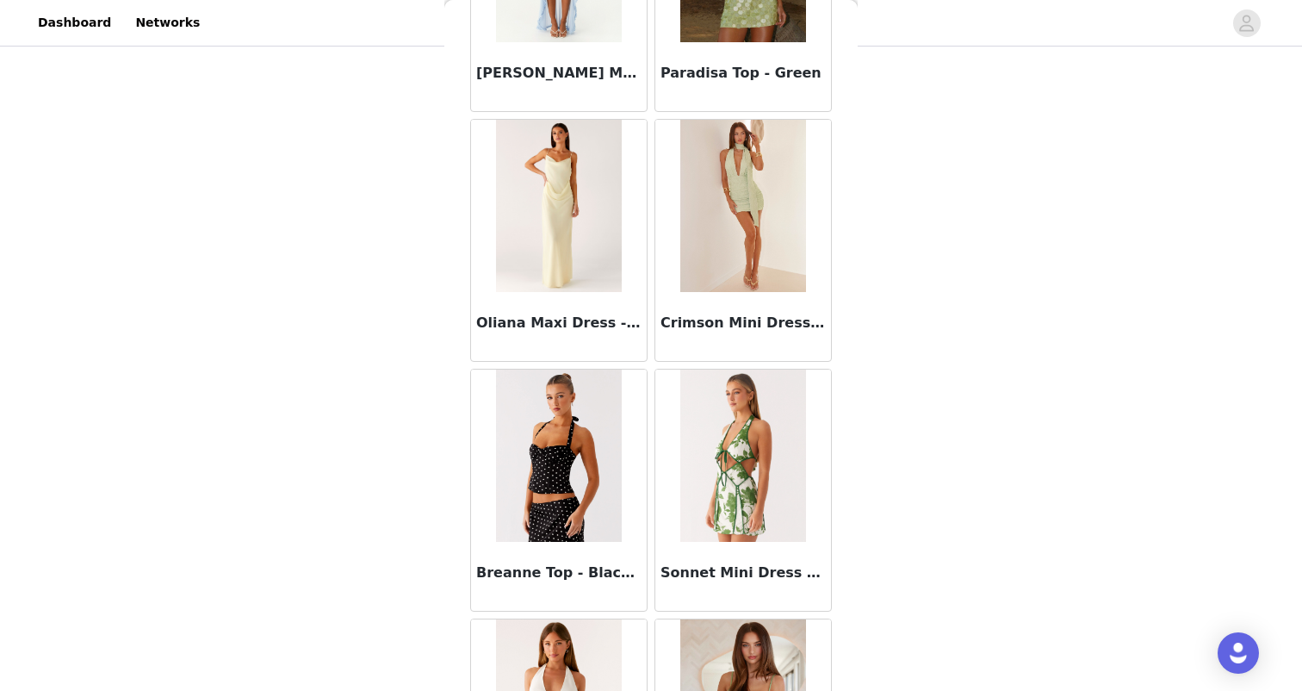
scroll to position [110865, 0]
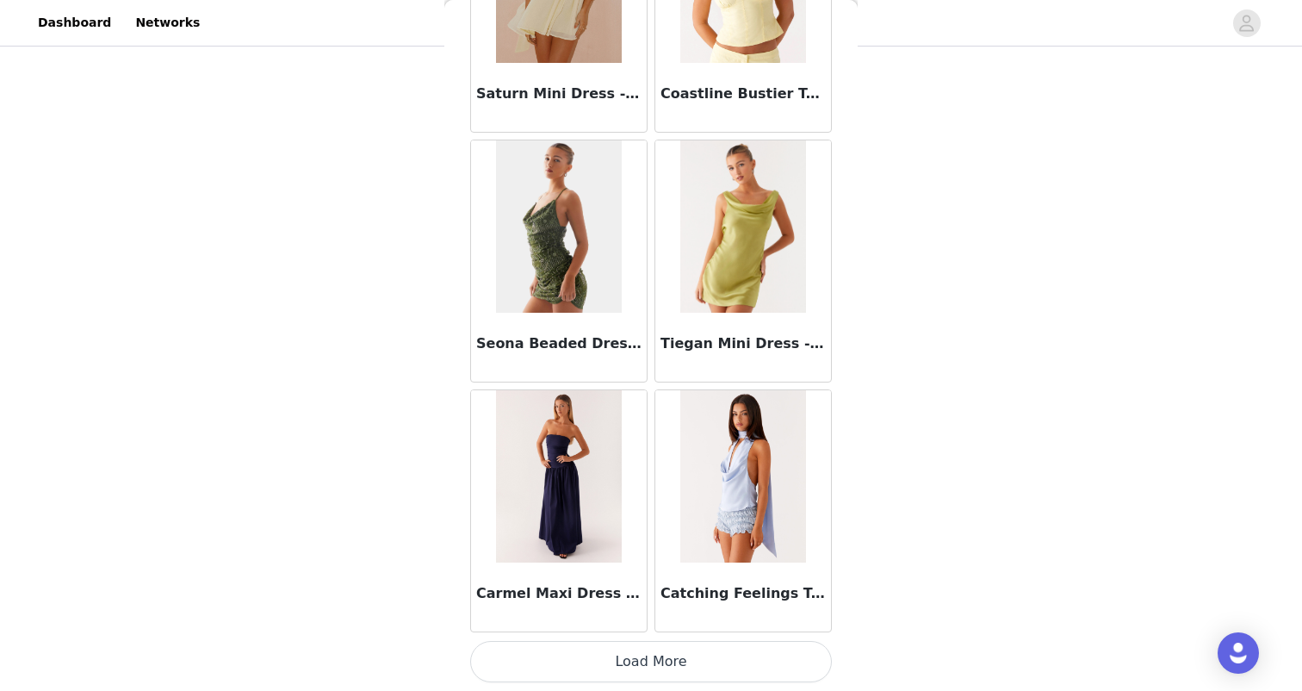
click at [657, 662] on button "Load More" at bounding box center [651, 661] width 362 height 41
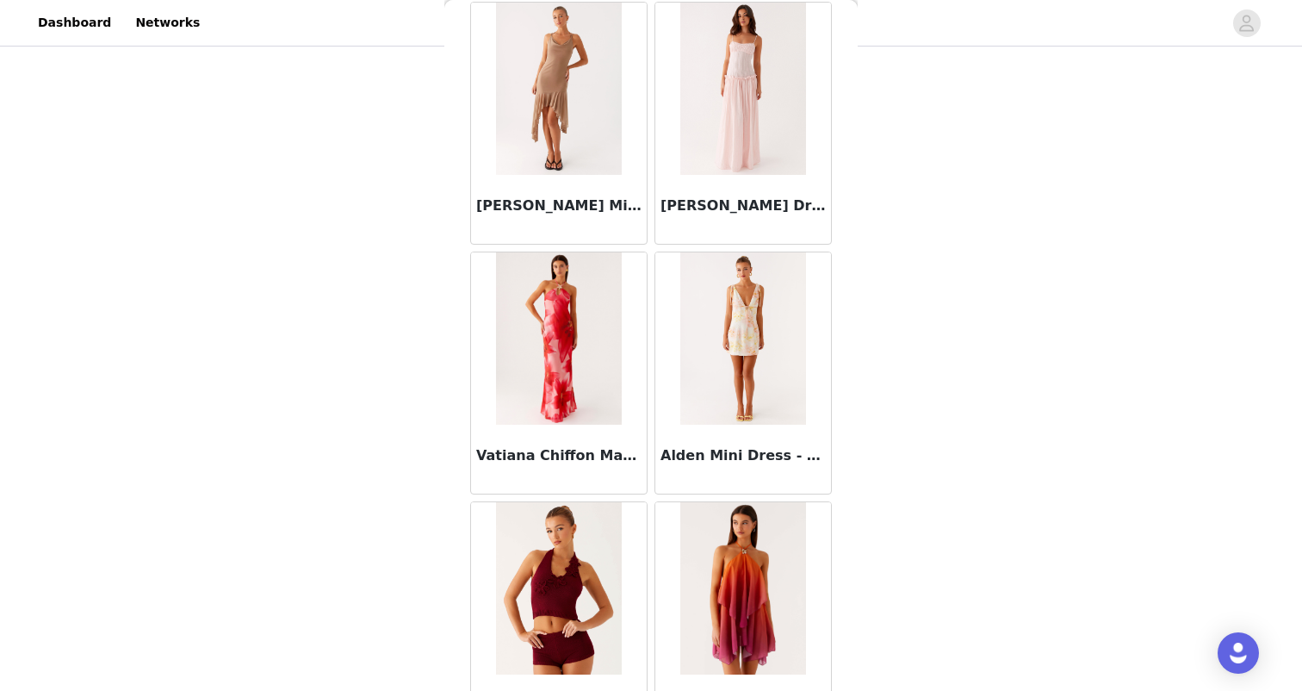
scroll to position [113734, 0]
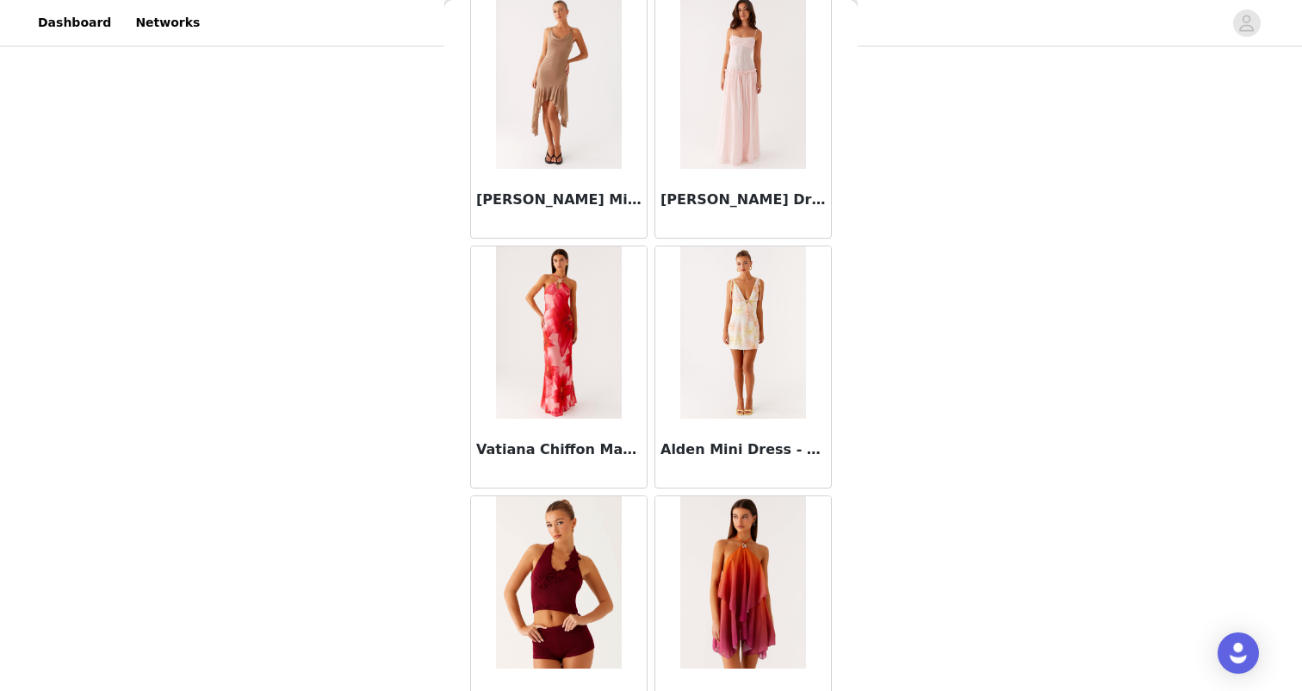
click at [748, 611] on img at bounding box center [742, 582] width 125 height 172
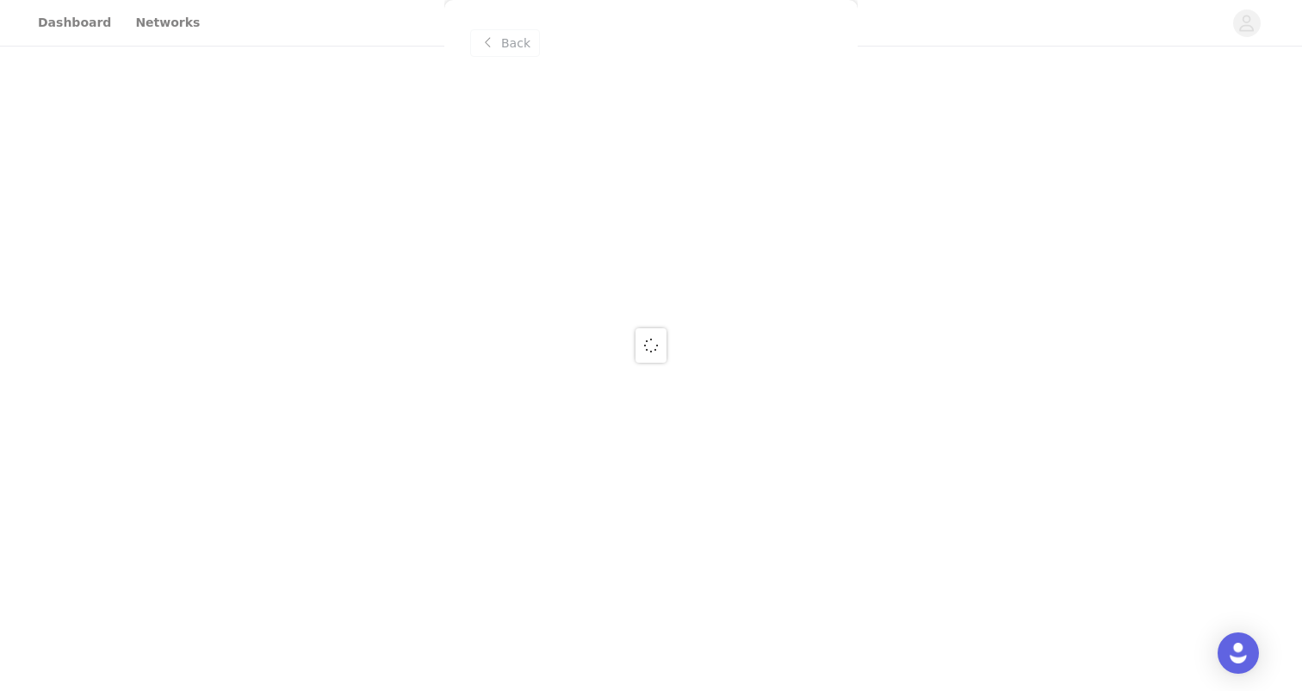
scroll to position [0, 0]
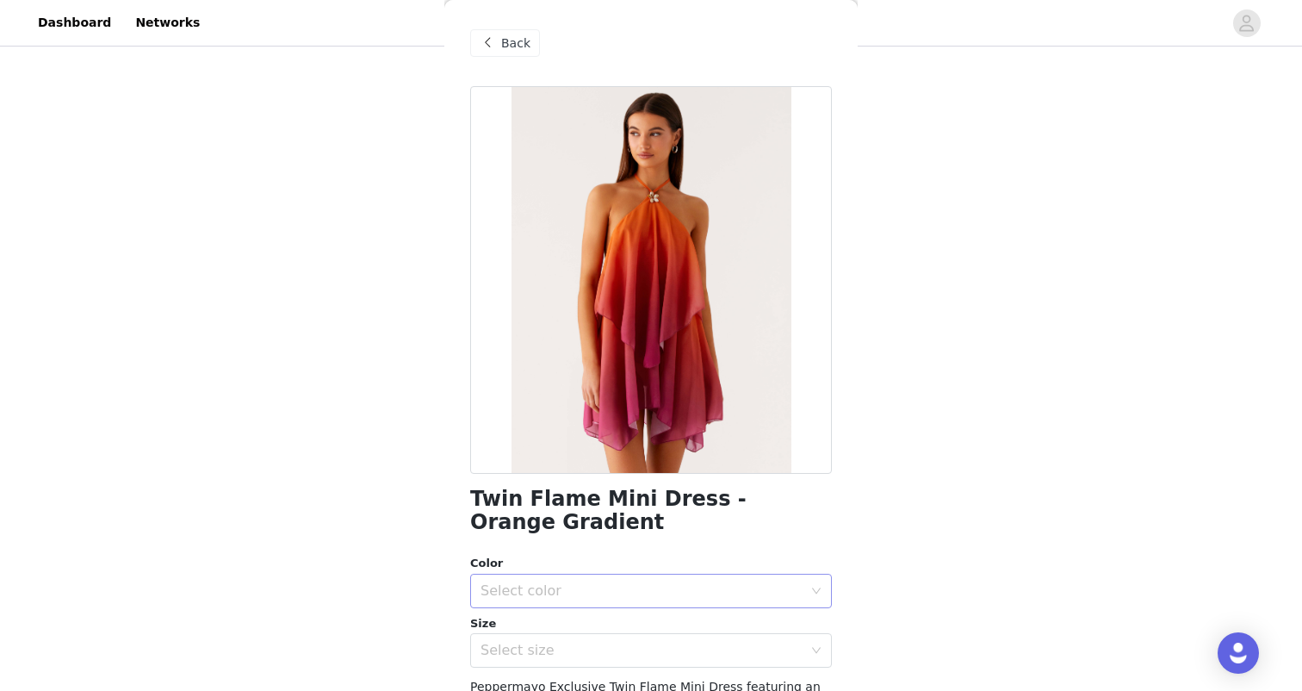
click at [543, 595] on div "Select color" at bounding box center [642, 590] width 322 height 17
click at [540, 628] on li "Orange Gradient" at bounding box center [651, 628] width 362 height 28
click at [543, 643] on div "Select size" at bounding box center [642, 650] width 322 height 17
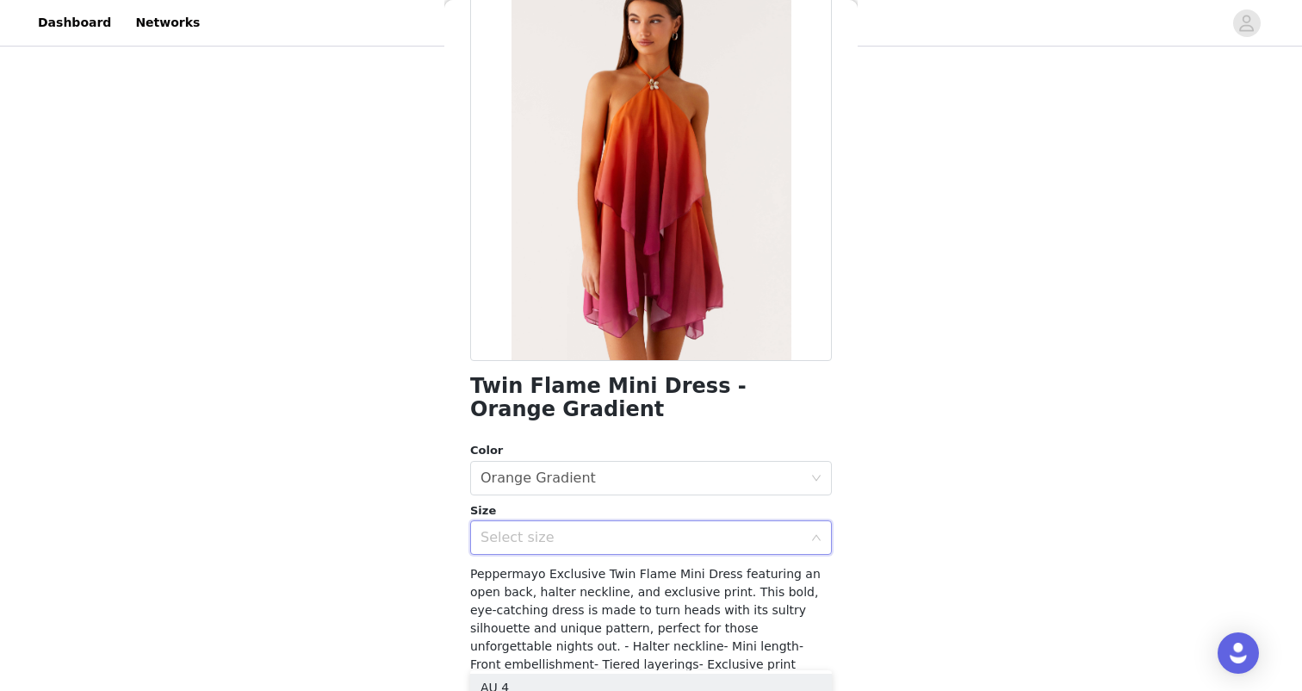
scroll to position [116, 0]
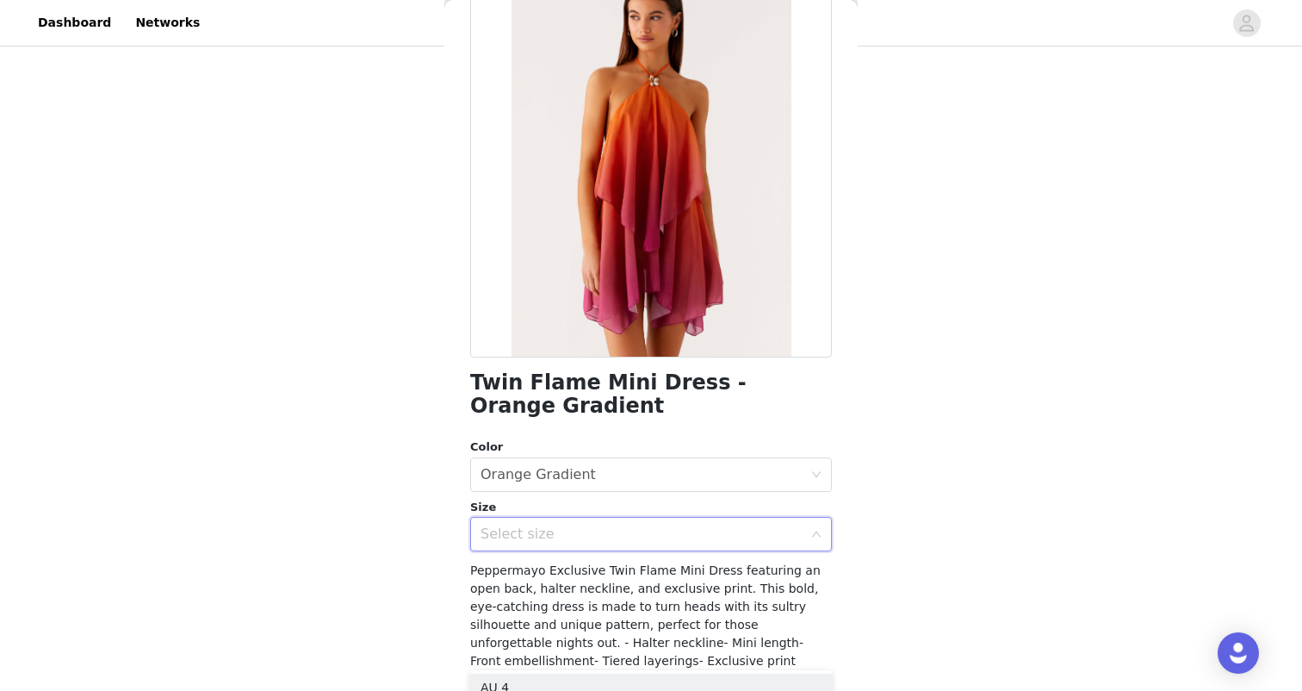
click at [542, 535] on div "Select size" at bounding box center [642, 533] width 322 height 17
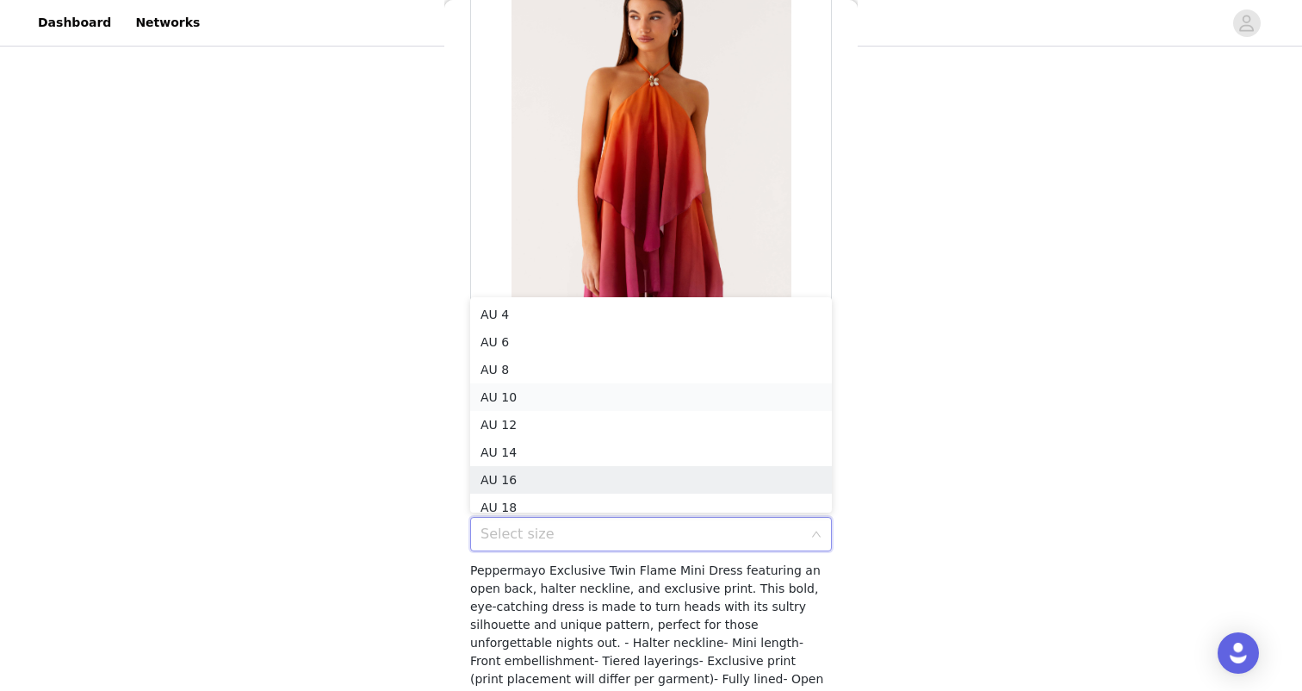
scroll to position [9, 0]
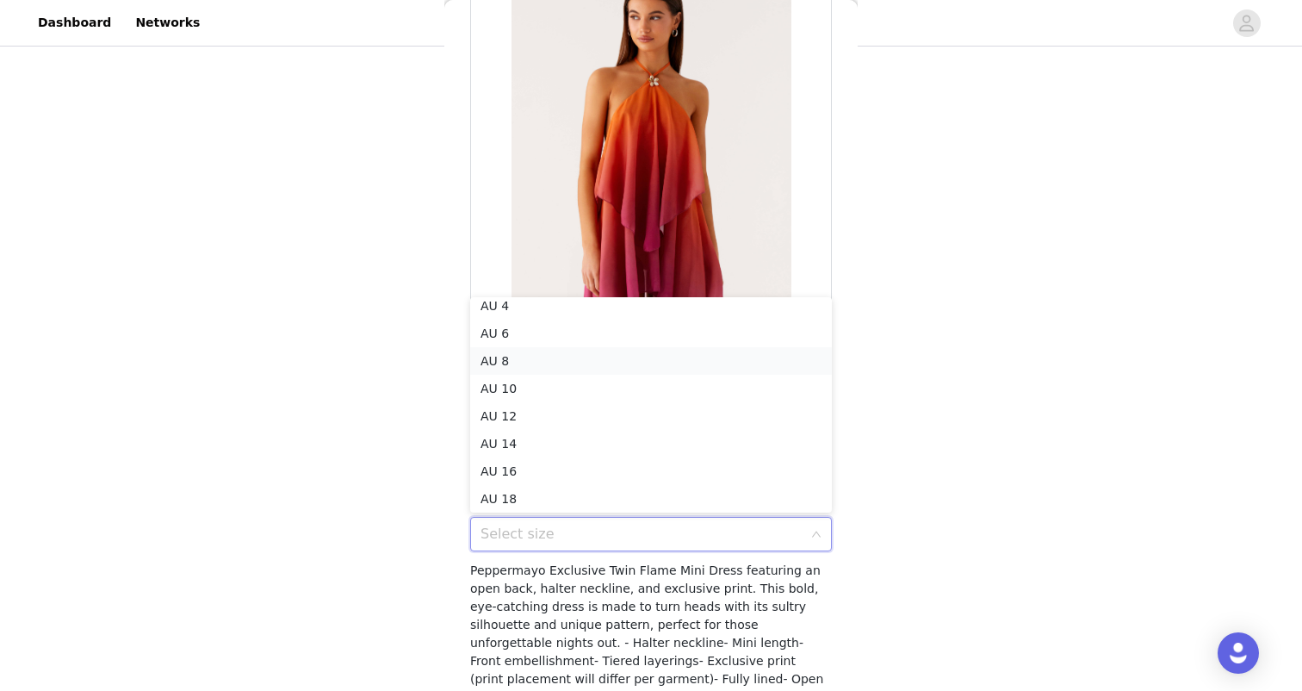
click at [512, 359] on li "AU 8" at bounding box center [651, 361] width 362 height 28
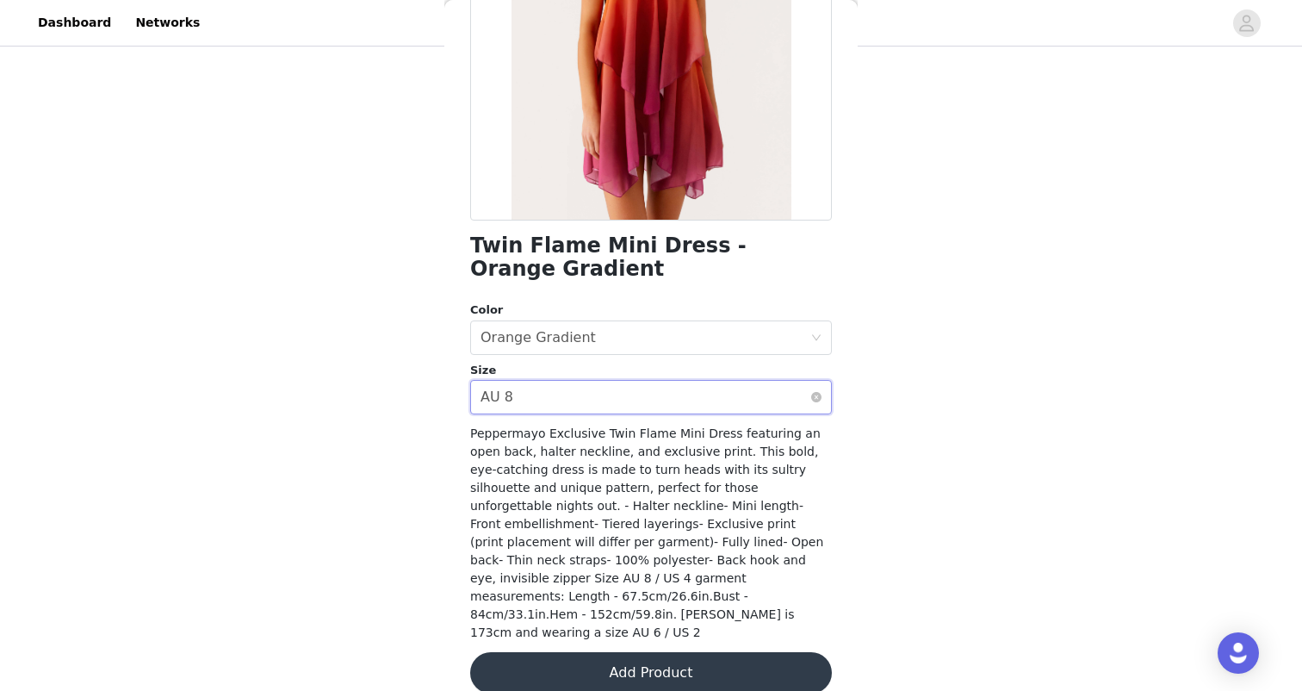
scroll to position [258, 0]
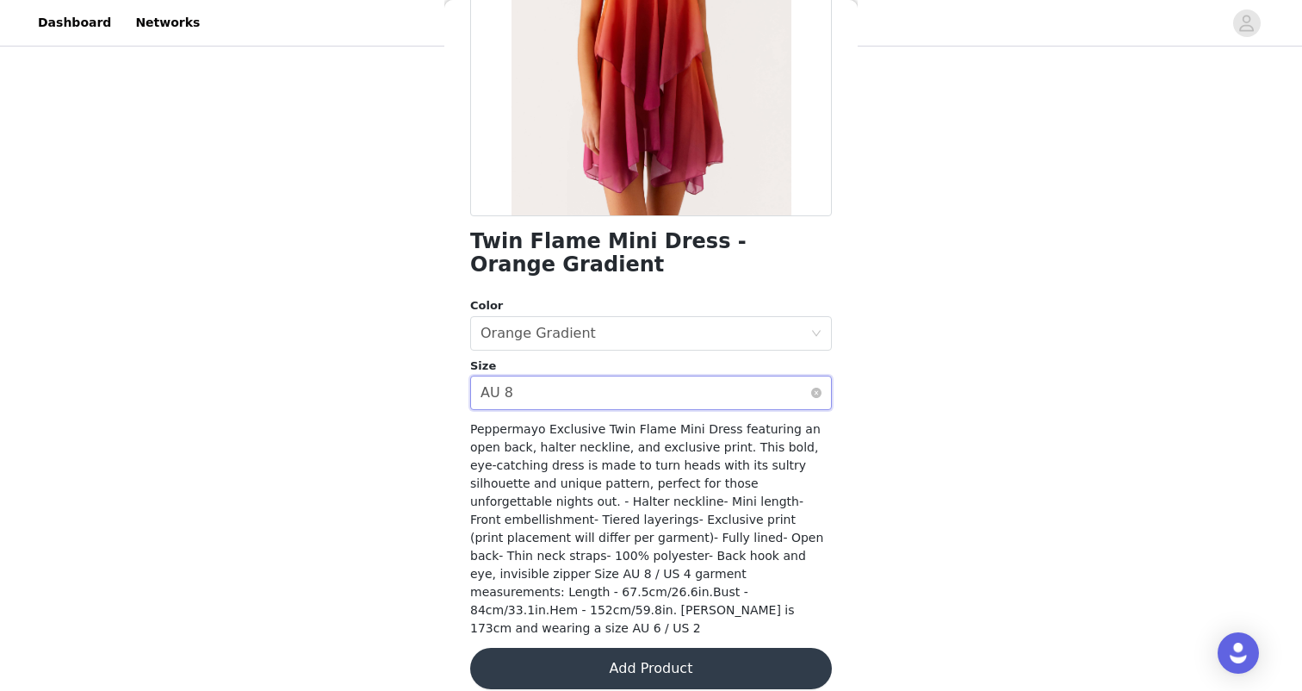
click at [554, 388] on div "Select size AU 8" at bounding box center [646, 392] width 330 height 33
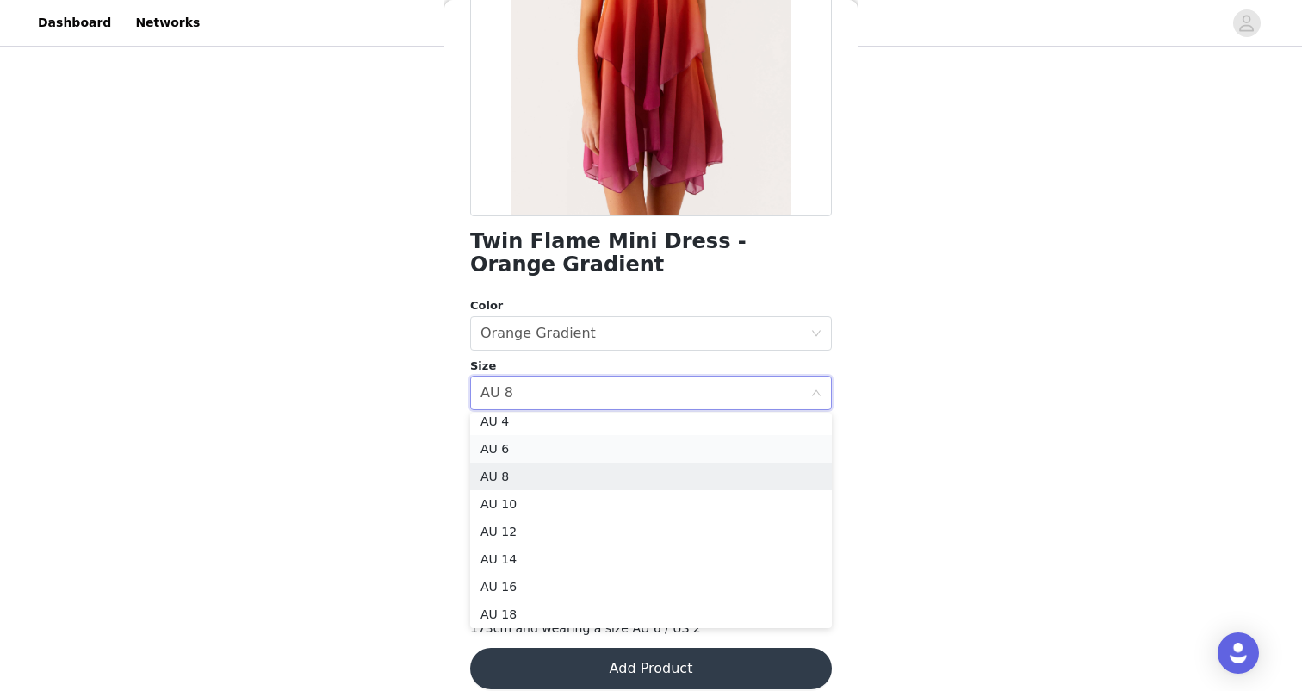
scroll to position [3, 0]
click at [502, 447] on li "AU 6" at bounding box center [651, 454] width 362 height 28
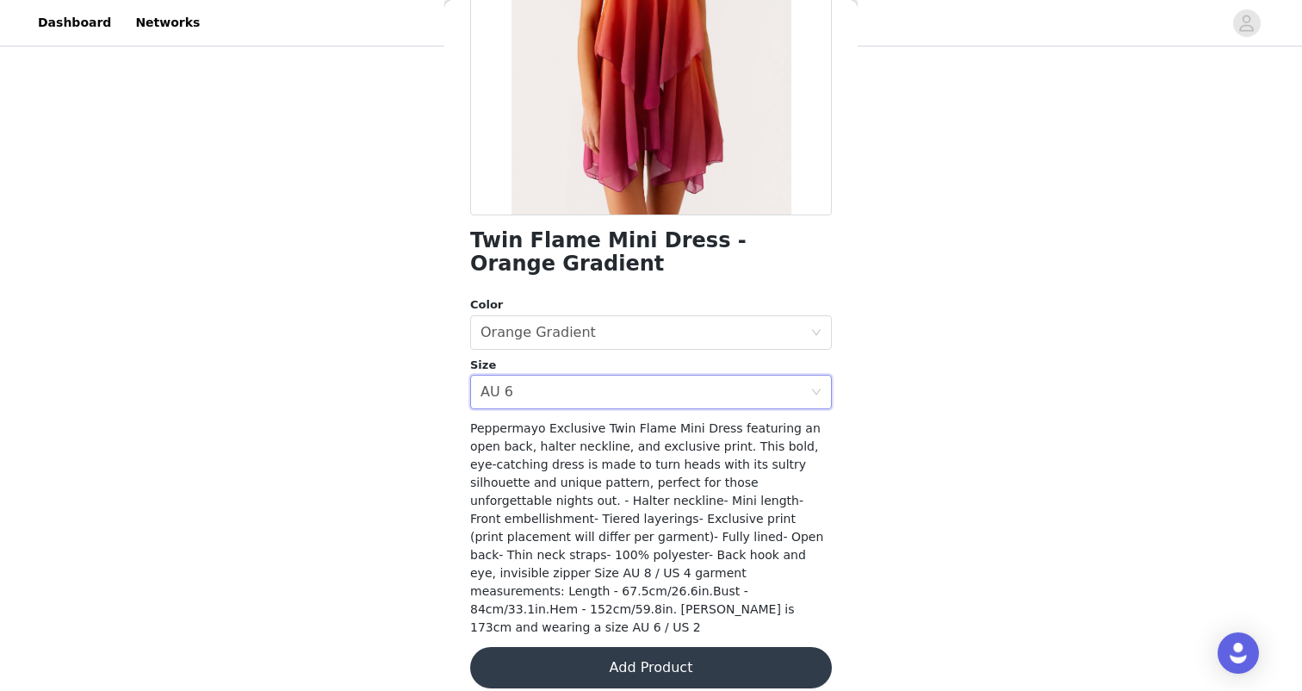
scroll to position [258, 0]
click at [635, 648] on button "Add Product" at bounding box center [651, 668] width 362 height 41
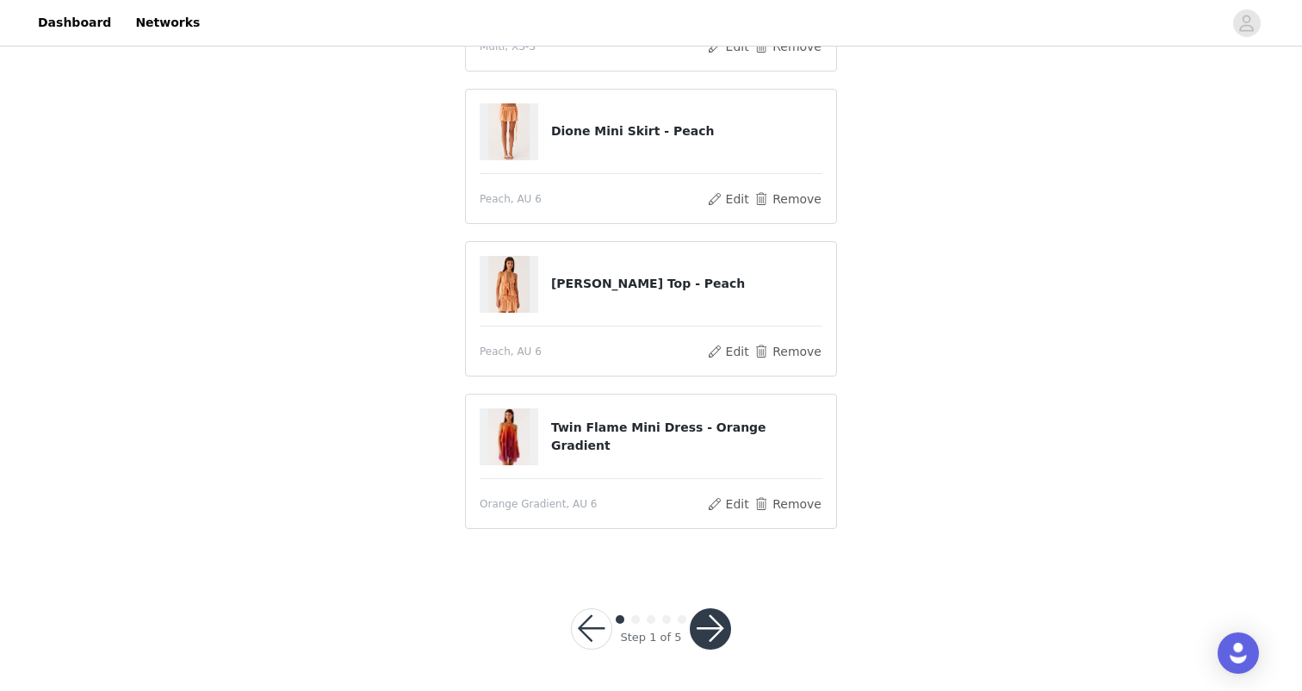
scroll to position [254, 0]
click at [718, 627] on button "button" at bounding box center [710, 629] width 41 height 41
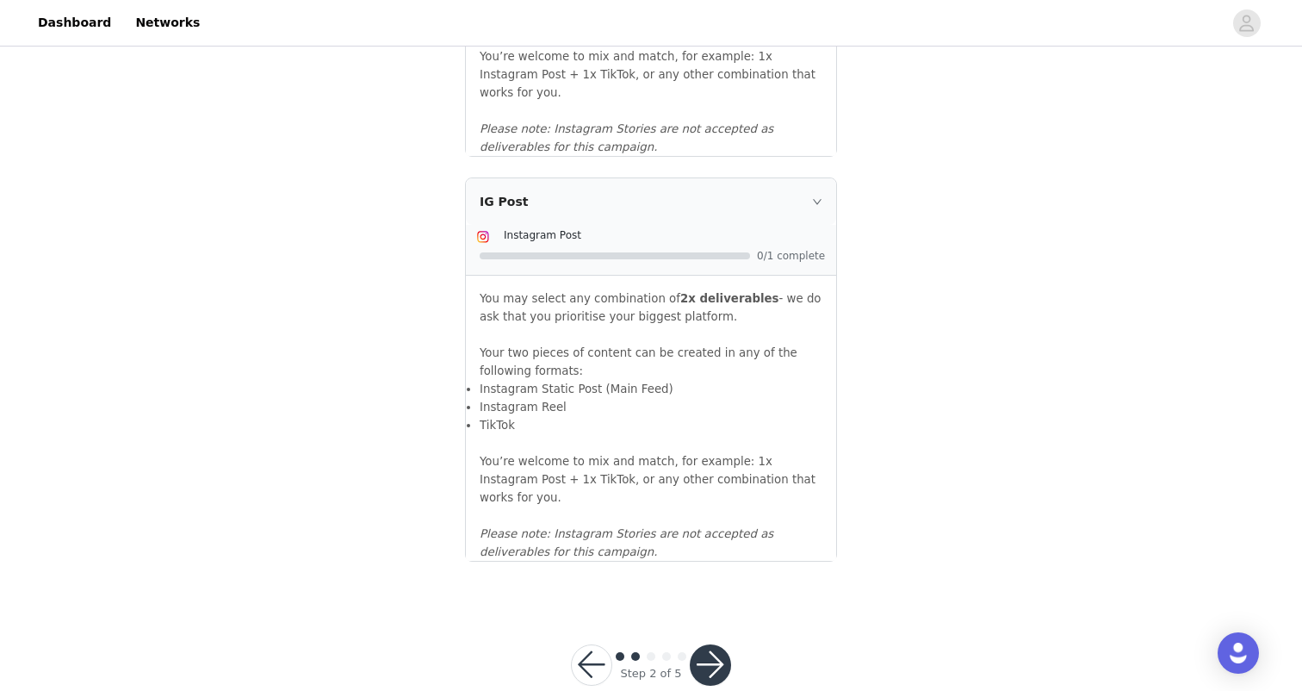
scroll to position [1852, 0]
click at [703, 645] on button "button" at bounding box center [710, 665] width 41 height 41
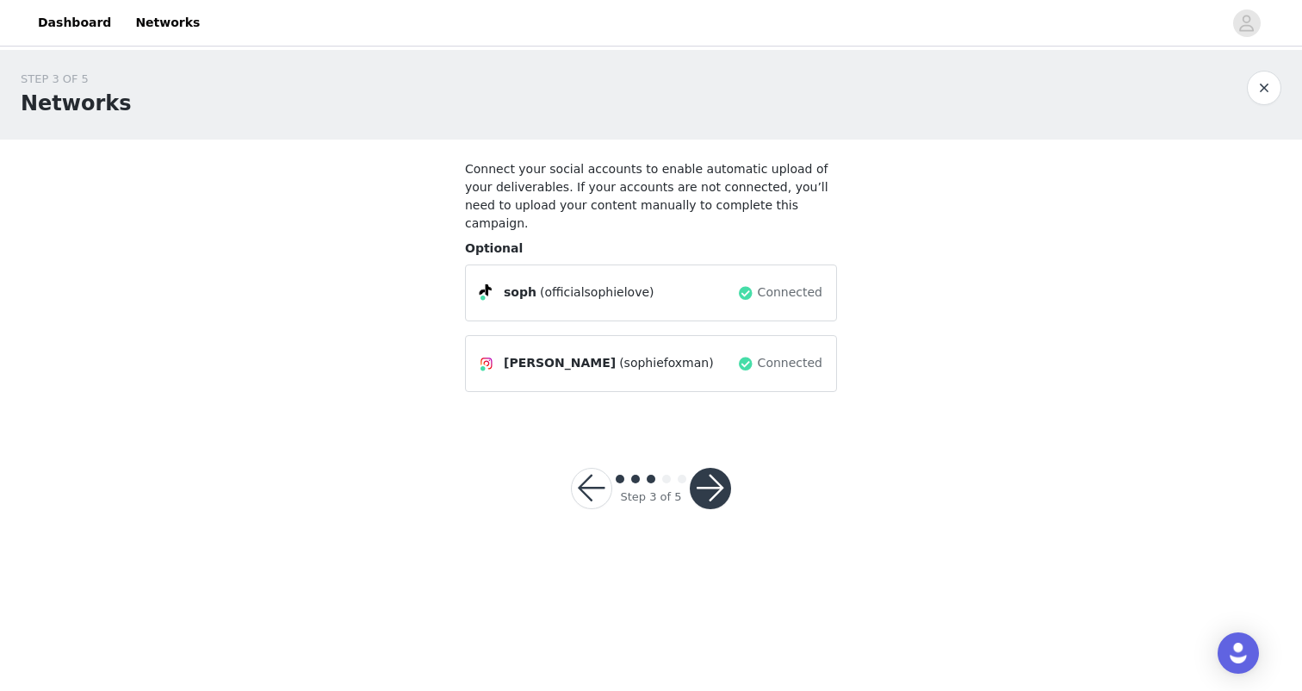
click at [711, 469] on button "button" at bounding box center [710, 488] width 41 height 41
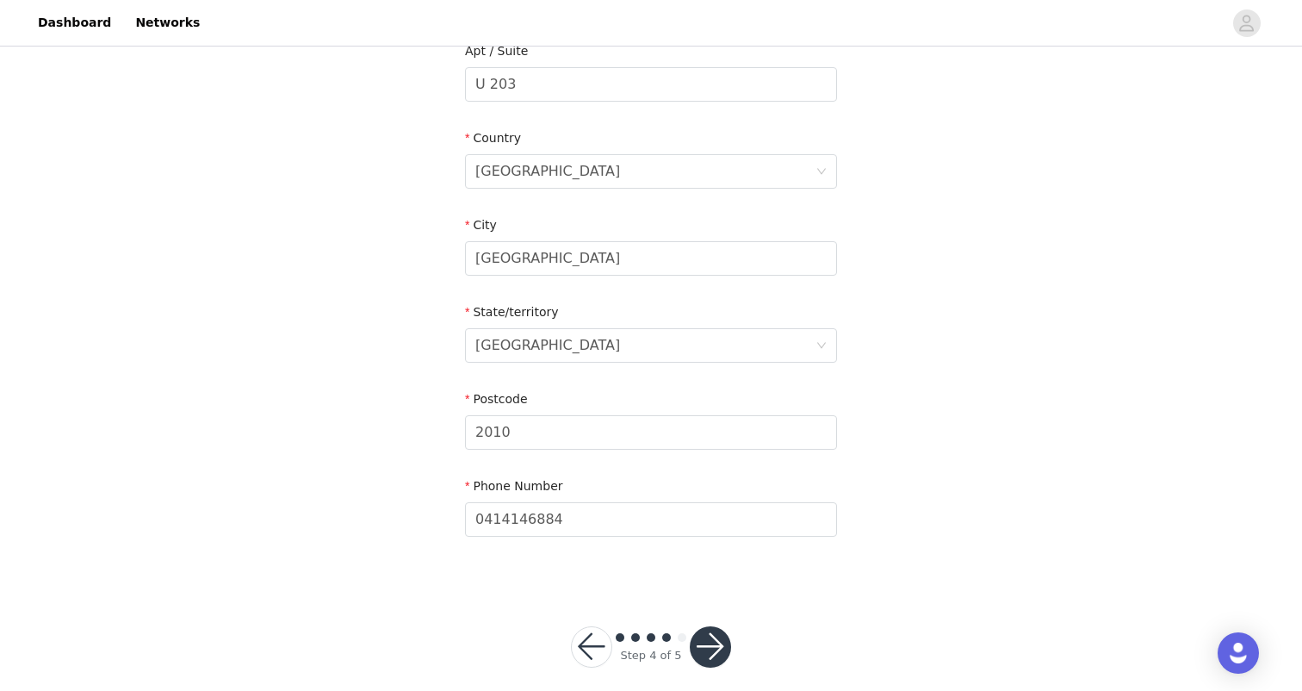
scroll to position [556, 0]
click at [711, 627] on button "button" at bounding box center [710, 647] width 41 height 41
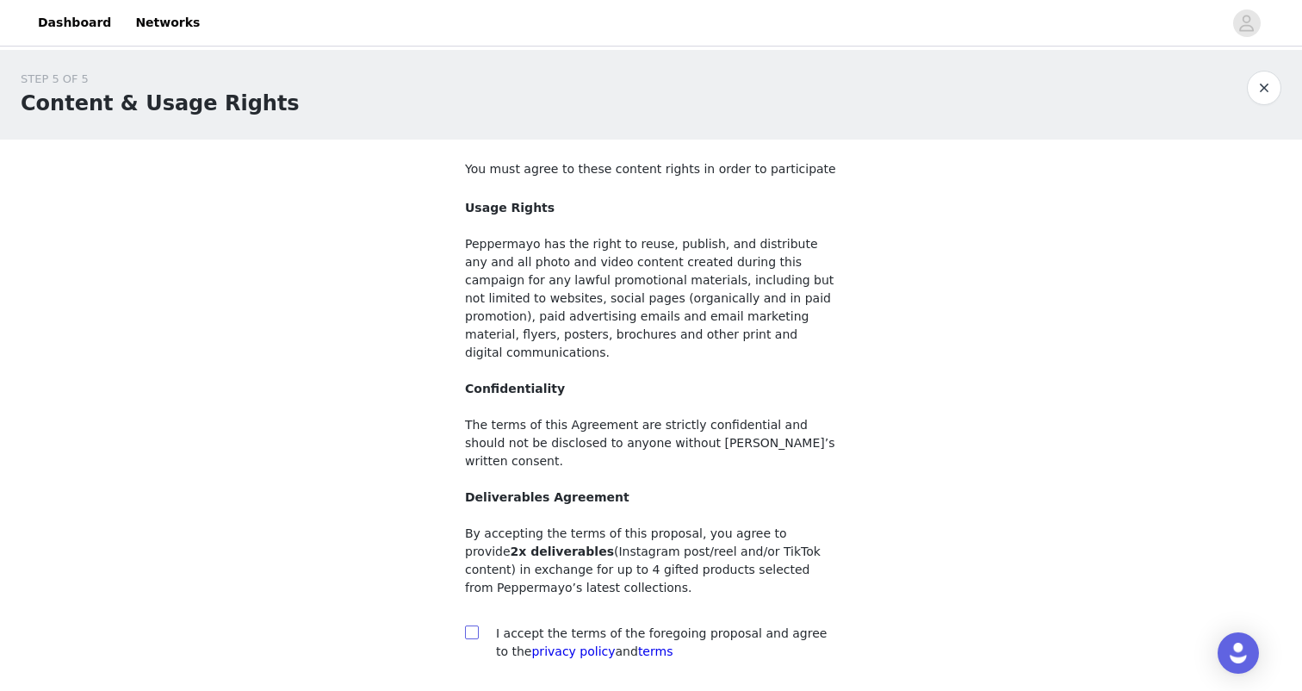
click at [467, 625] on input "checkbox" at bounding box center [471, 631] width 12 height 12
checkbox input "true"
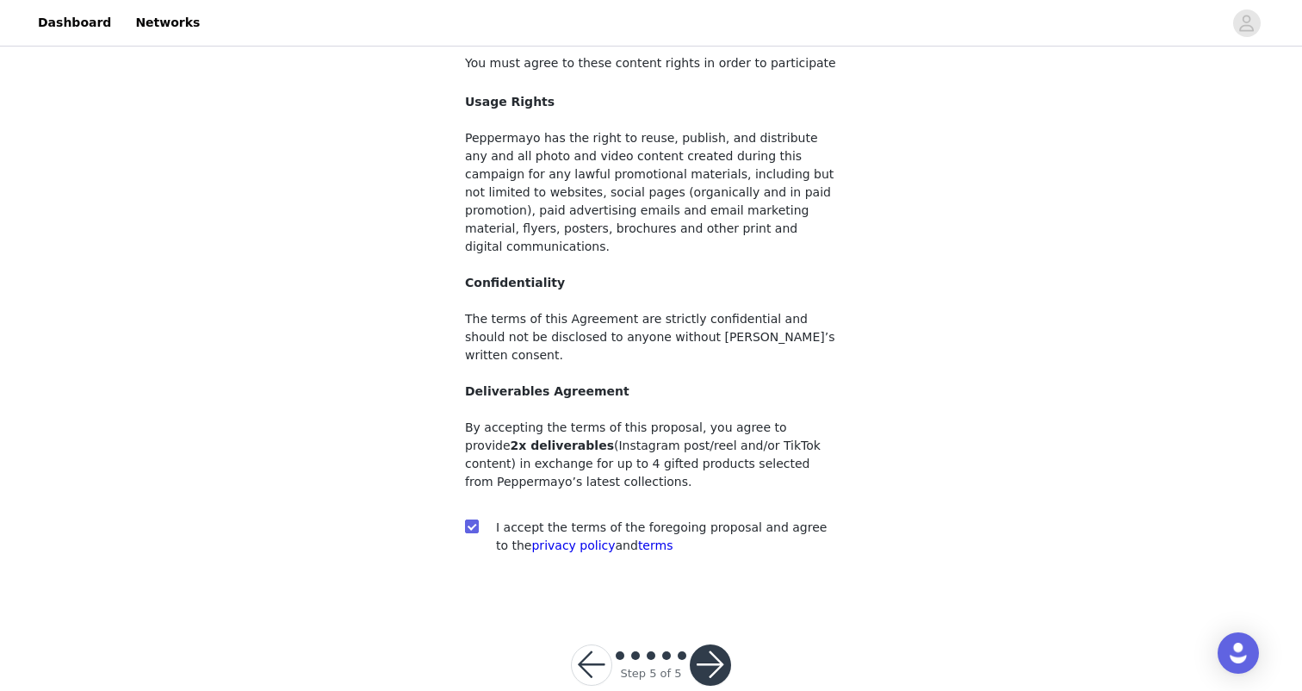
scroll to position [105, 0]
click at [706, 645] on button "button" at bounding box center [710, 665] width 41 height 41
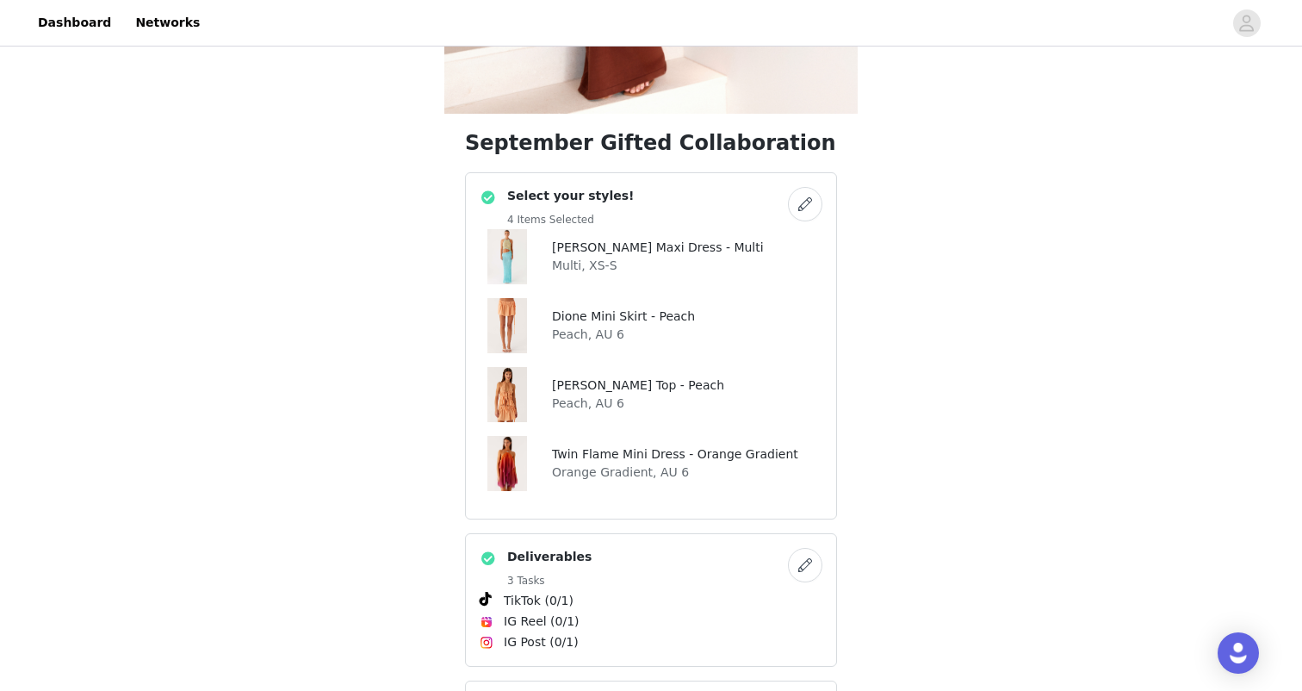
scroll to position [458, 0]
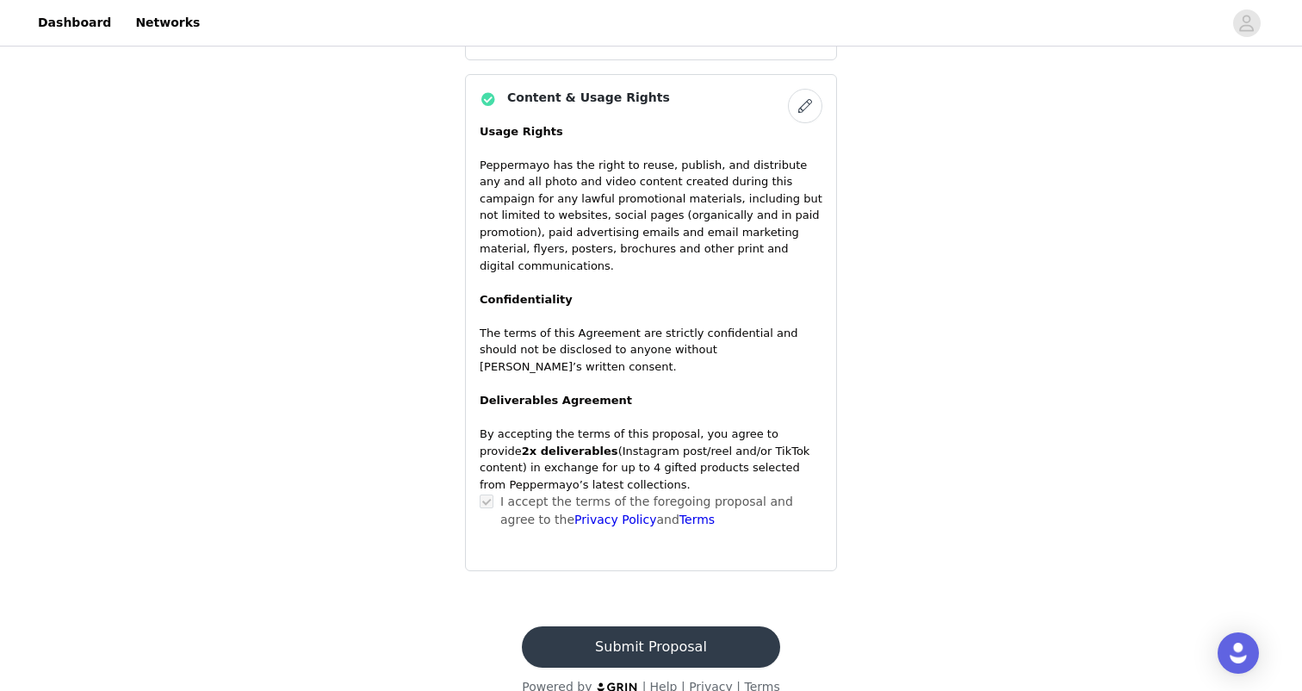
click at [698, 626] on button "Submit Proposal" at bounding box center [651, 646] width 258 height 41
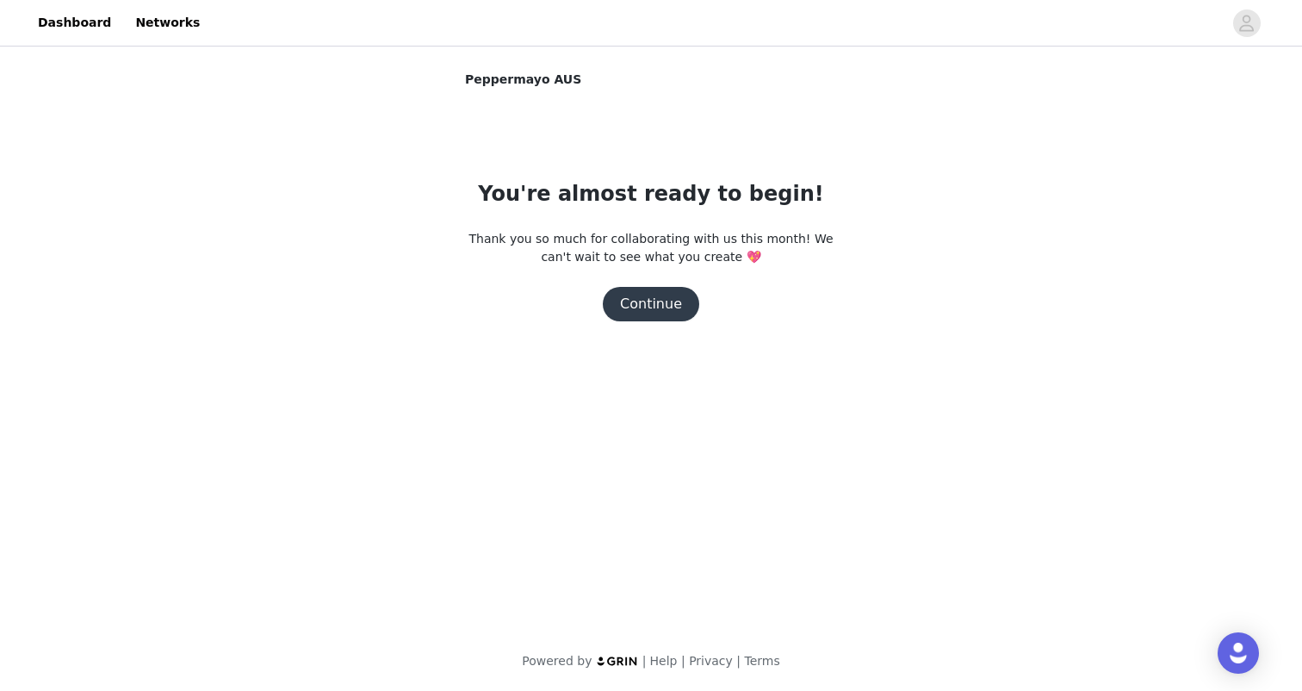
scroll to position [0, 0]
click at [652, 307] on button "Continue" at bounding box center [651, 304] width 96 height 34
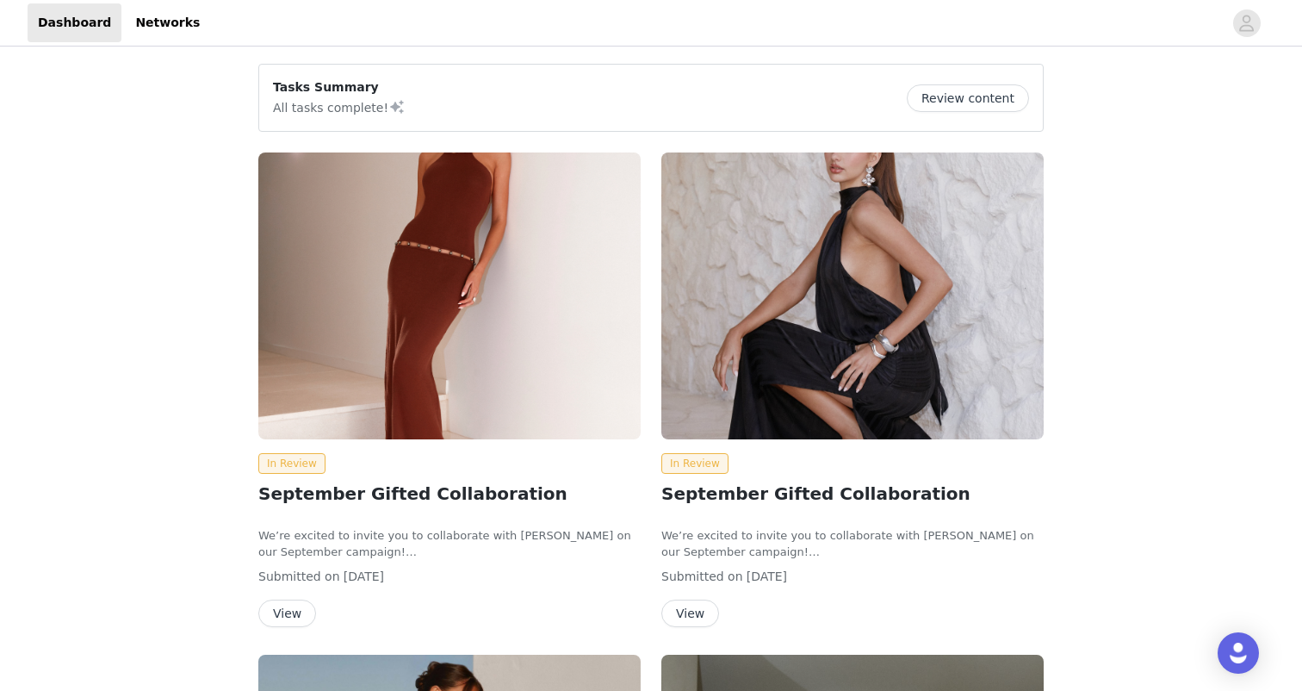
click at [694, 609] on button "View" at bounding box center [690, 613] width 58 height 28
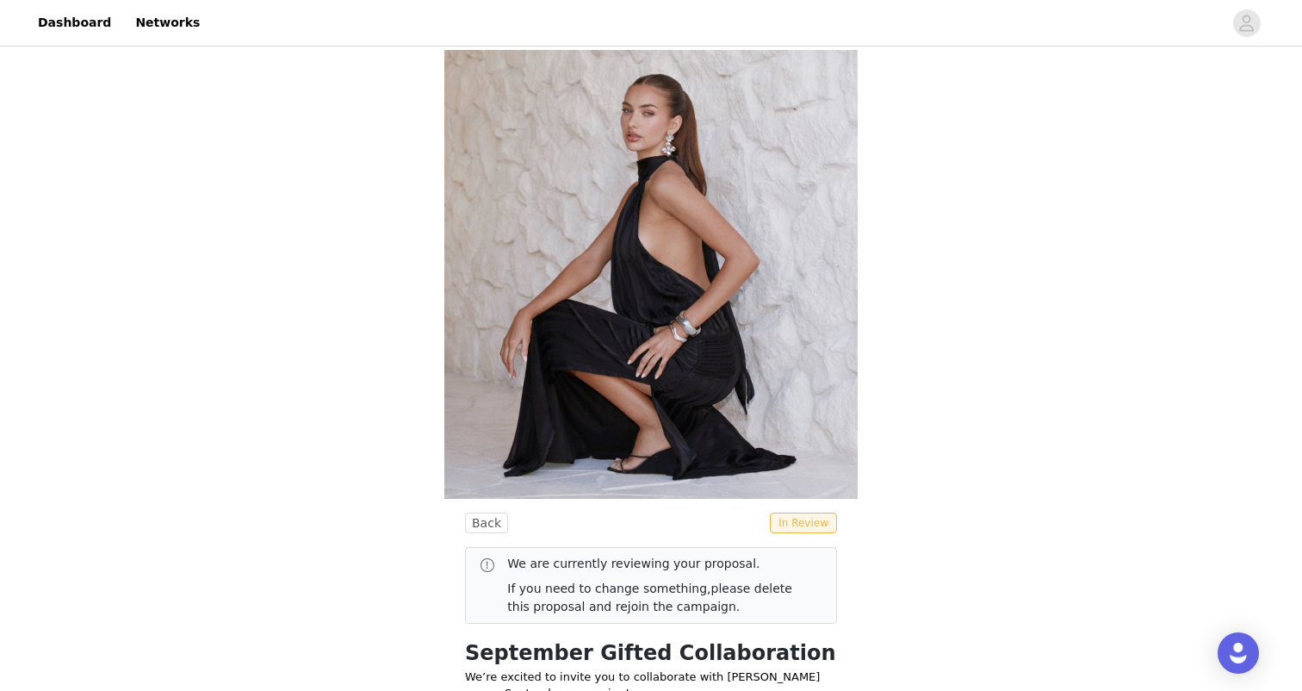
click at [492, 524] on button "Back" at bounding box center [486, 522] width 43 height 21
